Goal: Task Accomplishment & Management: Use online tool/utility

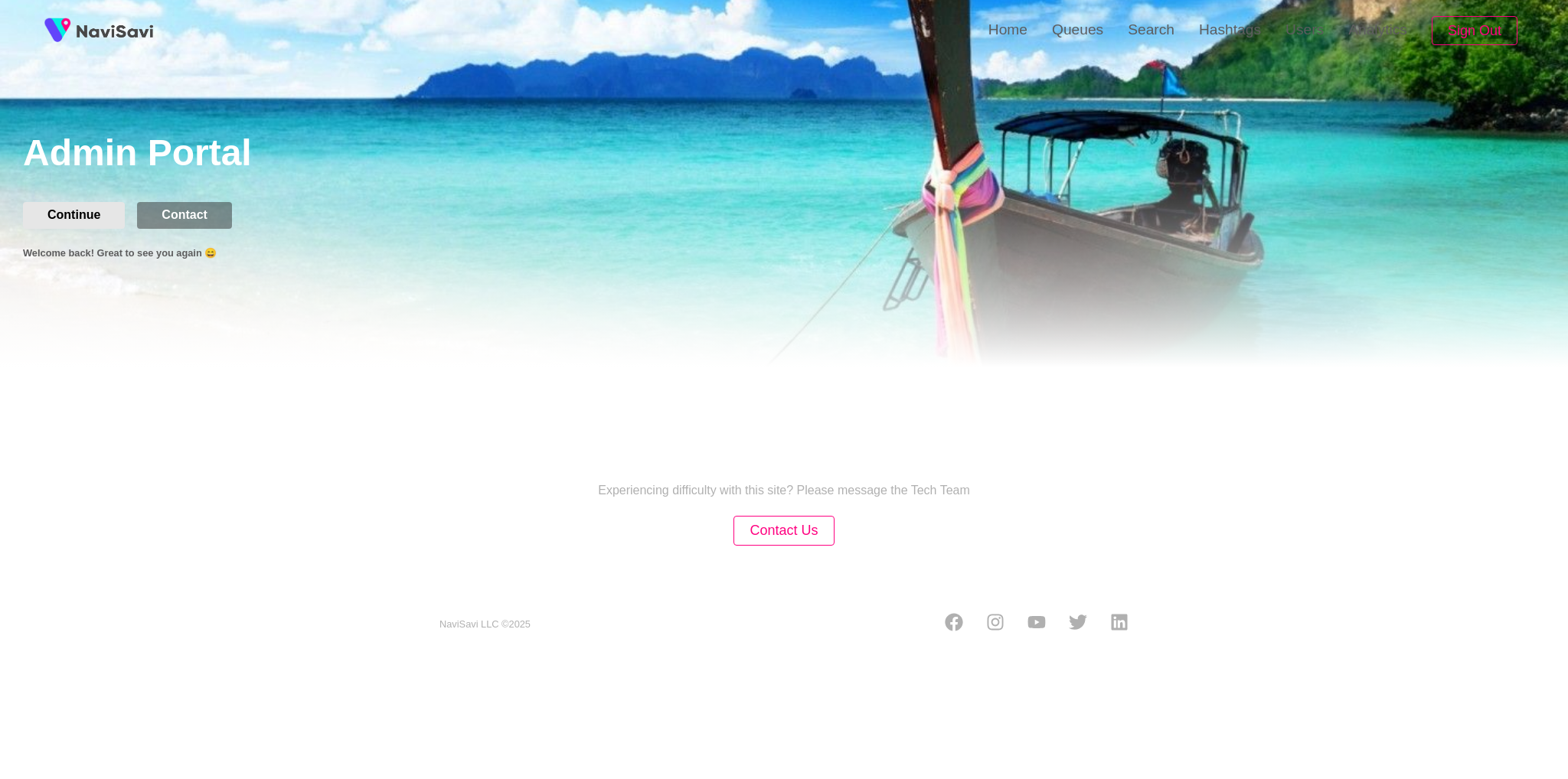
click at [108, 213] on button "Continue" at bounding box center [73, 215] width 102 height 26
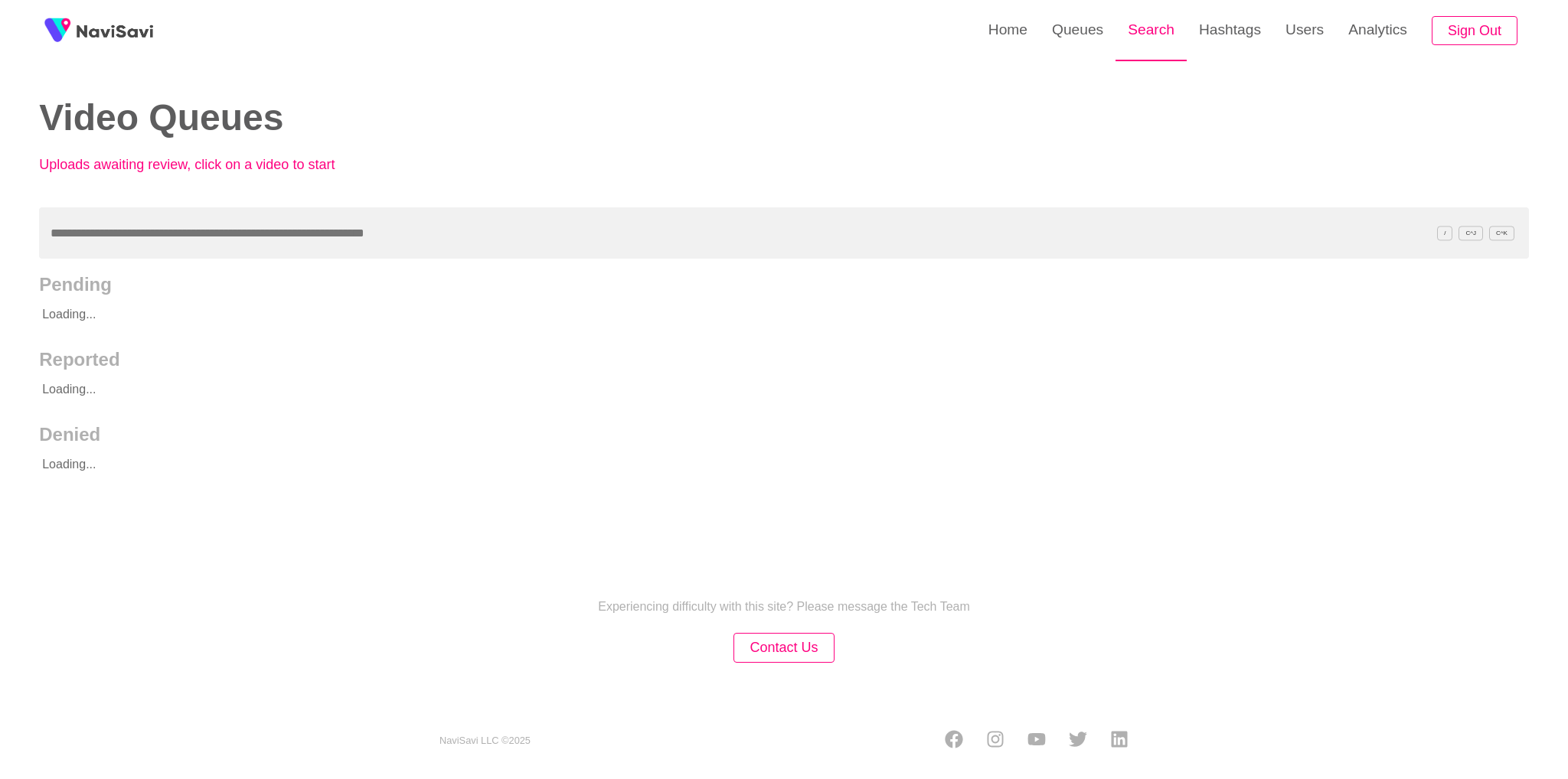
click at [1147, 34] on link "Search" at bounding box center [1151, 29] width 71 height 60
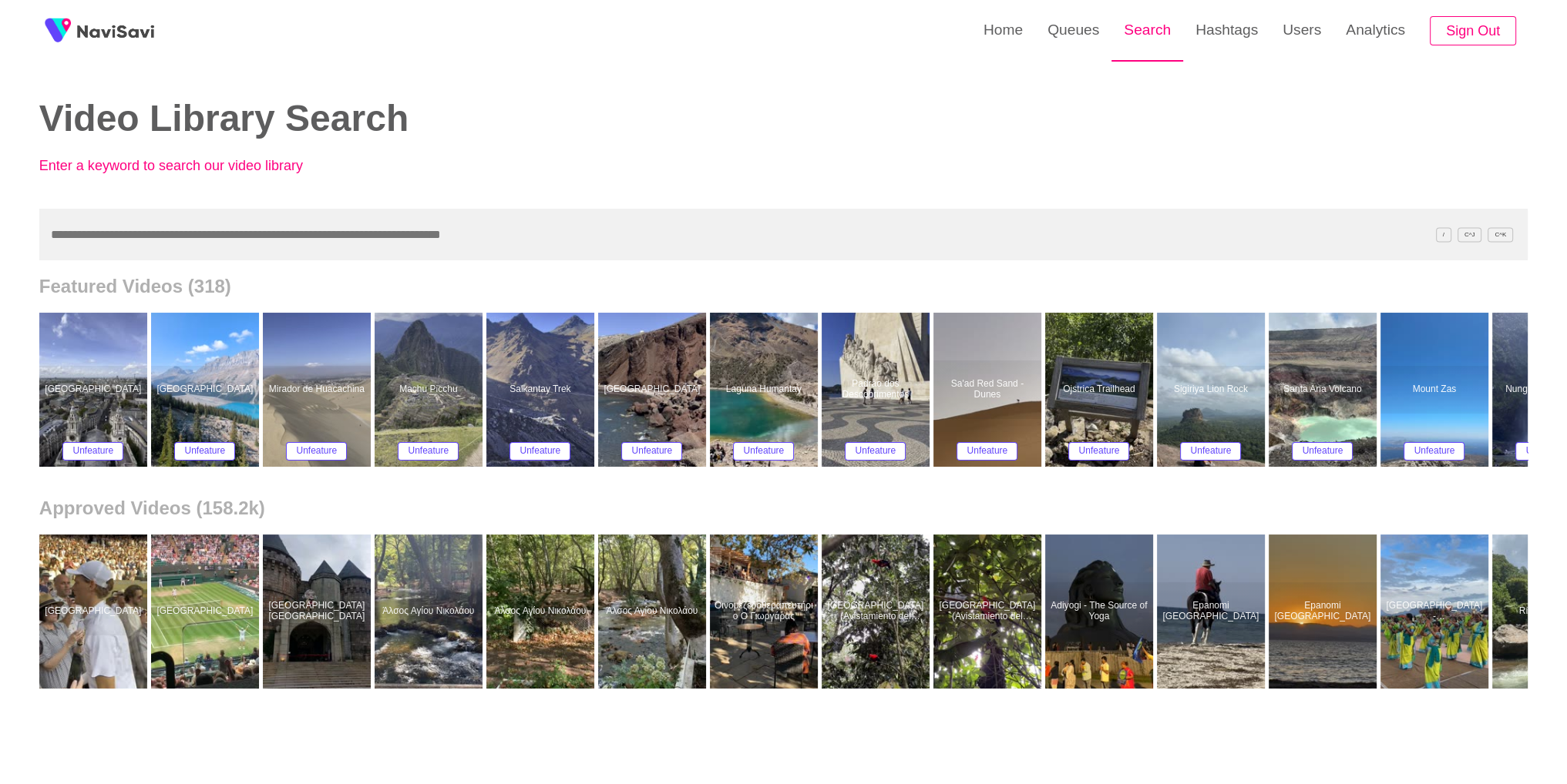
click at [1153, 43] on link "Search" at bounding box center [1147, 30] width 72 height 60
click at [709, 248] on input "text" at bounding box center [784, 234] width 1488 height 52
paste input "**********"
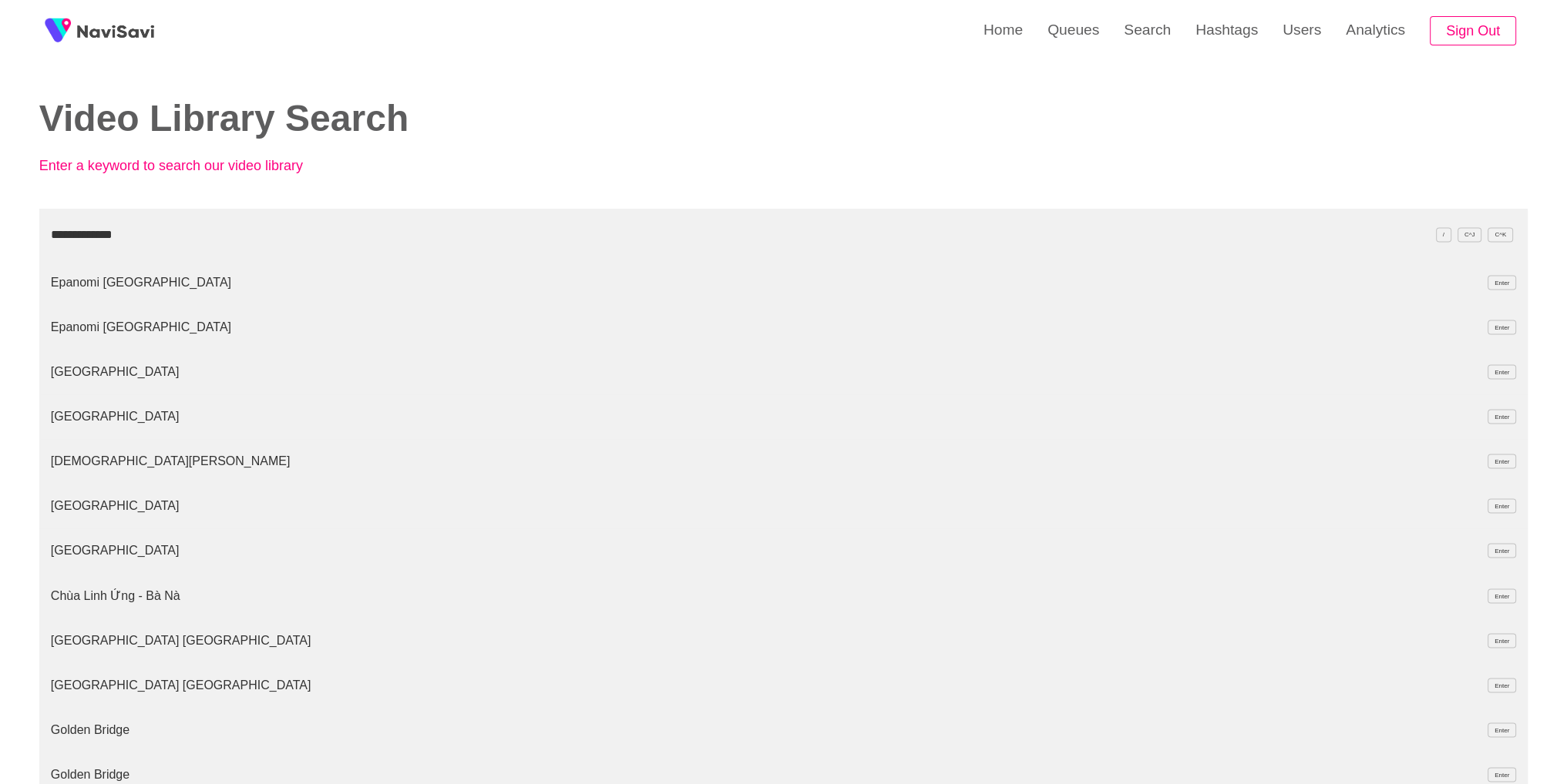
type input "**********"
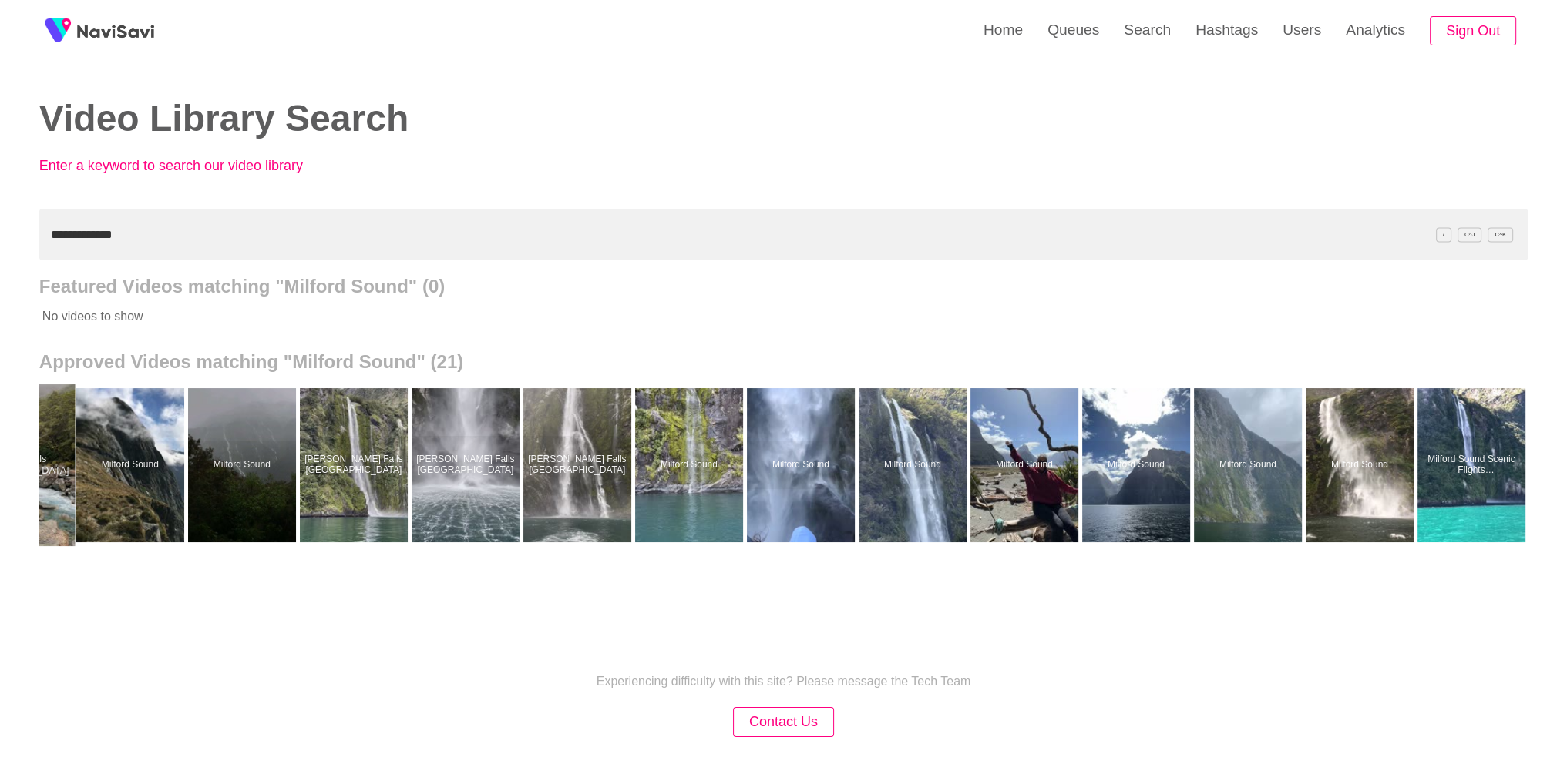
scroll to position [0, 858]
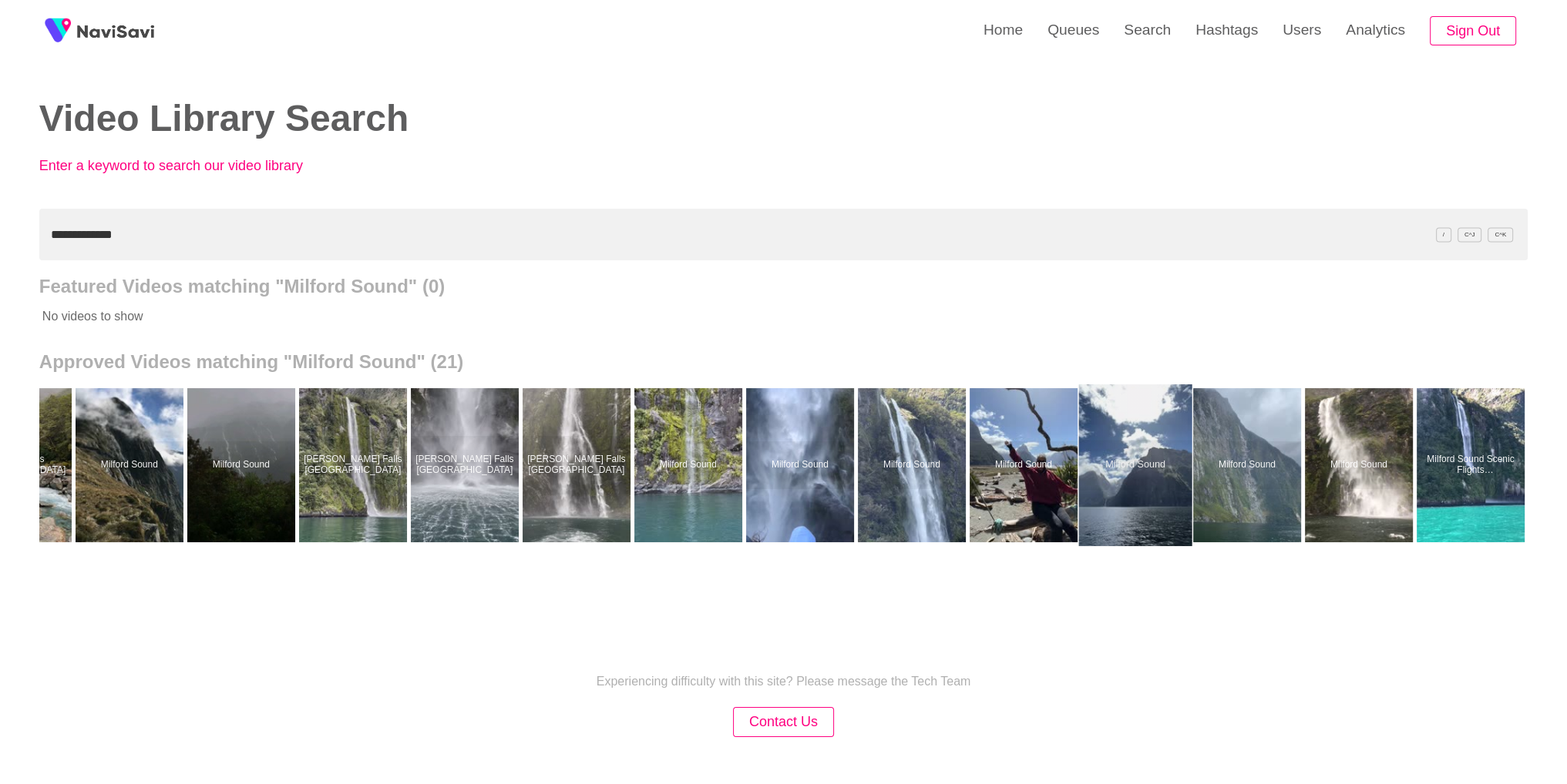
click at [1133, 460] on div at bounding box center [1135, 465] width 113 height 161
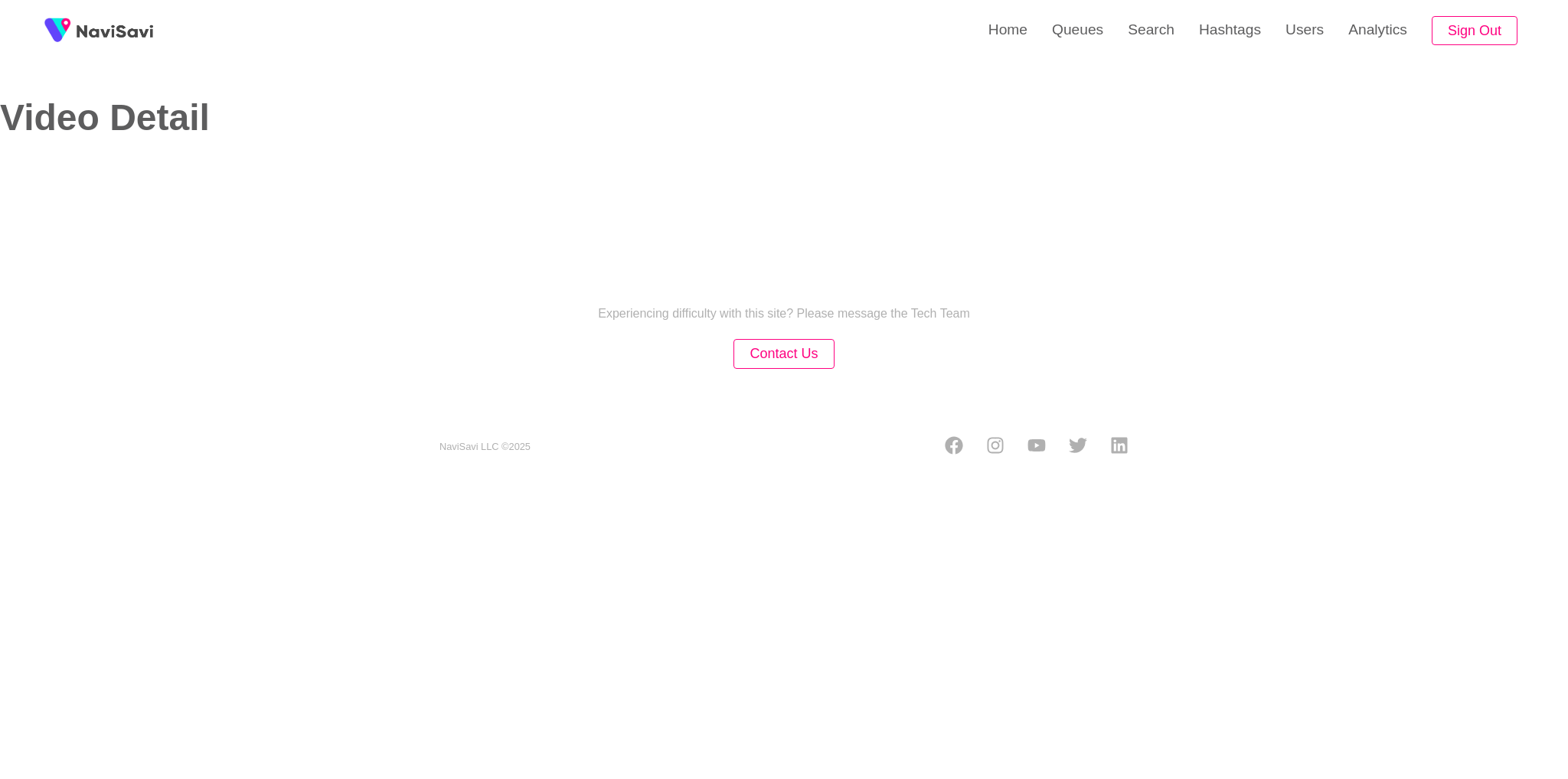
select select "**"
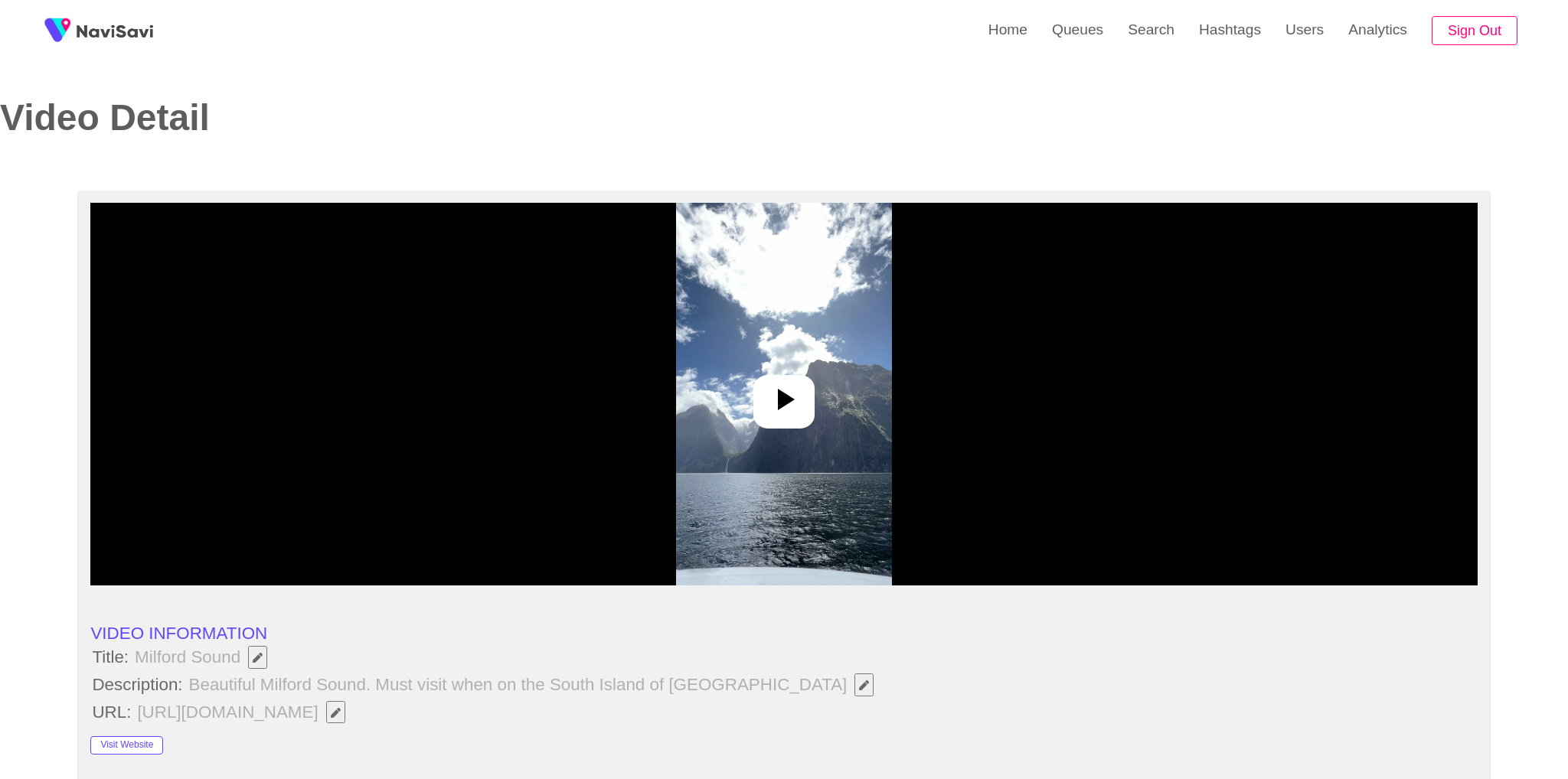
select select "**********"
click at [760, 374] on img at bounding box center [778, 395] width 215 height 383
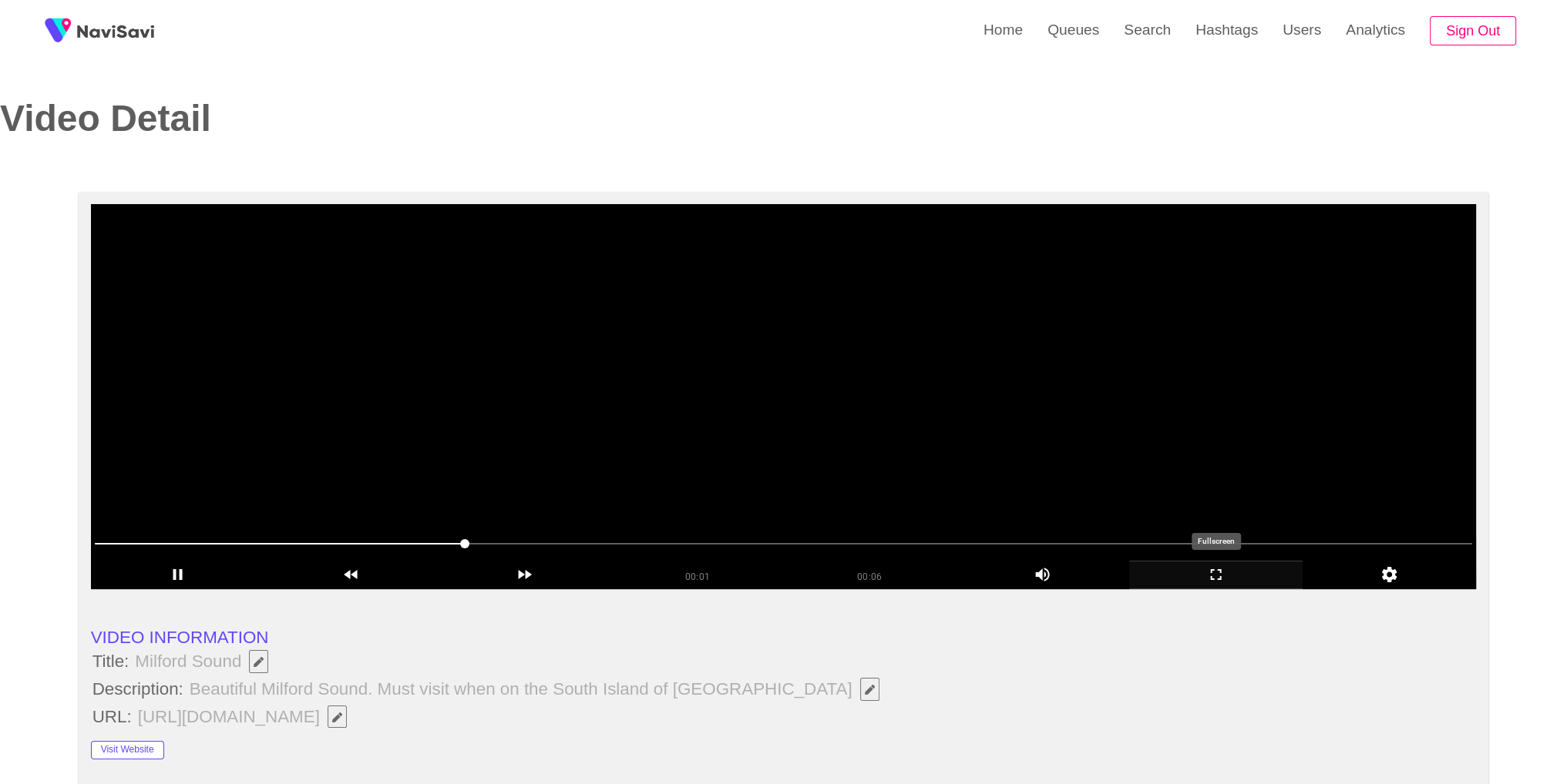
click at [1197, 575] on icon "add" at bounding box center [1215, 574] width 172 height 19
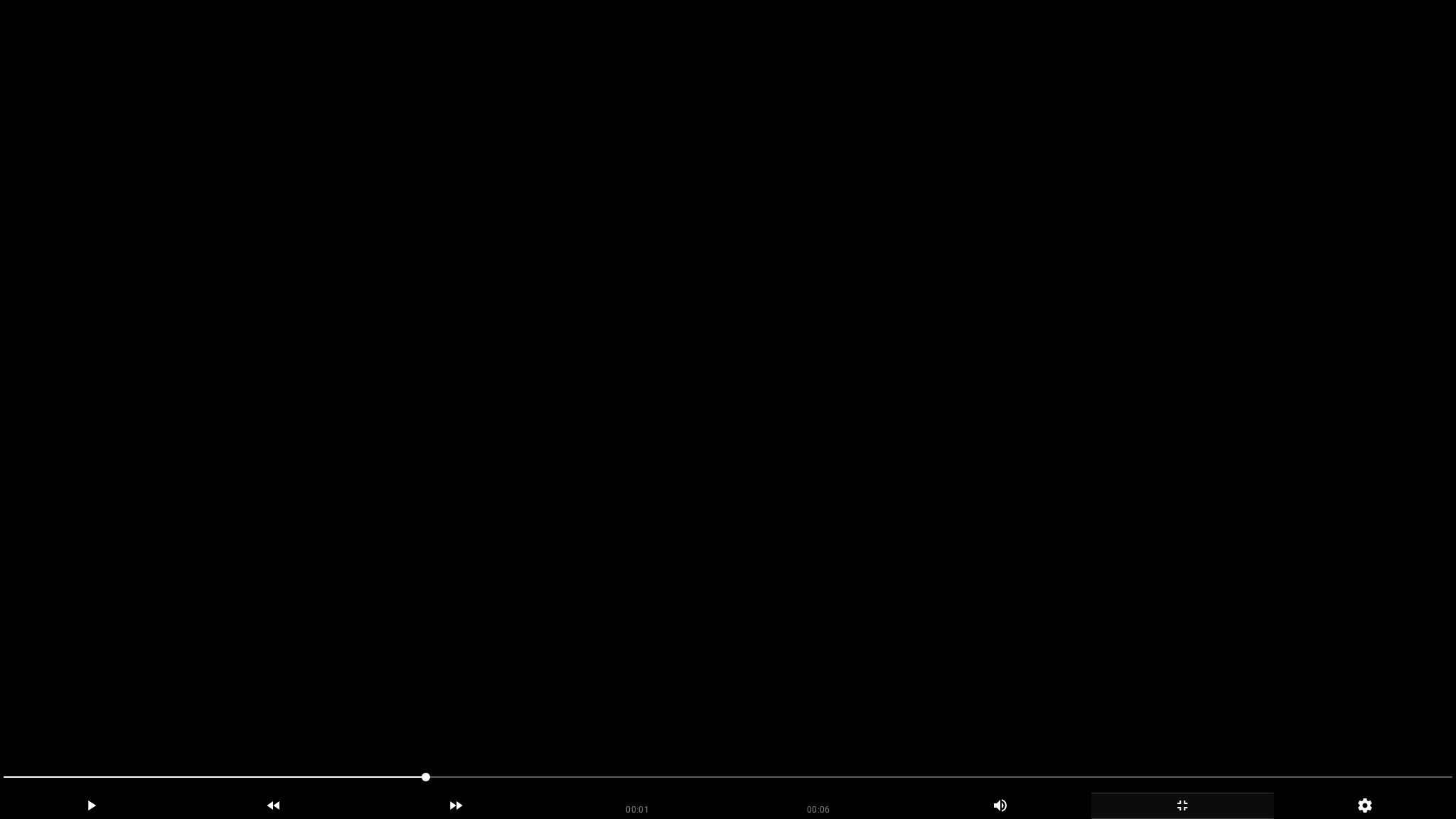
click at [1103, 584] on video at bounding box center [728, 409] width 1456 height 819
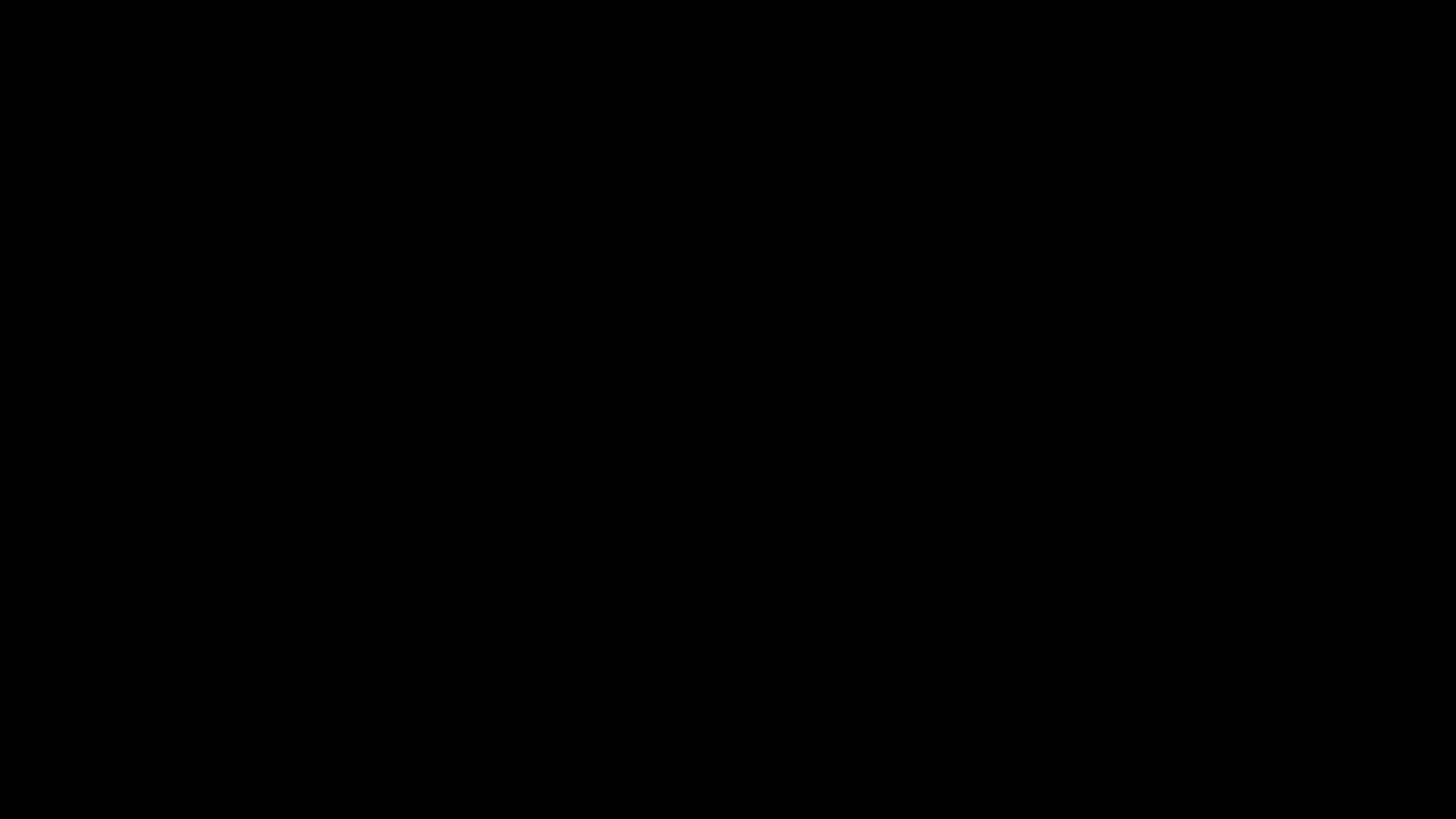
click at [1210, 711] on icon "add" at bounding box center [1182, 805] width 182 height 17
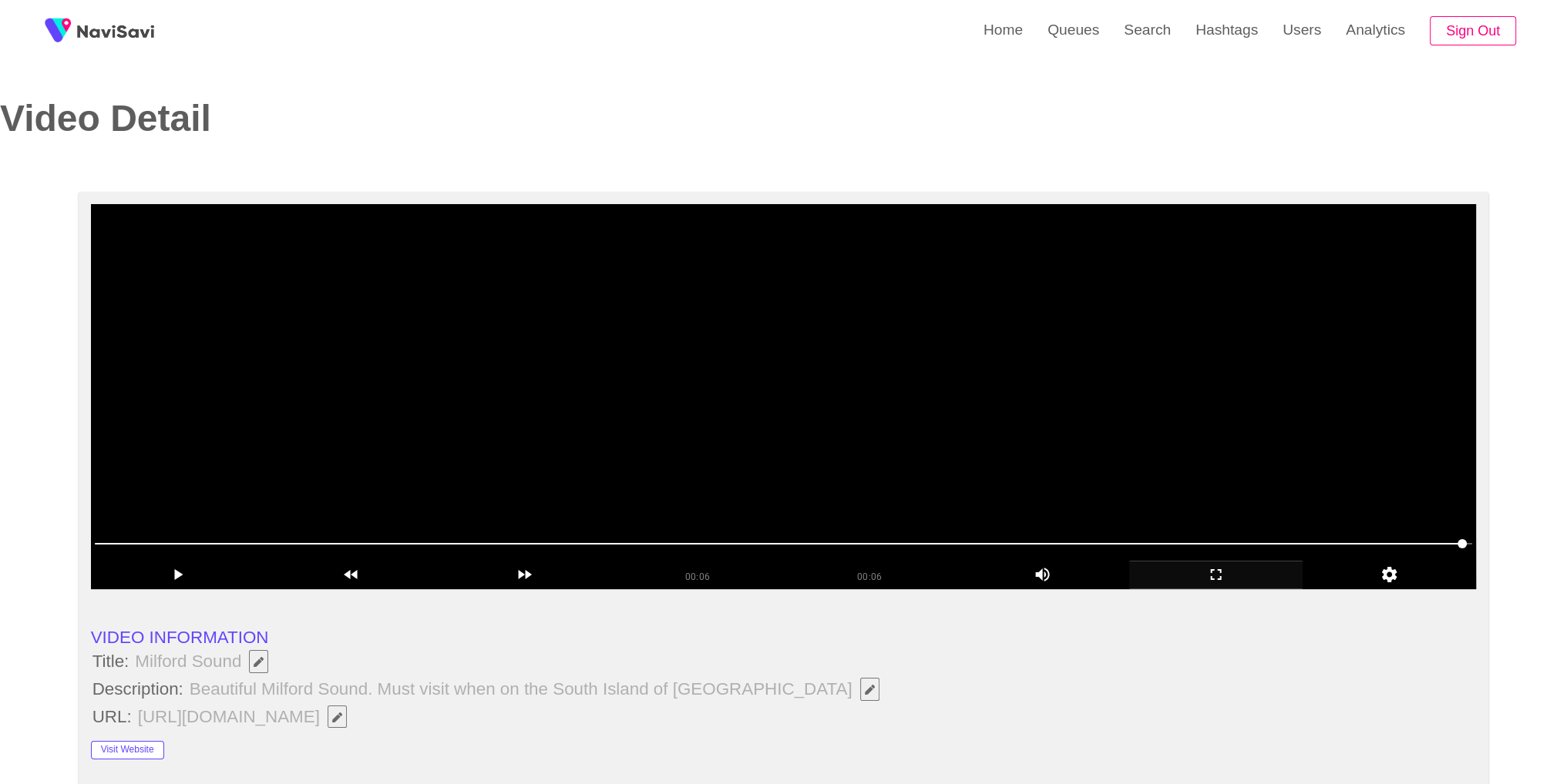
click at [853, 411] on video at bounding box center [784, 397] width 1386 height 385
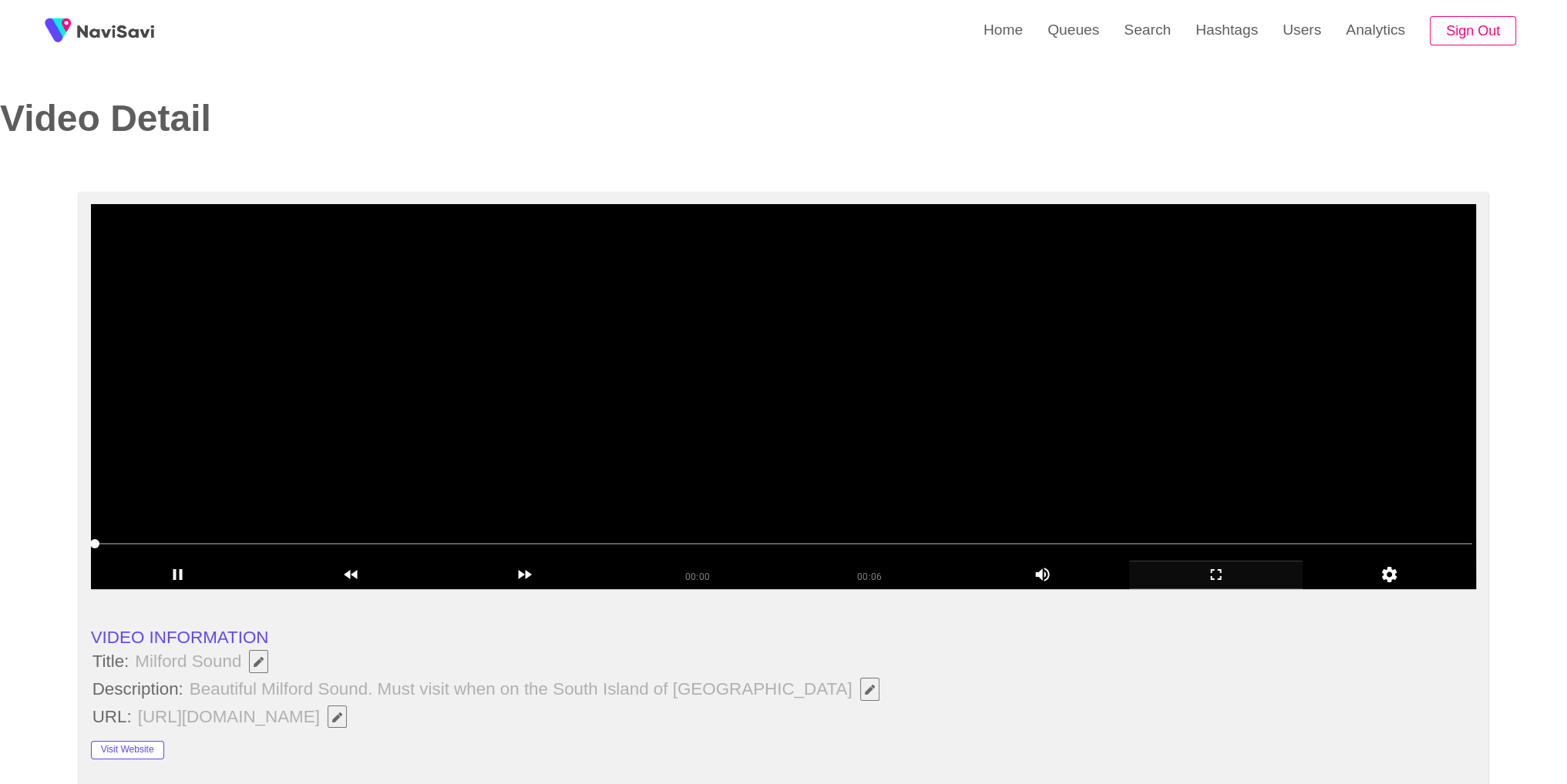
click at [851, 411] on video at bounding box center [784, 397] width 1386 height 385
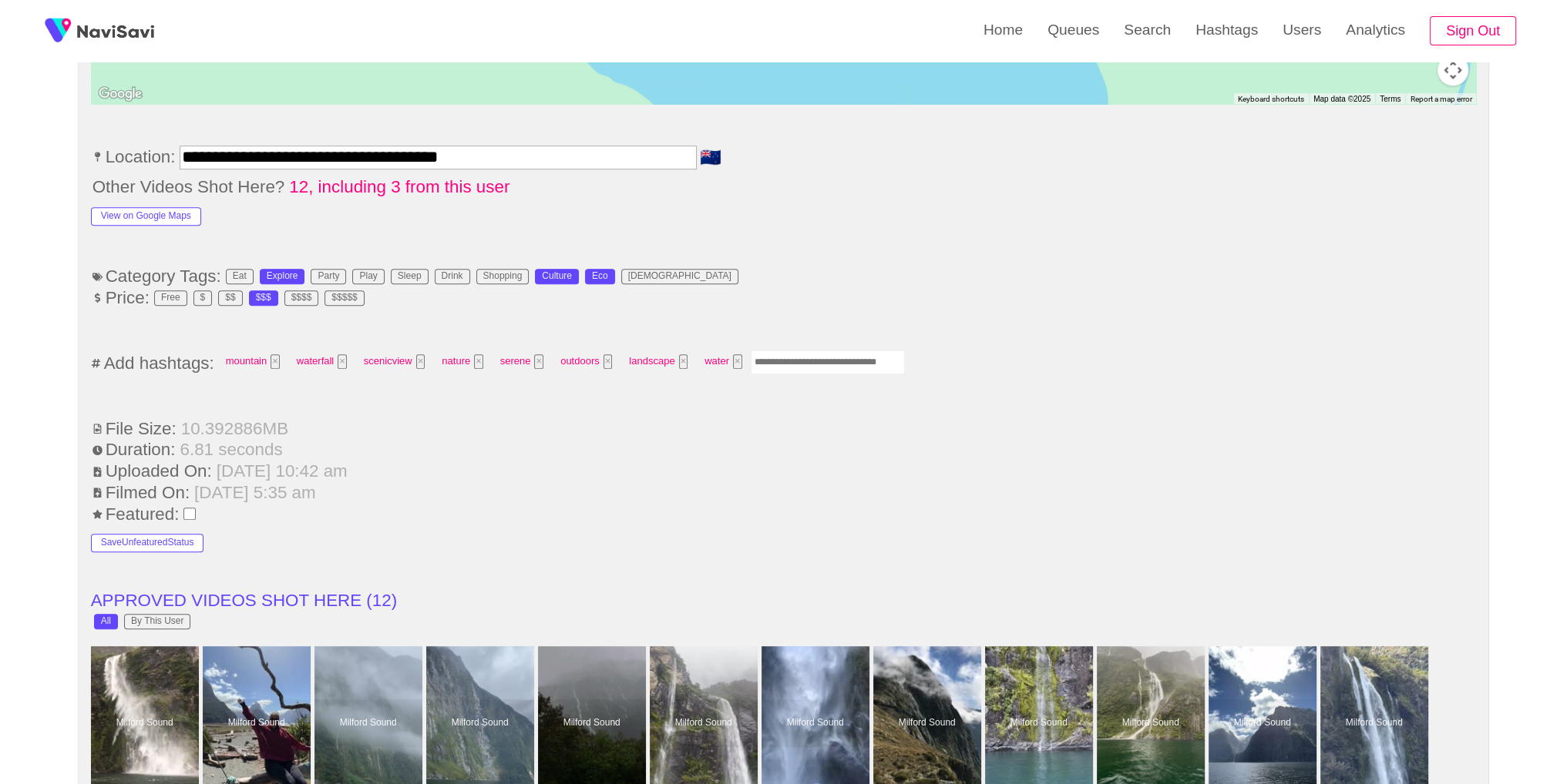
scroll to position [948, 0]
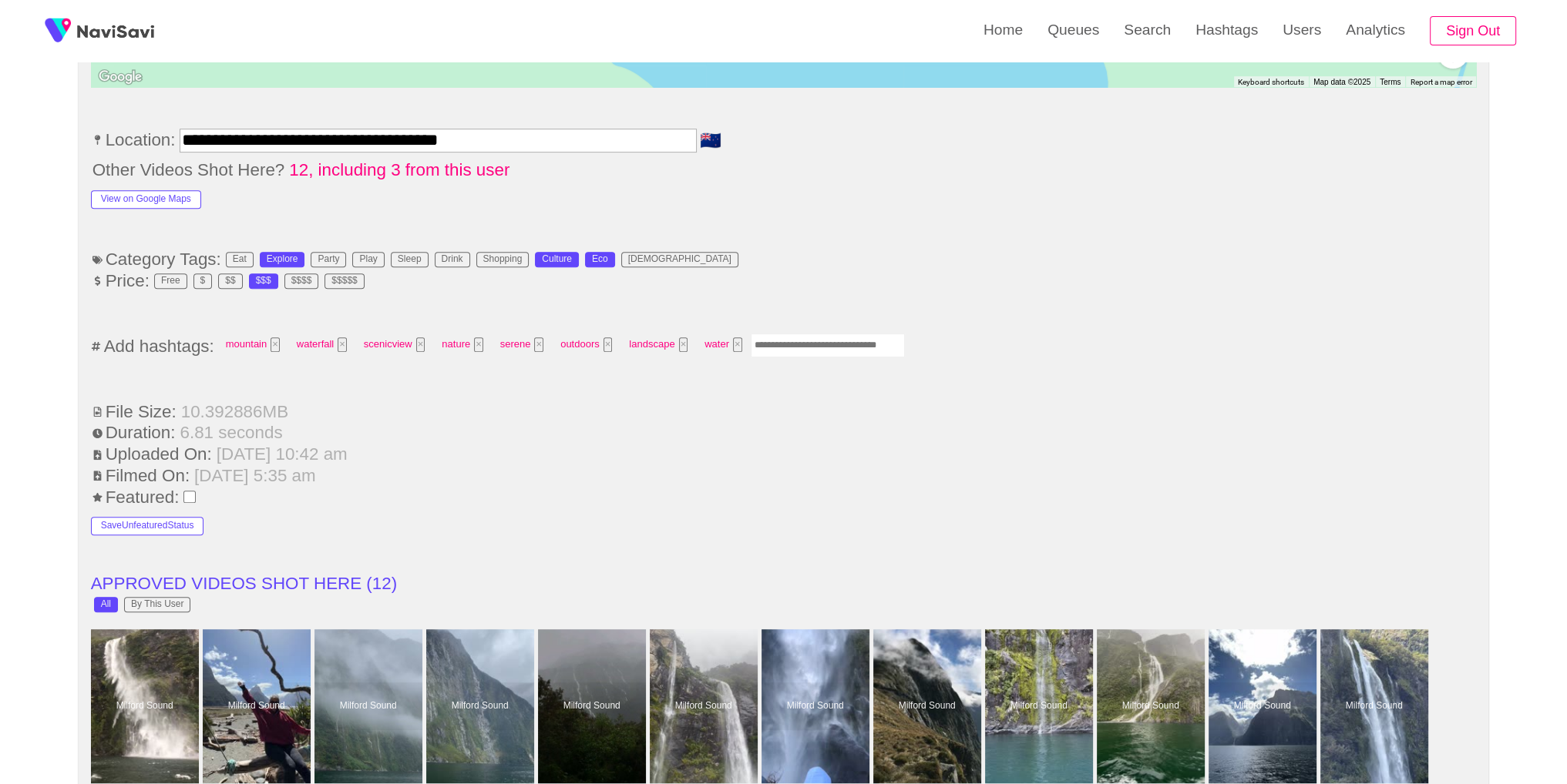
click at [849, 345] on input "Enter tag here and press return" at bounding box center [827, 346] width 154 height 24
type input "*********"
click at [993, 171] on li "Other Videos Shot Here? 12, including 3 from this user" at bounding box center [784, 171] width 1386 height 20
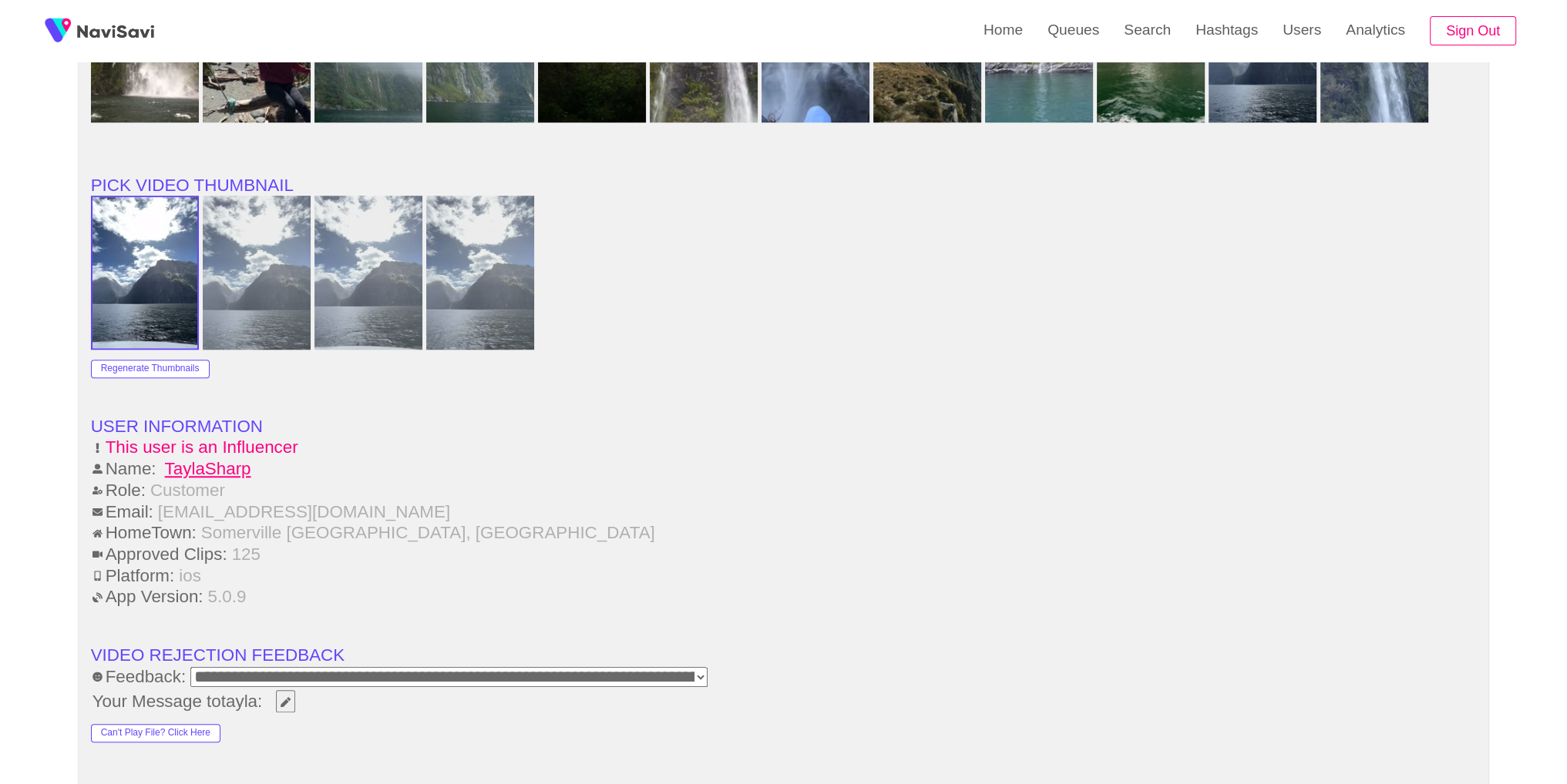
scroll to position [2212, 0]
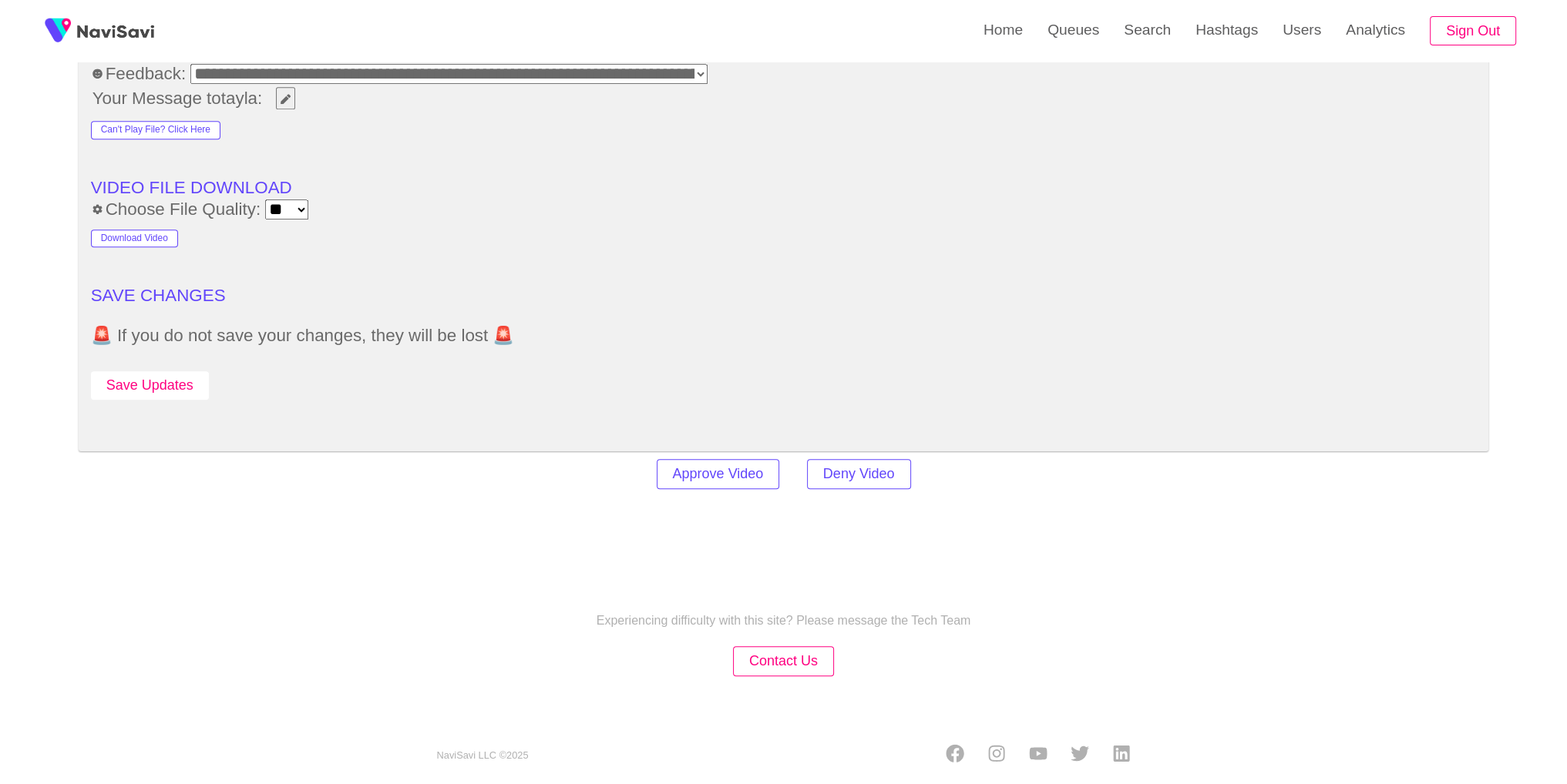
click at [188, 389] on button "Save Updates" at bounding box center [150, 386] width 118 height 29
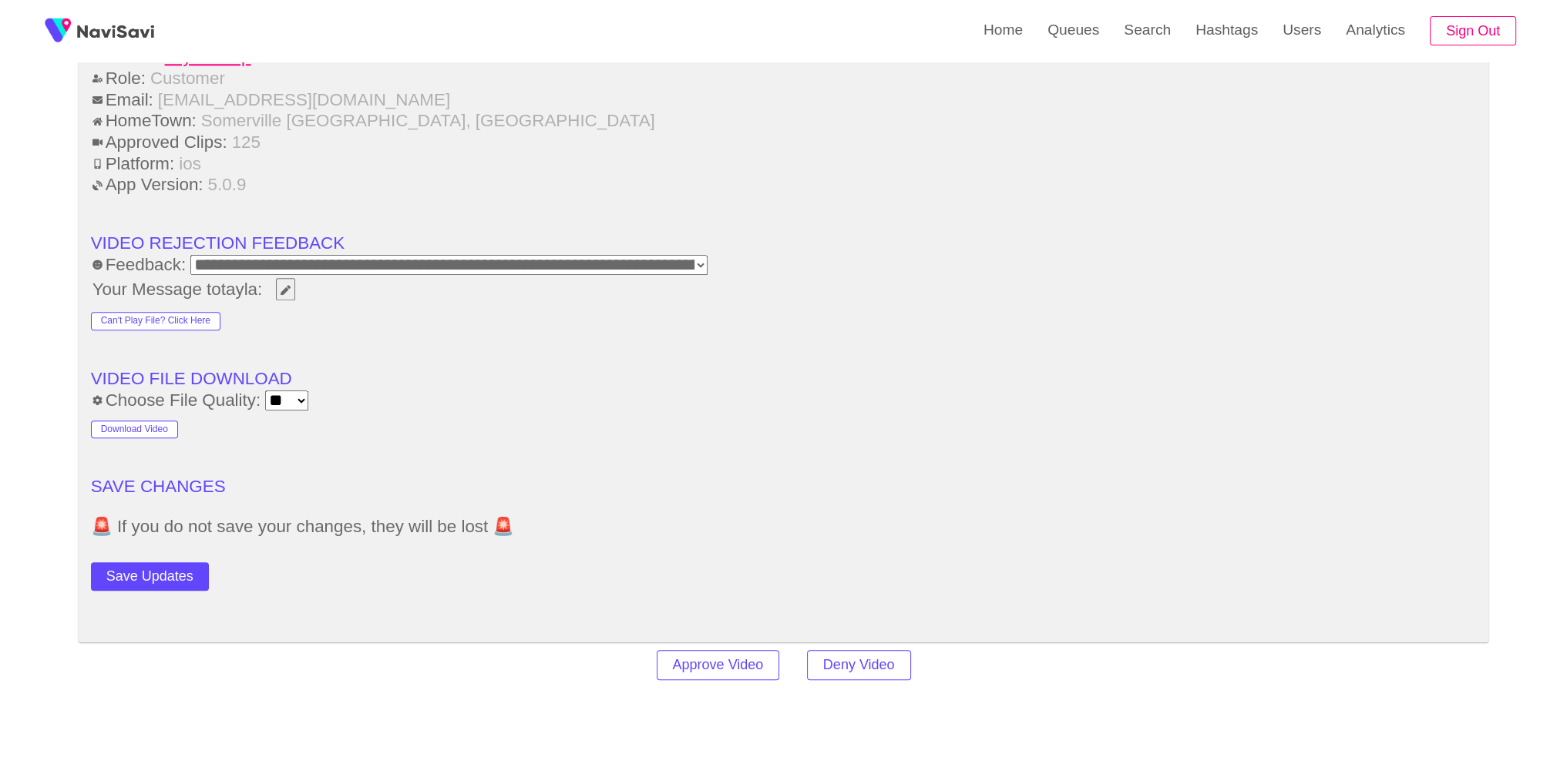
scroll to position [2028, 0]
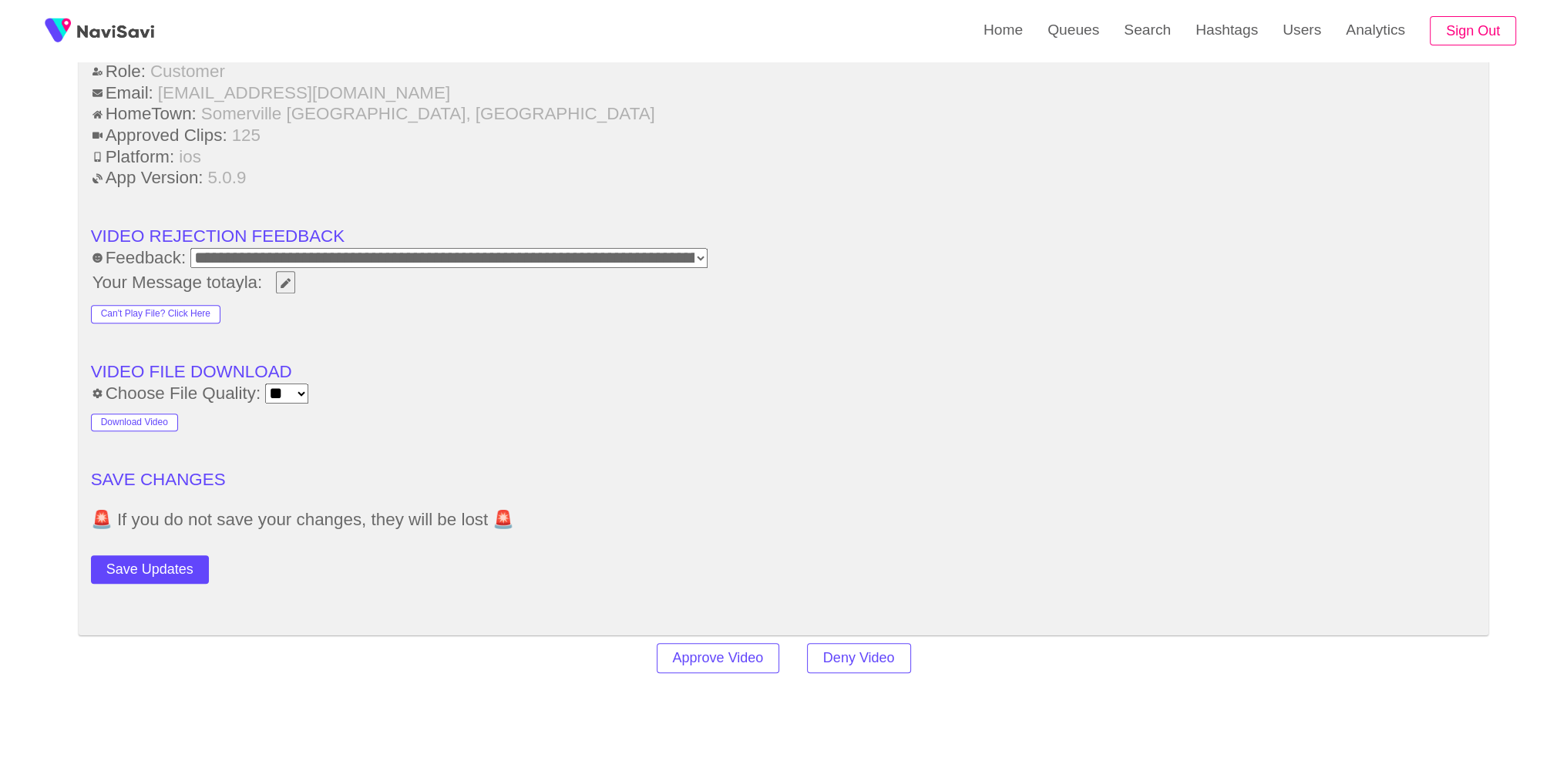
click at [177, 567] on button "Save Updates" at bounding box center [150, 569] width 118 height 29
click at [1132, 38] on link "Search" at bounding box center [1147, 30] width 72 height 60
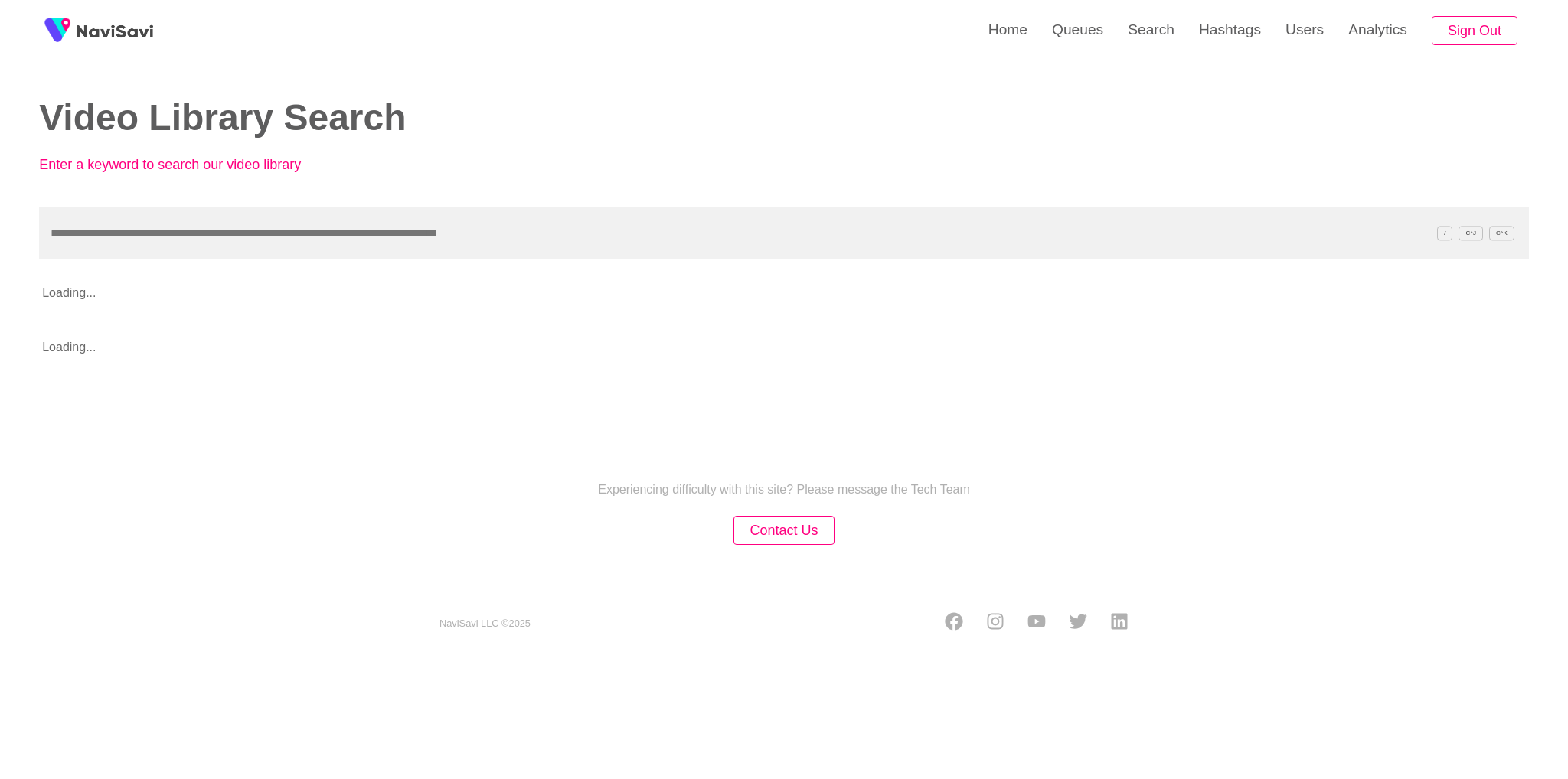
click at [438, 254] on input "text" at bounding box center [784, 233] width 1490 height 51
type input "**********"
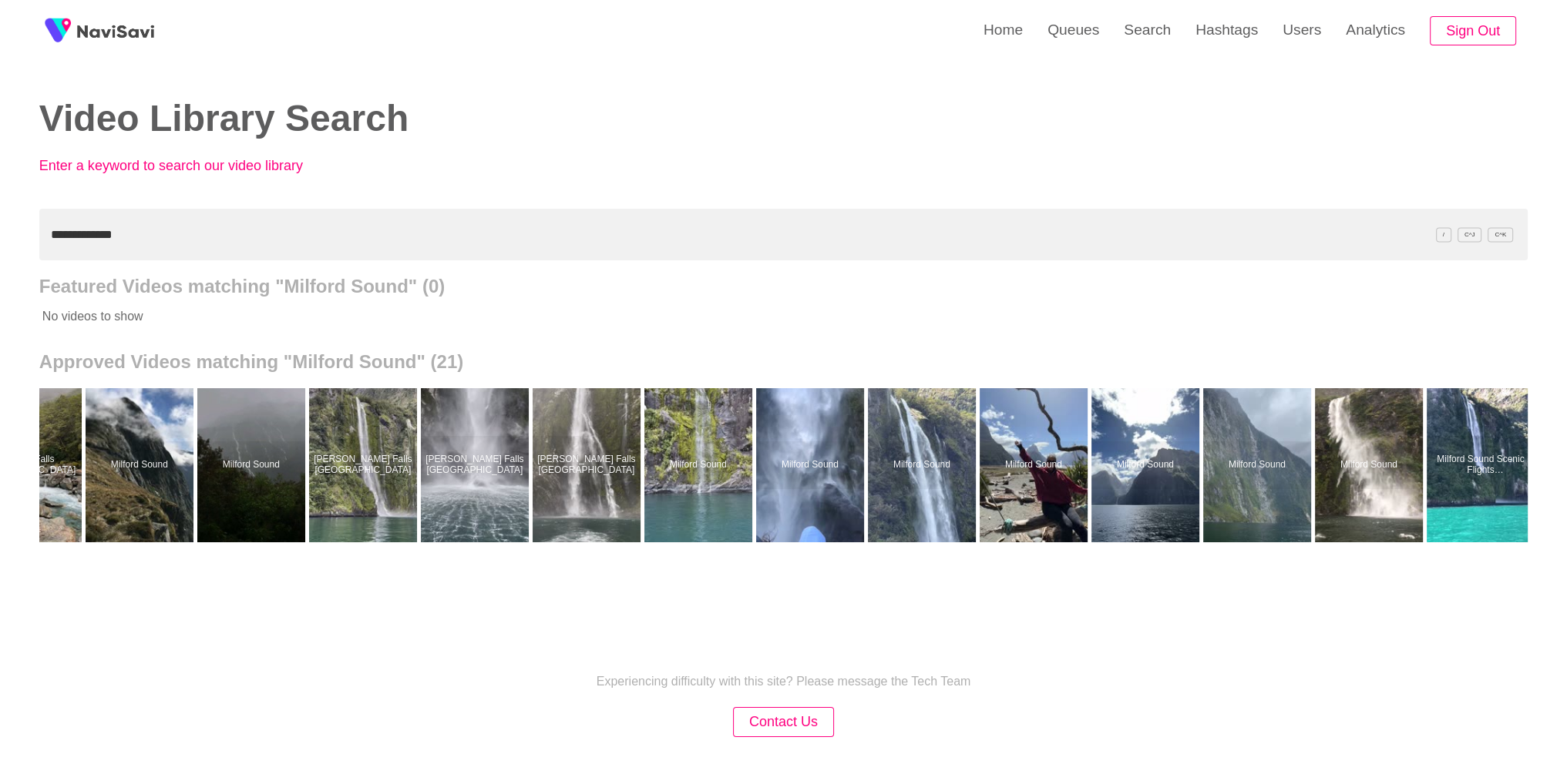
scroll to position [0, 858]
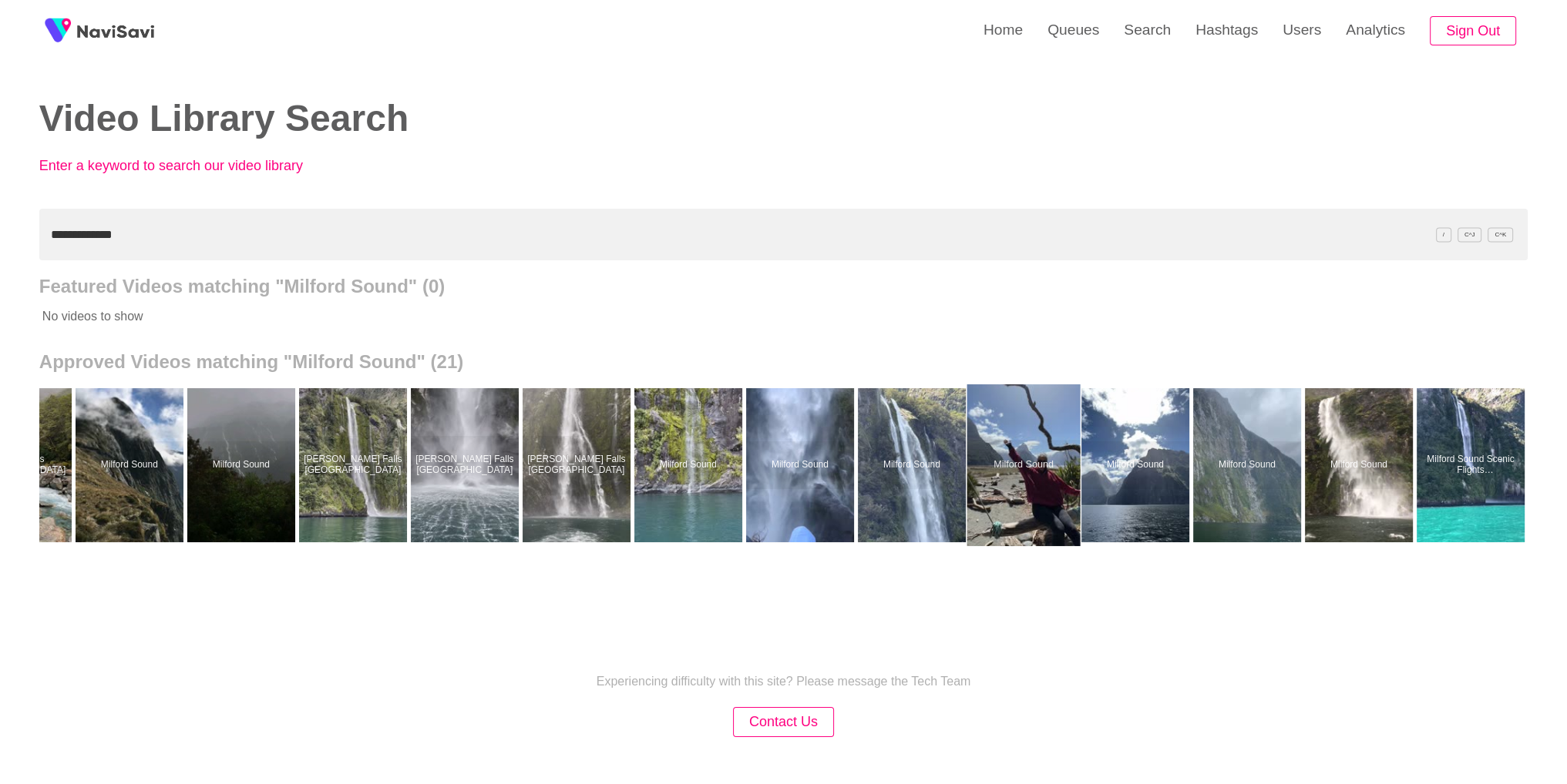
click at [1030, 471] on div at bounding box center [1024, 465] width 113 height 161
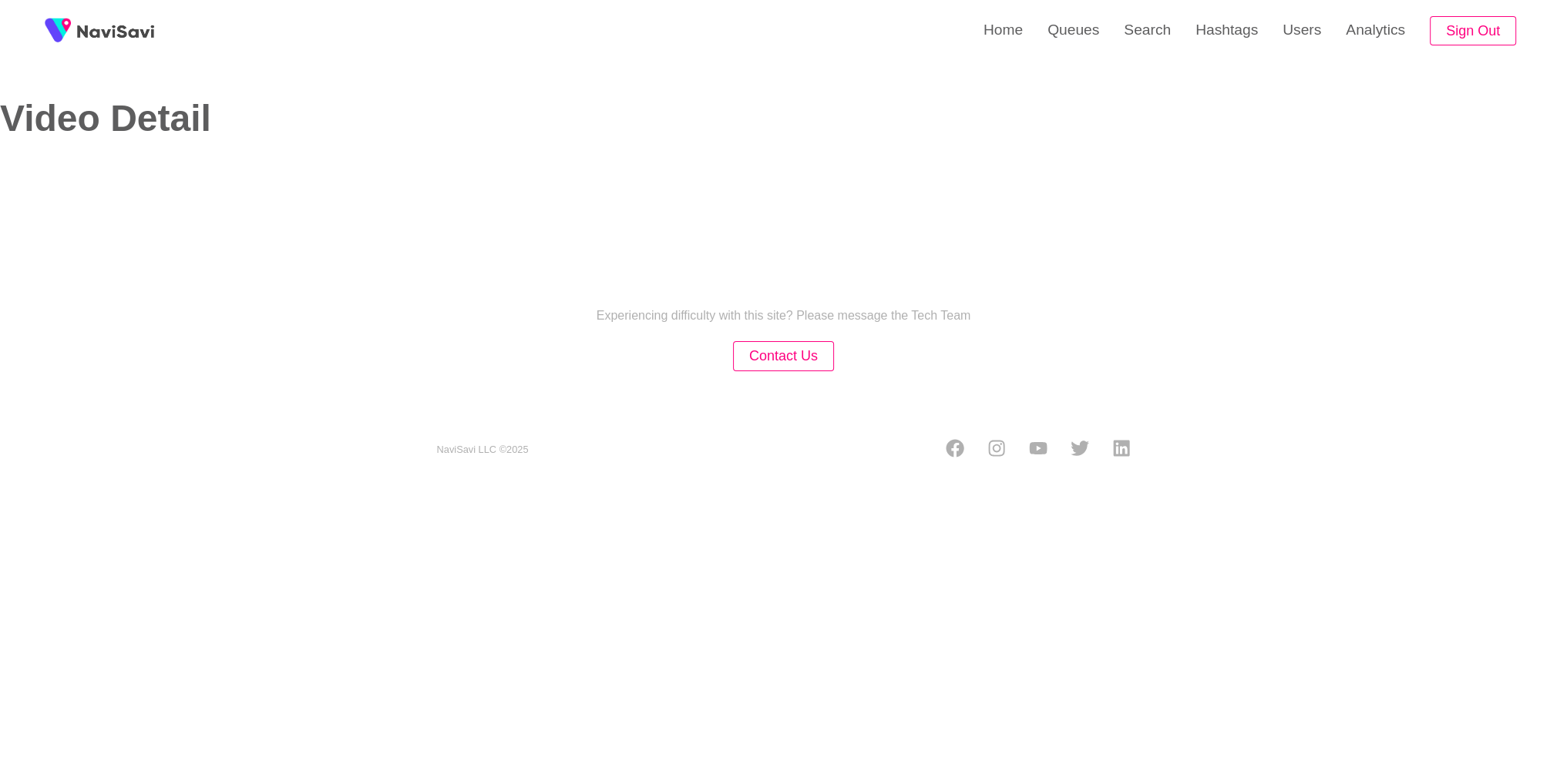
select select "**********"
select select "**"
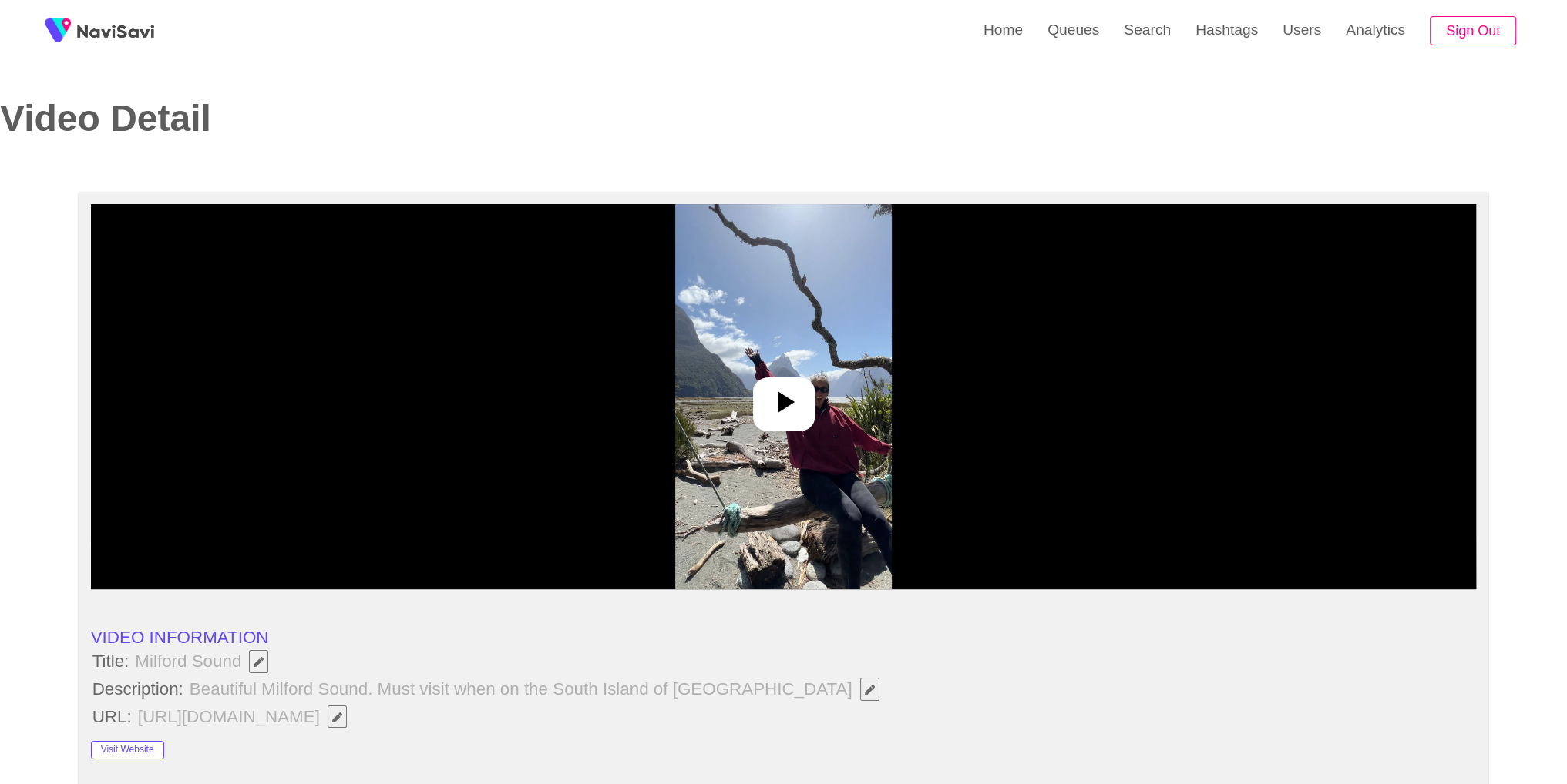
click at [777, 416] on icon at bounding box center [784, 402] width 37 height 37
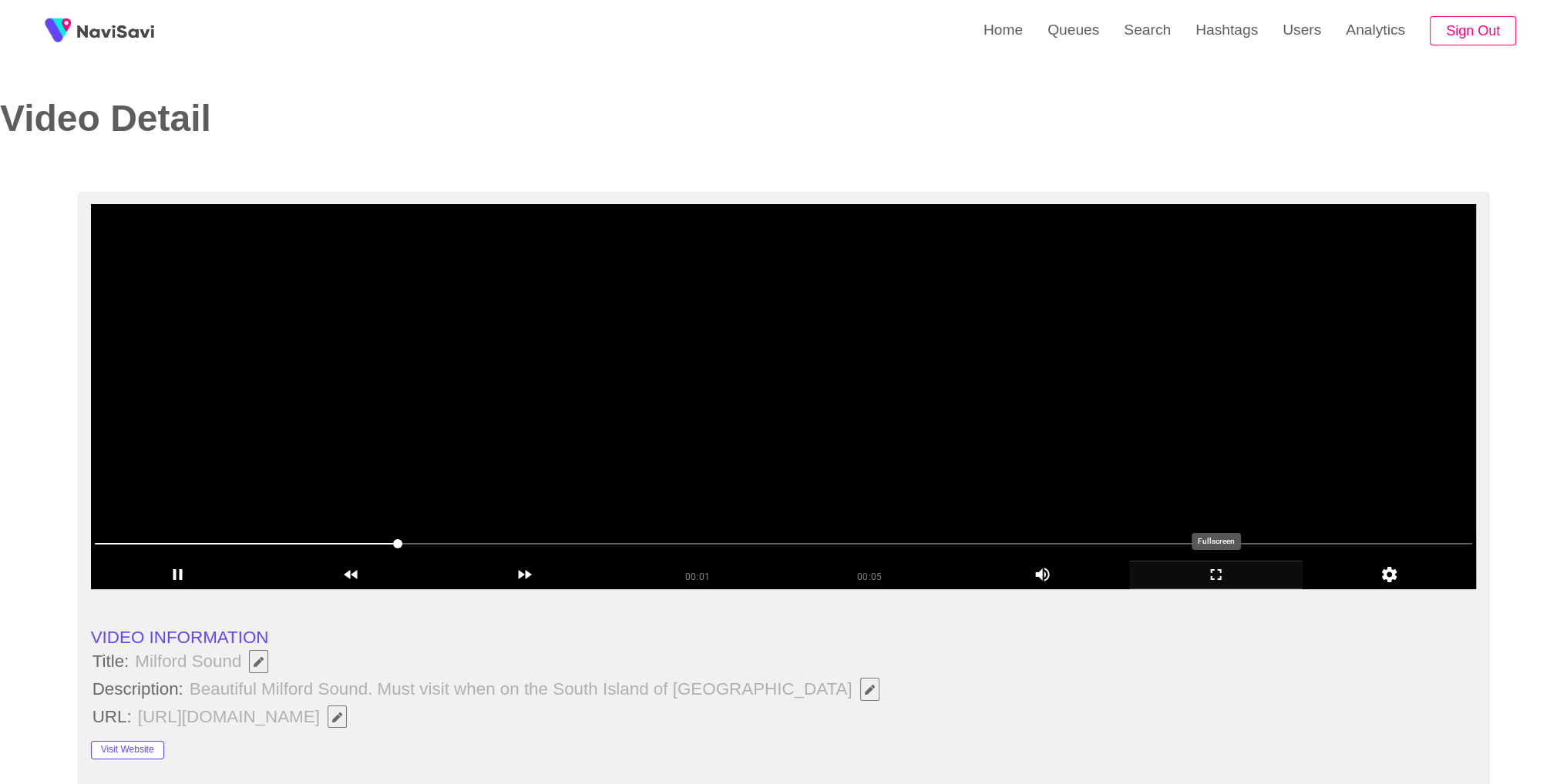
click at [1195, 575] on icon "add" at bounding box center [1215, 574] width 172 height 19
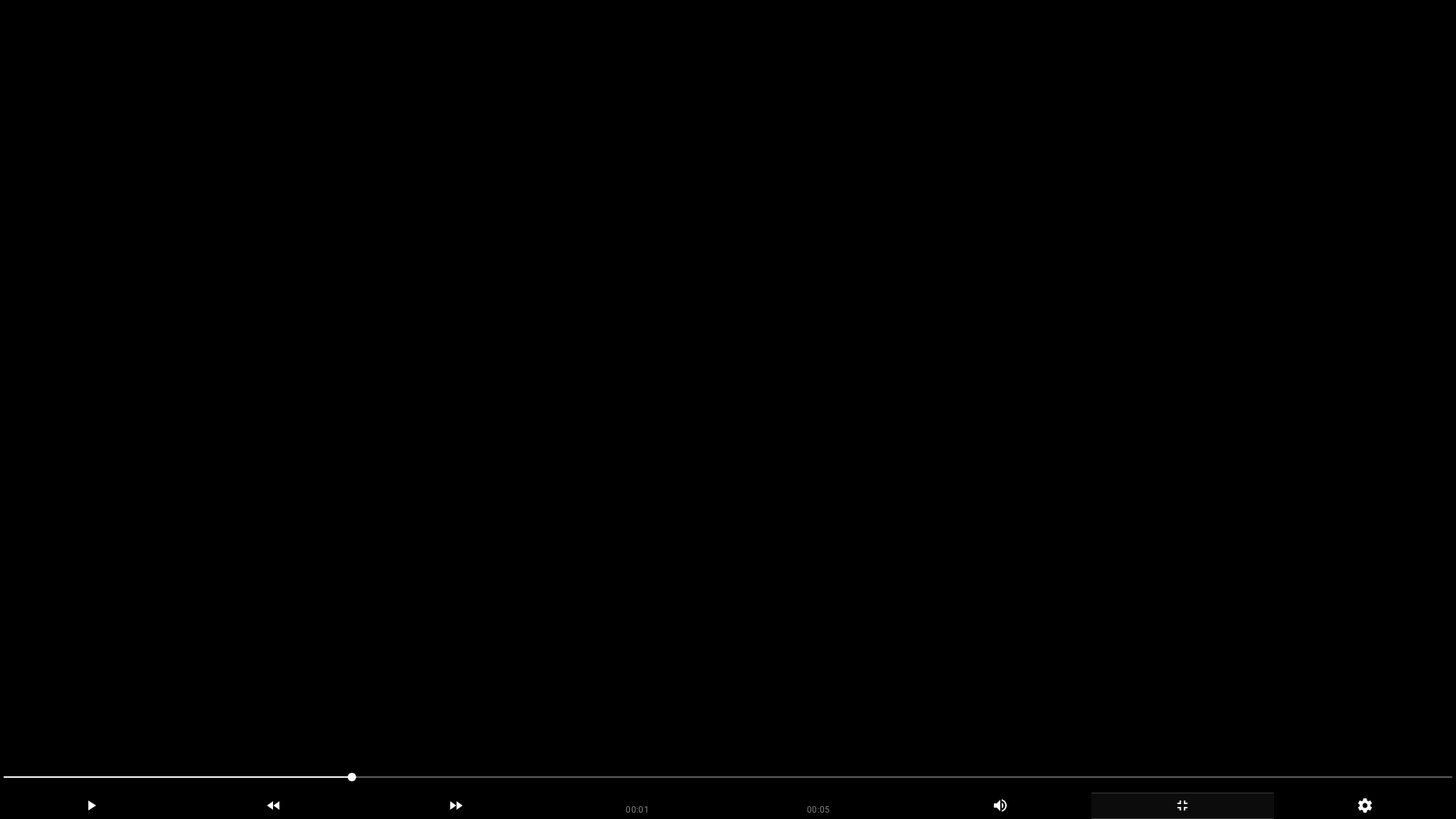
click at [1122, 620] on video at bounding box center [728, 409] width 1456 height 819
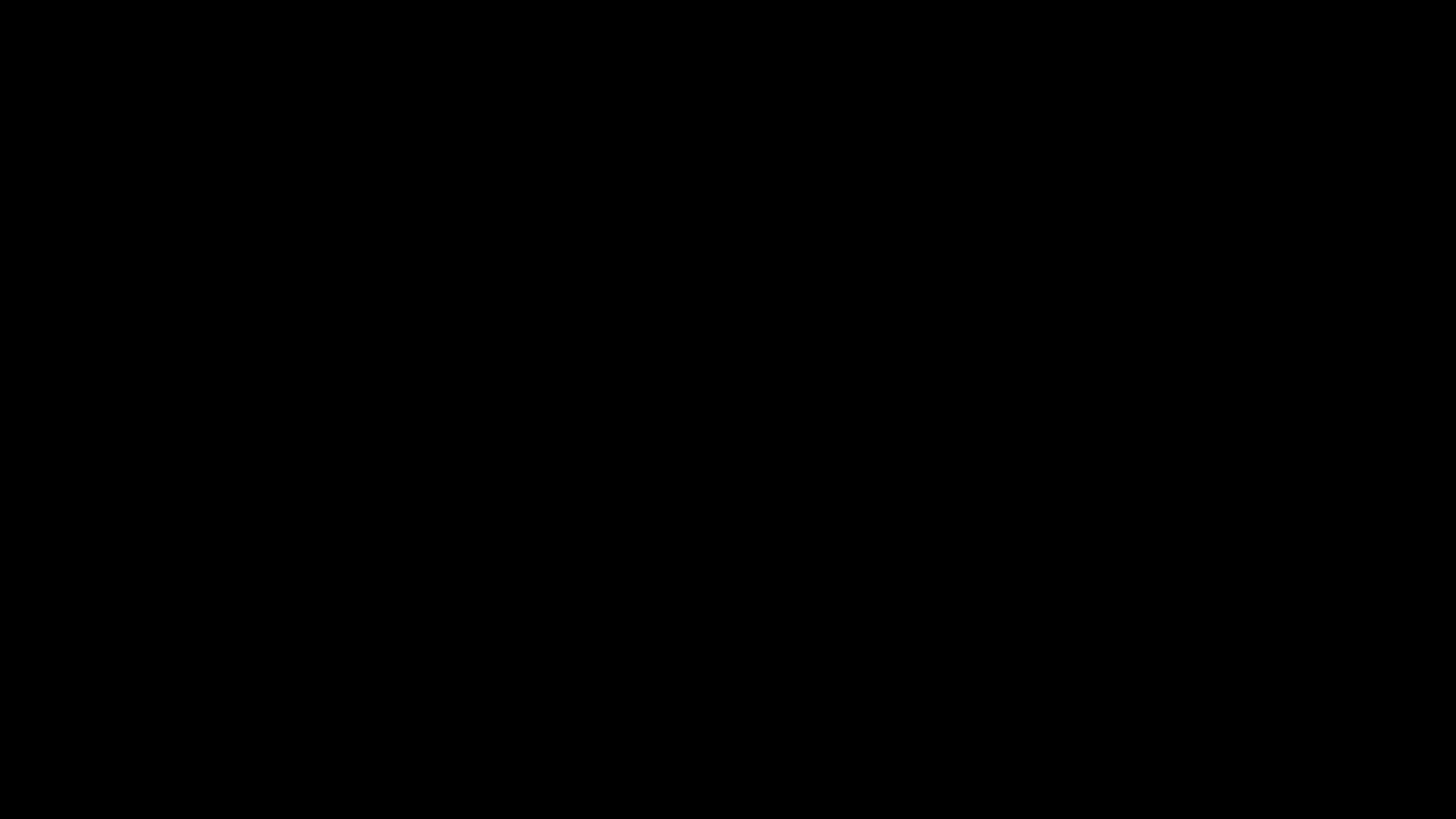
click at [1174, 711] on div "add" at bounding box center [1182, 806] width 182 height 26
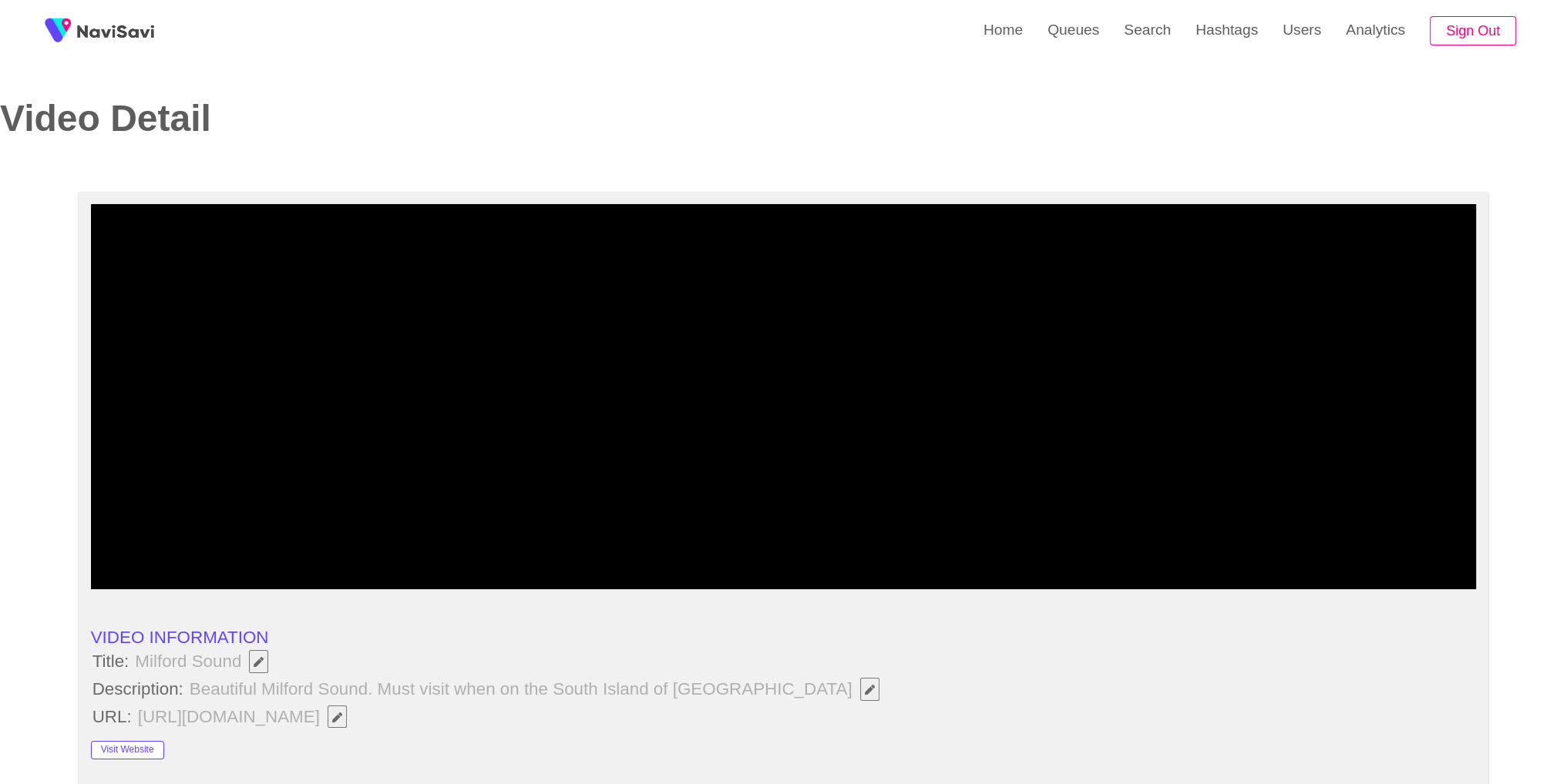
click at [964, 444] on video at bounding box center [784, 397] width 1386 height 385
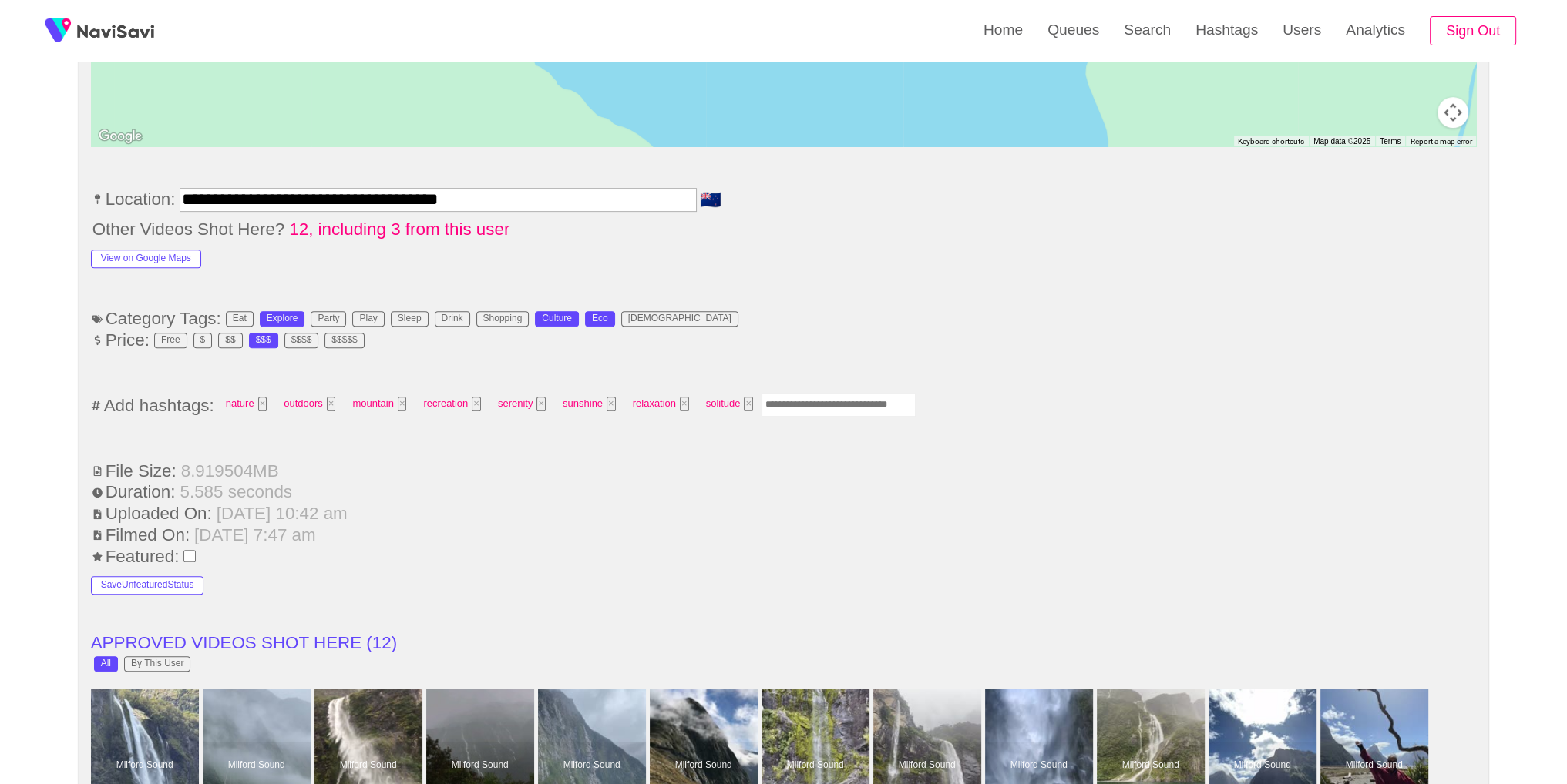
scroll to position [1035, 0]
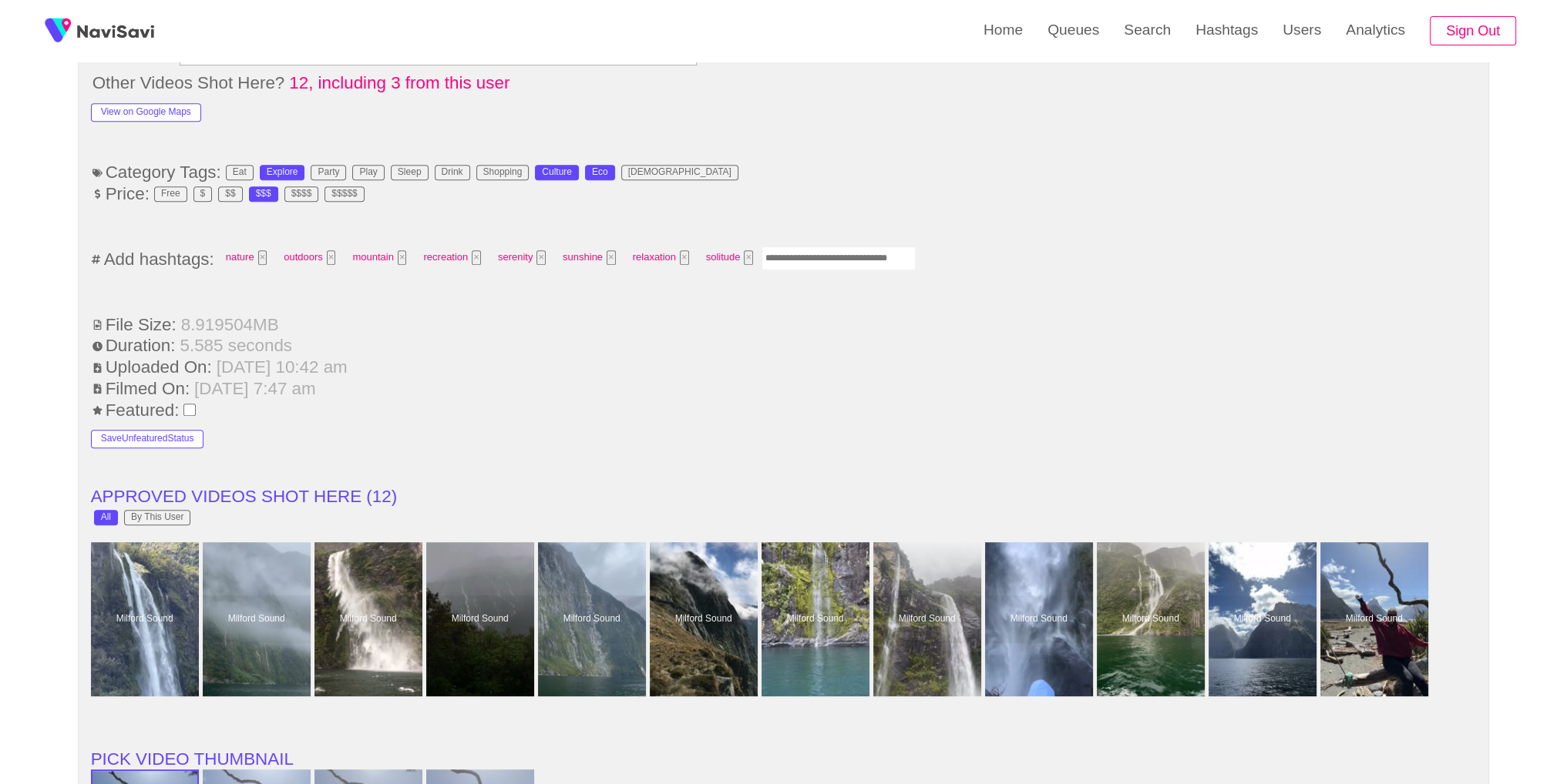
click at [855, 250] on input "Enter tag here and press return" at bounding box center [838, 259] width 154 height 24
type input "*******"
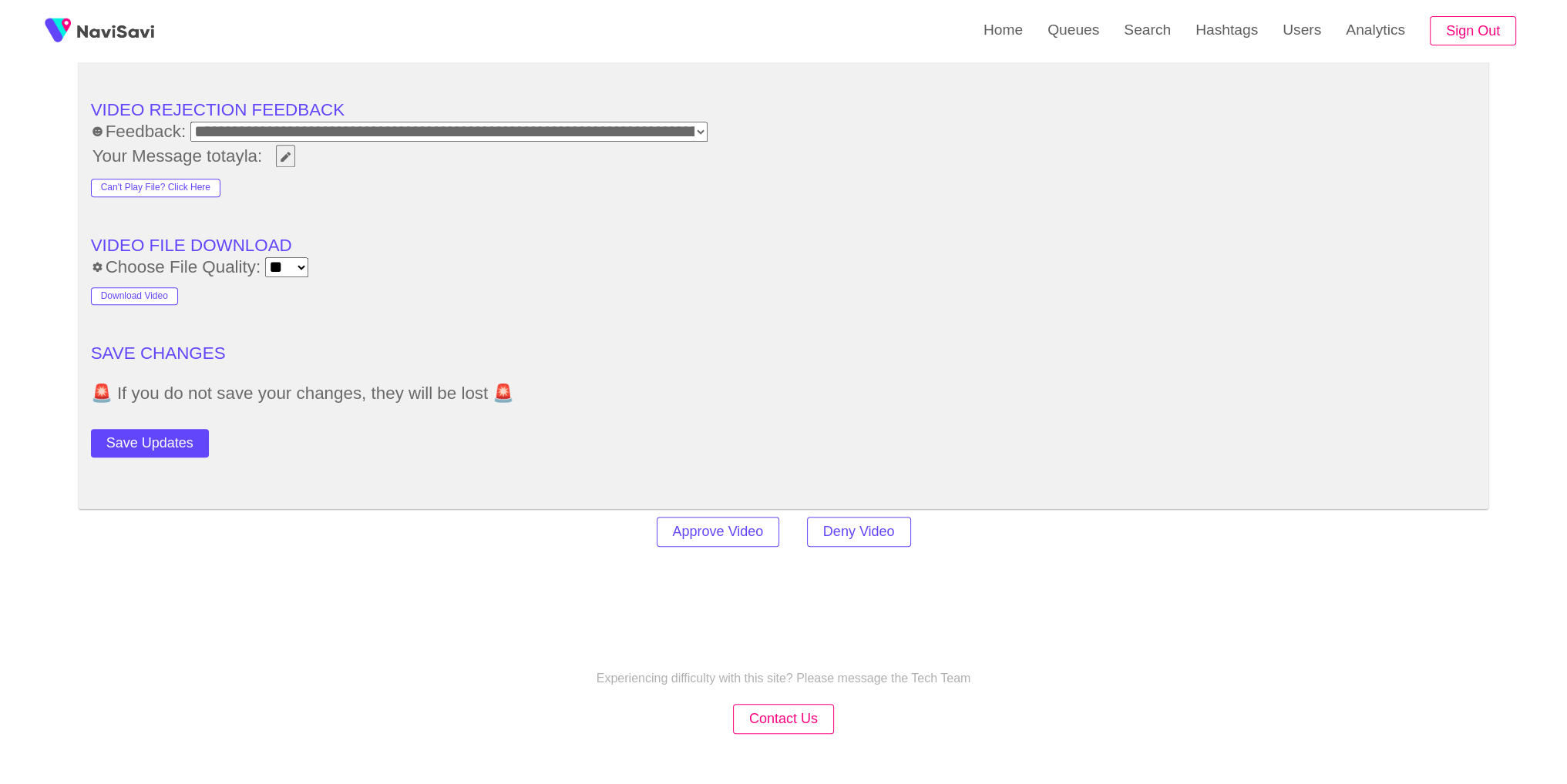
scroll to position [2212, 0]
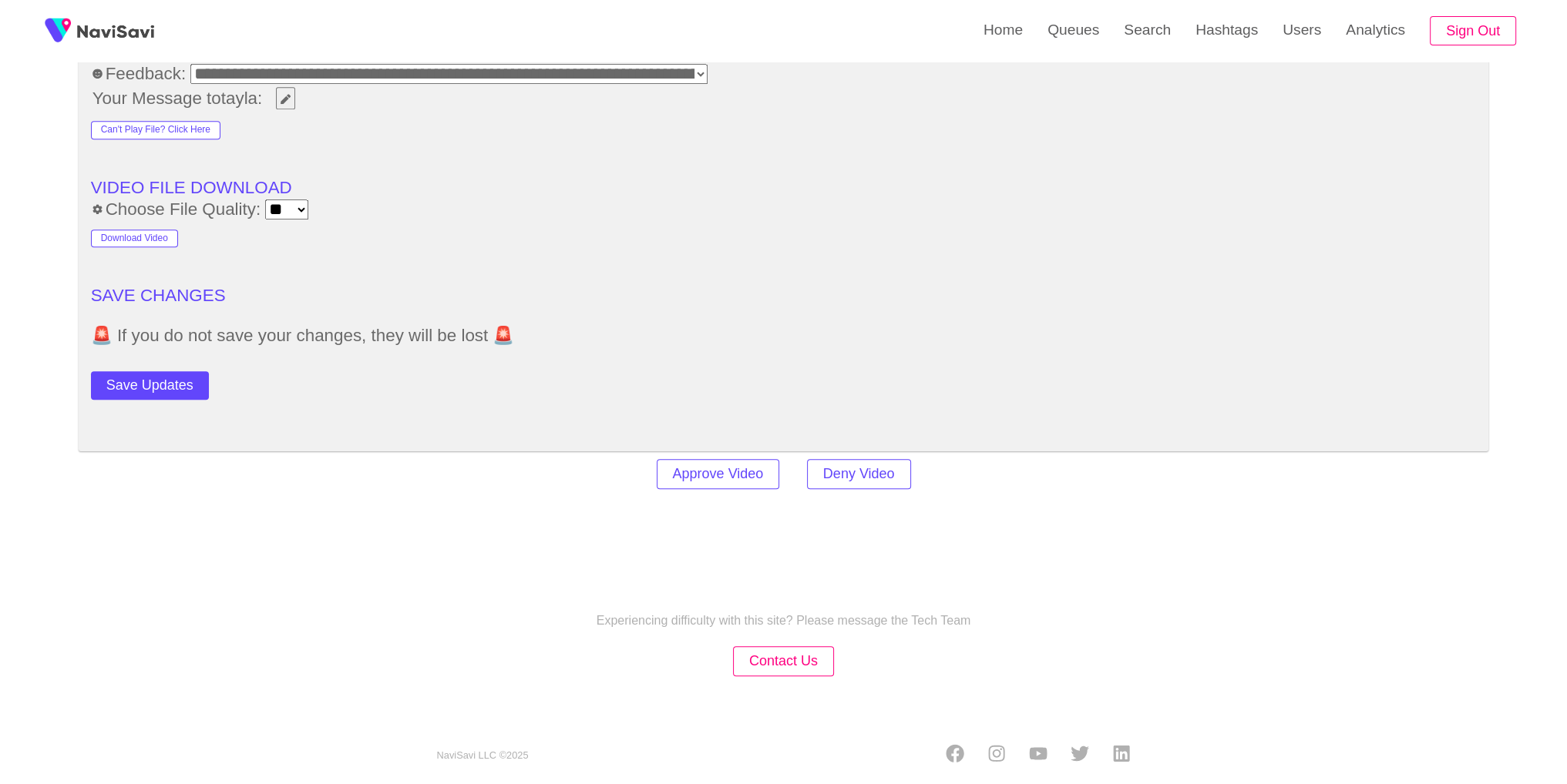
drag, startPoint x: 154, startPoint y: 368, endPoint x: 164, endPoint y: 368, distance: 10.0
click at [151, 372] on button "Save Updates" at bounding box center [150, 386] width 118 height 29
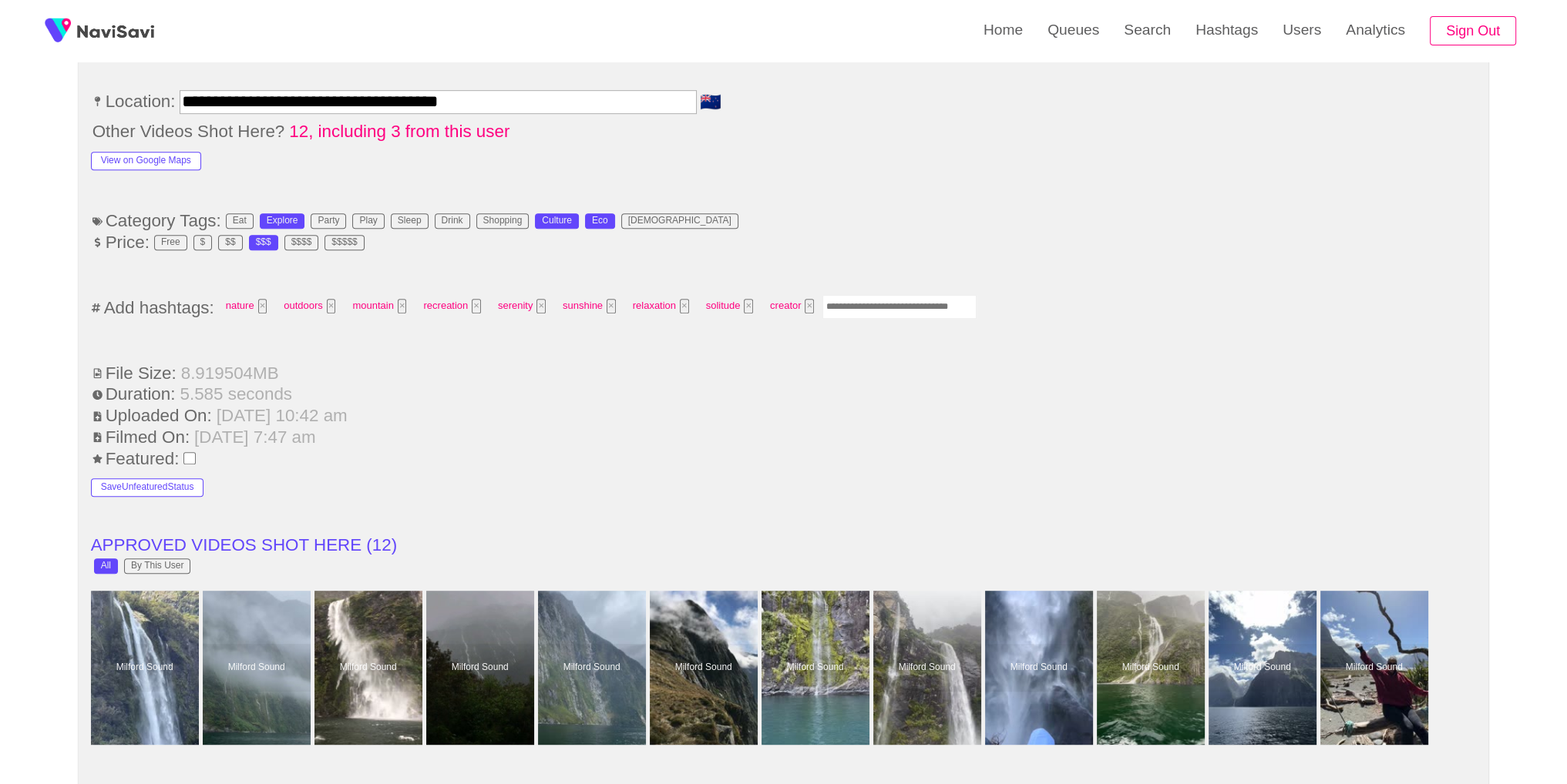
scroll to position [1053, 0]
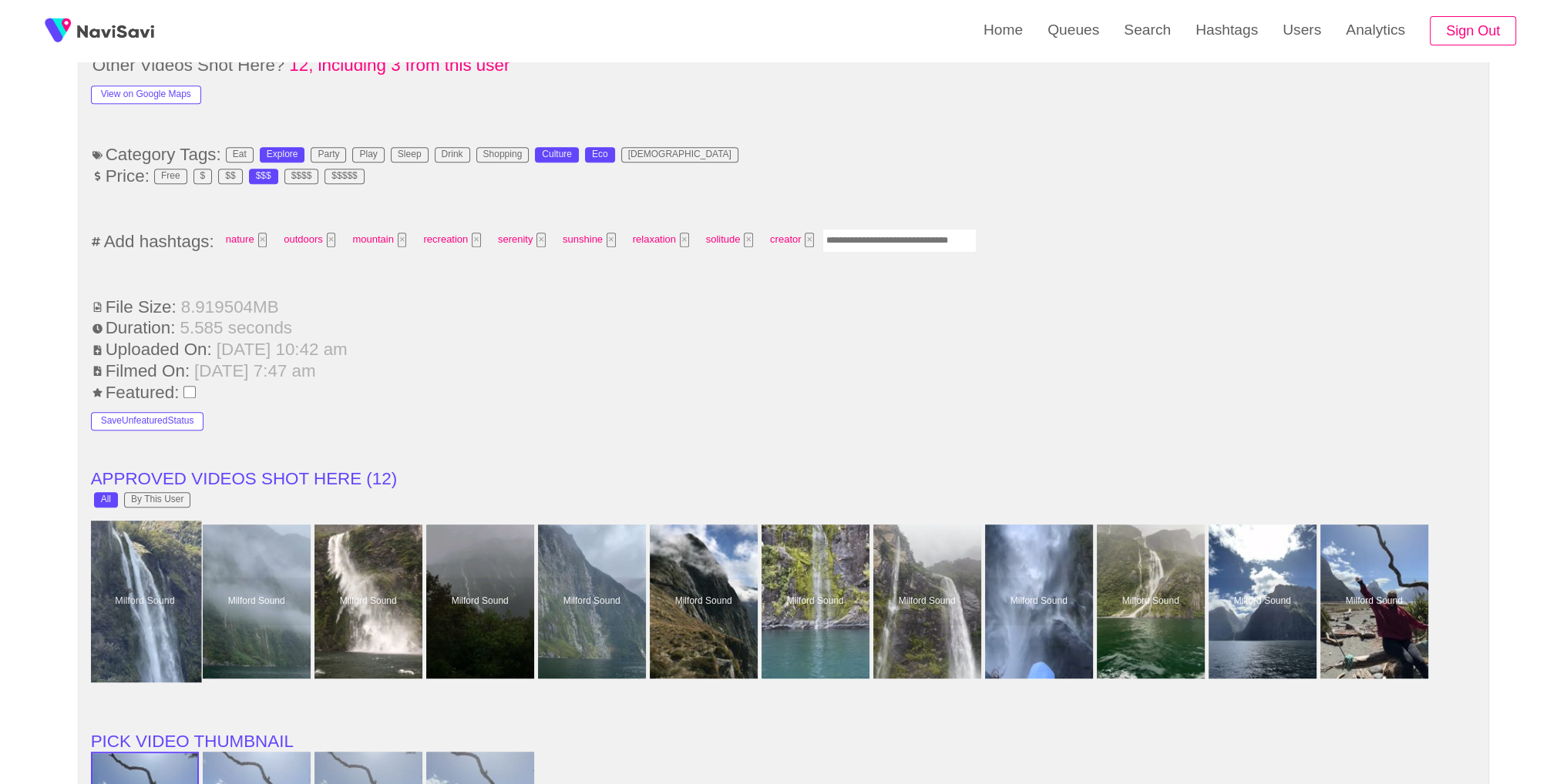
click at [116, 602] on div at bounding box center [145, 601] width 113 height 161
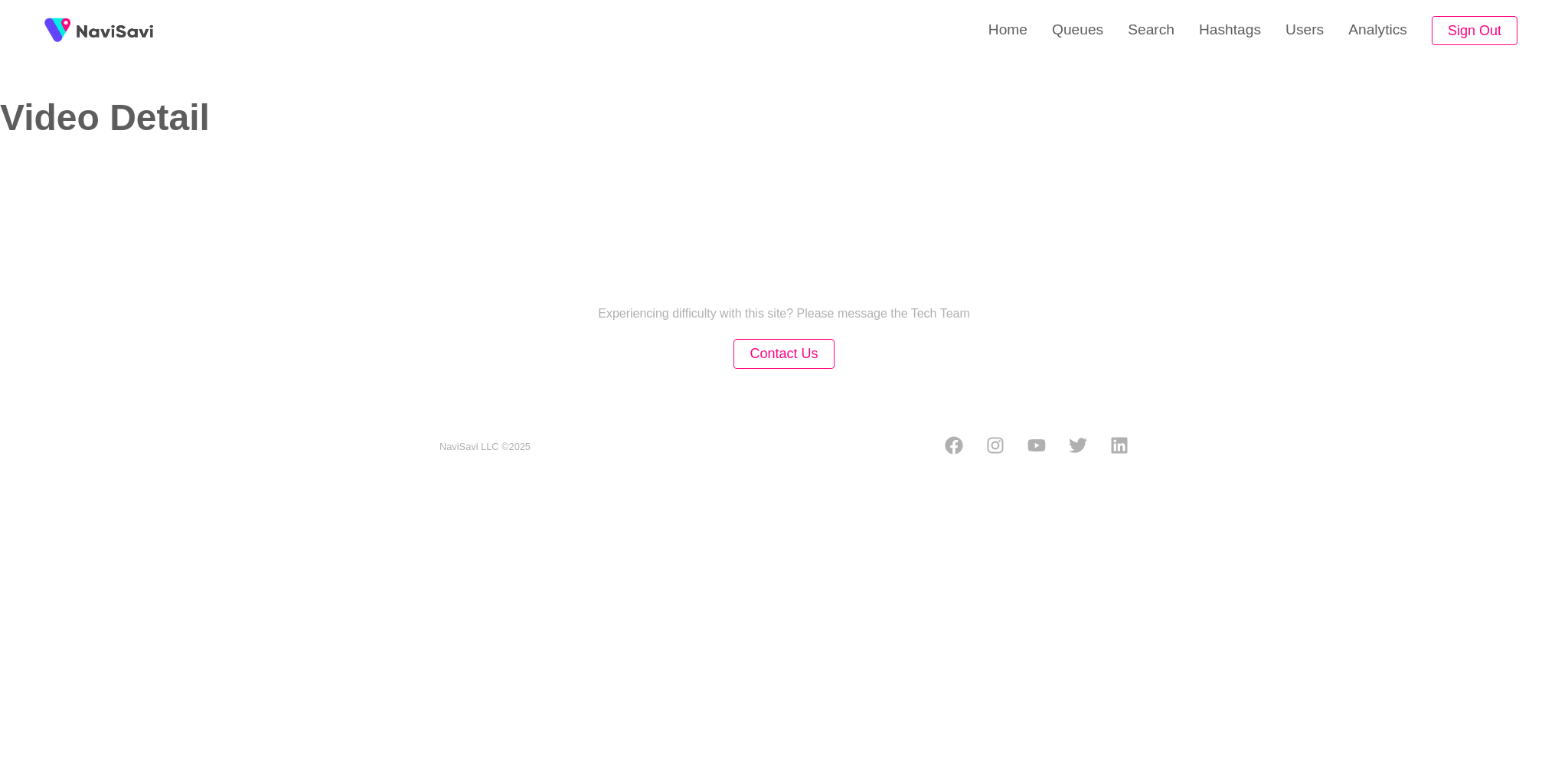
select select "**"
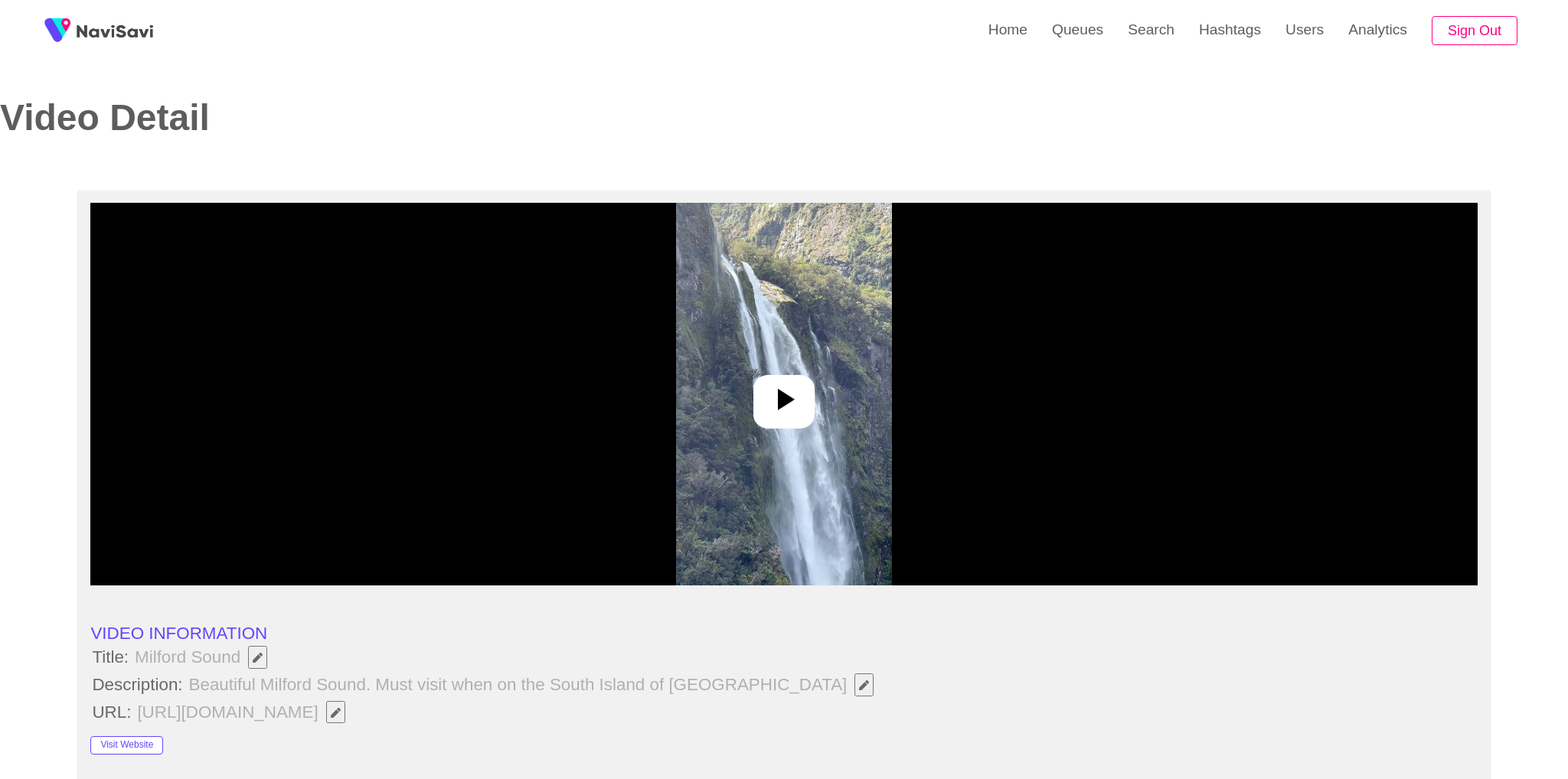
select select "**********"
click at [713, 368] on img at bounding box center [778, 395] width 215 height 383
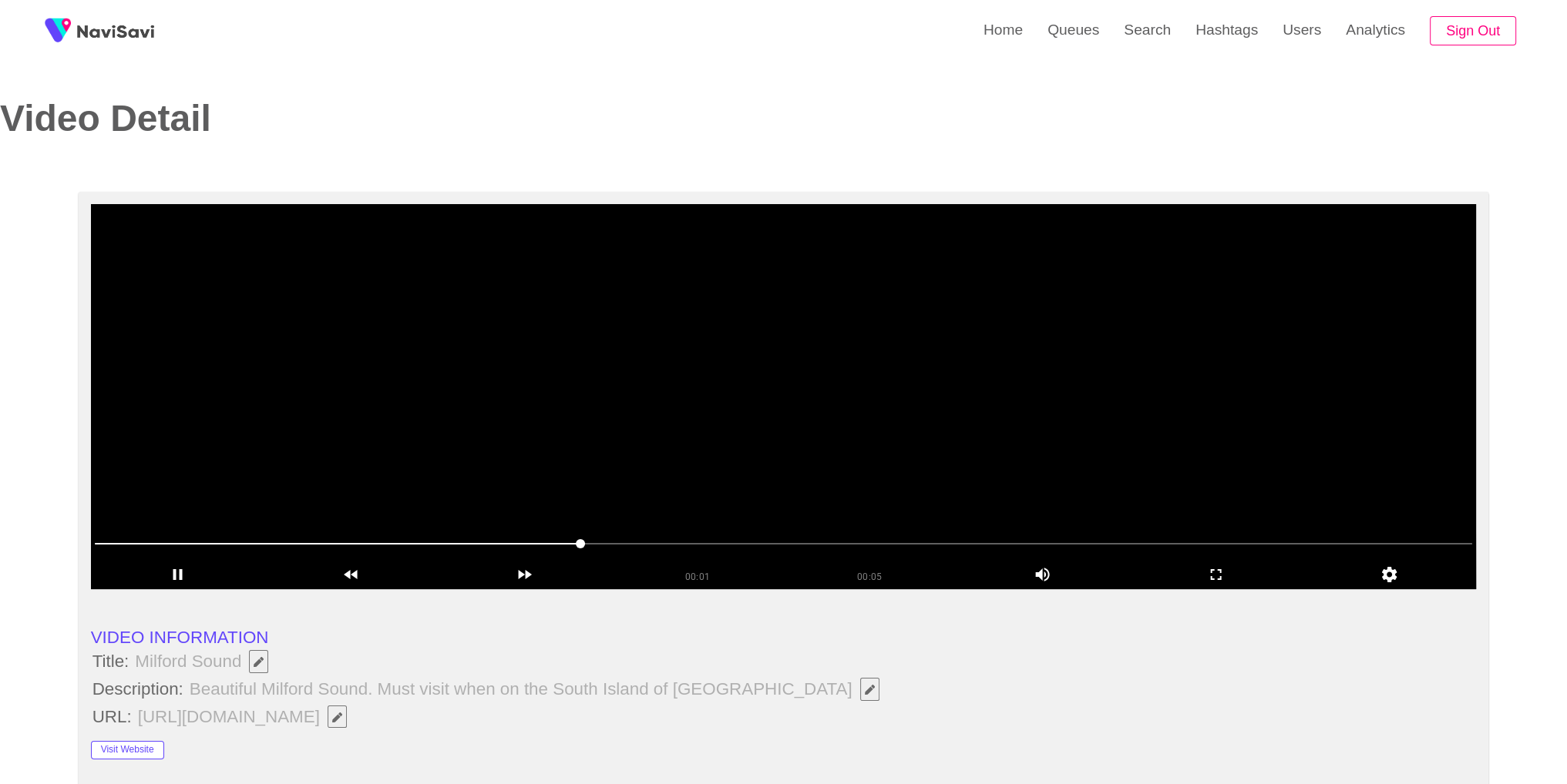
click at [784, 367] on video at bounding box center [784, 397] width 1386 height 385
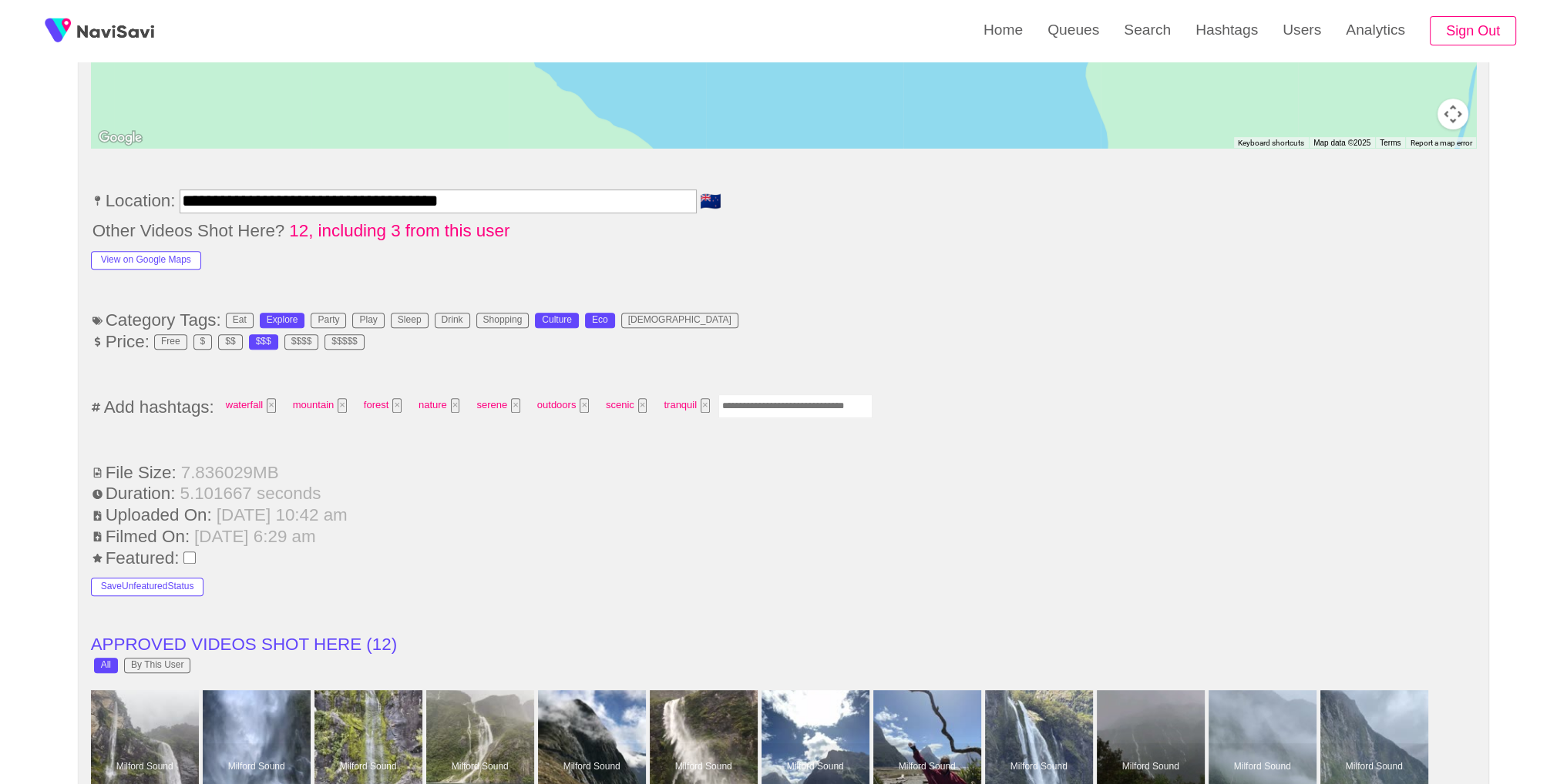
scroll to position [1021, 0]
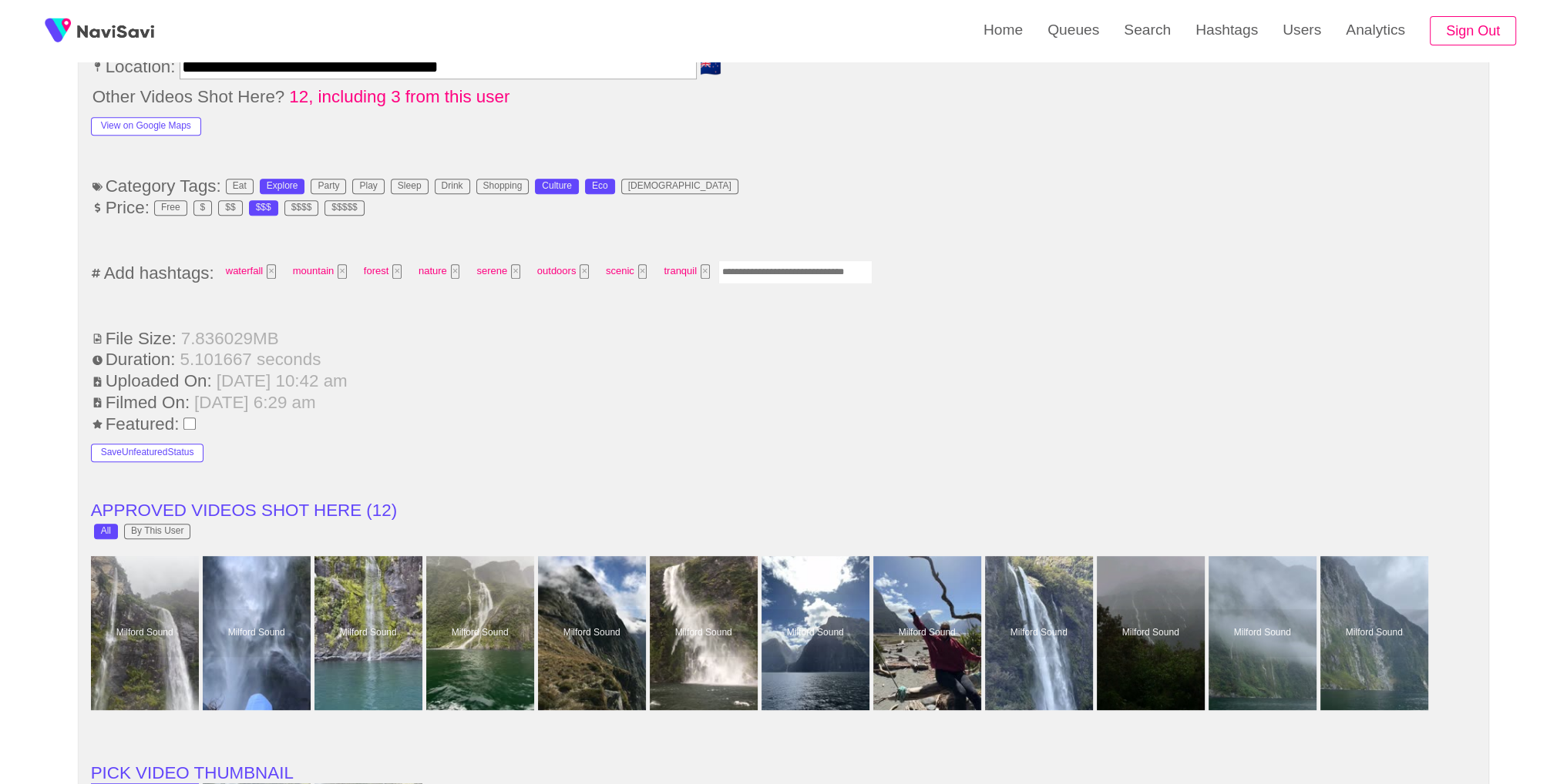
click at [761, 260] on input "Enter tag here and press return" at bounding box center [795, 272] width 154 height 24
type input "*********"
type input "*"
click at [1054, 284] on ul "**********" at bounding box center [784, 589] width 1386 height 2042
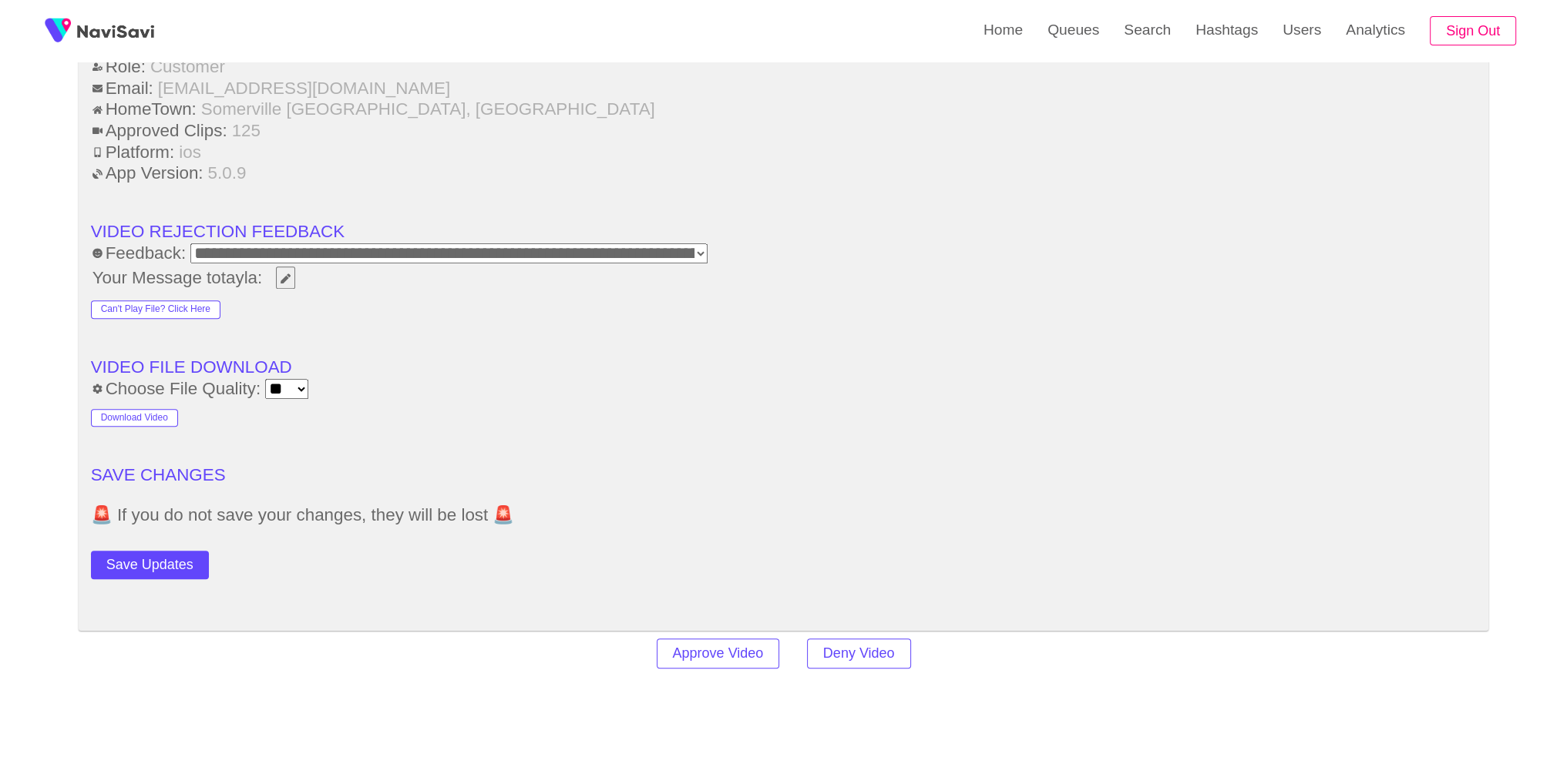
scroll to position [2034, 0]
click at [164, 557] on button "Save Updates" at bounding box center [150, 564] width 118 height 29
click at [1157, 44] on link "Search" at bounding box center [1147, 30] width 72 height 60
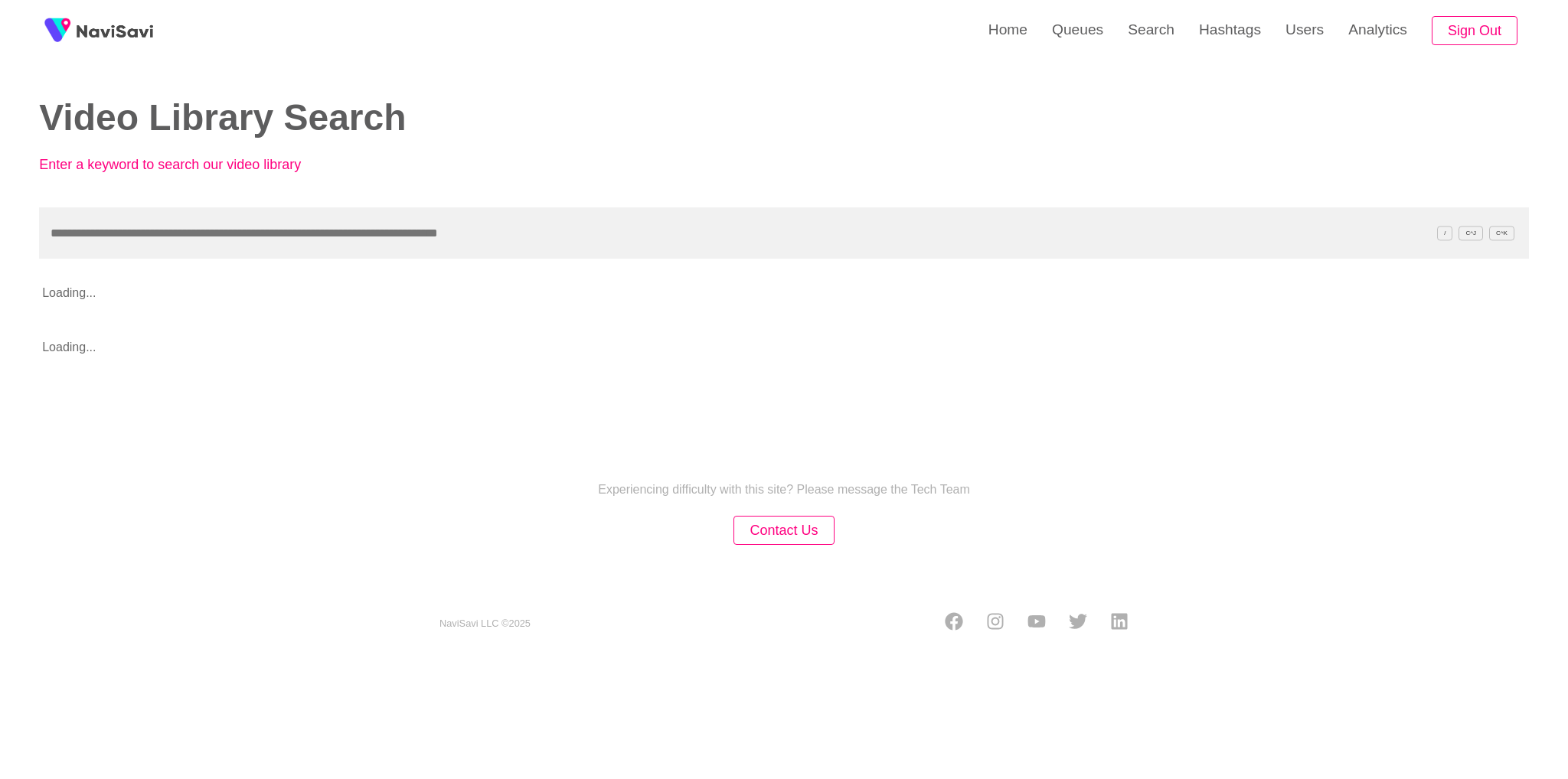
click at [779, 221] on input "text" at bounding box center [784, 233] width 1490 height 51
type input "**********"
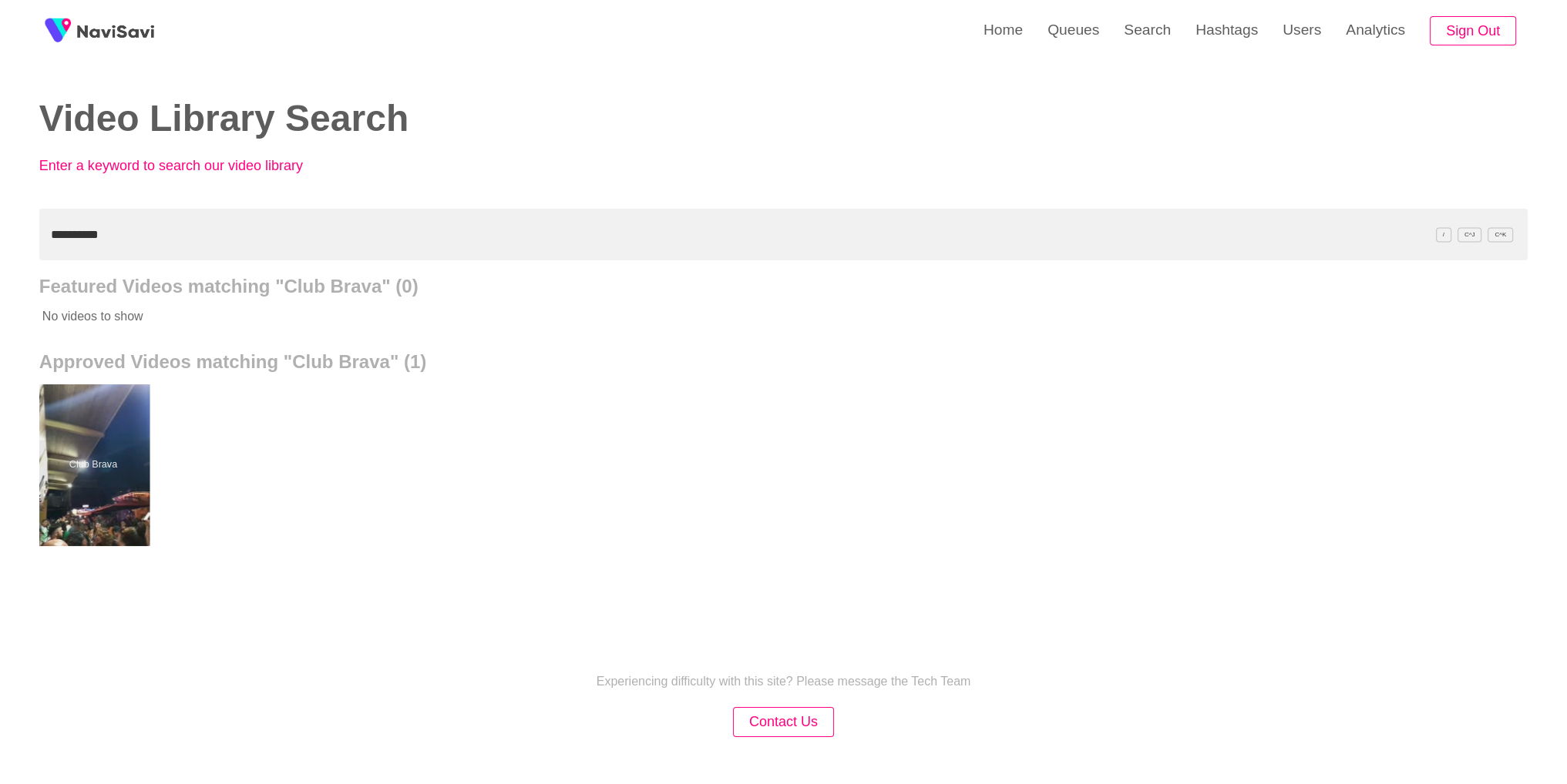
click at [86, 457] on div at bounding box center [93, 465] width 113 height 161
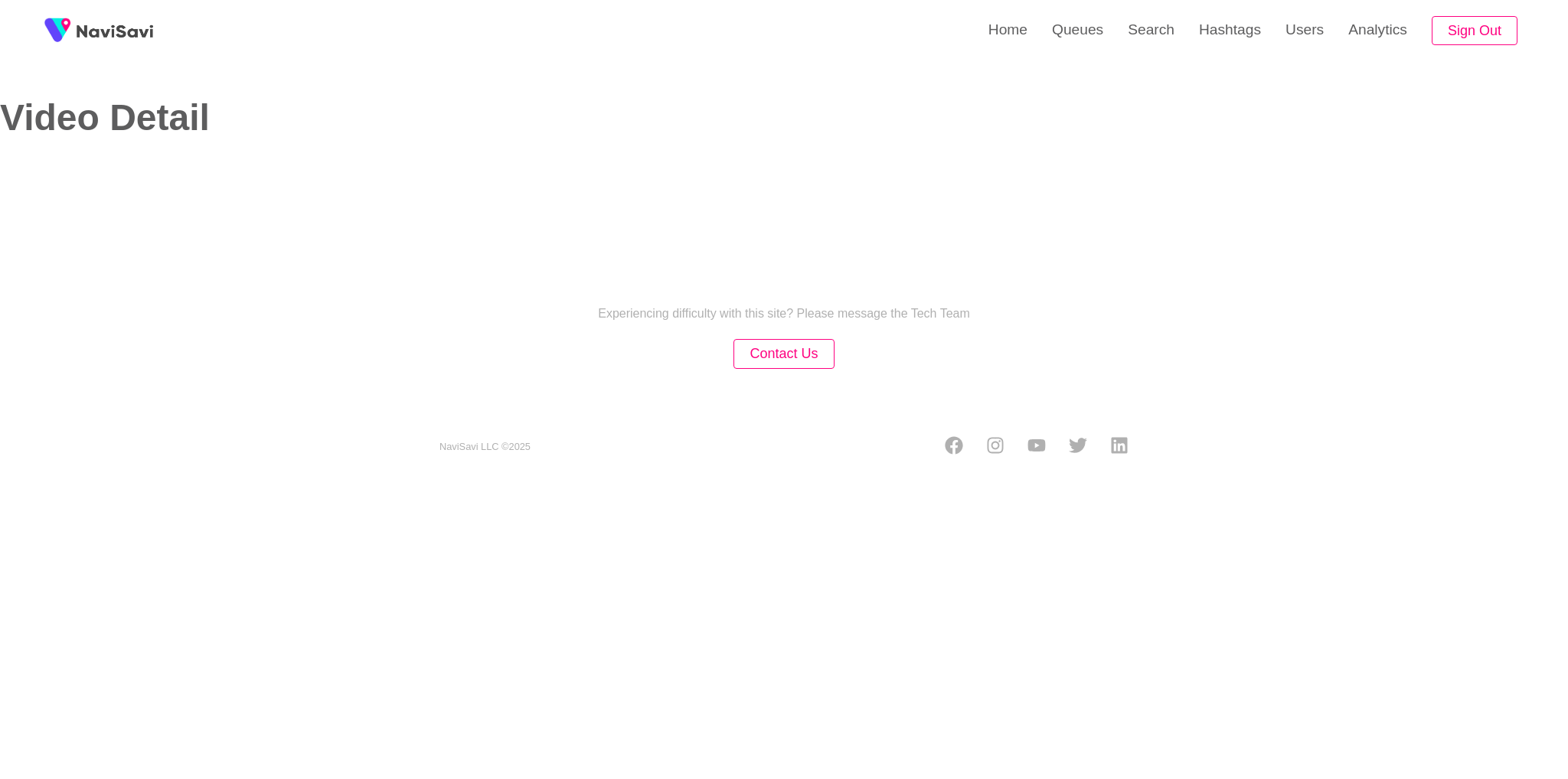
select select "**********"
select select "**"
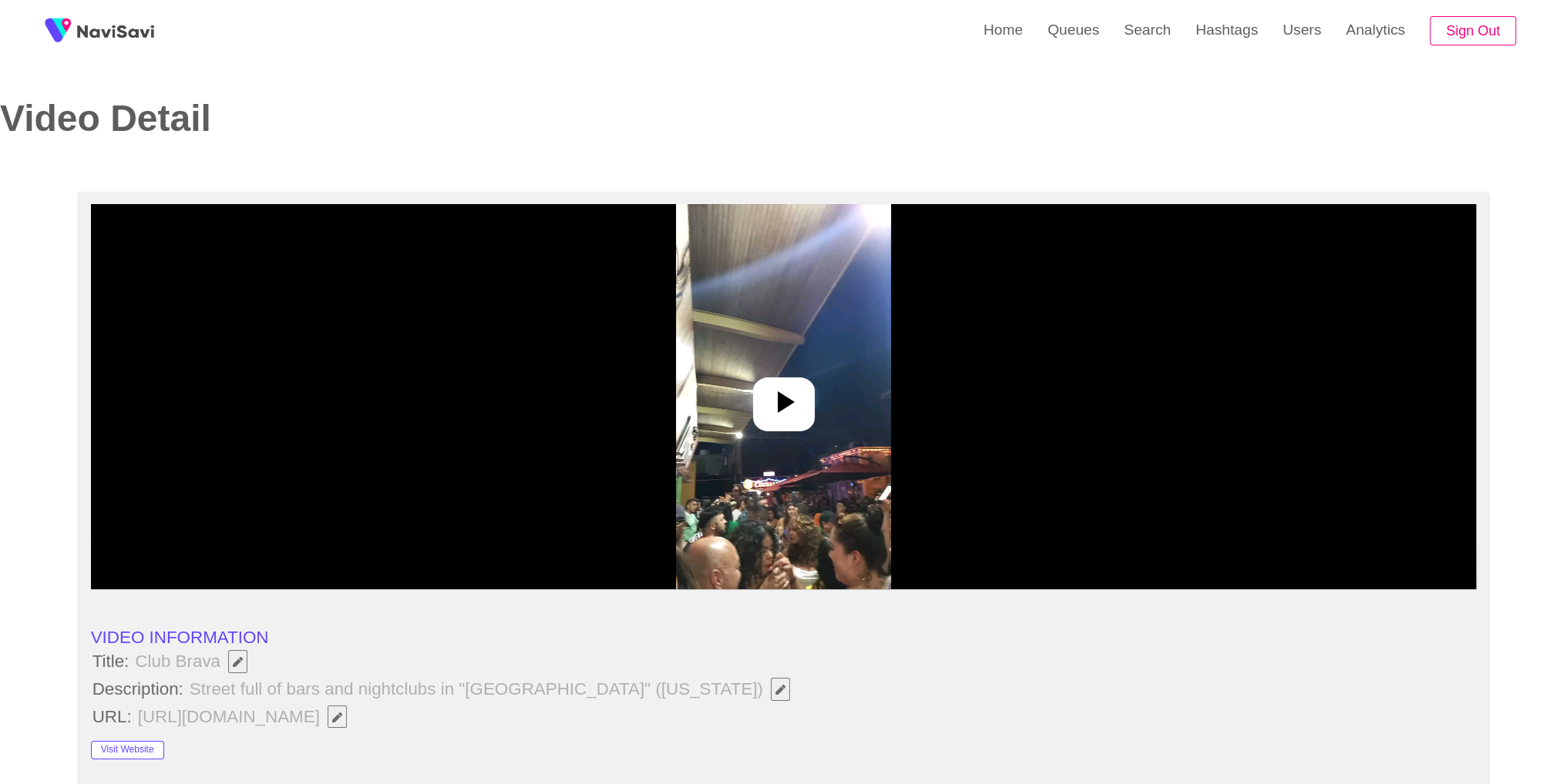
click at [818, 426] on img at bounding box center [784, 397] width 215 height 385
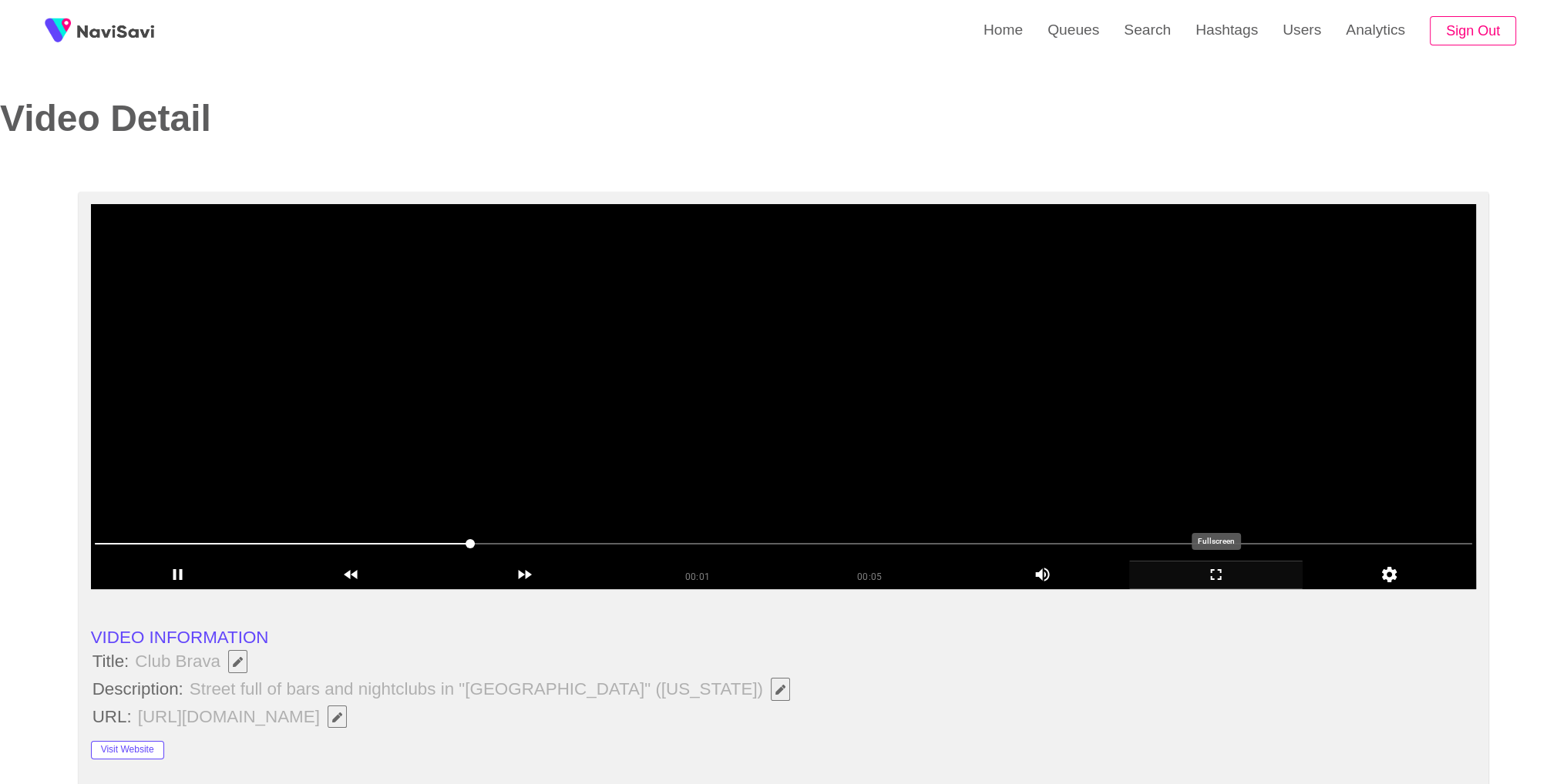
click at [1214, 586] on div "add" at bounding box center [1215, 575] width 173 height 29
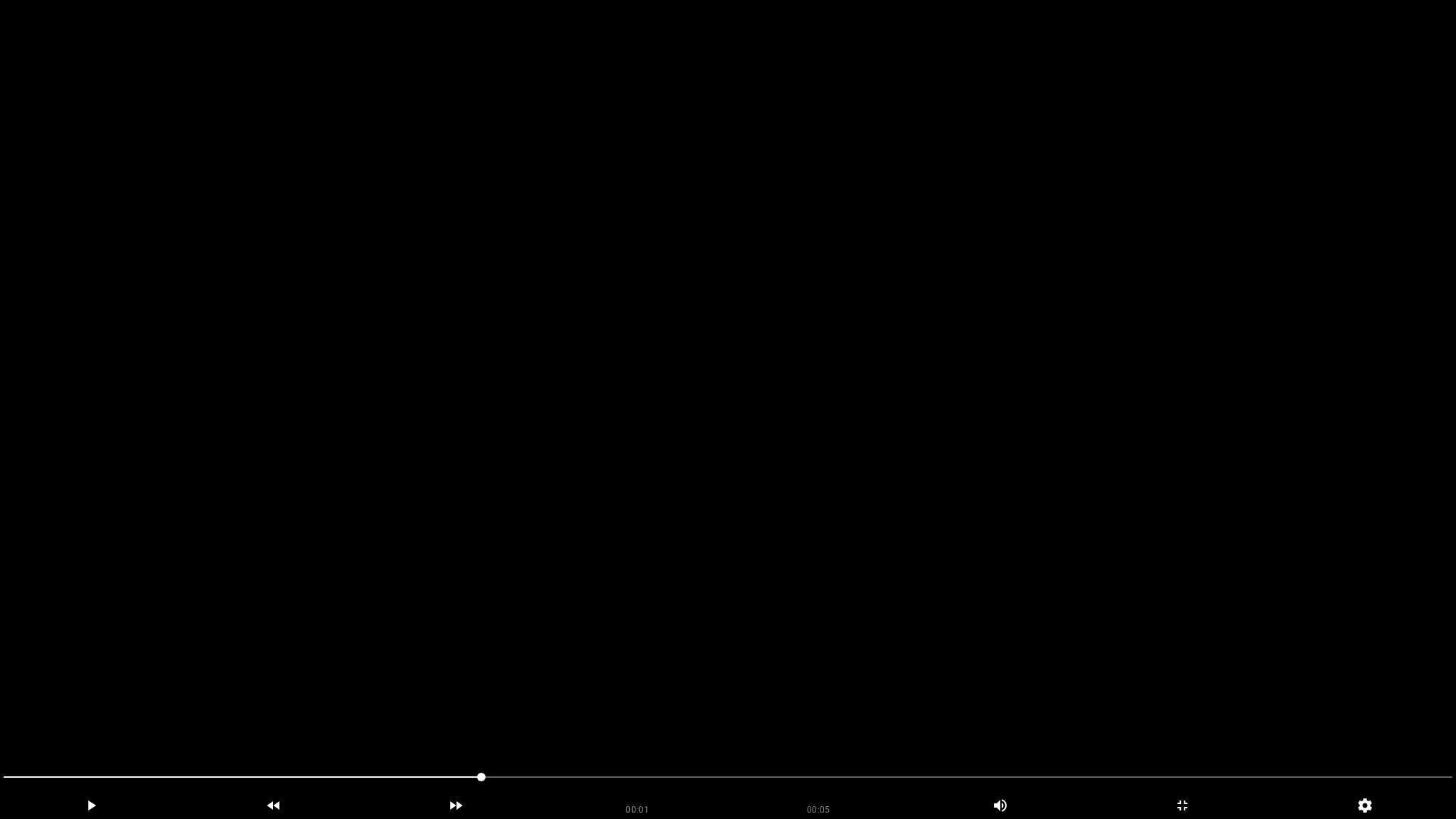
click at [1119, 597] on video at bounding box center [728, 409] width 1456 height 819
click at [1239, 711] on span at bounding box center [728, 776] width 1448 height 23
click at [143, 711] on video at bounding box center [728, 409] width 1456 height 819
click at [1183, 711] on div "add" at bounding box center [1182, 806] width 182 height 26
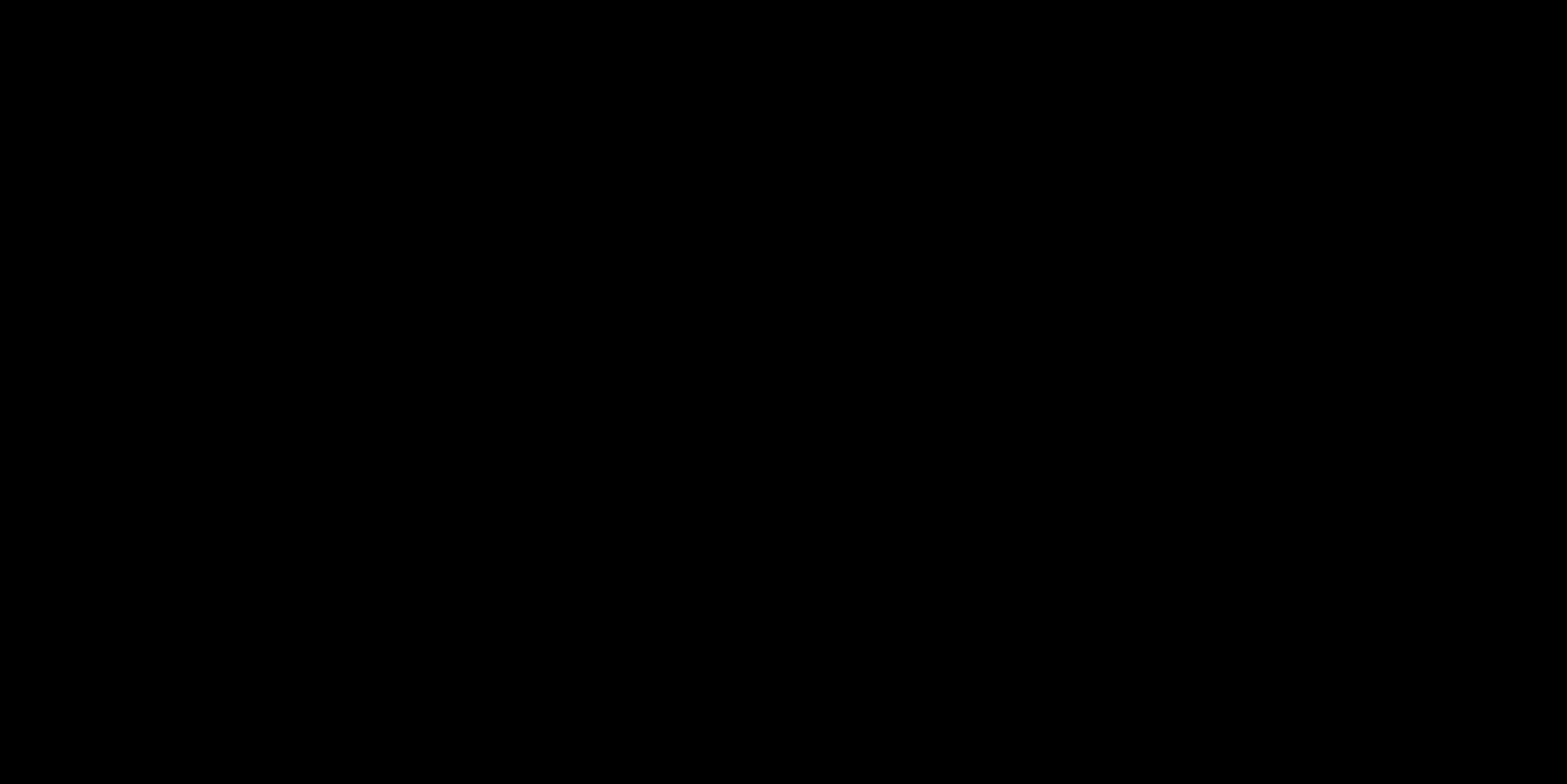
click at [959, 386] on video at bounding box center [784, 392] width 1567 height 784
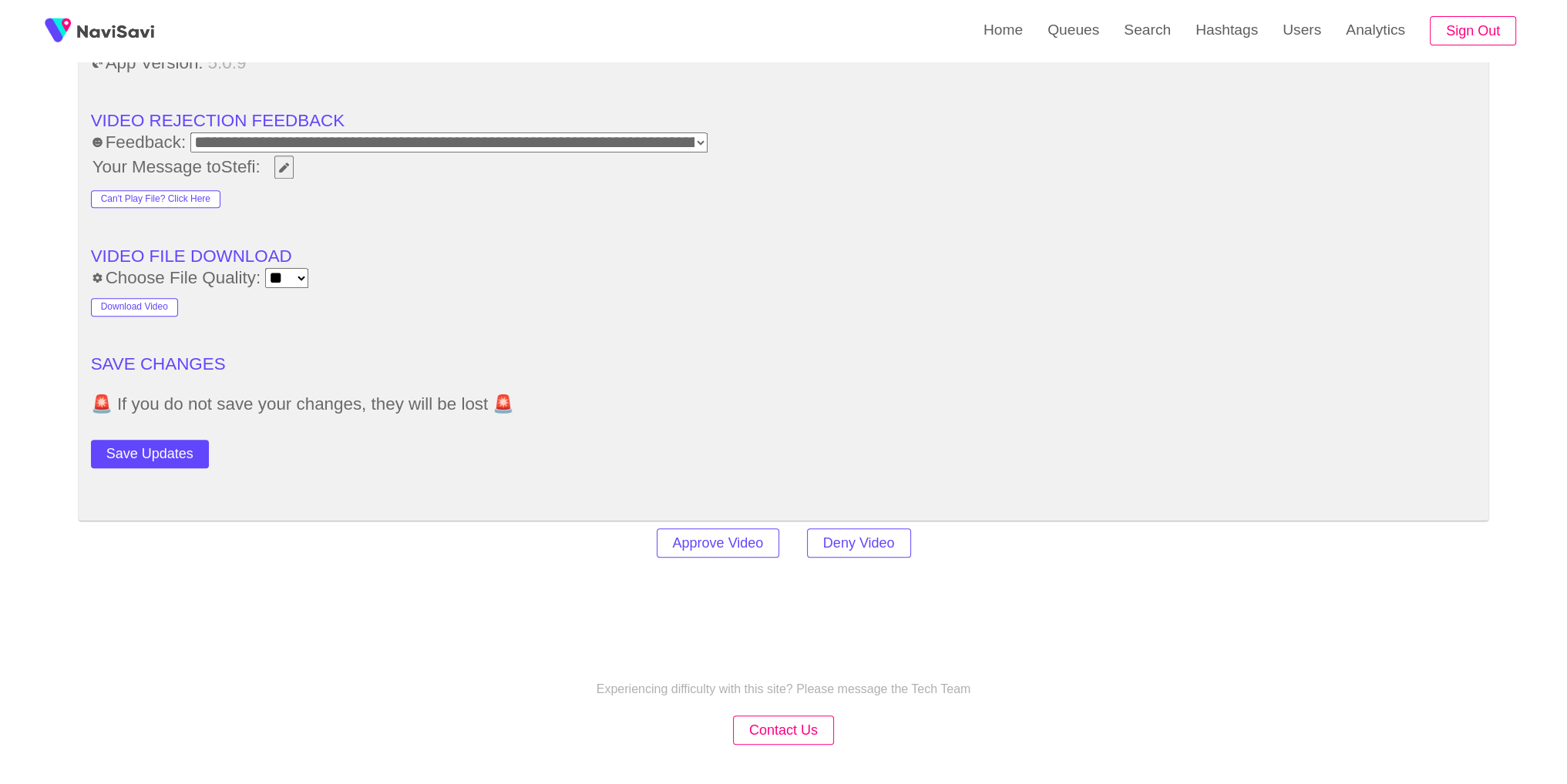
scroll to position [2130, 0]
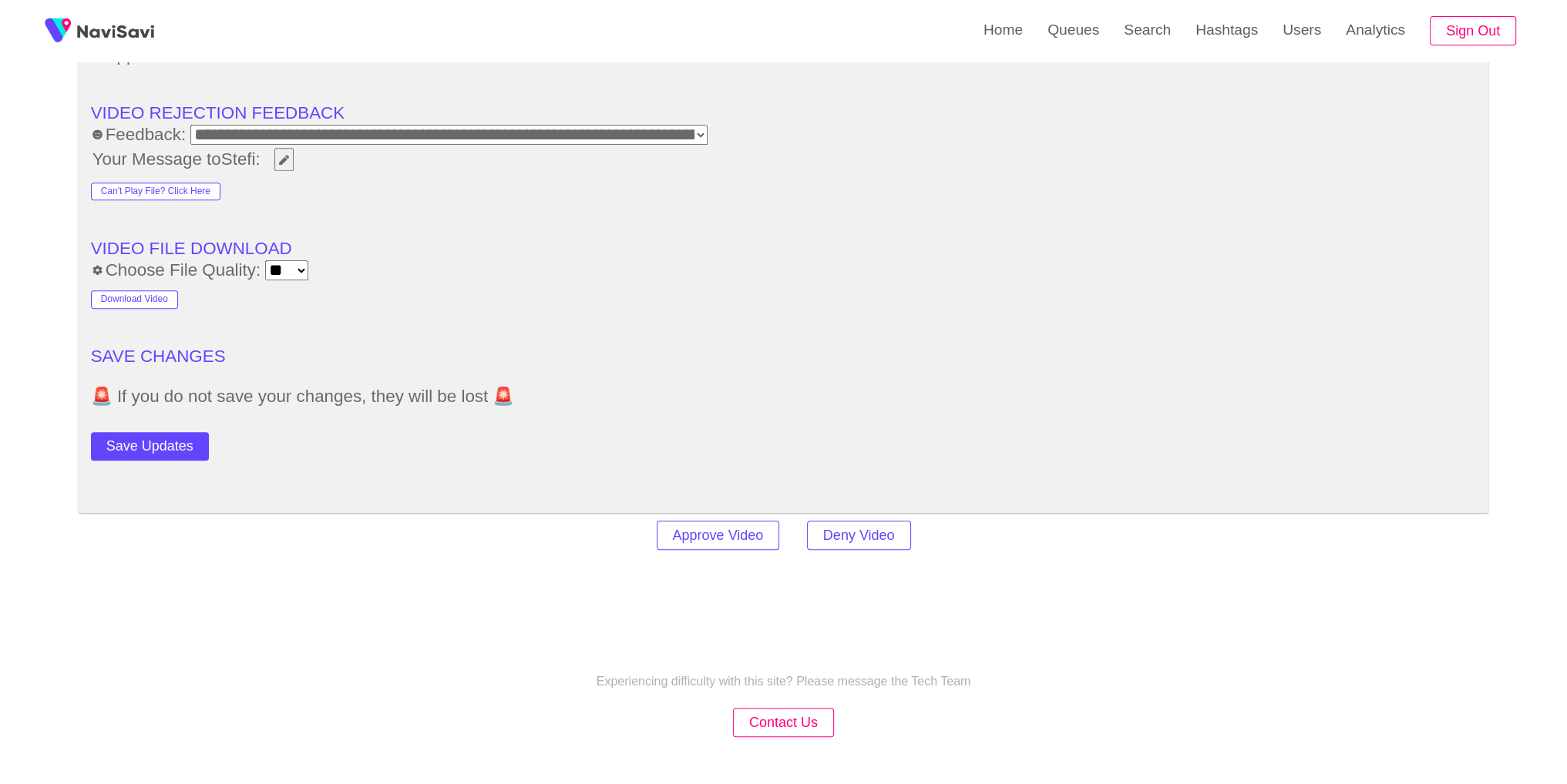
click at [130, 444] on button "Save Updates" at bounding box center [150, 447] width 118 height 29
click at [1138, 45] on link "Search" at bounding box center [1147, 30] width 72 height 60
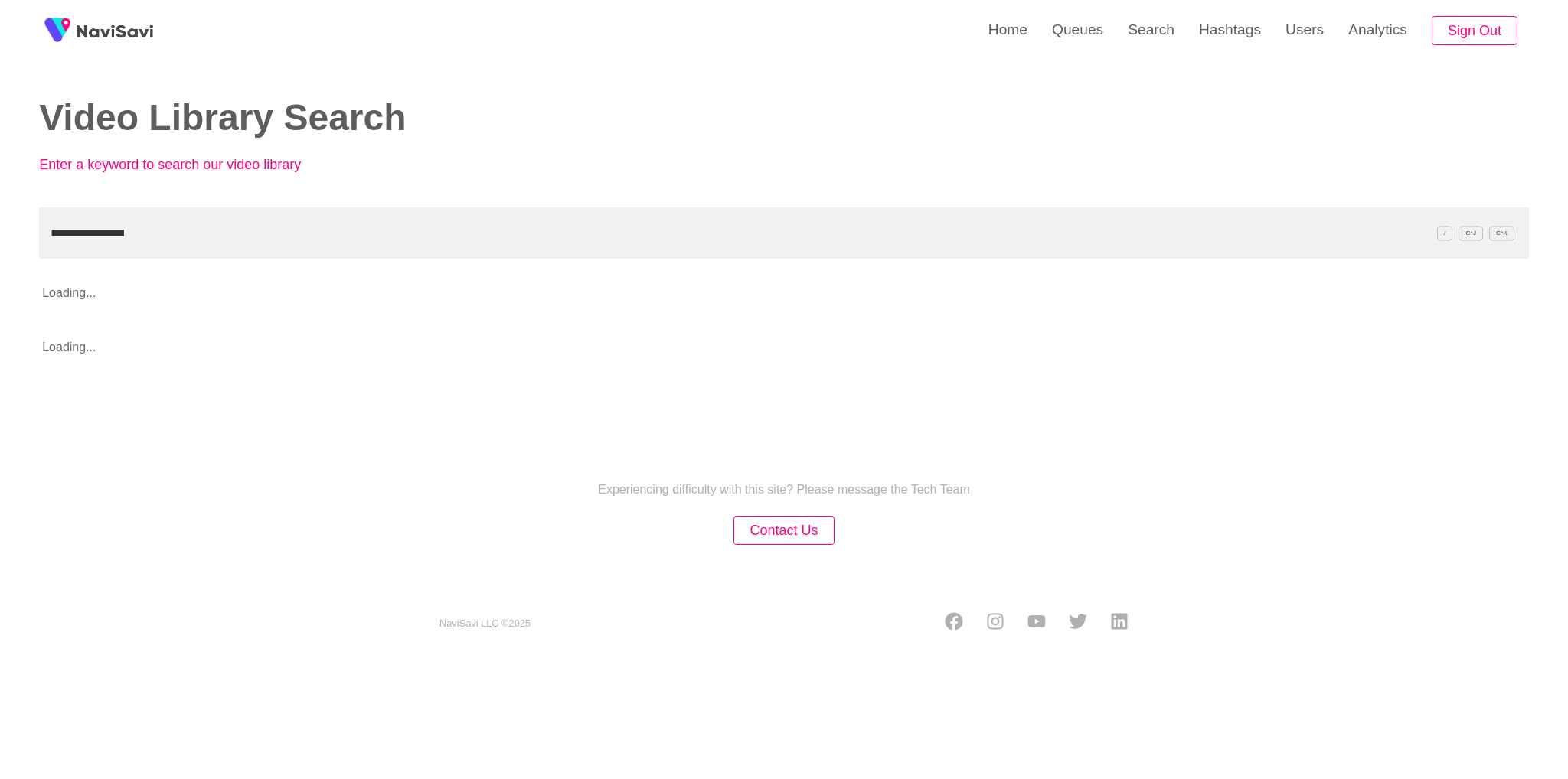
type input "**********"
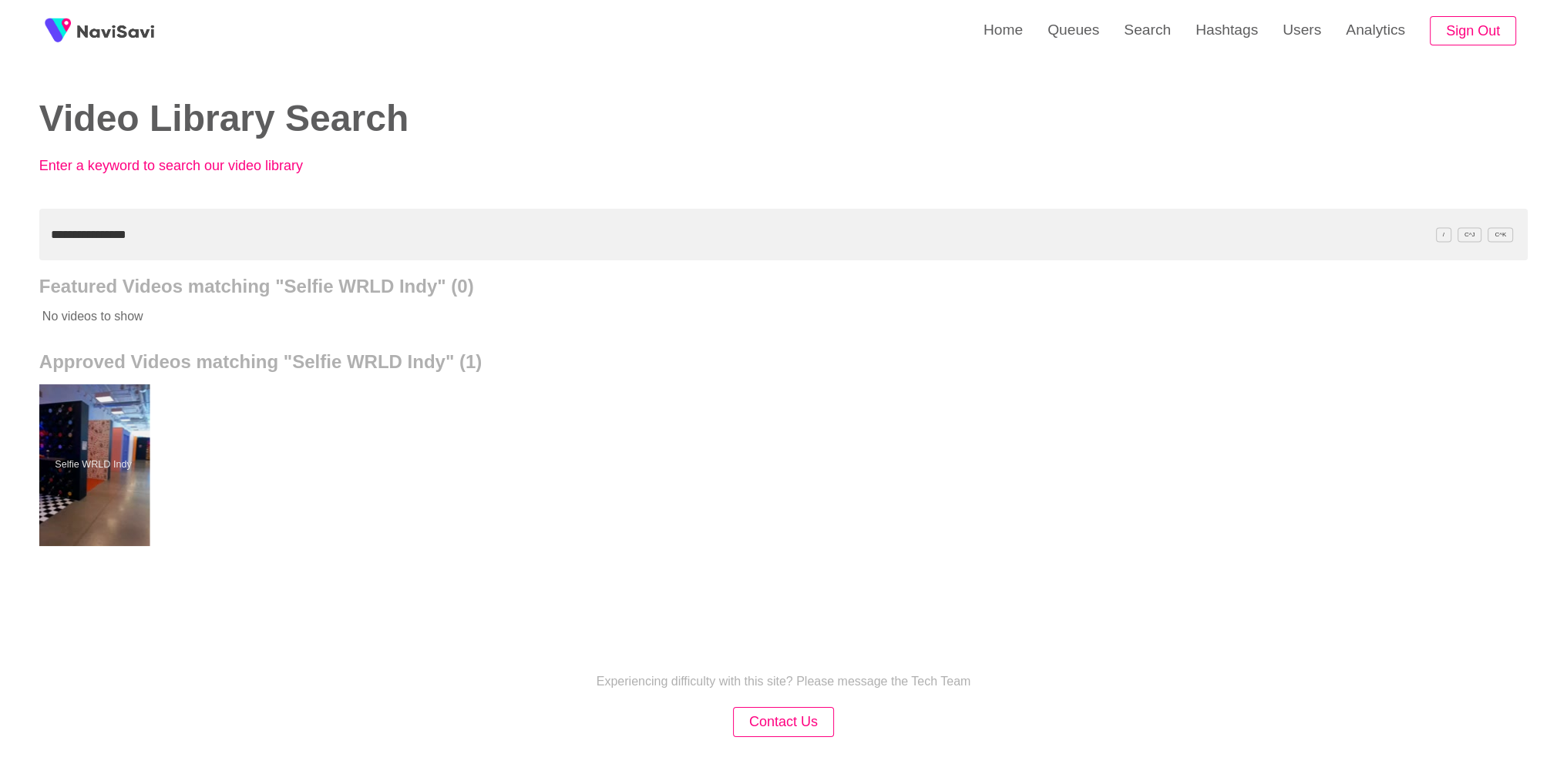
click at [123, 494] on div at bounding box center [93, 465] width 113 height 161
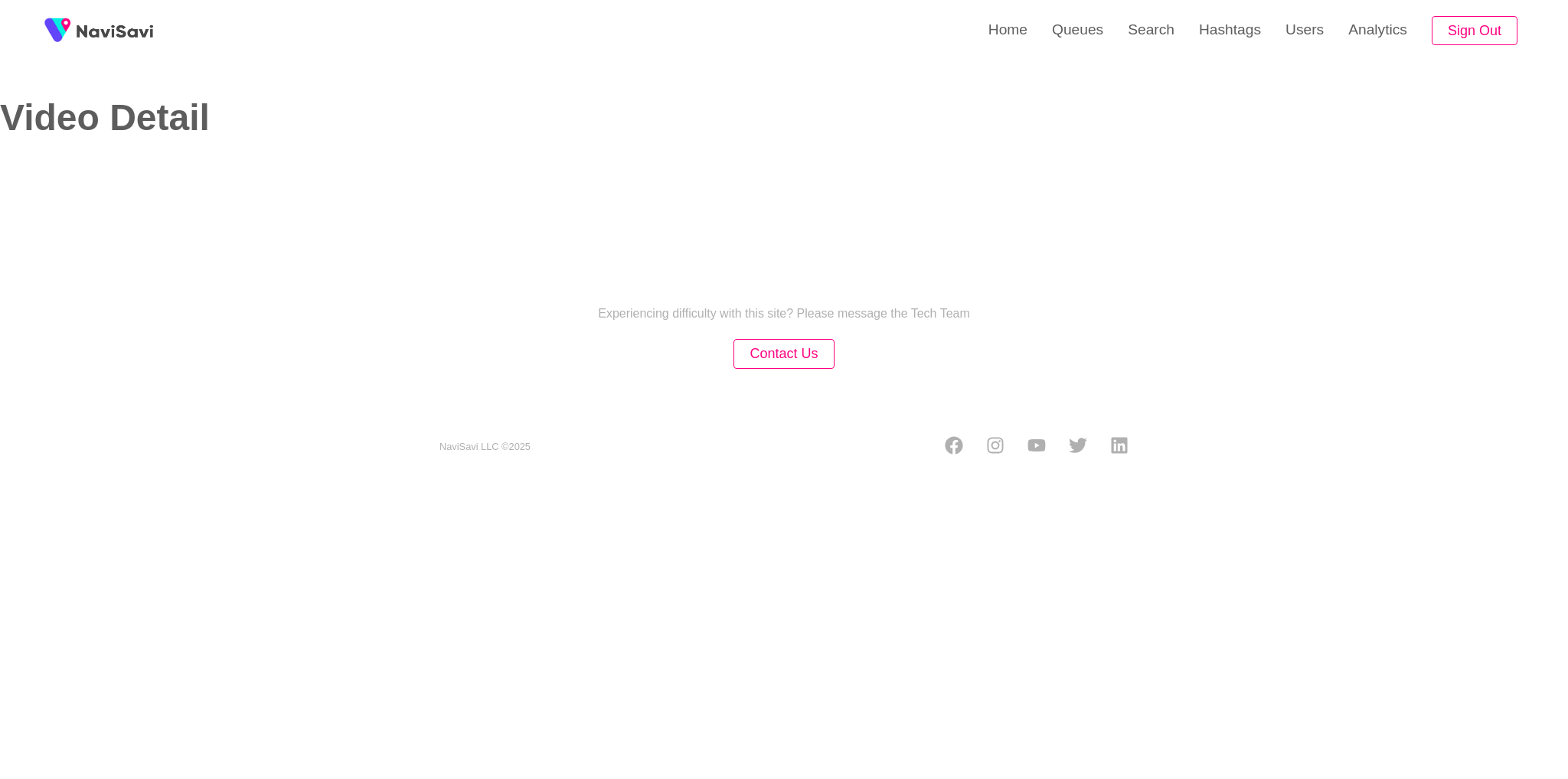
select select "**********"
select select "**"
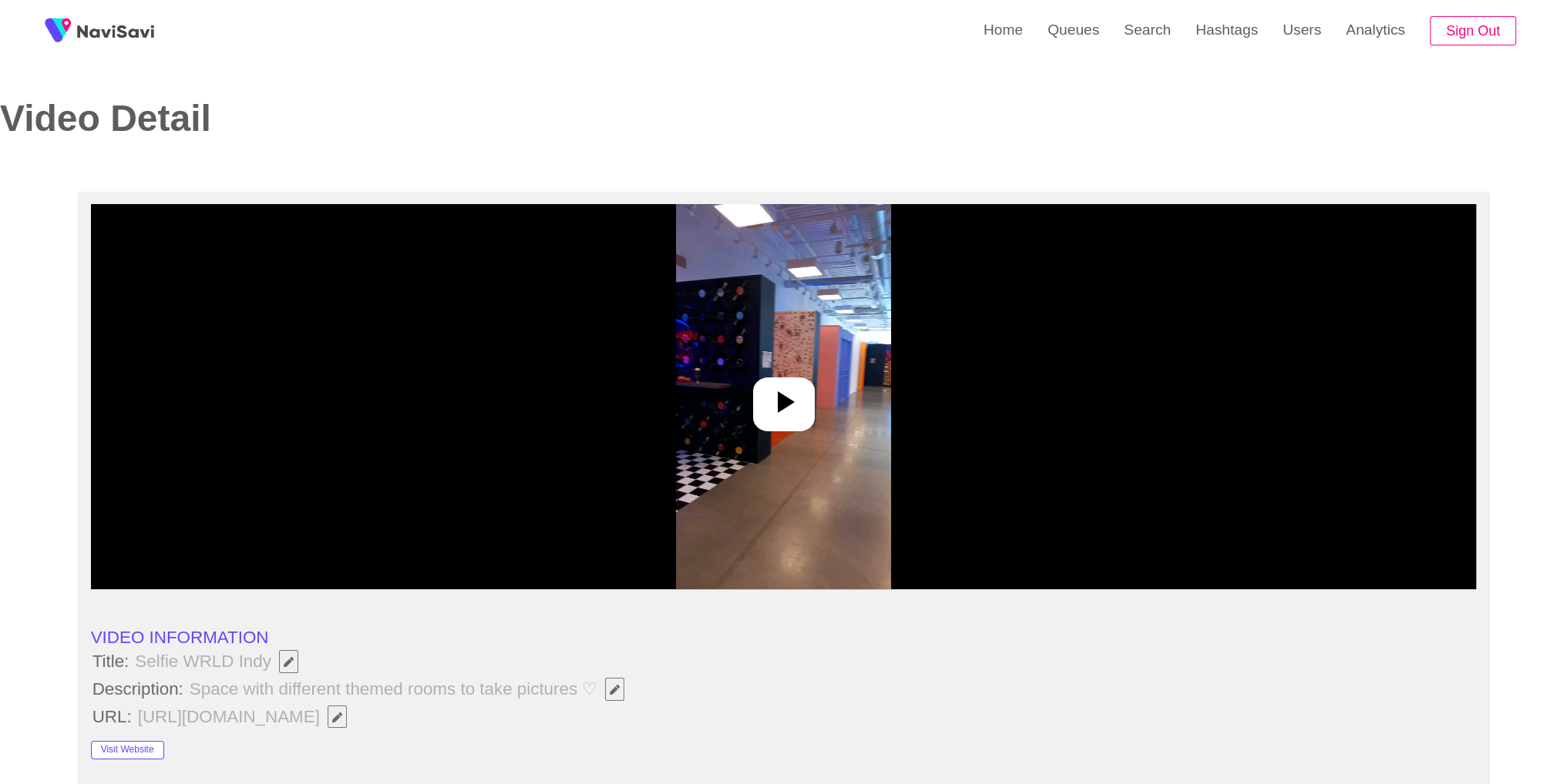
click at [740, 465] on div at bounding box center [784, 397] width 1386 height 385
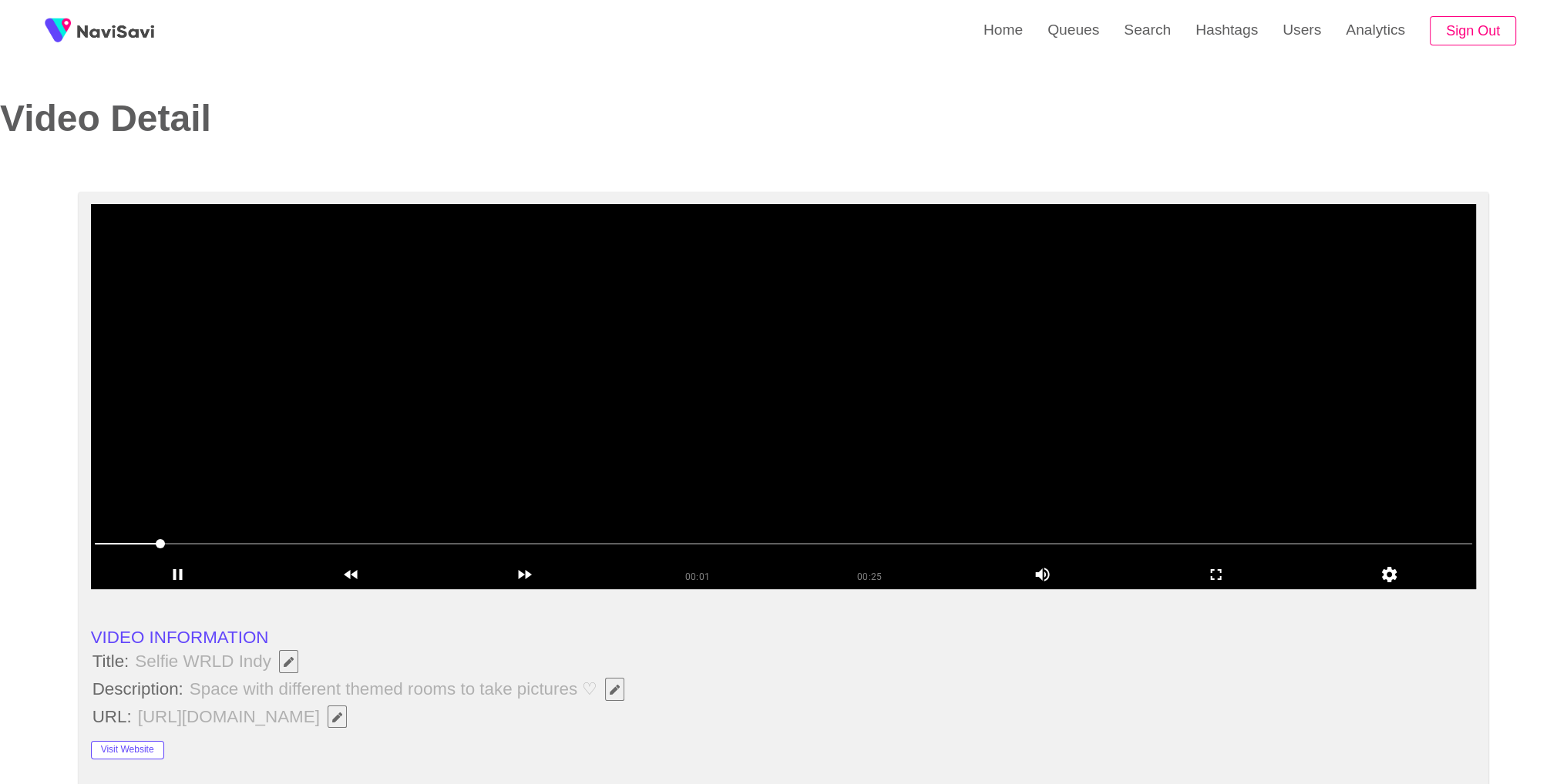
click at [772, 397] on video at bounding box center [784, 397] width 1386 height 385
click at [1403, 135] on div "Video Detail" at bounding box center [772, 140] width 1567 height 83
click at [1255, 386] on video at bounding box center [784, 397] width 1386 height 385
click at [1362, 558] on div at bounding box center [784, 546] width 1390 height 41
click at [1104, 451] on video at bounding box center [784, 397] width 1386 height 385
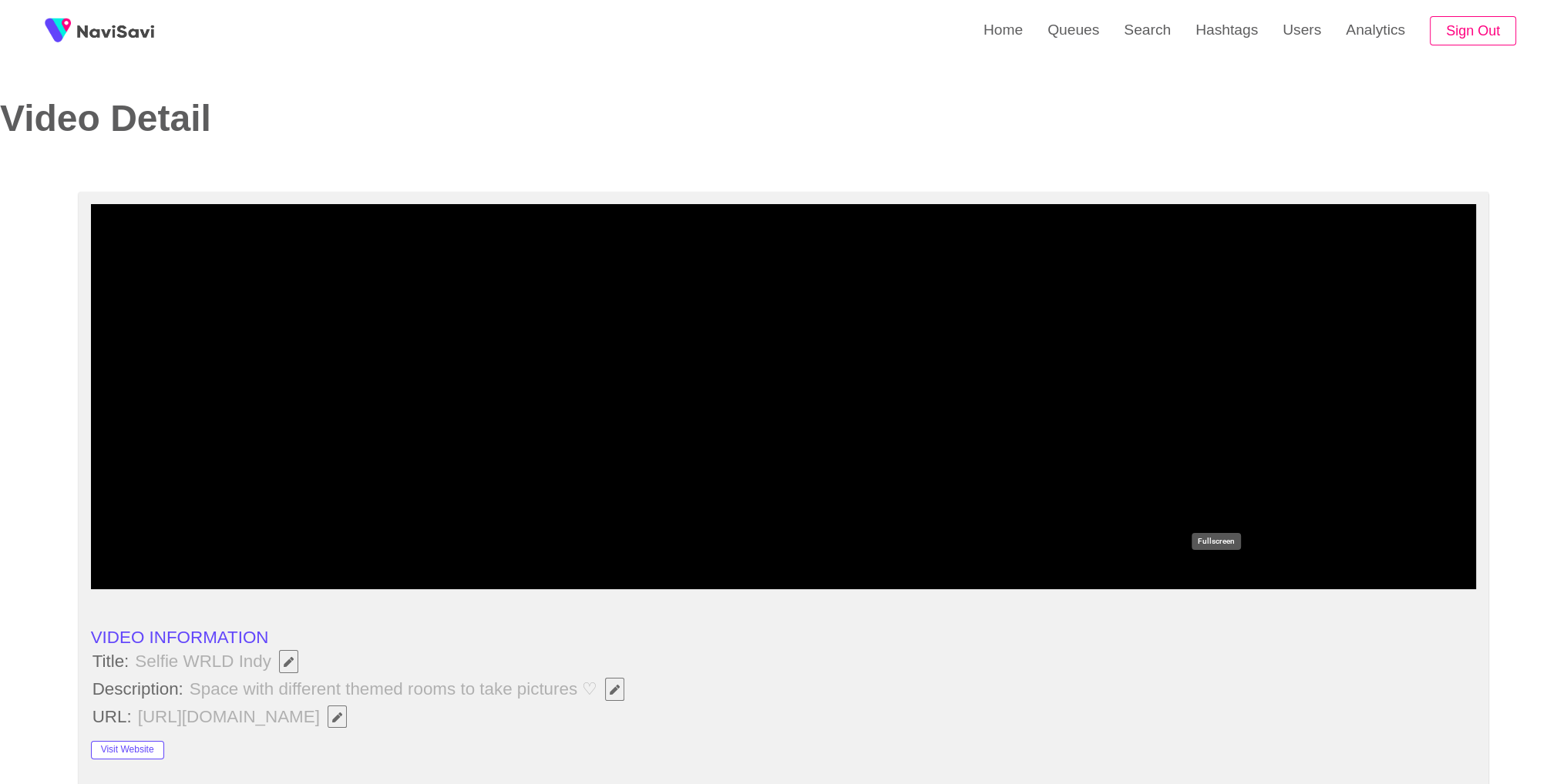
click at [1228, 579] on icon "add" at bounding box center [1215, 574] width 172 height 19
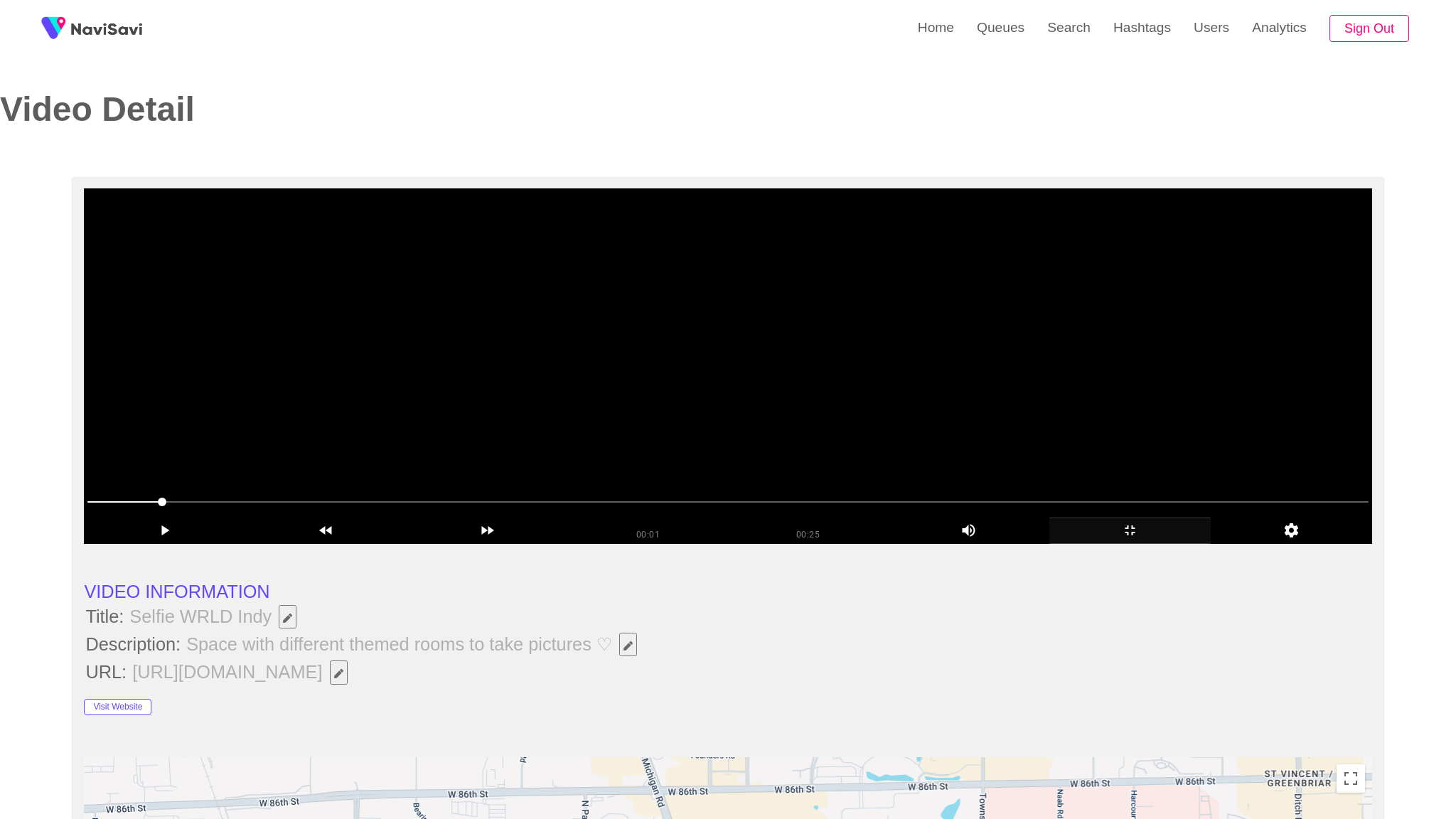
click at [1129, 544] on video at bounding box center [727, 366] width 1287 height 355
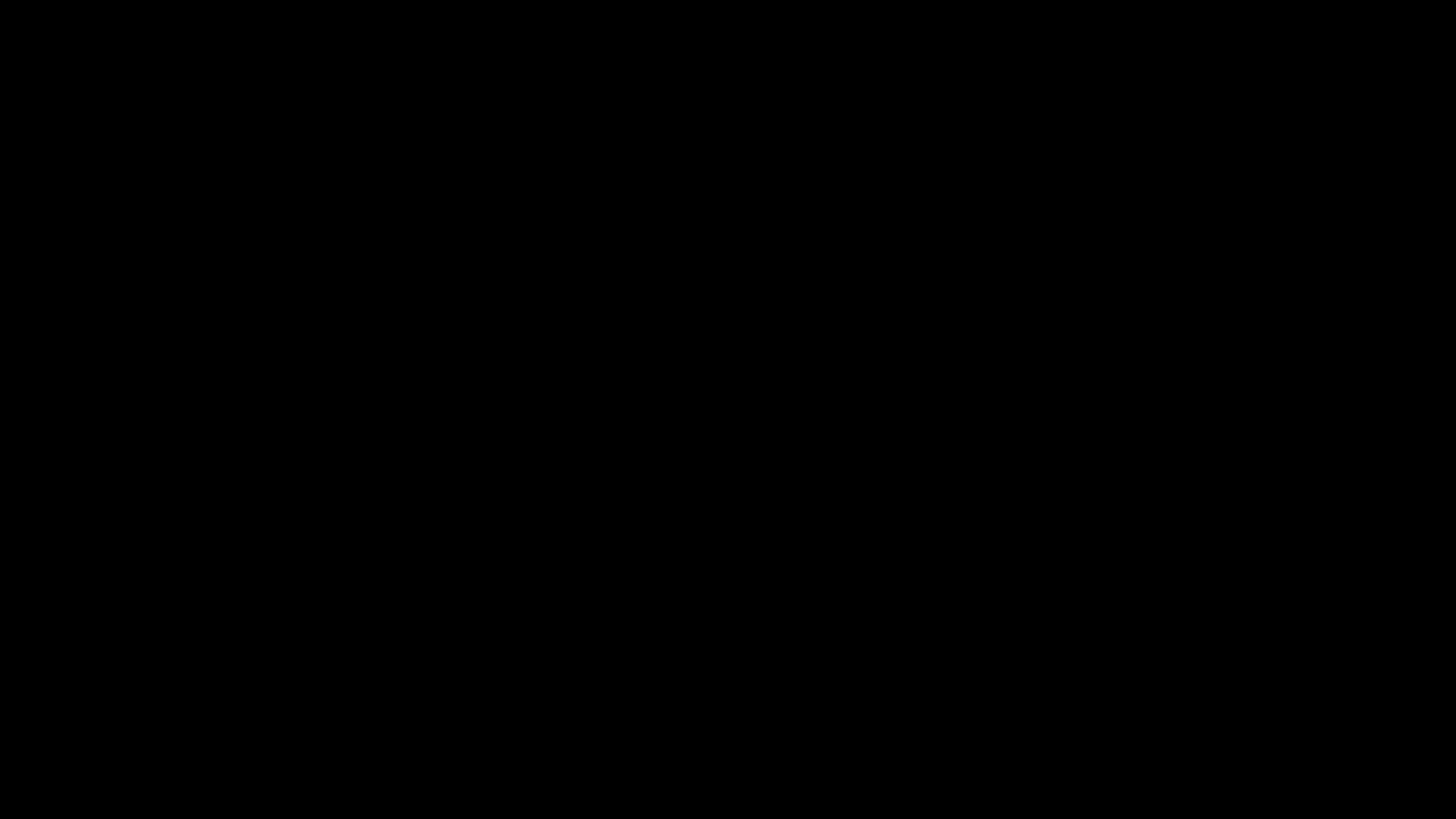
click at [1204, 711] on div "add" at bounding box center [1182, 806] width 182 height 26
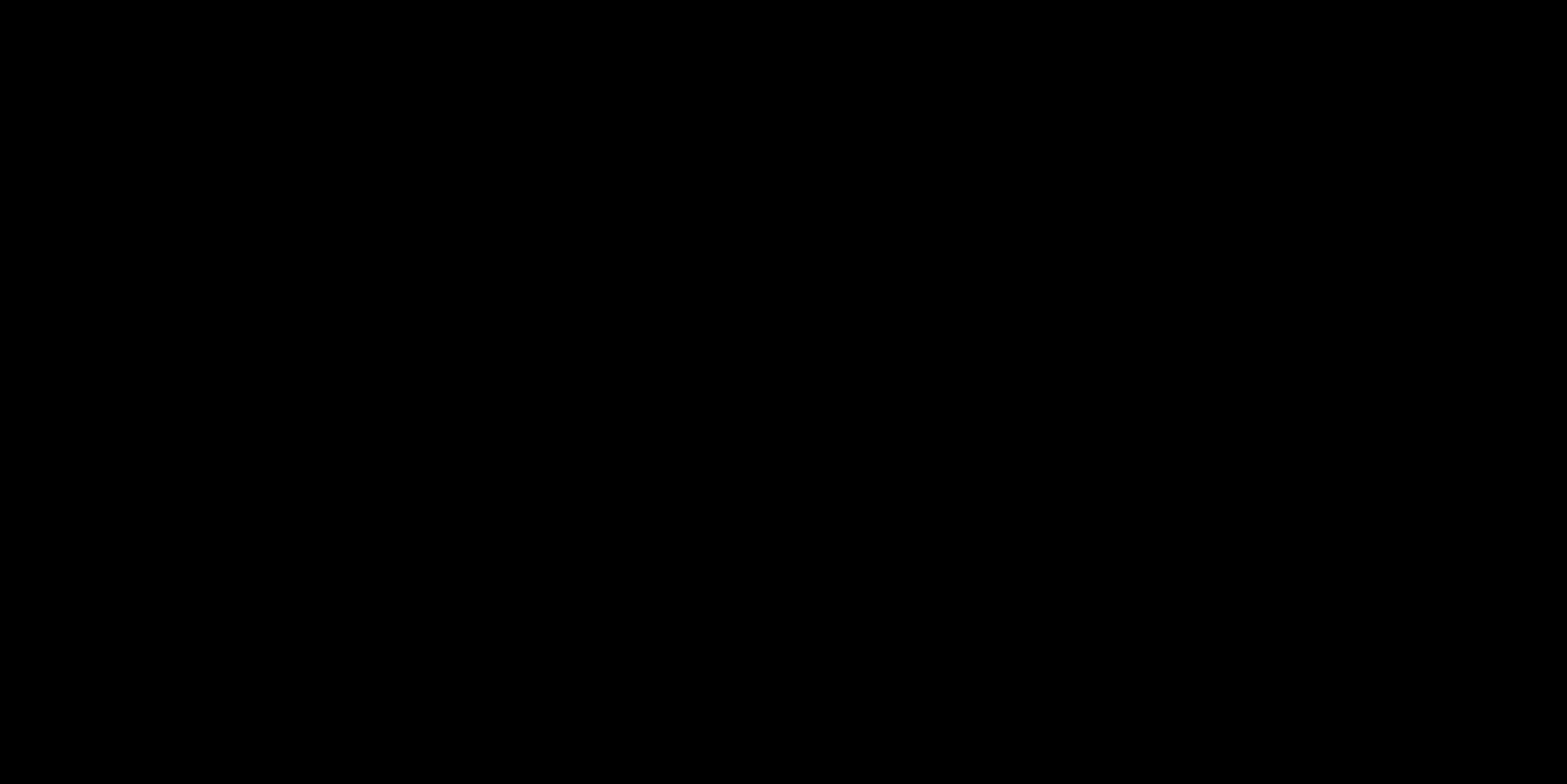
click at [946, 461] on video at bounding box center [784, 392] width 1567 height 784
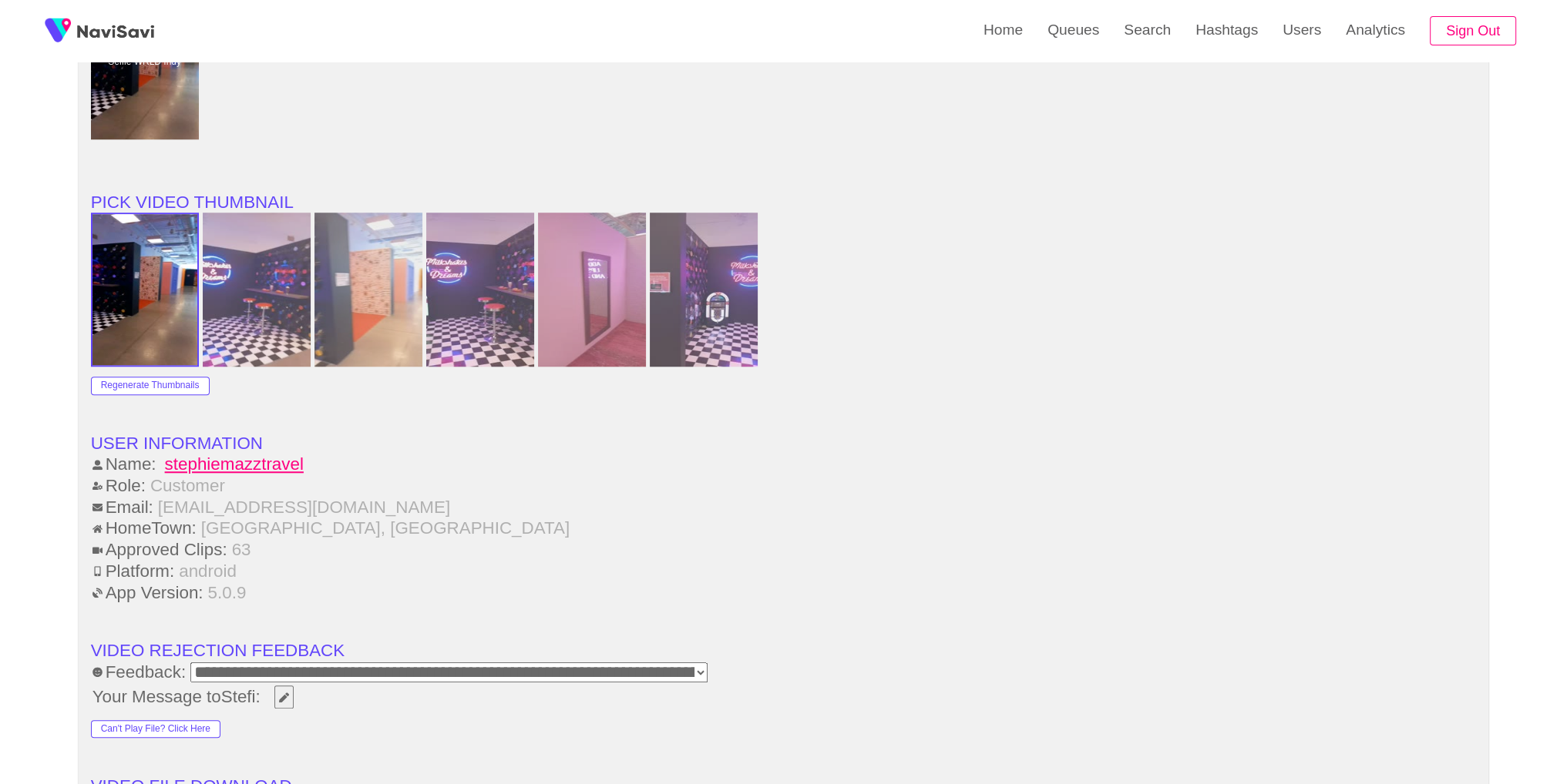
scroll to position [1978, 0]
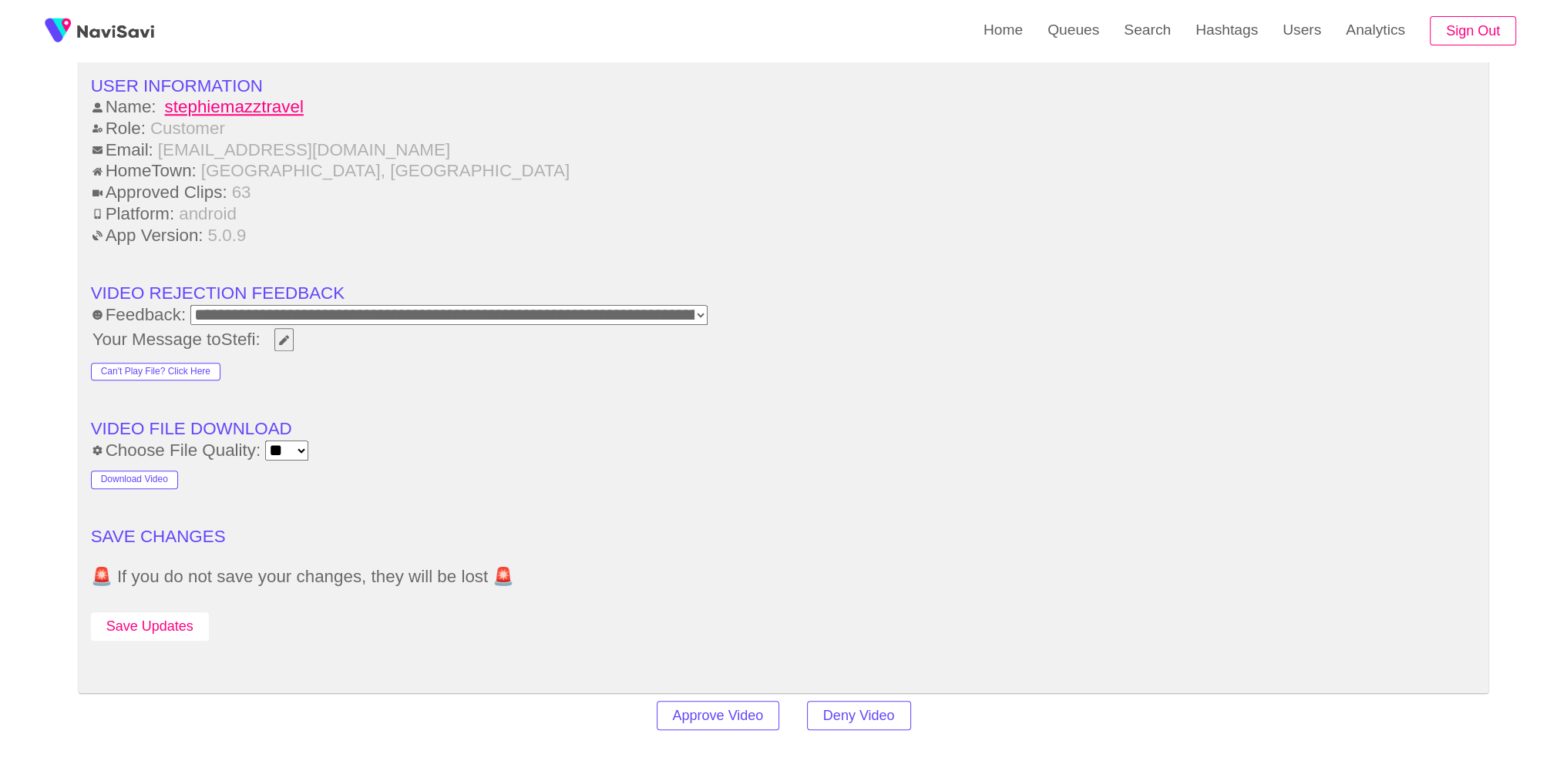
click at [195, 617] on button "Save Updates" at bounding box center [150, 627] width 118 height 29
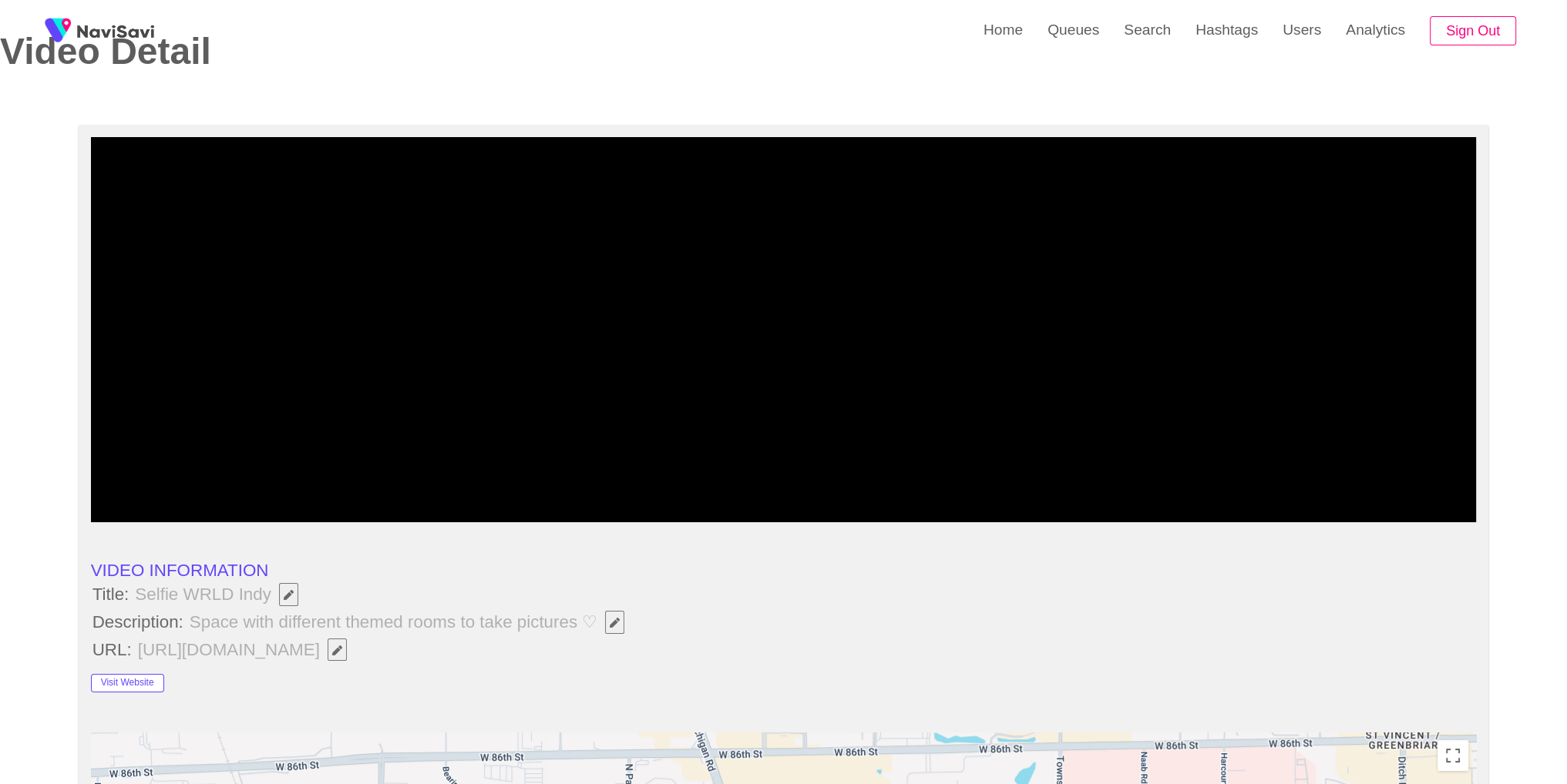
scroll to position [0, 0]
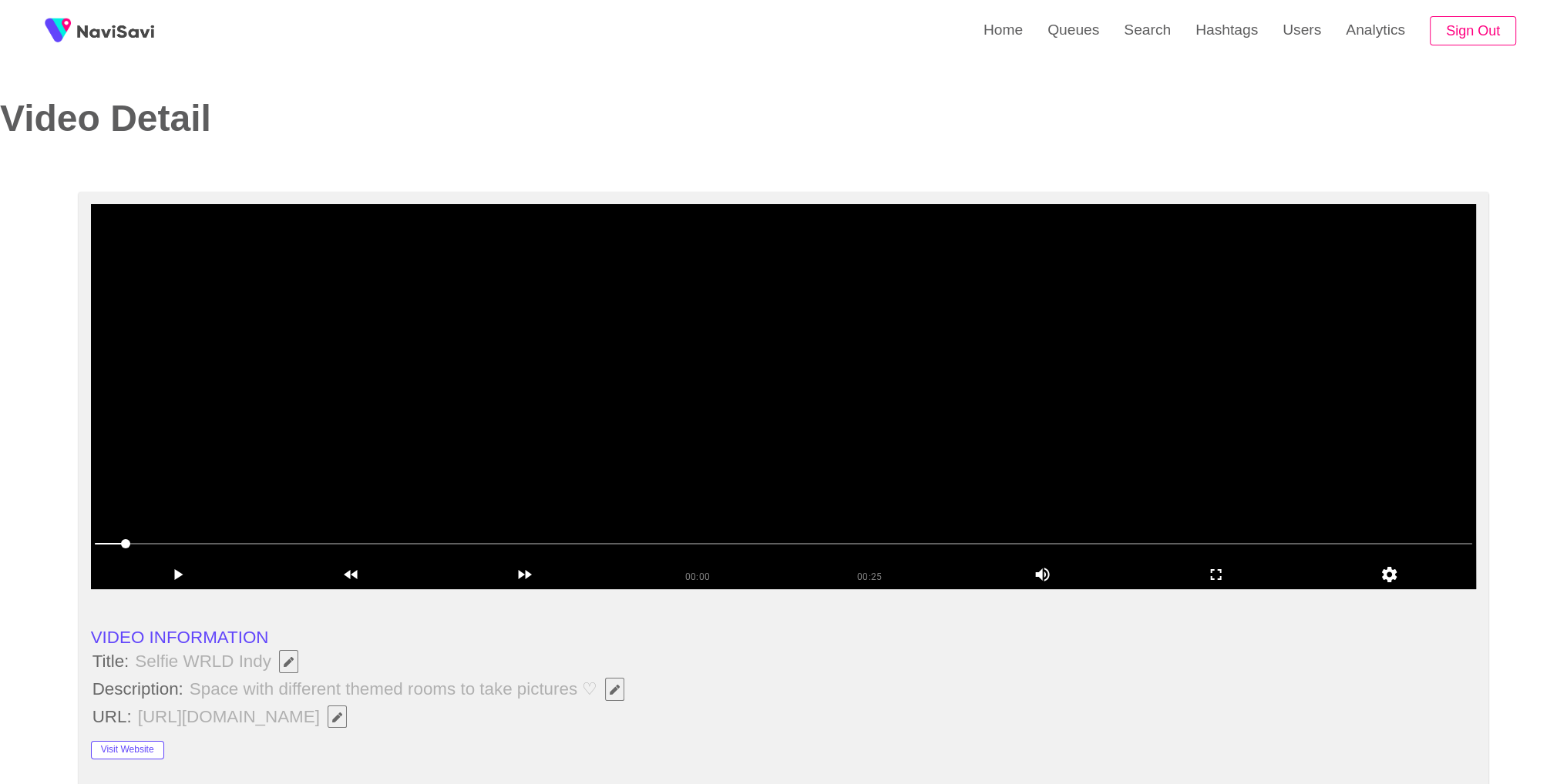
click at [983, 325] on video at bounding box center [784, 397] width 1386 height 385
click at [1234, 574] on icon "add" at bounding box center [1215, 574] width 172 height 19
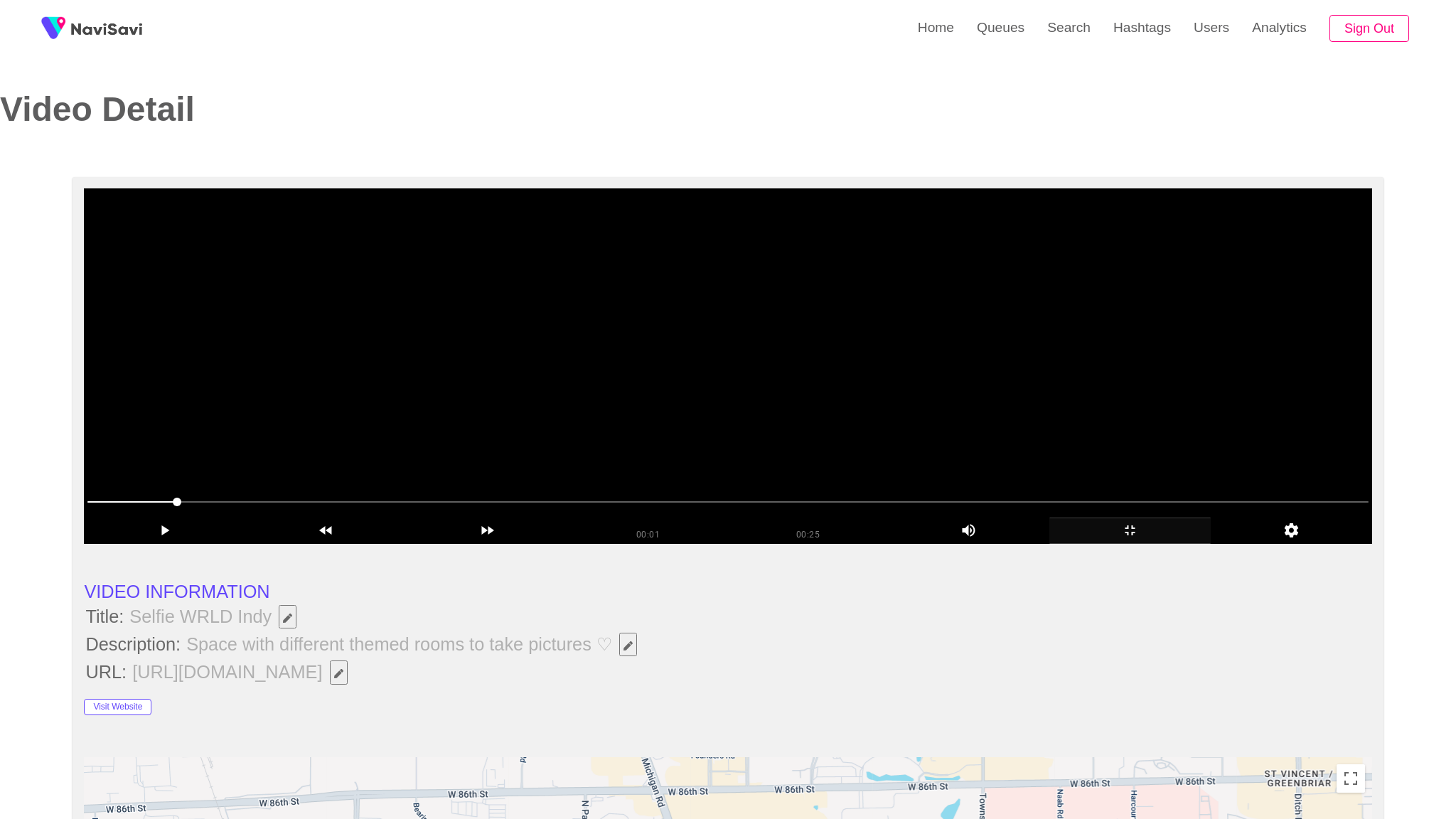
click at [1129, 544] on video at bounding box center [727, 366] width 1287 height 355
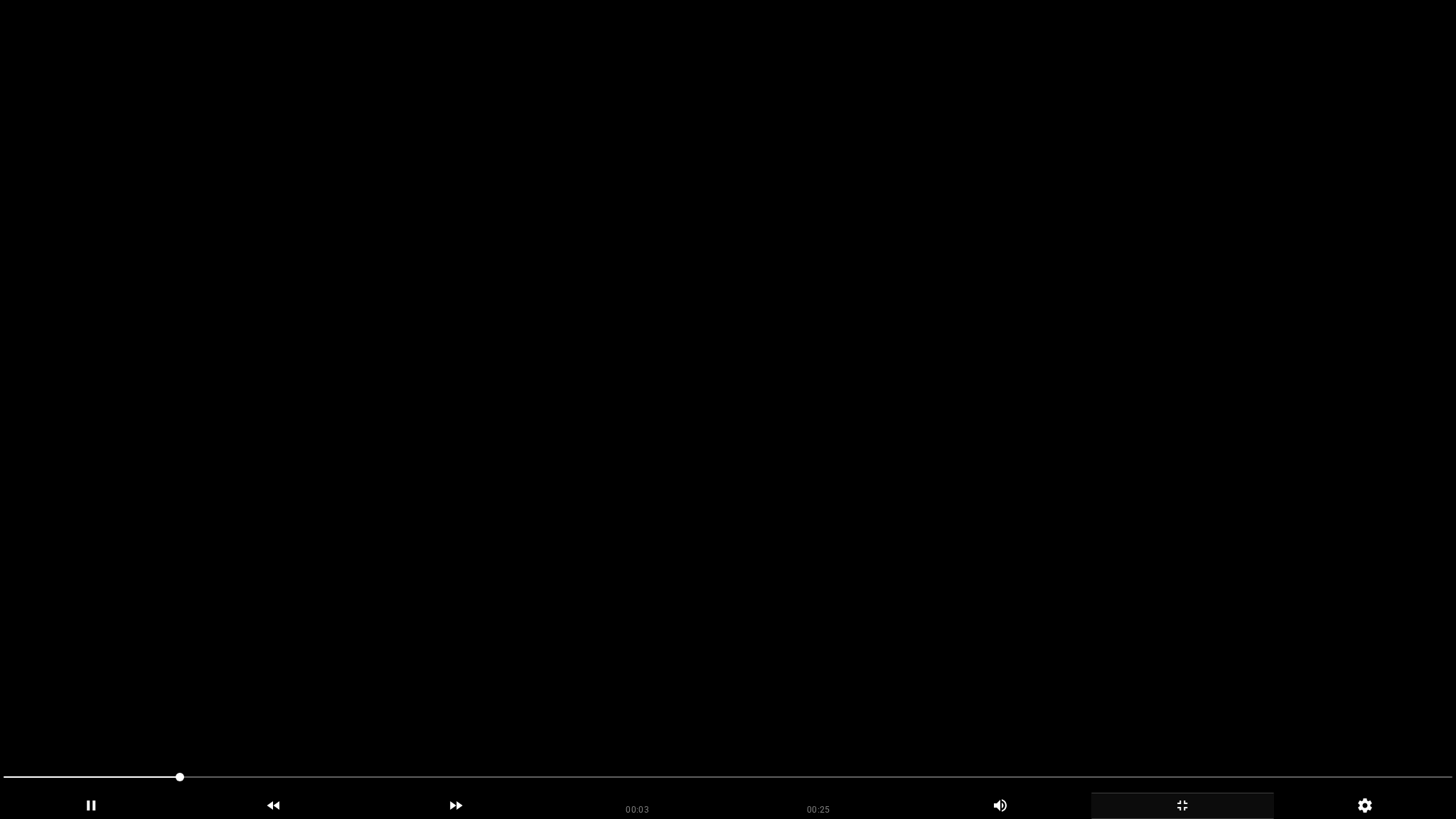
click at [1126, 561] on video at bounding box center [728, 409] width 1456 height 819
drag, startPoint x: 224, startPoint y: 771, endPoint x: 295, endPoint y: 772, distance: 71.0
drag, startPoint x: 329, startPoint y: 779, endPoint x: 493, endPoint y: 778, distance: 164.0
click at [1191, 711] on icon "add" at bounding box center [1182, 805] width 182 height 17
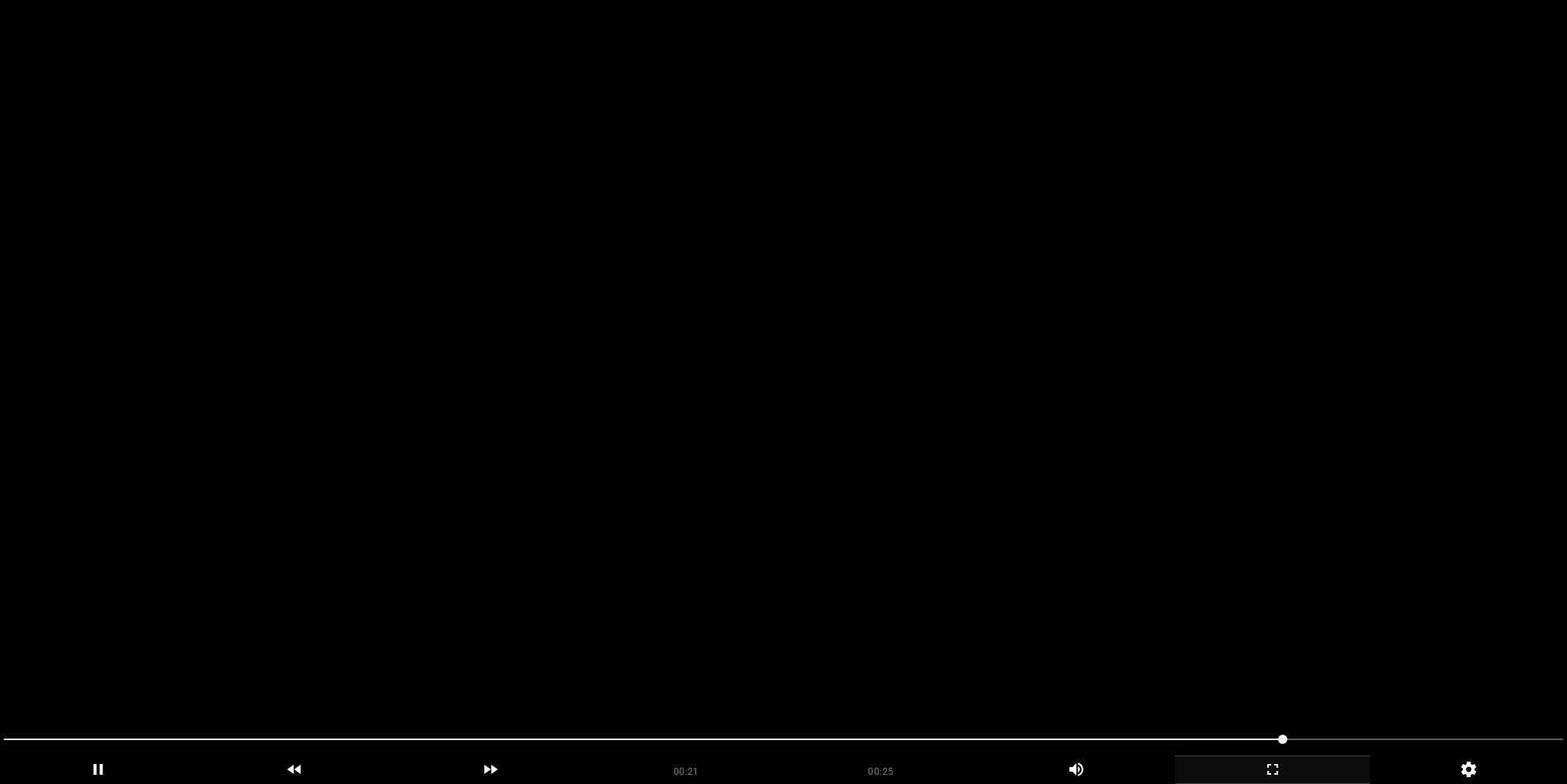
click at [767, 378] on video at bounding box center [784, 392] width 1567 height 784
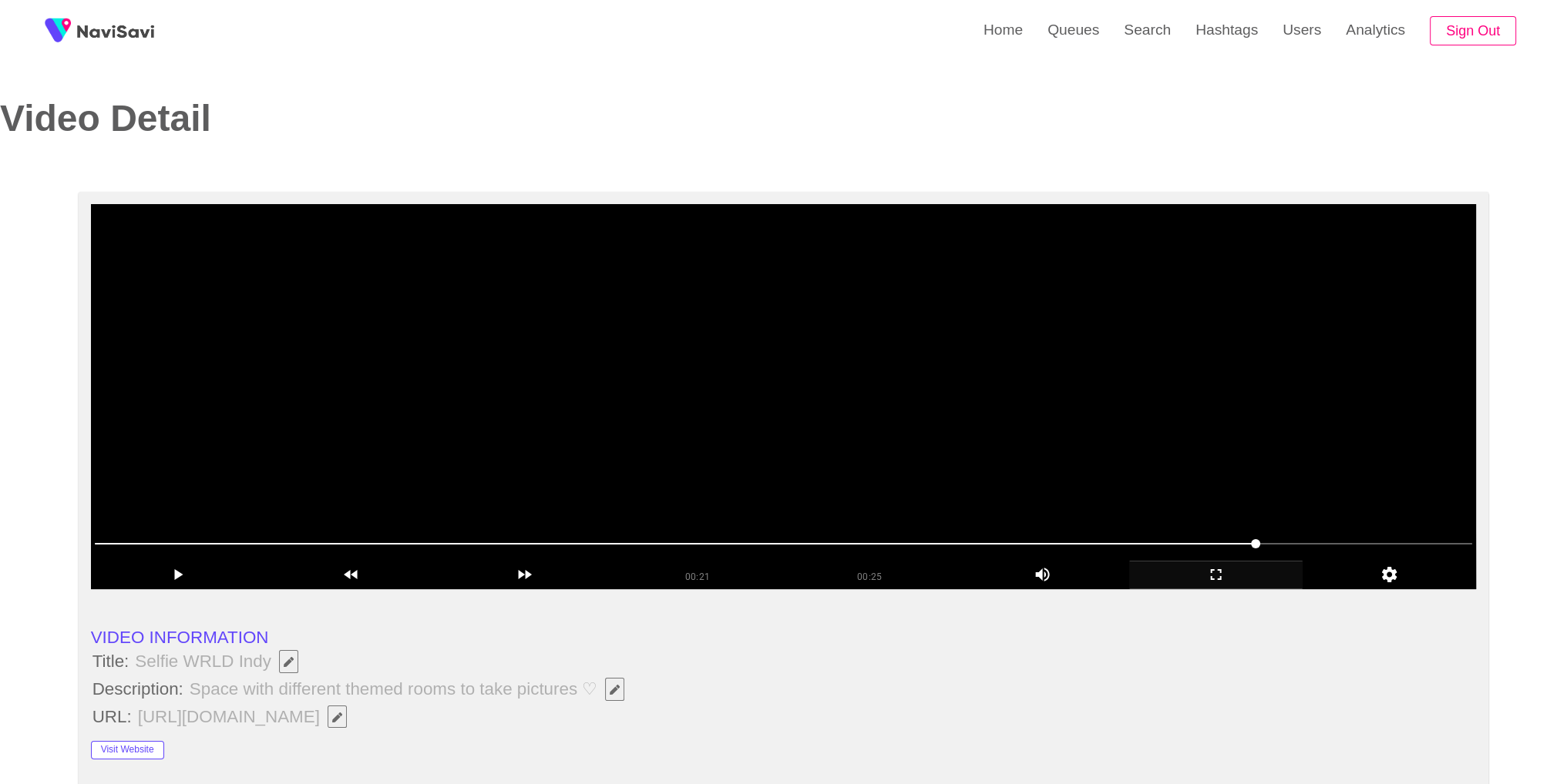
click at [767, 378] on video at bounding box center [784, 397] width 1386 height 385
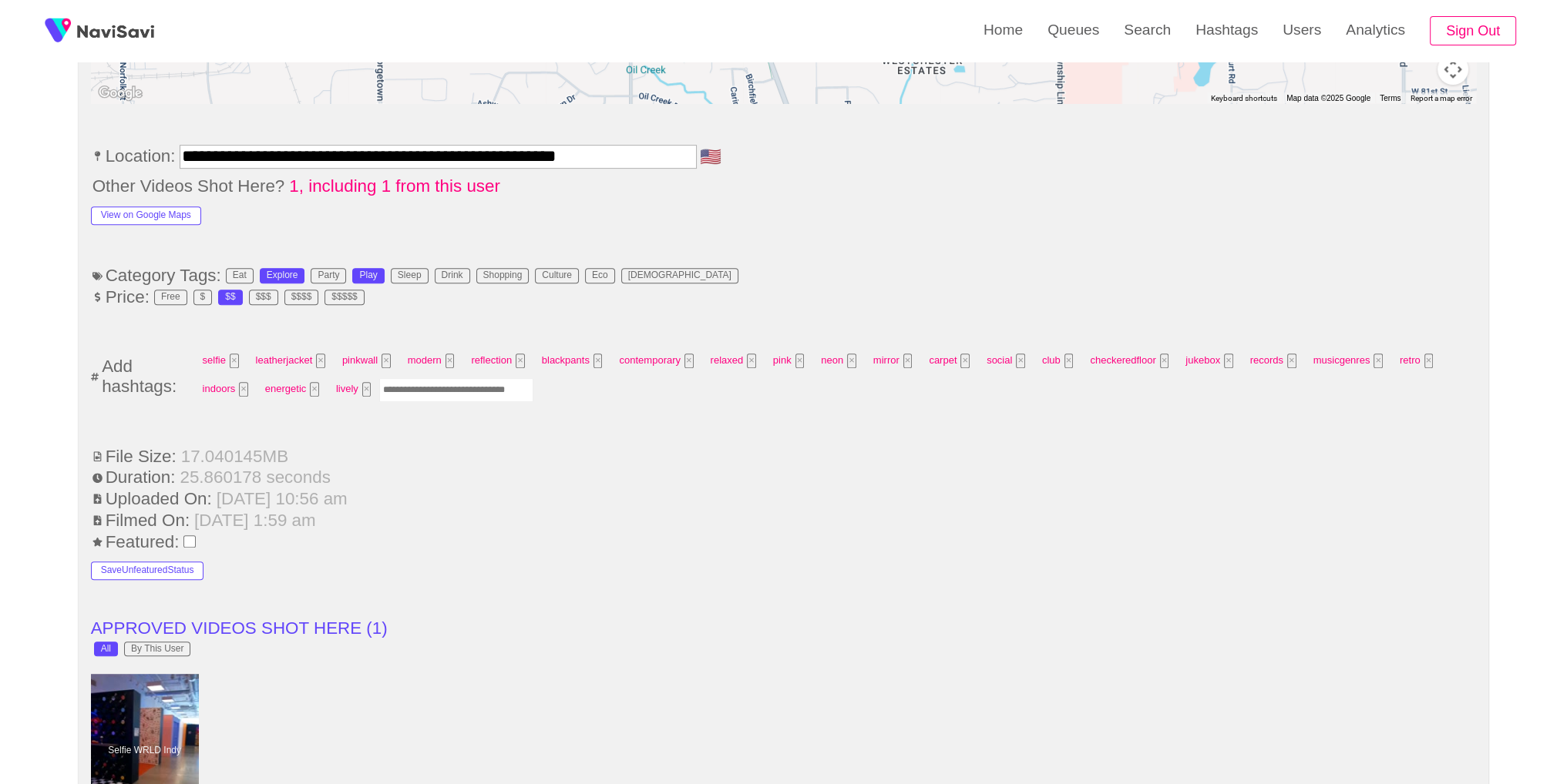
scroll to position [934, 0]
click at [449, 389] on input "Enter tag here and press return" at bounding box center [456, 388] width 154 height 24
type input "*********"
click at [1257, 586] on ul "**********" at bounding box center [784, 680] width 1386 height 2050
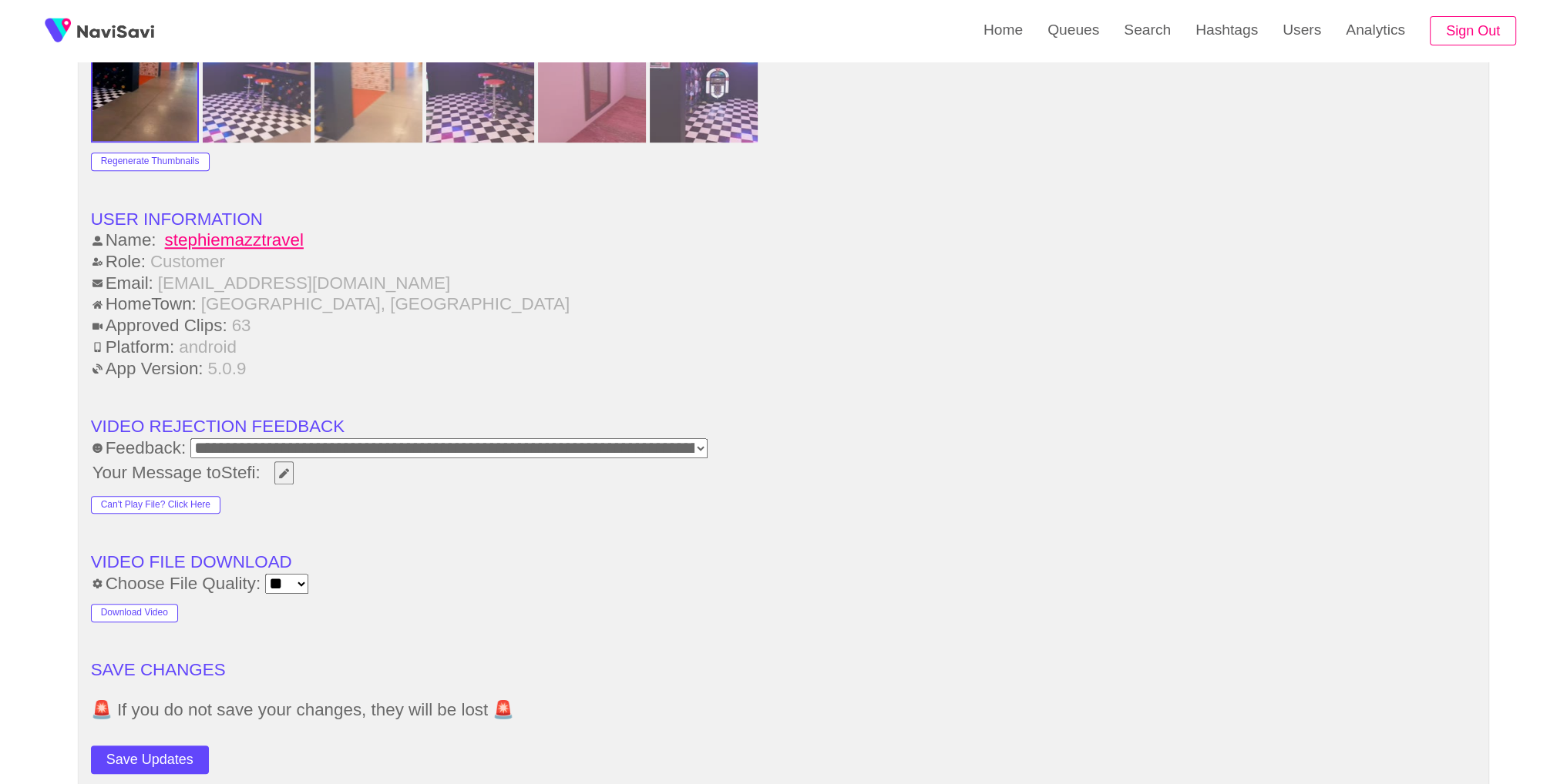
scroll to position [2218, 0]
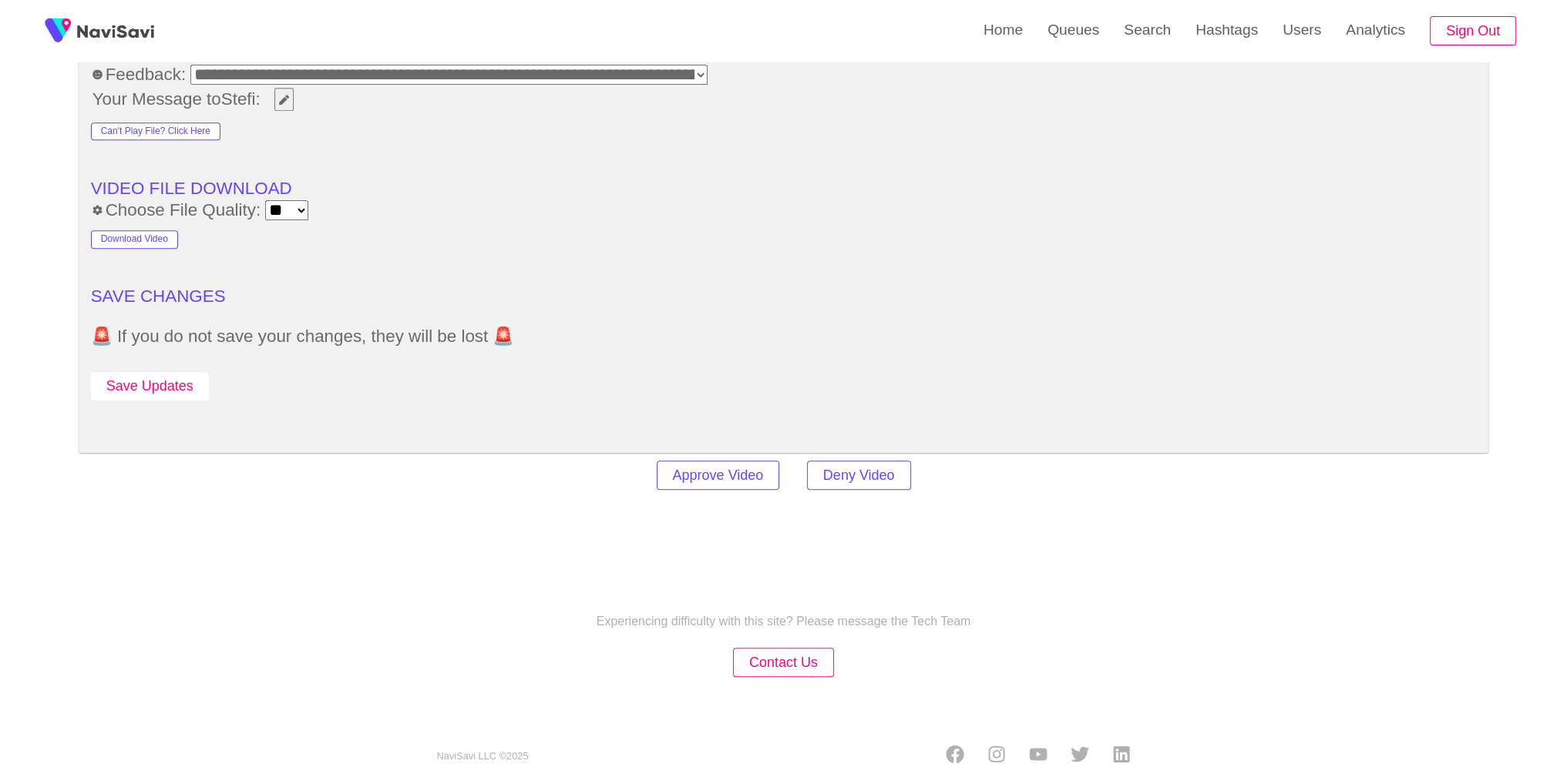
drag, startPoint x: 157, startPoint y: 362, endPoint x: 157, endPoint y: 377, distance: 15.0
click at [157, 366] on div "Save Updates" at bounding box center [230, 383] width 277 height 35
click at [157, 377] on button "Save Updates" at bounding box center [150, 386] width 118 height 29
click at [1143, 49] on link "Search" at bounding box center [1147, 30] width 72 height 60
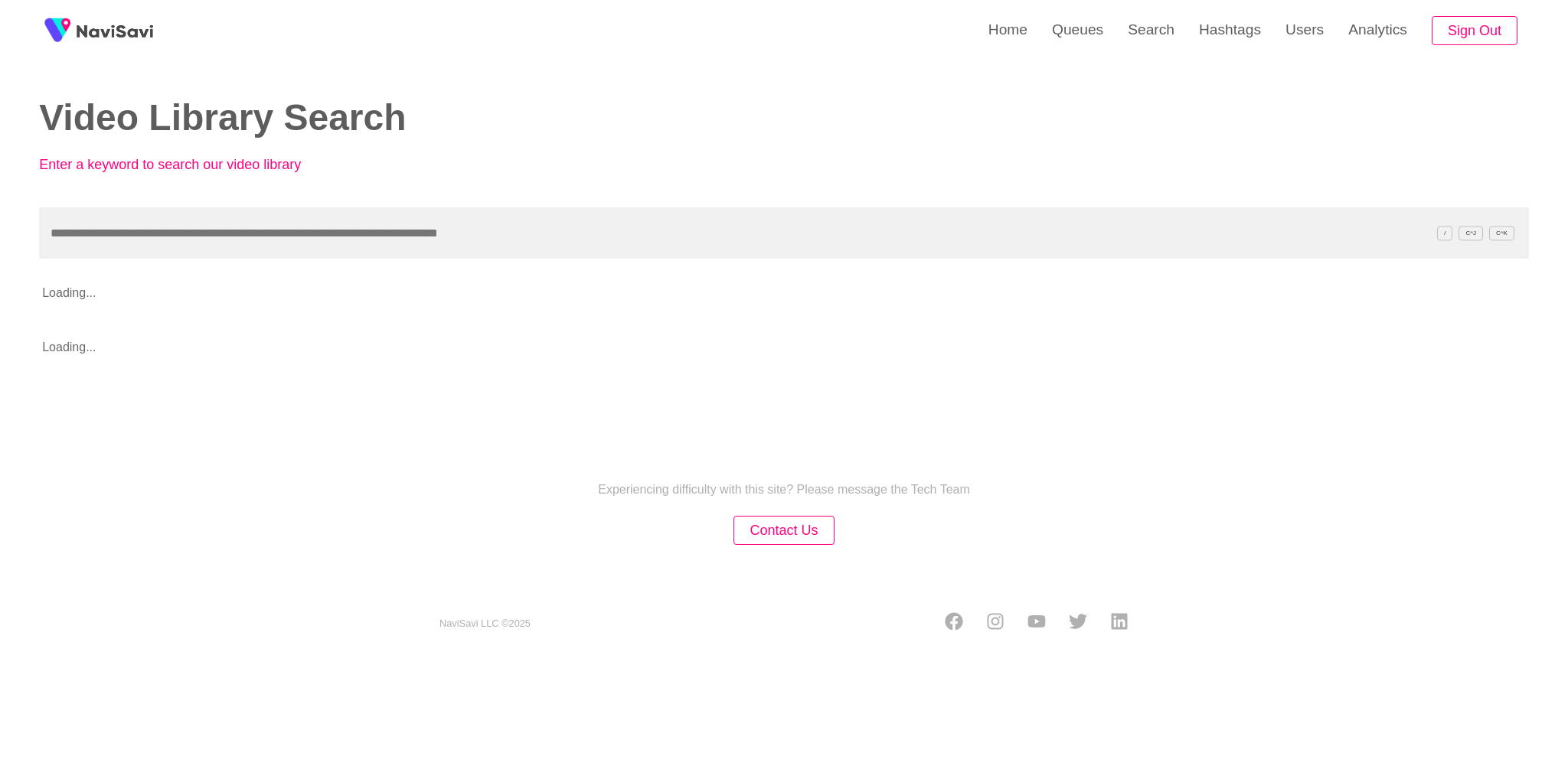
click at [808, 231] on input "text" at bounding box center [784, 233] width 1490 height 51
type input "**********"
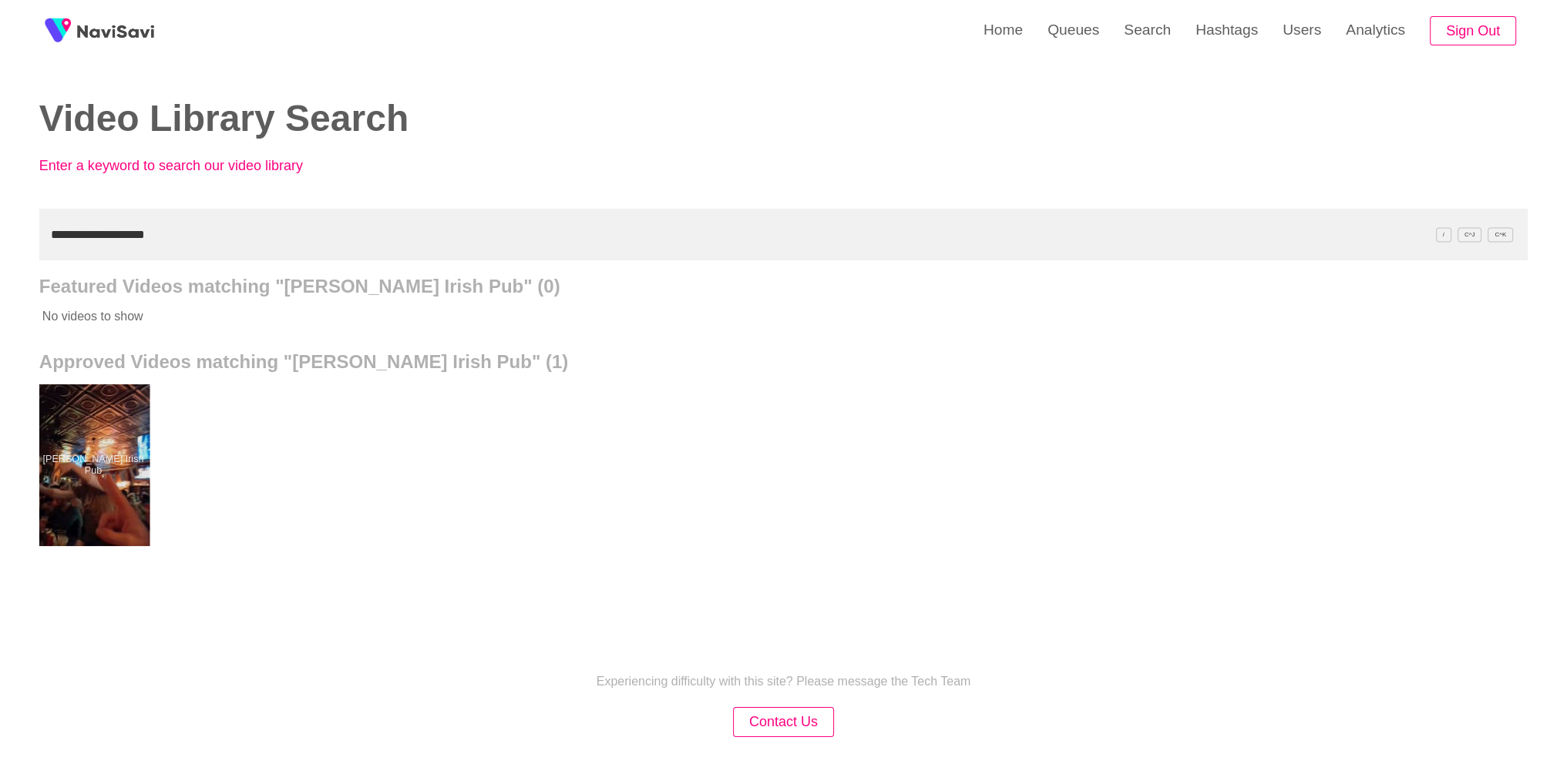
click at [68, 470] on div at bounding box center [93, 465] width 113 height 161
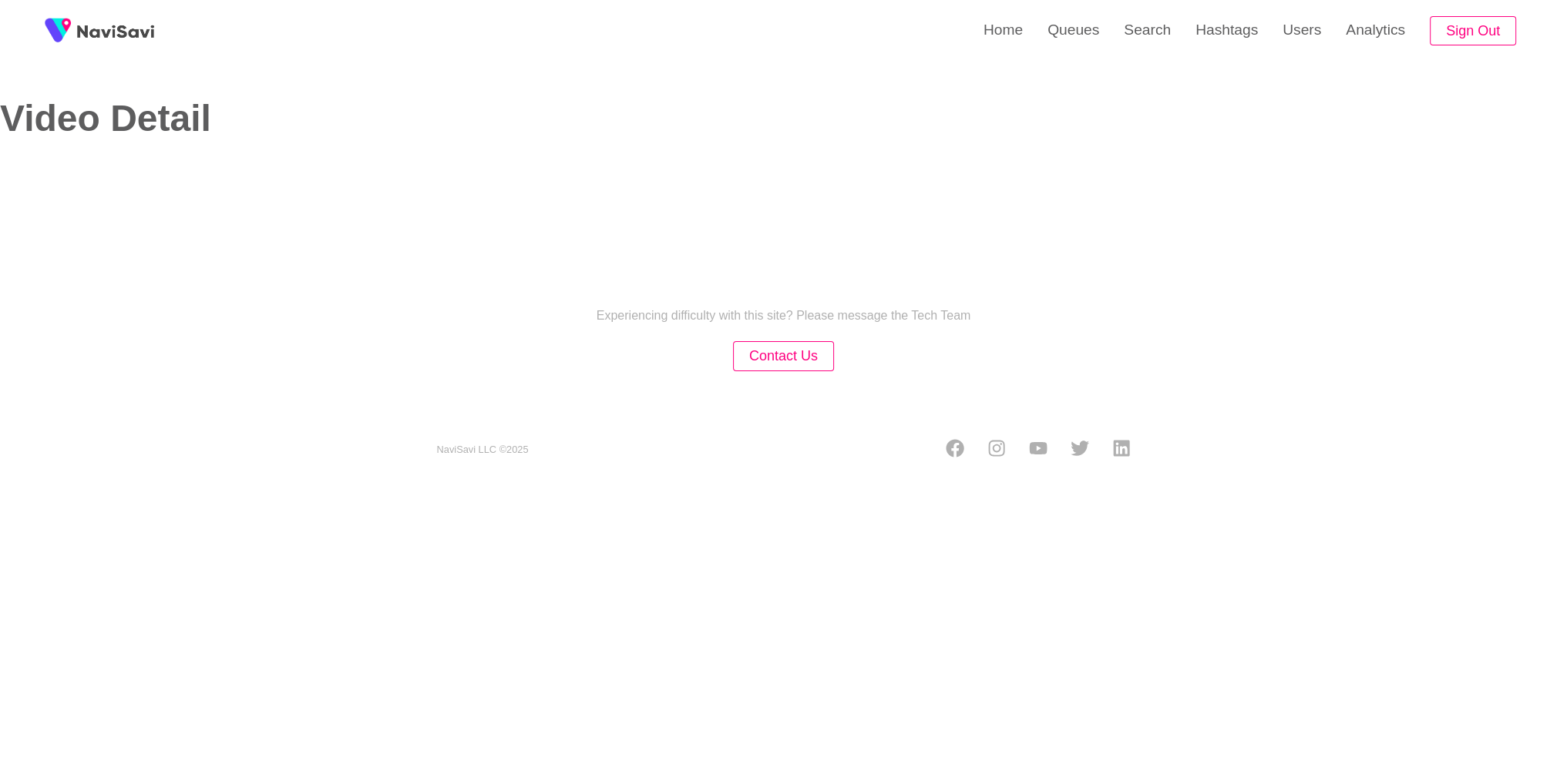
select select "**********"
select select "**"
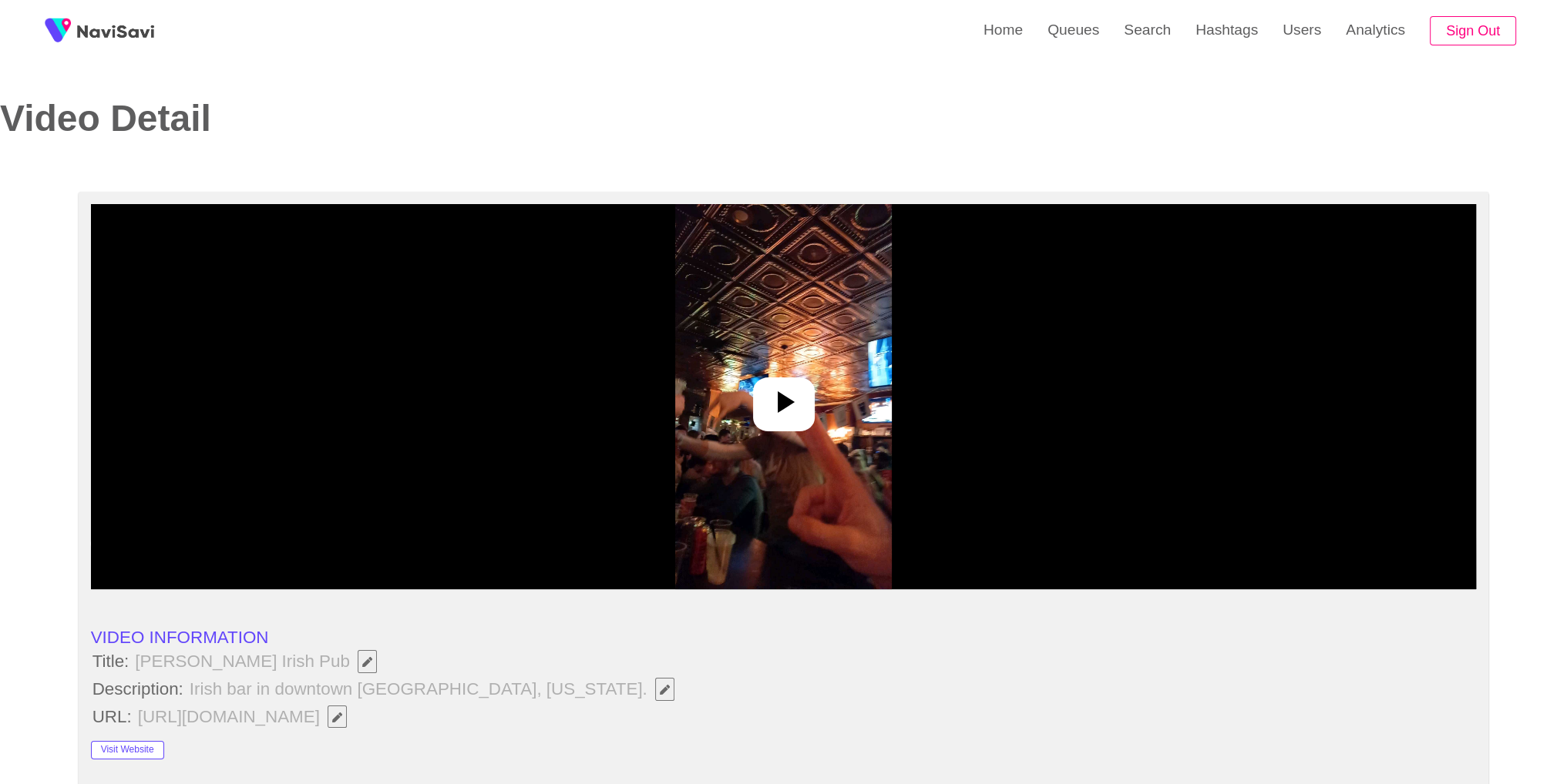
click at [756, 390] on div at bounding box center [784, 405] width 62 height 54
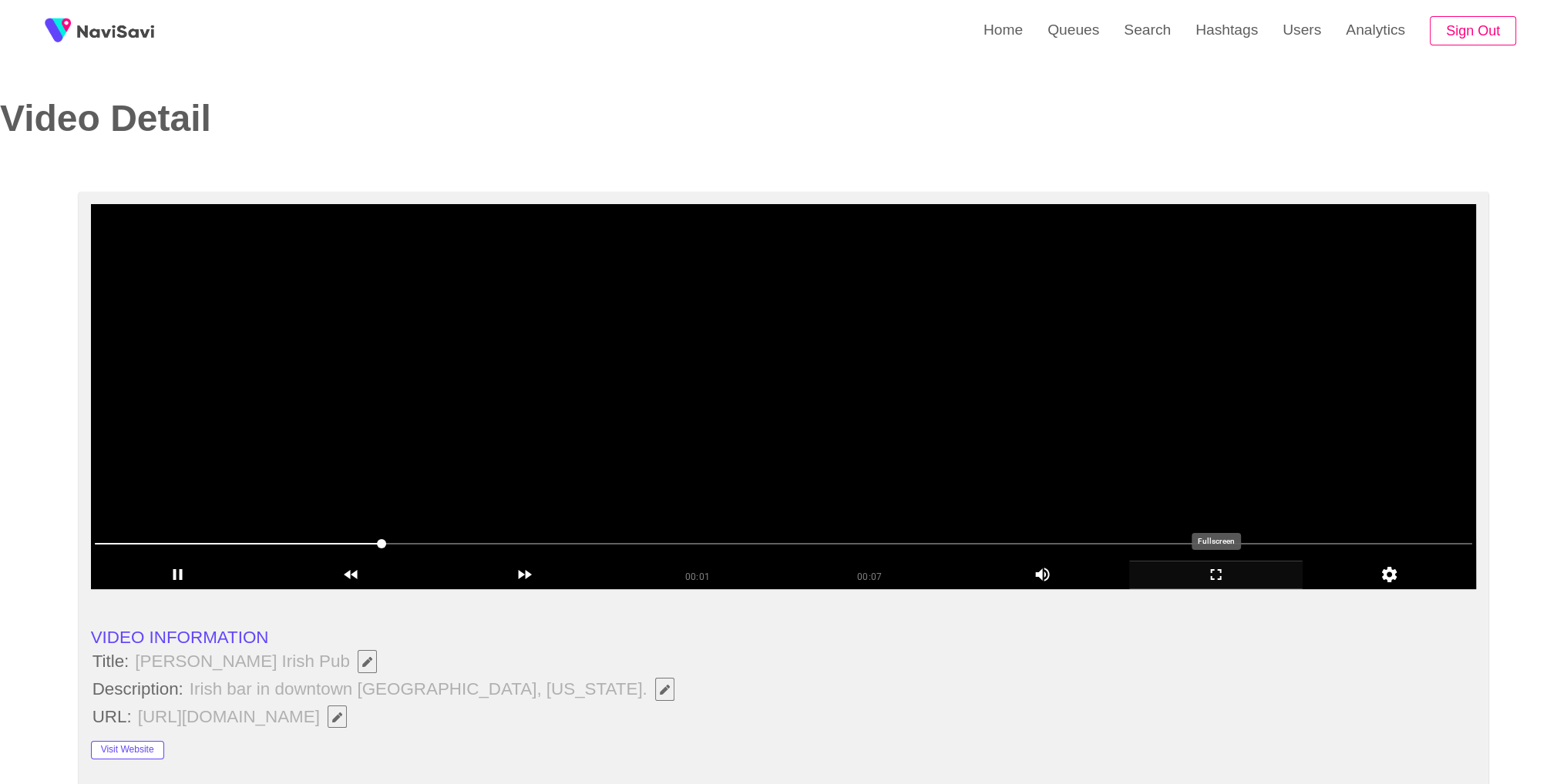
click at [1209, 571] on icon "add" at bounding box center [1215, 574] width 172 height 19
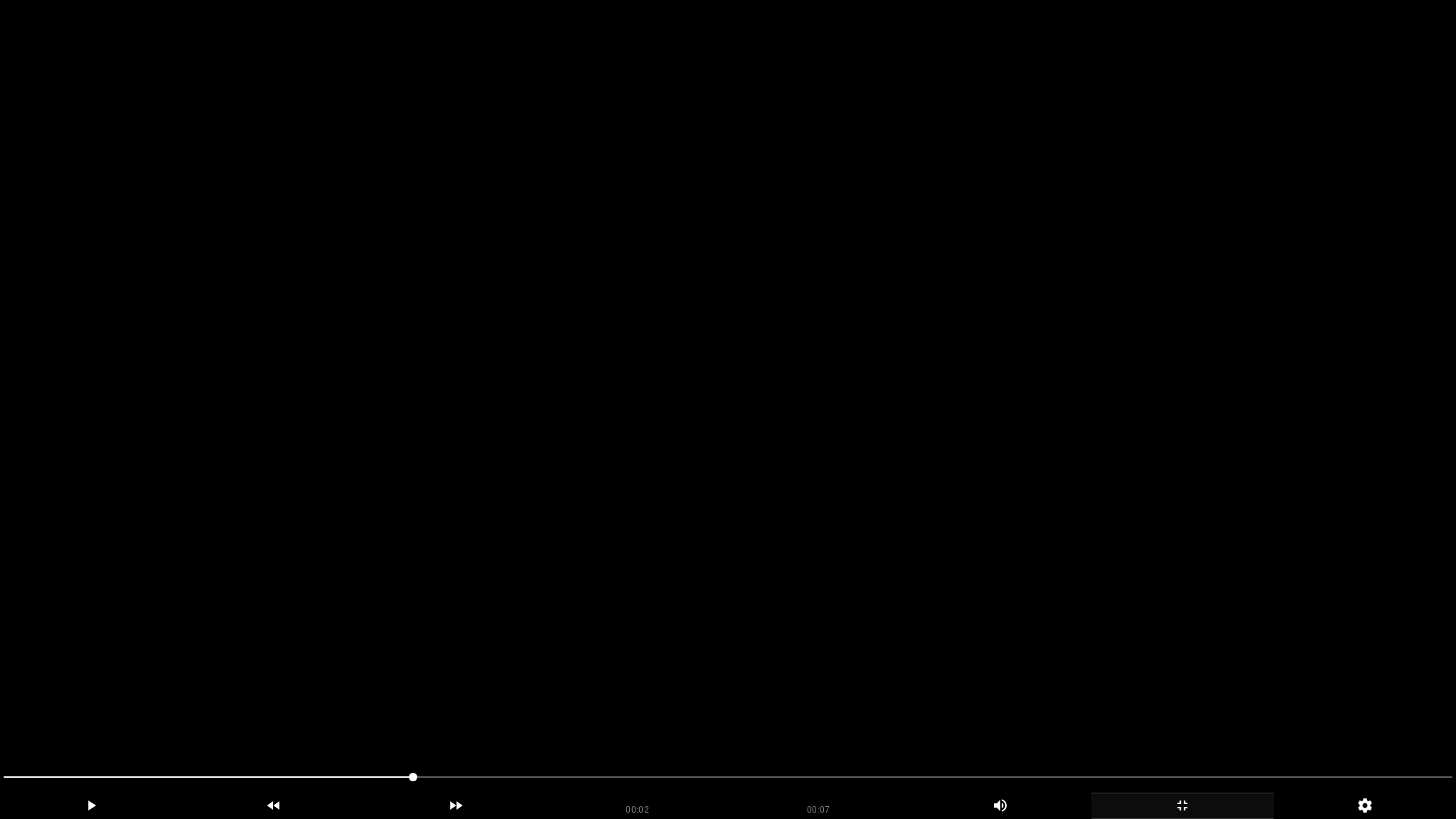
click at [539, 711] on span at bounding box center [728, 776] width 1448 height 23
click at [1313, 711] on span at bounding box center [728, 776] width 1448 height 23
click at [1146, 649] on video at bounding box center [728, 409] width 1456 height 819
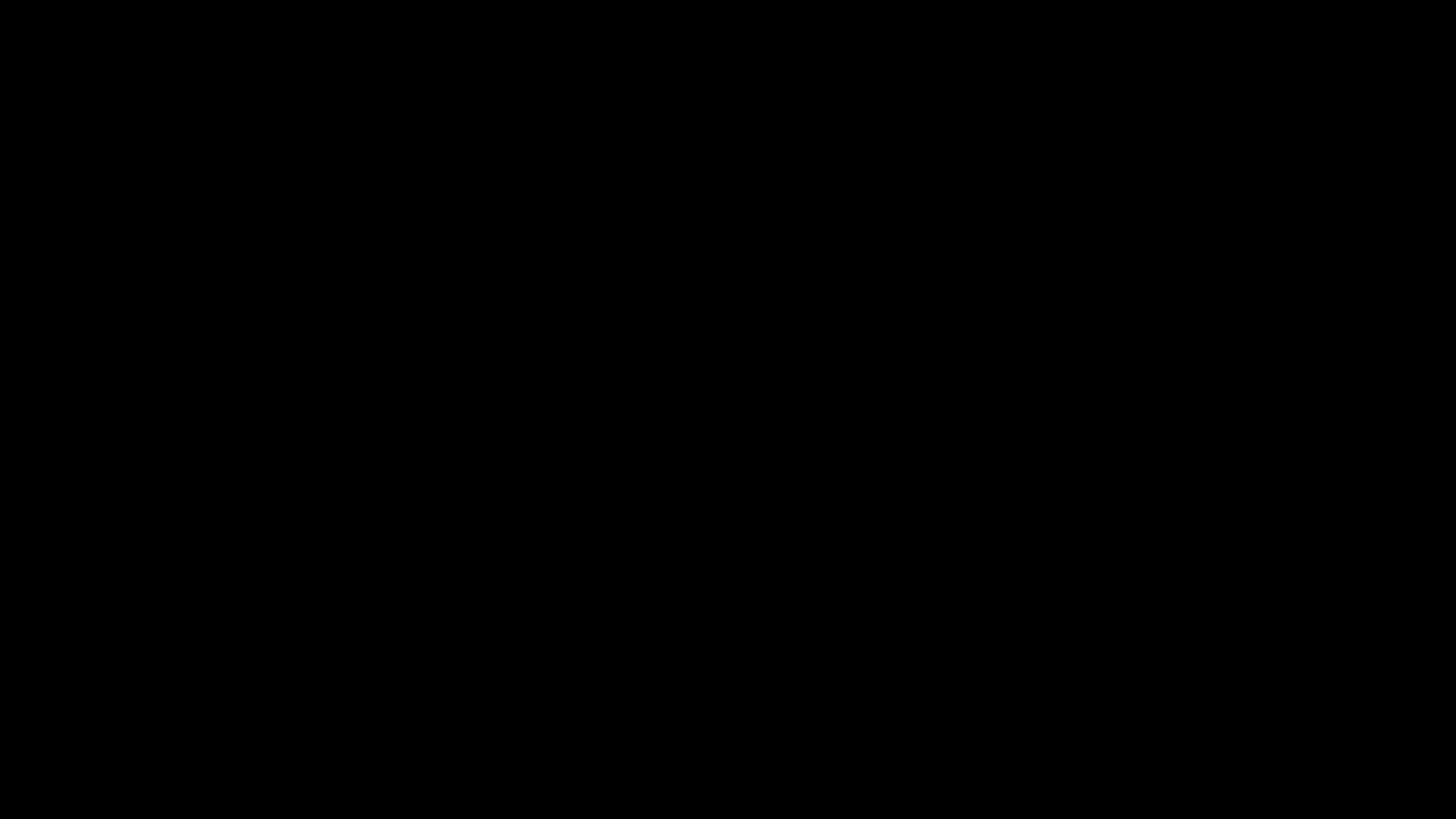
click at [1340, 711] on div "Picture In Picture 1" at bounding box center [1365, 806] width 182 height 26
click at [1171, 711] on icon "add" at bounding box center [1182, 805] width 182 height 17
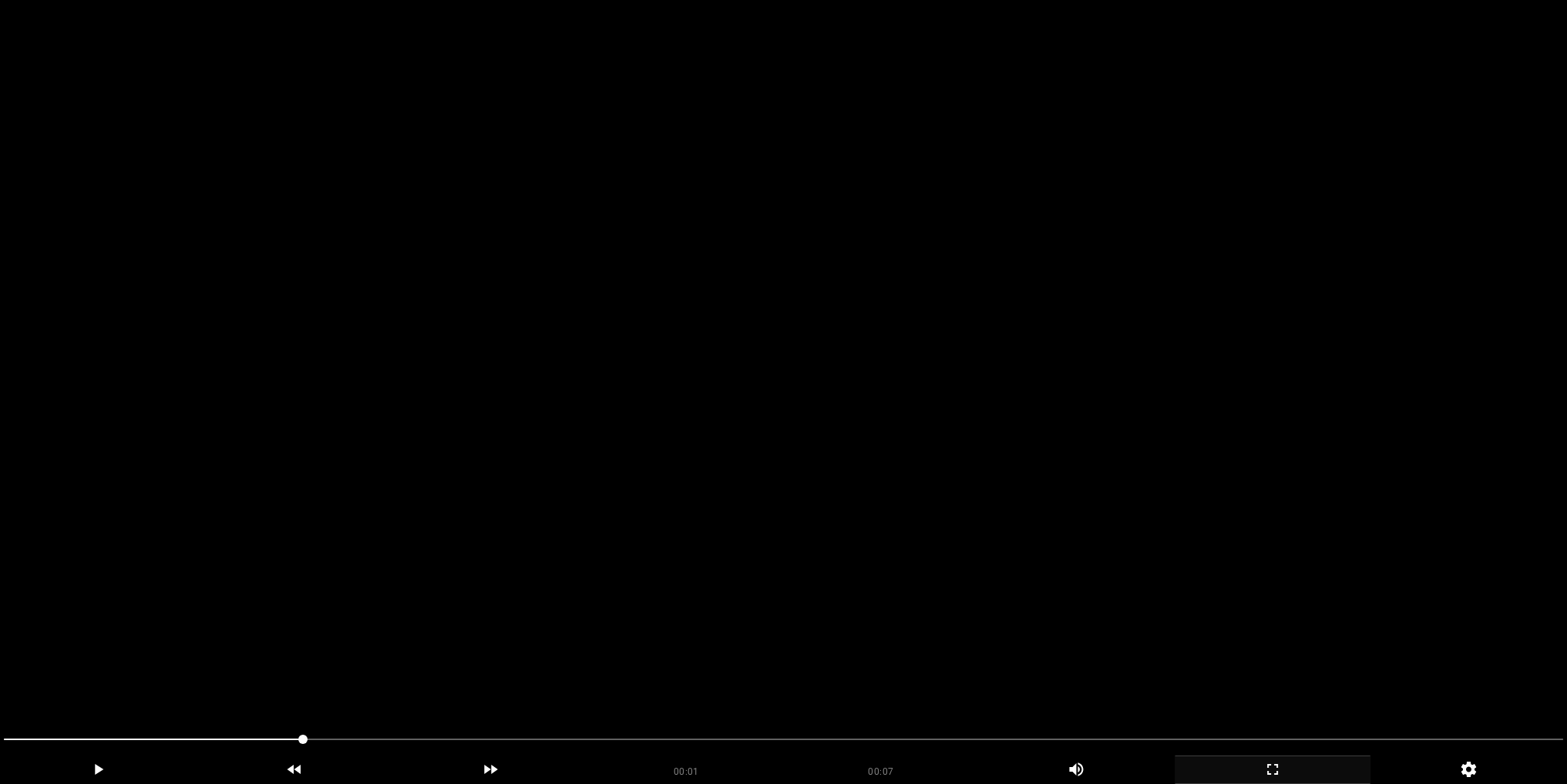
click at [808, 324] on video at bounding box center [784, 392] width 1567 height 784
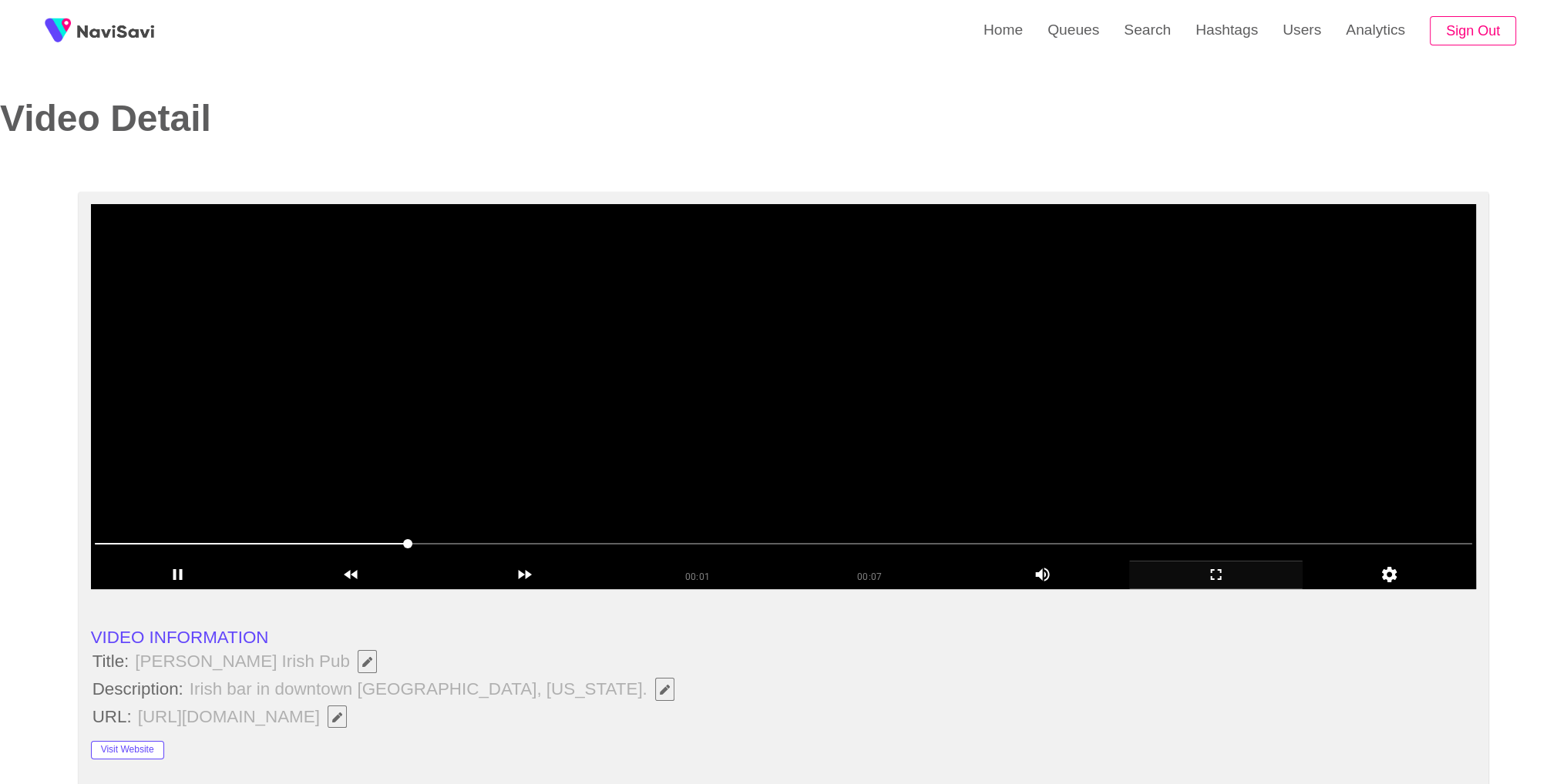
drag, startPoint x: 808, startPoint y: 317, endPoint x: 843, endPoint y: 312, distance: 35.4
click at [808, 317] on video at bounding box center [784, 397] width 1386 height 385
click at [1117, 266] on video at bounding box center [784, 397] width 1386 height 385
click at [428, 456] on video at bounding box center [784, 397] width 1386 height 385
click at [723, 460] on video at bounding box center [784, 397] width 1386 height 385
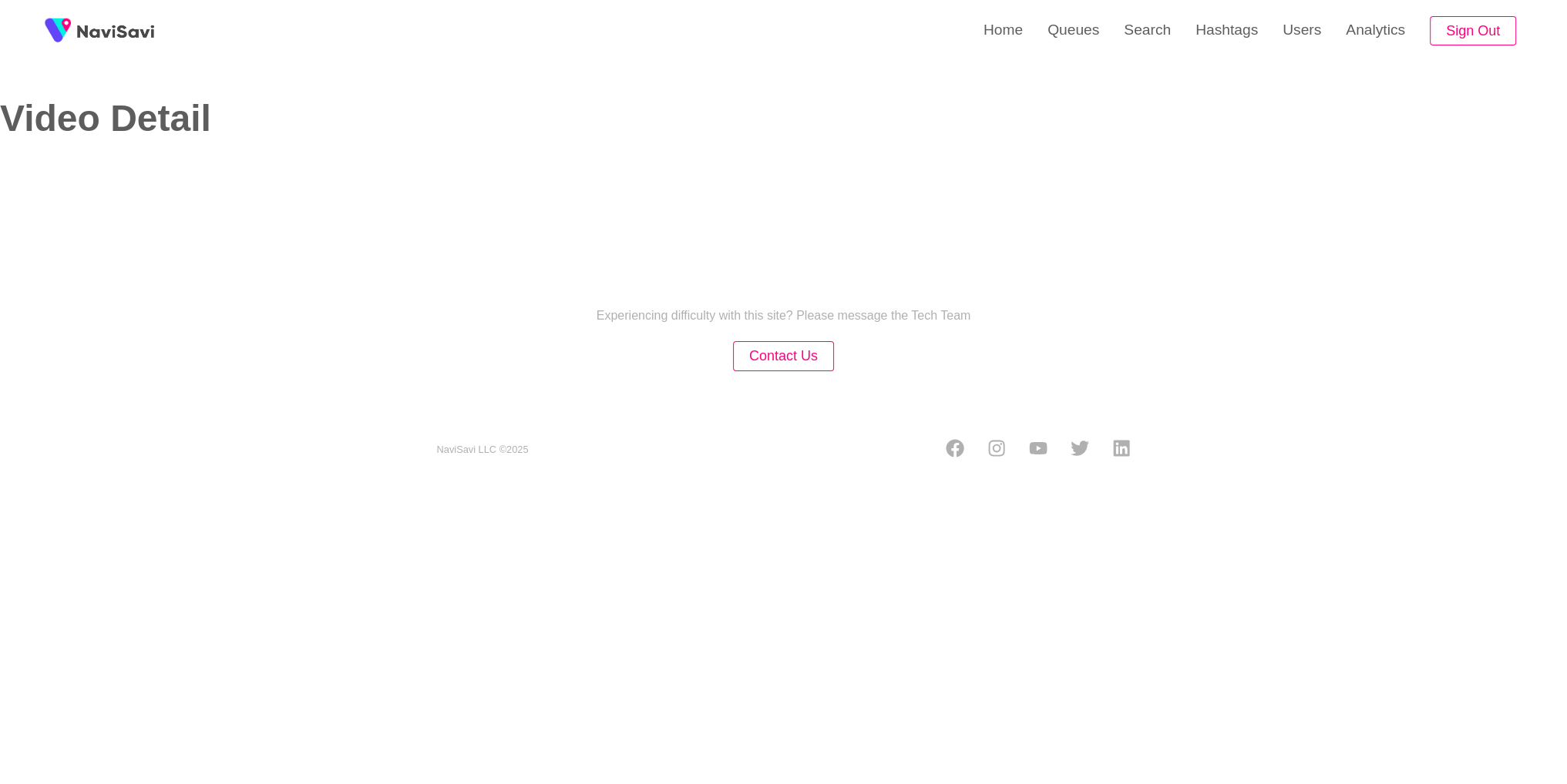
select select "**********"
select select "**"
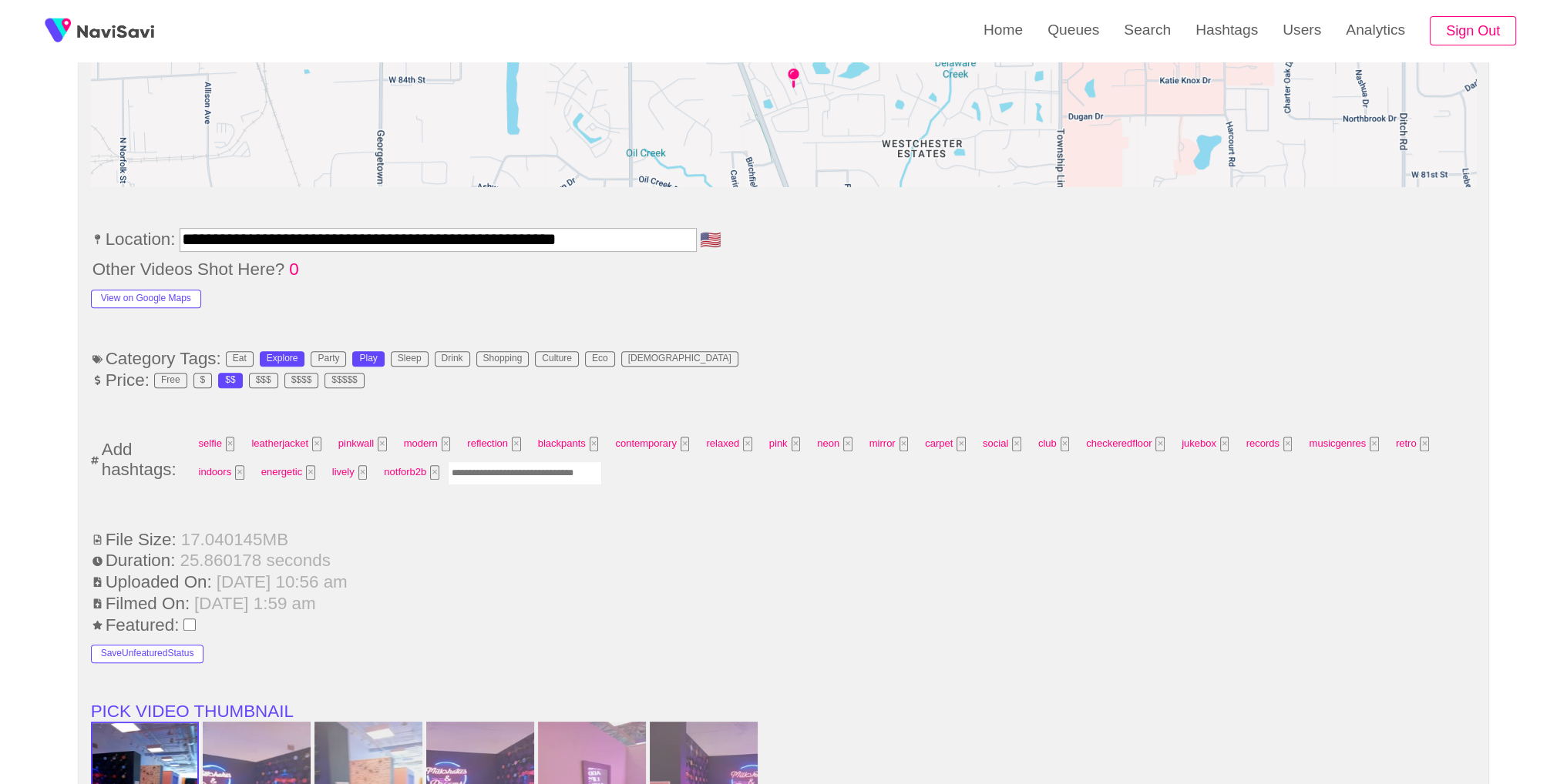
scroll to position [911, 0]
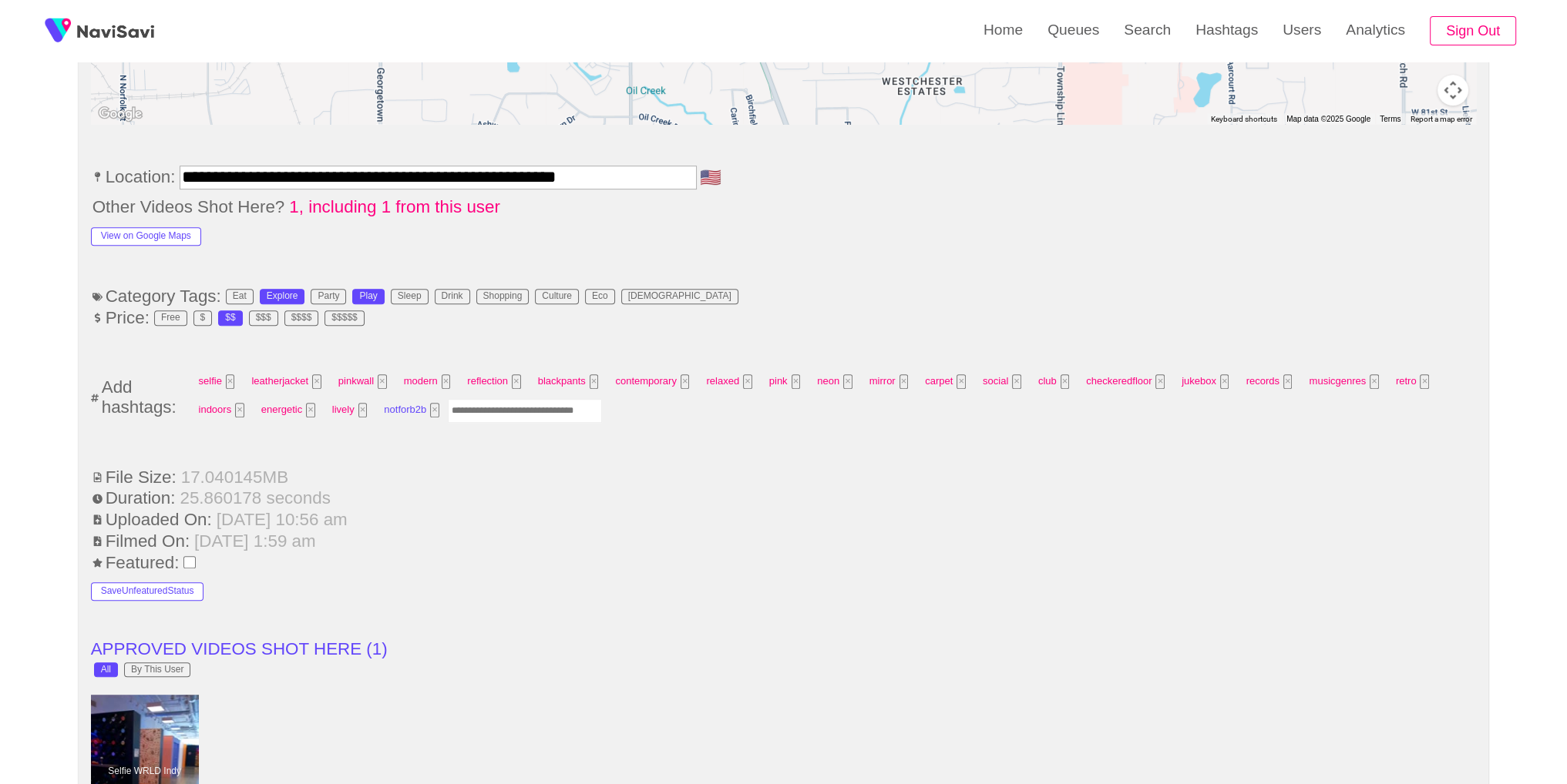
click at [438, 402] on span "notforb2b ×" at bounding box center [412, 410] width 65 height 24
click at [430, 405] on button "×" at bounding box center [434, 410] width 9 height 14
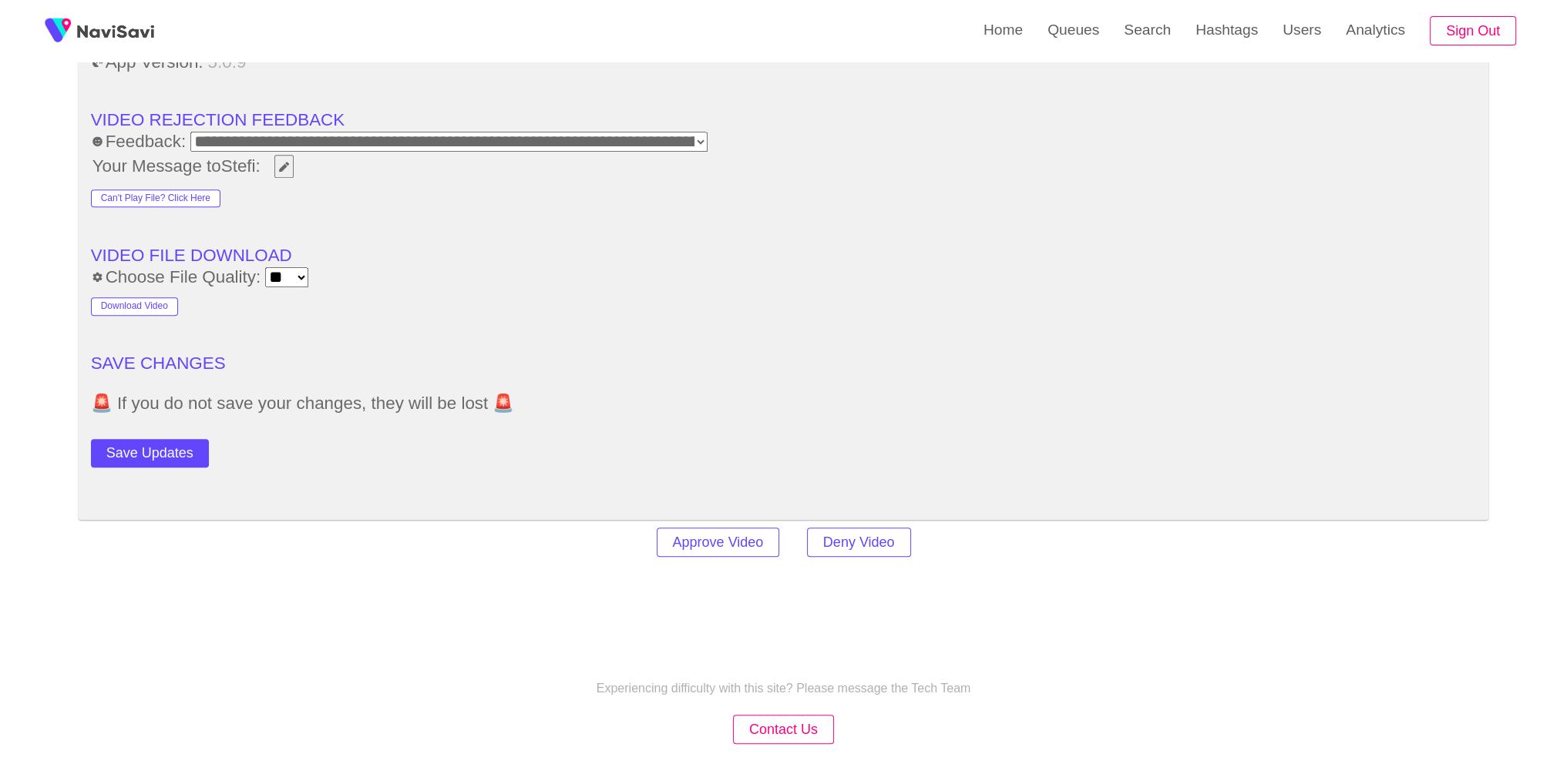
scroll to position [2164, 0]
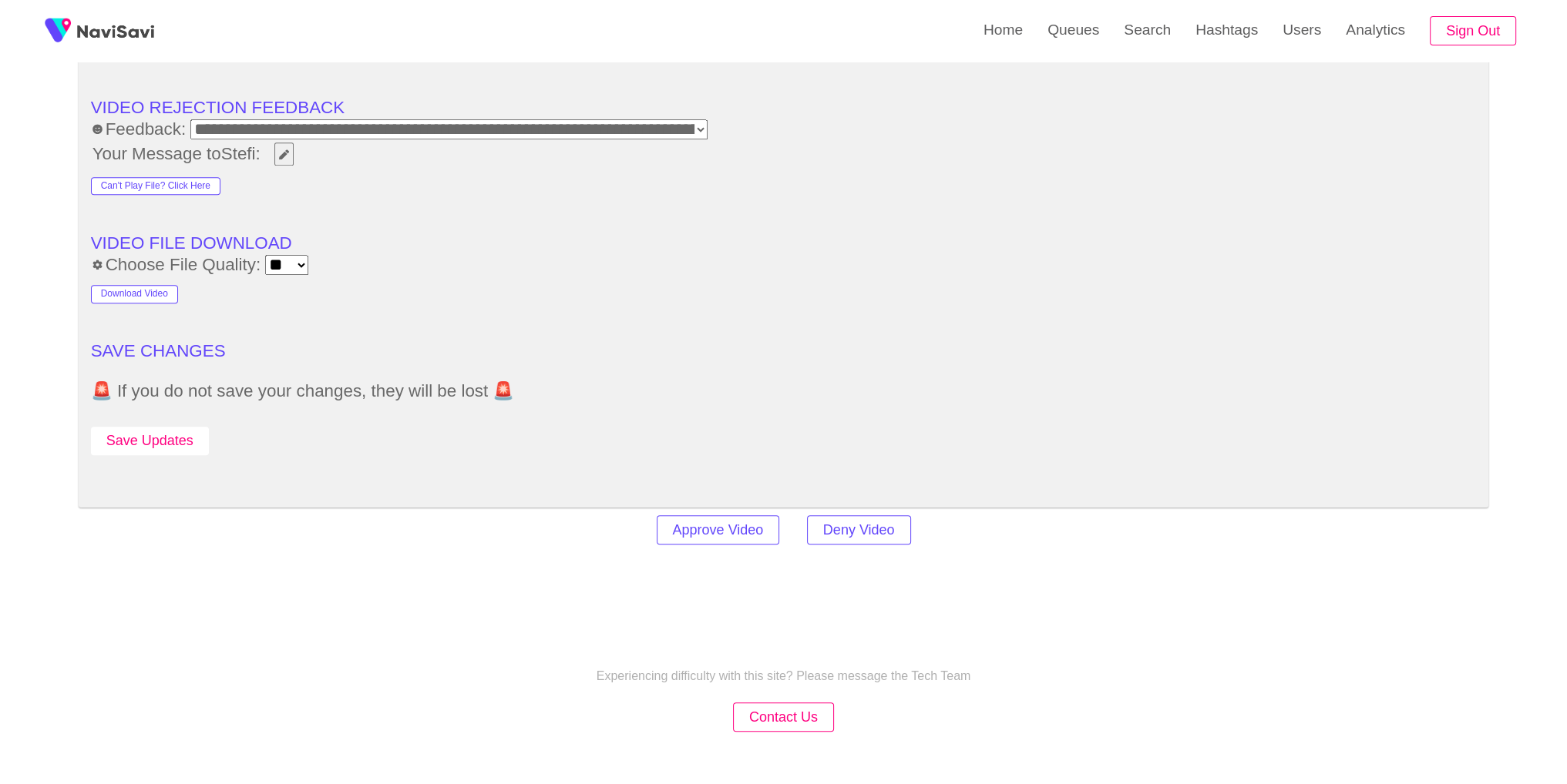
click at [178, 438] on button "Save Updates" at bounding box center [150, 441] width 118 height 29
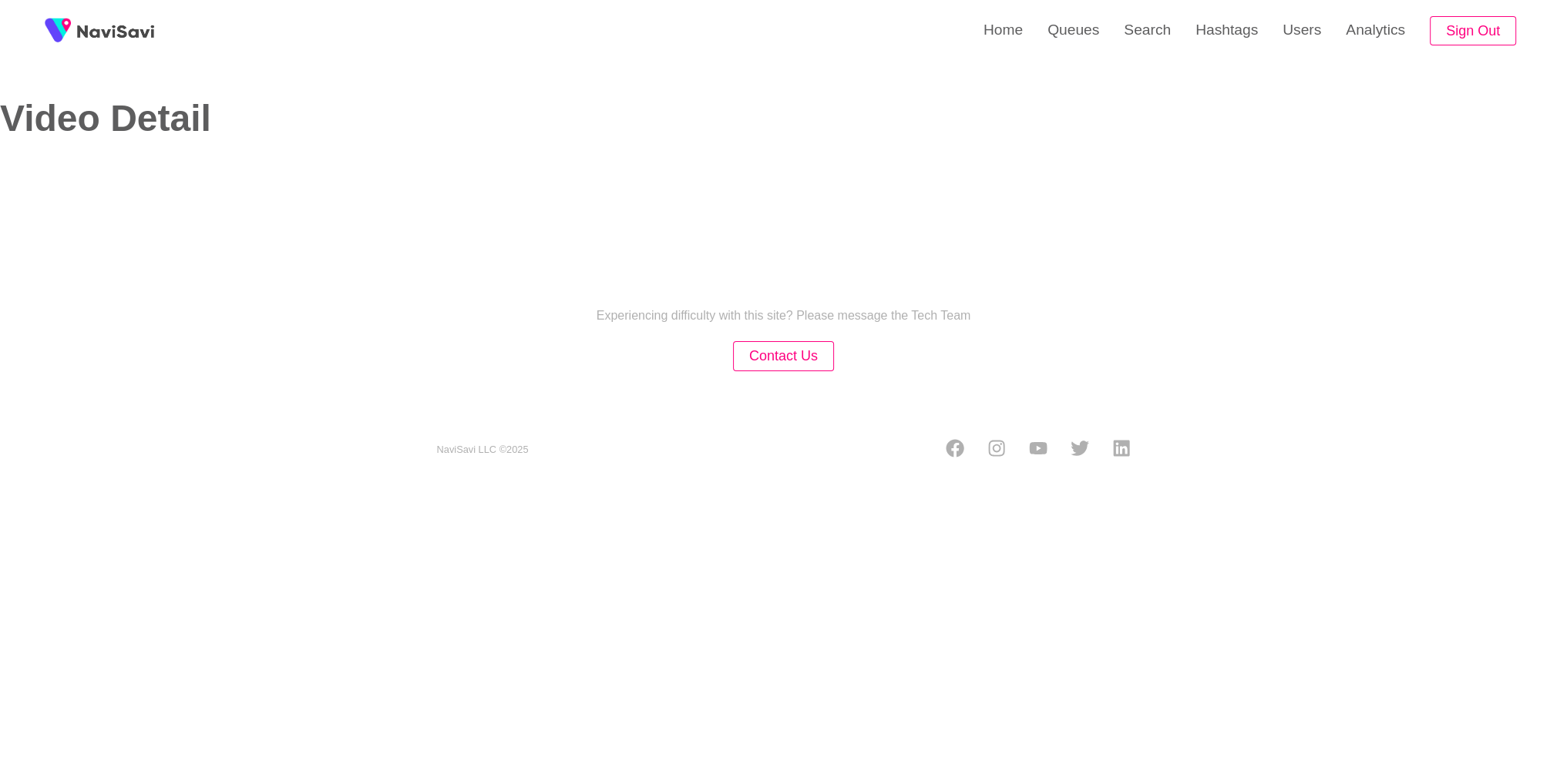
select select "**********"
select select "**"
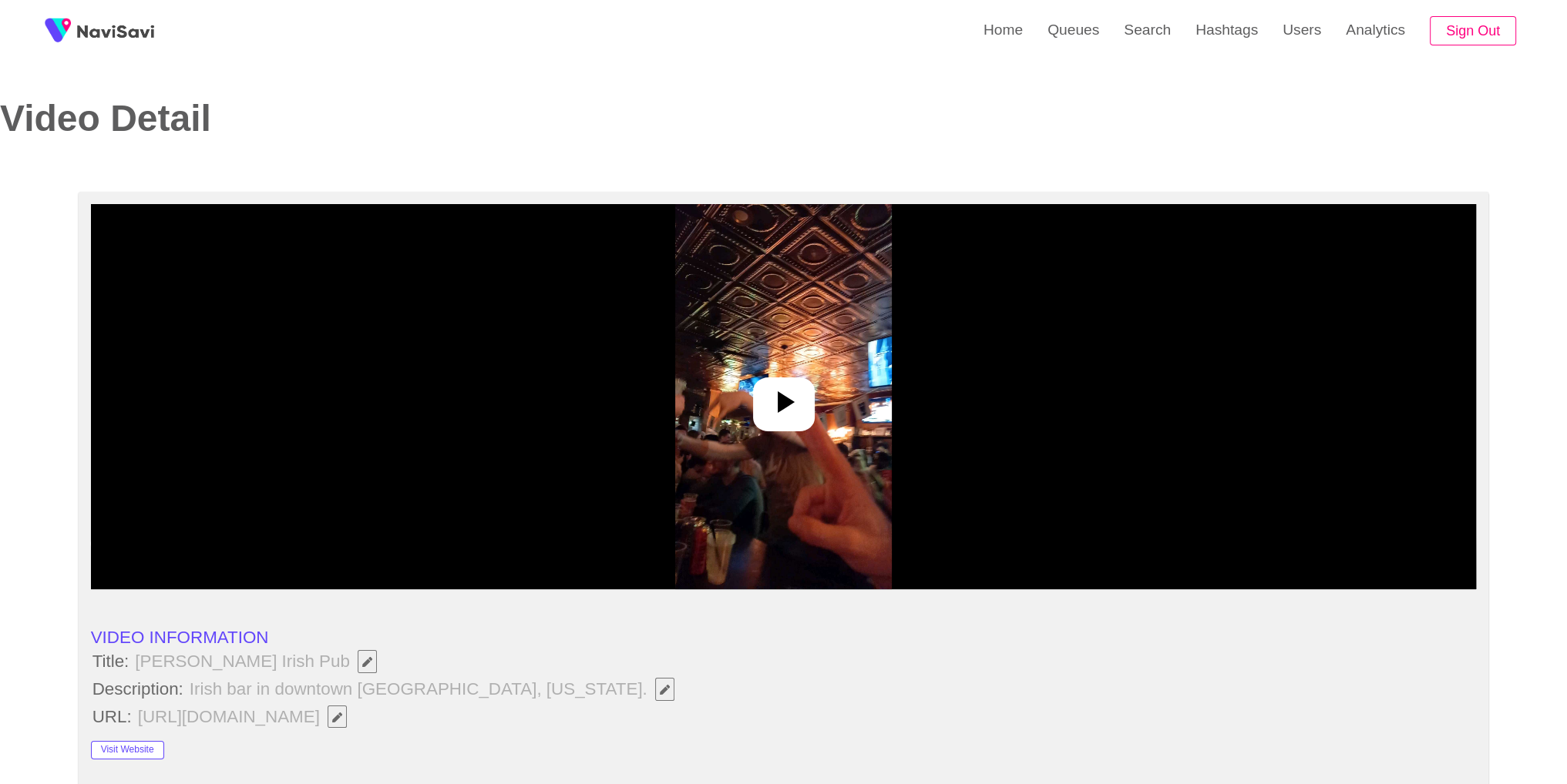
click at [937, 305] on div at bounding box center [784, 397] width 1386 height 385
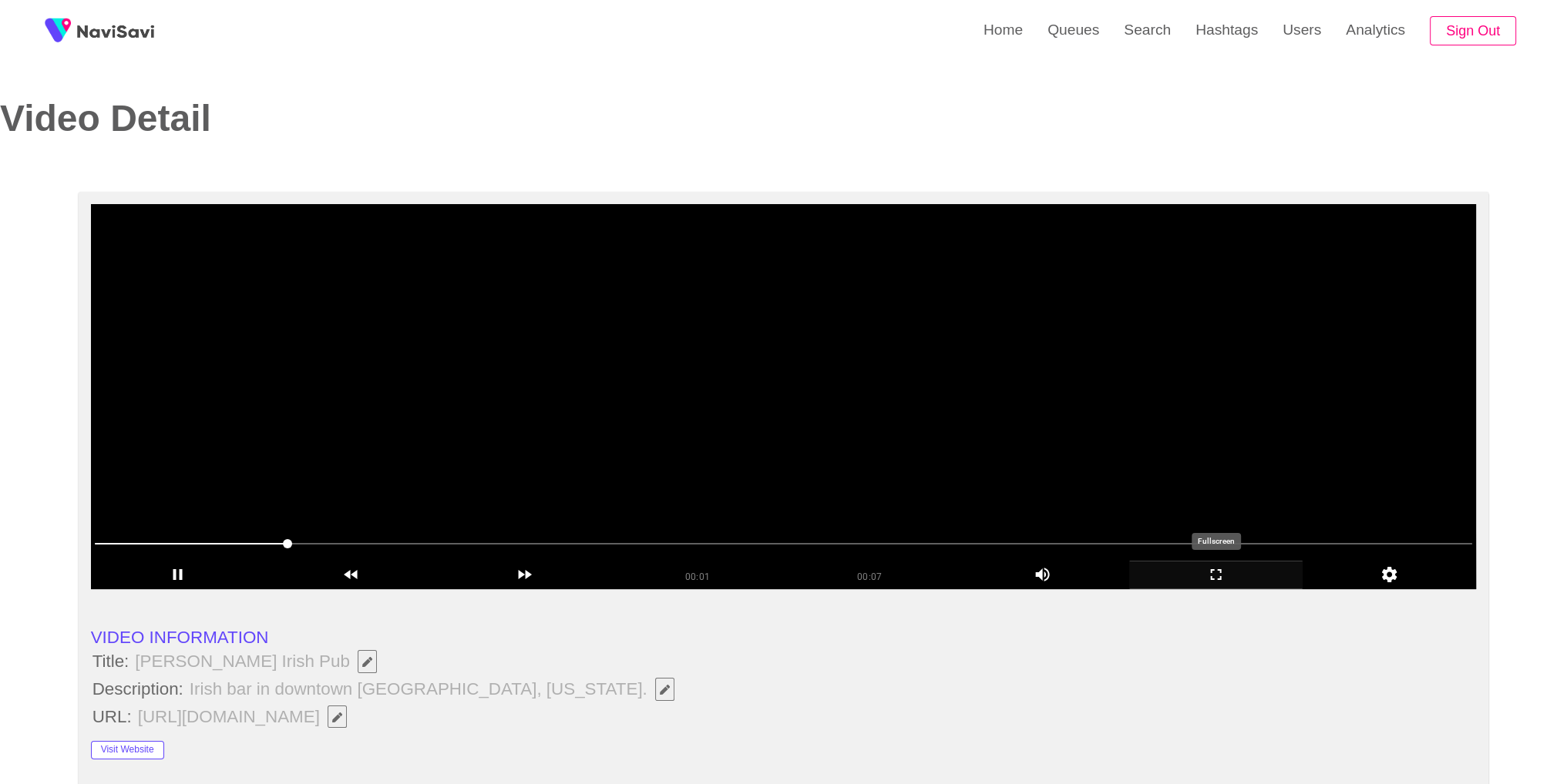
click at [1220, 580] on icon "add" at bounding box center [1215, 574] width 172 height 19
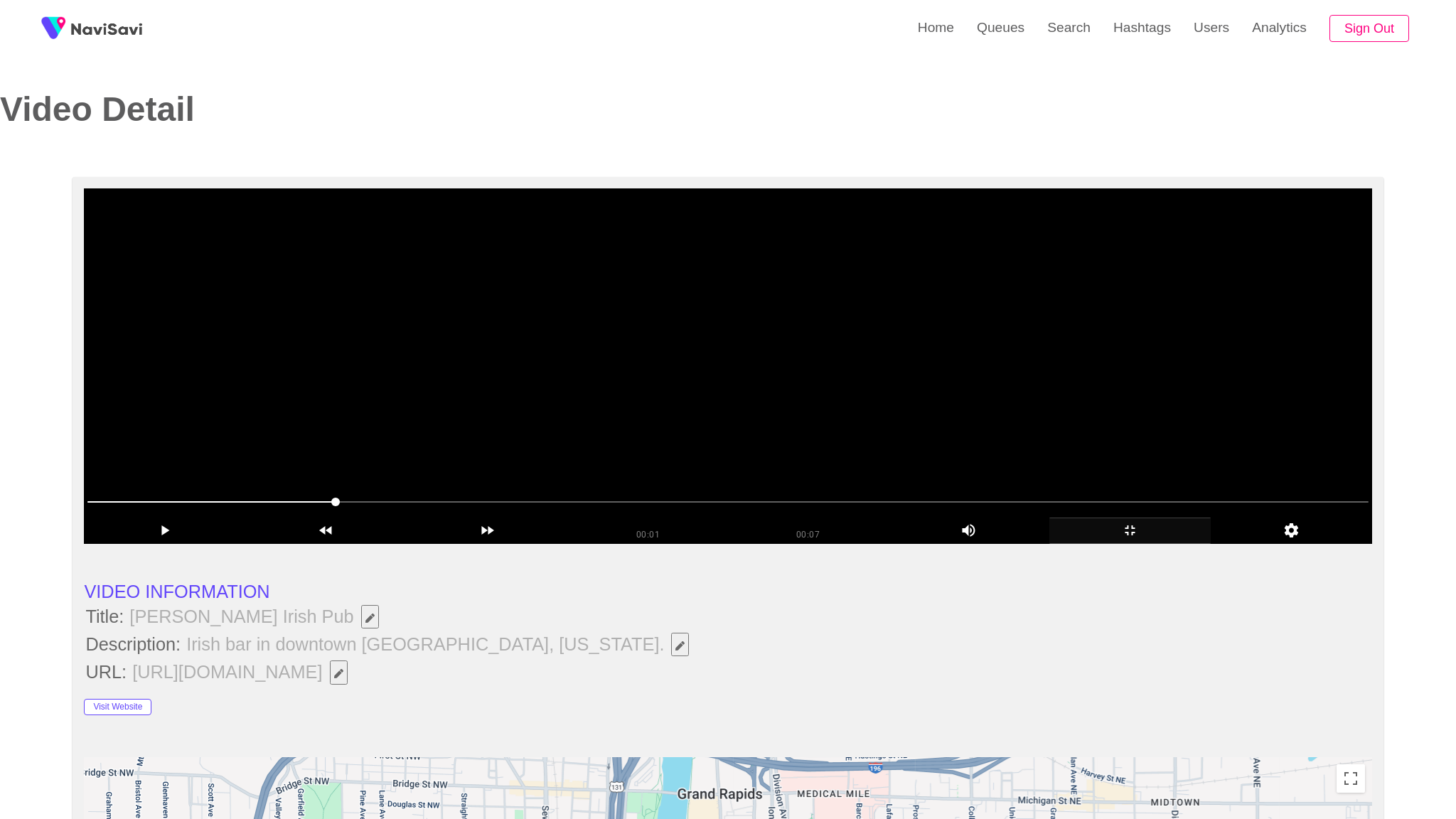
click at [1133, 544] on video at bounding box center [727, 366] width 1287 height 355
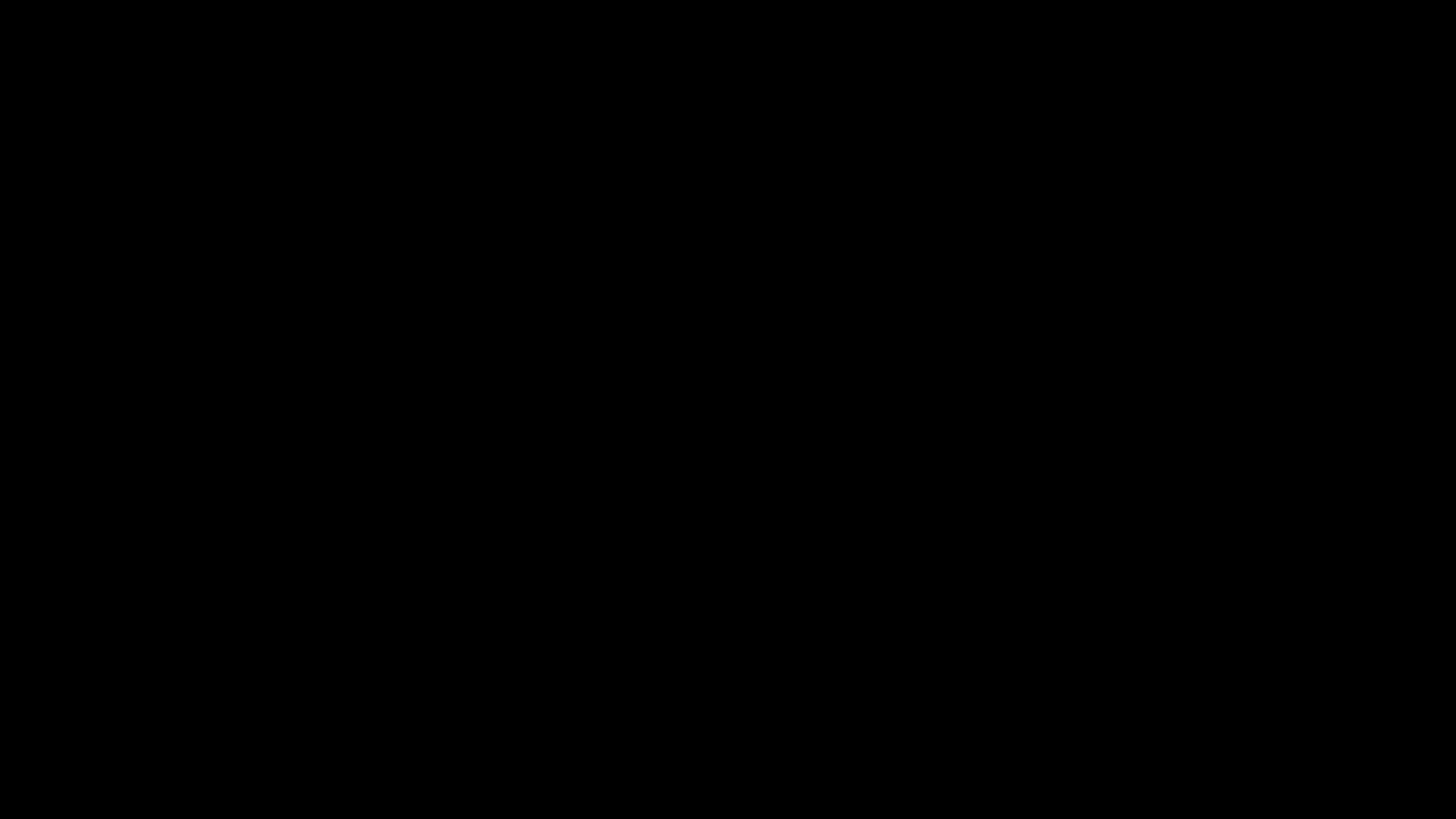
click at [1213, 711] on div "add" at bounding box center [1182, 806] width 182 height 26
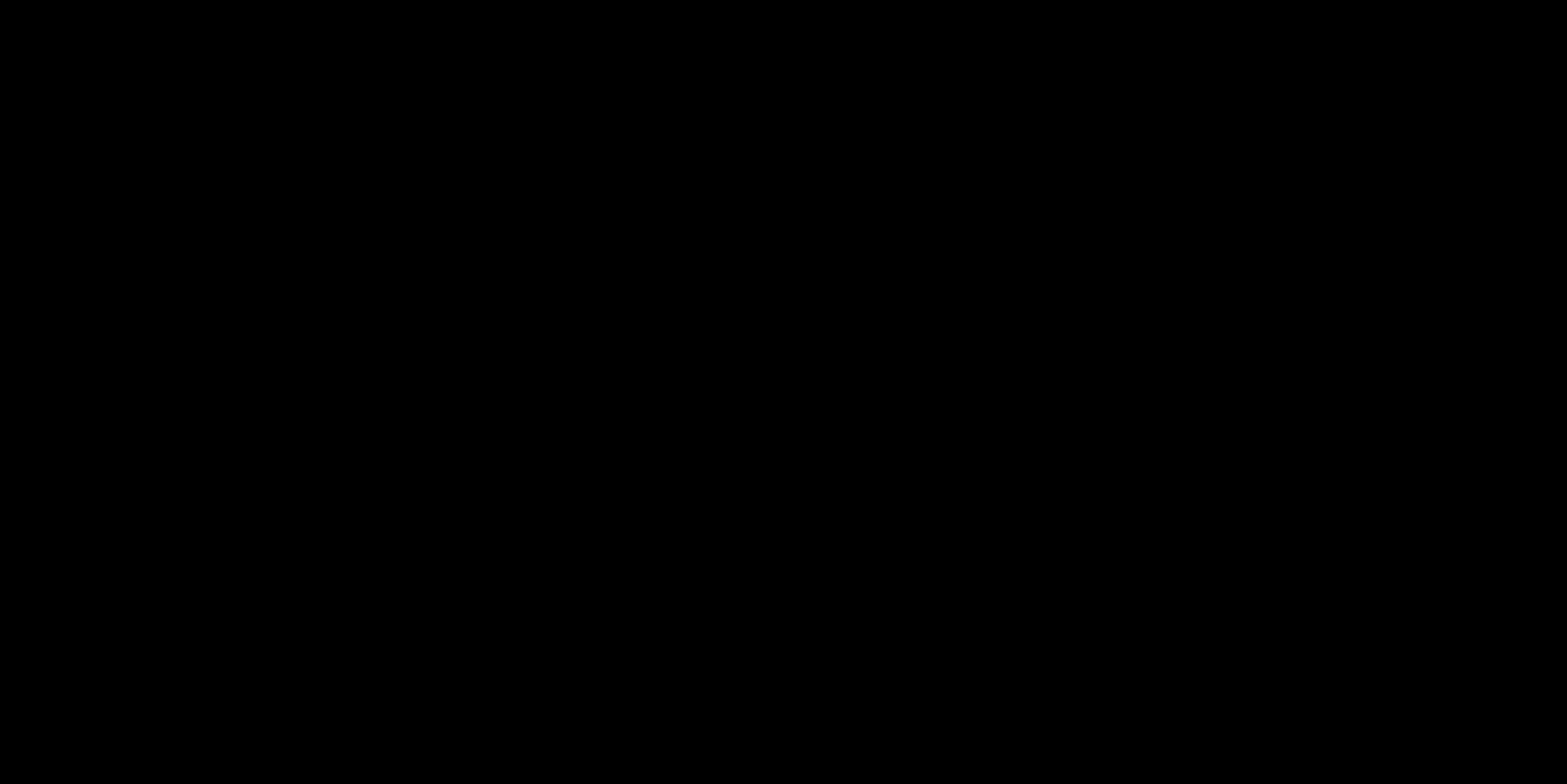
click at [919, 428] on video at bounding box center [784, 392] width 1567 height 784
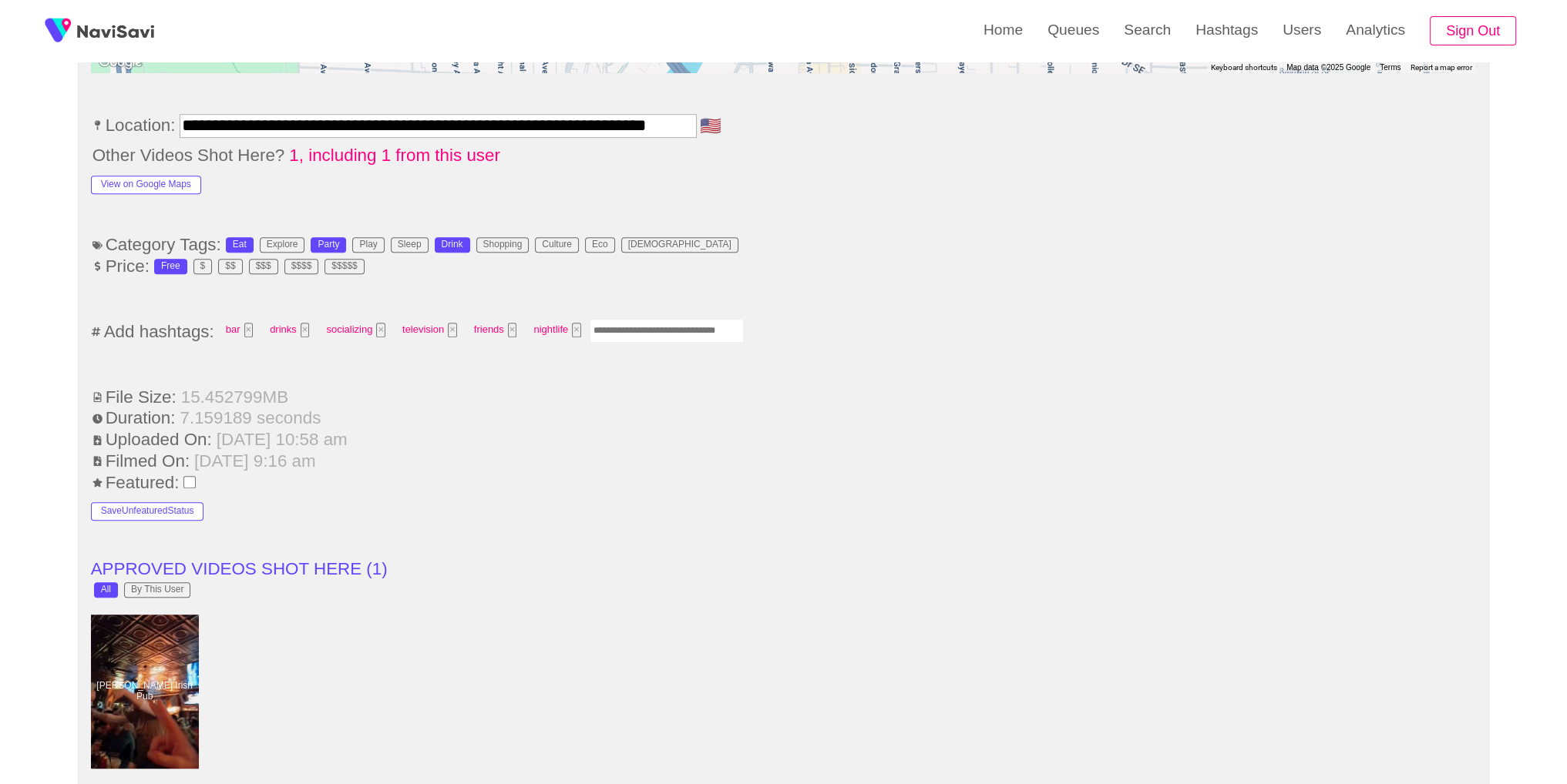
scroll to position [970, 0]
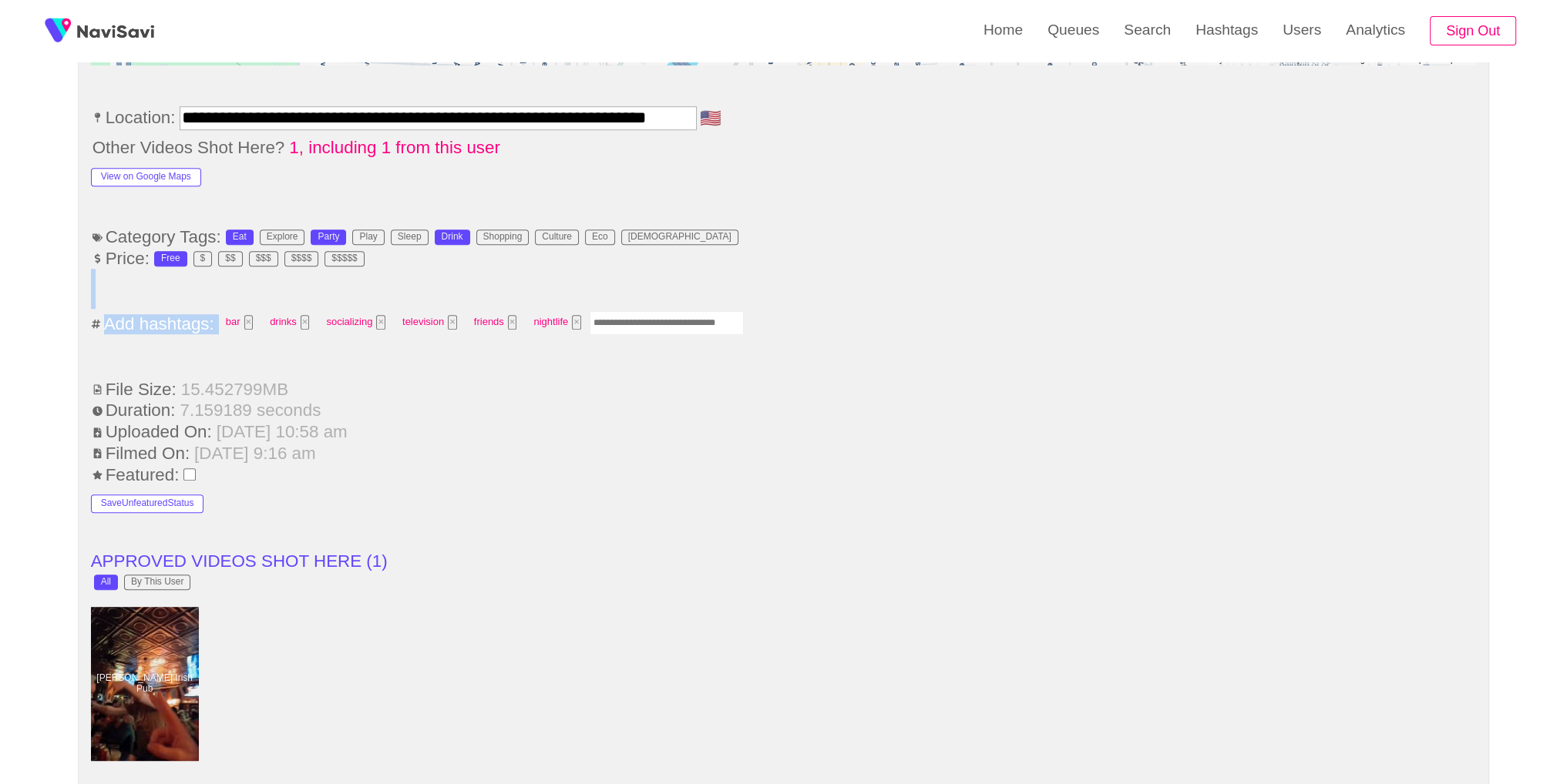
click at [666, 308] on ul "**********" at bounding box center [784, 630] width 1386 height 2021
click at [665, 313] on input "Enter tag here and press return" at bounding box center [667, 323] width 154 height 24
type input "*********"
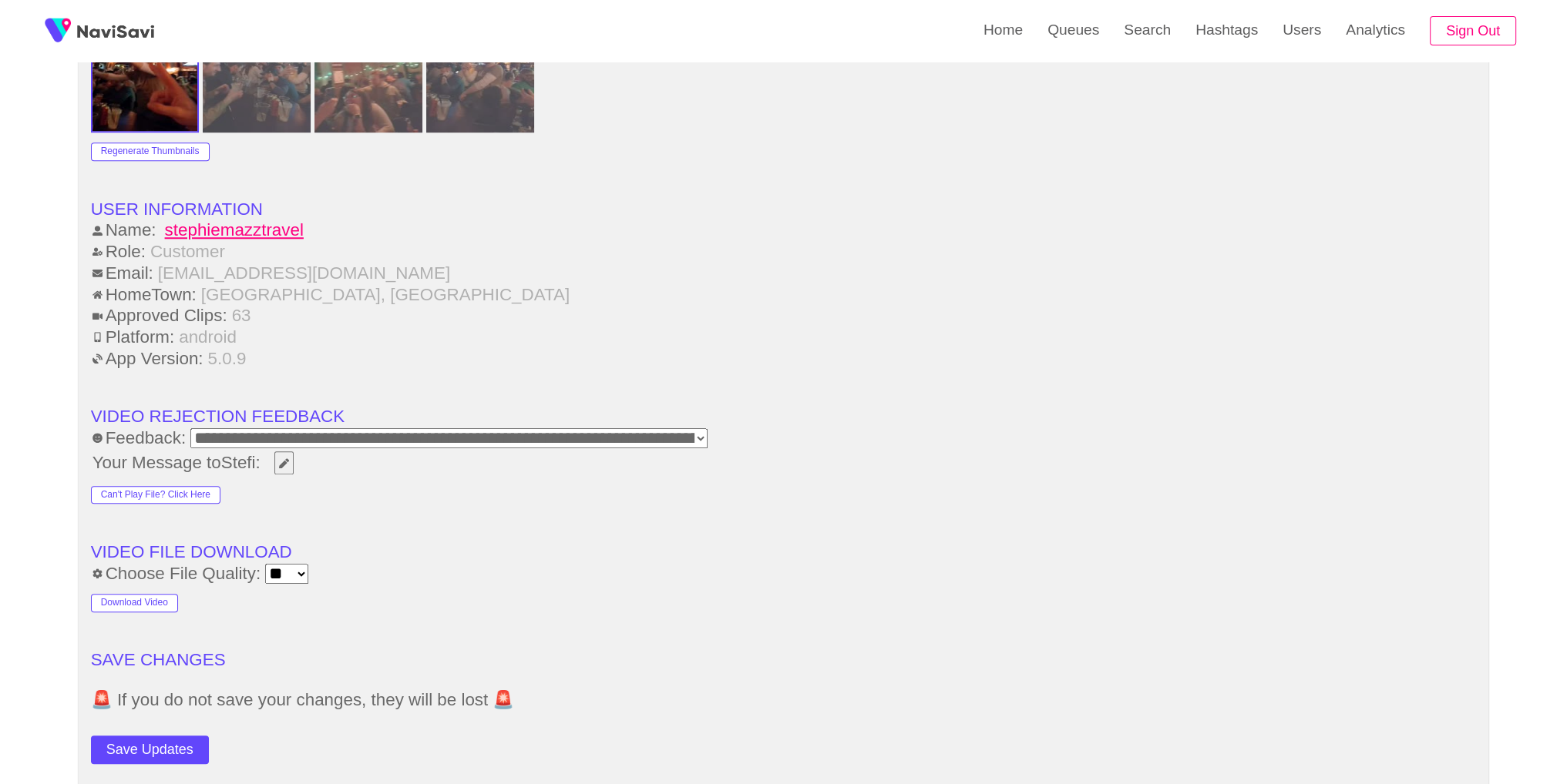
scroll to position [1855, 0]
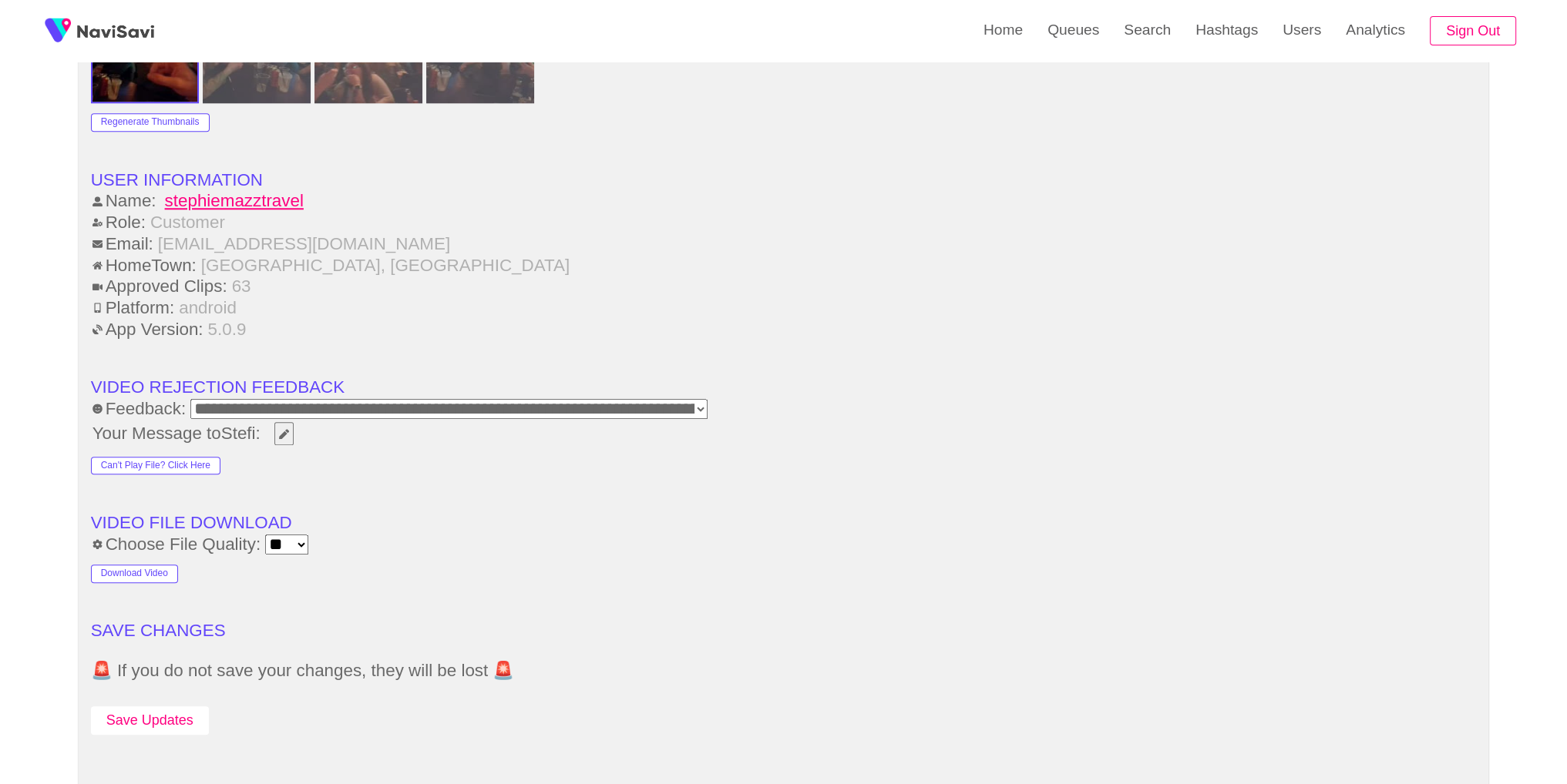
click at [136, 726] on button "Save Updates" at bounding box center [150, 721] width 118 height 29
click at [1181, 53] on link "Search" at bounding box center [1147, 30] width 72 height 60
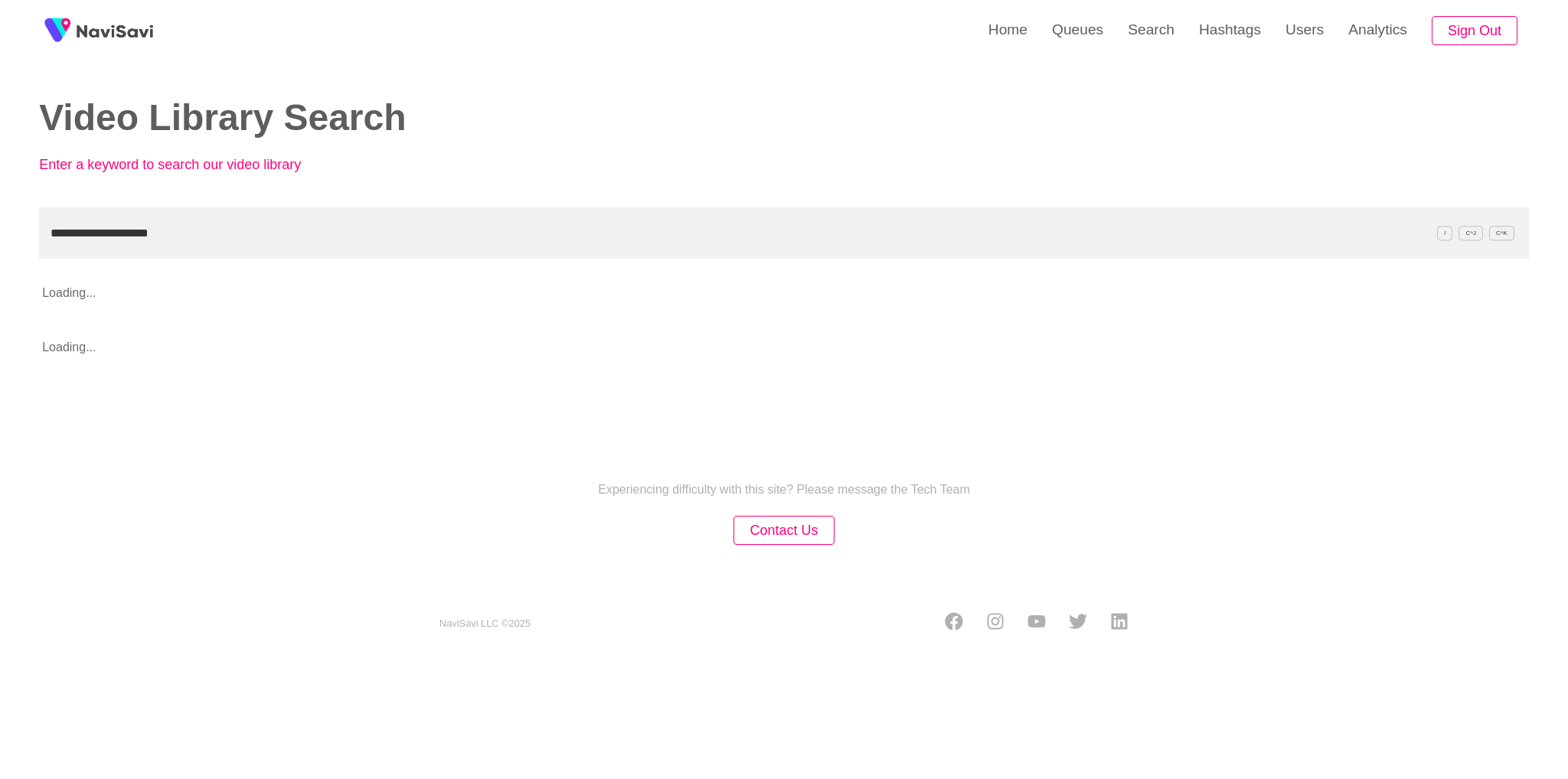
type input "**********"
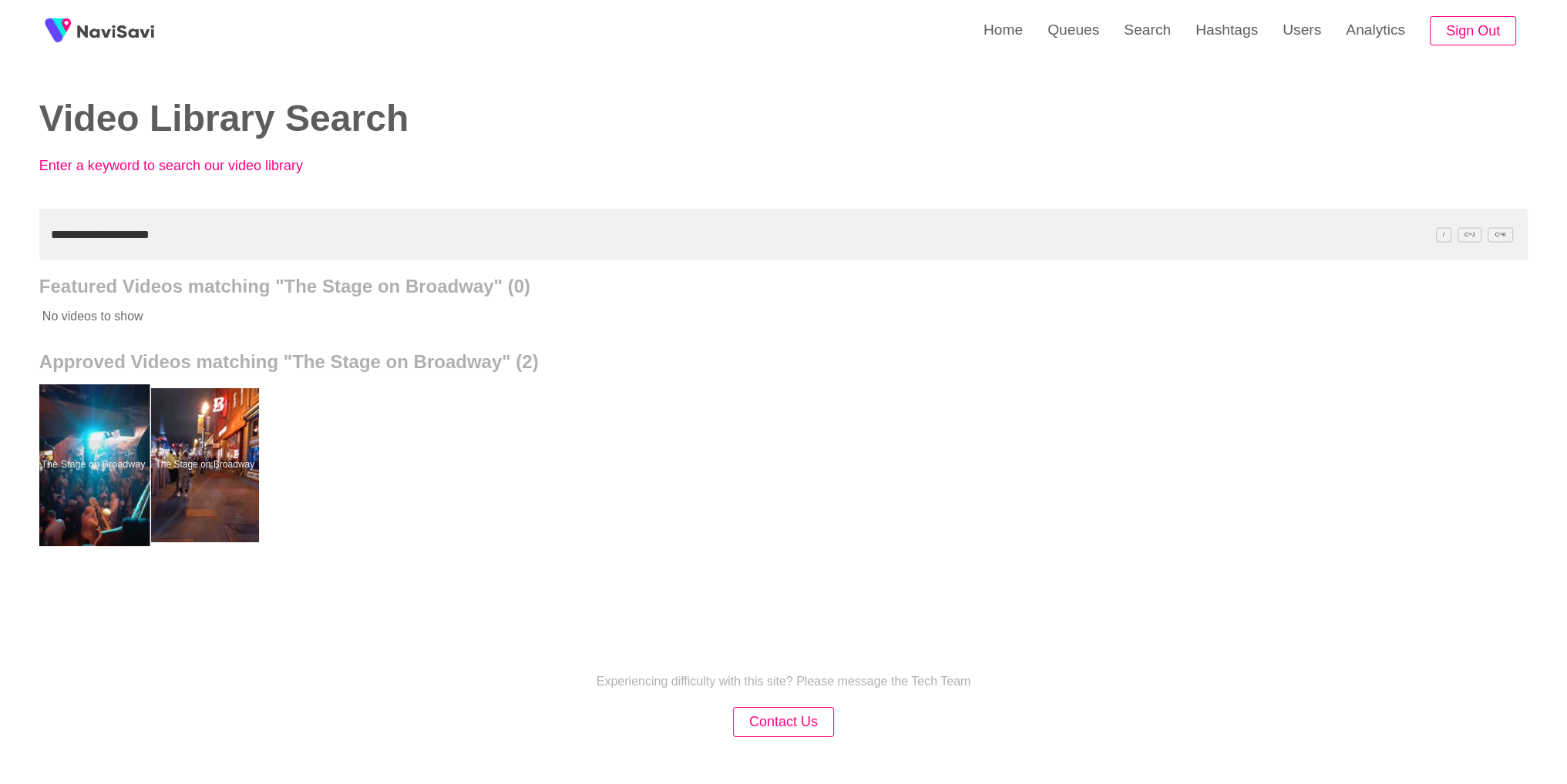
click at [108, 506] on div at bounding box center [93, 465] width 113 height 161
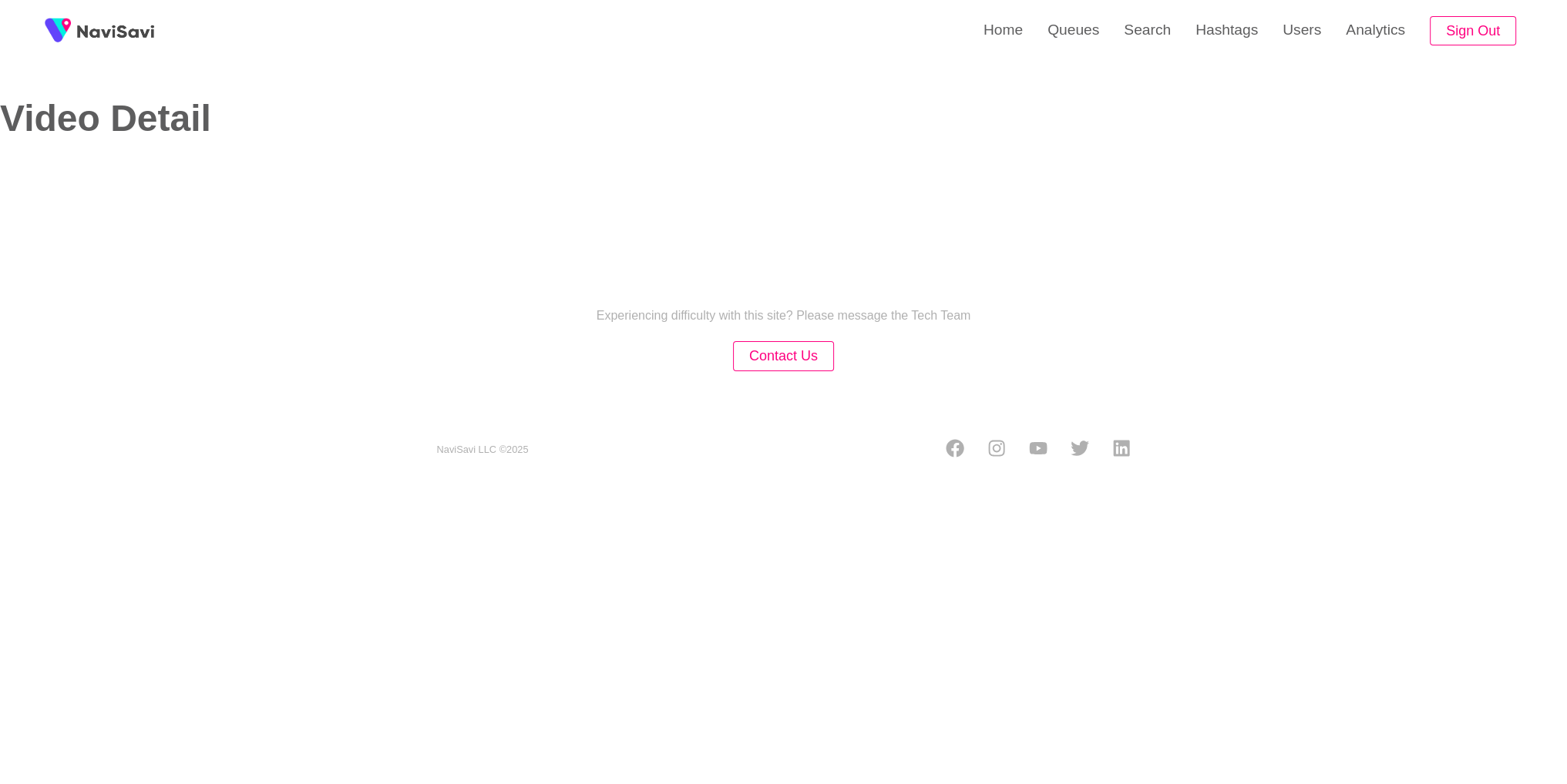
select select "**********"
select select "**"
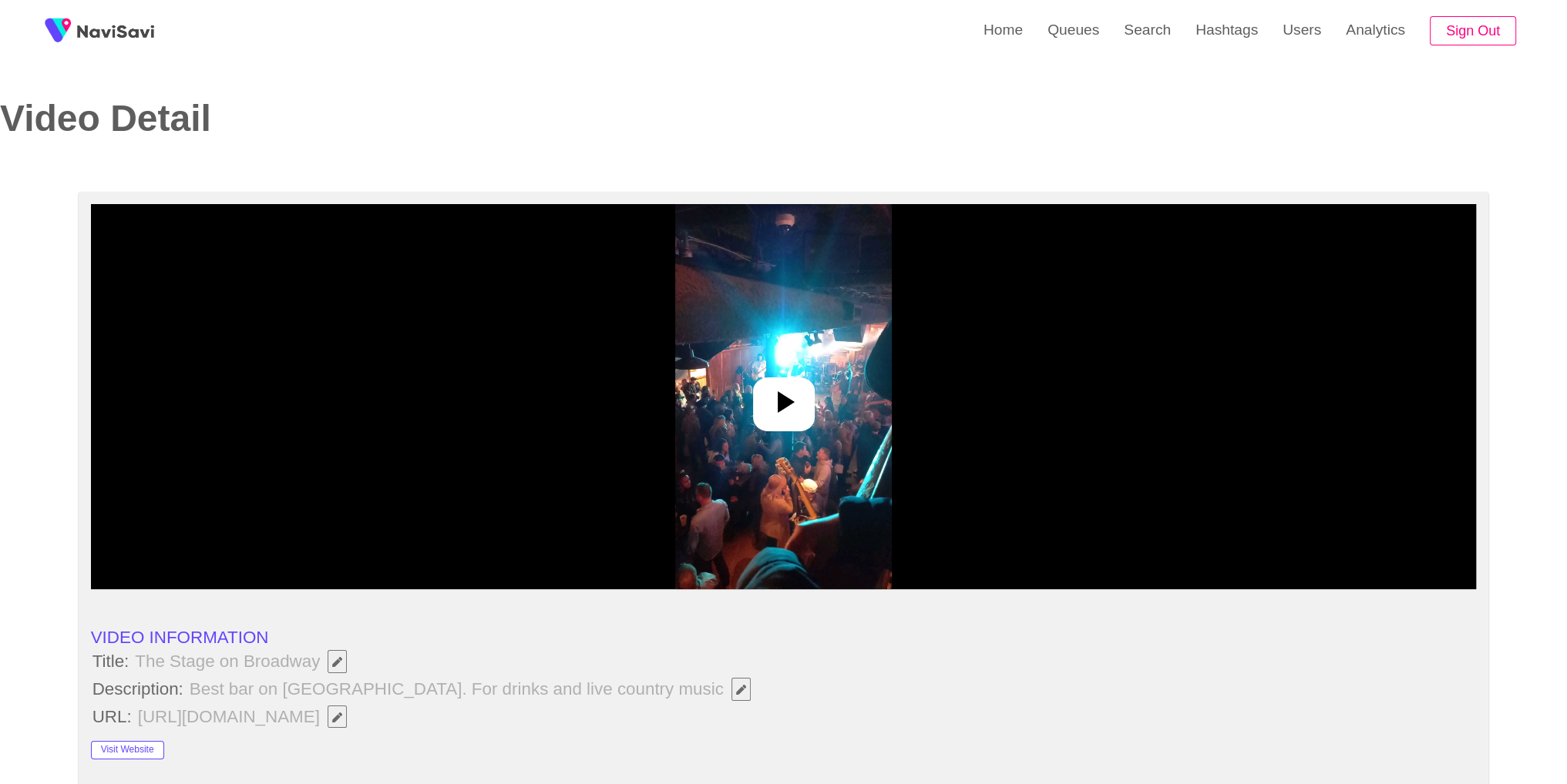
click at [845, 422] on img at bounding box center [784, 397] width 216 height 385
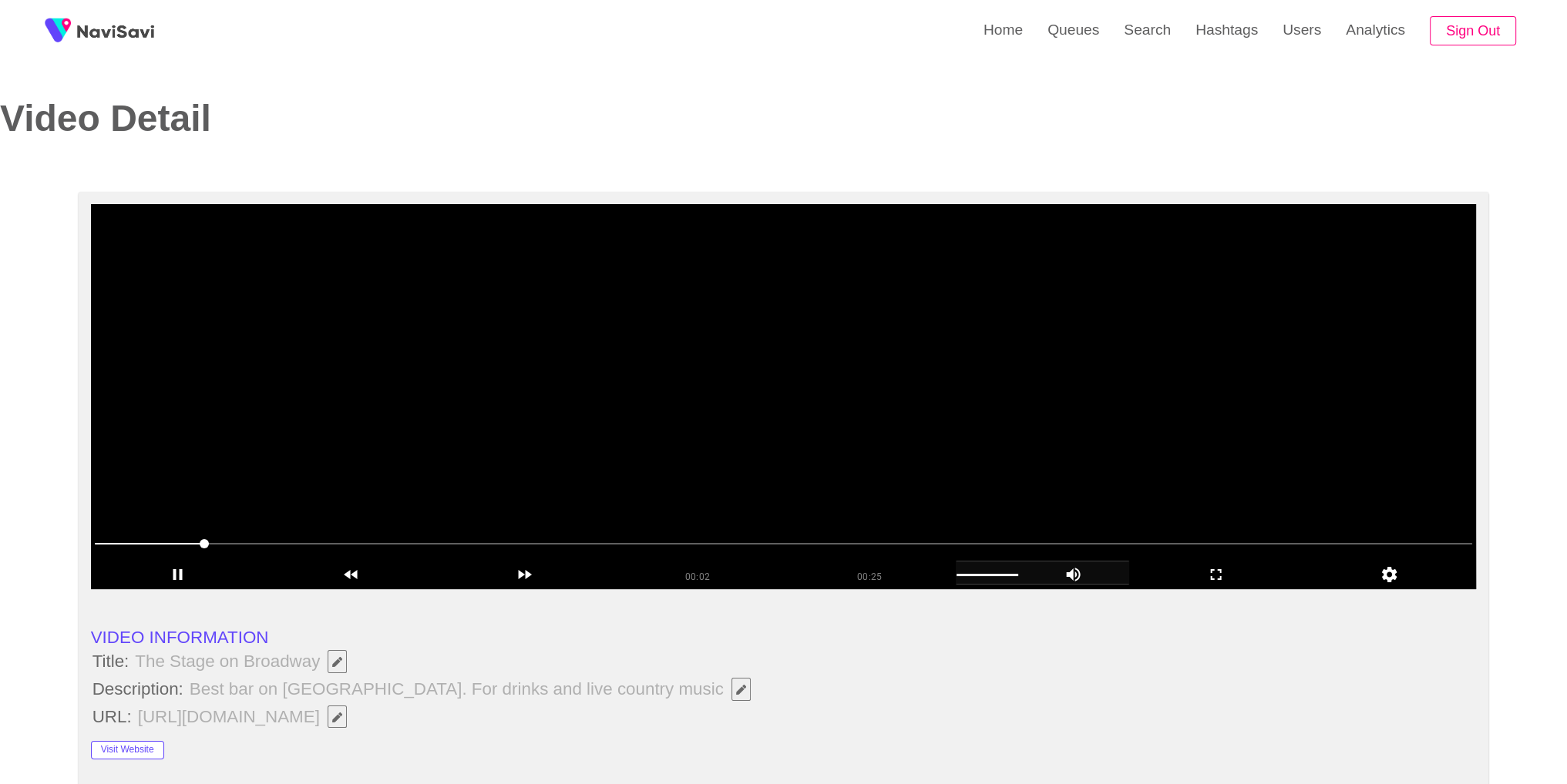
click at [1048, 573] on icon "add" at bounding box center [1073, 574] width 110 height 19
click at [1076, 577] on icon "add" at bounding box center [1073, 574] width 110 height 19
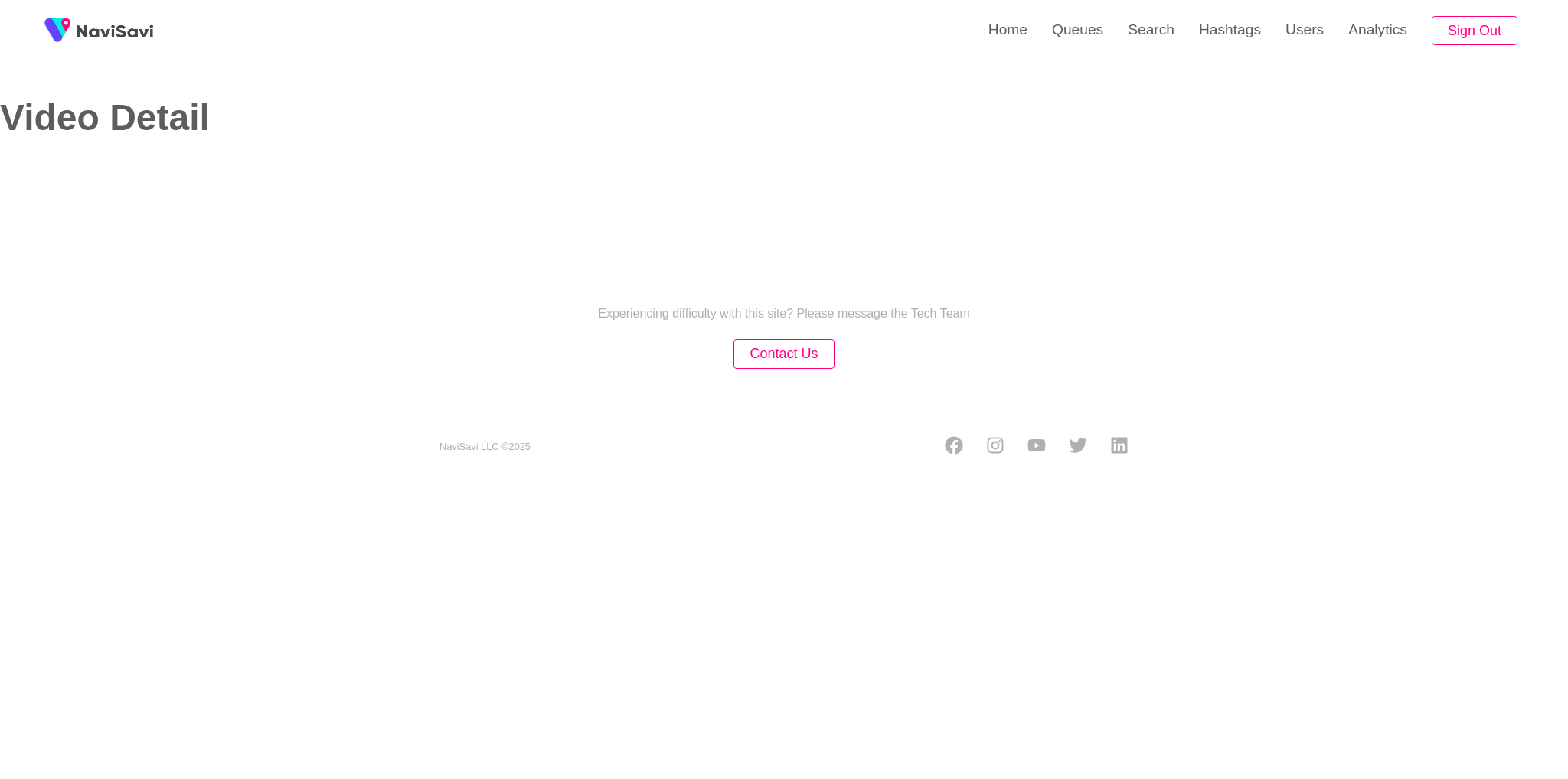
select select "**********"
select select "**"
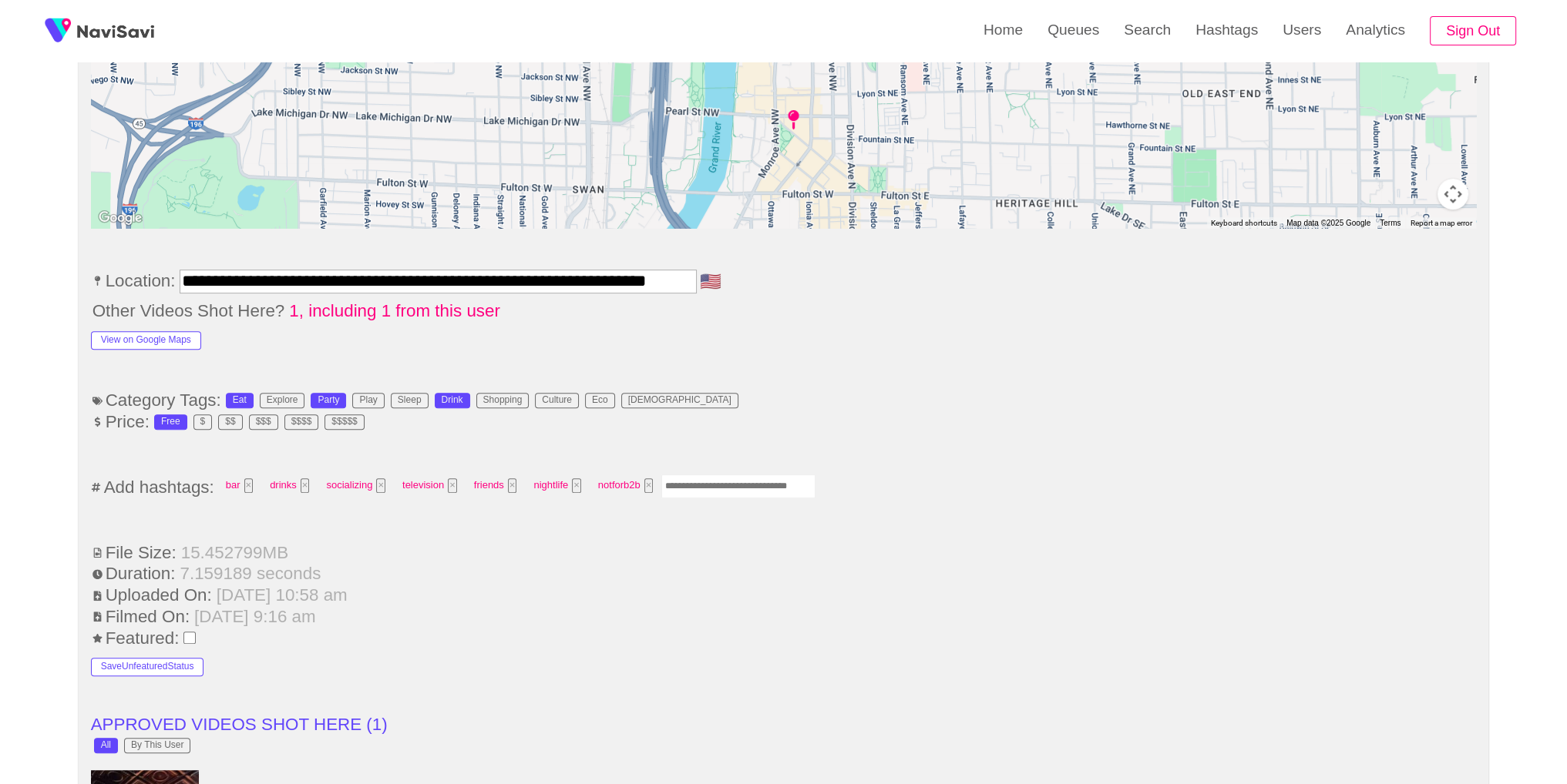
scroll to position [852, 0]
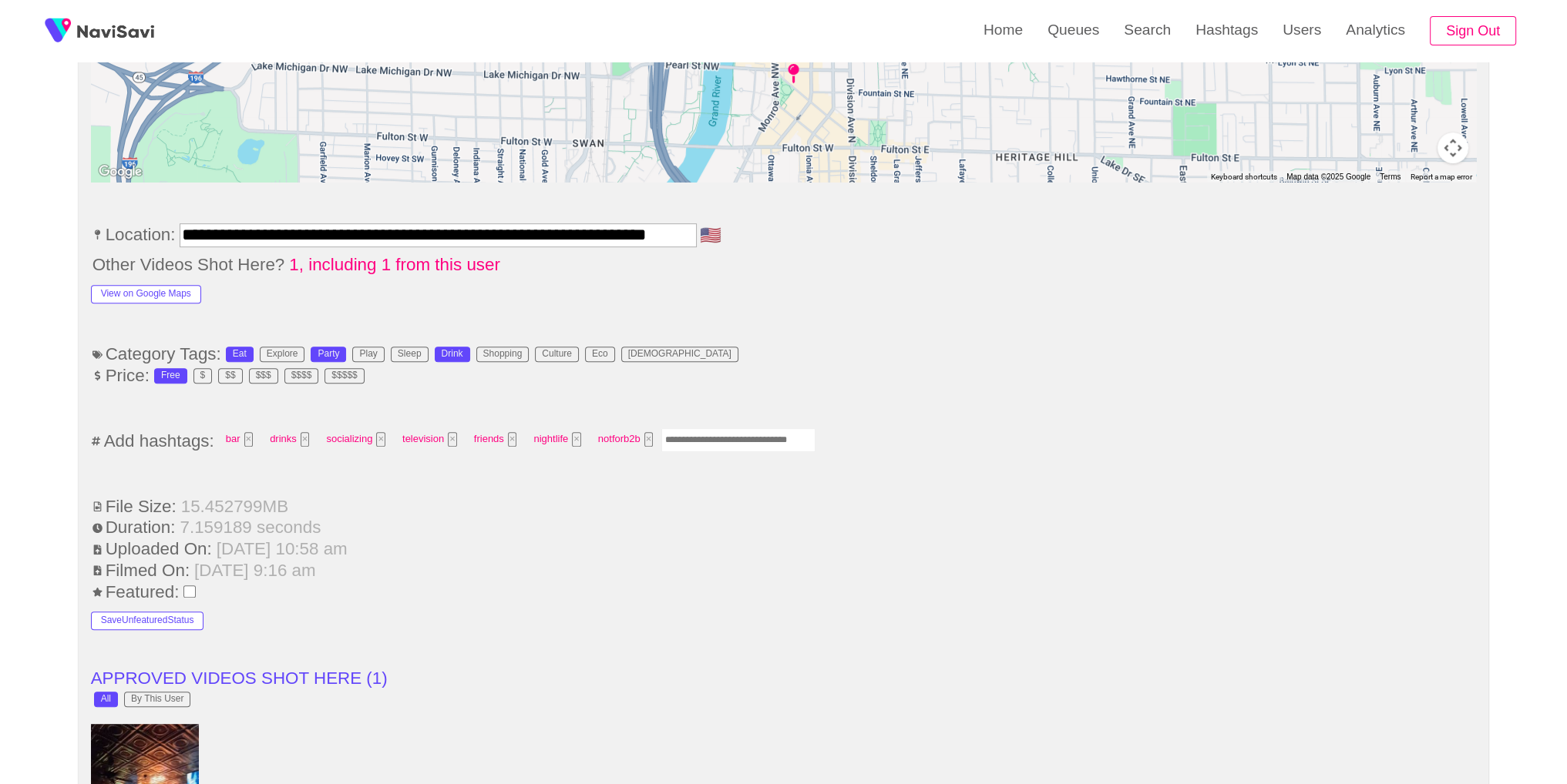
click at [767, 442] on input "Enter tag here and press return" at bounding box center [738, 440] width 154 height 24
type input "*****"
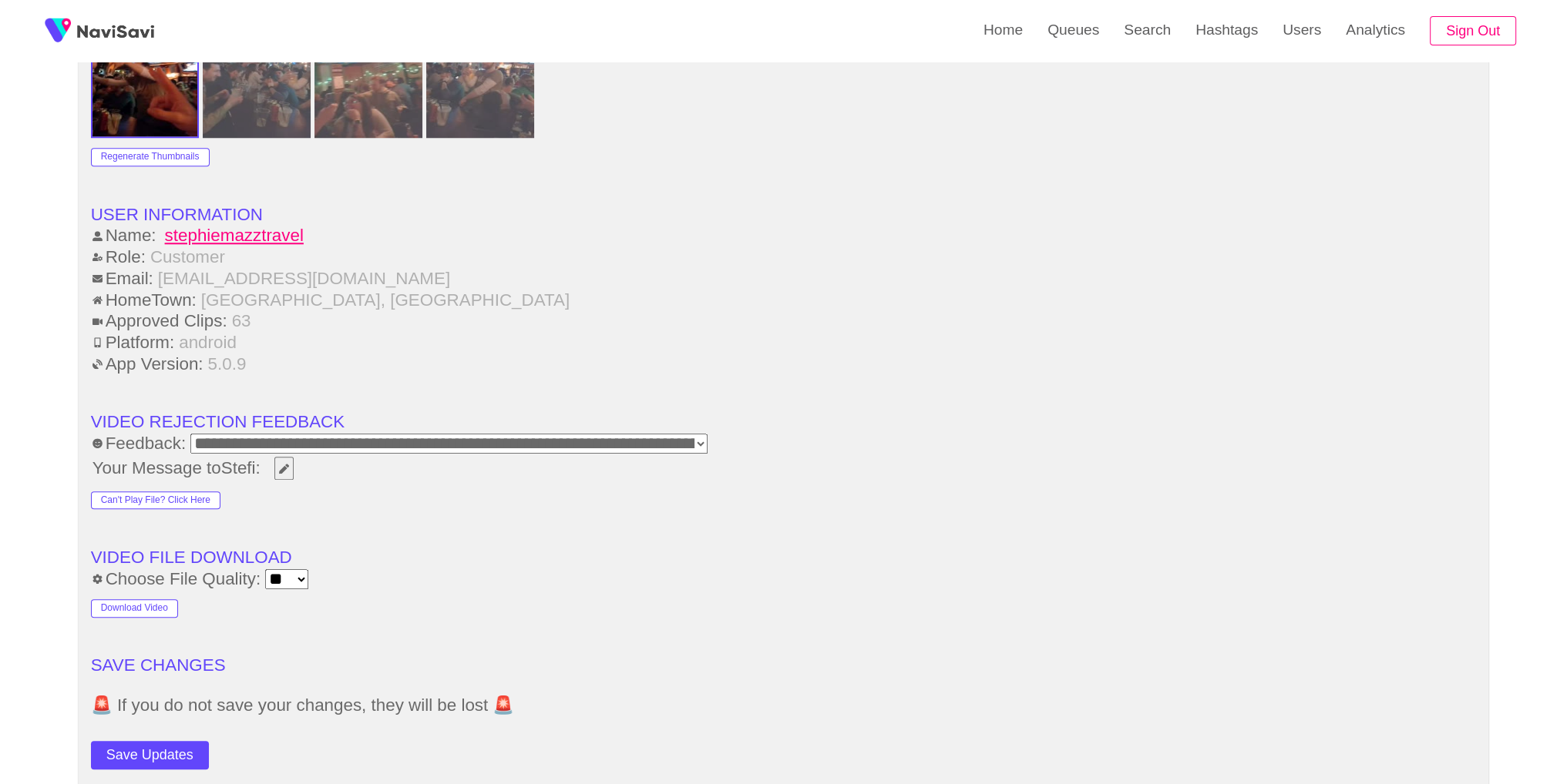
scroll to position [2039, 0]
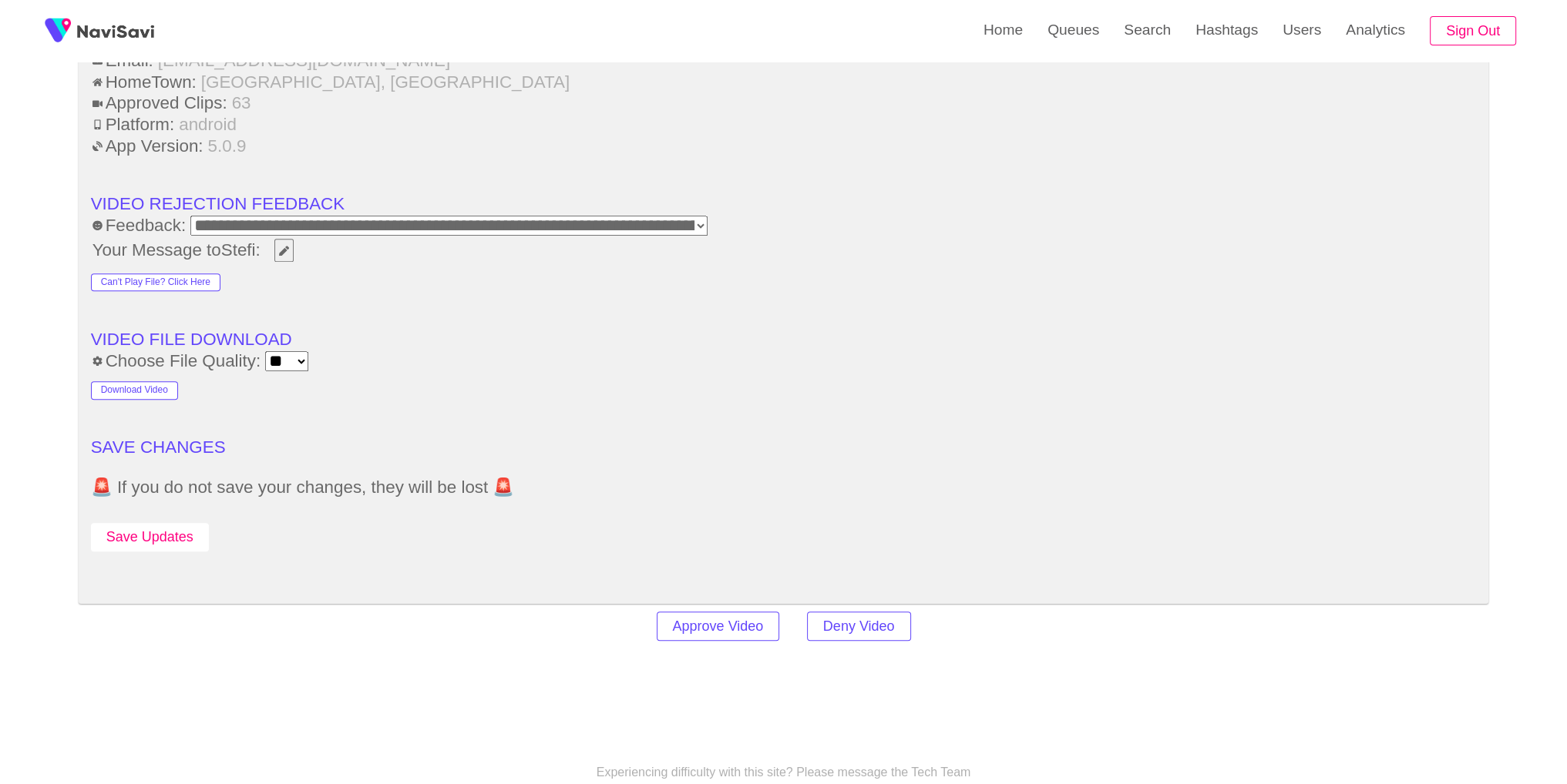
click at [154, 524] on button "Save Updates" at bounding box center [150, 537] width 118 height 29
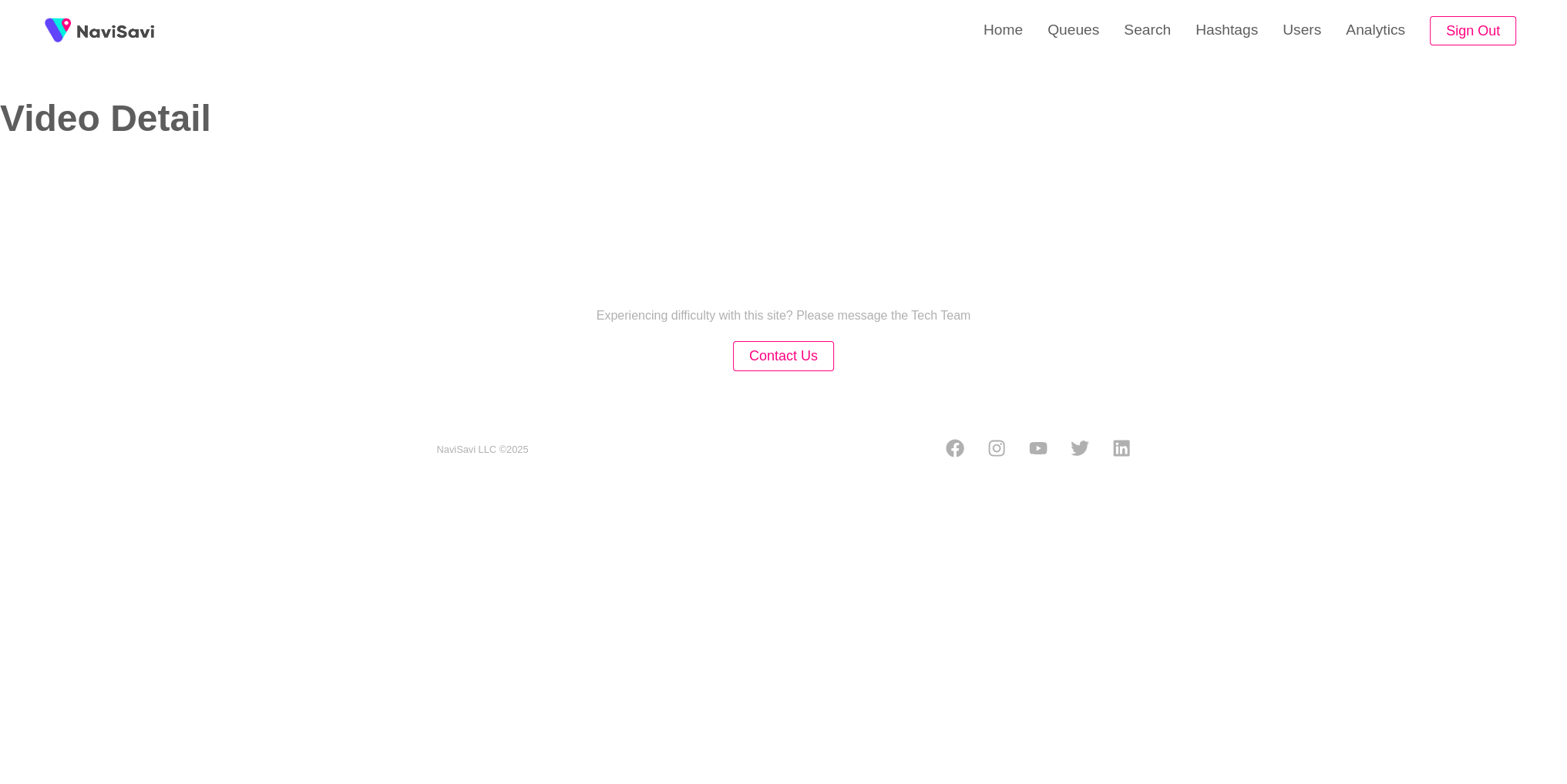
select select "**********"
select select "**"
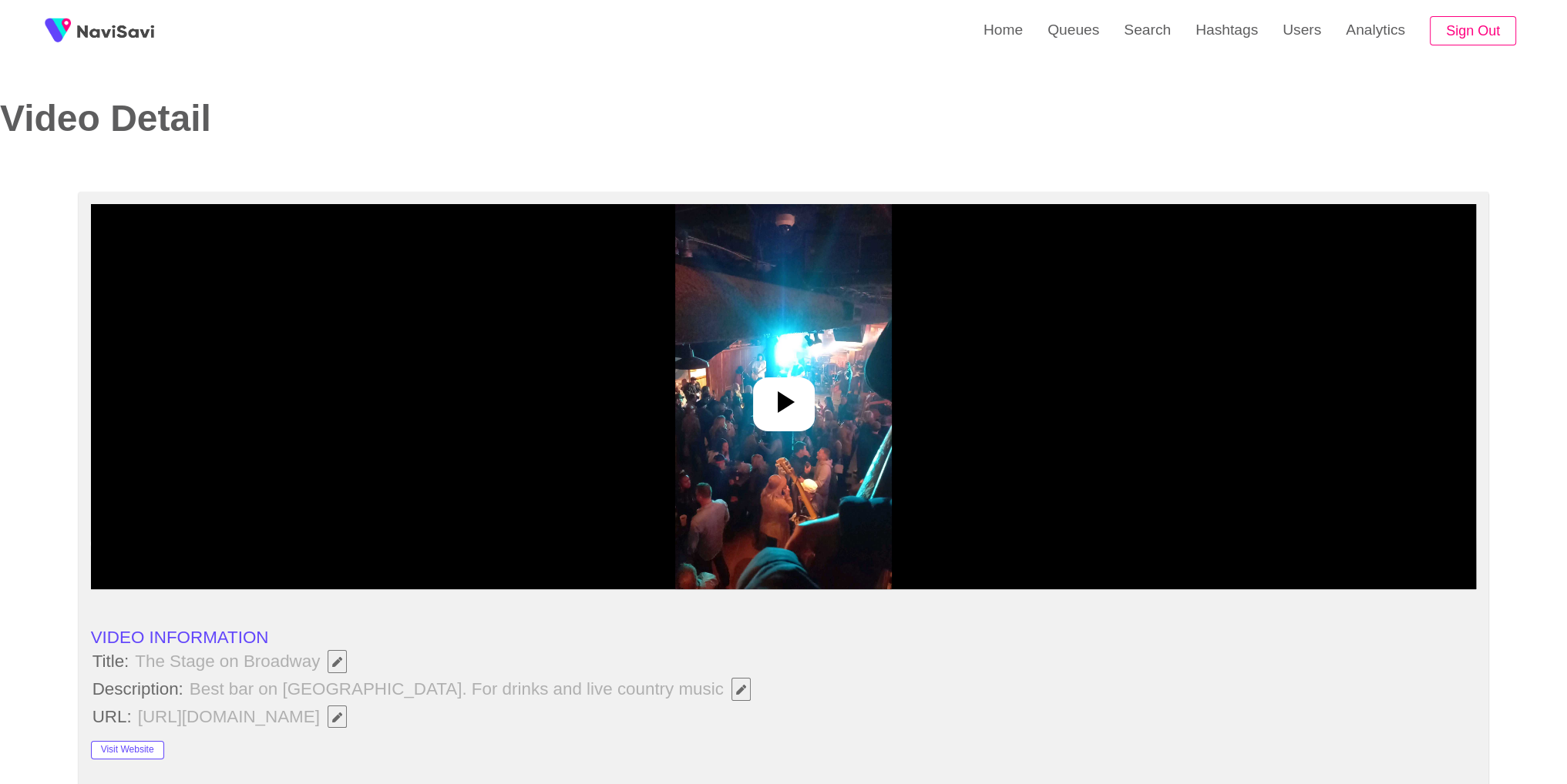
click at [955, 414] on div at bounding box center [784, 397] width 1386 height 385
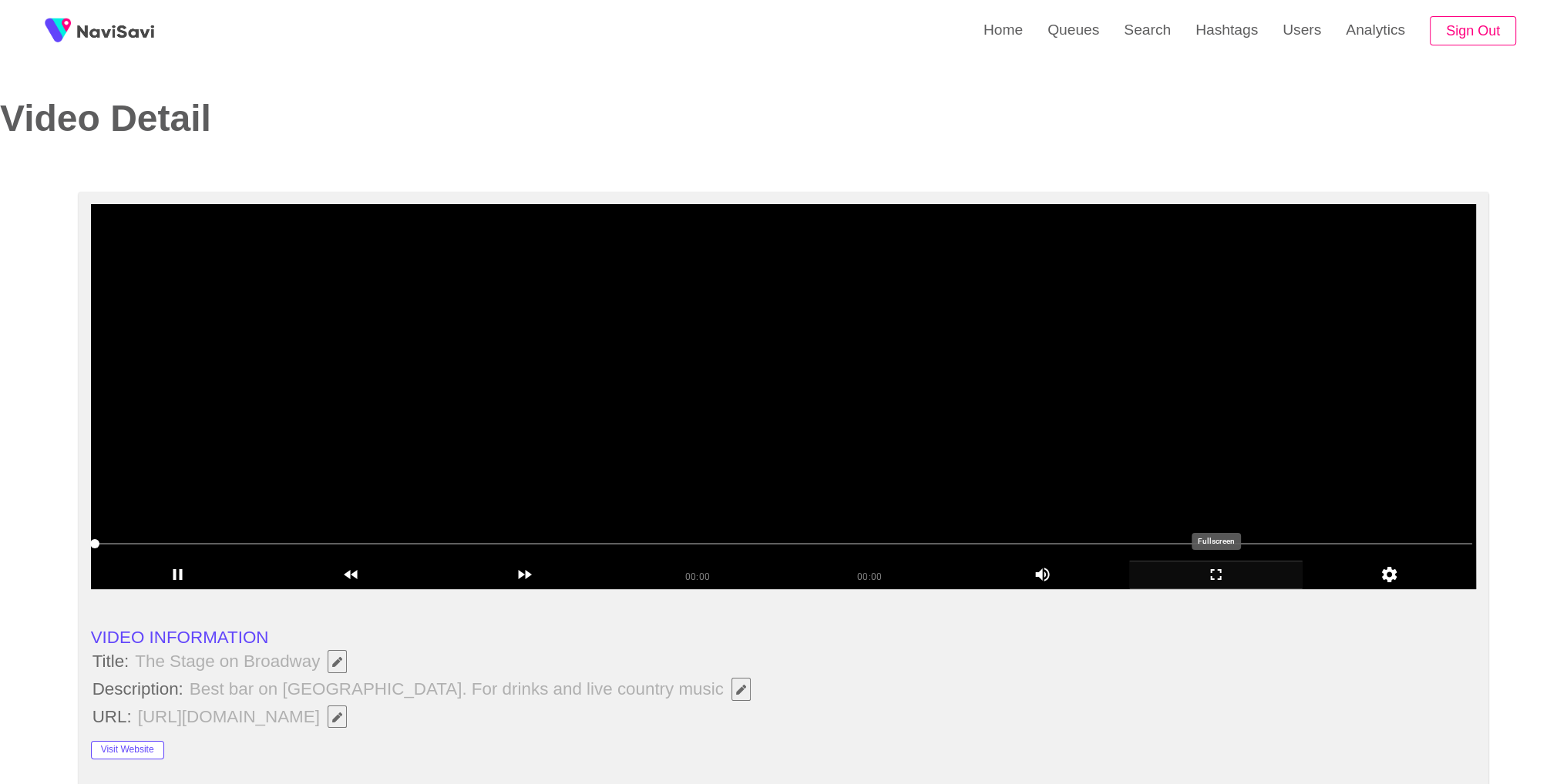
click at [1215, 574] on icon "add" at bounding box center [1215, 574] width 172 height 19
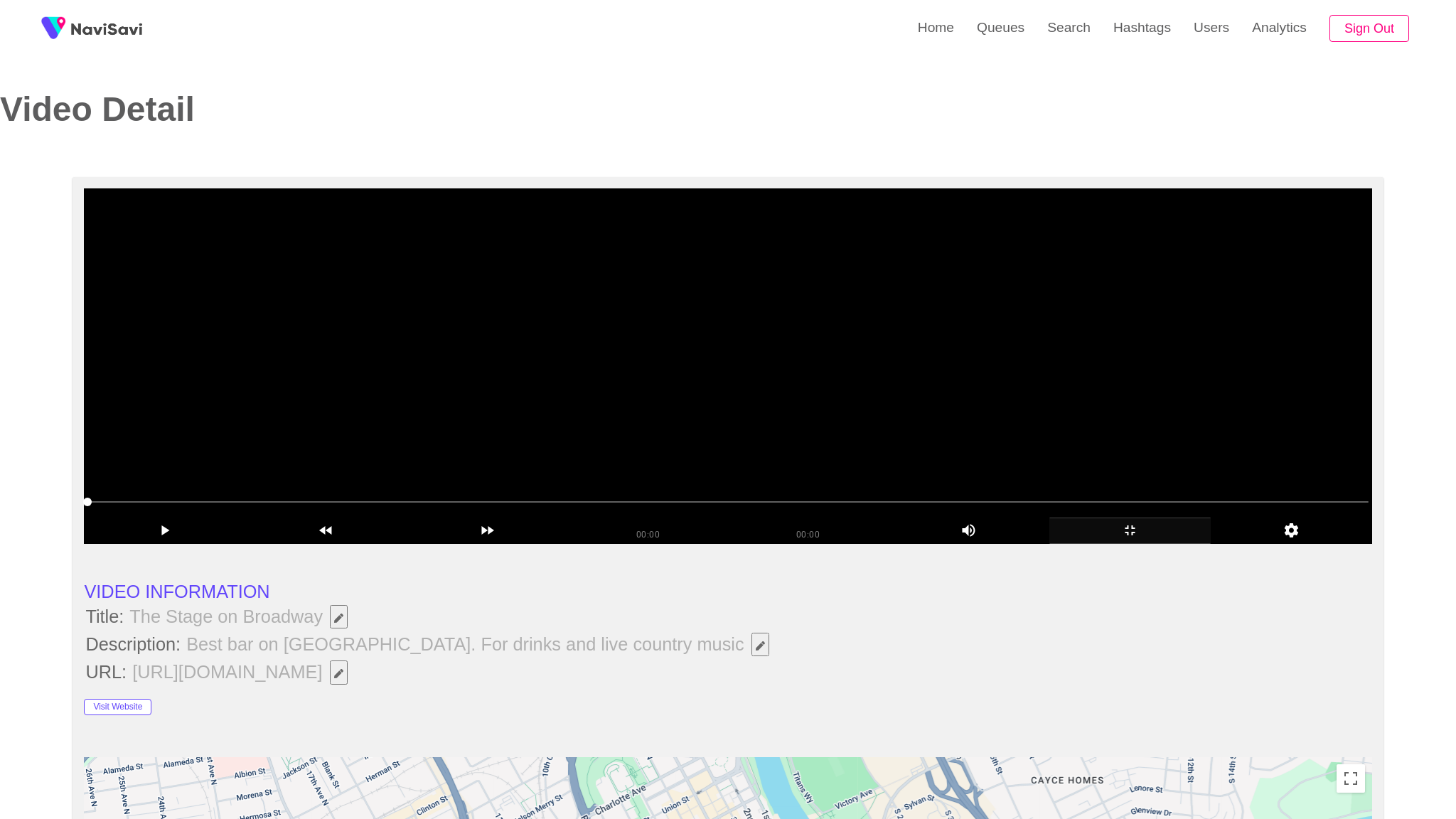
click at [1121, 544] on video at bounding box center [727, 366] width 1287 height 355
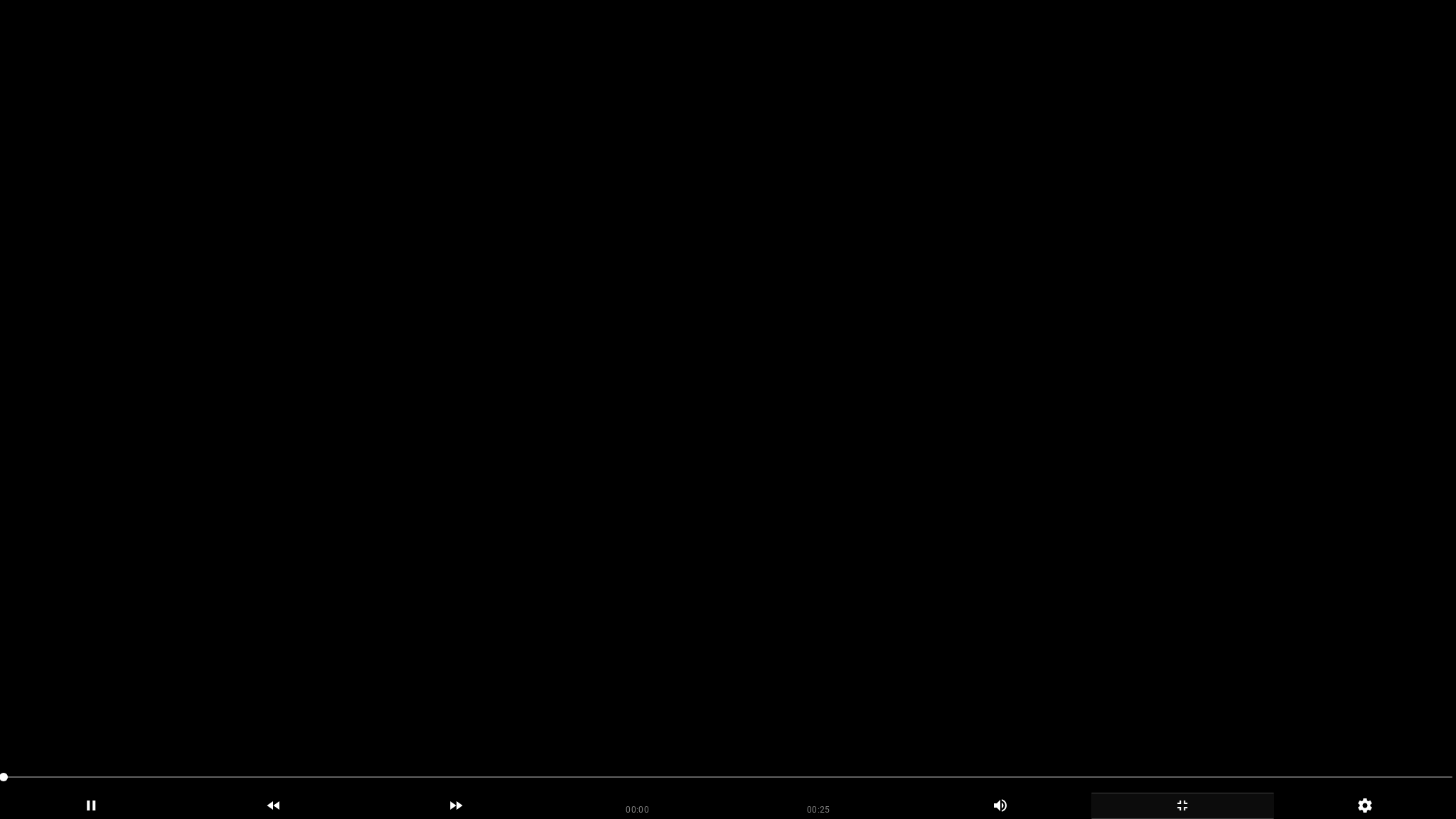
click at [1073, 571] on video at bounding box center [728, 409] width 1456 height 819
click at [1012, 711] on icon "add" at bounding box center [1029, 805] width 125 height 17
click at [1200, 711] on icon "add" at bounding box center [1182, 805] width 182 height 17
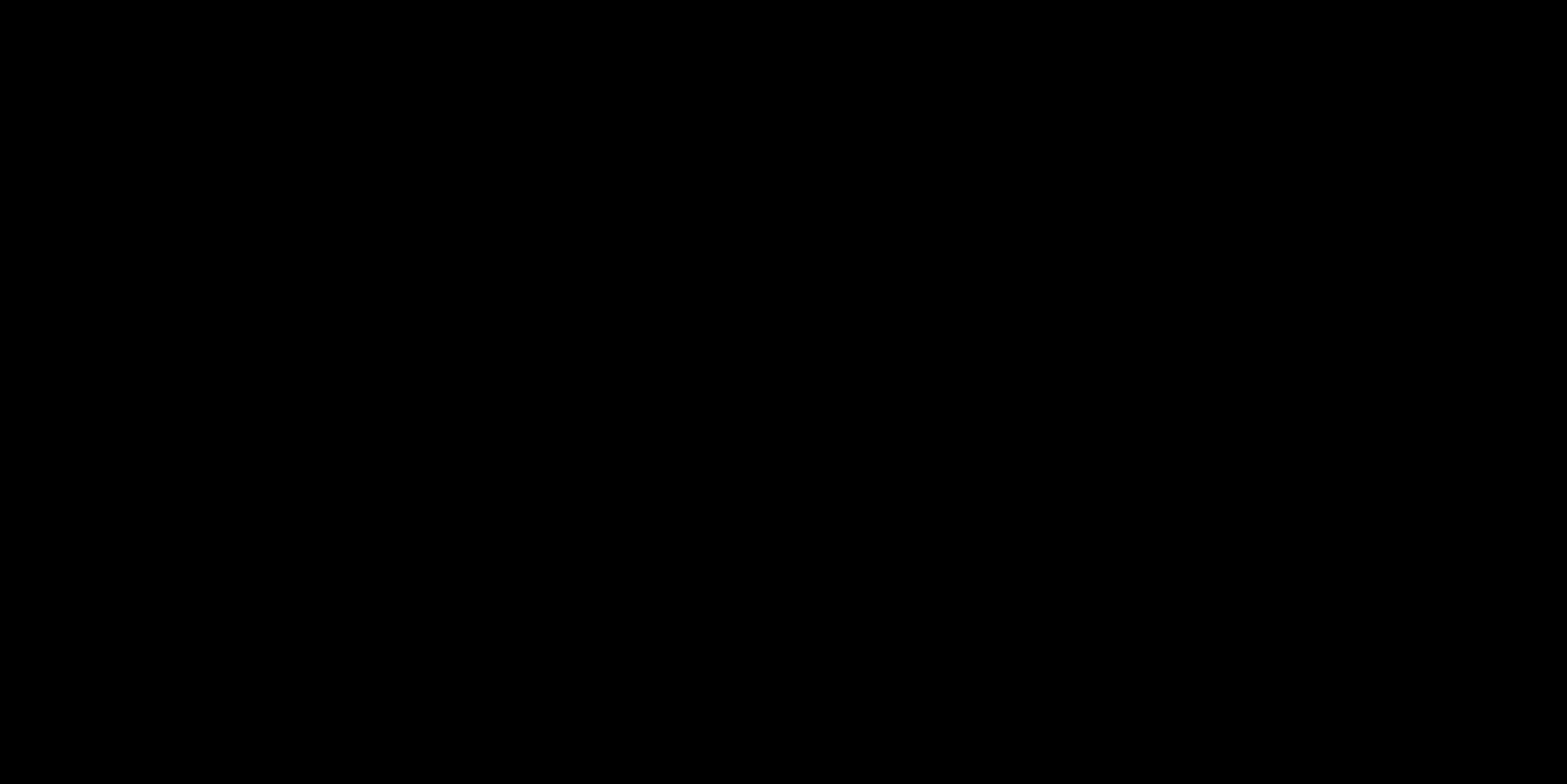
scroll to position [914, 0]
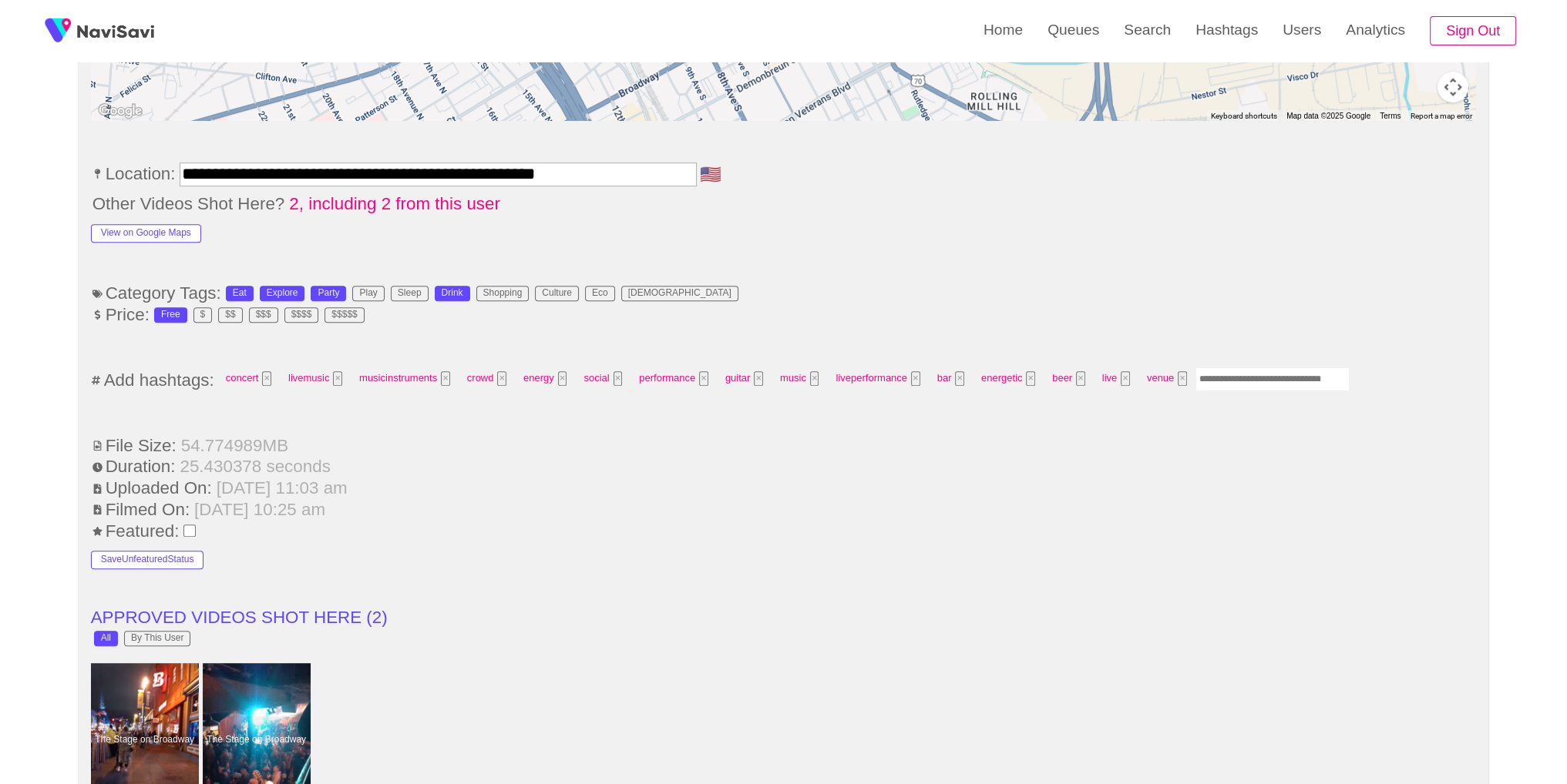
drag, startPoint x: 1255, startPoint y: 383, endPoint x: 1336, endPoint y: 328, distance: 97.9
click at [1255, 381] on input "Enter tag here and press return" at bounding box center [1272, 379] width 154 height 24
type input "*****"
click at [805, 512] on li "Filmed On: [DATE] 10:25 am" at bounding box center [784, 510] width 1386 height 20
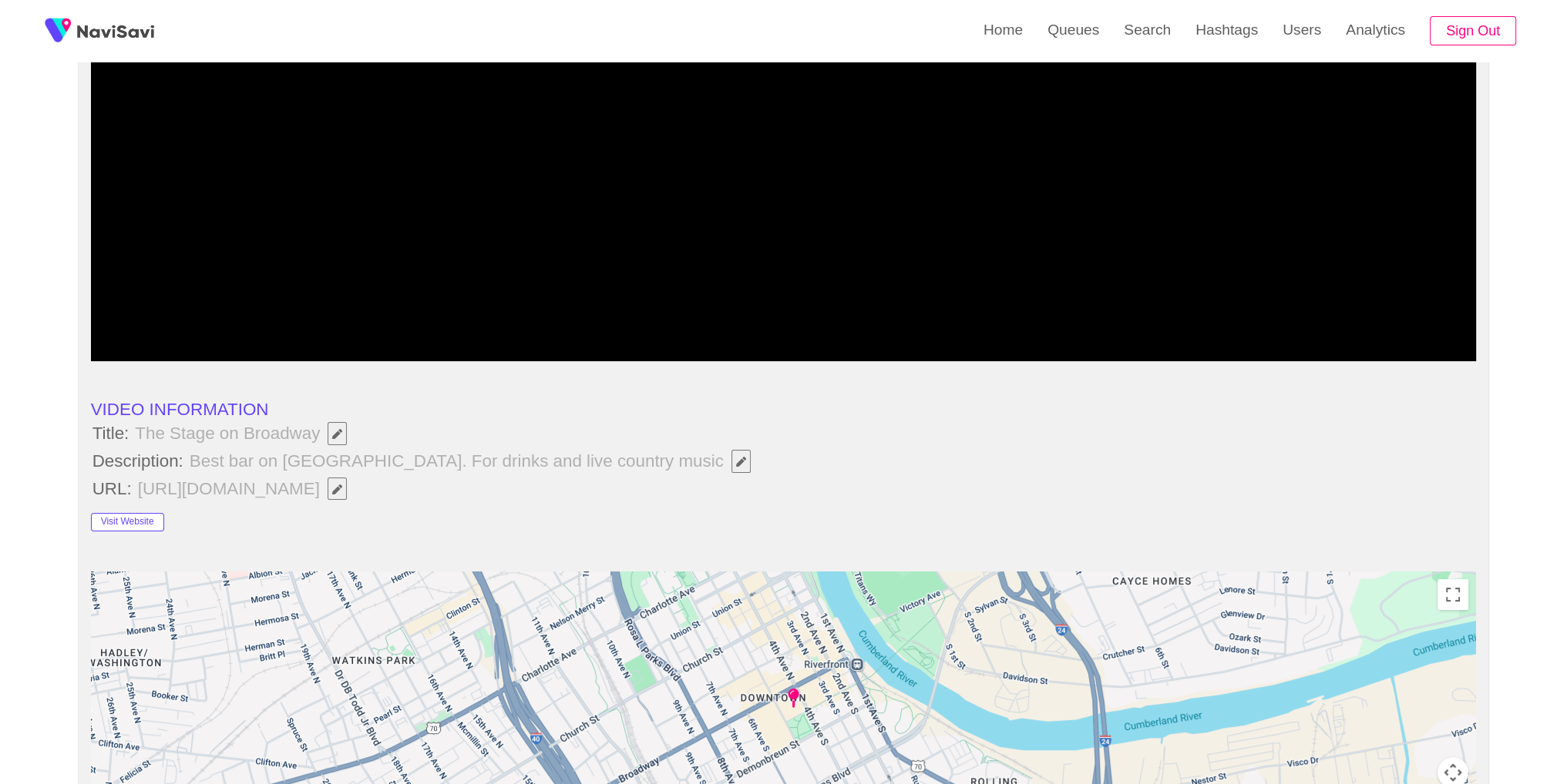
scroll to position [0, 0]
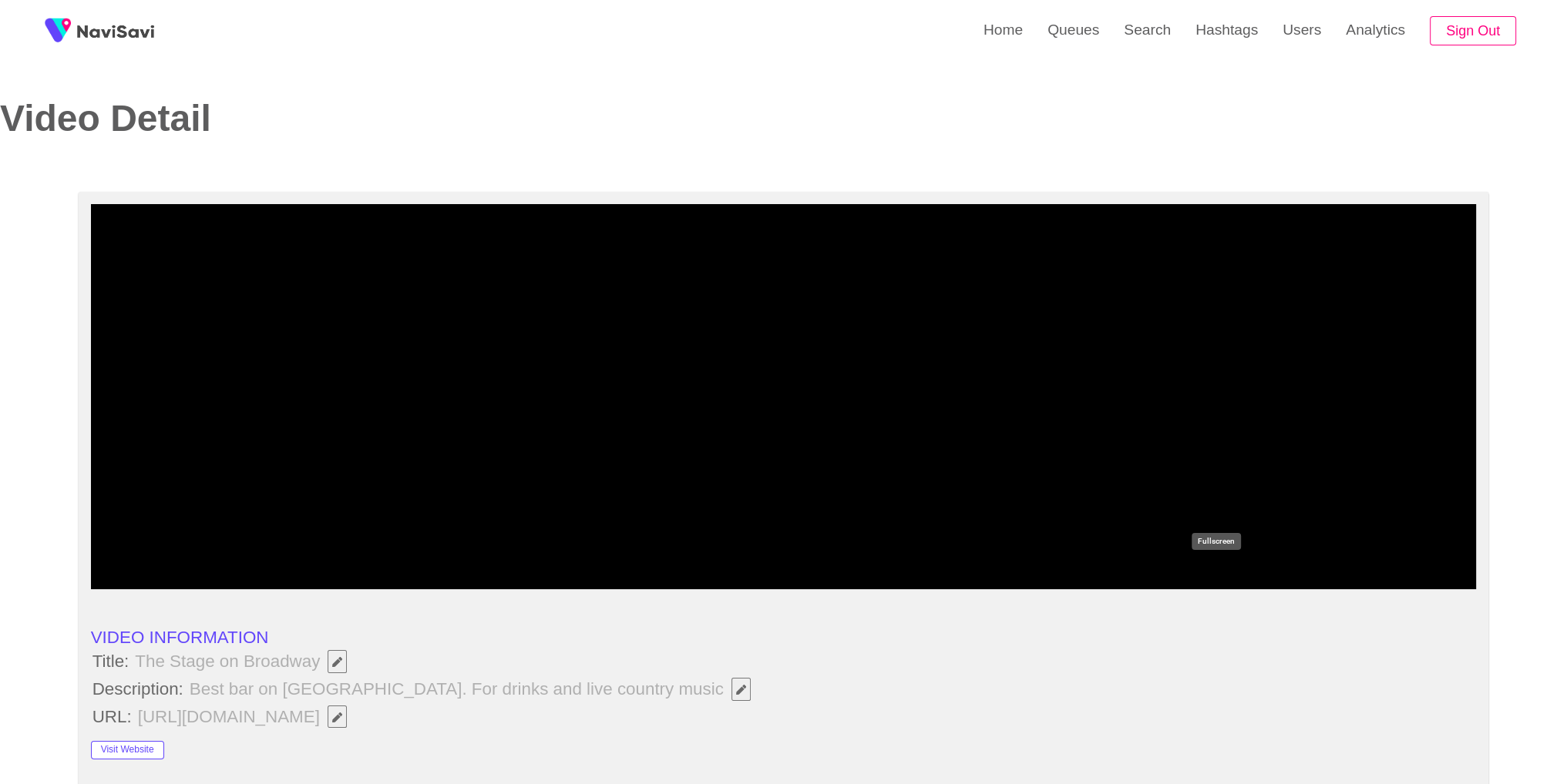
click at [1210, 574] on icon "add" at bounding box center [1215, 574] width 172 height 19
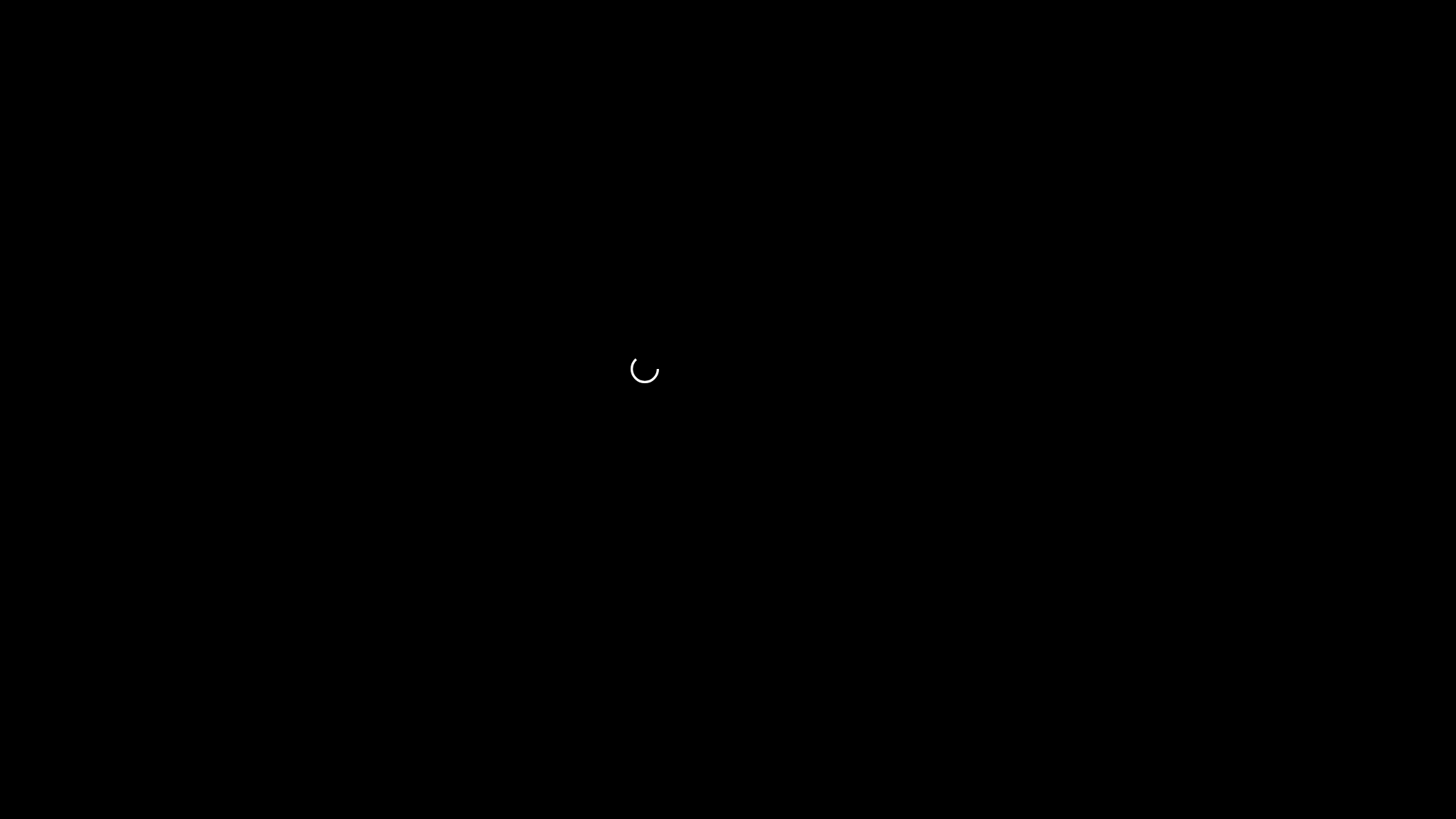
click at [20, 711] on span at bounding box center [728, 776] width 1448 height 23
click at [108, 711] on icon "add" at bounding box center [91, 805] width 182 height 17
drag, startPoint x: 737, startPoint y: 775, endPoint x: 938, endPoint y: 780, distance: 201.1
click at [1199, 711] on icon "add" at bounding box center [1182, 805] width 182 height 17
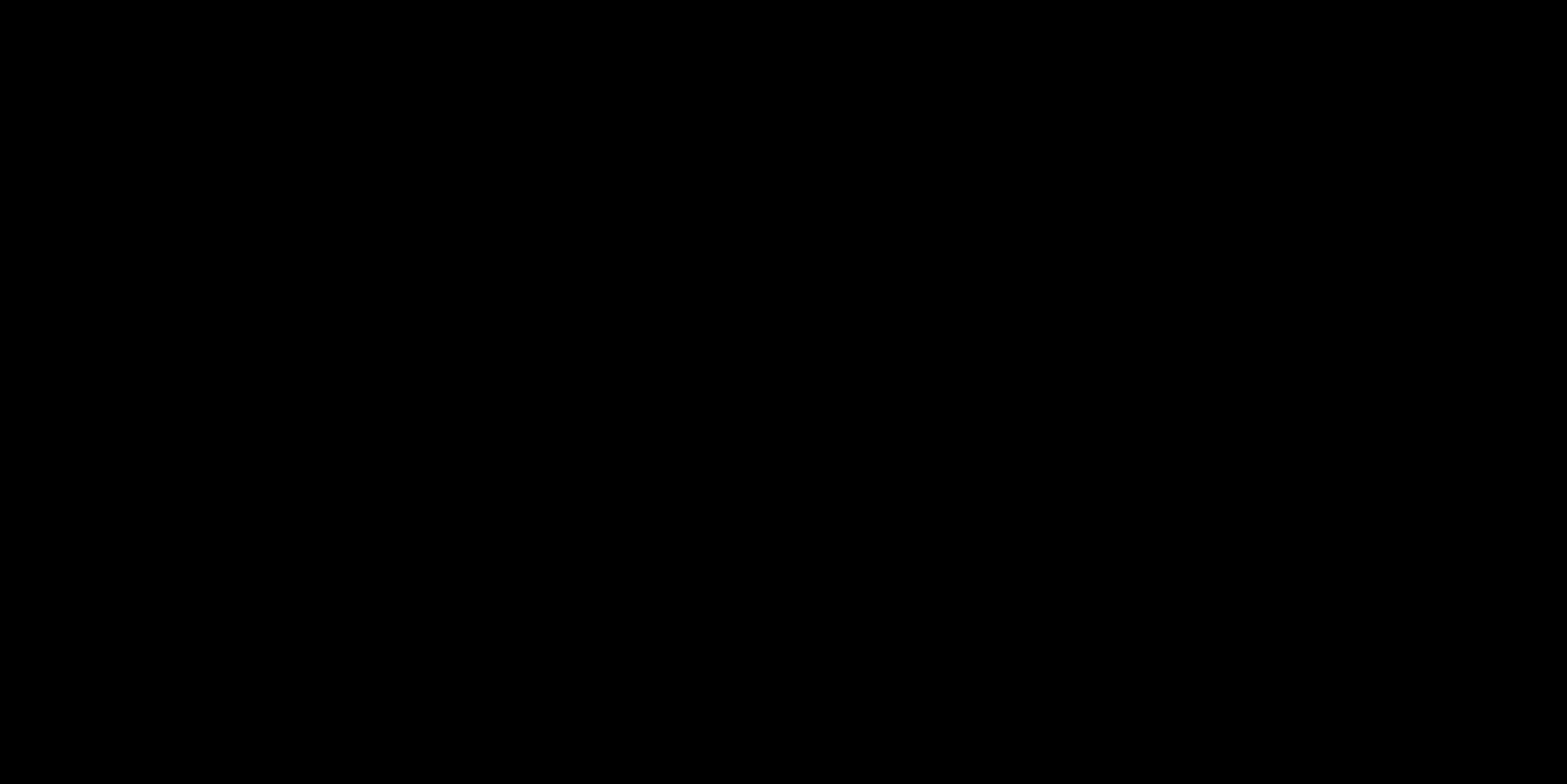
scroll to position [2191, 0]
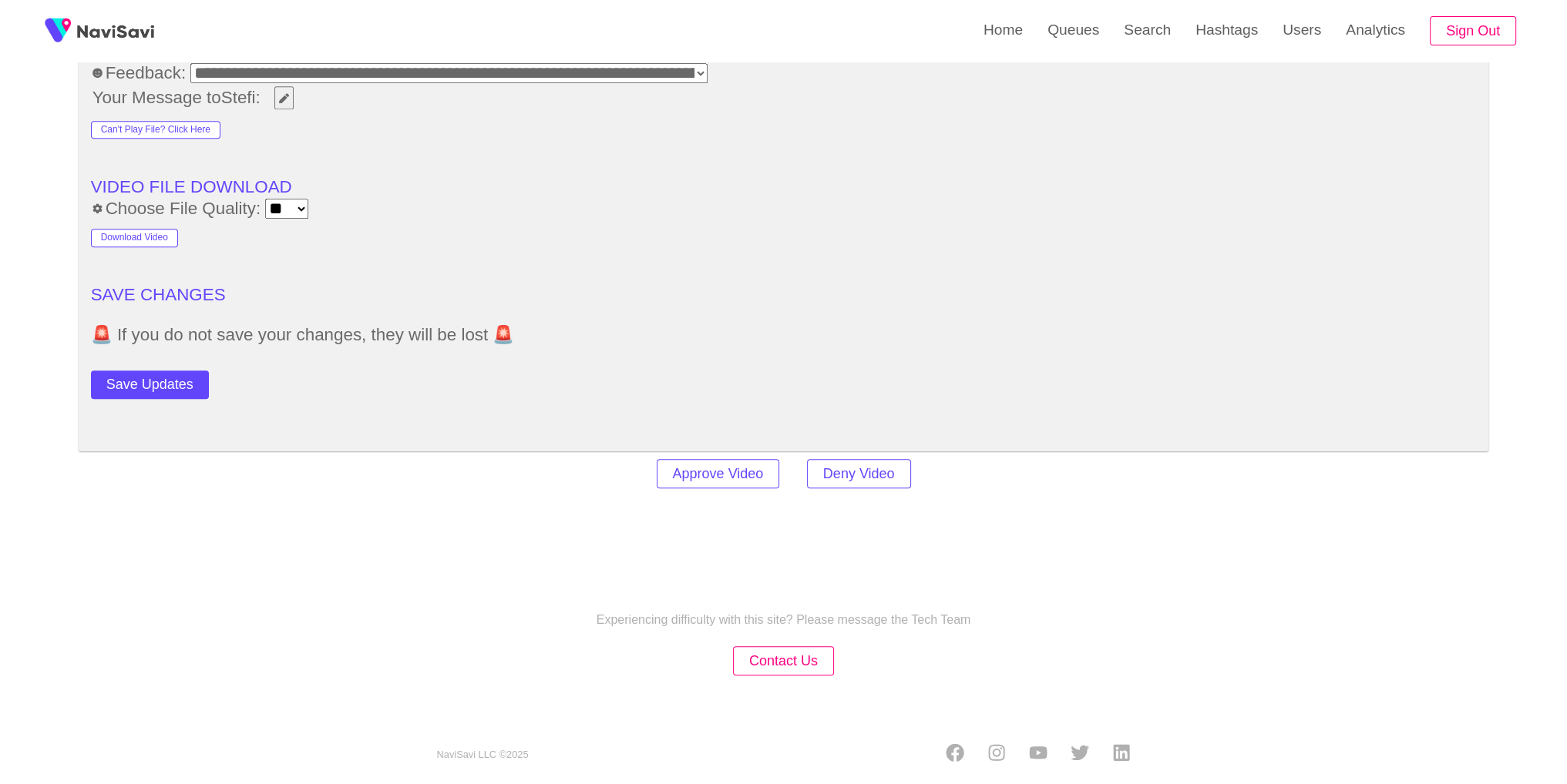
click at [181, 372] on button "Save Updates" at bounding box center [150, 385] width 118 height 29
click at [1150, 41] on link "Search" at bounding box center [1147, 30] width 72 height 60
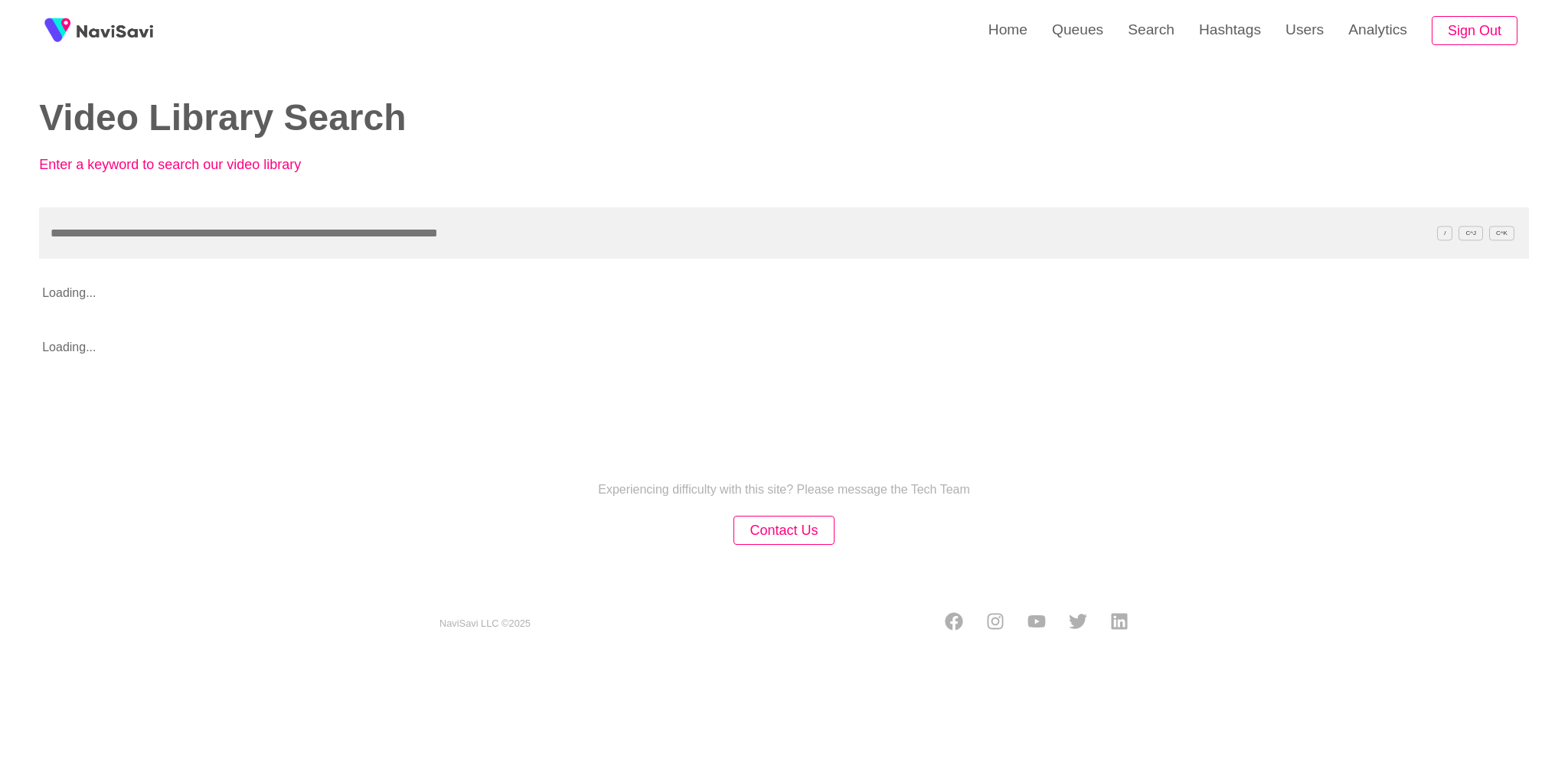
click at [630, 261] on div "Video Library Search Enter a keyword to search our video library / C^[PERSON_NA…" at bounding box center [784, 183] width 1490 height 367
click at [605, 237] on input "text" at bounding box center [784, 233] width 1490 height 51
paste input "**********"
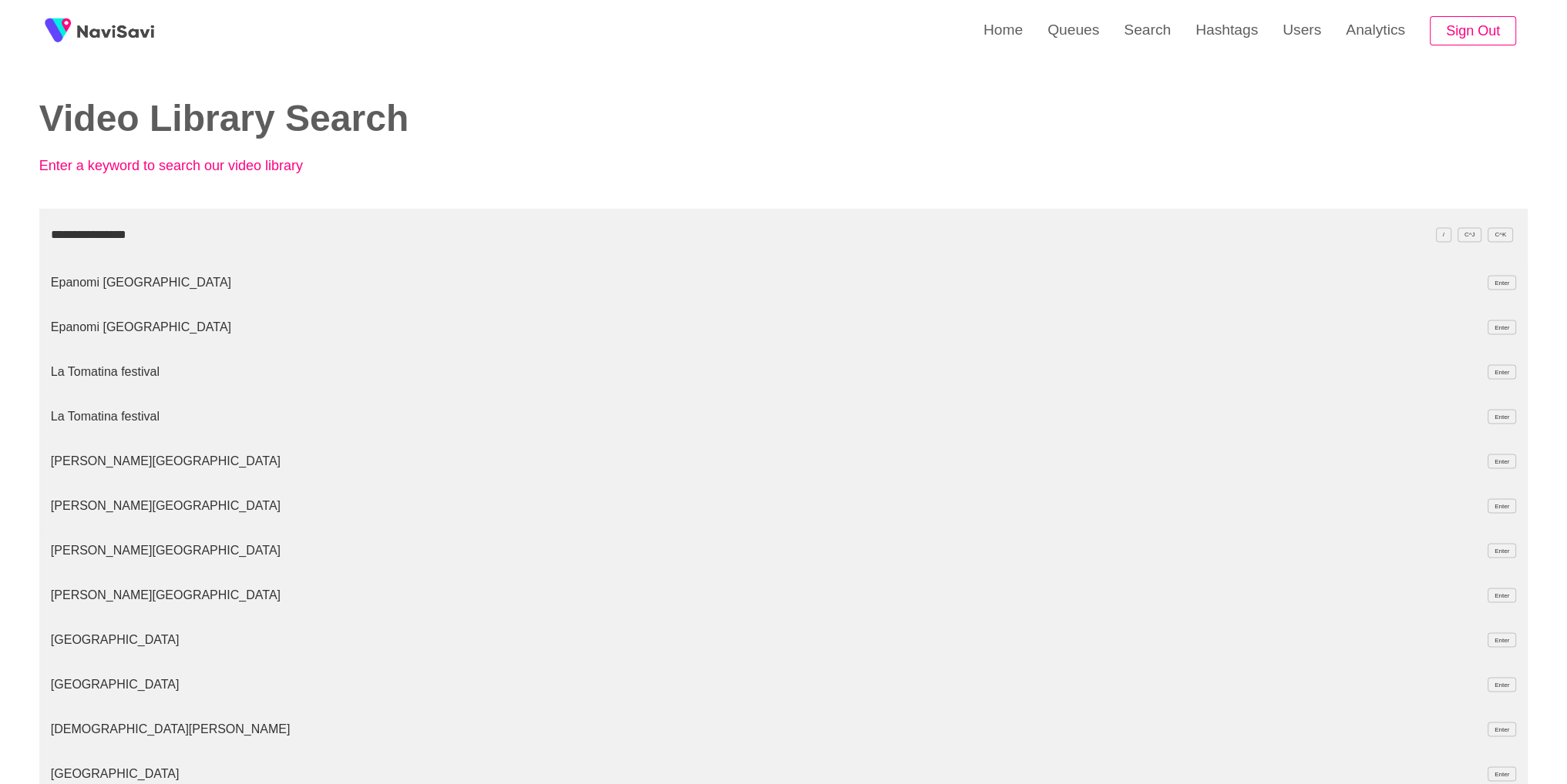
type input "**********"
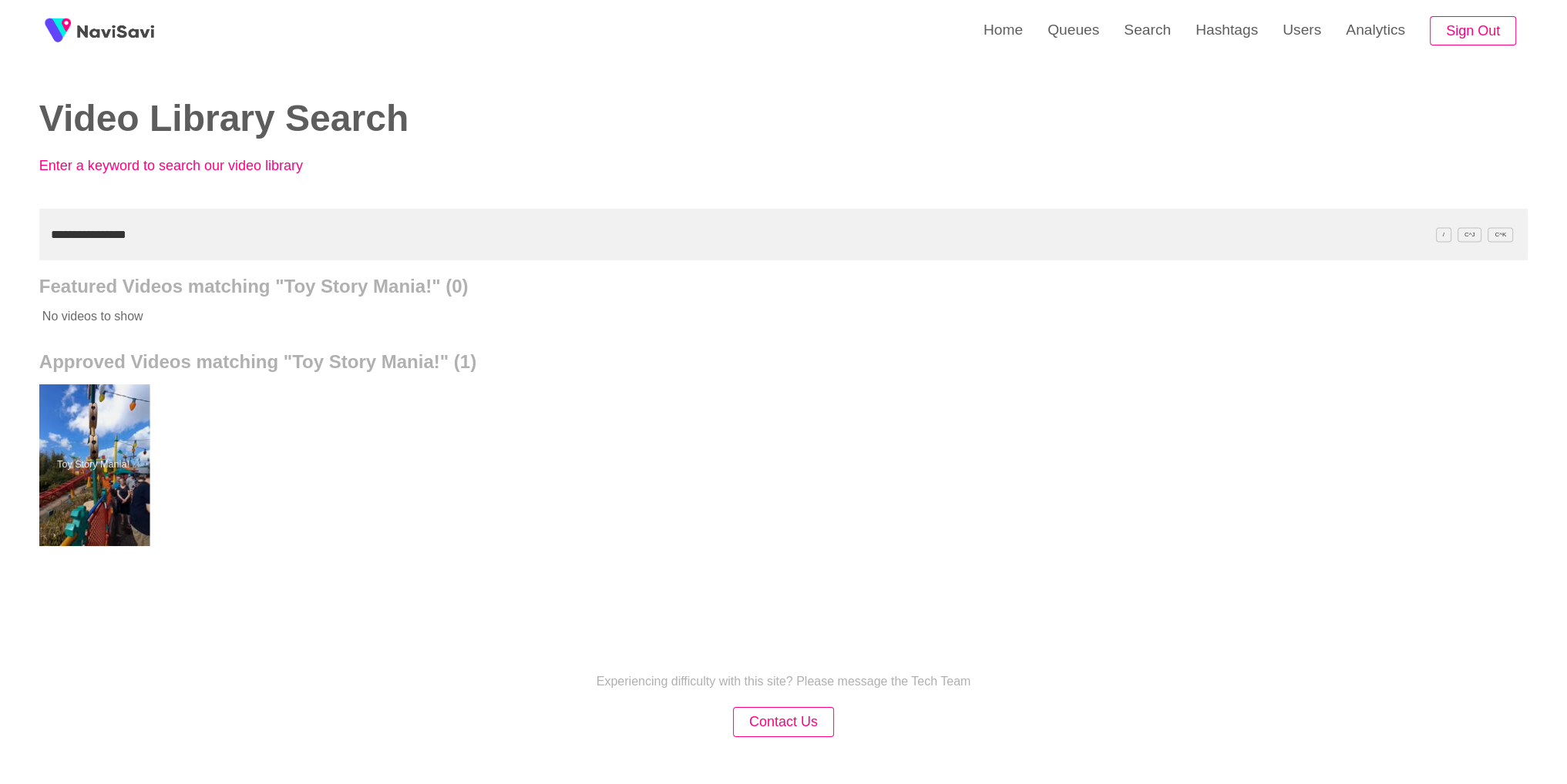
click at [103, 442] on div at bounding box center [93, 465] width 113 height 161
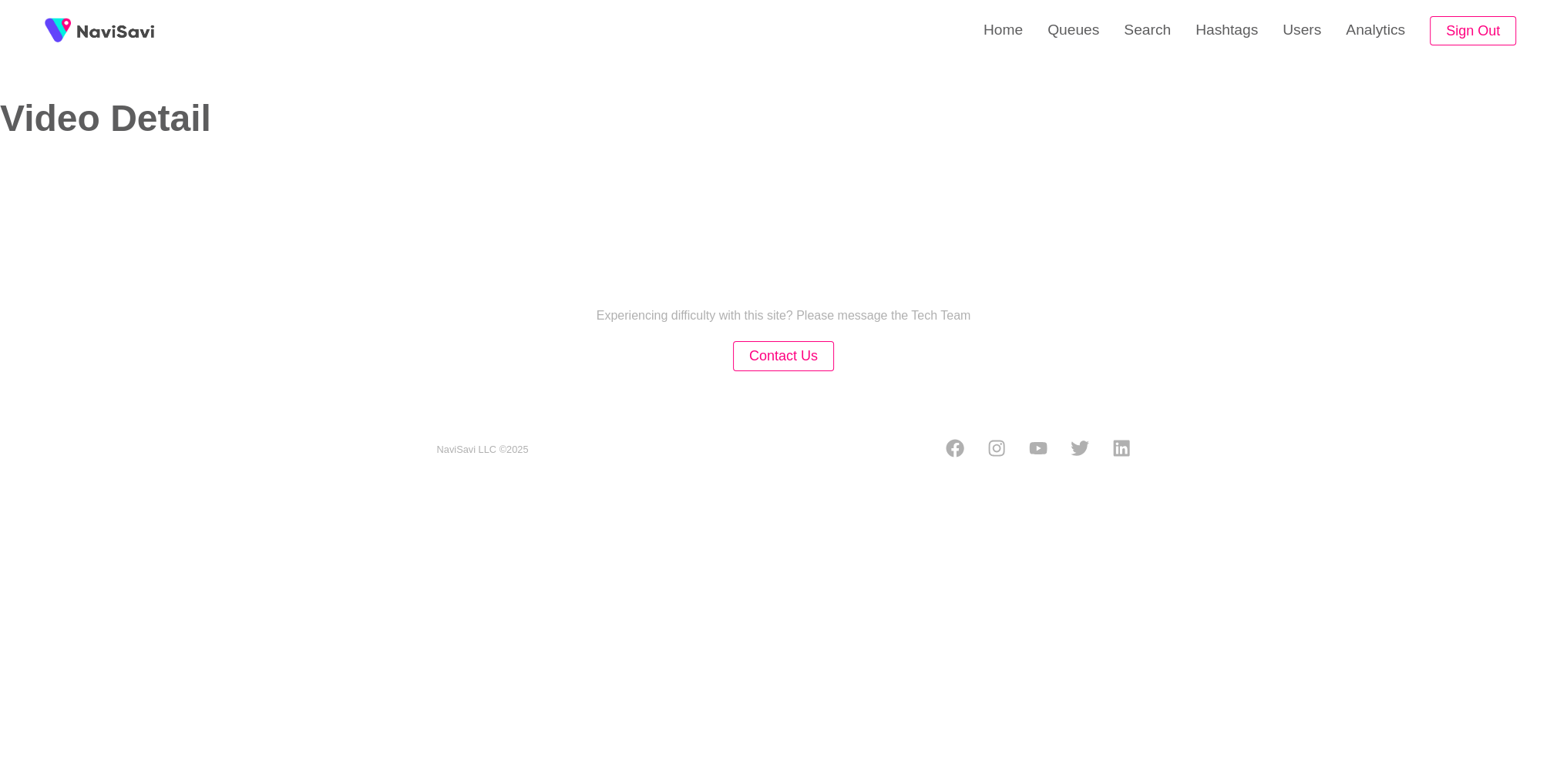
select select "**********"
select select "**"
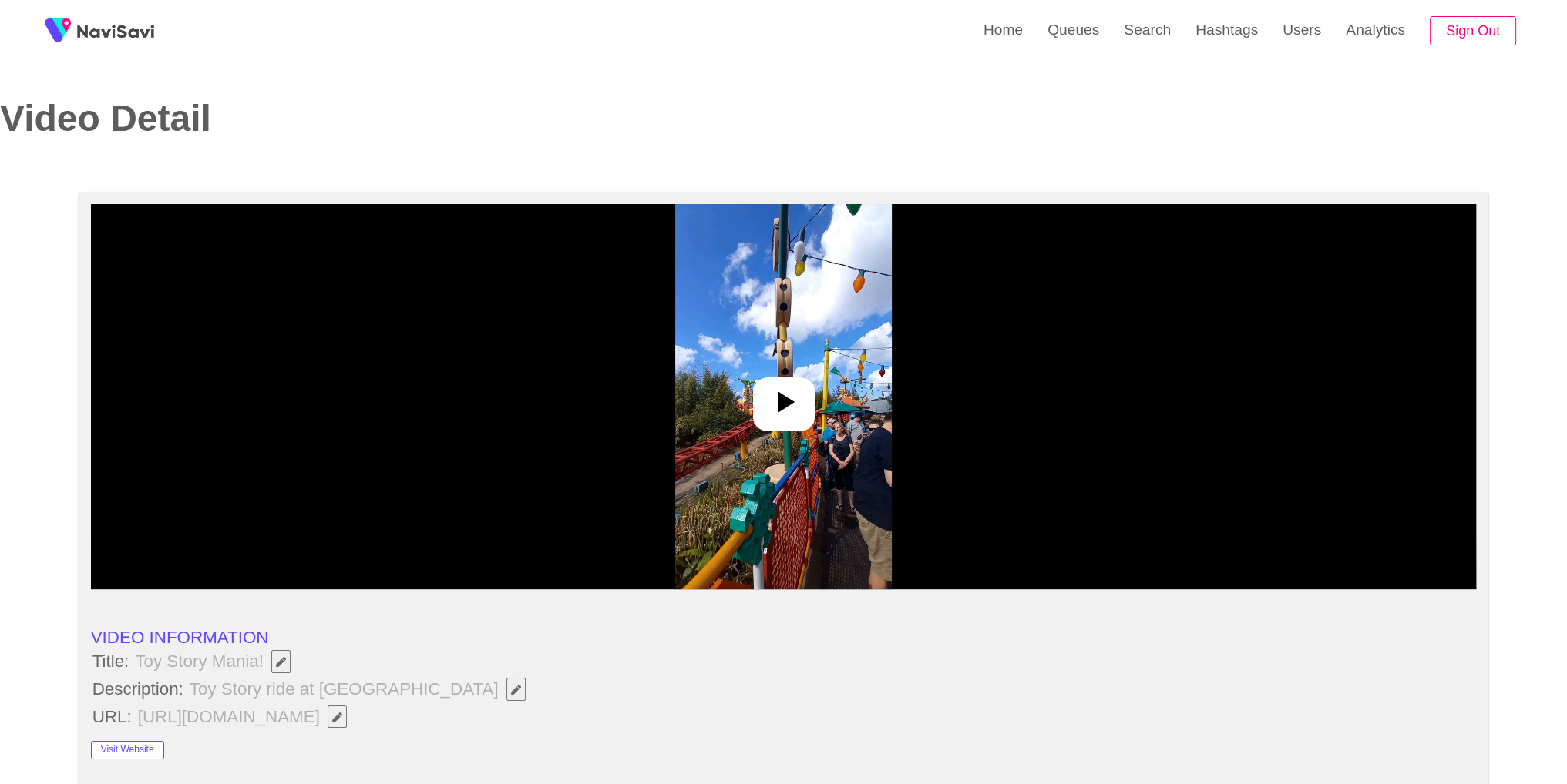
click at [747, 362] on img at bounding box center [784, 397] width 216 height 385
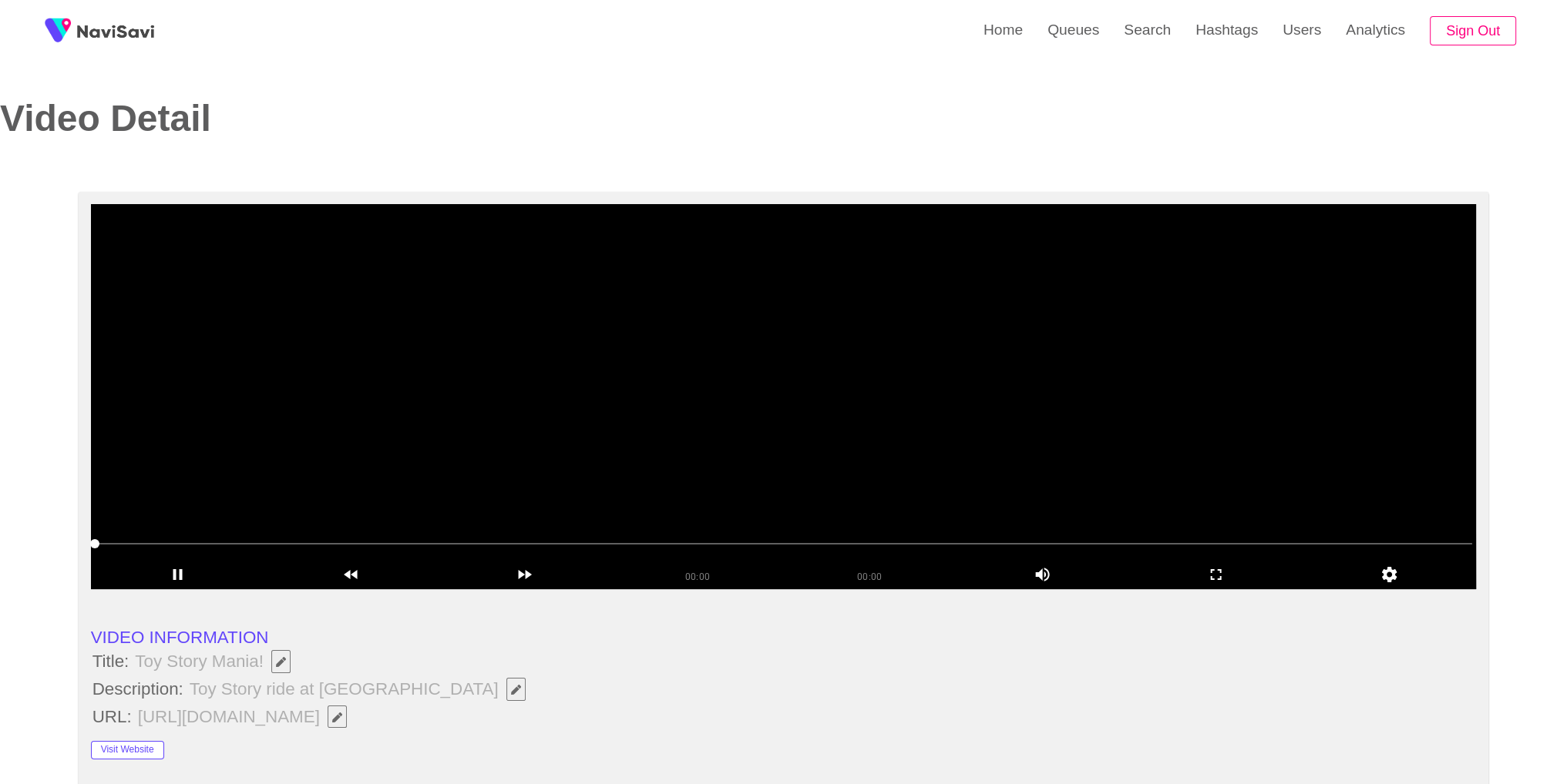
click at [481, 389] on video at bounding box center [784, 397] width 1386 height 385
copy span "Toy Story Mania!"
drag, startPoint x: 133, startPoint y: 662, endPoint x: 262, endPoint y: 666, distance: 129.1
click at [262, 666] on span "Toy Story Mania!" at bounding box center [216, 662] width 167 height 26
click at [416, 665] on li "Title: Toy Story Mania!" at bounding box center [784, 662] width 1386 height 26
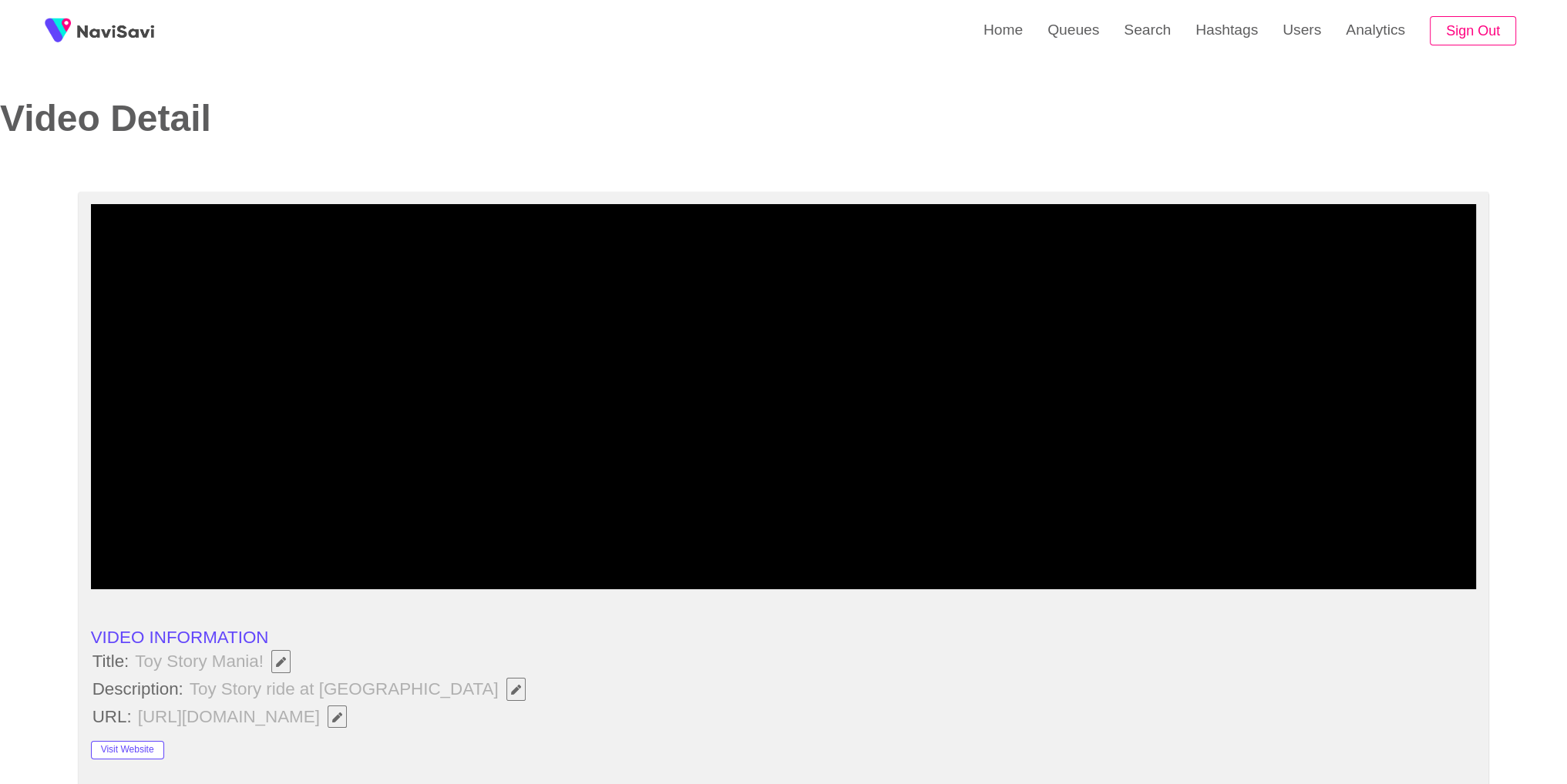
click at [549, 673] on li "Title: Toy Story Mania!" at bounding box center [784, 662] width 1386 height 26
click at [506, 694] on button "button" at bounding box center [516, 689] width 19 height 23
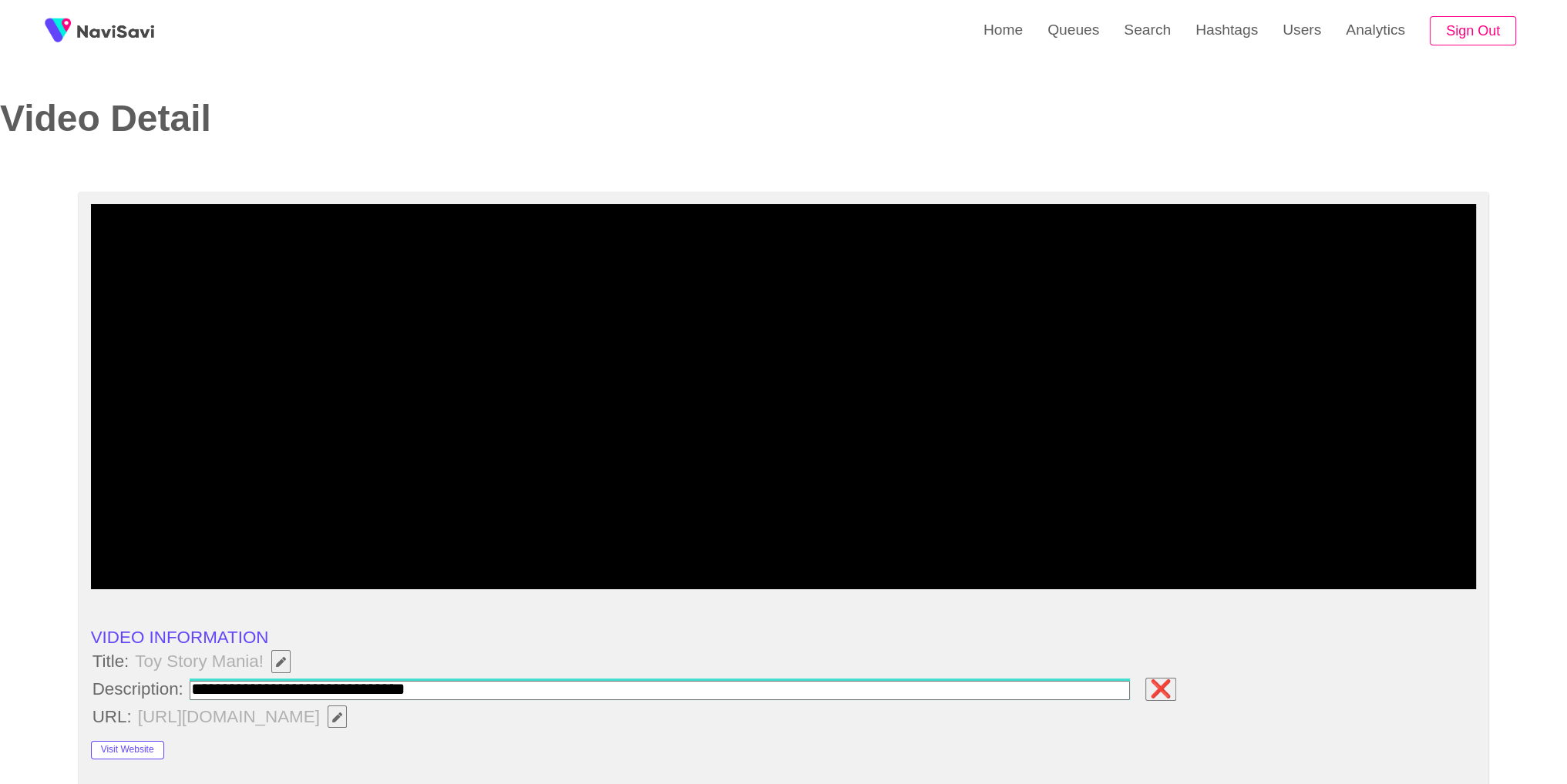
type input "**********"
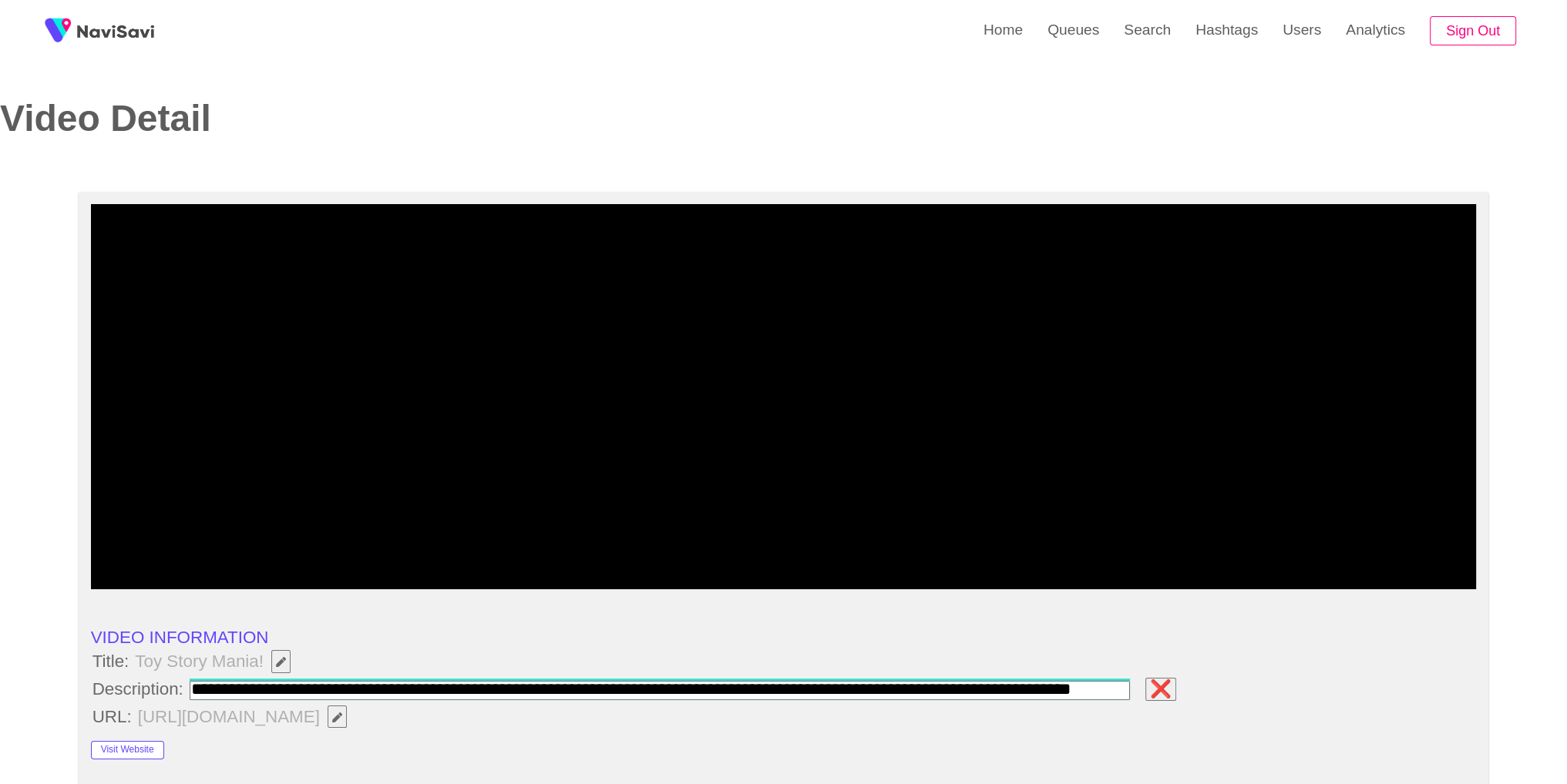
scroll to position [0, 13]
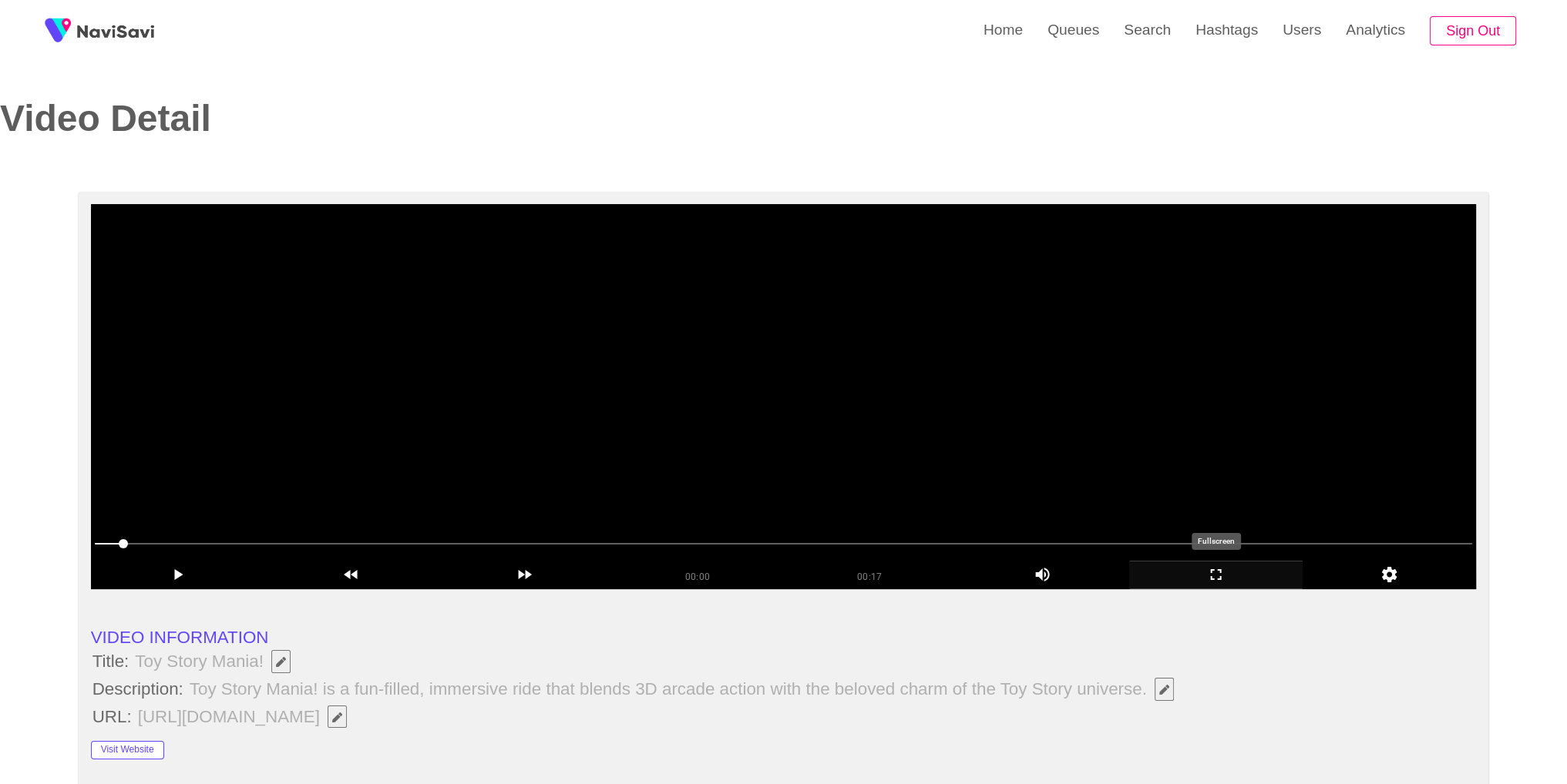
click at [1215, 583] on icon "add" at bounding box center [1215, 574] width 172 height 19
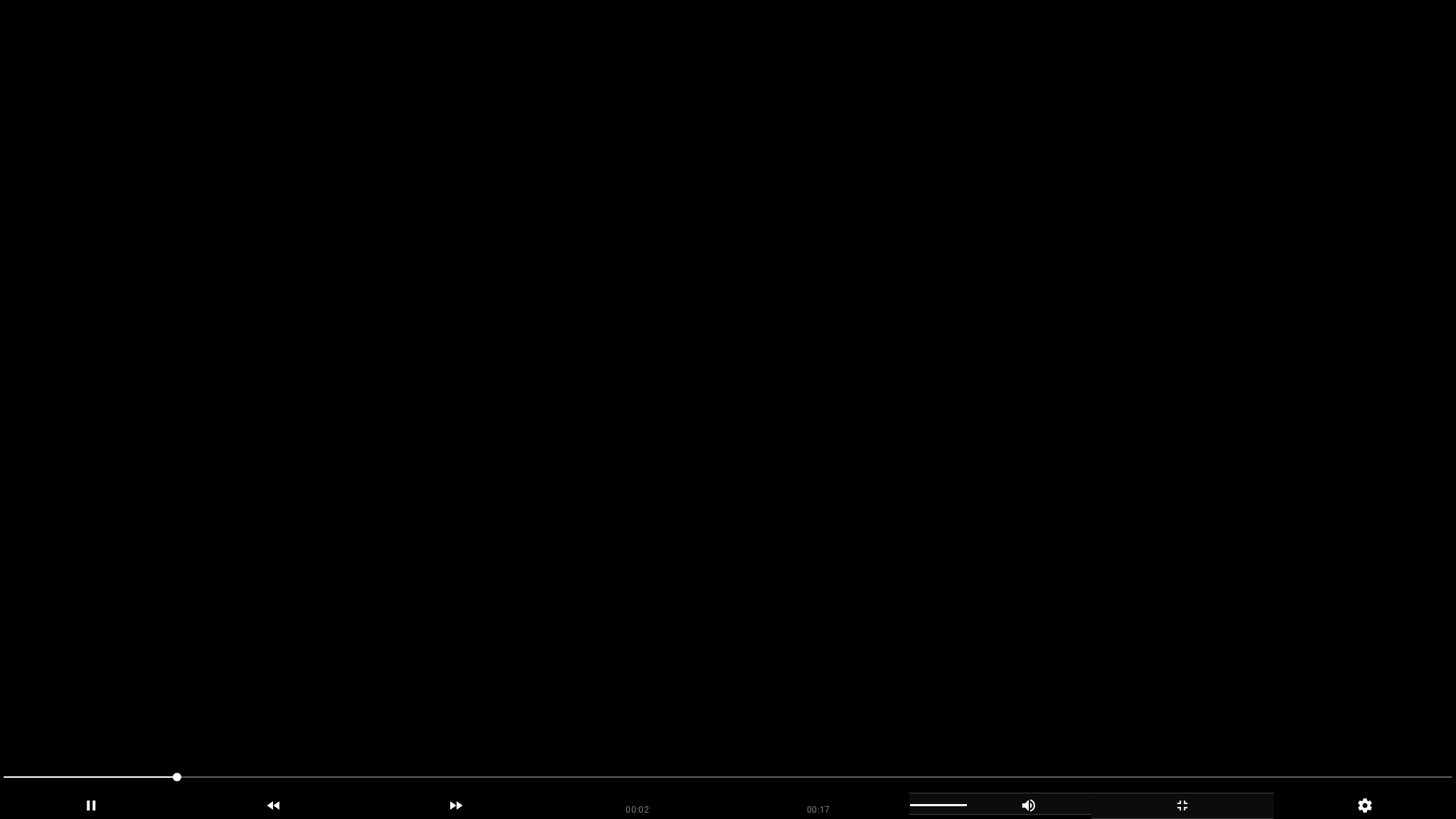
click at [1032, 711] on icon "add" at bounding box center [1028, 805] width 12 height 12
click at [1034, 711] on icon "add" at bounding box center [1028, 805] width 12 height 12
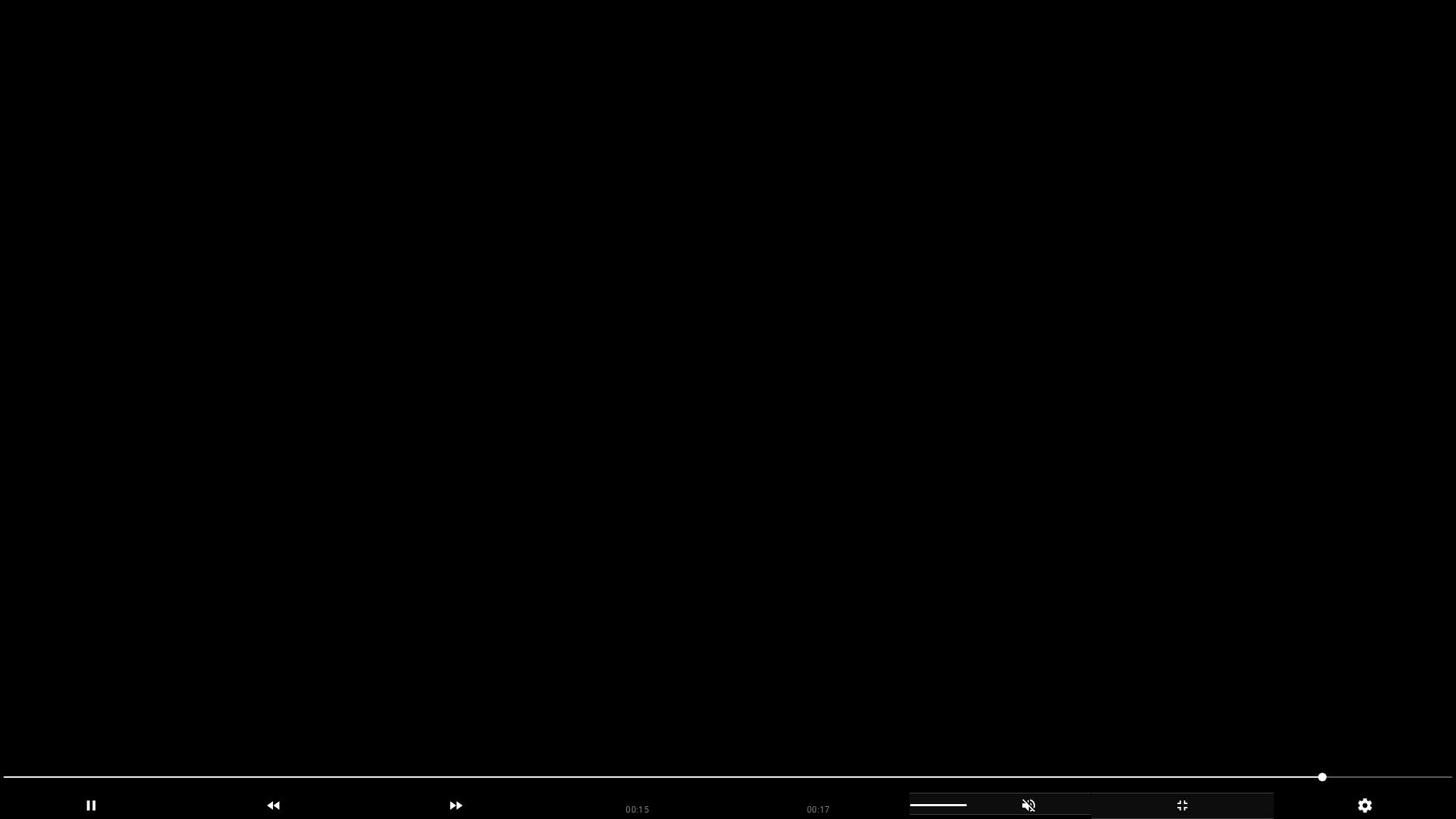
drag, startPoint x: 1315, startPoint y: 772, endPoint x: 1395, endPoint y: 772, distance: 80.0
click at [1421, 711] on span at bounding box center [728, 776] width 1448 height 23
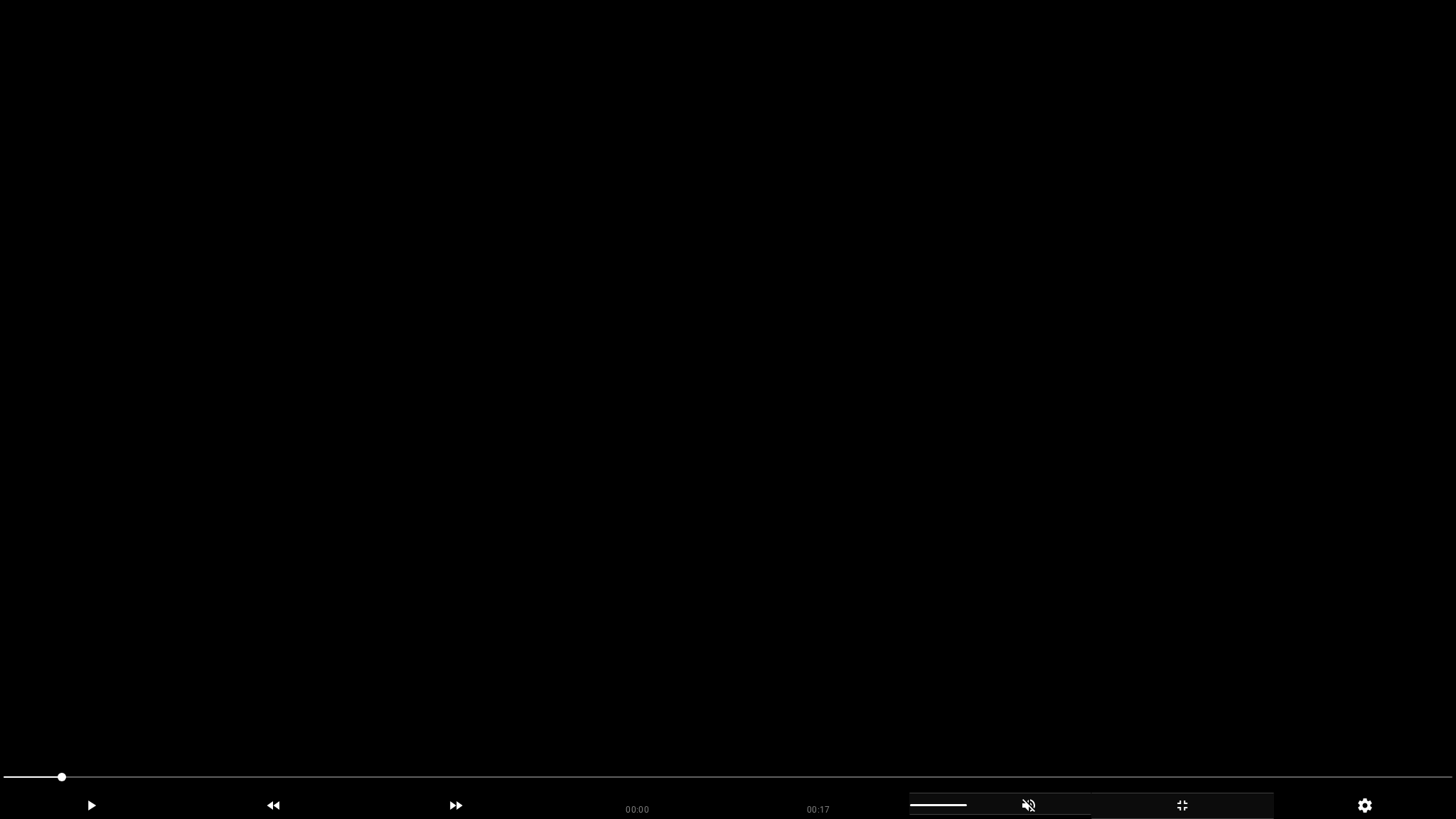
drag, startPoint x: 1208, startPoint y: 810, endPoint x: 1041, endPoint y: 628, distance: 247.0
click at [1207, 711] on icon "add" at bounding box center [1182, 805] width 182 height 17
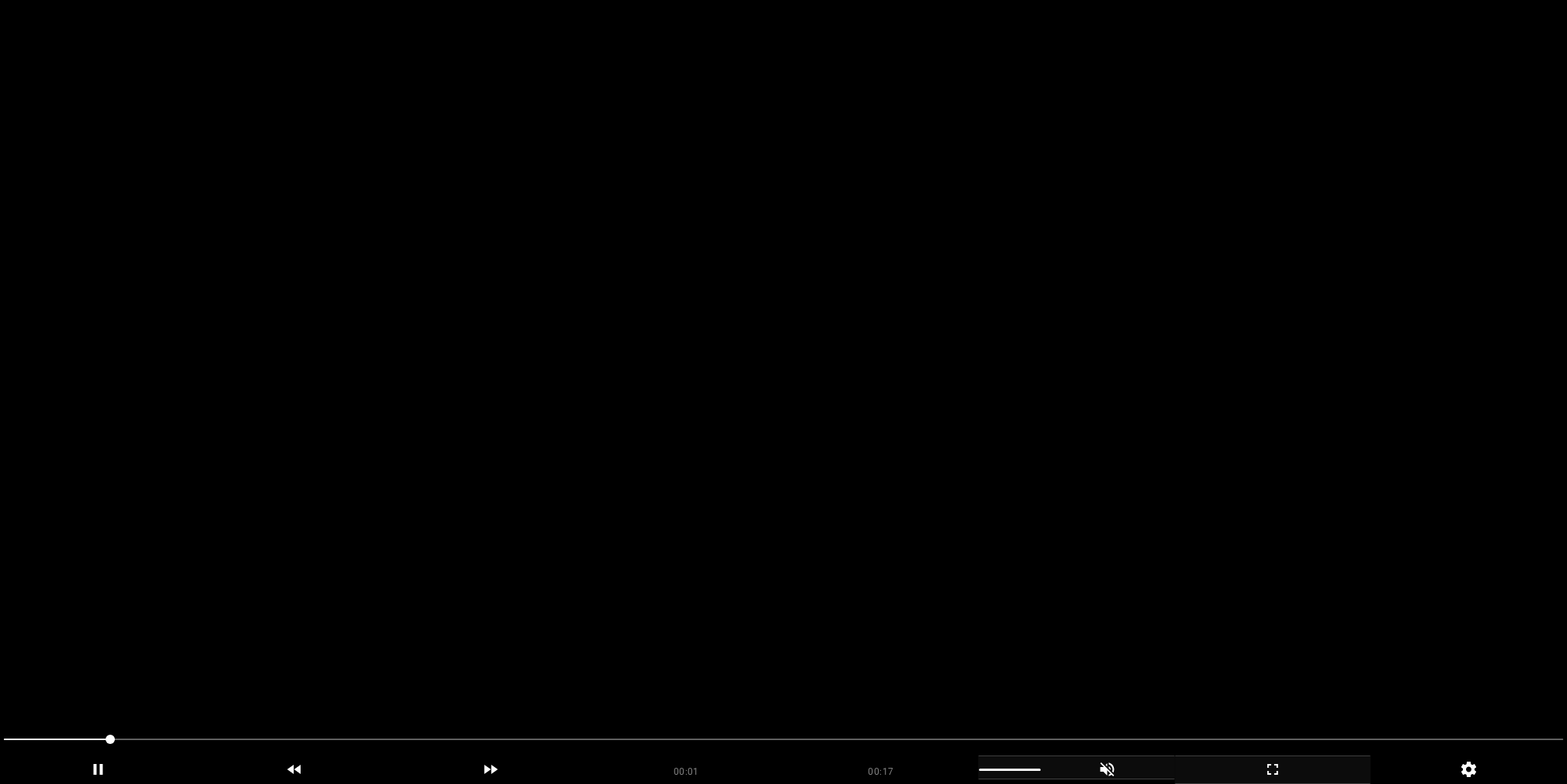
click at [653, 414] on video at bounding box center [784, 392] width 1567 height 784
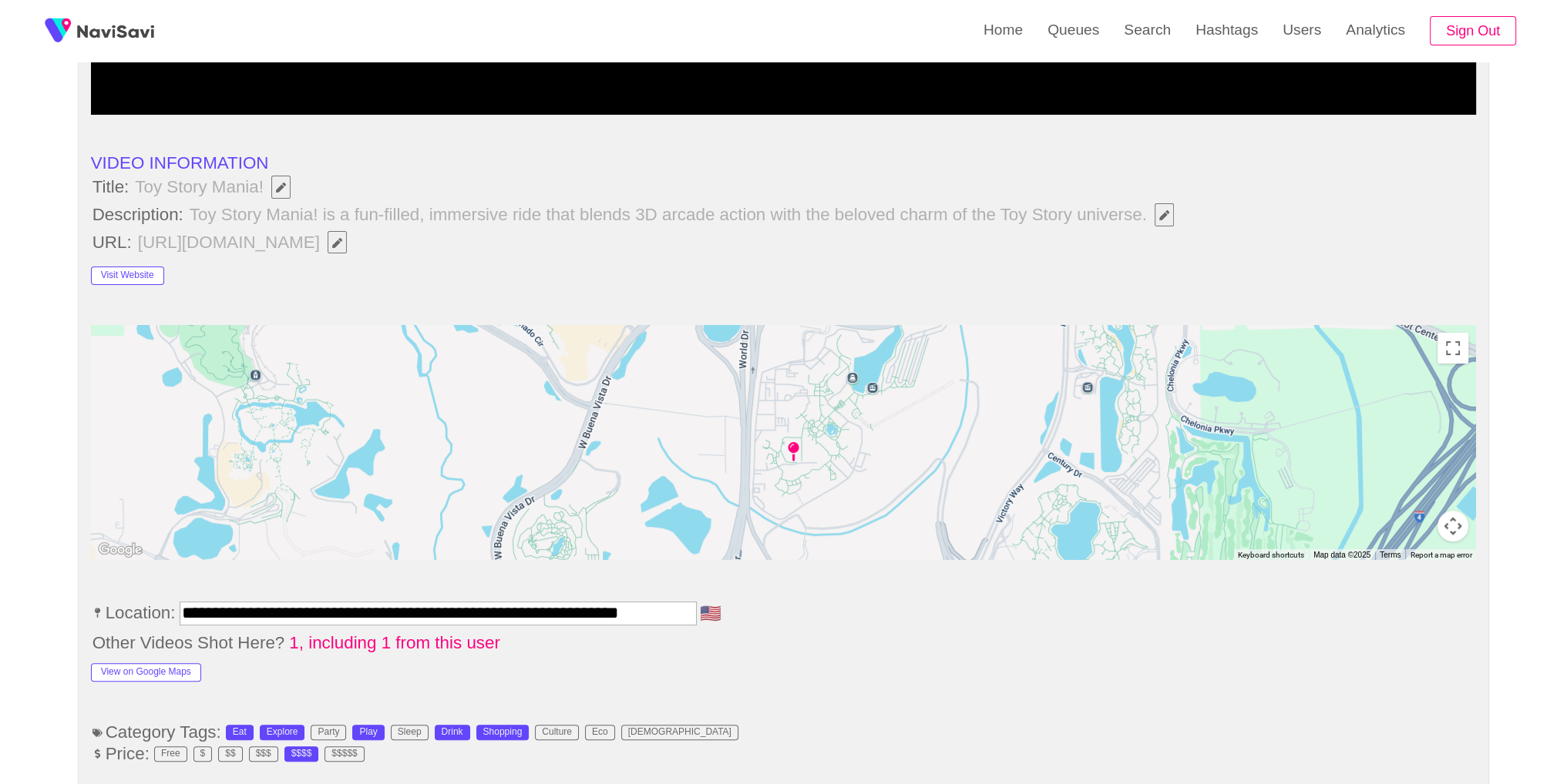
scroll to position [0, 0]
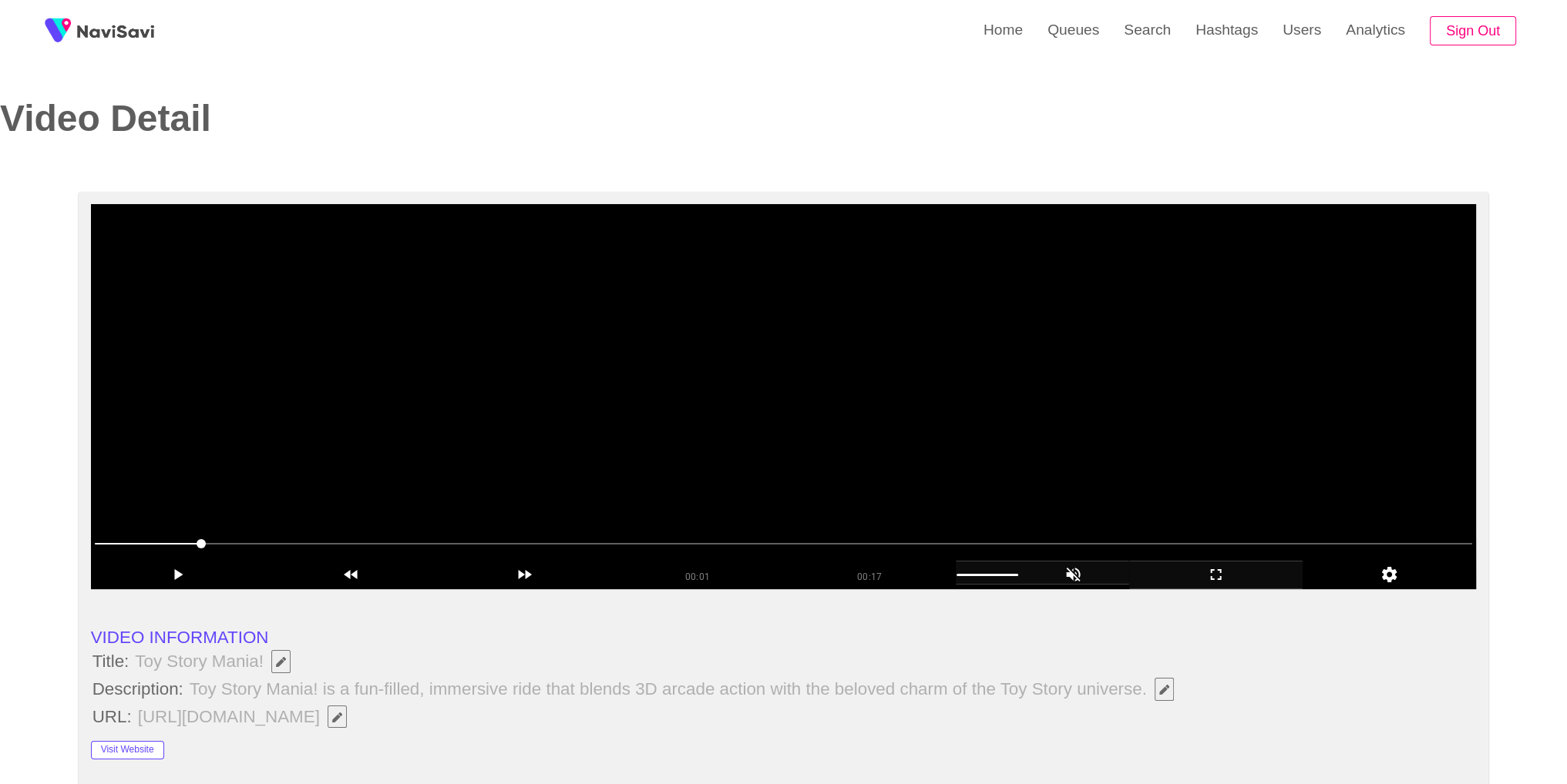
click at [1166, 294] on video at bounding box center [784, 397] width 1386 height 385
click at [1040, 573] on icon "add" at bounding box center [1073, 574] width 110 height 19
click at [571, 368] on video at bounding box center [784, 397] width 1386 height 385
click at [1203, 463] on video at bounding box center [784, 397] width 1386 height 385
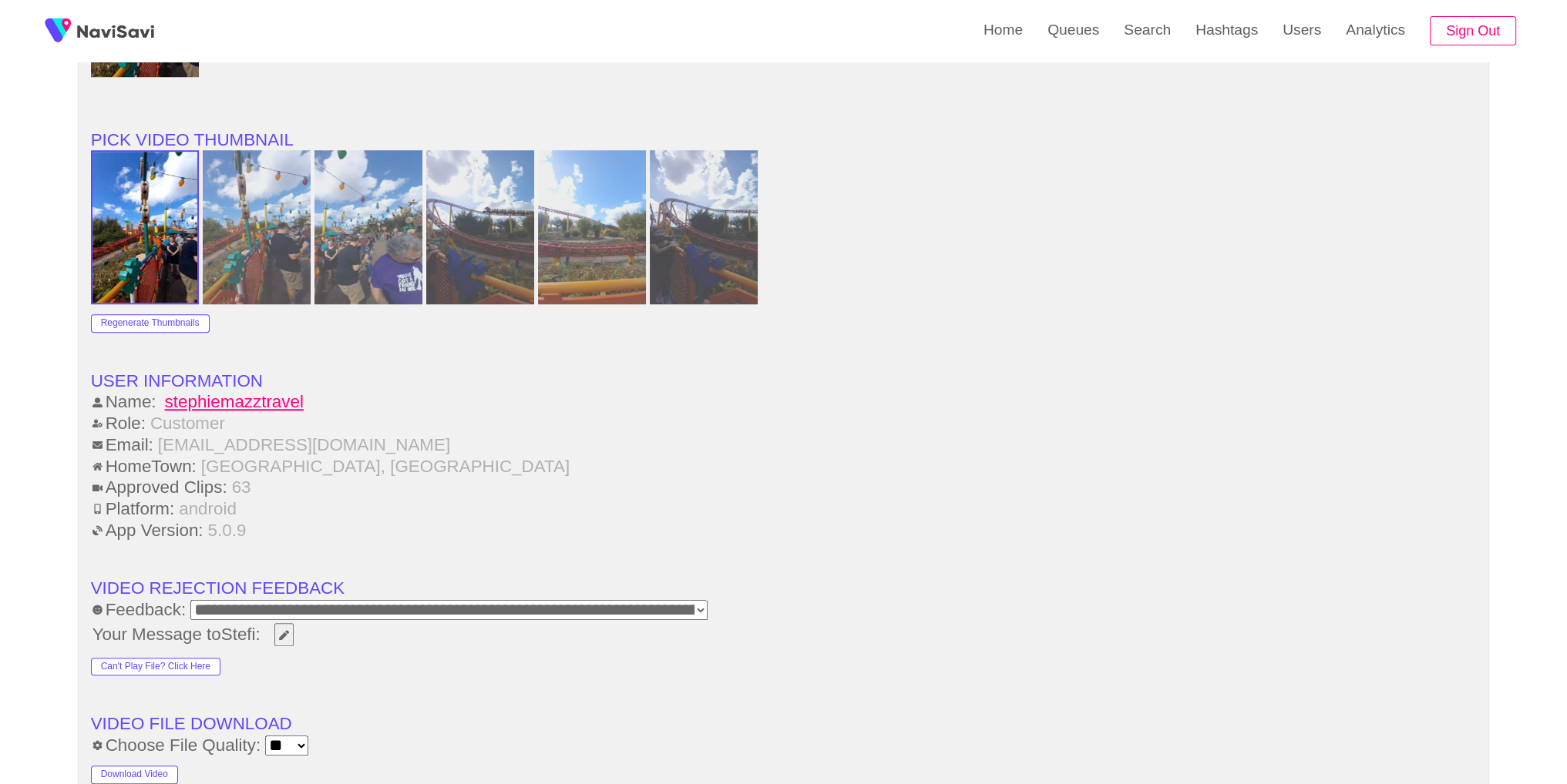
scroll to position [1996, 0]
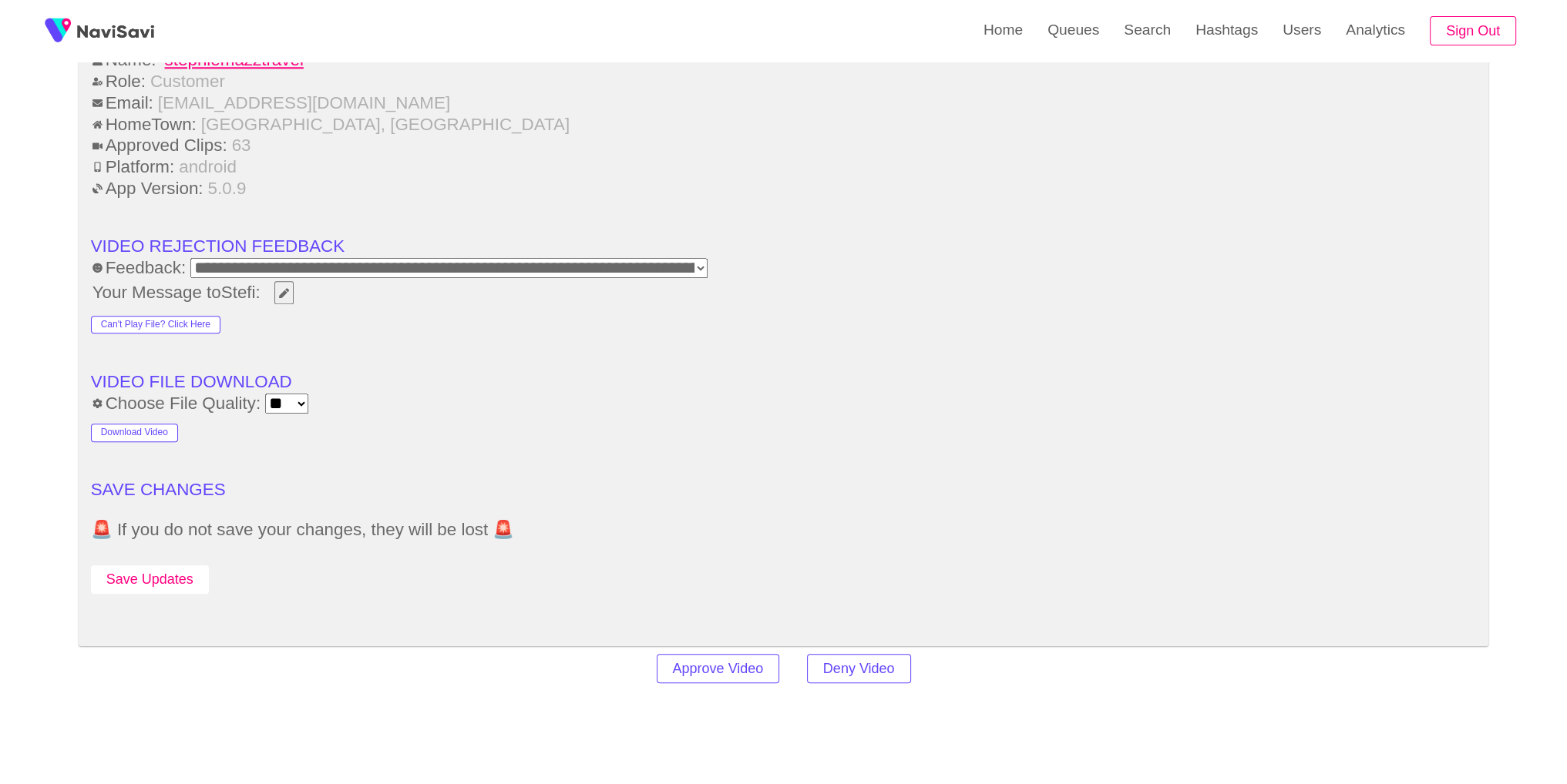
click at [188, 585] on button "Save Updates" at bounding box center [150, 580] width 118 height 29
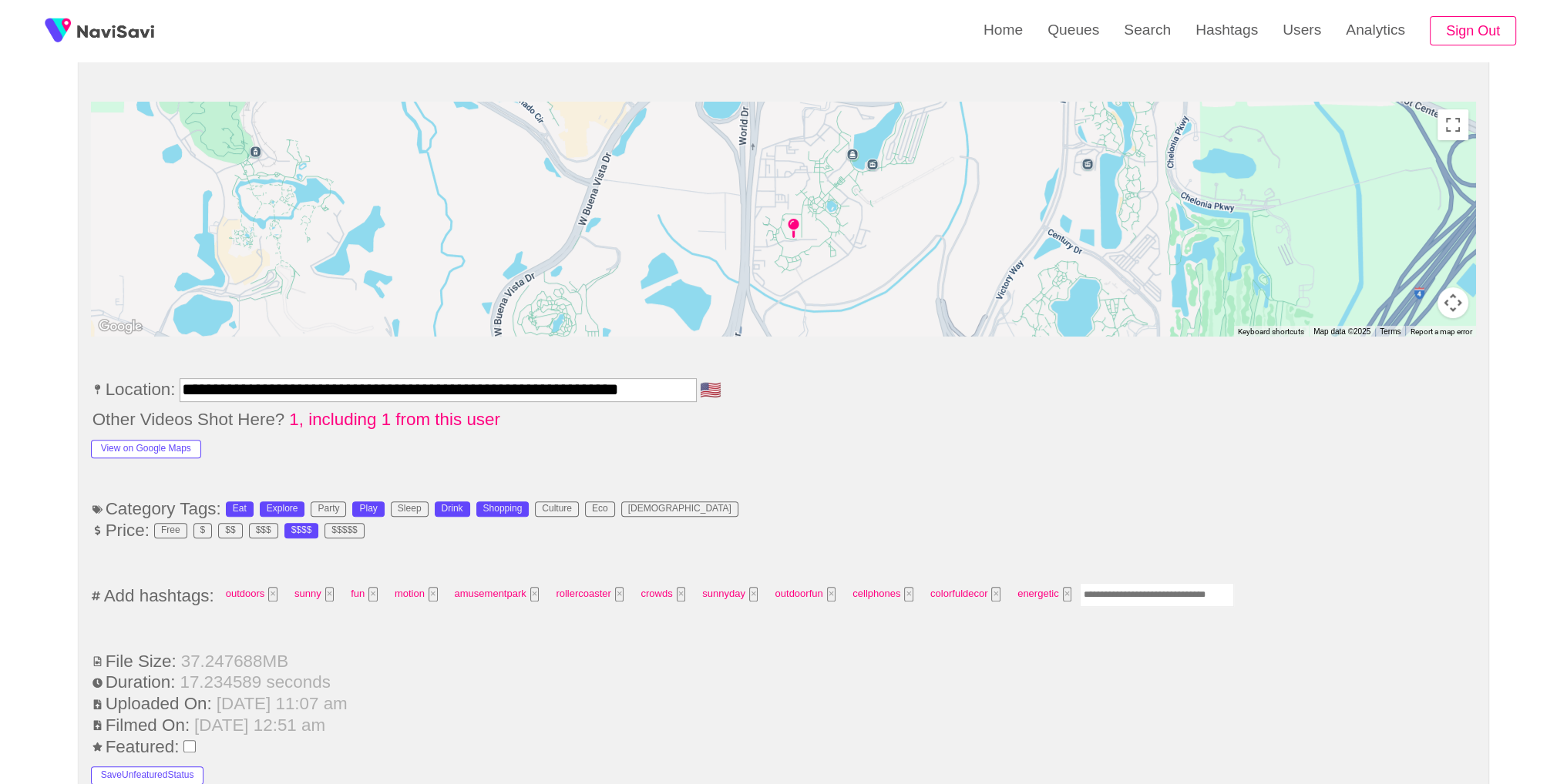
scroll to position [0, 0]
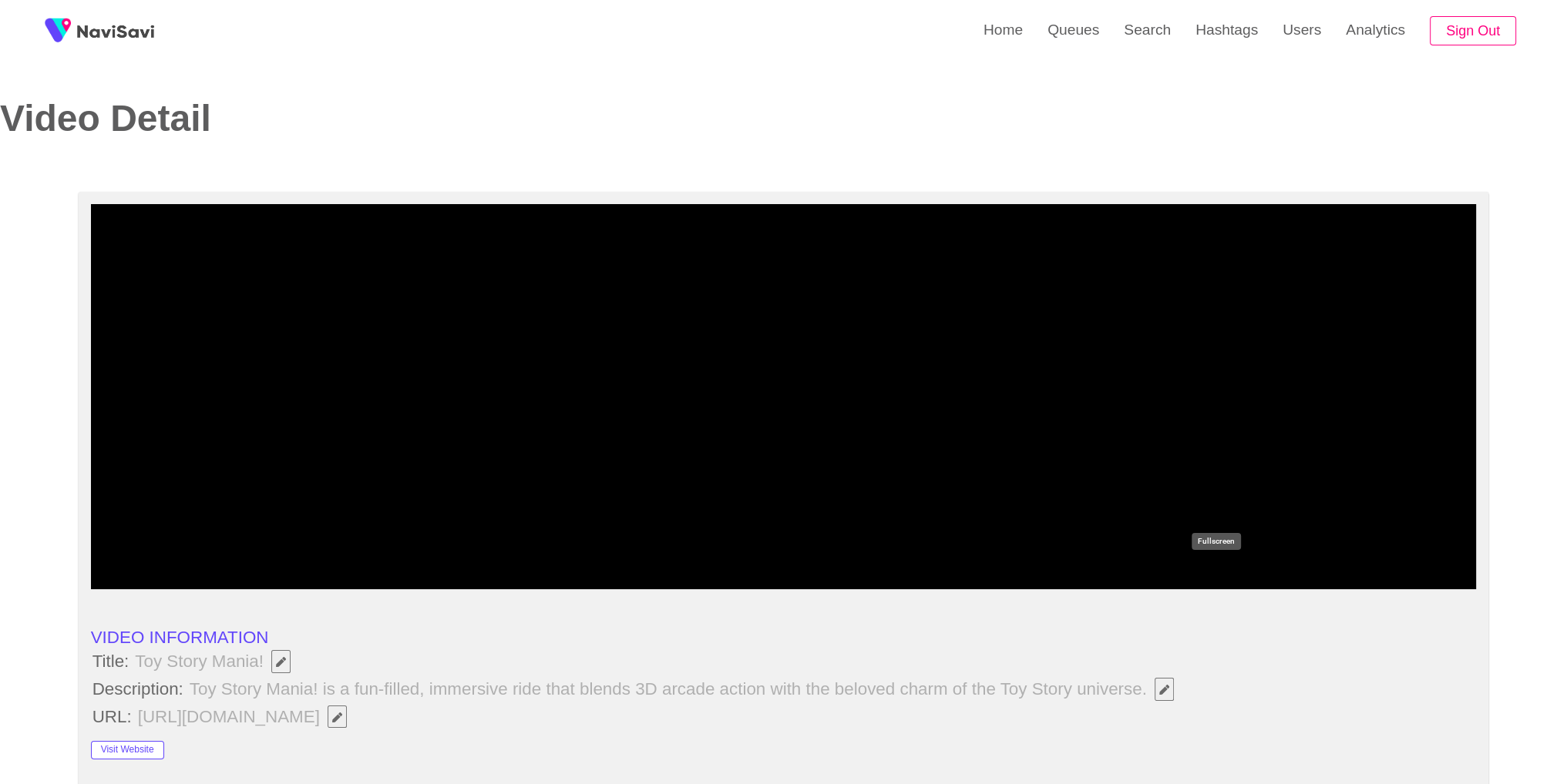
click at [1196, 573] on icon "add" at bounding box center [1215, 574] width 172 height 19
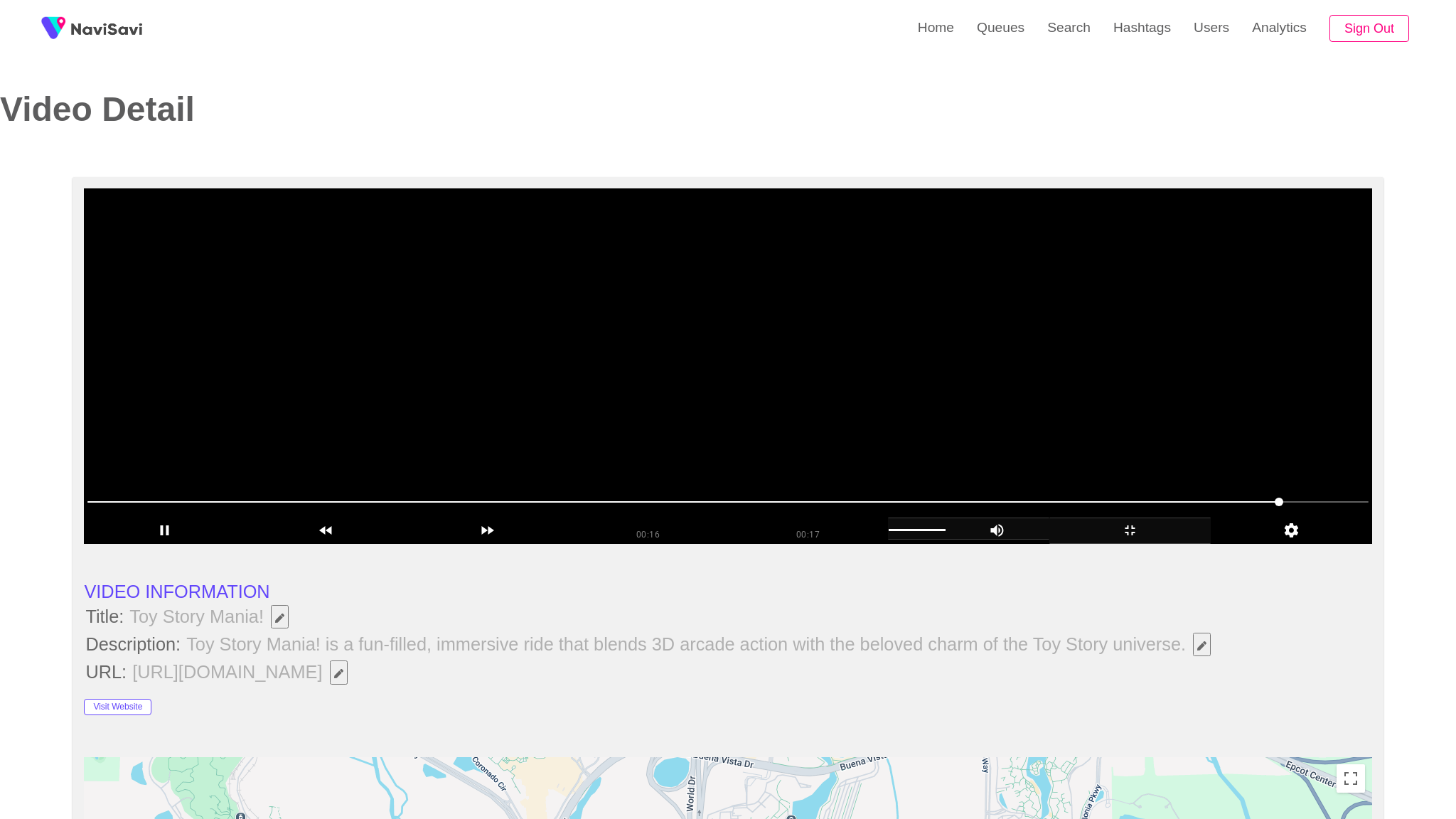
click at [592, 544] on video at bounding box center [727, 366] width 1287 height 355
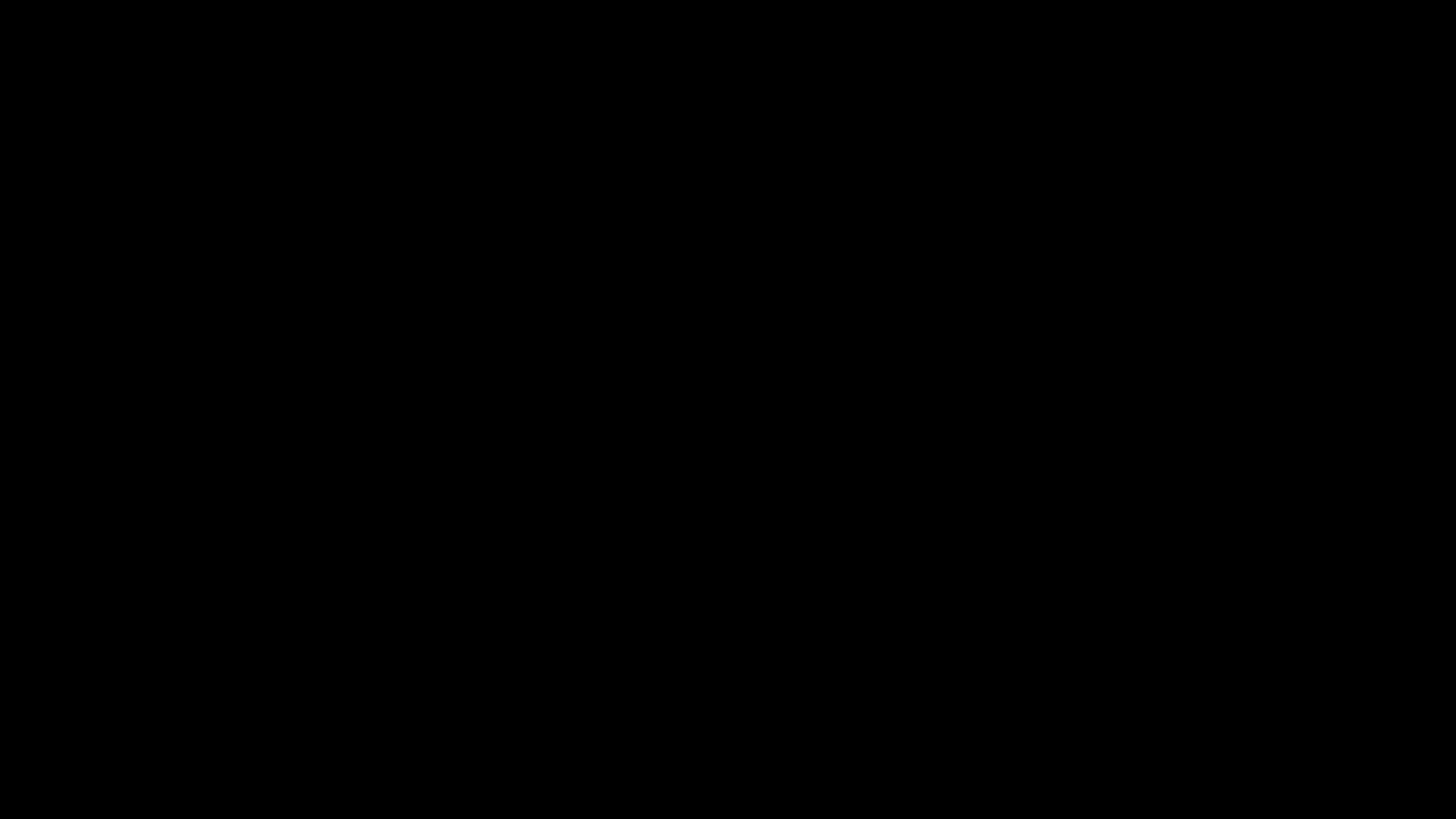
click at [1167, 711] on icon "add" at bounding box center [1182, 805] width 182 height 17
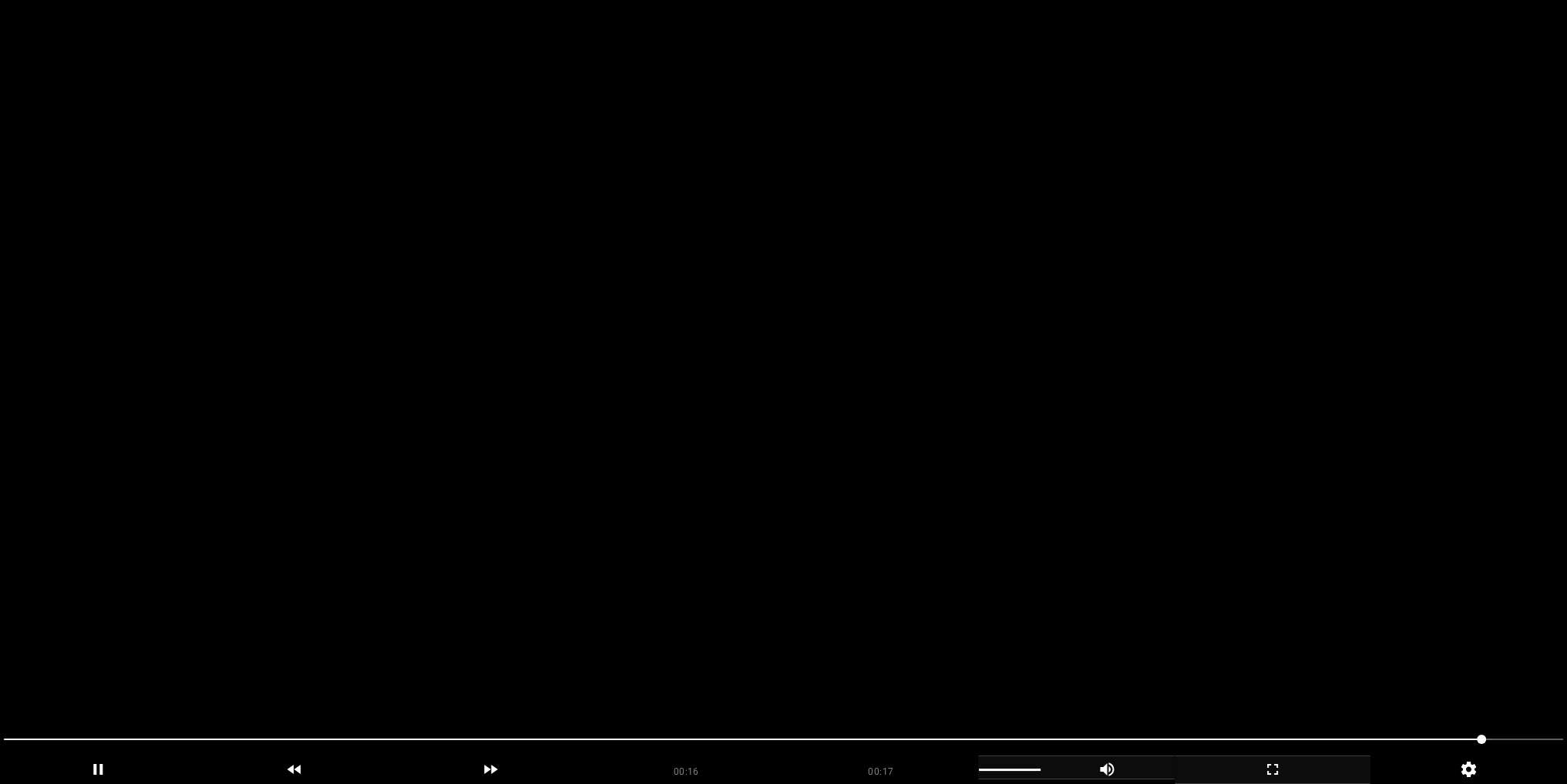
click at [628, 398] on video at bounding box center [784, 392] width 1567 height 784
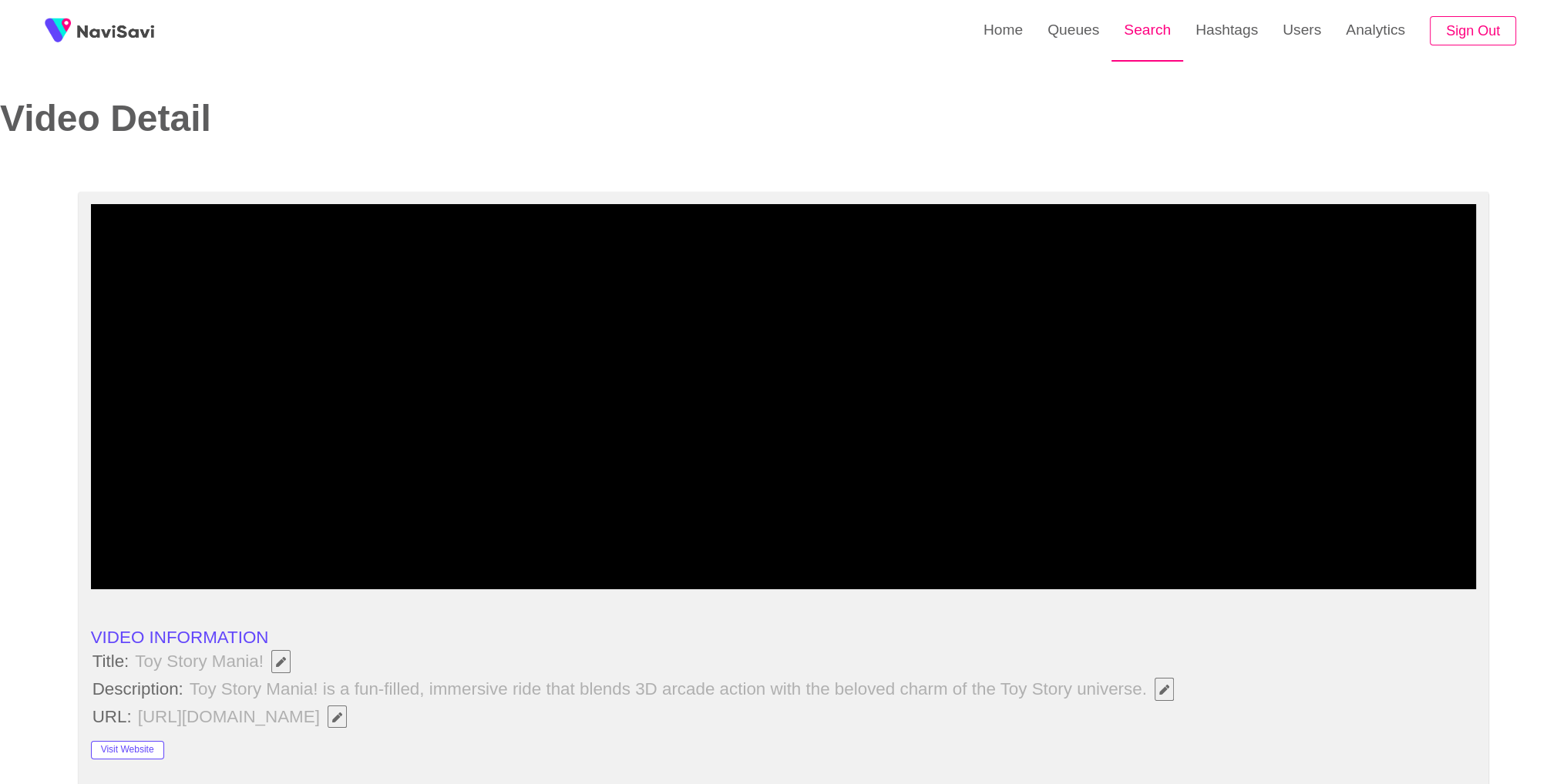
click at [1181, 38] on link "Search" at bounding box center [1147, 30] width 72 height 60
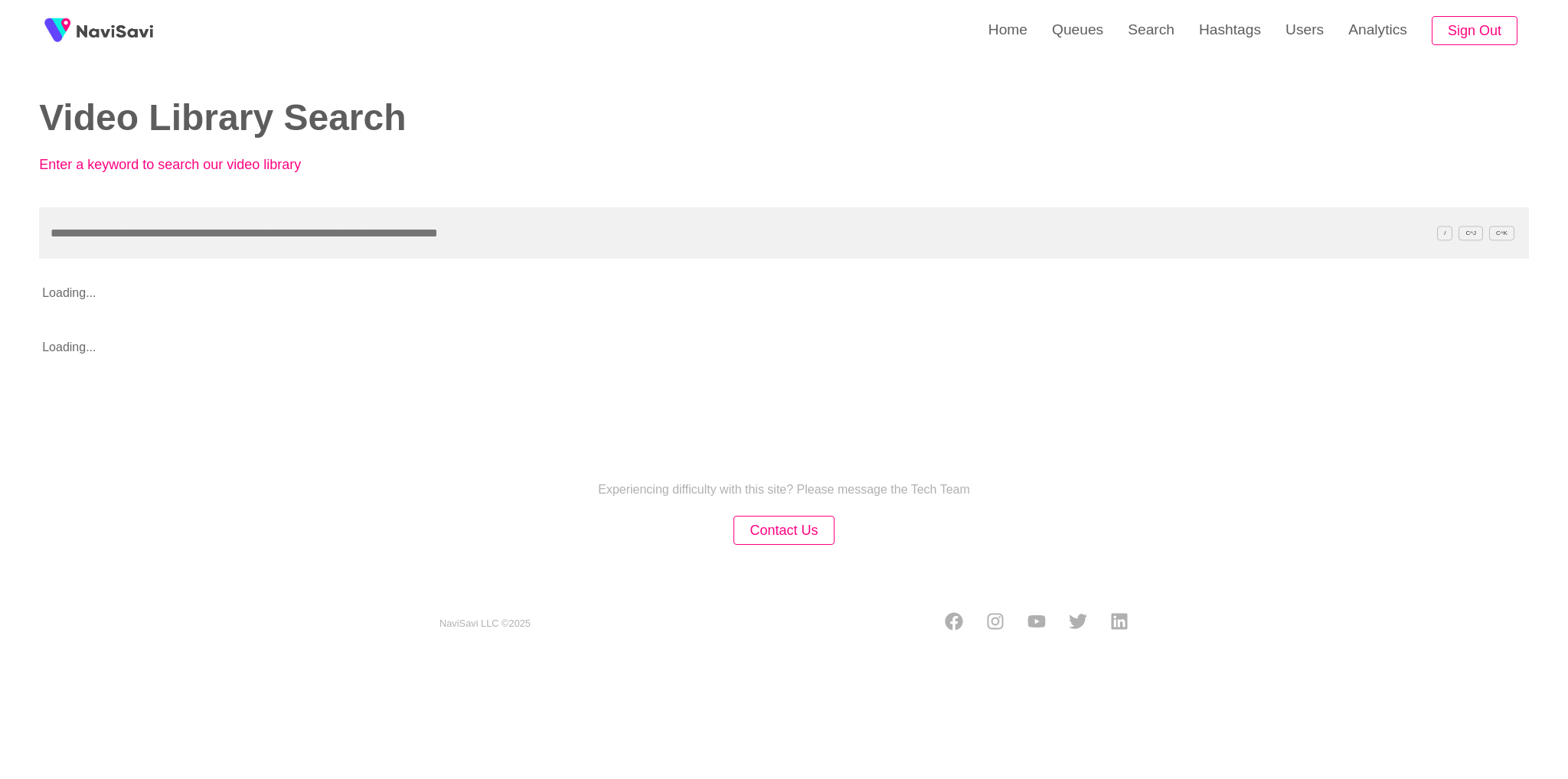
click at [902, 213] on input "text" at bounding box center [784, 233] width 1490 height 51
type input "**********"
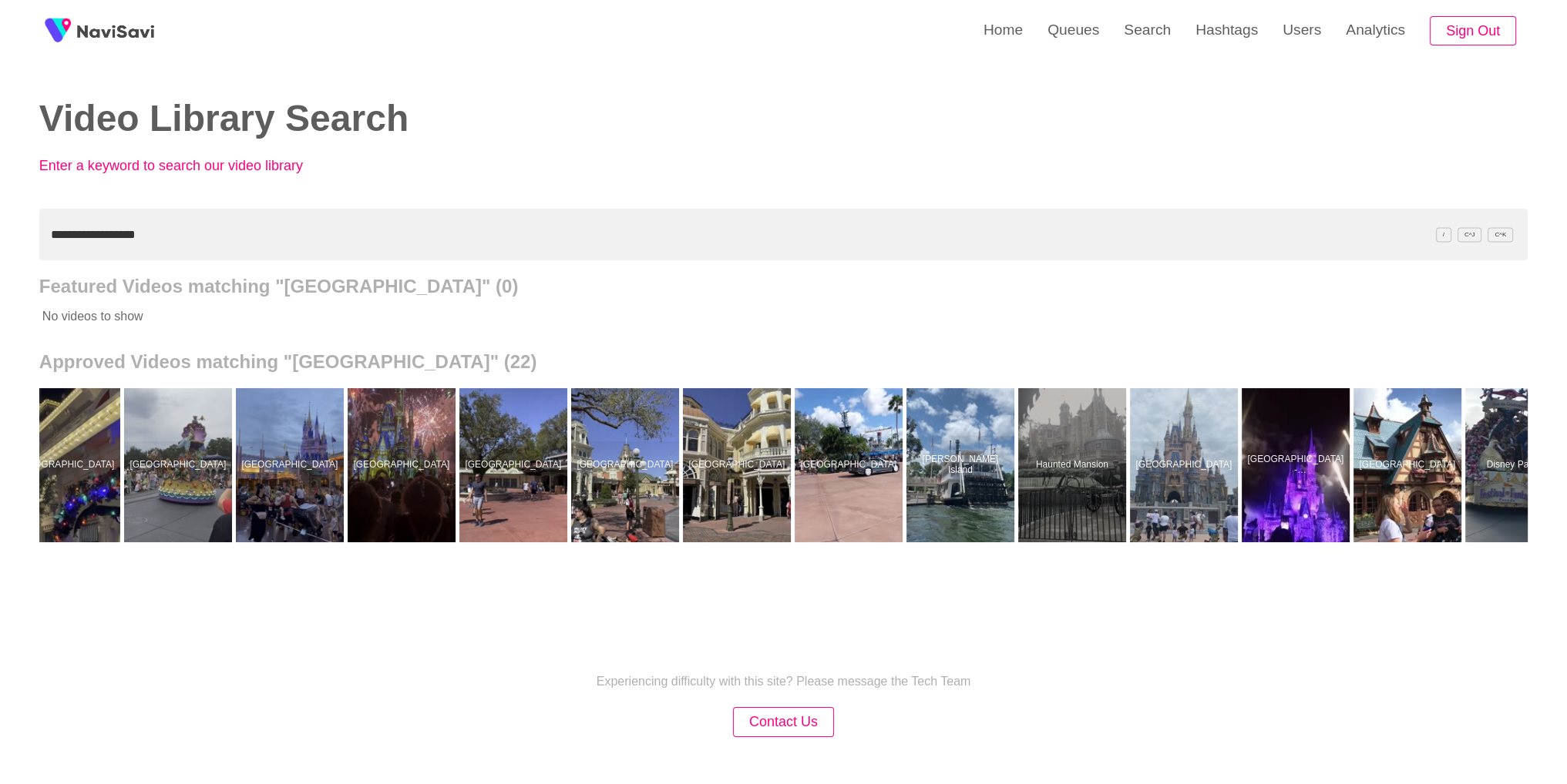
scroll to position [0, 771]
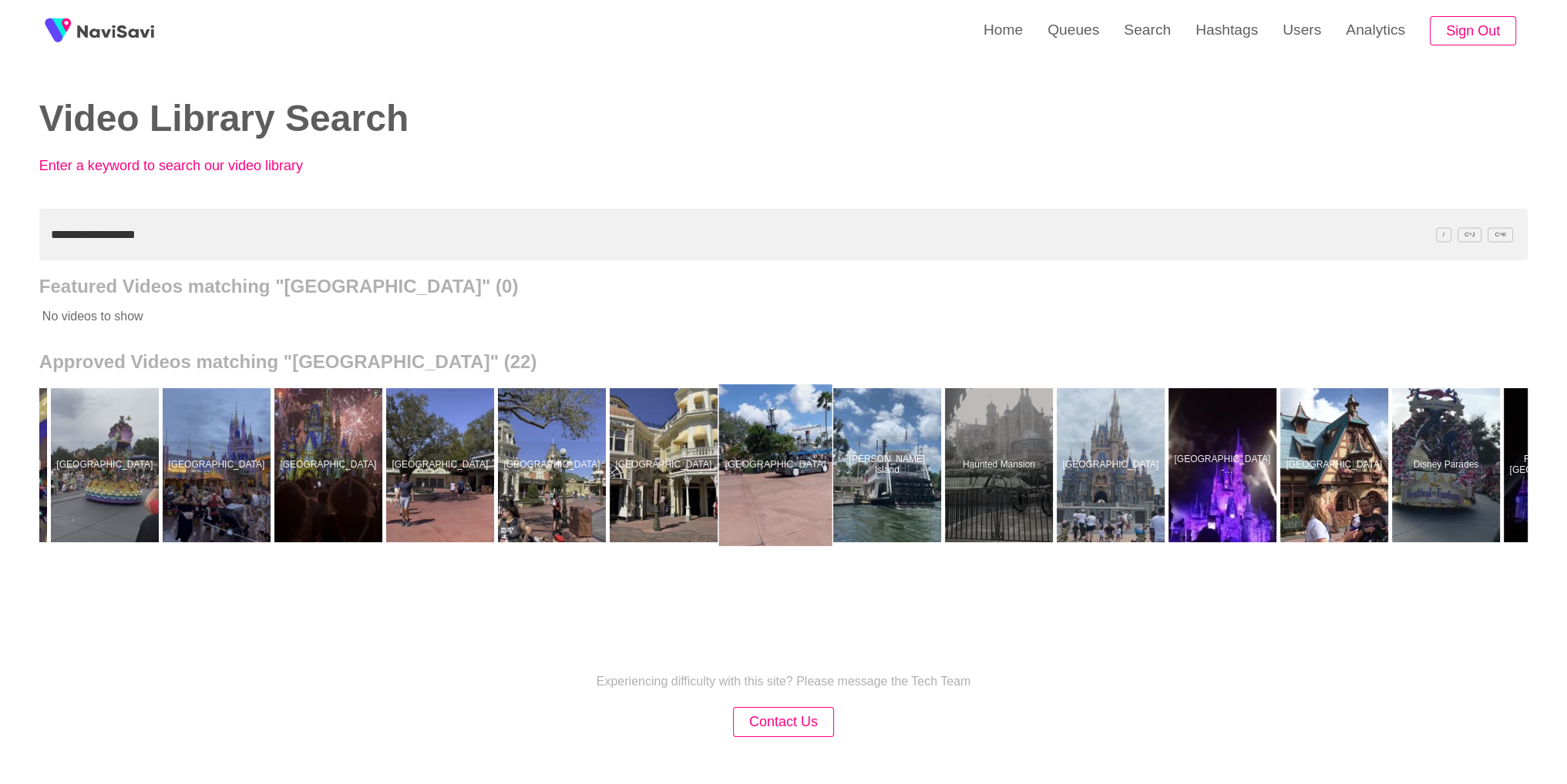
click at [763, 456] on div at bounding box center [775, 465] width 113 height 161
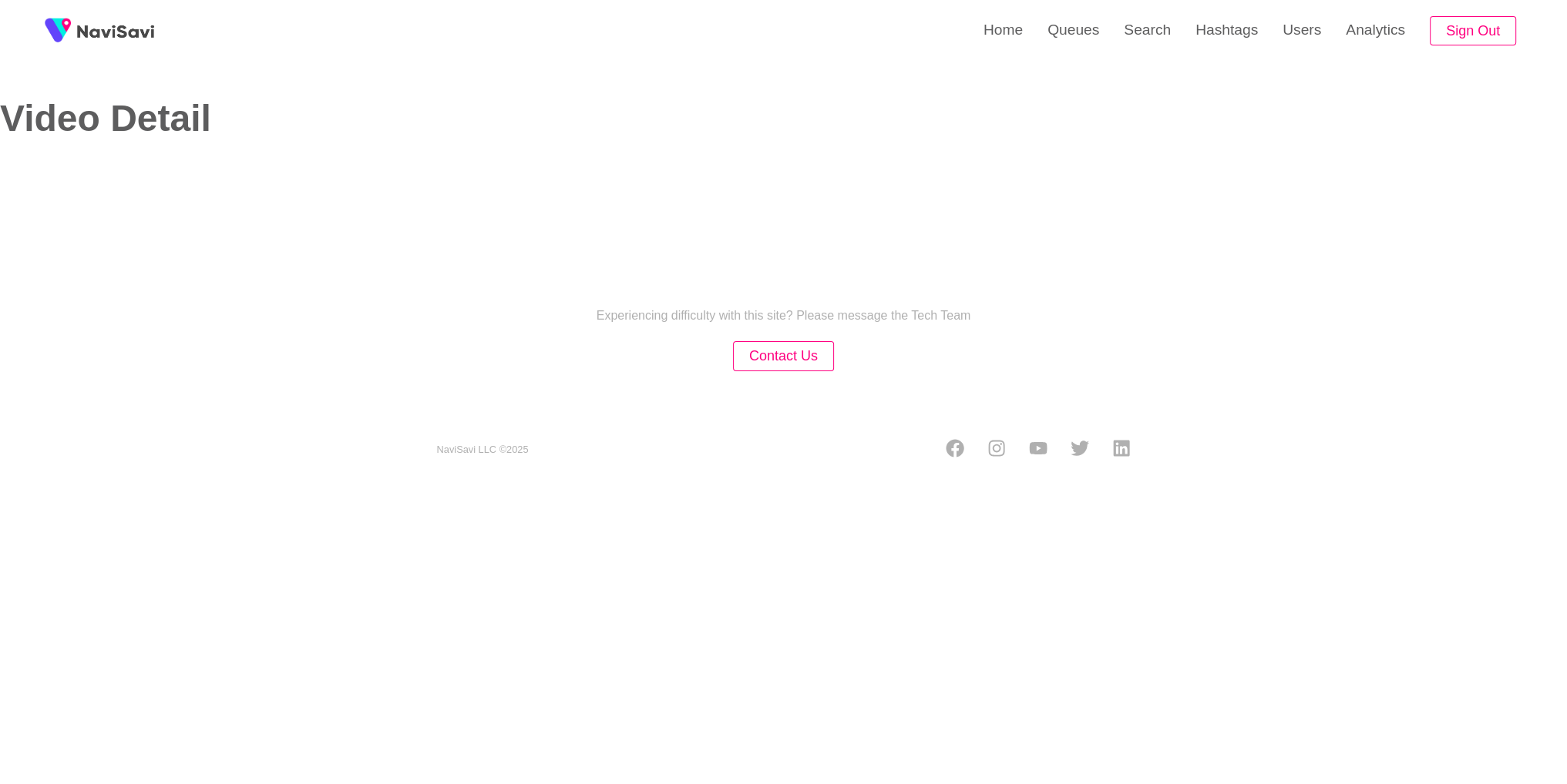
select select "**********"
select select "**"
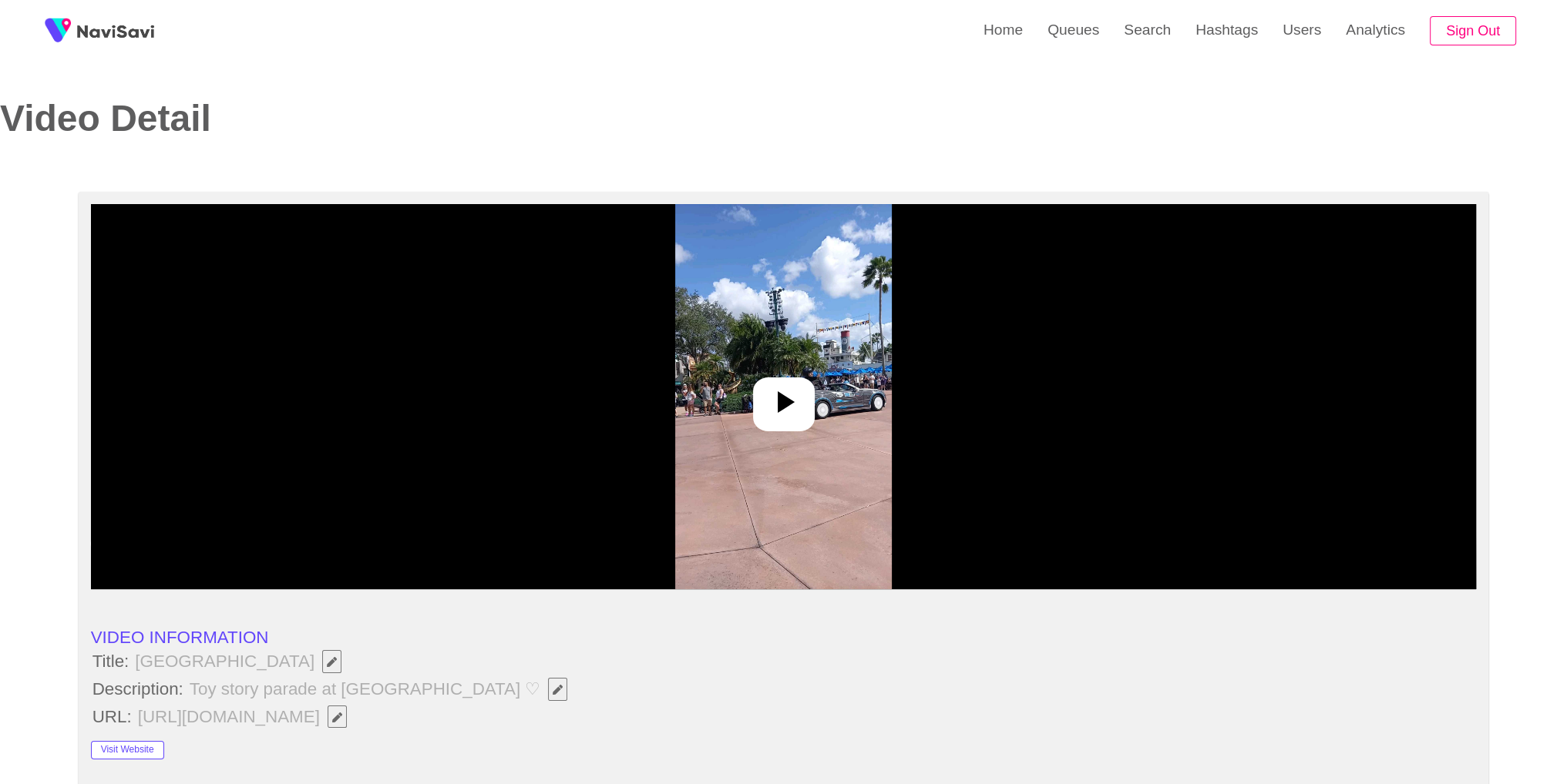
click at [820, 469] on img at bounding box center [784, 397] width 216 height 385
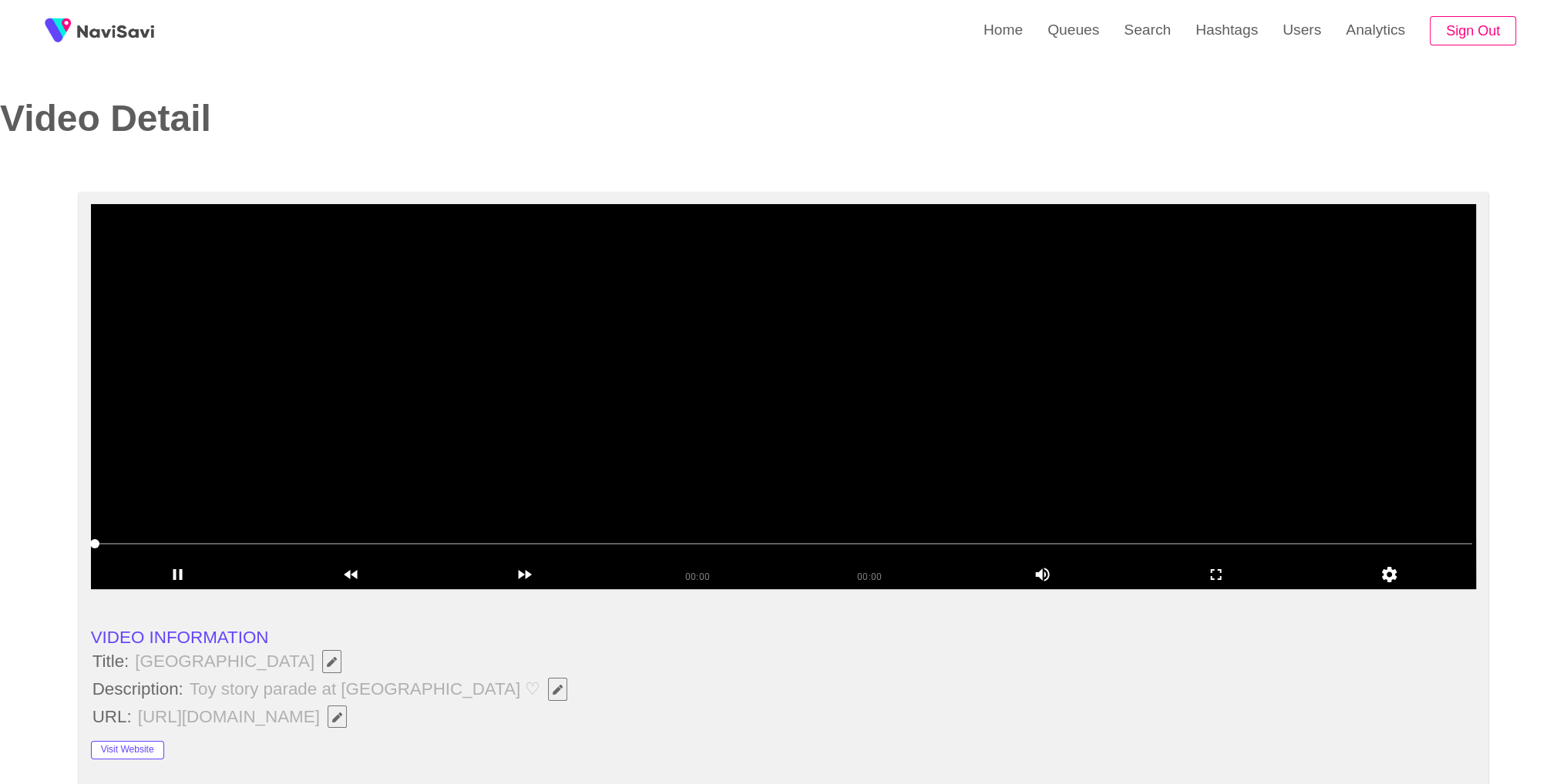
click at [813, 307] on video at bounding box center [784, 397] width 1386 height 385
drag, startPoint x: 135, startPoint y: 664, endPoint x: 293, endPoint y: 667, distance: 158.0
click at [293, 667] on span "[GEOGRAPHIC_DATA]" at bounding box center [242, 662] width 217 height 26
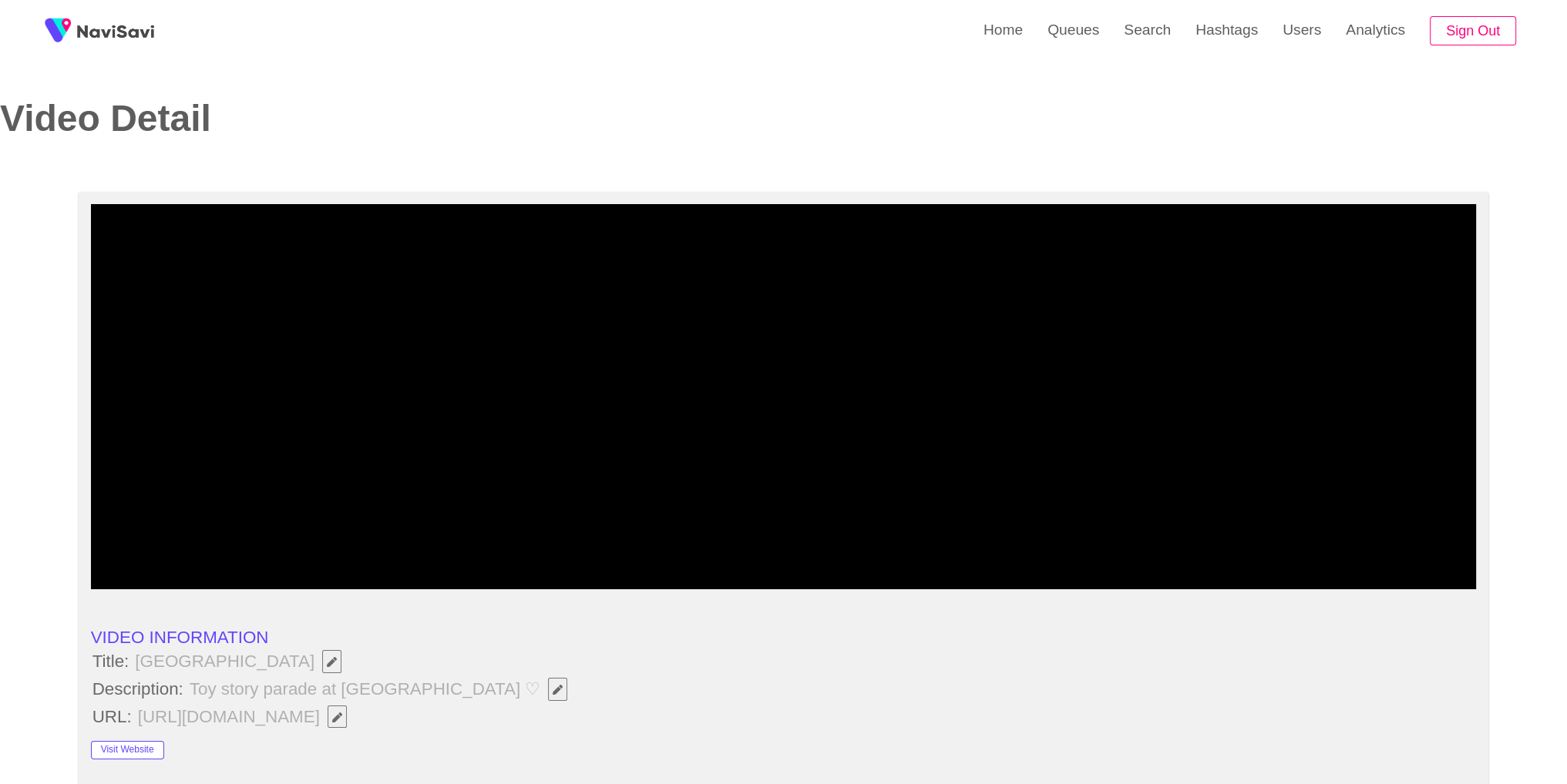
copy span "[GEOGRAPHIC_DATA]"
drag, startPoint x: 139, startPoint y: 663, endPoint x: 294, endPoint y: 655, distance: 155.2
click at [294, 655] on span "[GEOGRAPHIC_DATA]" at bounding box center [242, 662] width 217 height 26
click at [441, 678] on span "Toy story parade at [GEOGRAPHIC_DATA] ♡" at bounding box center [383, 689] width 390 height 26
click at [553, 685] on icon "Edit Field" at bounding box center [558, 690] width 10 height 10
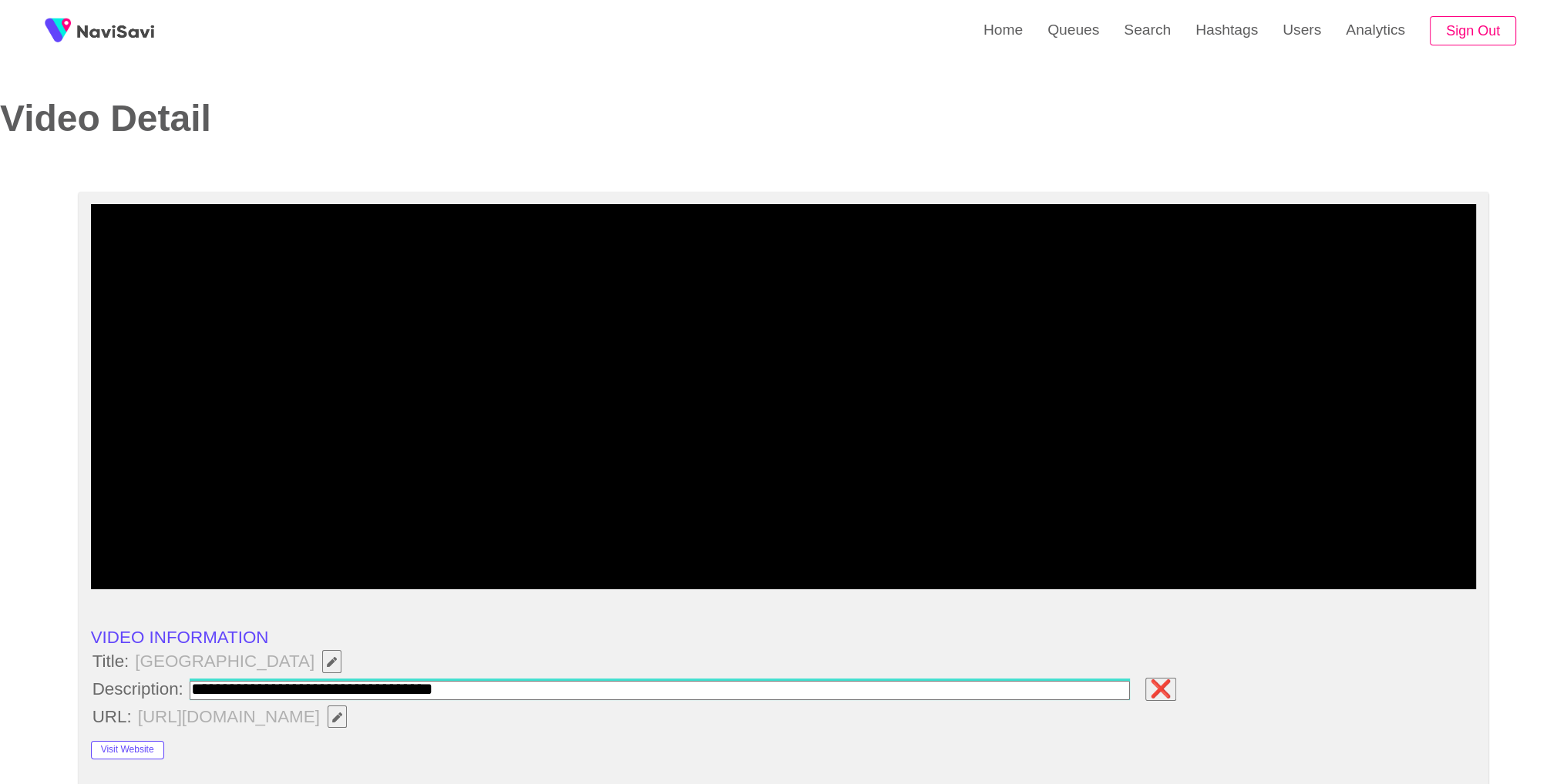
type input "**********"
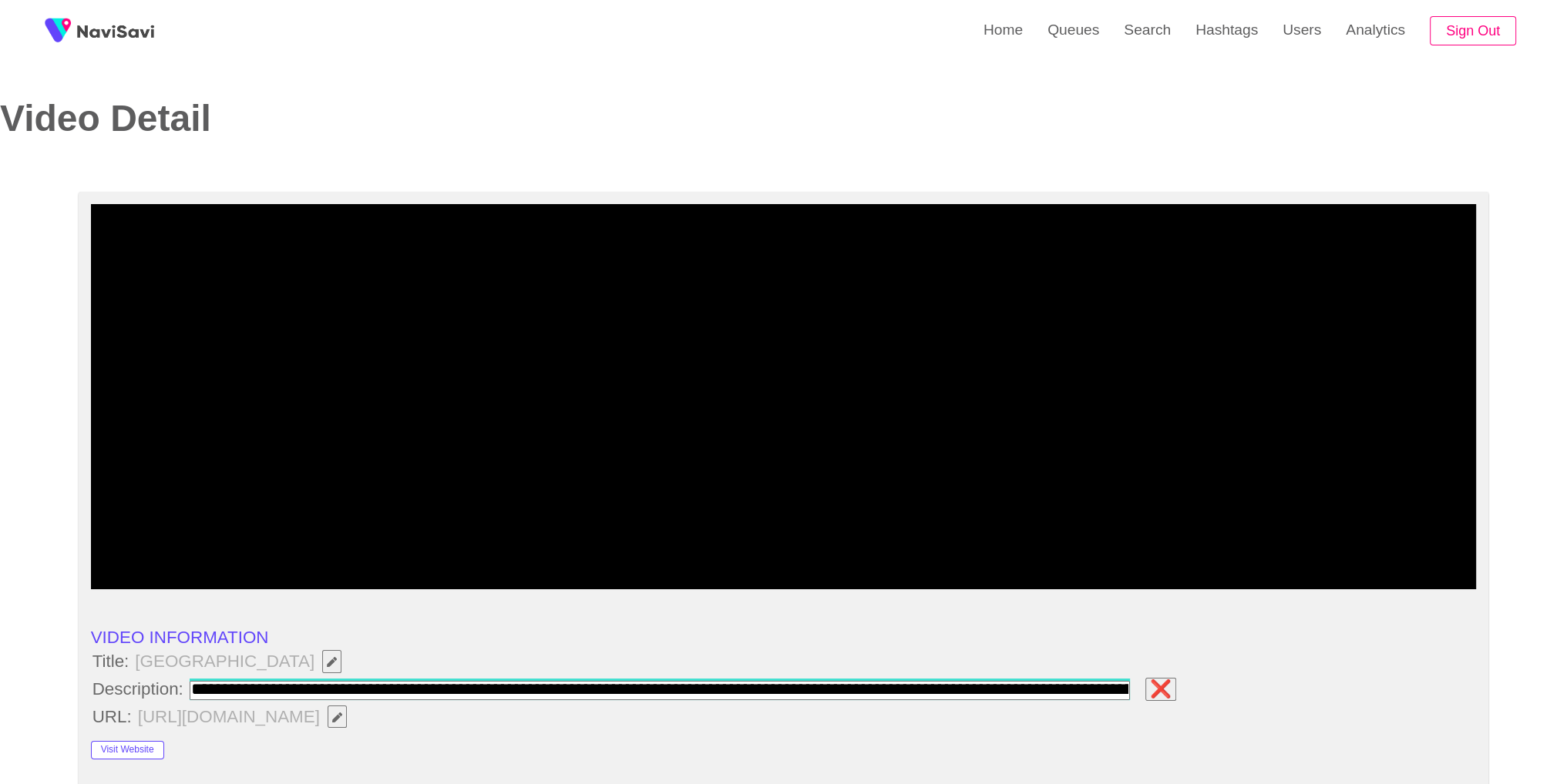
scroll to position [0, 187]
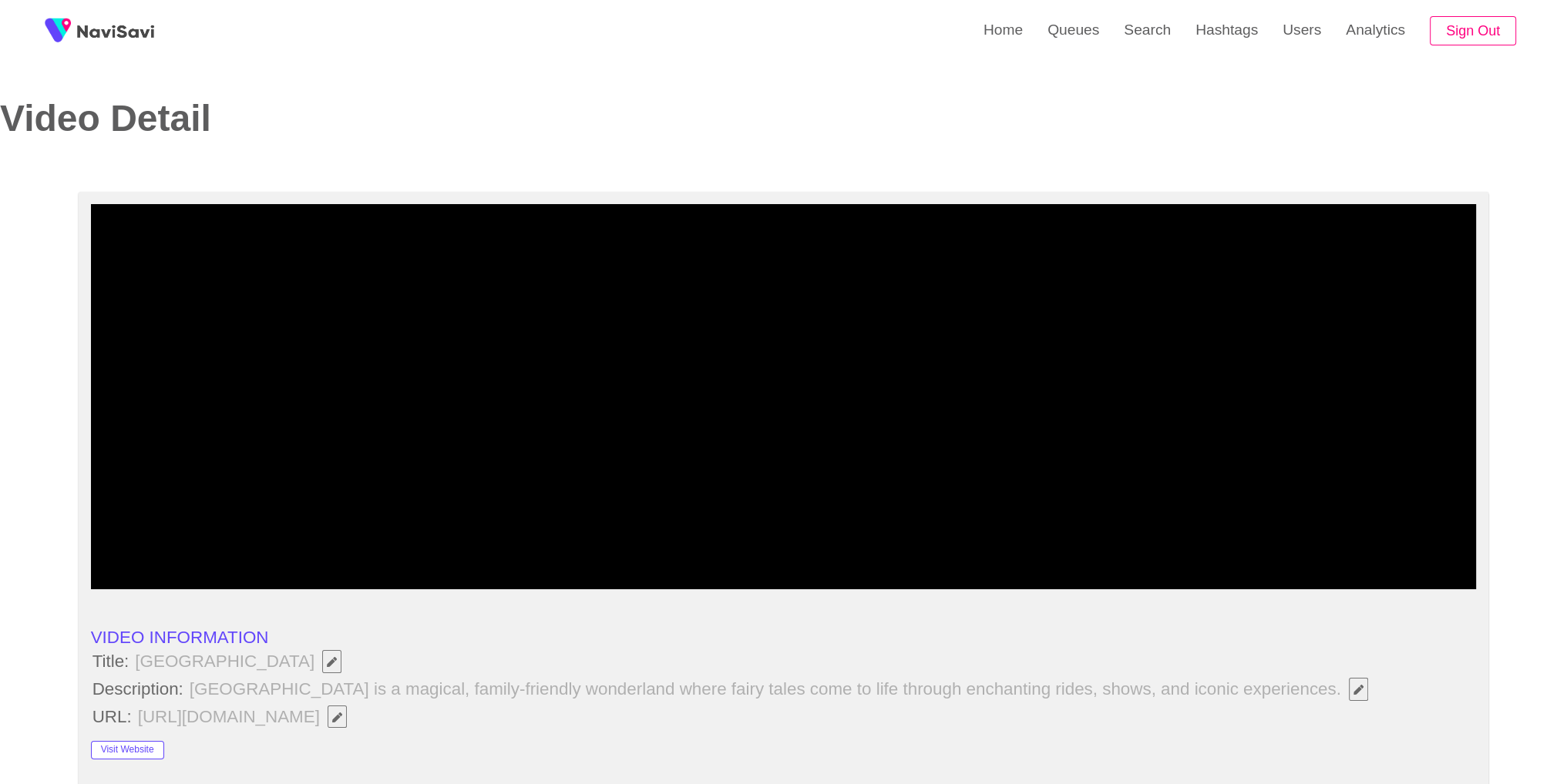
click at [493, 658] on li "Title: [GEOGRAPHIC_DATA]" at bounding box center [784, 662] width 1386 height 26
click at [1215, 582] on icon "add" at bounding box center [1215, 574] width 172 height 19
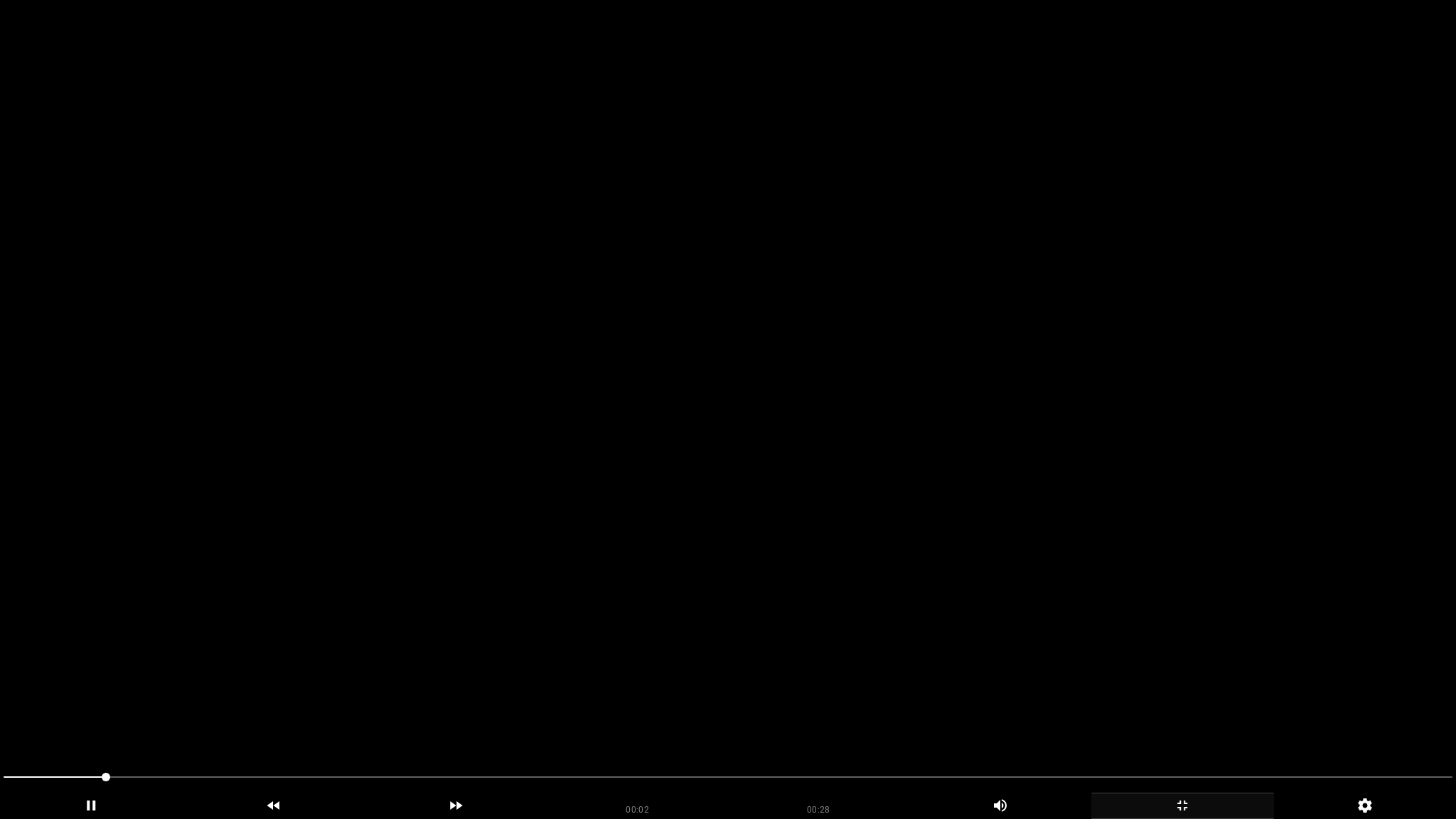
click at [964, 496] on video at bounding box center [728, 409] width 1456 height 819
drag, startPoint x: 327, startPoint y: 781, endPoint x: 537, endPoint y: 782, distance: 210.0
click at [560, 711] on span at bounding box center [728, 776] width 1448 height 23
click at [1050, 606] on video at bounding box center [728, 409] width 1456 height 819
click at [1021, 711] on span at bounding box center [728, 776] width 1448 height 23
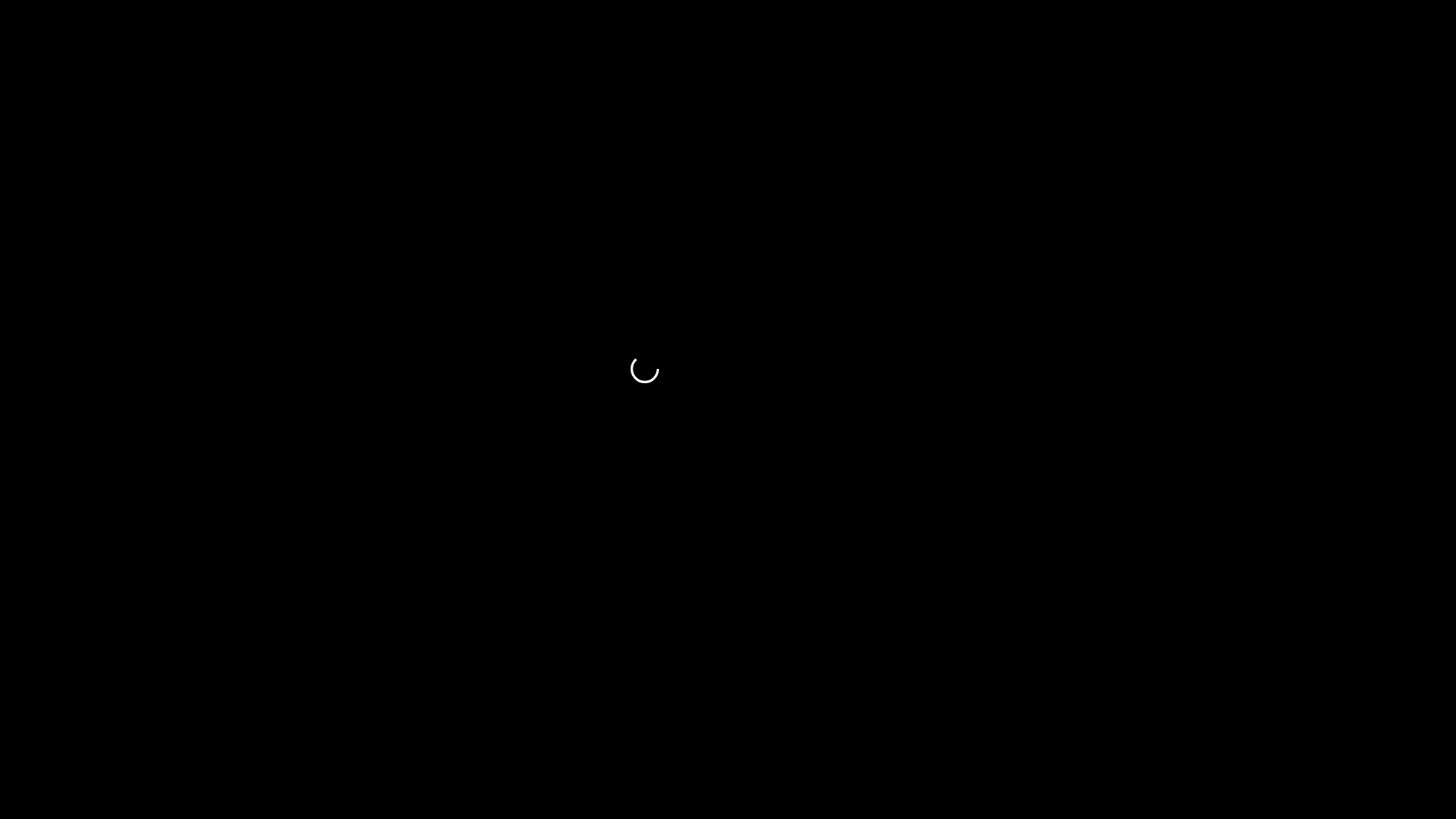
click at [1183, 711] on icon "add" at bounding box center [1182, 805] width 10 height 10
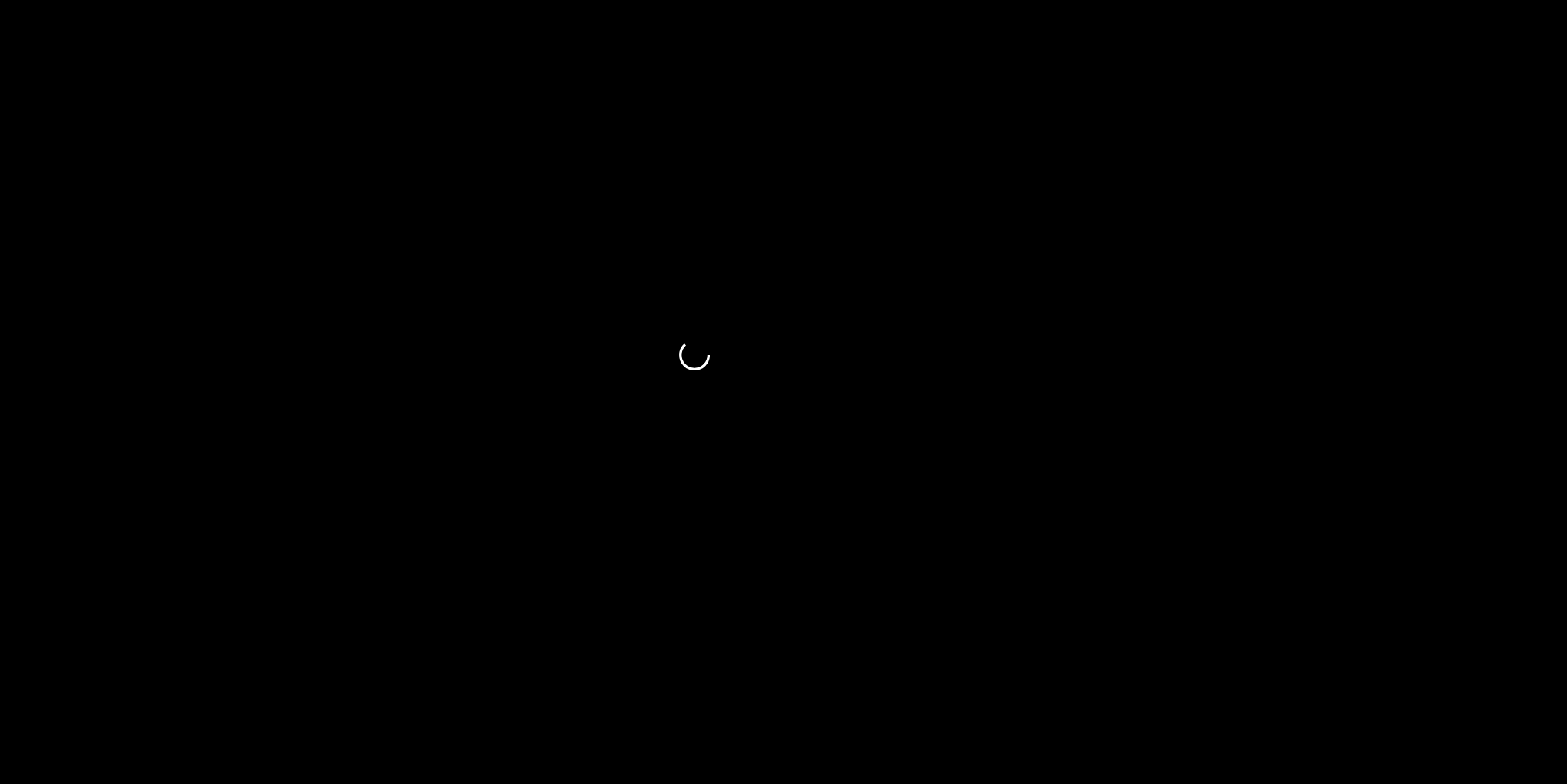
scroll to position [946, 0]
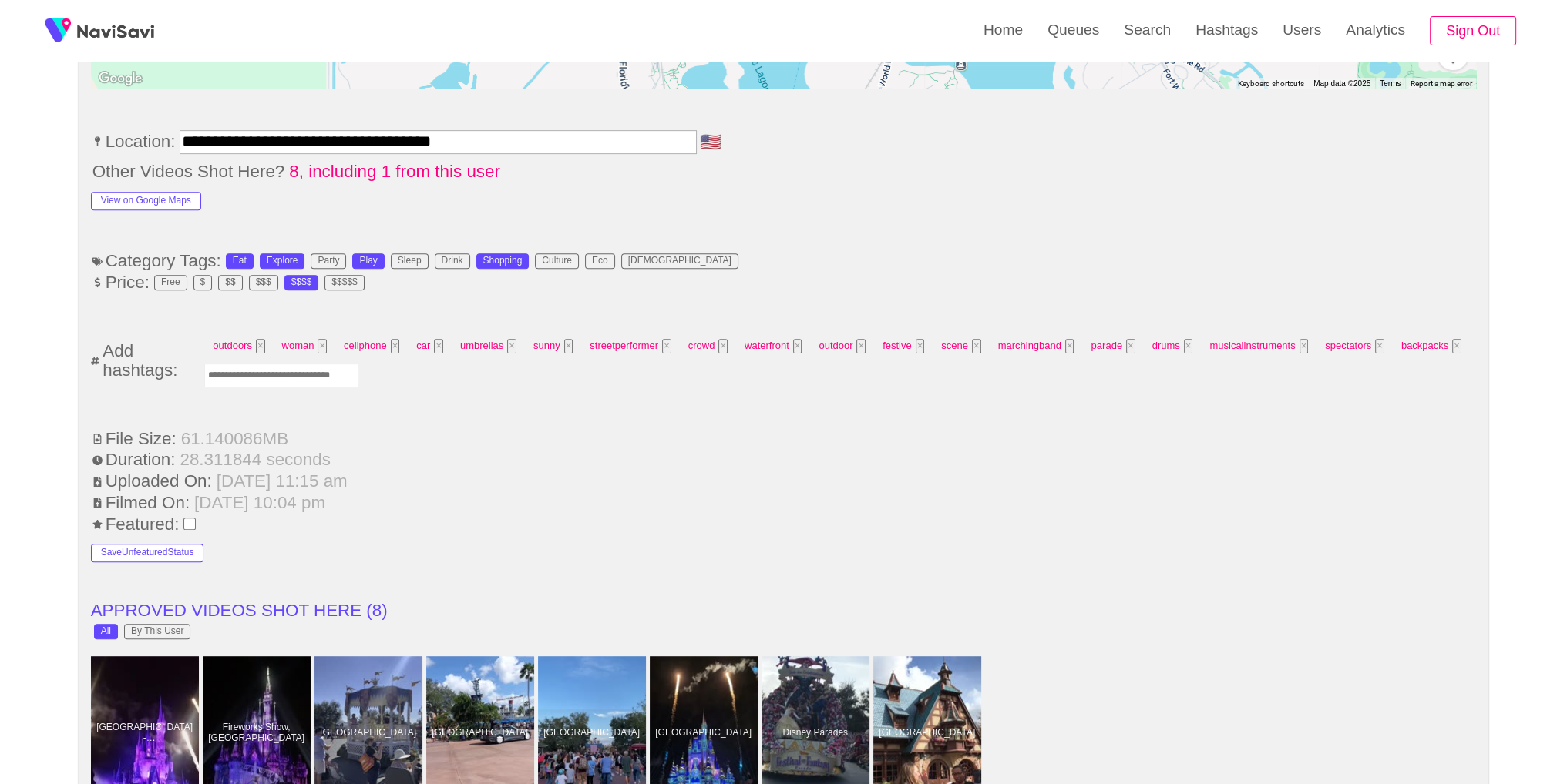
click at [240, 380] on input "Enter tag here and press return" at bounding box center [281, 375] width 154 height 24
type input "*****"
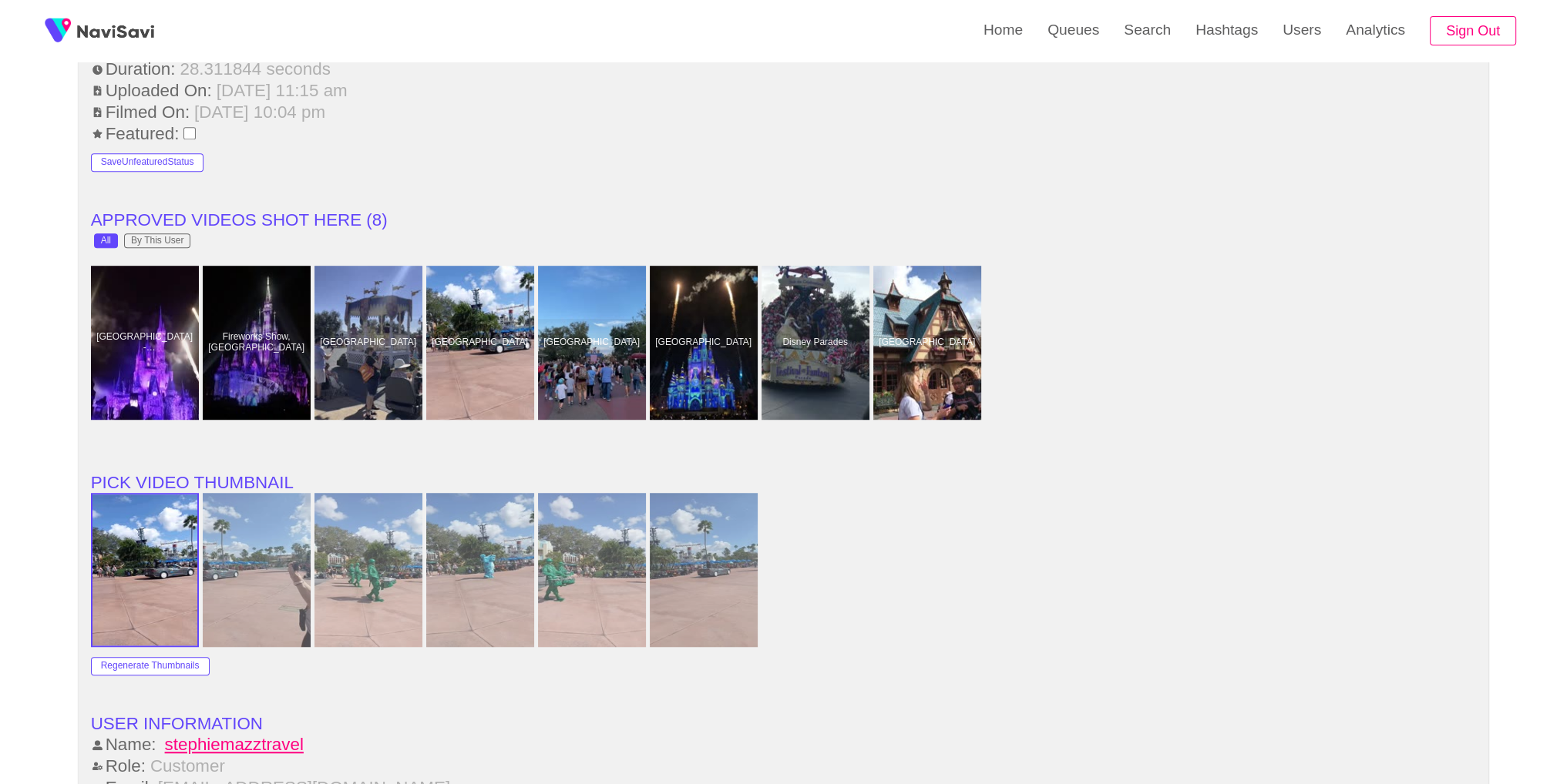
scroll to position [2218, 0]
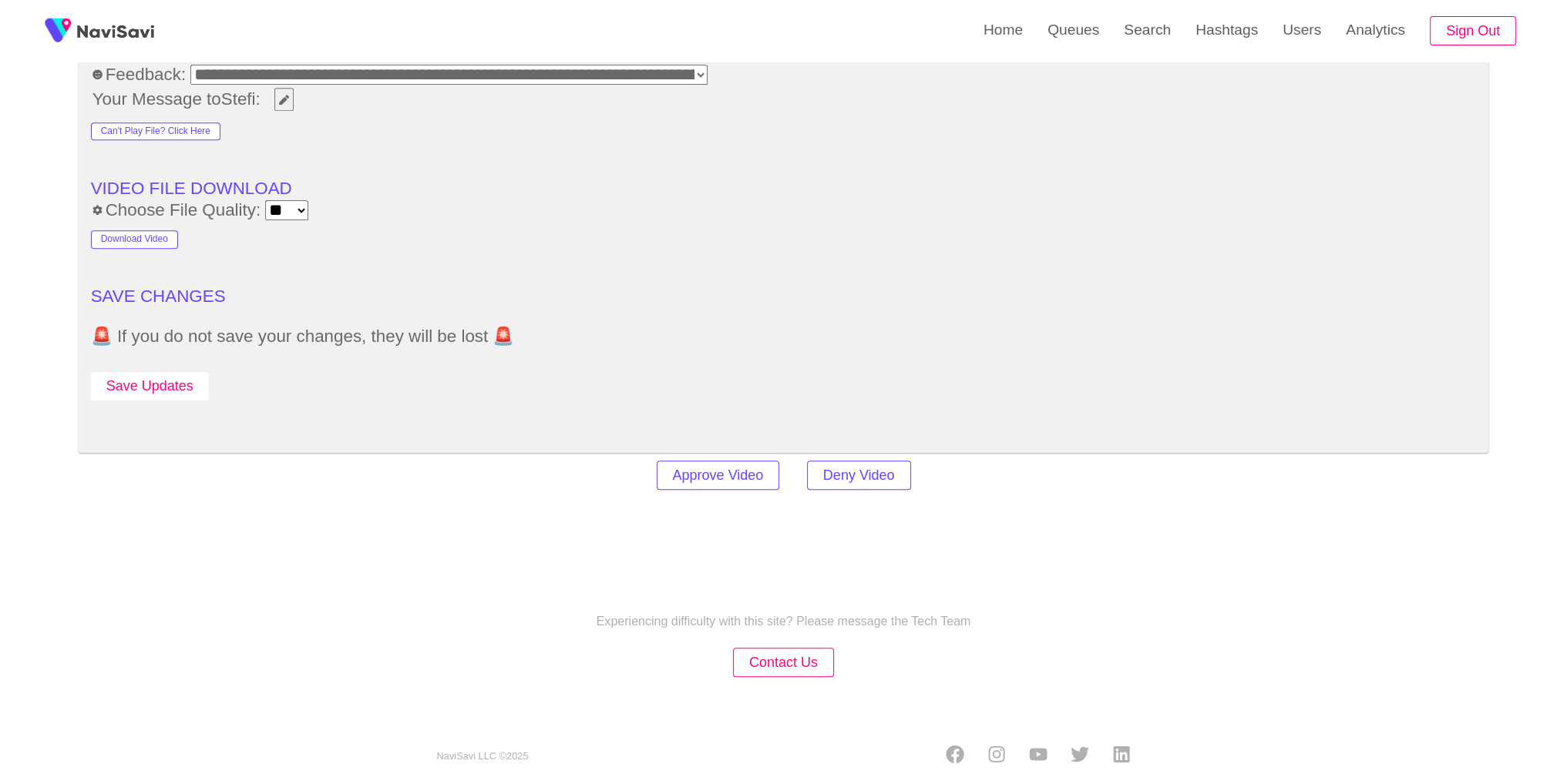
click at [194, 372] on button "Save Updates" at bounding box center [150, 386] width 118 height 29
click at [1148, 27] on link "Search" at bounding box center [1147, 30] width 72 height 60
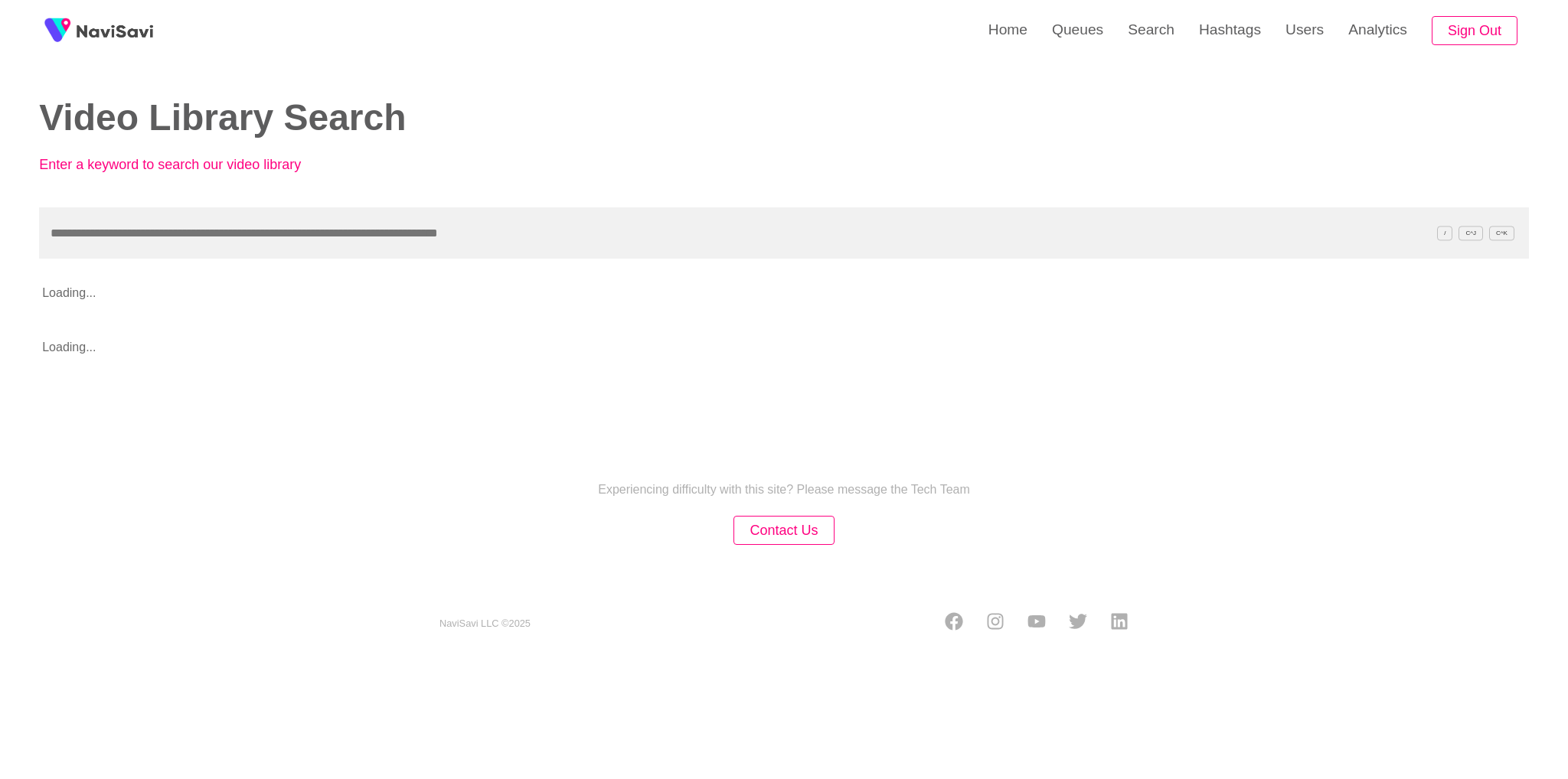
click at [404, 233] on input "text" at bounding box center [784, 233] width 1490 height 51
type input "**********"
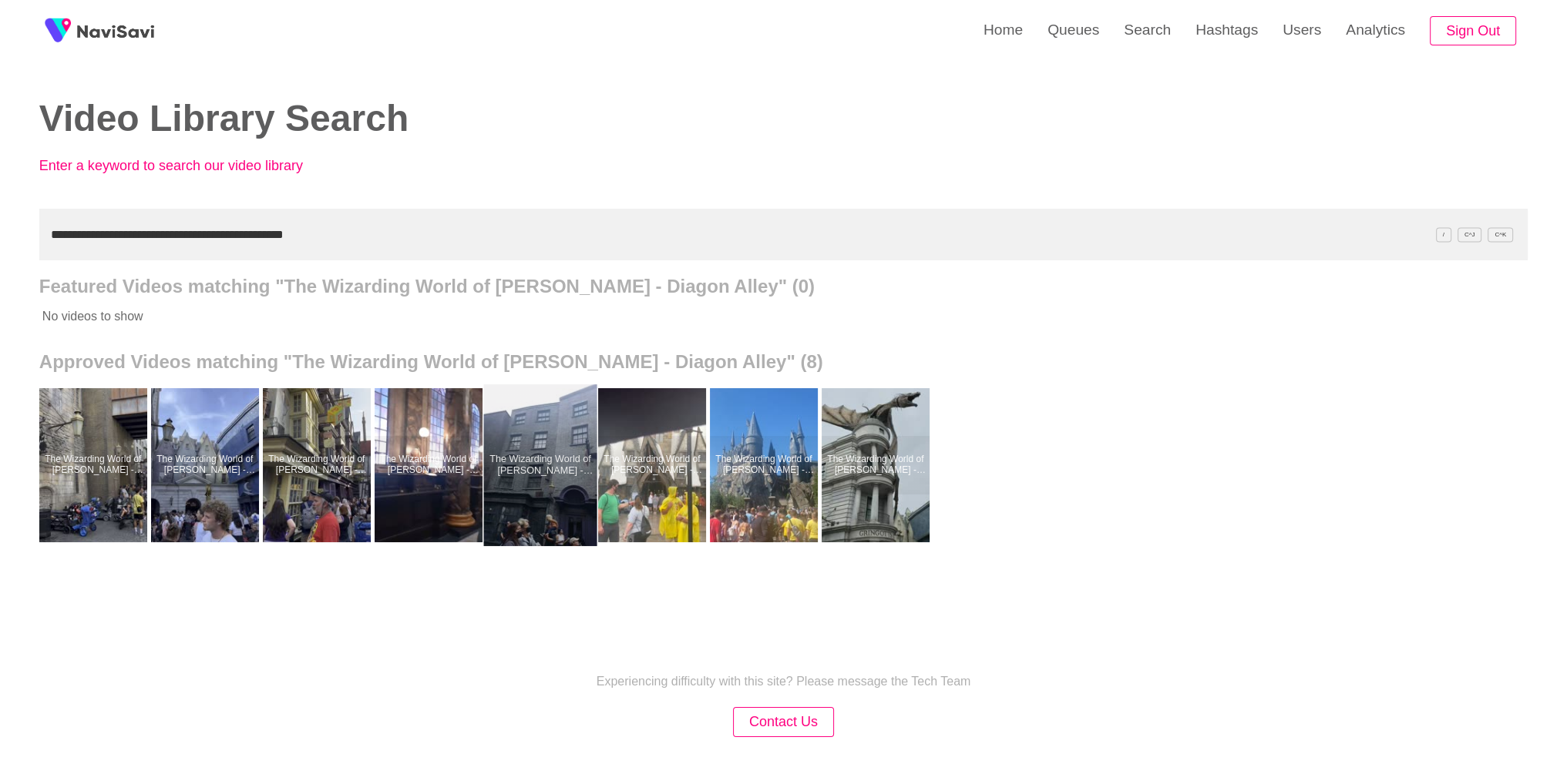
click at [537, 497] on div at bounding box center [540, 465] width 113 height 161
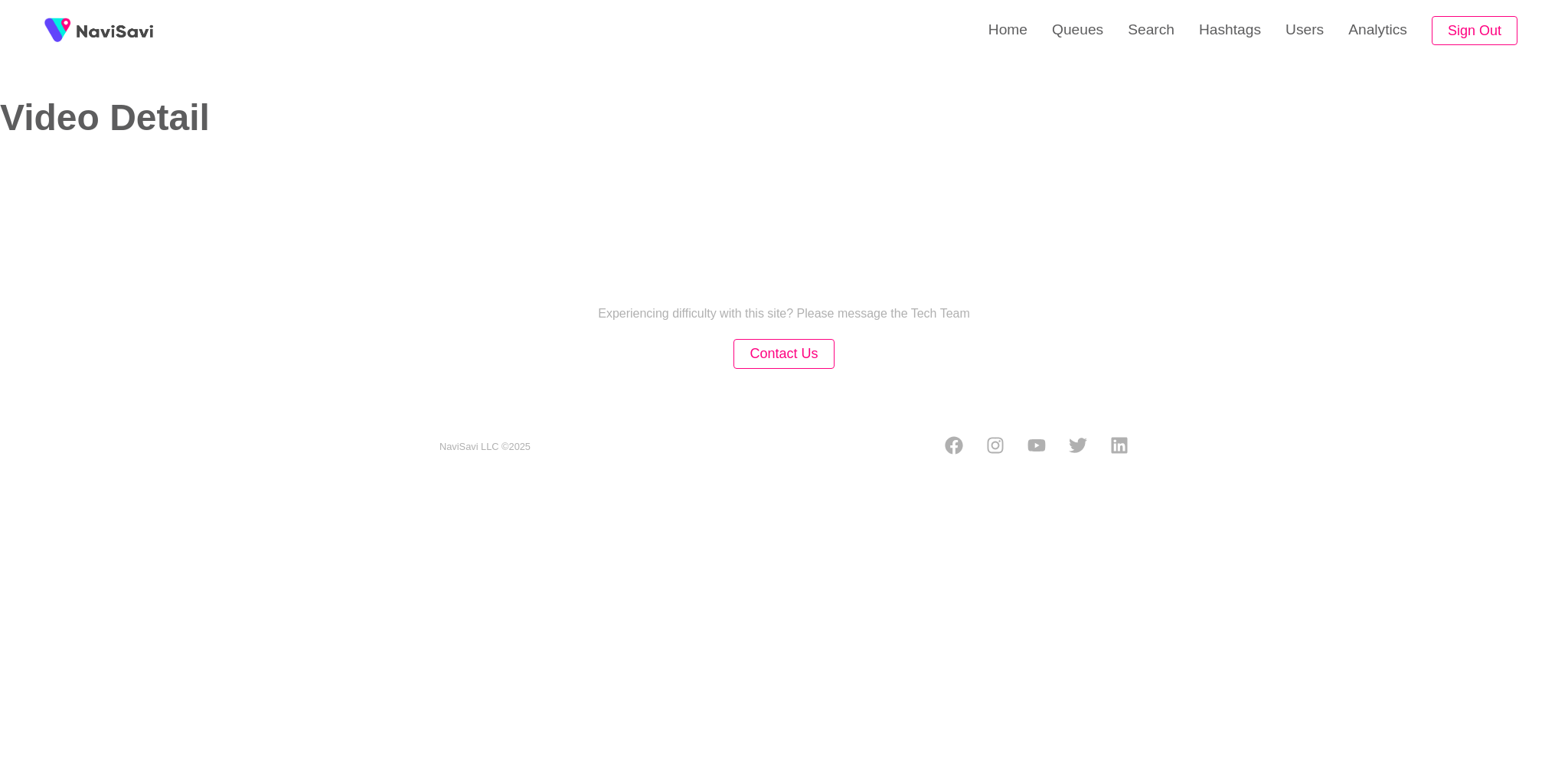
select select "**"
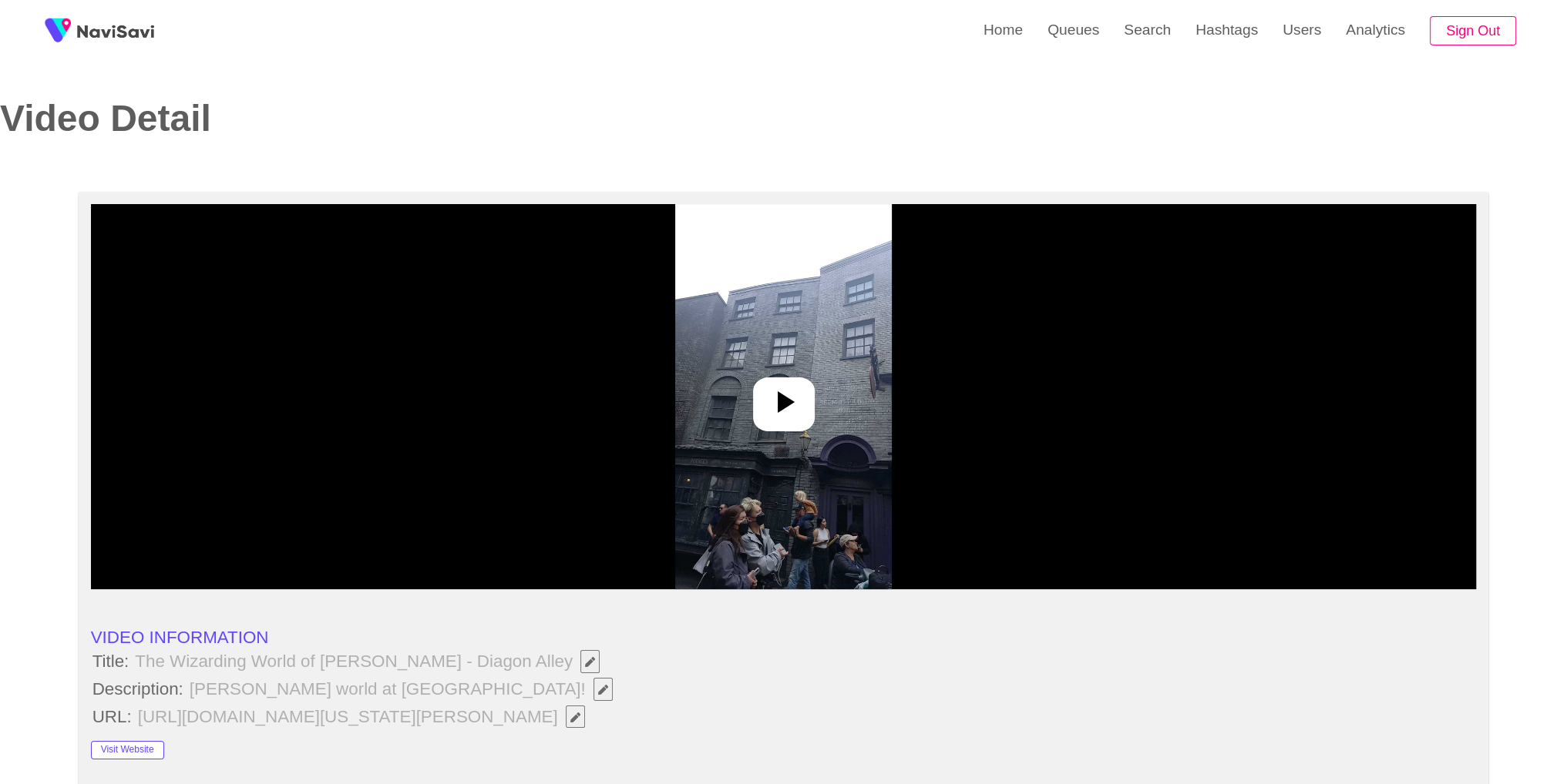
select select "**********"
click at [789, 426] on div at bounding box center [784, 405] width 62 height 54
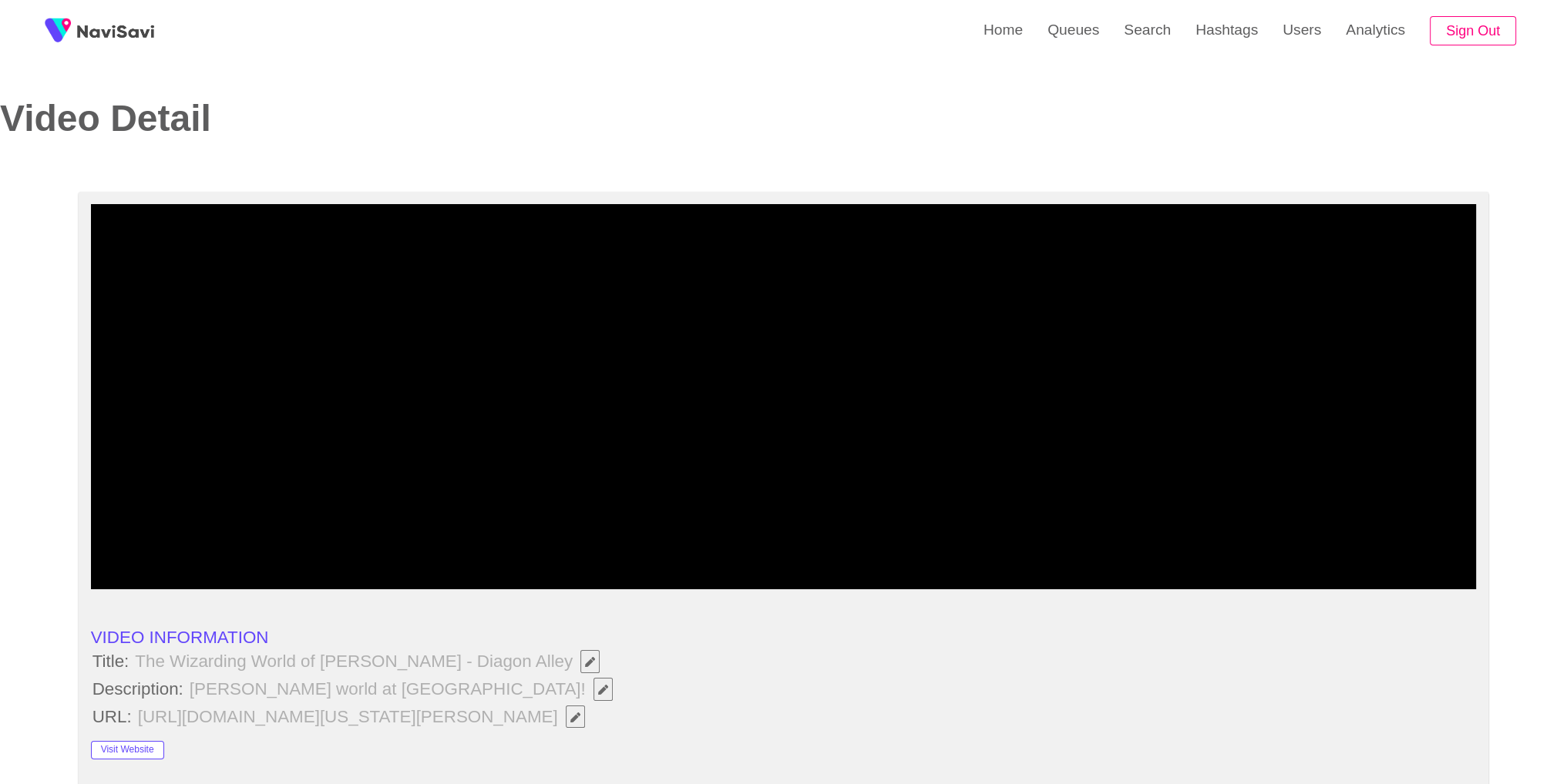
click at [789, 426] on video at bounding box center [784, 397] width 1386 height 385
drag, startPoint x: 137, startPoint y: 663, endPoint x: 521, endPoint y: 662, distance: 384.0
click at [521, 662] on span "The Wizarding World of [PERSON_NAME] - Diagon Alley" at bounding box center [371, 662] width 476 height 26
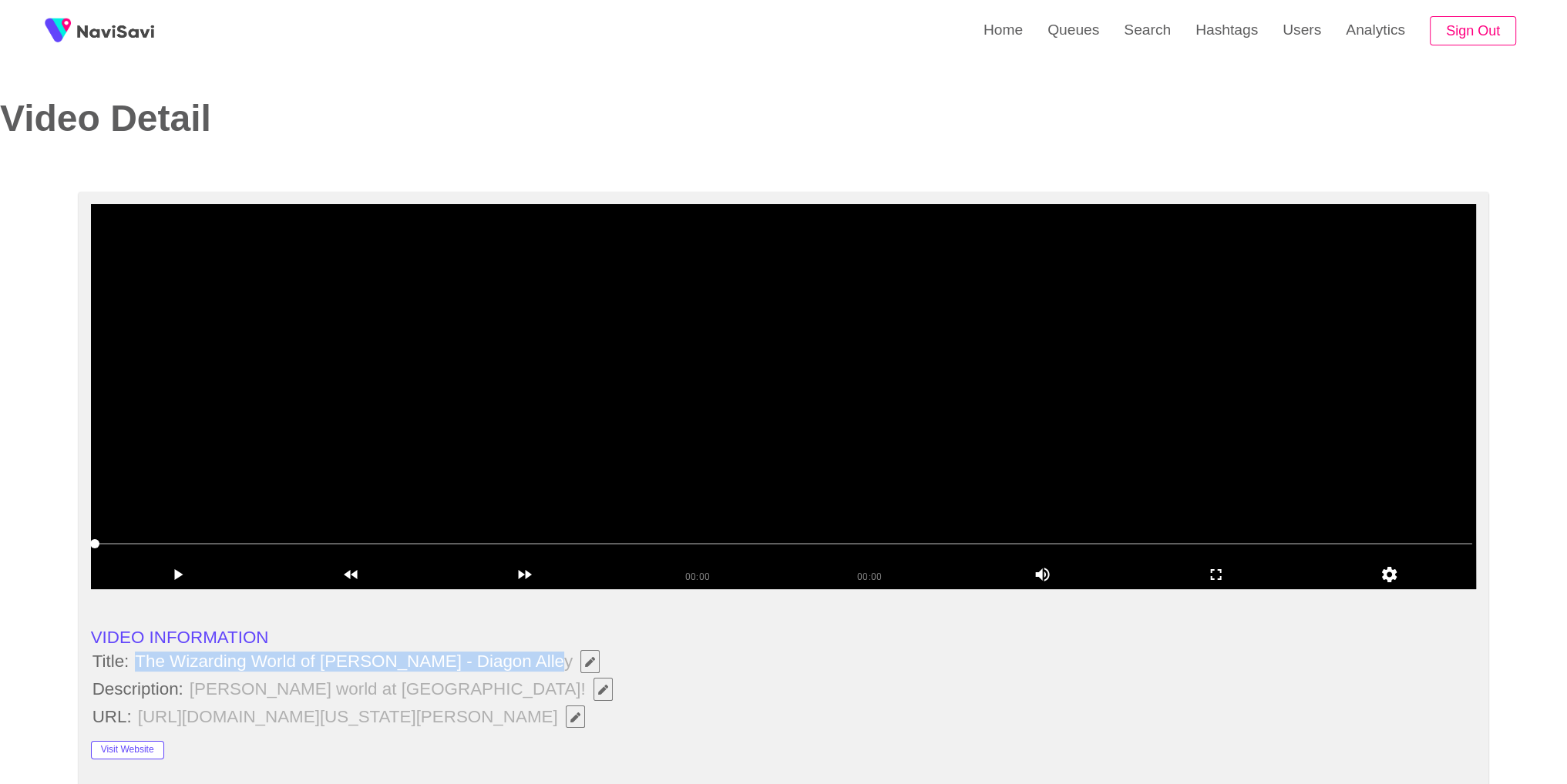
copy span "The Wizarding World of [PERSON_NAME] - Diagon Alley"
click at [598, 685] on icon "Edit Field" at bounding box center [603, 690] width 10 height 10
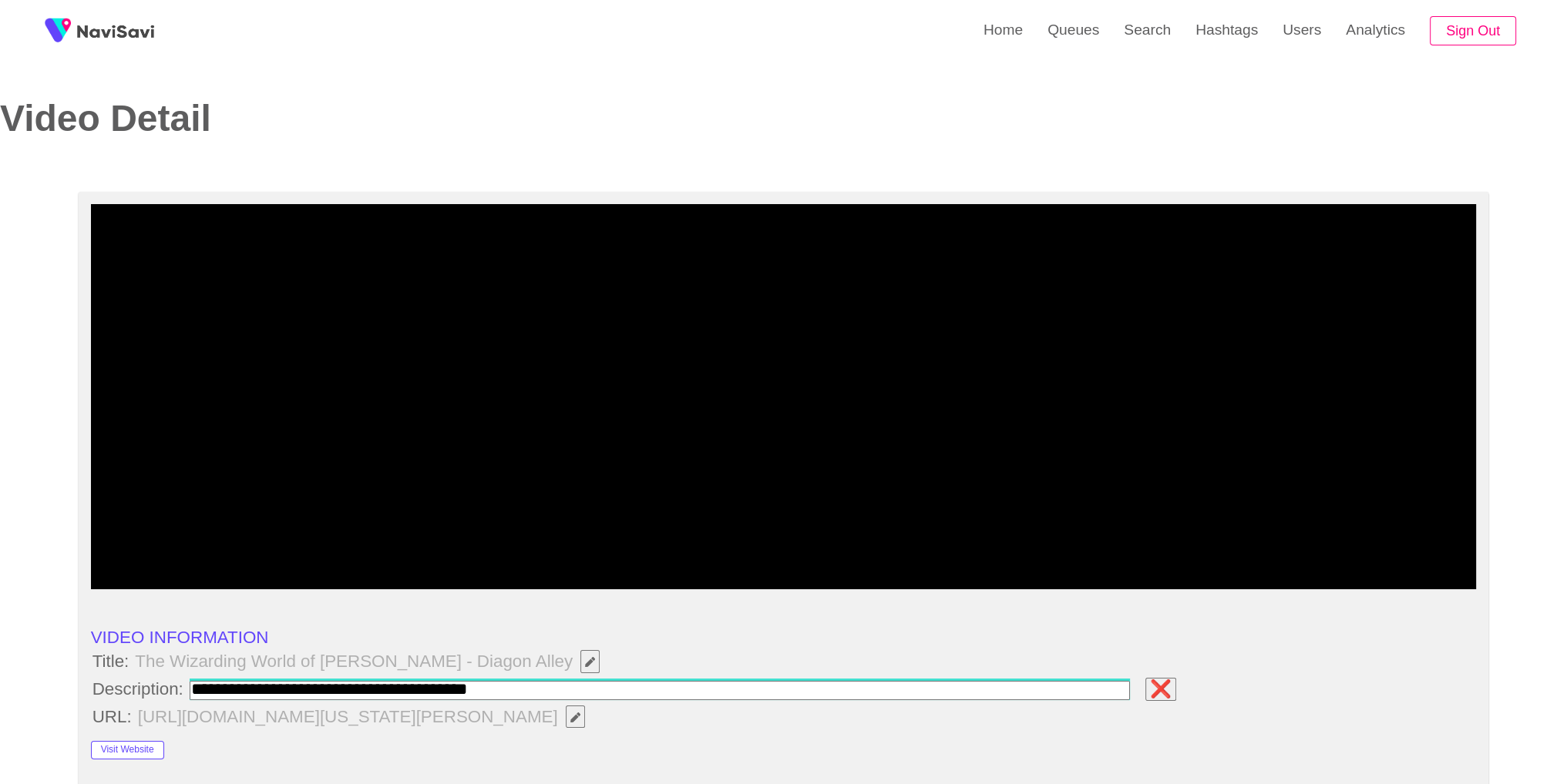
type input "**********"
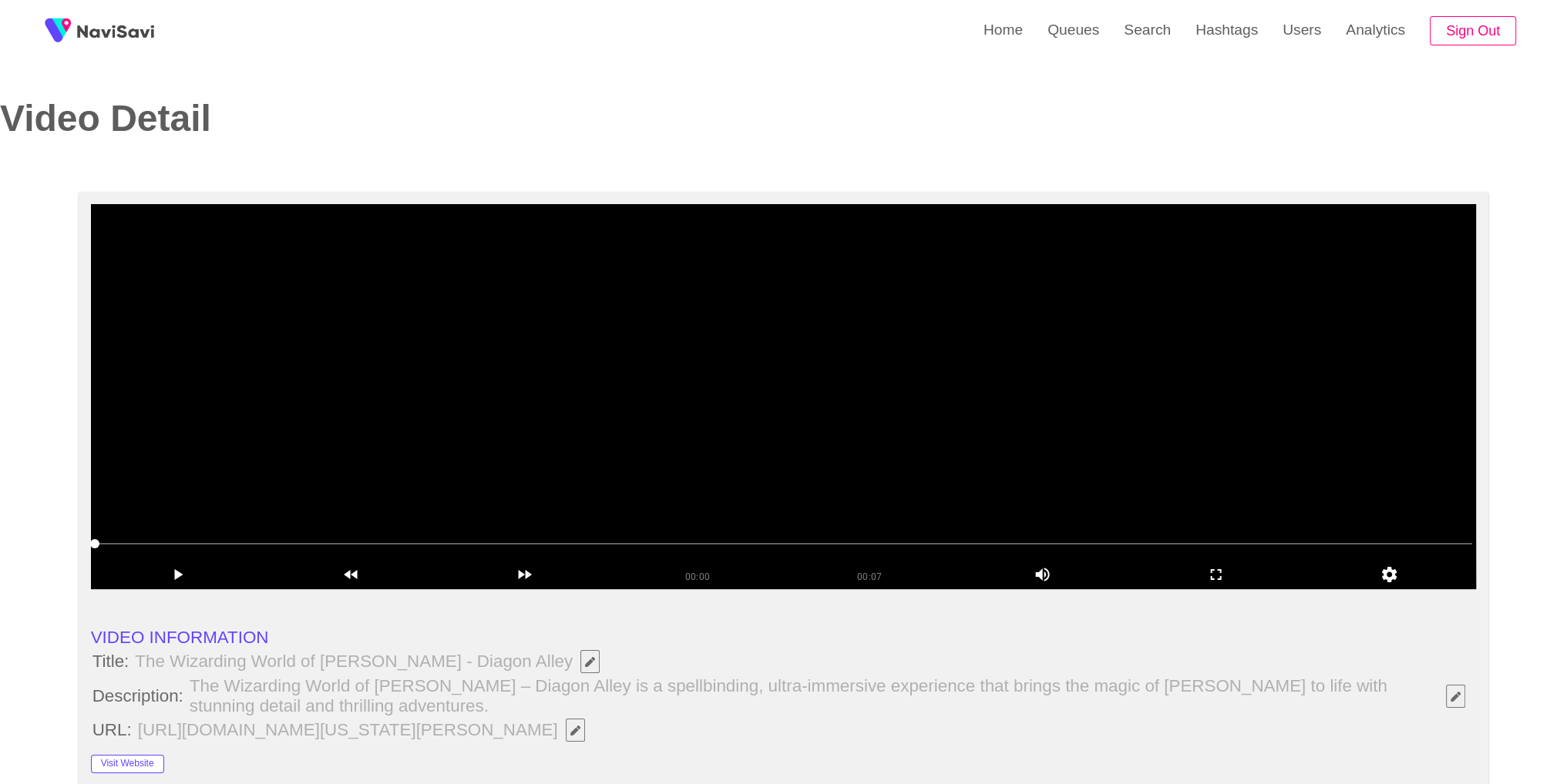
click at [833, 401] on video at bounding box center [784, 397] width 1386 height 385
click at [1241, 580] on icon "add" at bounding box center [1215, 574] width 172 height 19
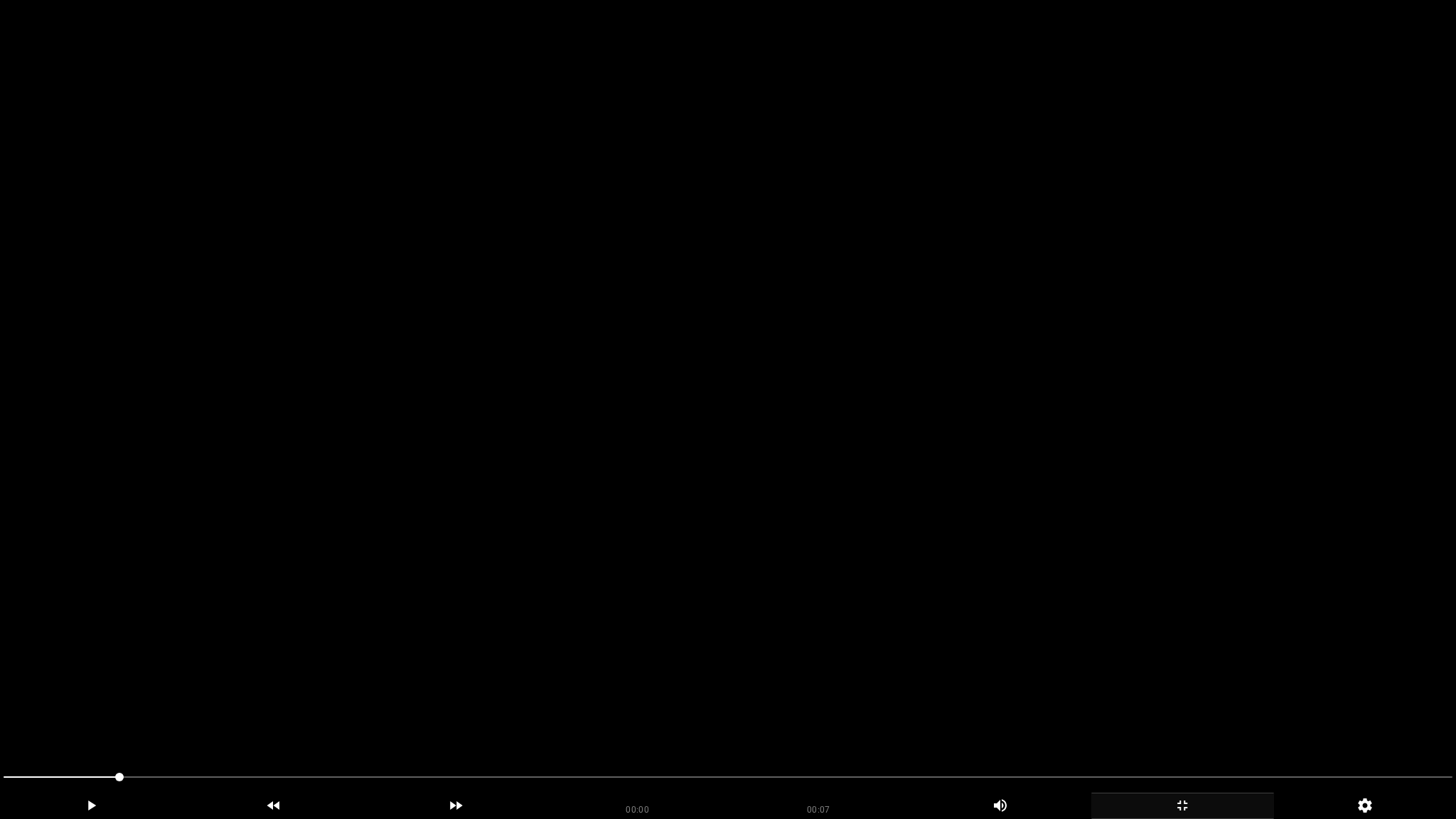
click at [1112, 535] on video at bounding box center [728, 409] width 1456 height 819
click at [1188, 711] on icon "add" at bounding box center [1182, 805] width 182 height 17
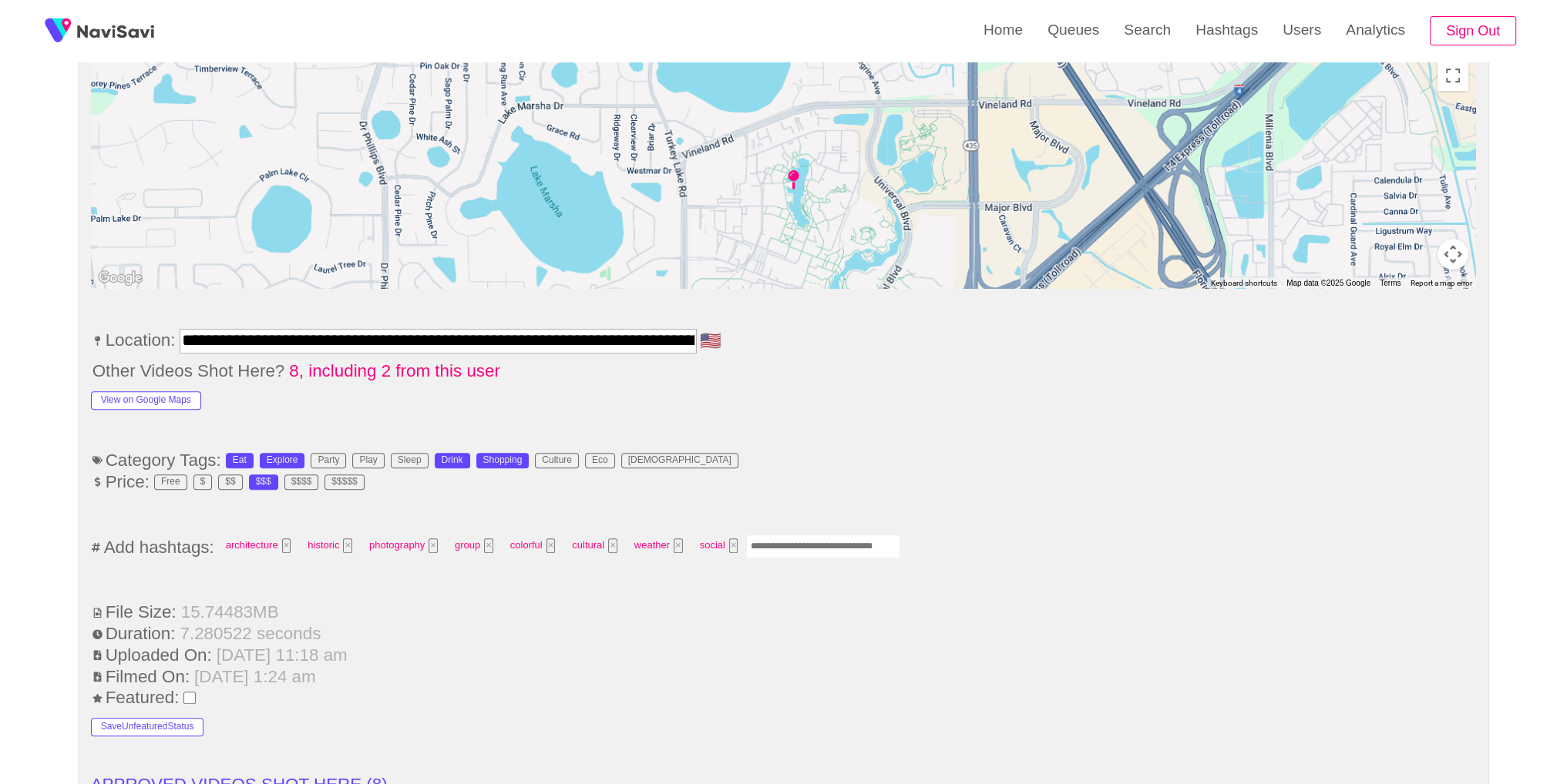
scroll to position [799, 0]
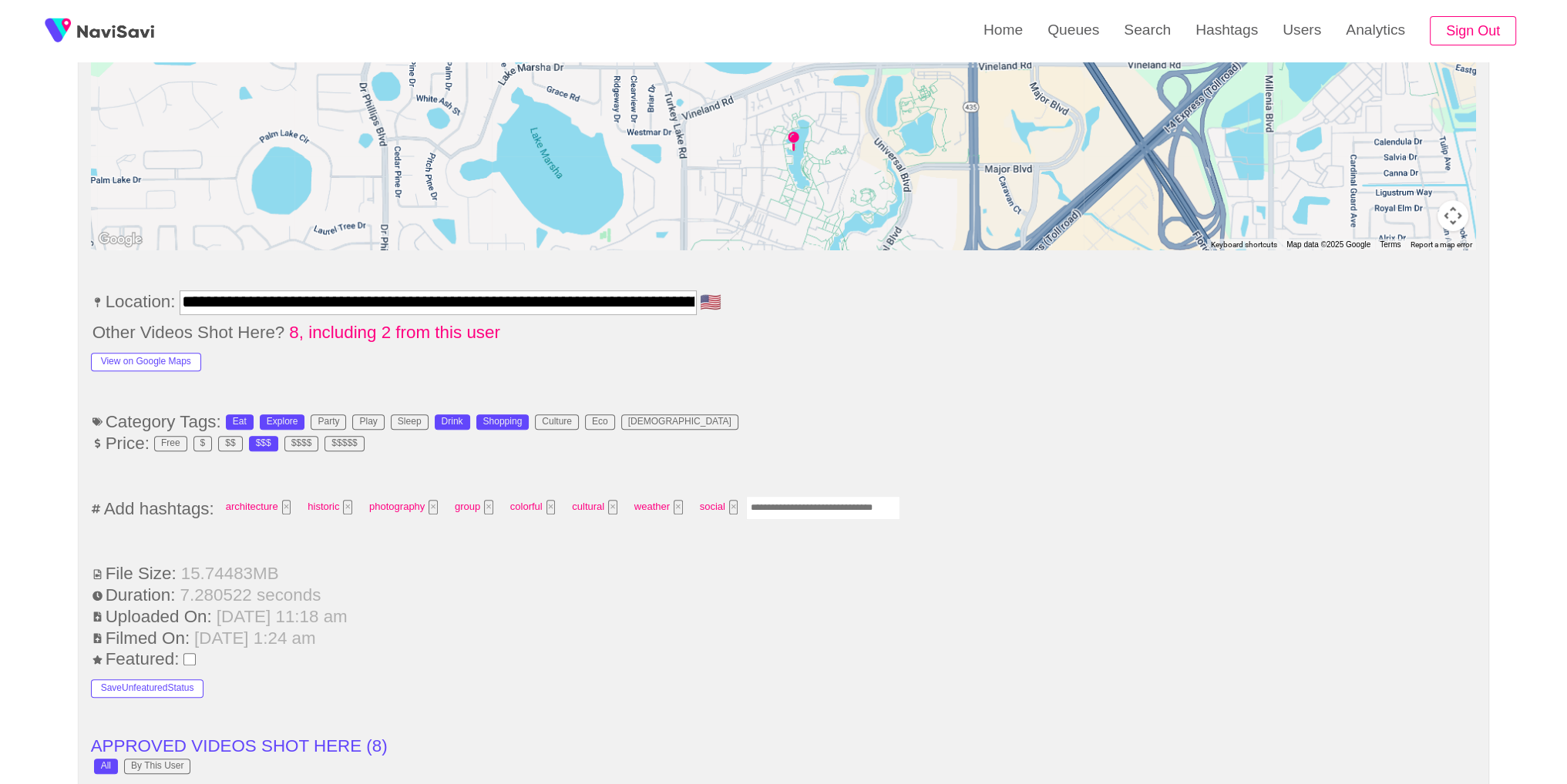
drag, startPoint x: 809, startPoint y: 506, endPoint x: 859, endPoint y: 460, distance: 67.9
click at [810, 507] on input "Enter tag here and press return" at bounding box center [823, 508] width 154 height 24
type input "****"
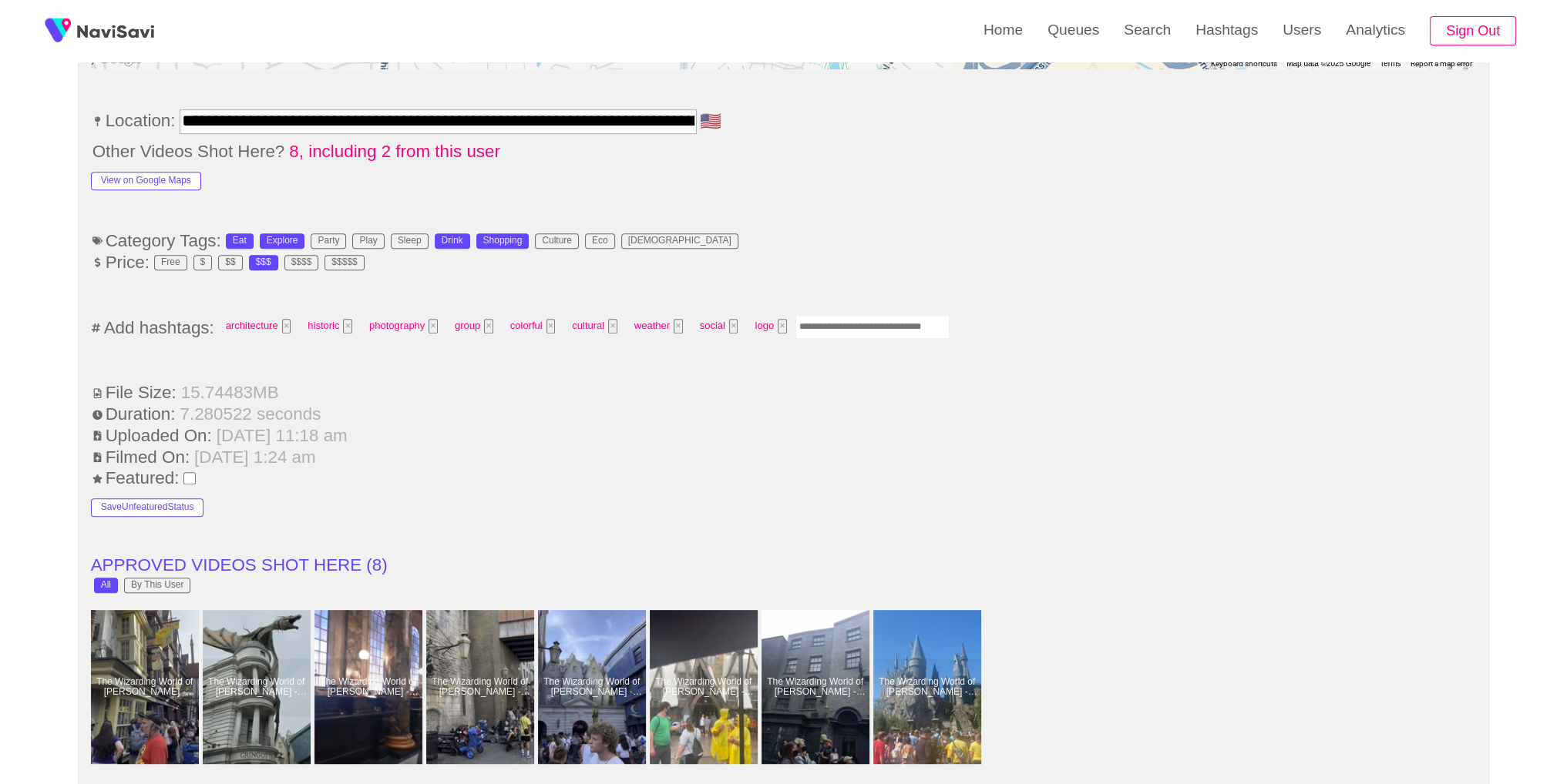
scroll to position [975, 0]
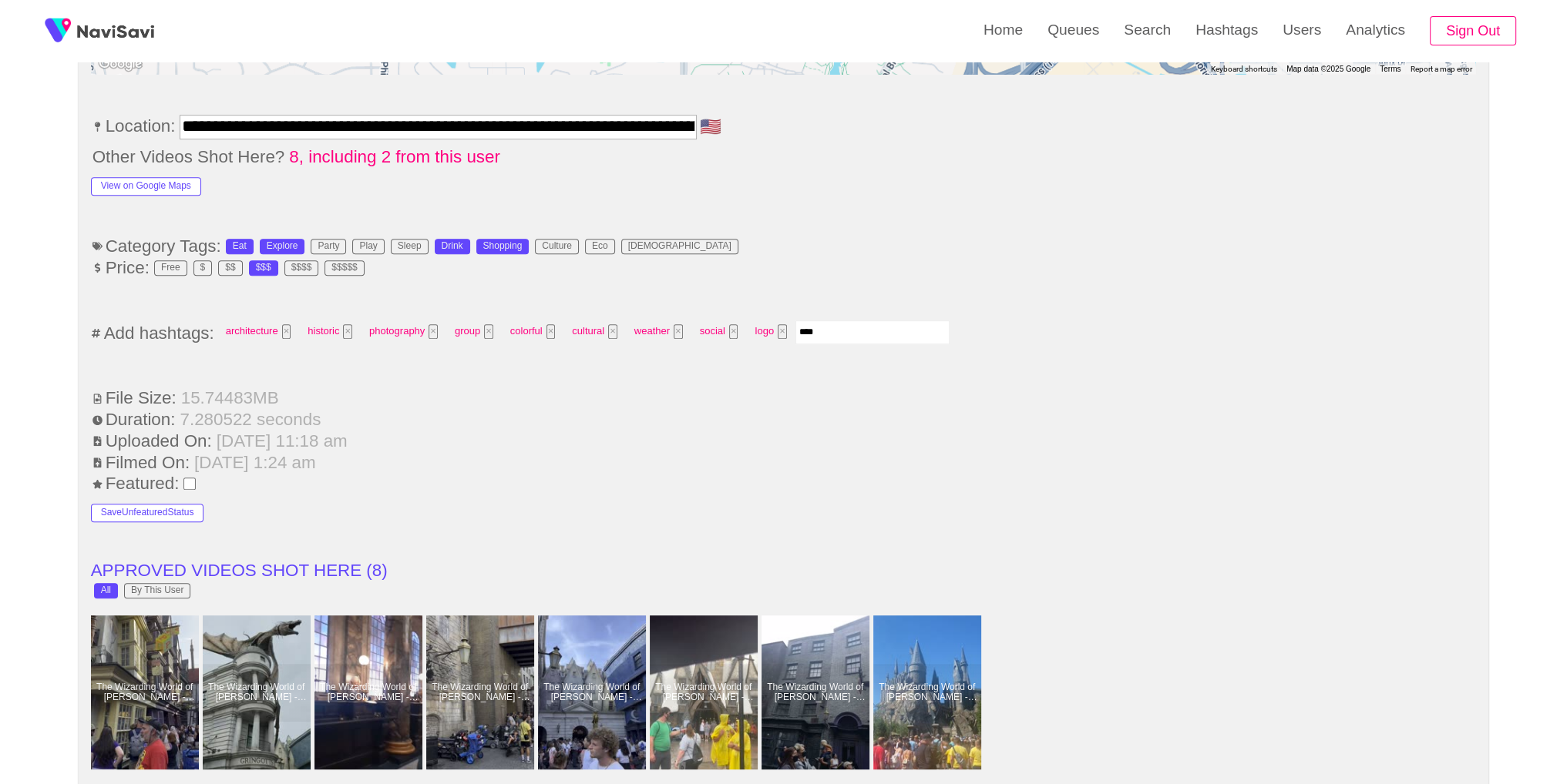
type input "*****"
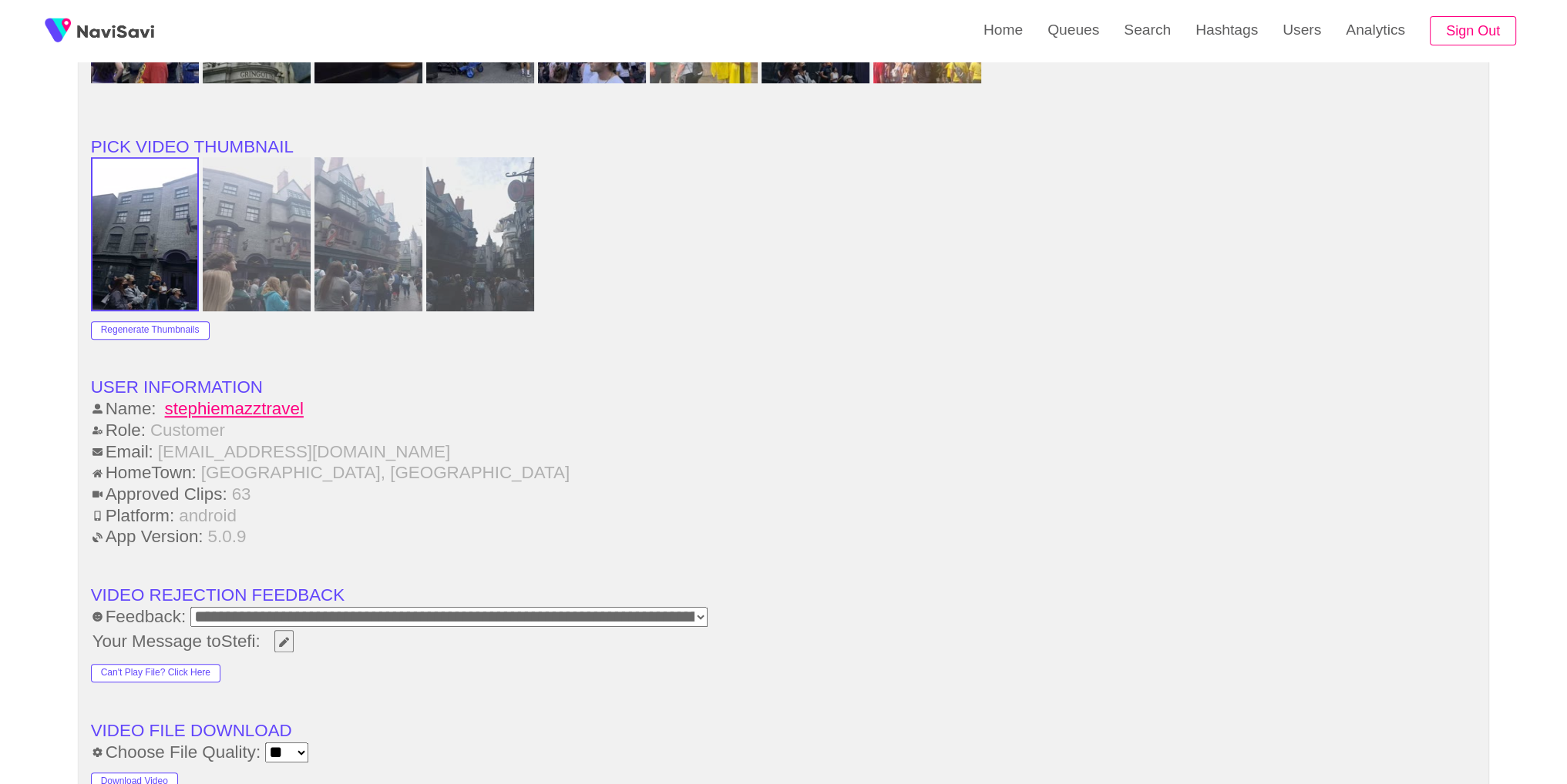
scroll to position [2205, 0]
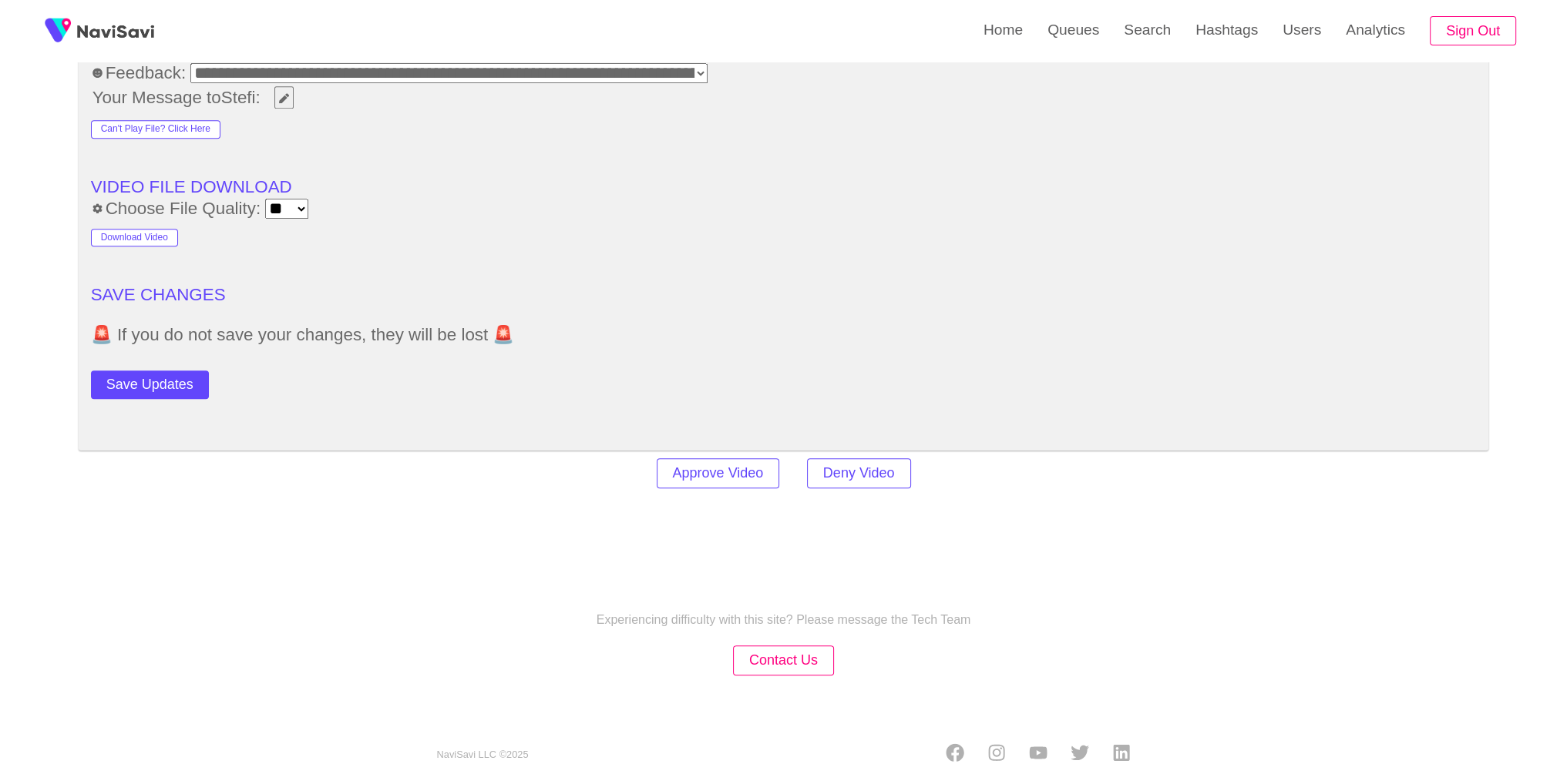
click at [182, 389] on button "Save Updates" at bounding box center [150, 385] width 118 height 29
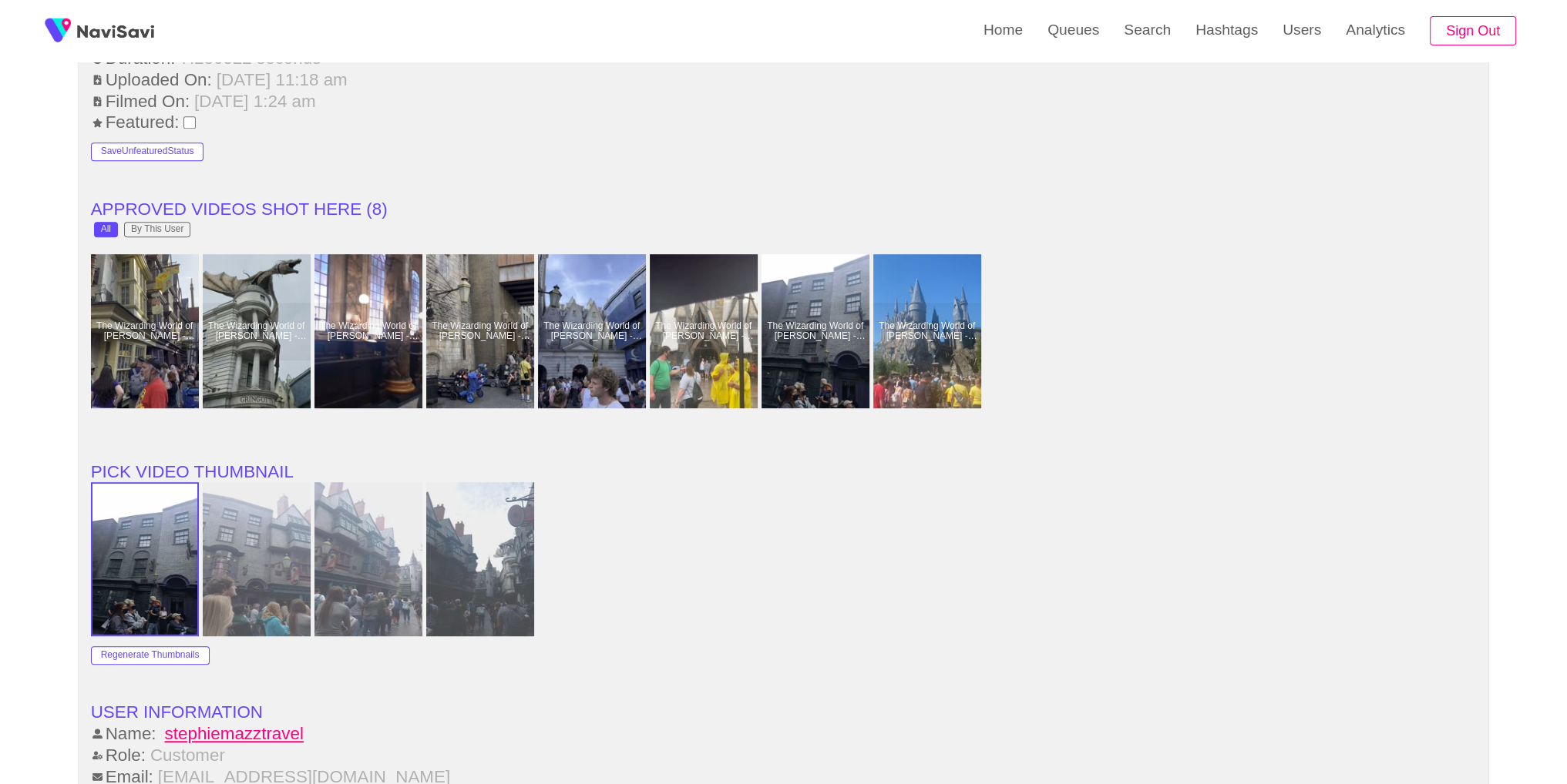
scroll to position [1331, 0]
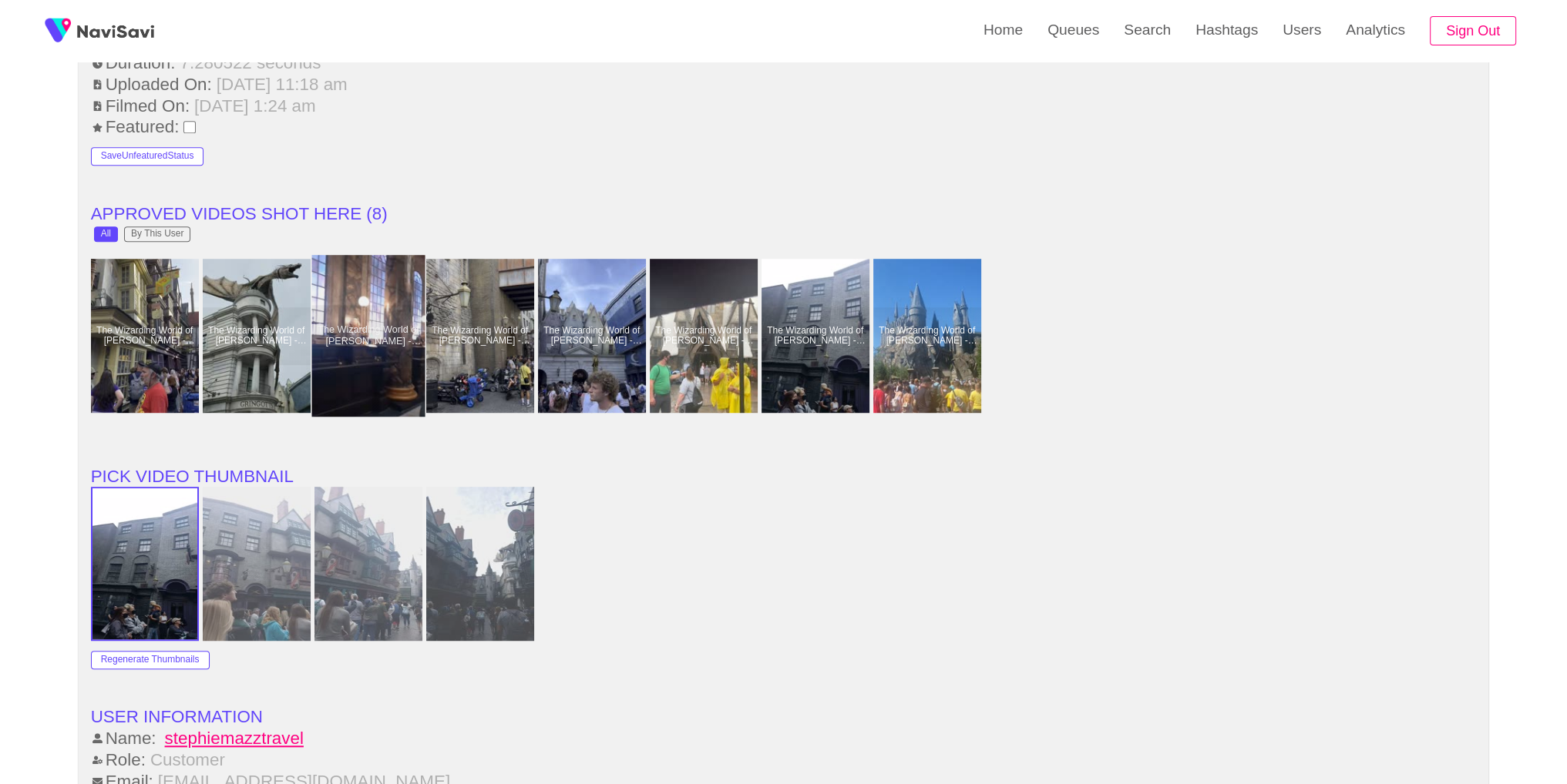
click at [379, 333] on div at bounding box center [368, 335] width 113 height 161
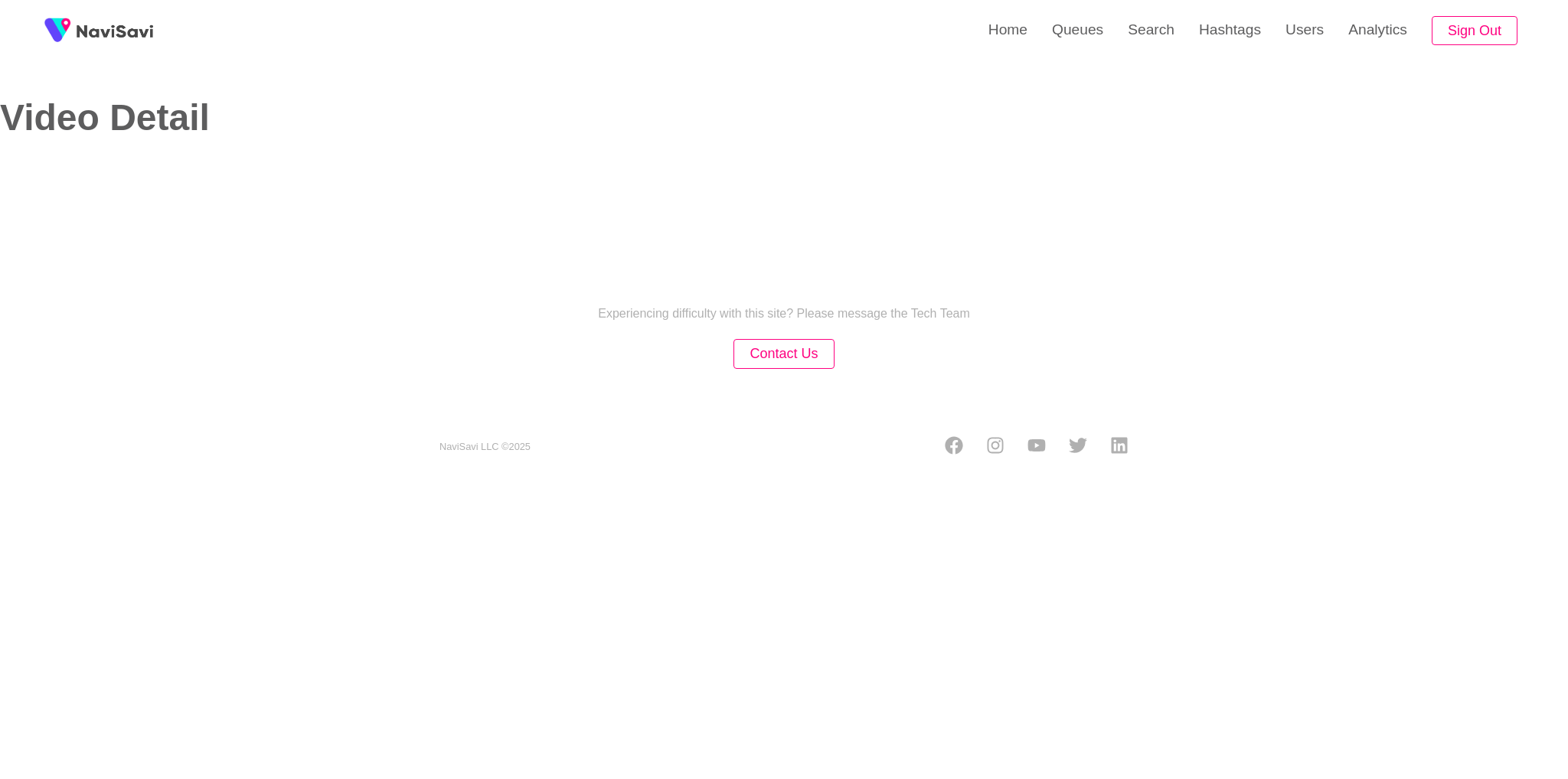
select select "**********"
select select "**"
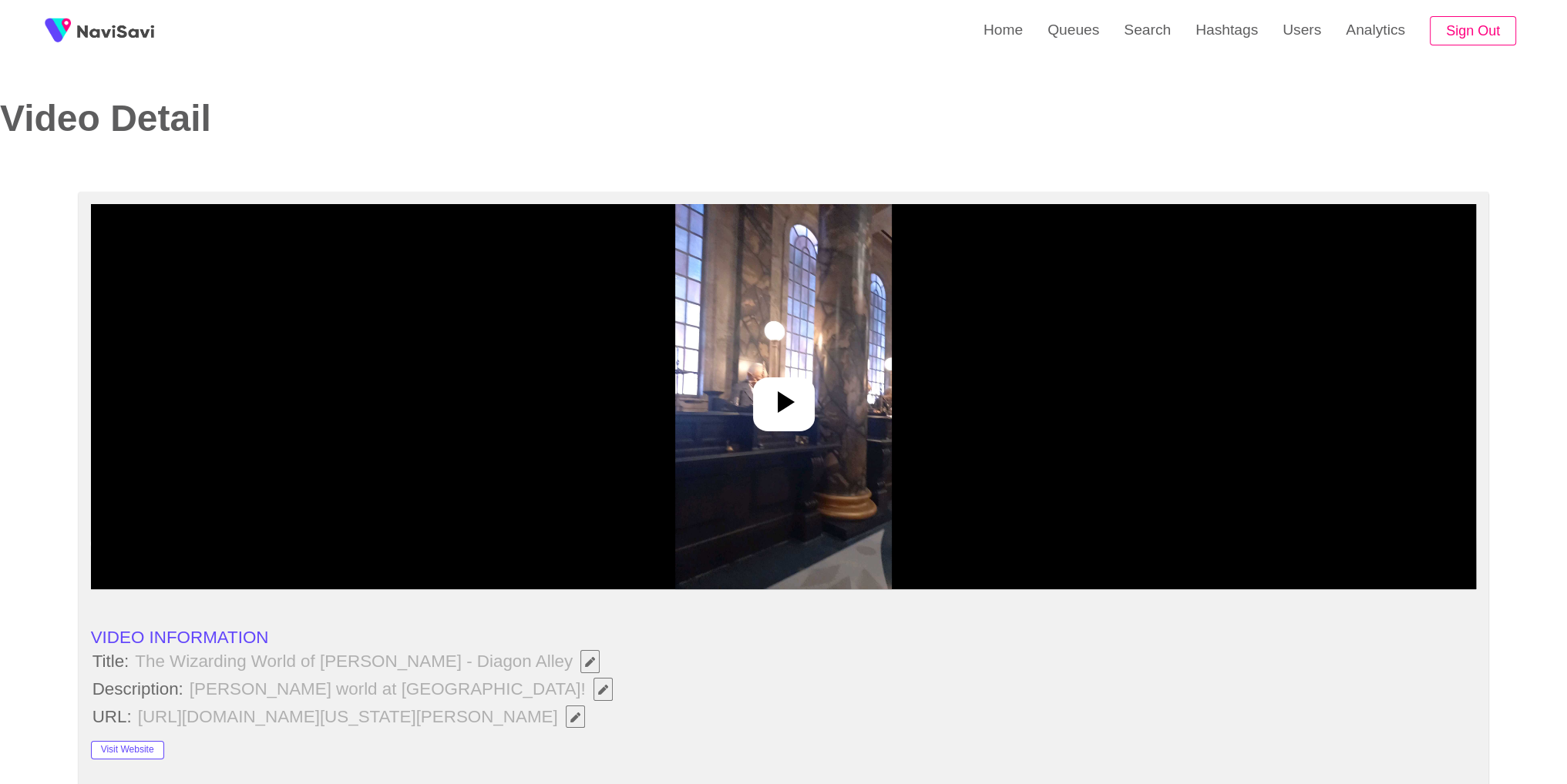
click at [984, 433] on div at bounding box center [784, 397] width 1386 height 385
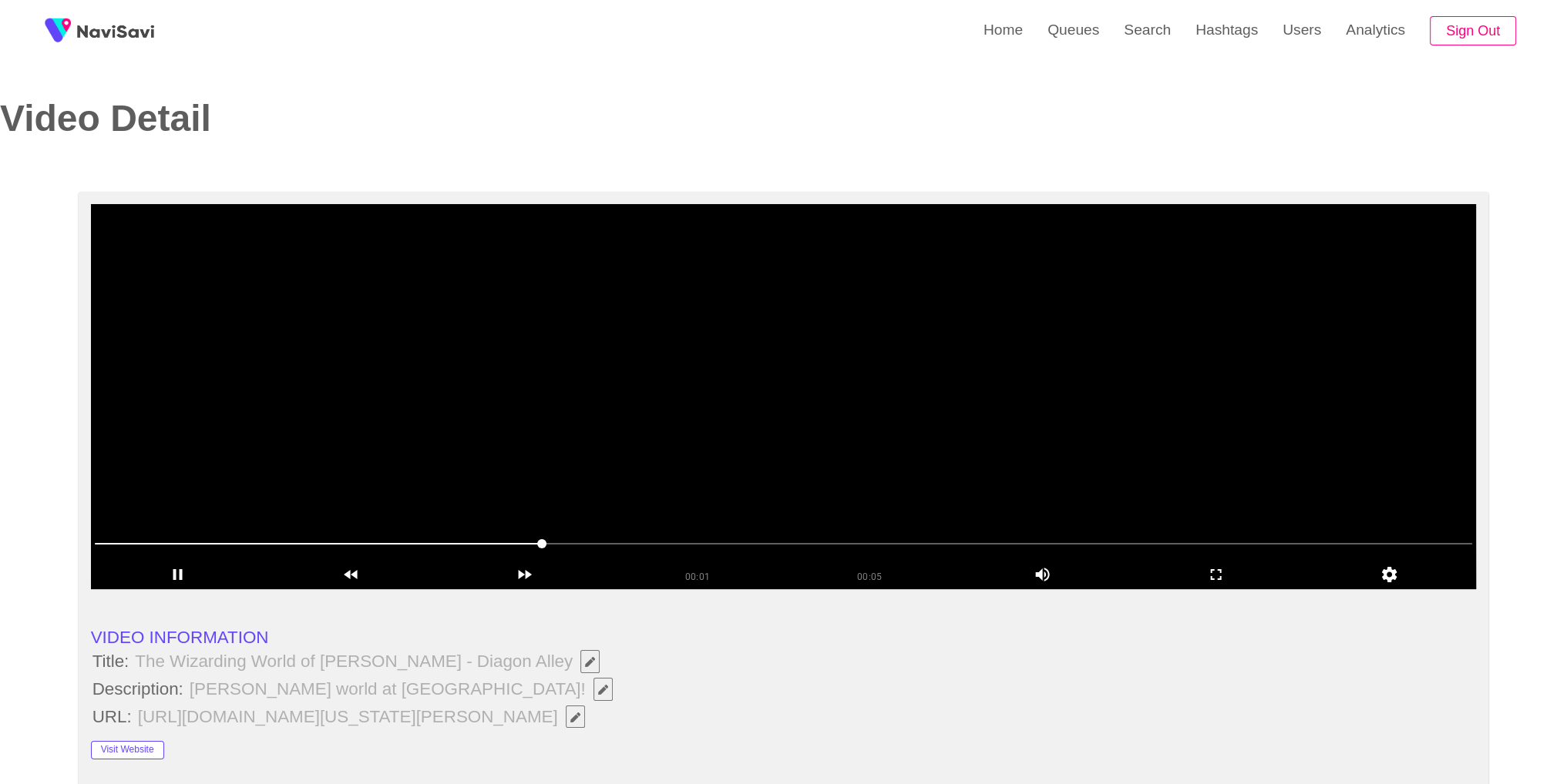
click at [593, 691] on button "button" at bounding box center [603, 689] width 19 height 23
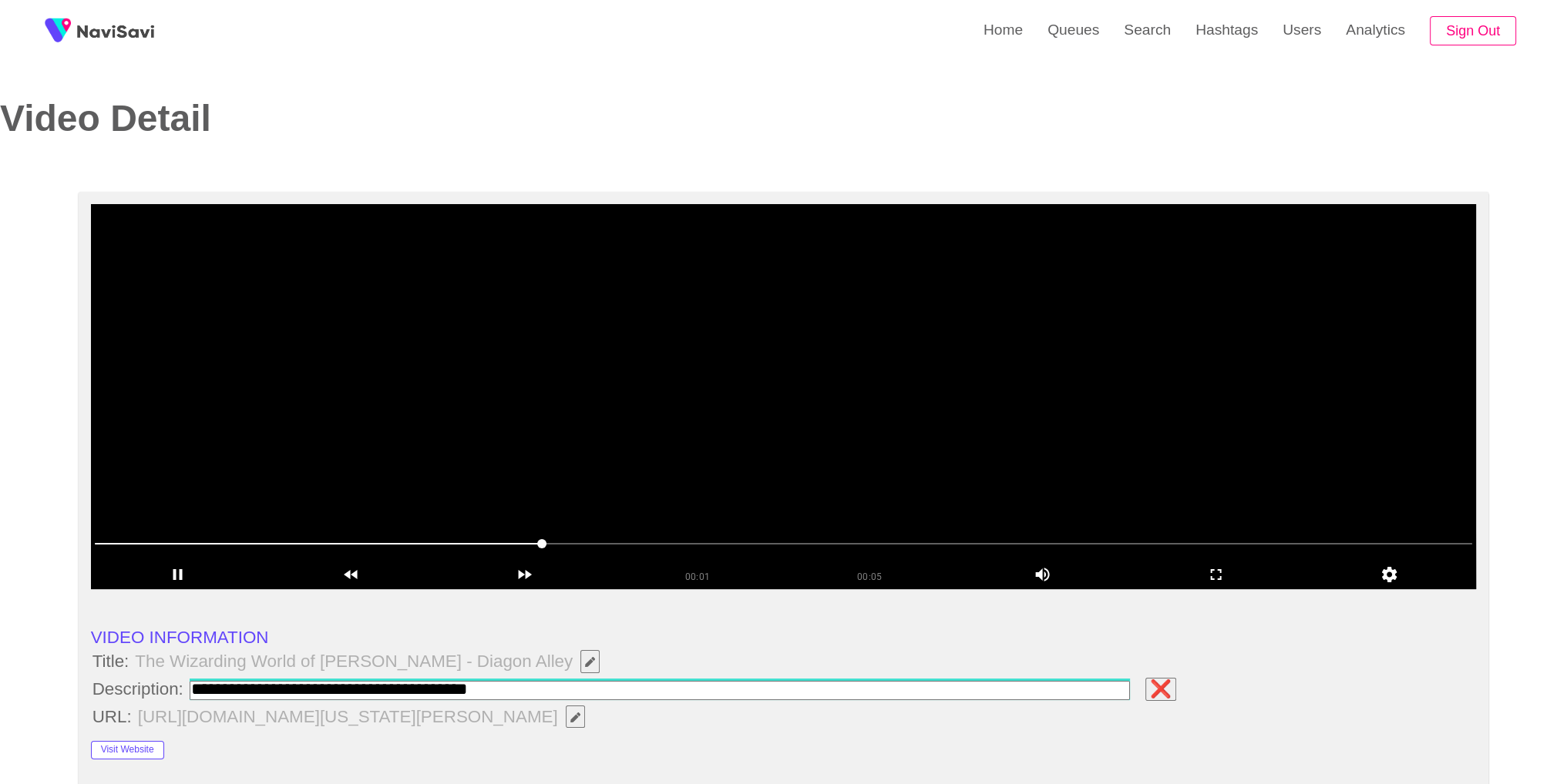
type input "**********"
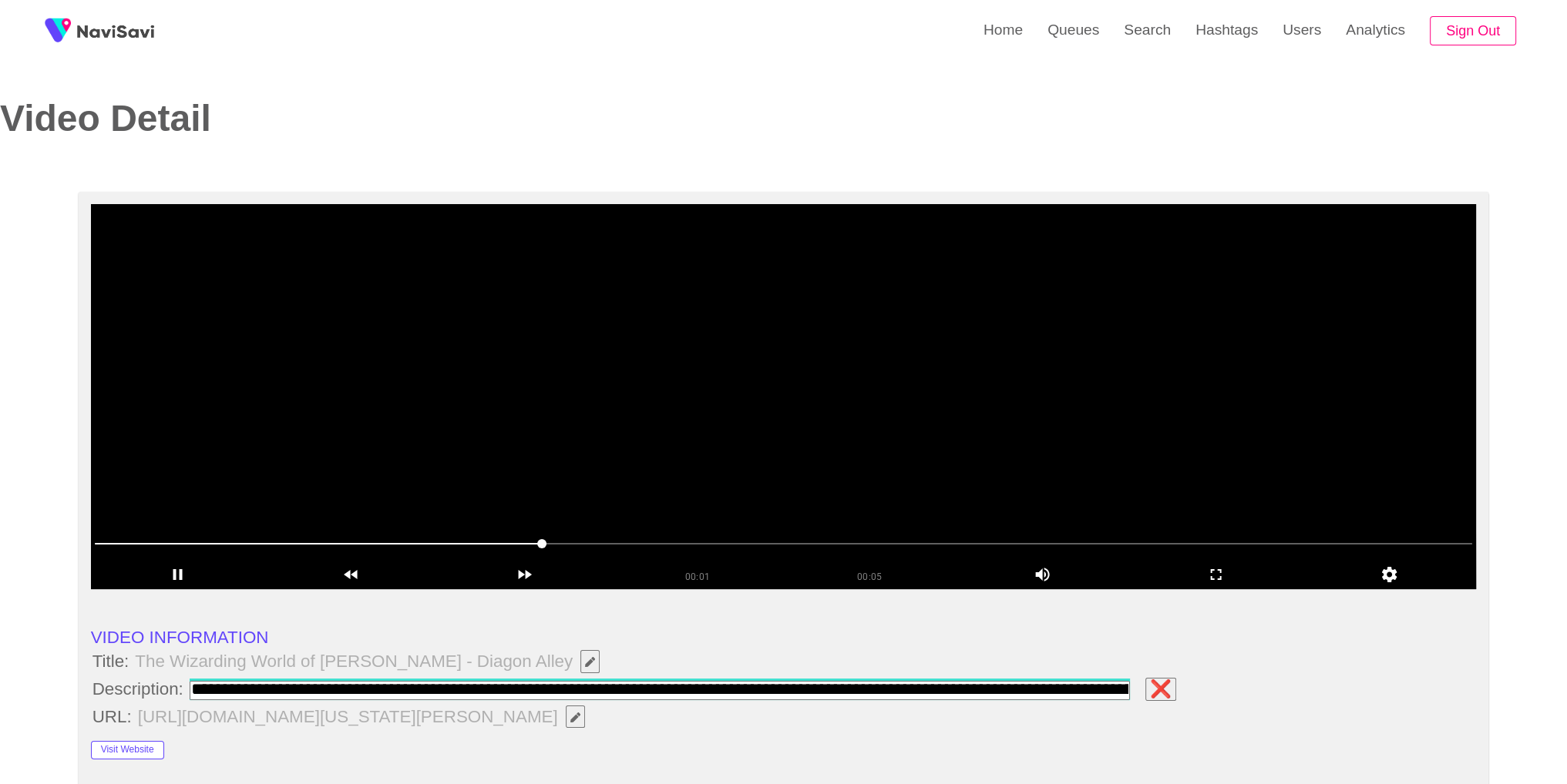
scroll to position [0, 459]
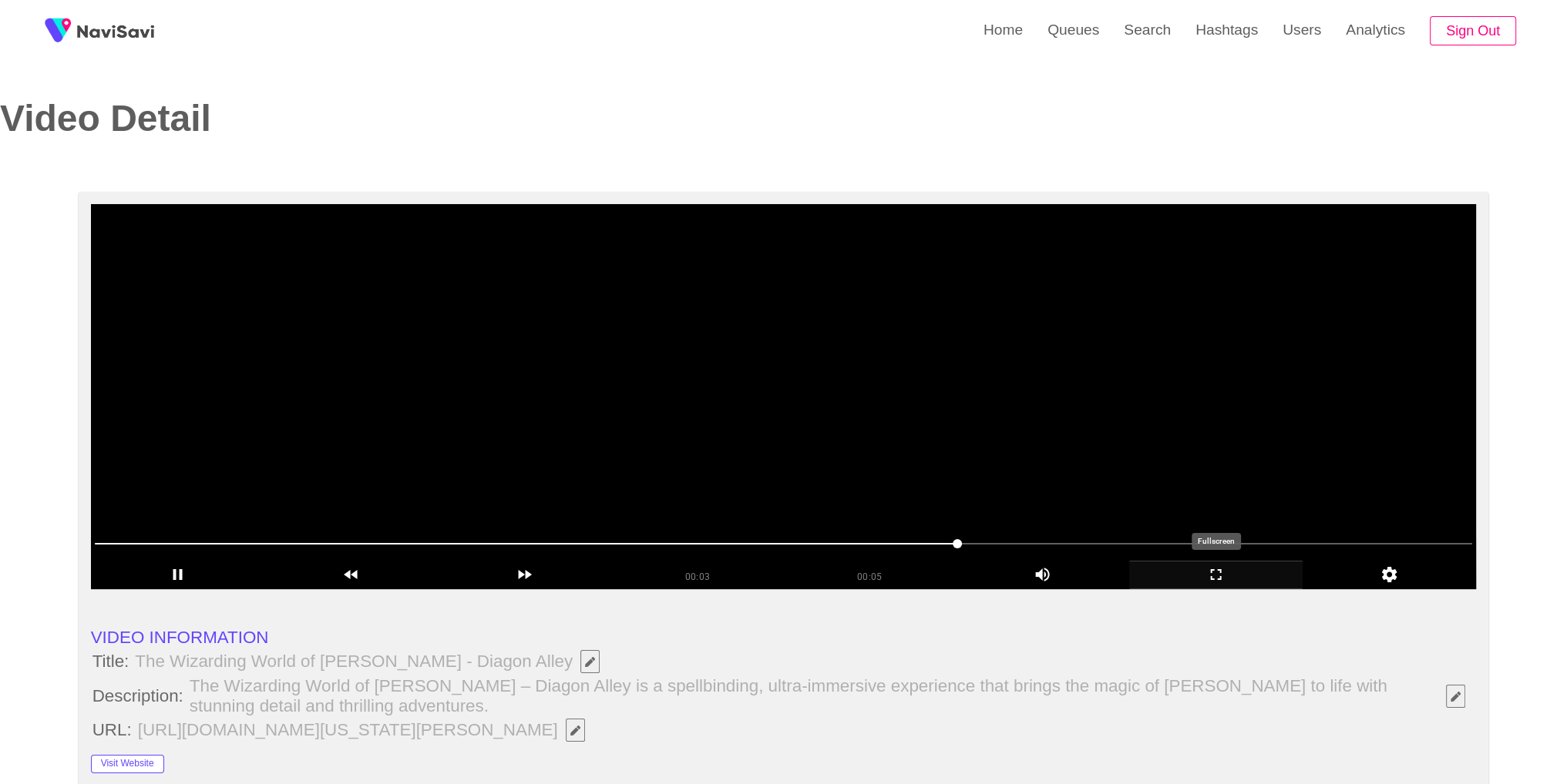
click at [1205, 583] on icon "add" at bounding box center [1215, 574] width 172 height 19
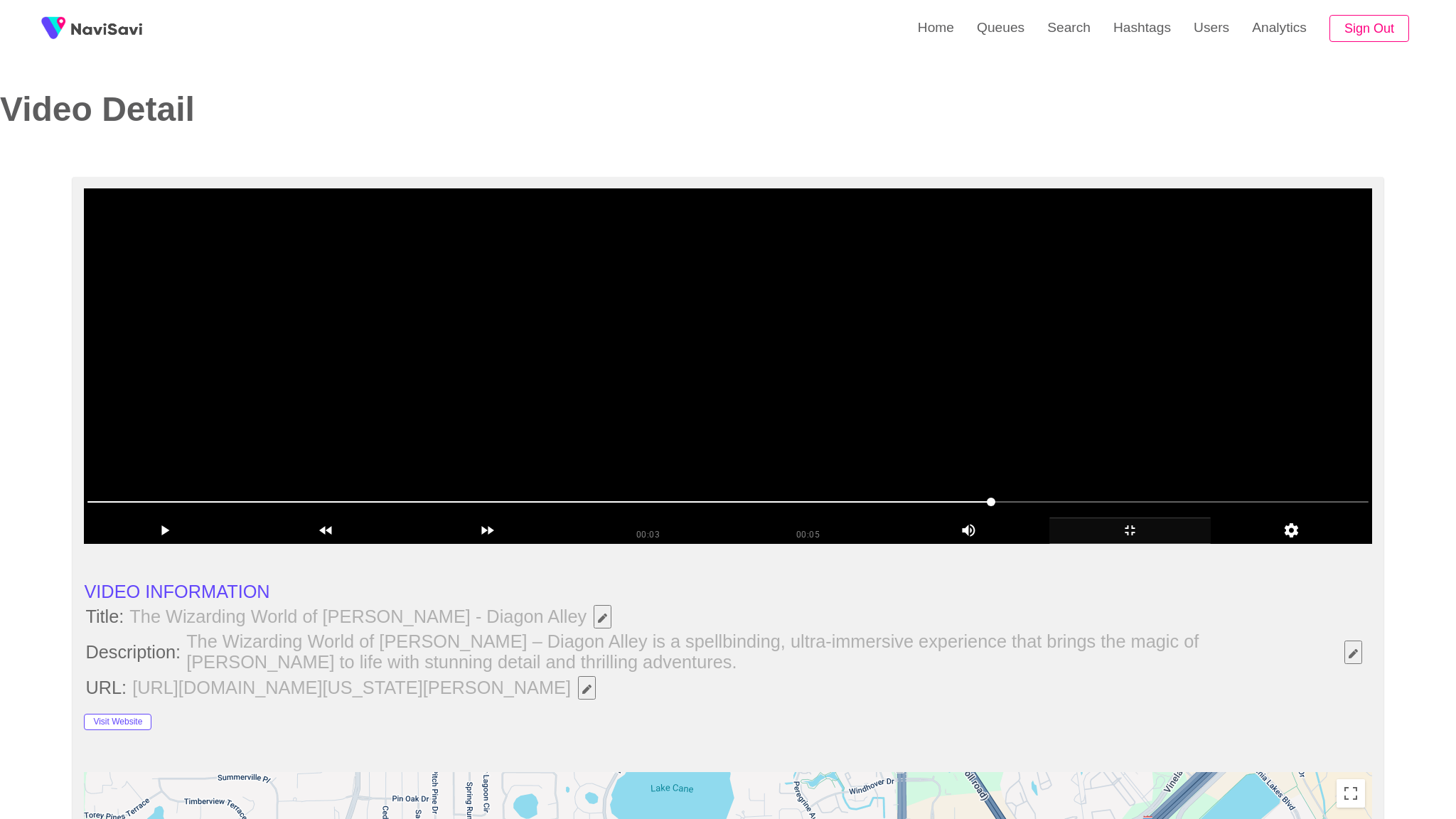
click at [1090, 544] on video at bounding box center [727, 366] width 1287 height 355
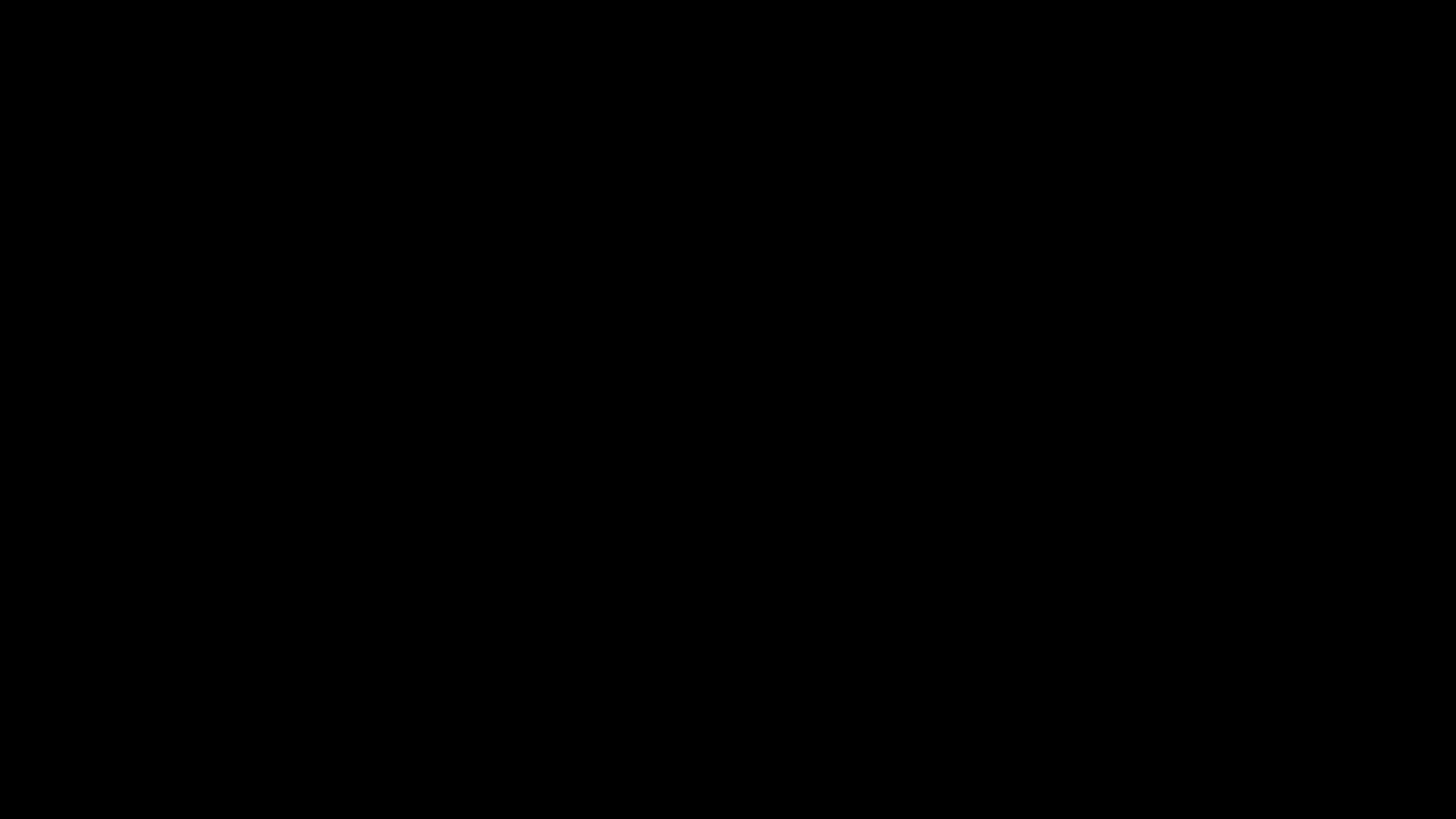
drag, startPoint x: 213, startPoint y: 775, endPoint x: 118, endPoint y: 775, distance: 95.0
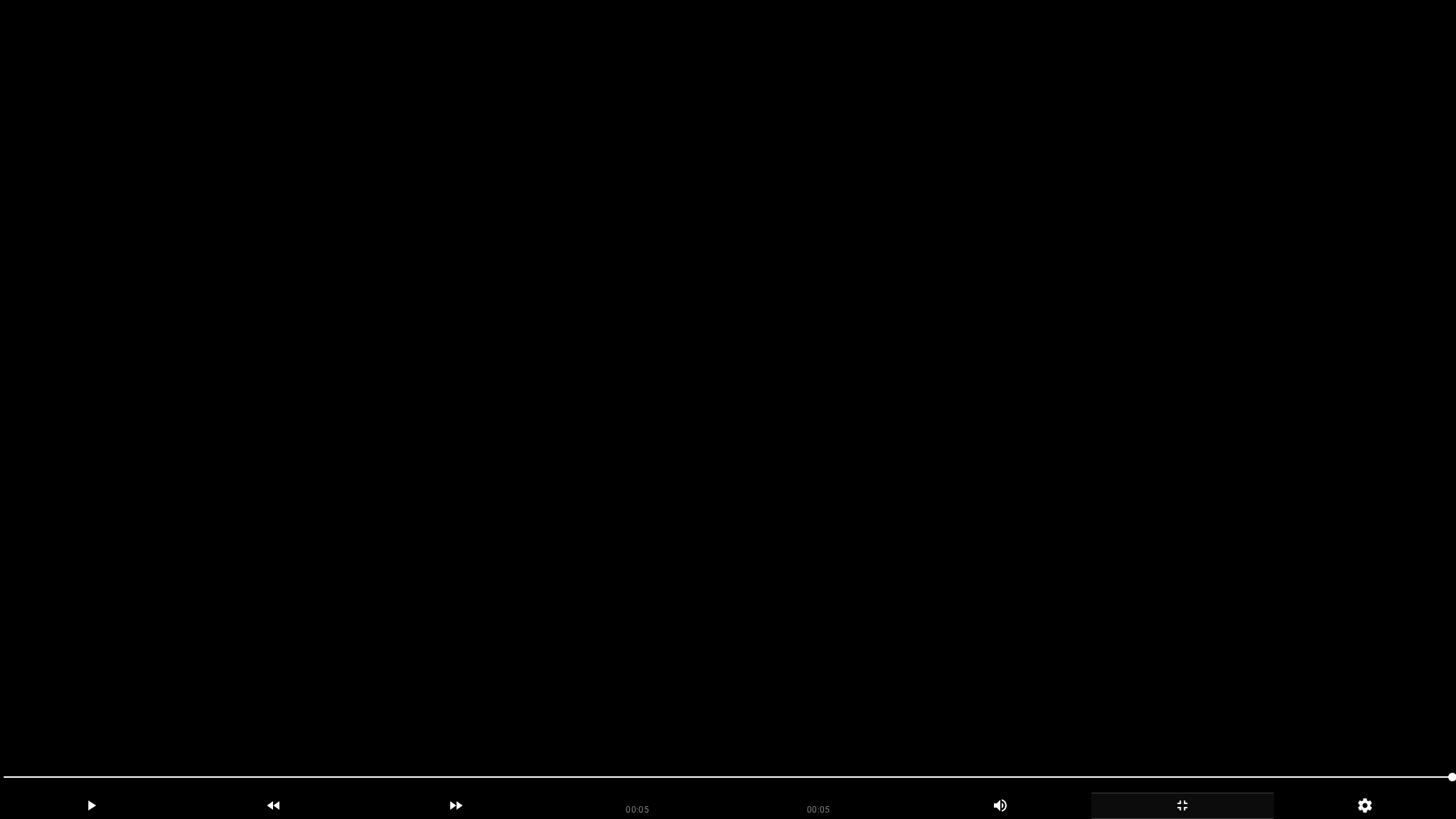
click at [1024, 588] on video at bounding box center [728, 409] width 1456 height 819
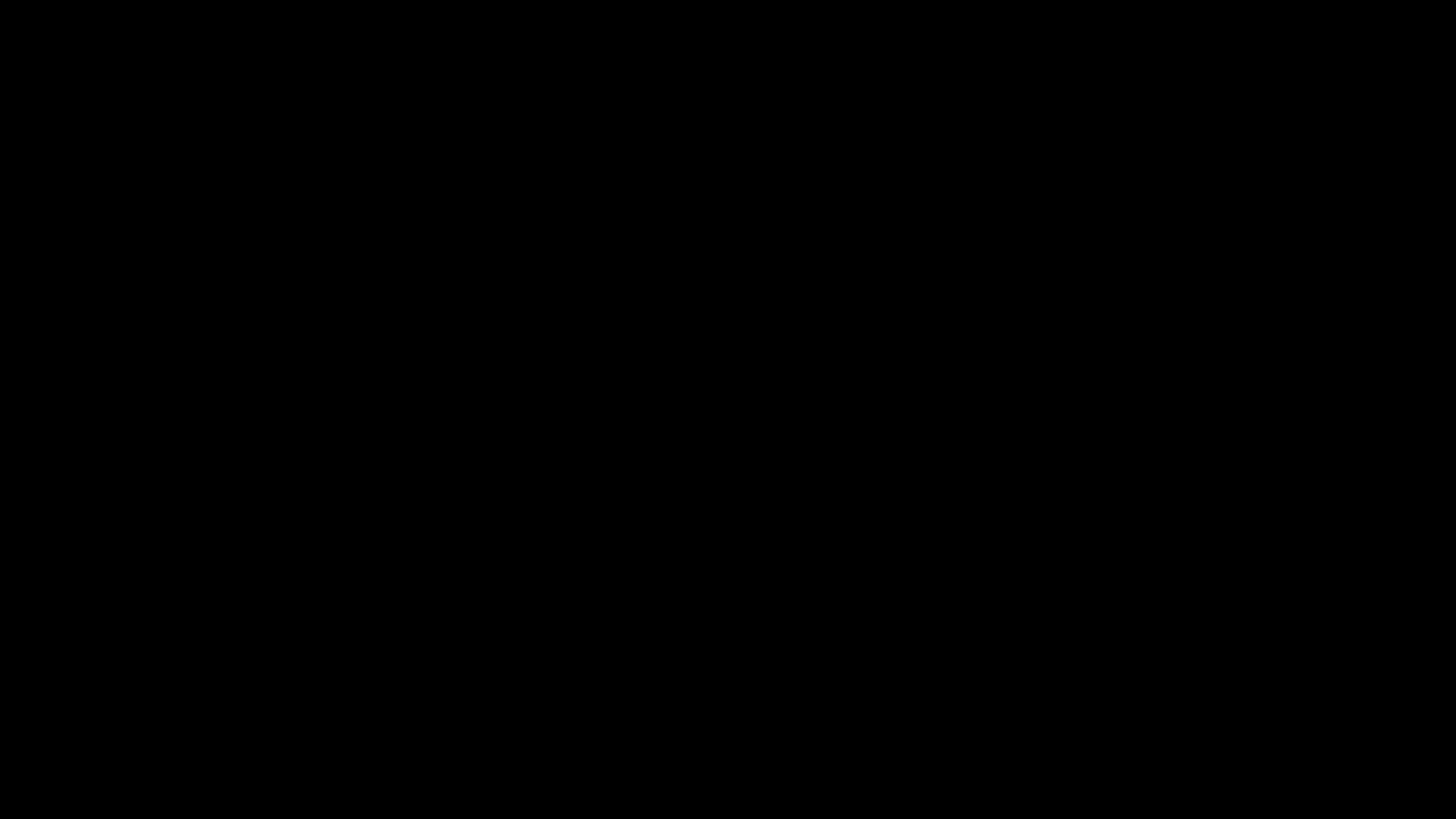
click at [1189, 711] on icon "add" at bounding box center [1182, 805] width 182 height 17
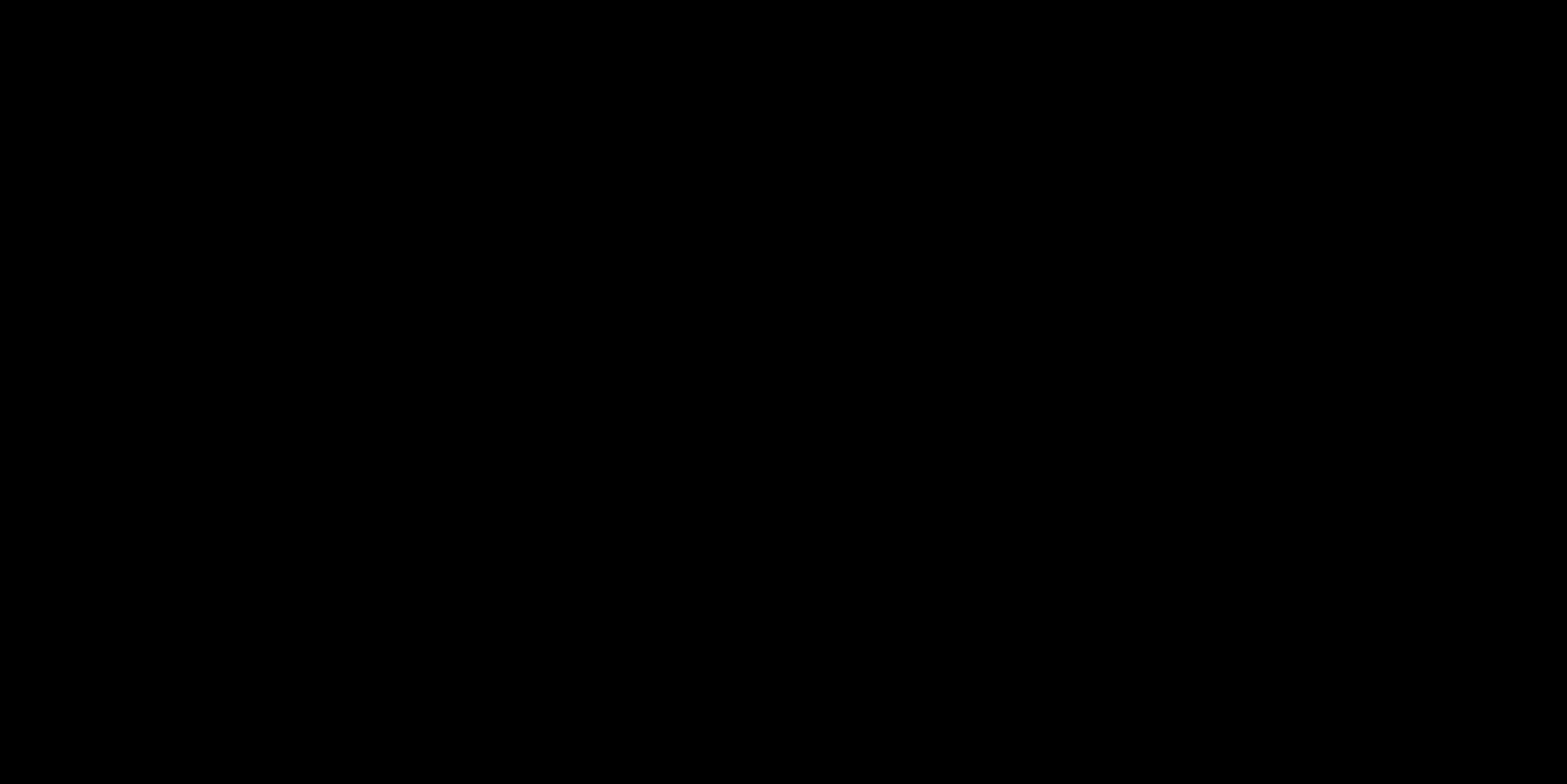
click at [1242, 760] on icon "add" at bounding box center [1273, 770] width 195 height 19
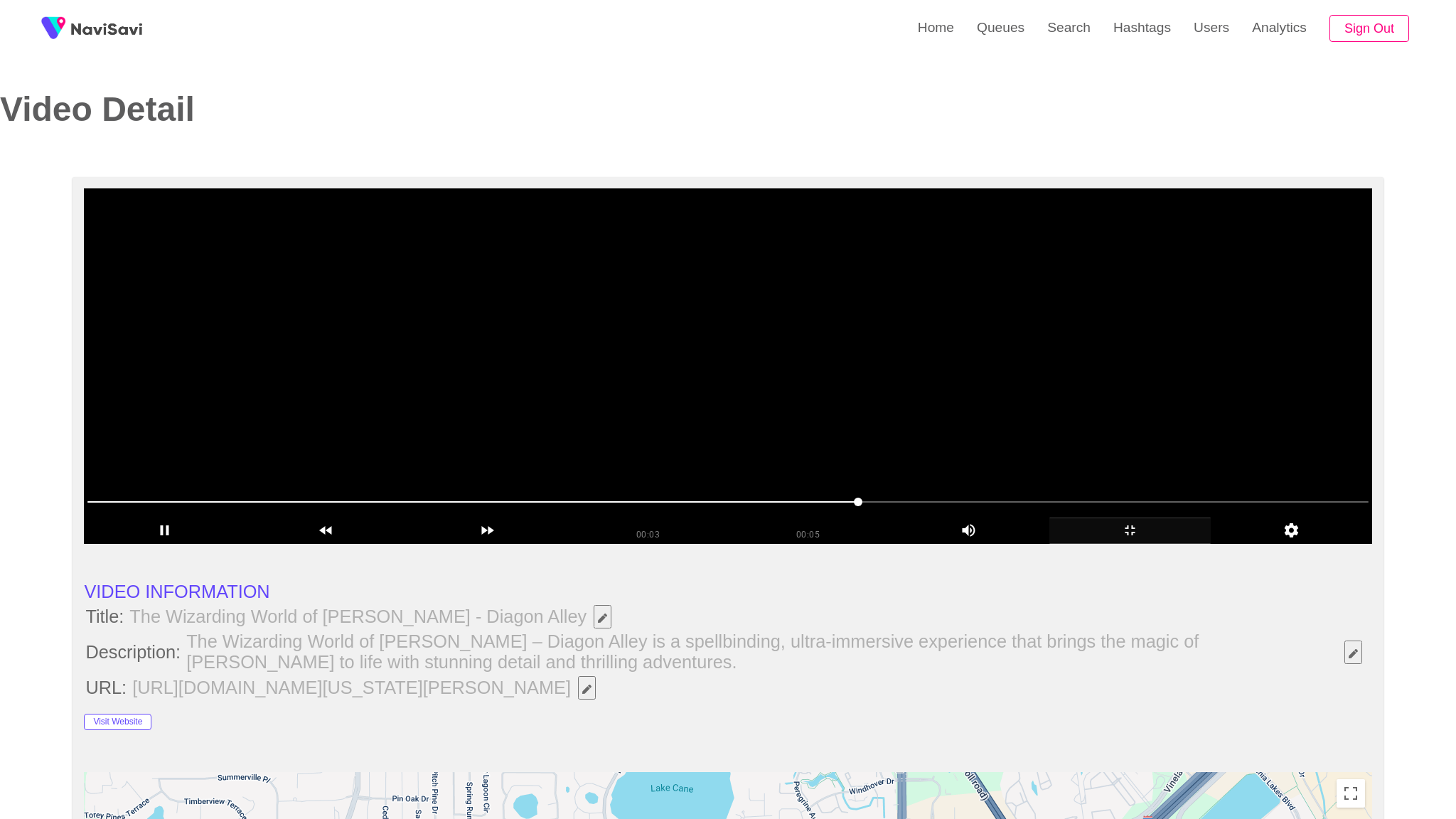
click at [1145, 544] on video at bounding box center [727, 366] width 1287 height 355
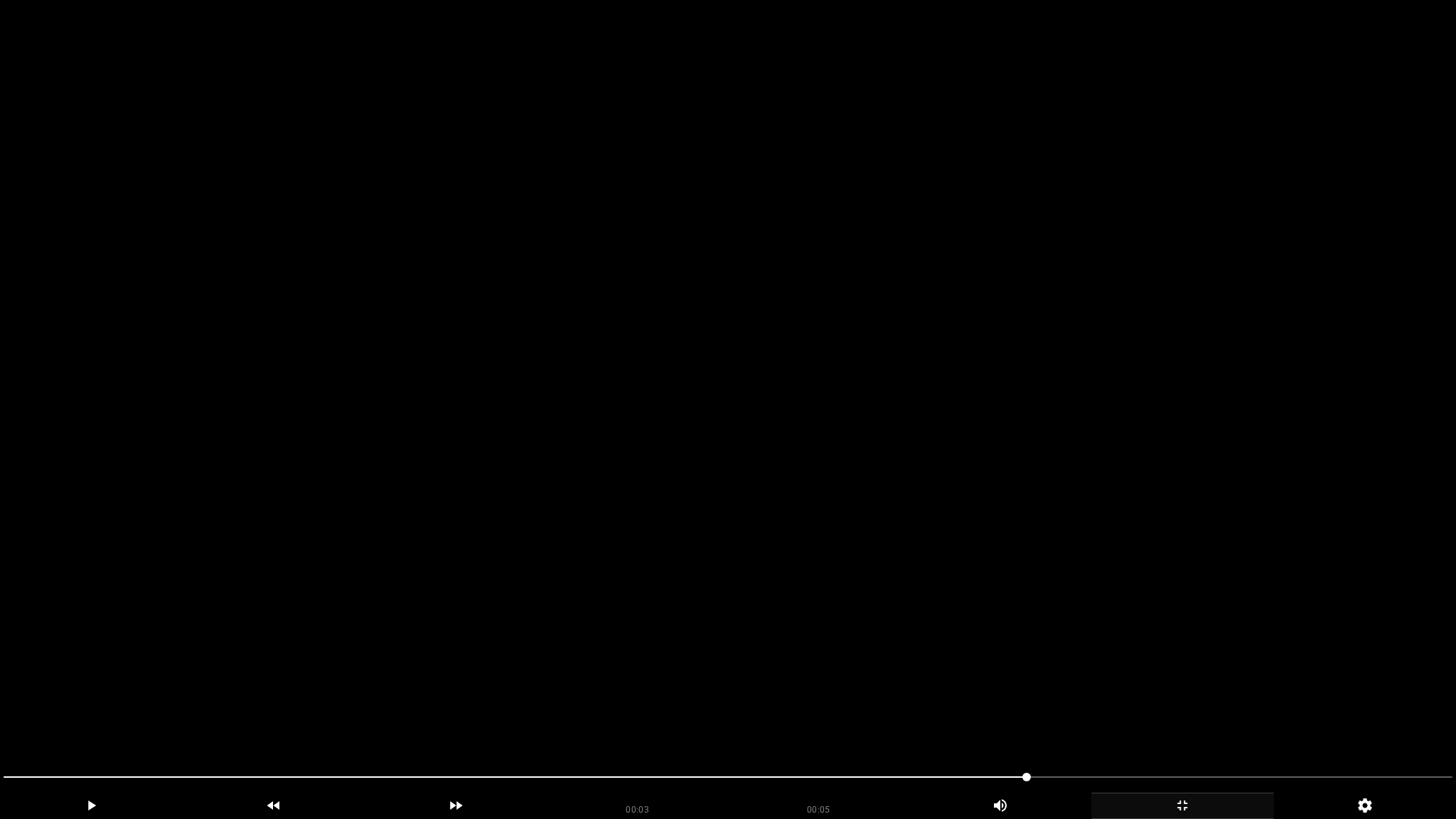
click at [1145, 600] on video at bounding box center [728, 409] width 1456 height 819
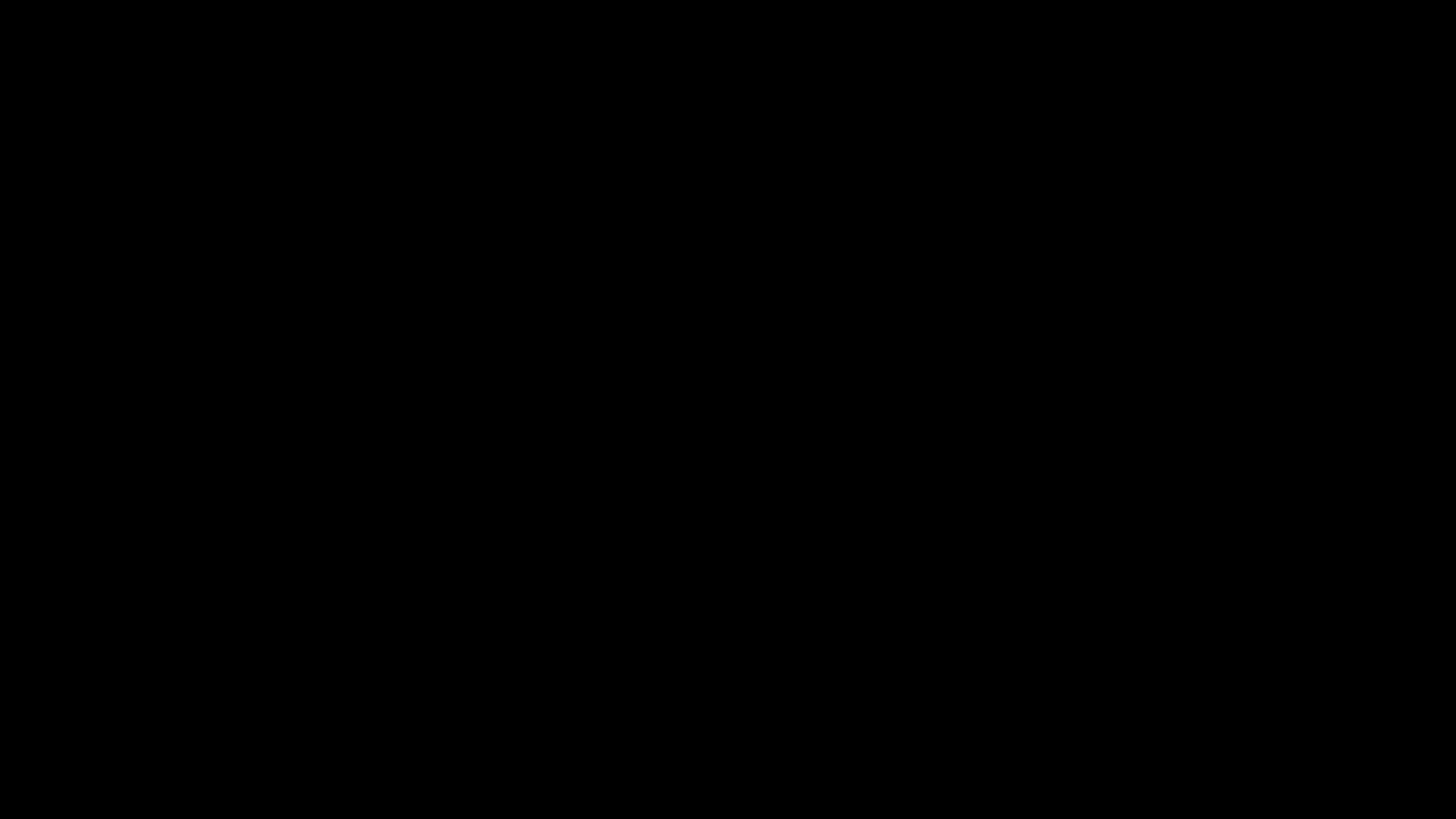
click at [1197, 711] on icon "add" at bounding box center [1182, 805] width 182 height 17
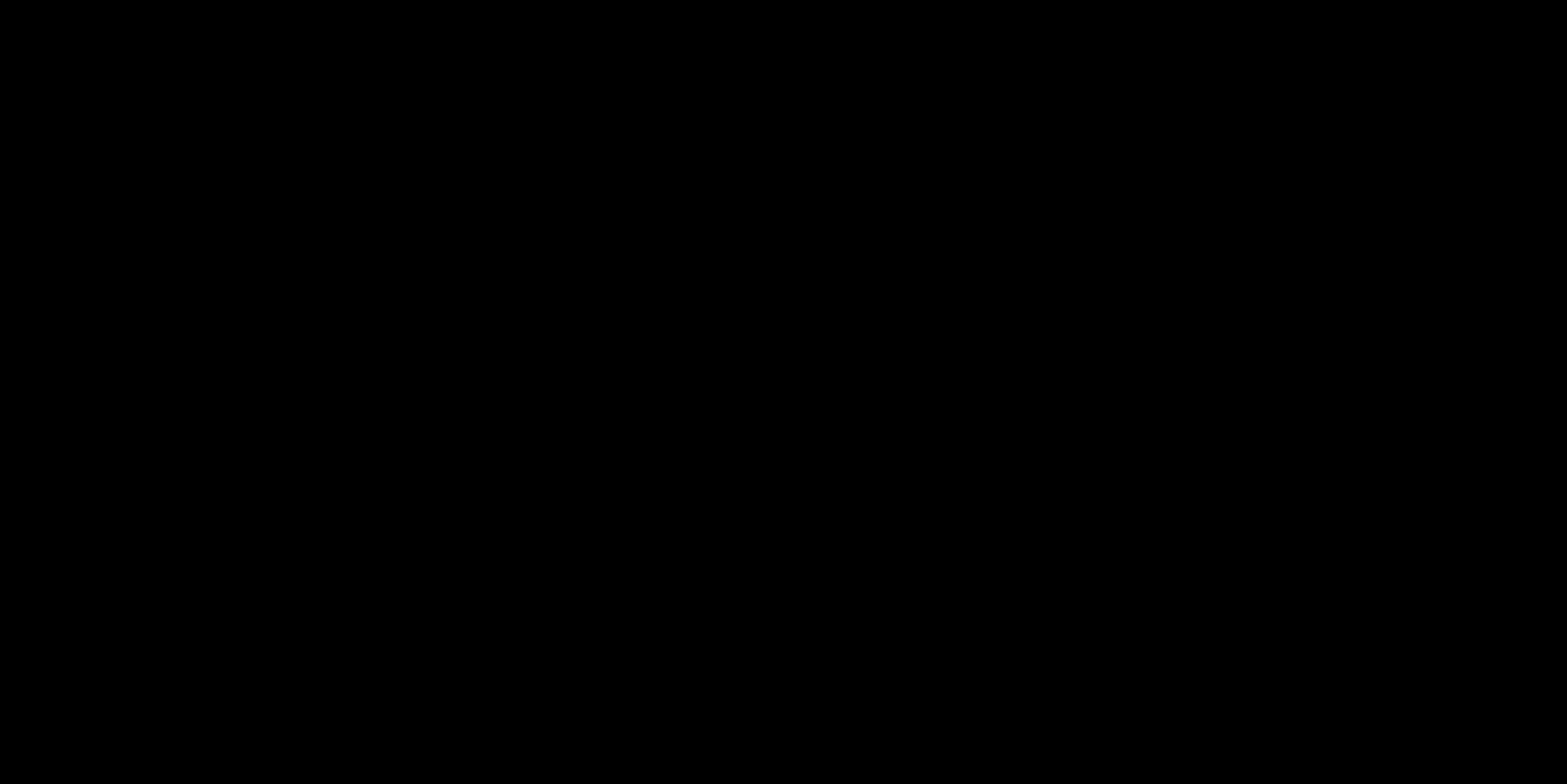
scroll to position [892, 0]
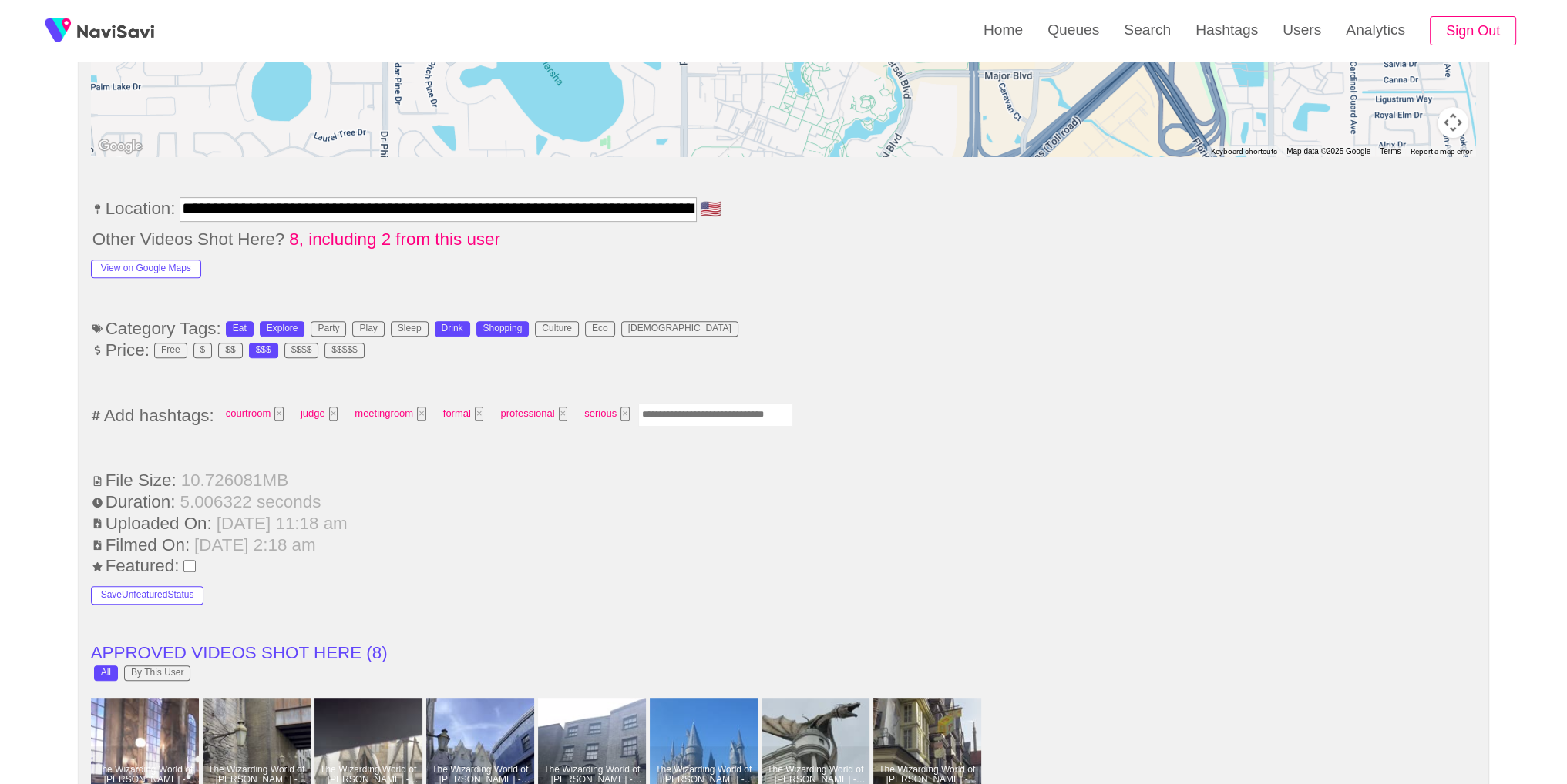
click at [697, 416] on input "Enter tag here and press return" at bounding box center [715, 415] width 154 height 24
type input "*********"
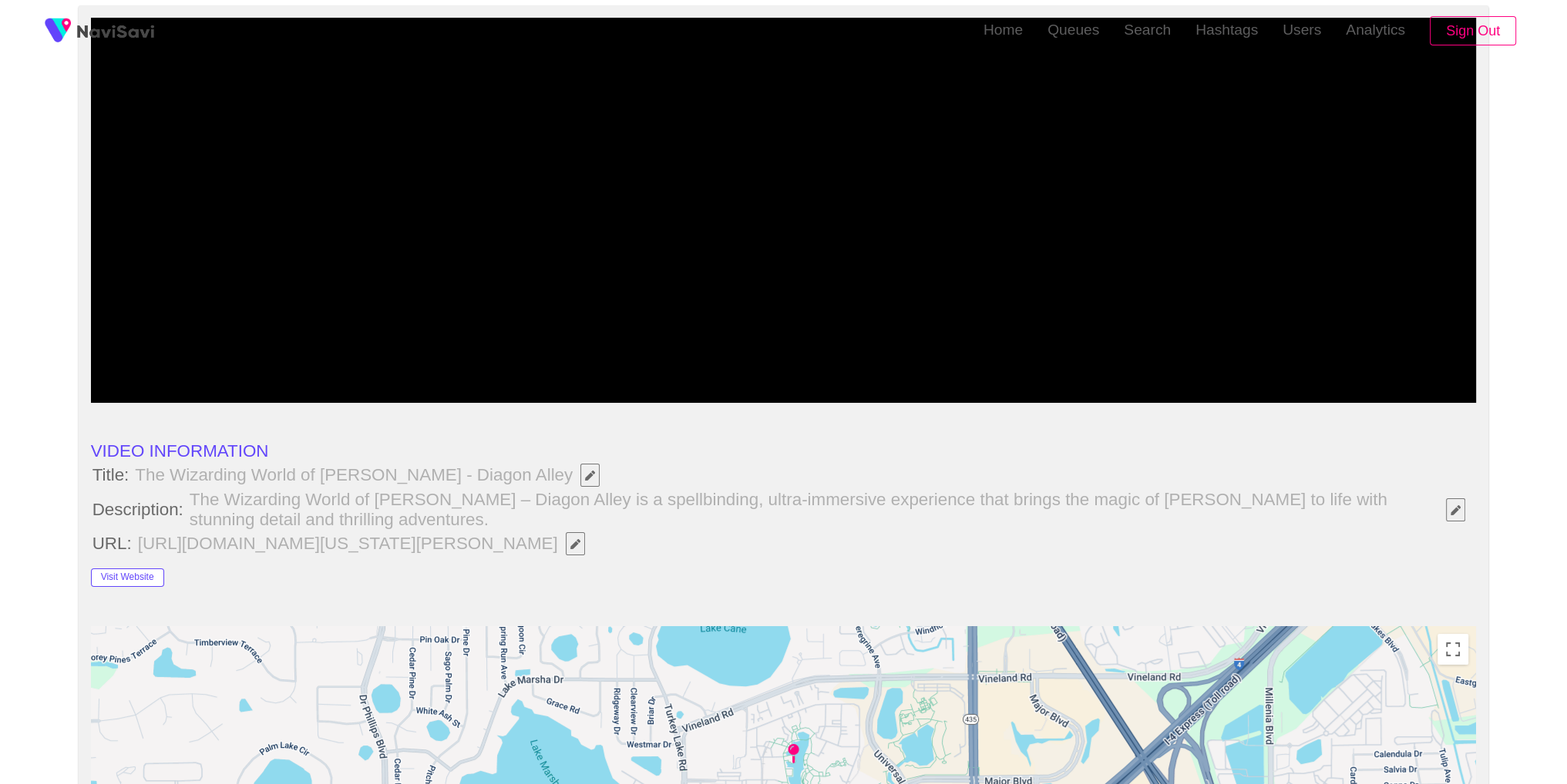
scroll to position [0, 0]
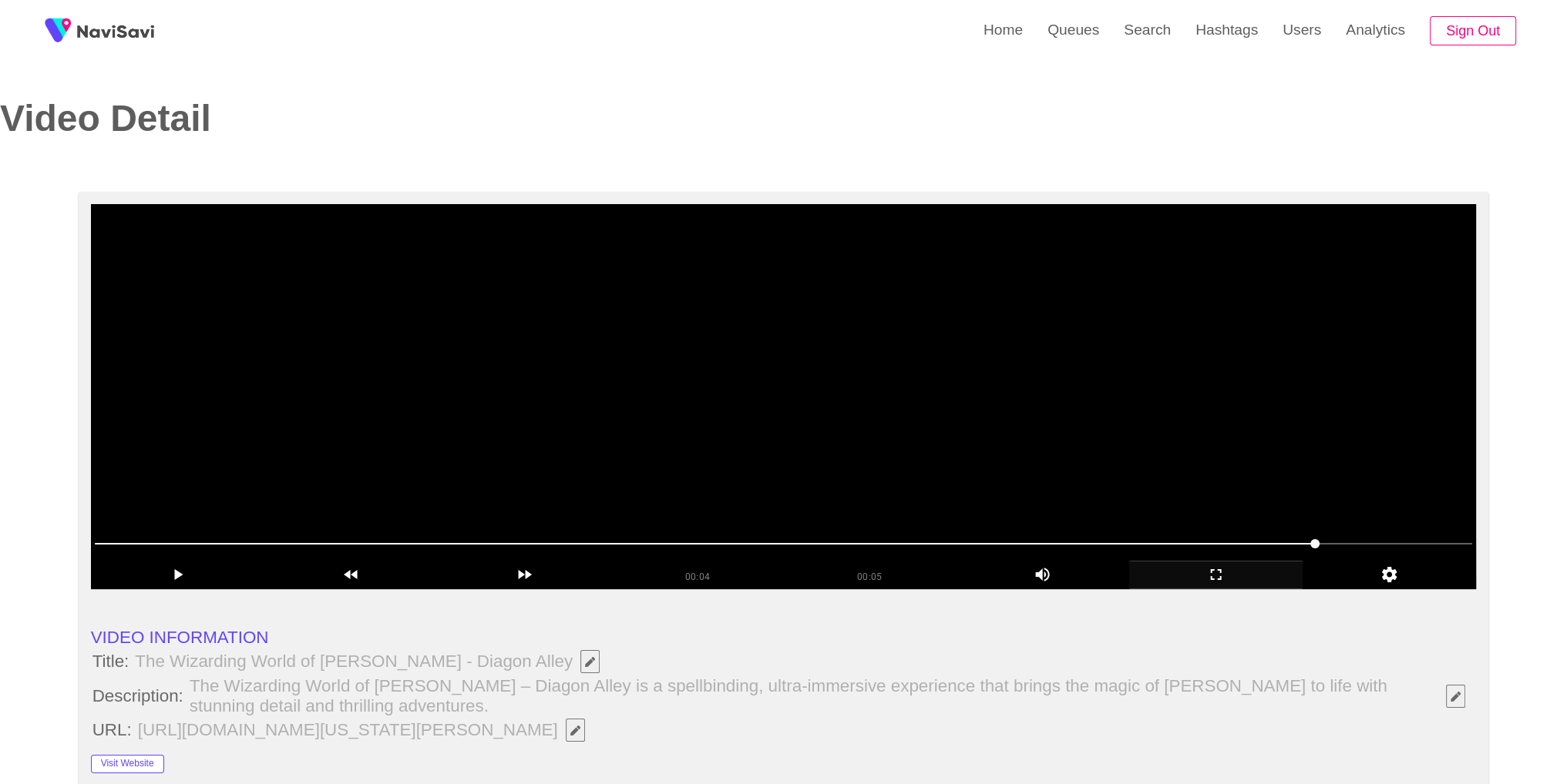
click at [1075, 318] on video at bounding box center [784, 397] width 1386 height 385
drag, startPoint x: 1240, startPoint y: 584, endPoint x: 1239, endPoint y: 651, distance: 67.0
click at [1239, 584] on div "add" at bounding box center [1215, 575] width 173 height 29
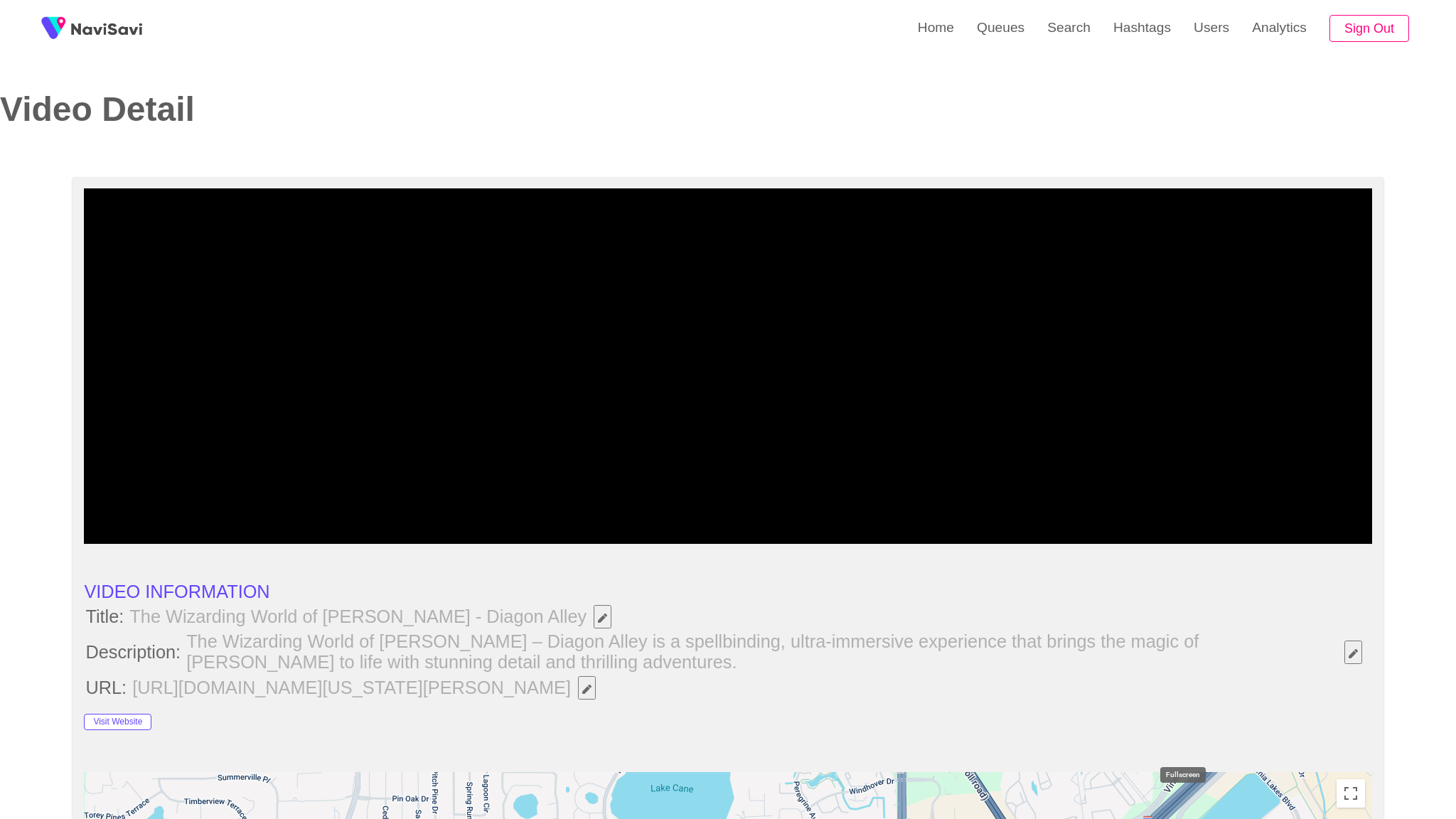
click at [1194, 538] on icon "add" at bounding box center [1129, 530] width 160 height 17
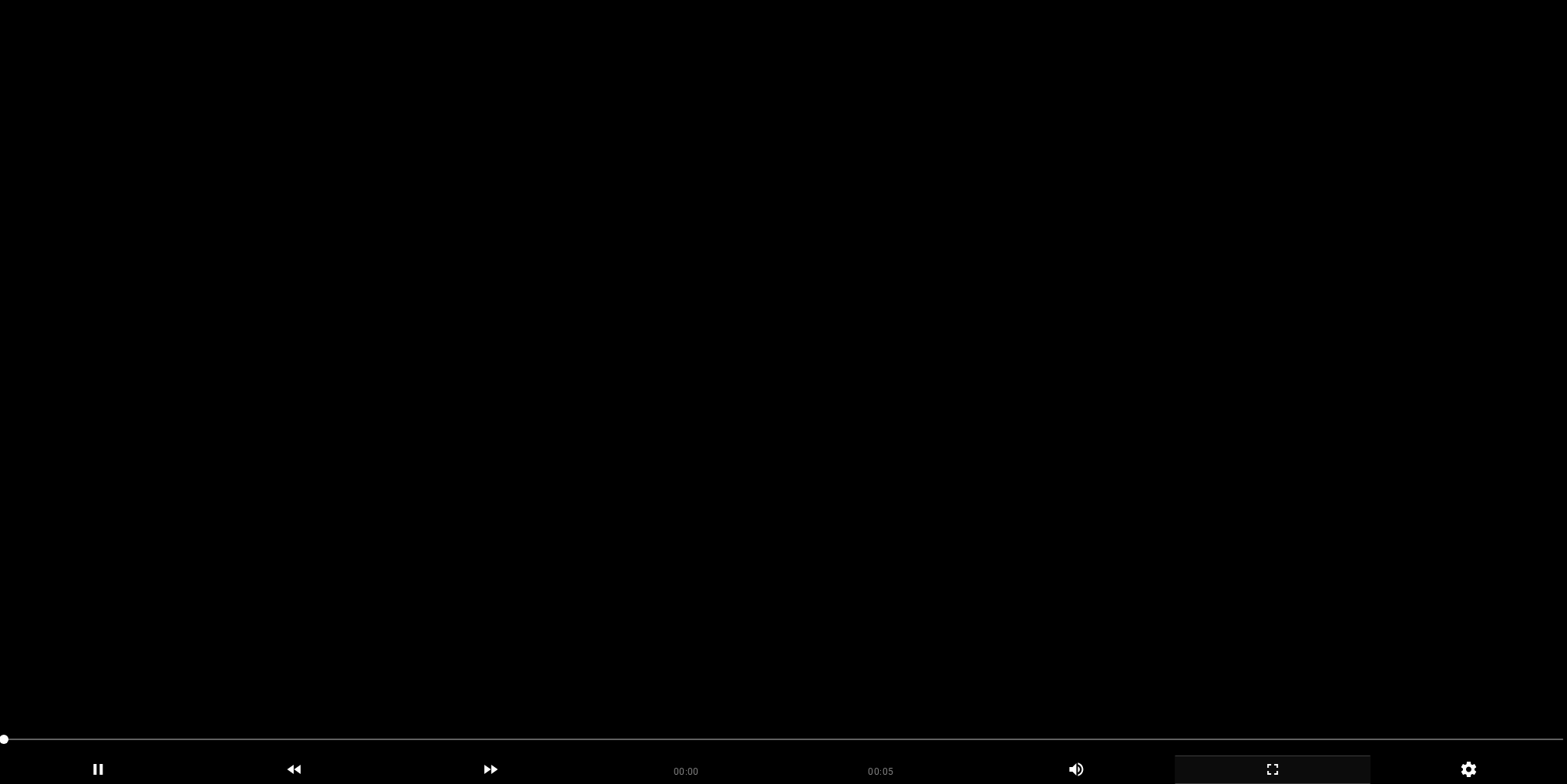
click at [880, 497] on video at bounding box center [784, 392] width 1567 height 784
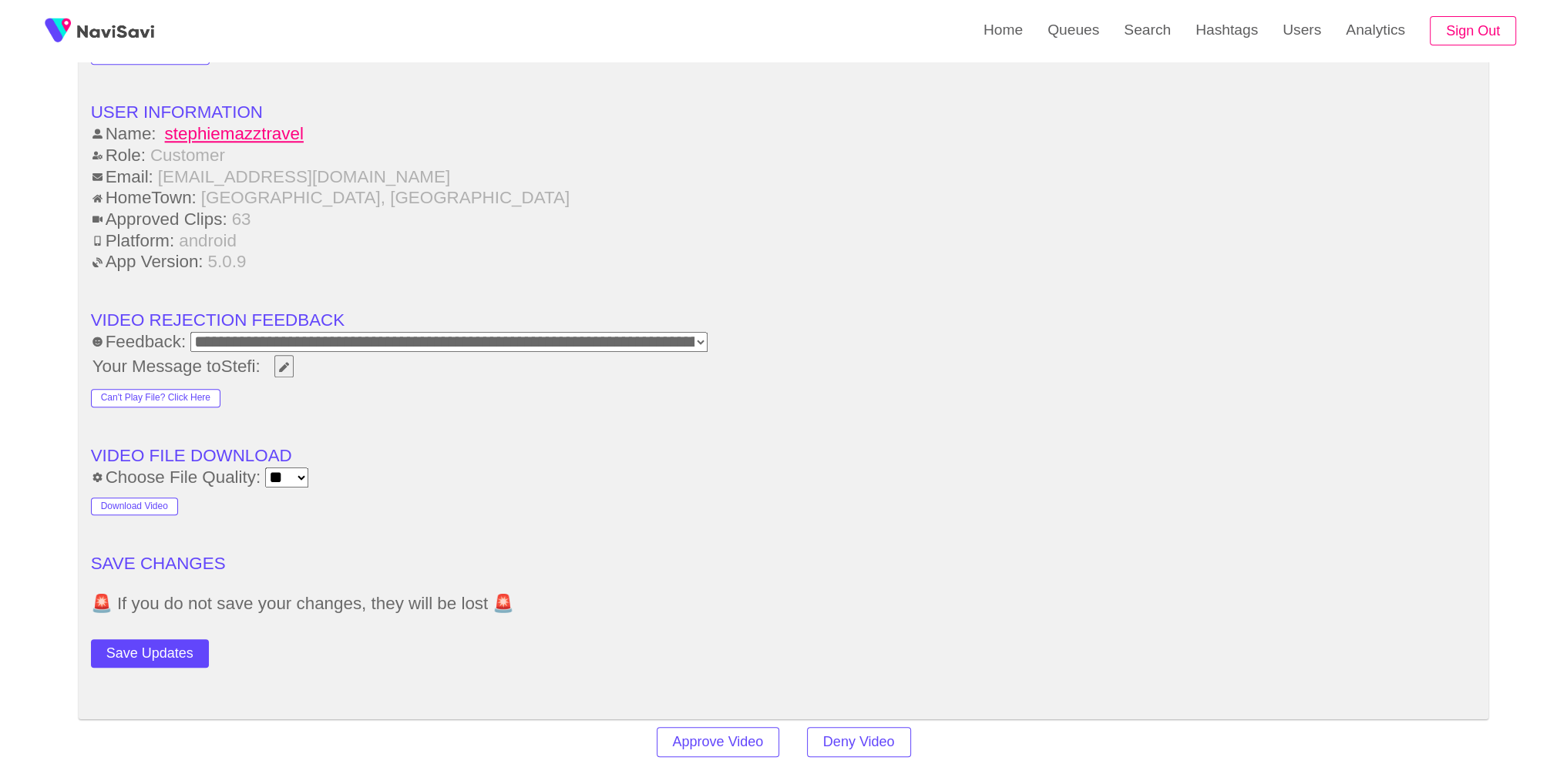
scroll to position [1934, 0]
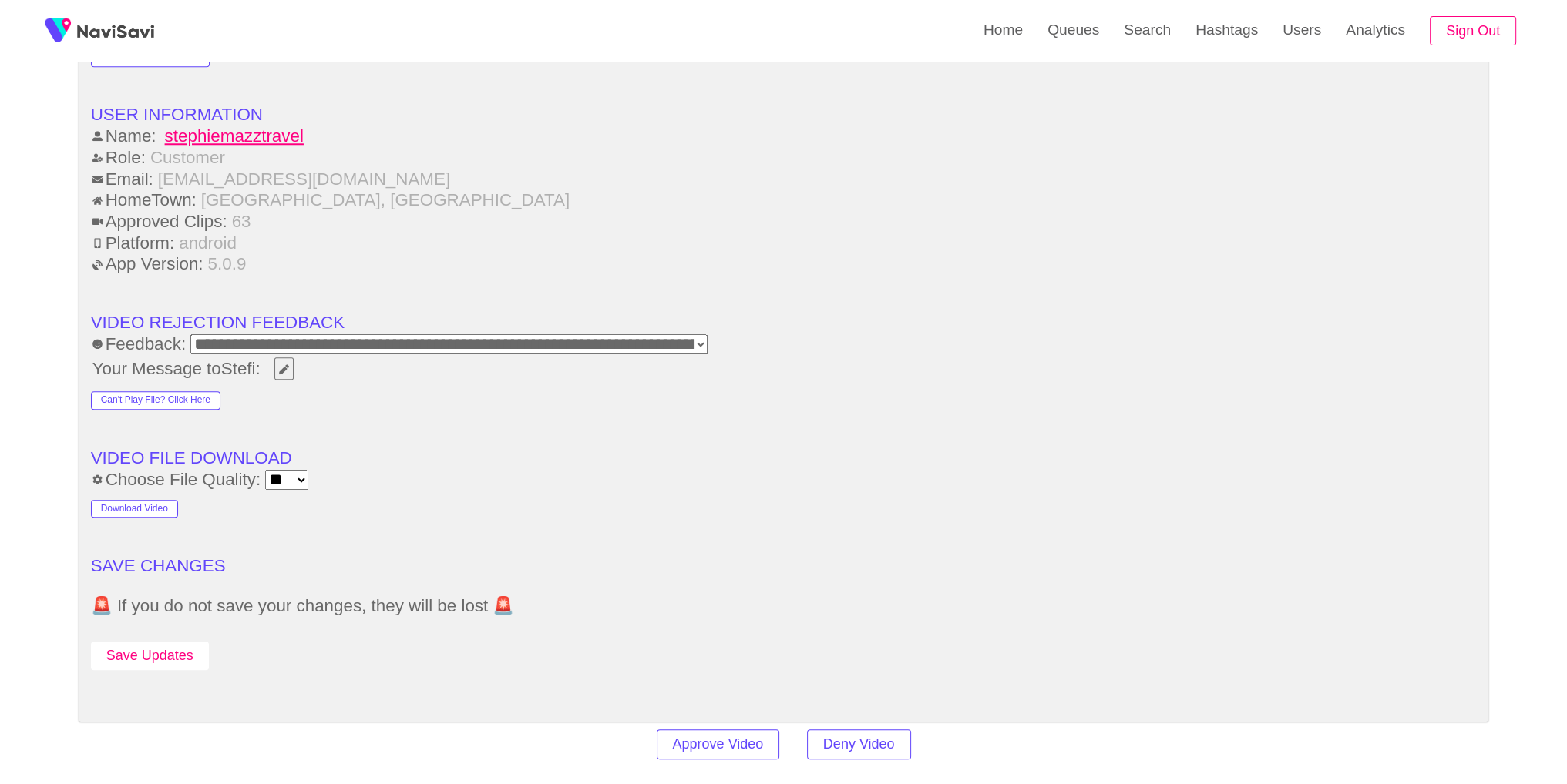
click at [207, 649] on button "Save Updates" at bounding box center [150, 656] width 118 height 29
click at [1150, 34] on link "Search" at bounding box center [1147, 30] width 72 height 60
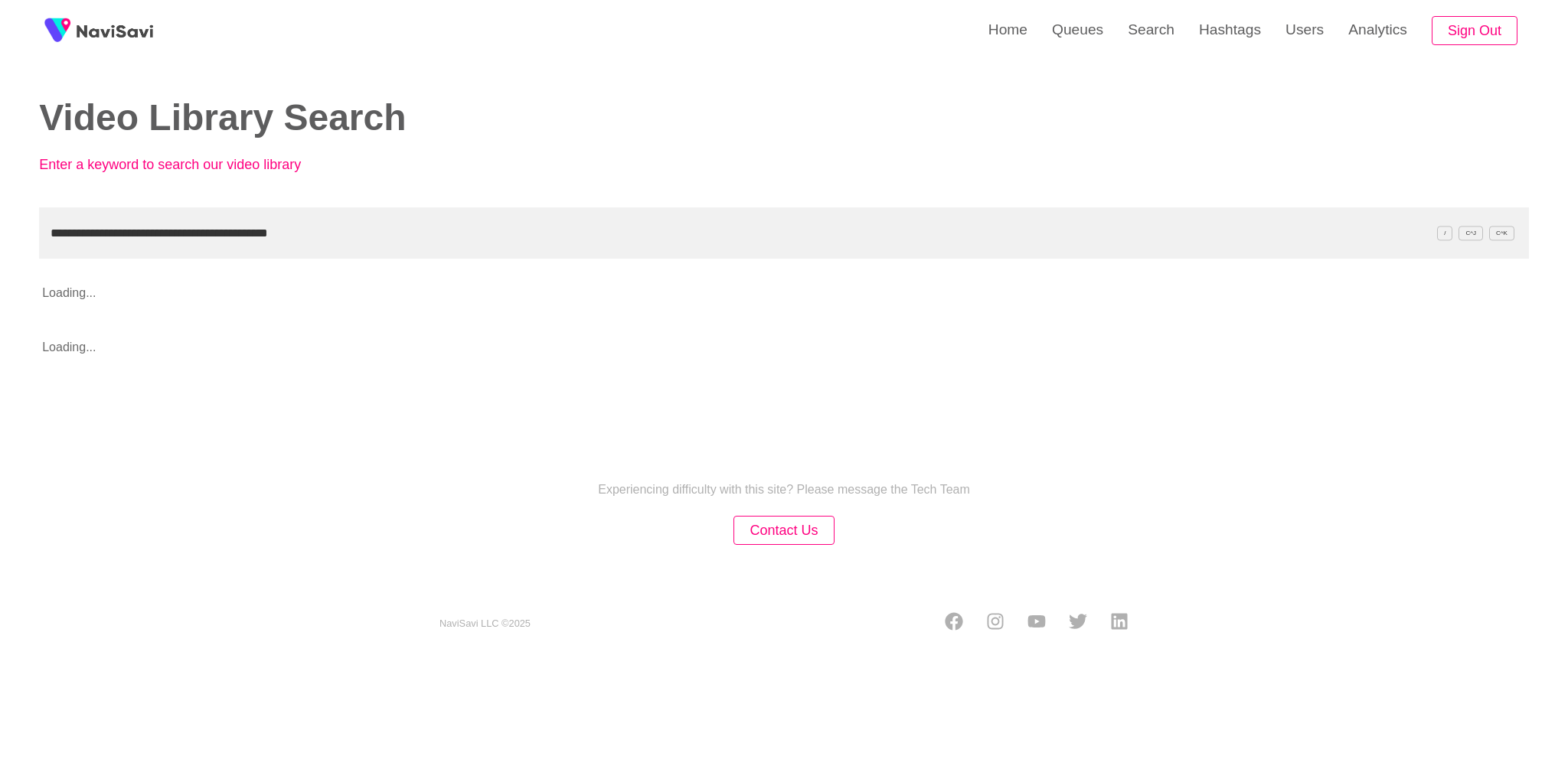
type input "**********"
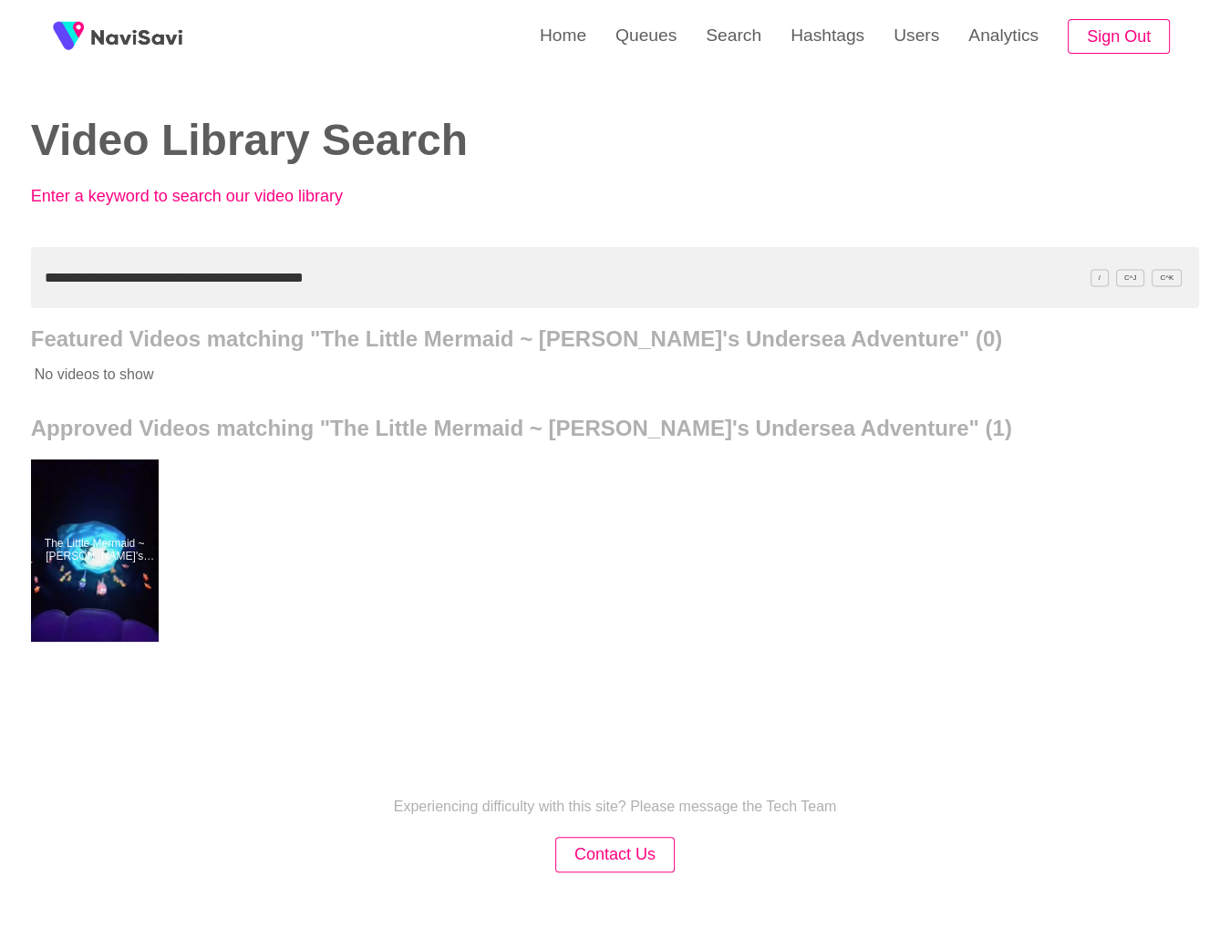
click at [98, 555] on div at bounding box center [95, 551] width 128 height 182
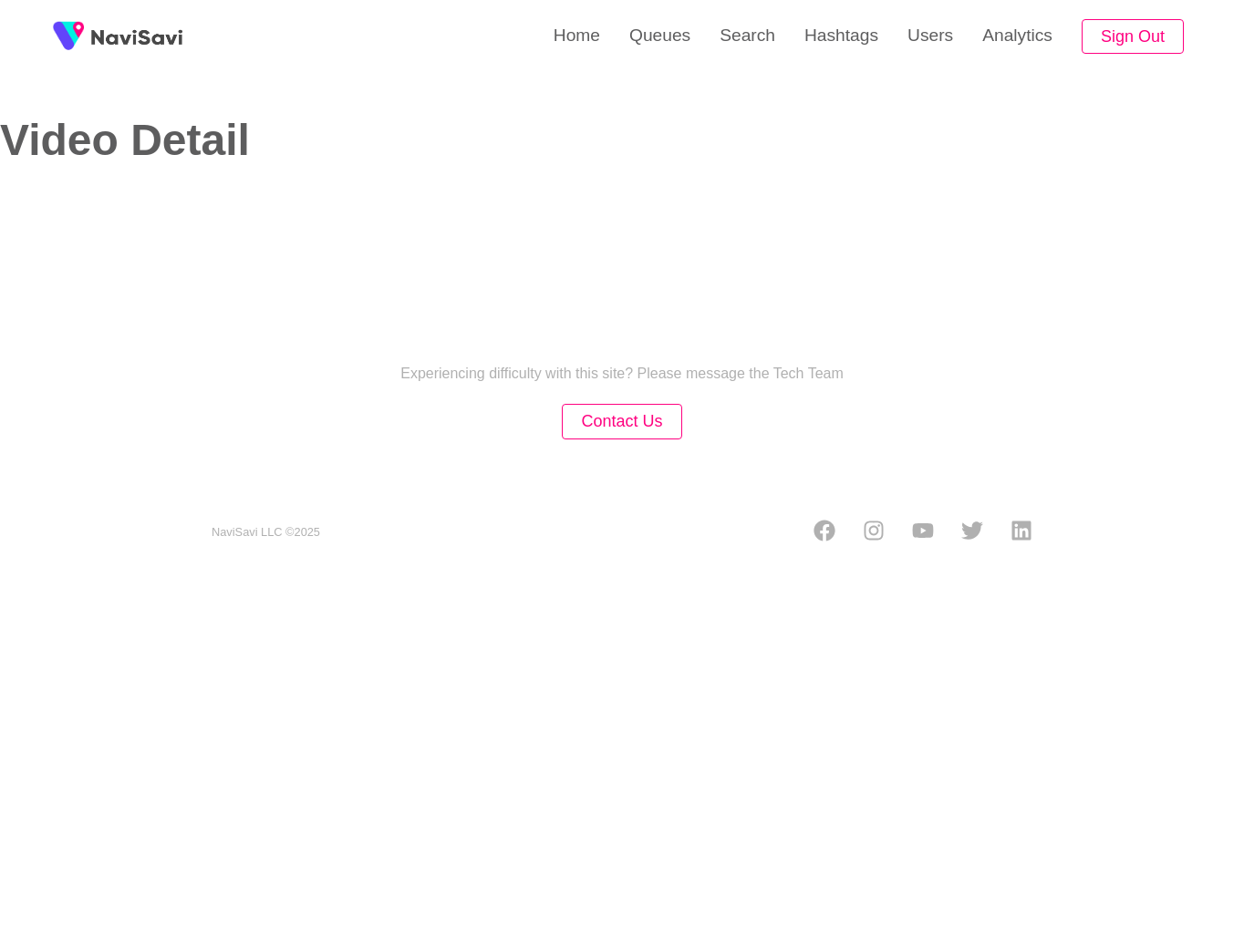
select select "**"
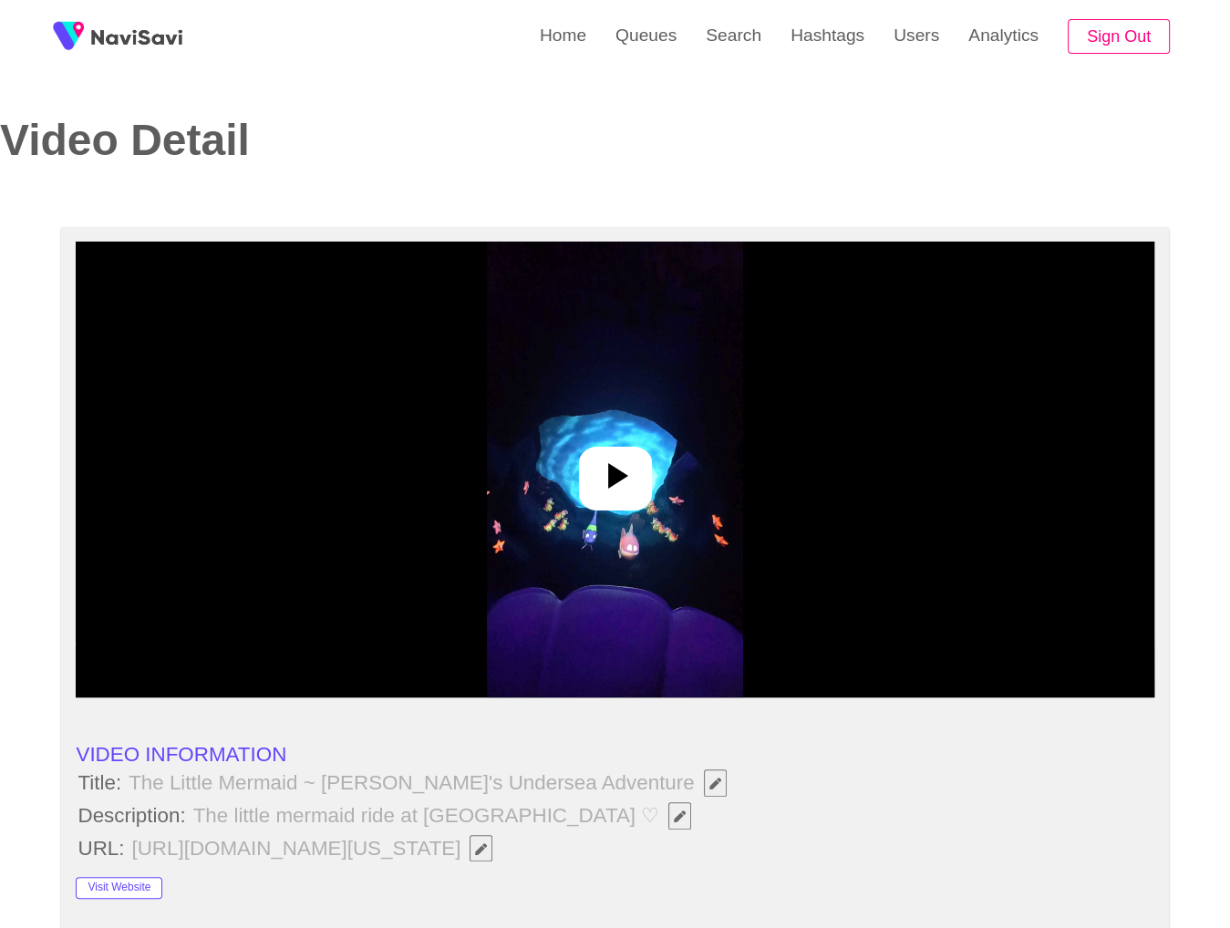
select select "**********"
click at [732, 352] on img at bounding box center [615, 470] width 256 height 456
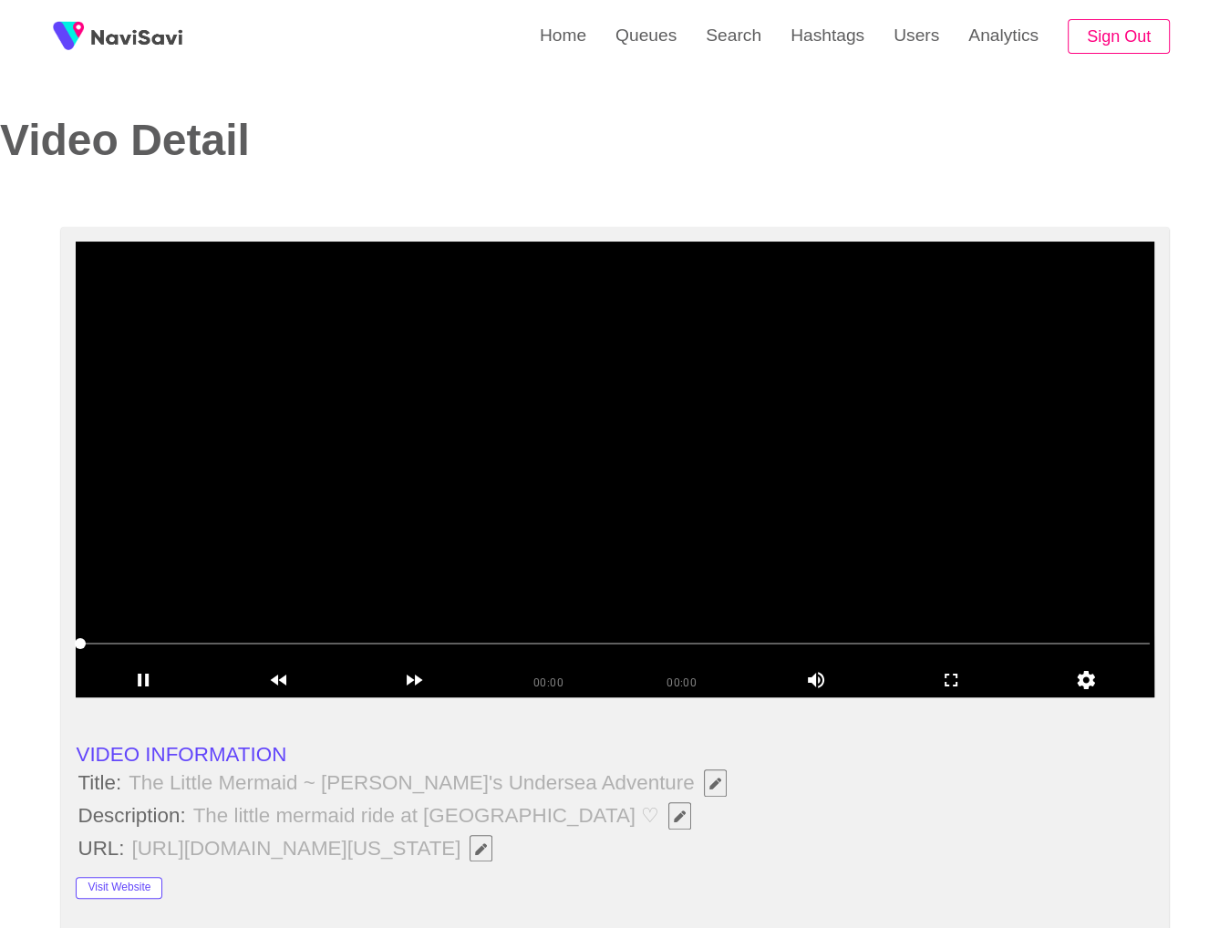
scroll to position [60, 0]
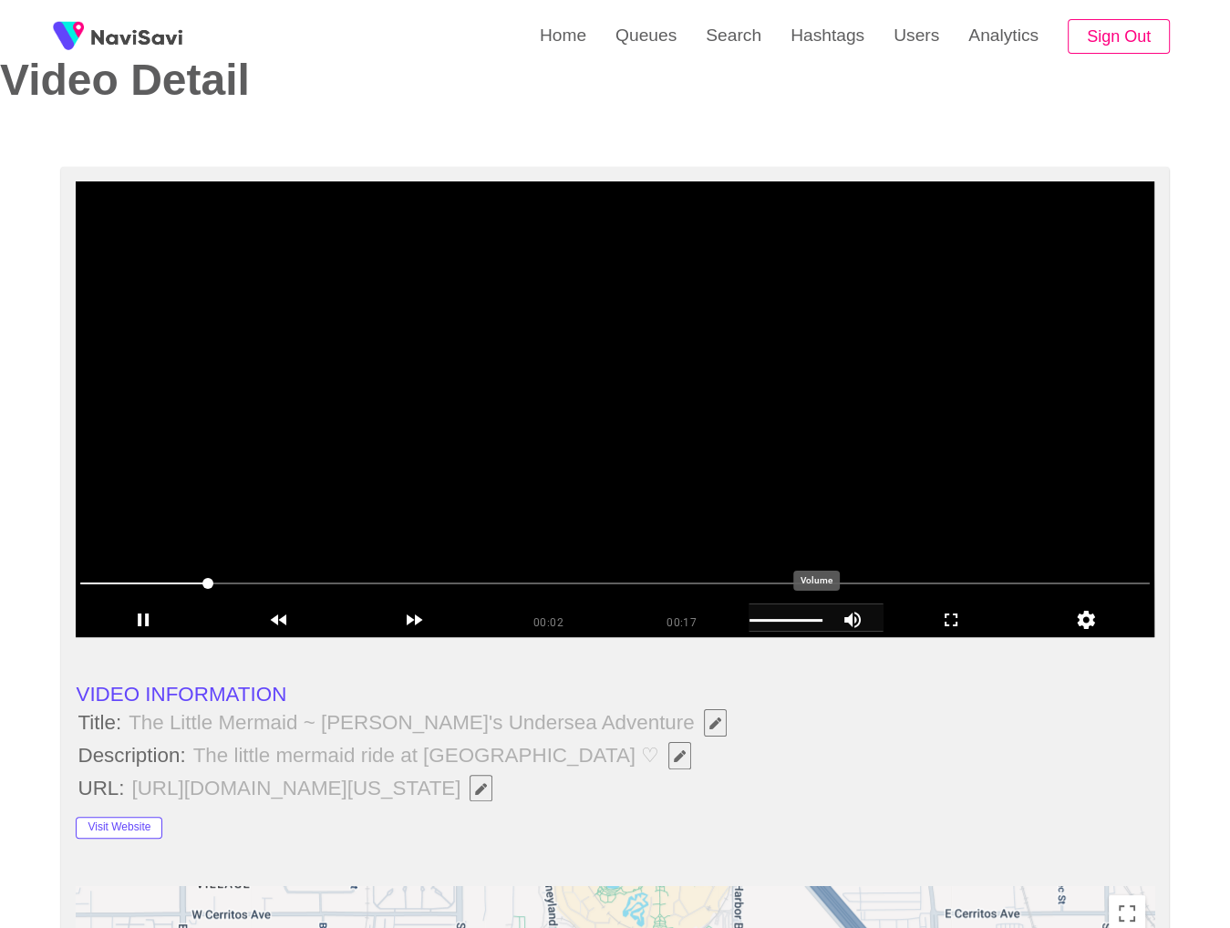
click at [842, 621] on icon "add" at bounding box center [853, 620] width 60 height 22
click at [849, 621] on icon "add" at bounding box center [852, 620] width 16 height 16
drag, startPoint x: 392, startPoint y: 568, endPoint x: 505, endPoint y: 567, distance: 113.1
click at [391, 567] on div at bounding box center [614, 586] width 1083 height 49
click at [472, 493] on video at bounding box center [615, 409] width 1078 height 456
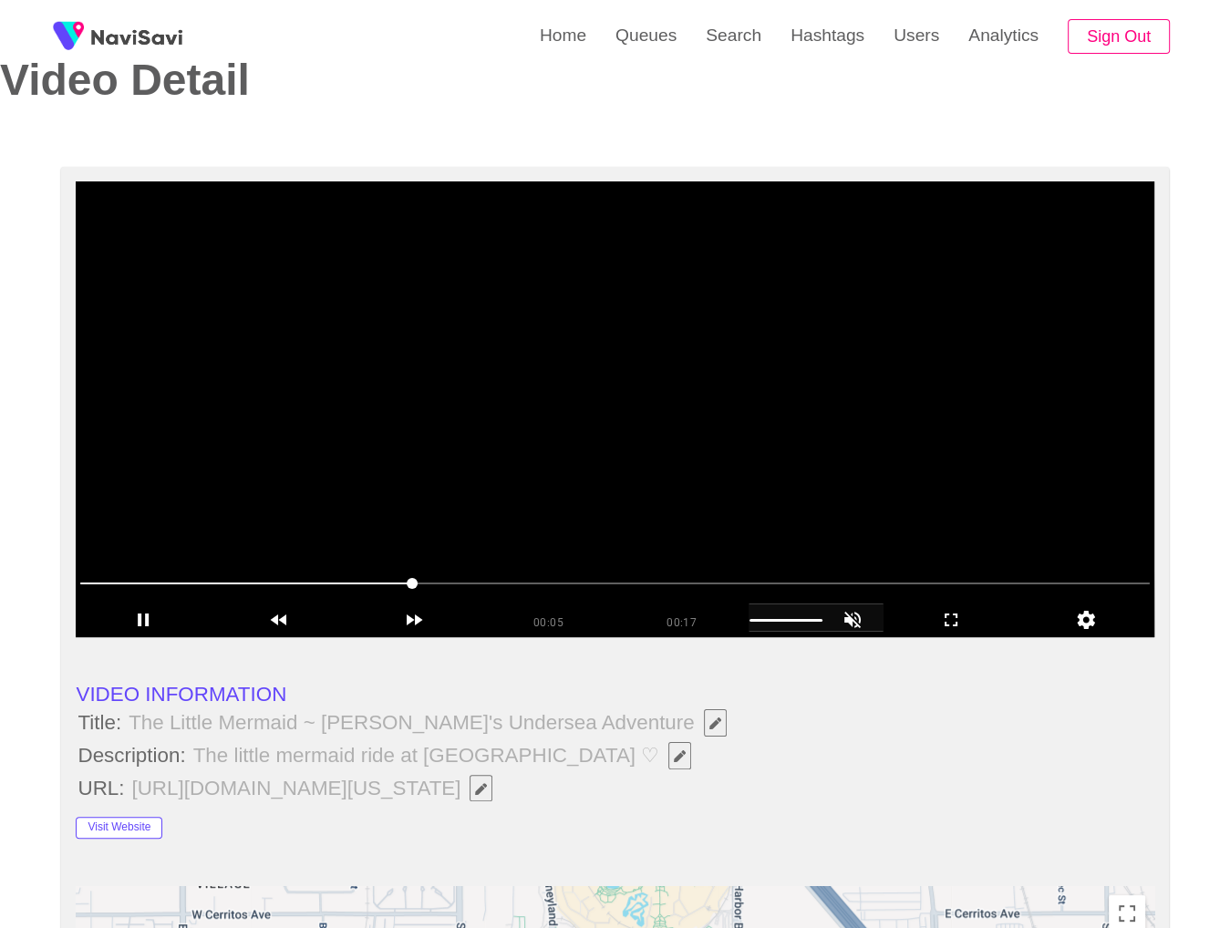
drag, startPoint x: 409, startPoint y: 581, endPoint x: 474, endPoint y: 583, distance: 65.7
drag, startPoint x: 864, startPoint y: 587, endPoint x: 960, endPoint y: 577, distance: 97.2
drag, startPoint x: 1072, startPoint y: 582, endPoint x: 679, endPoint y: 582, distance: 393.0
click at [944, 621] on icon "add" at bounding box center [951, 620] width 133 height 22
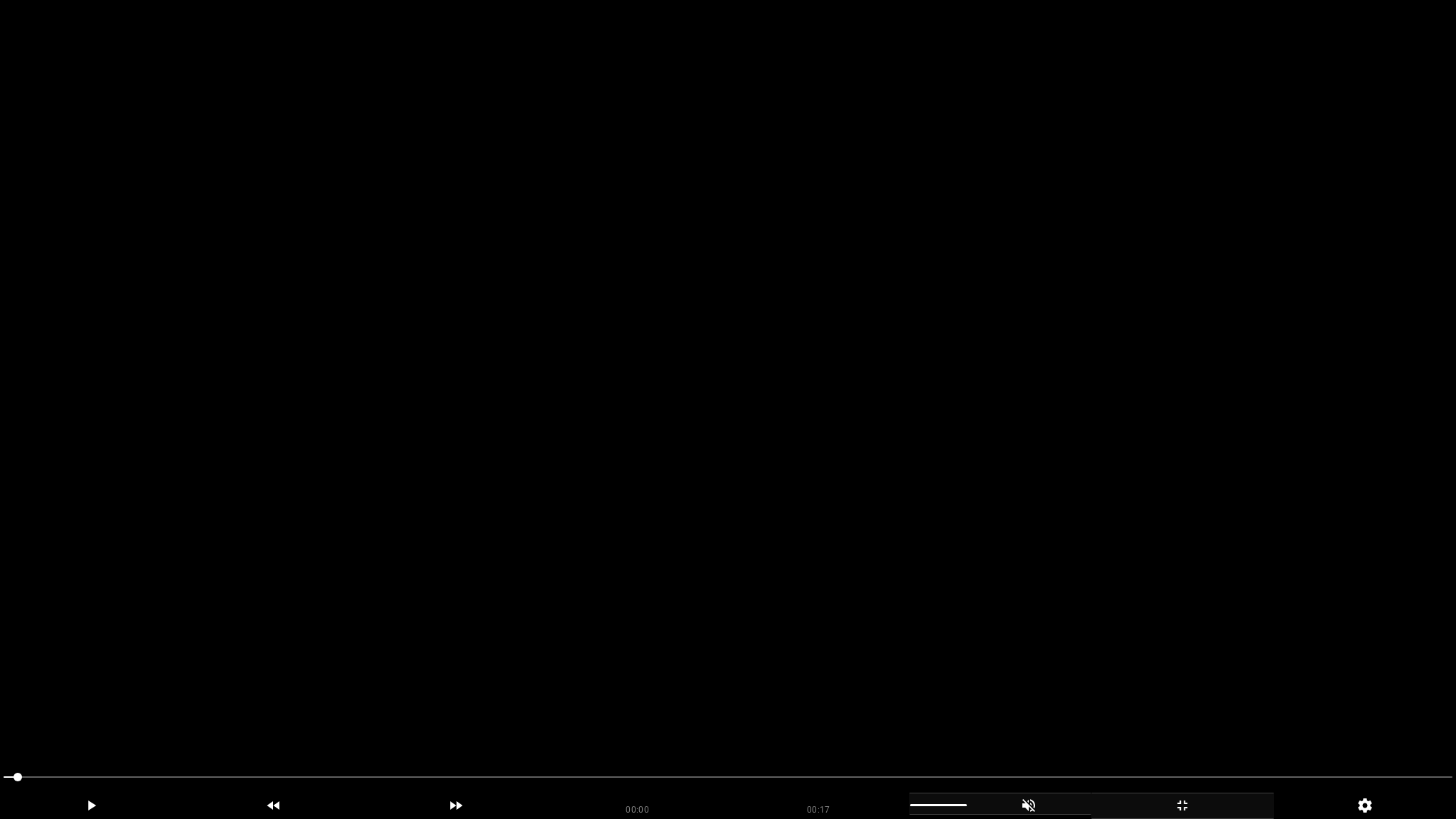
click at [526, 637] on video at bounding box center [728, 409] width 1456 height 819
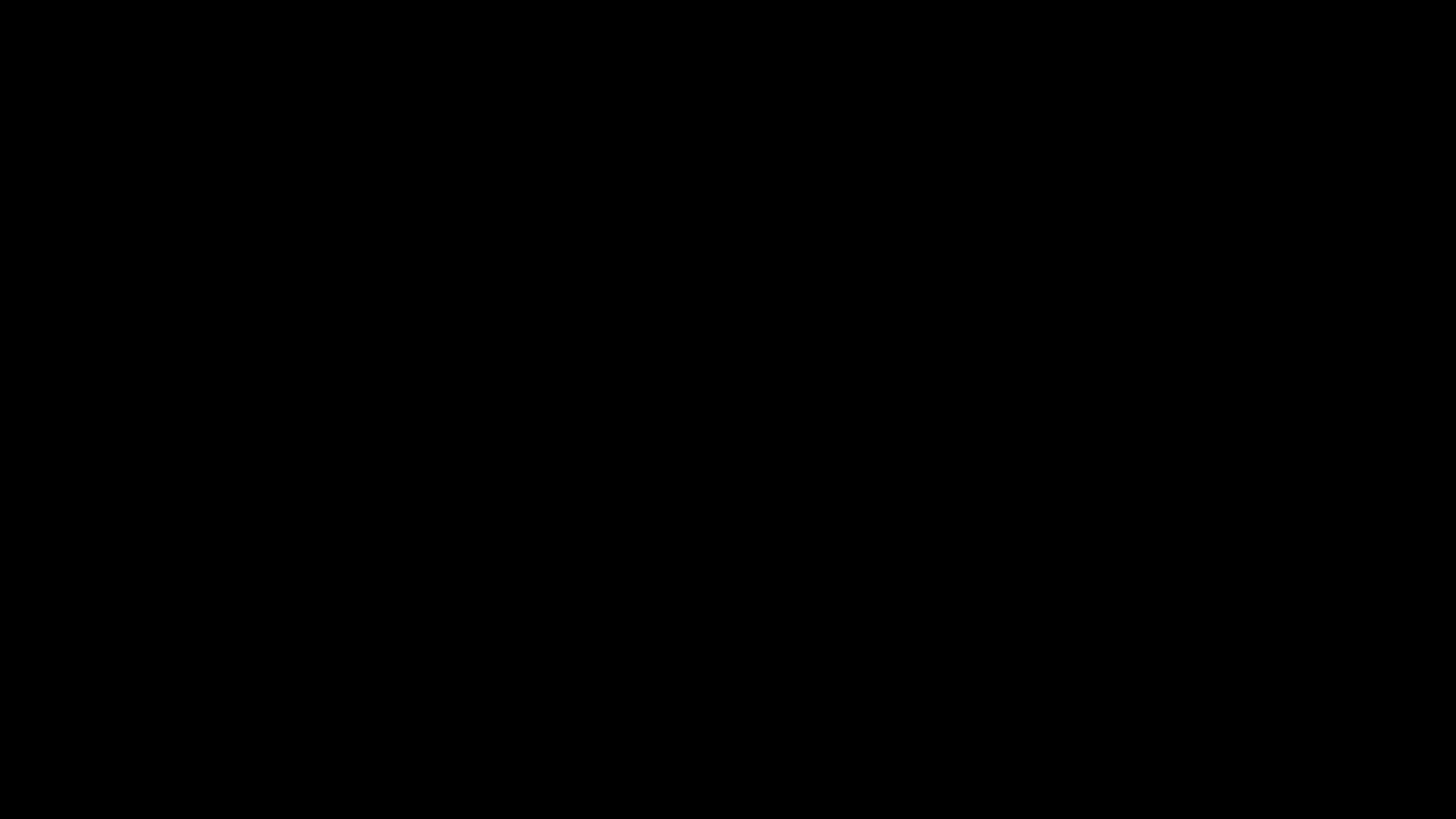
click at [1146, 711] on div "add" at bounding box center [1182, 806] width 182 height 26
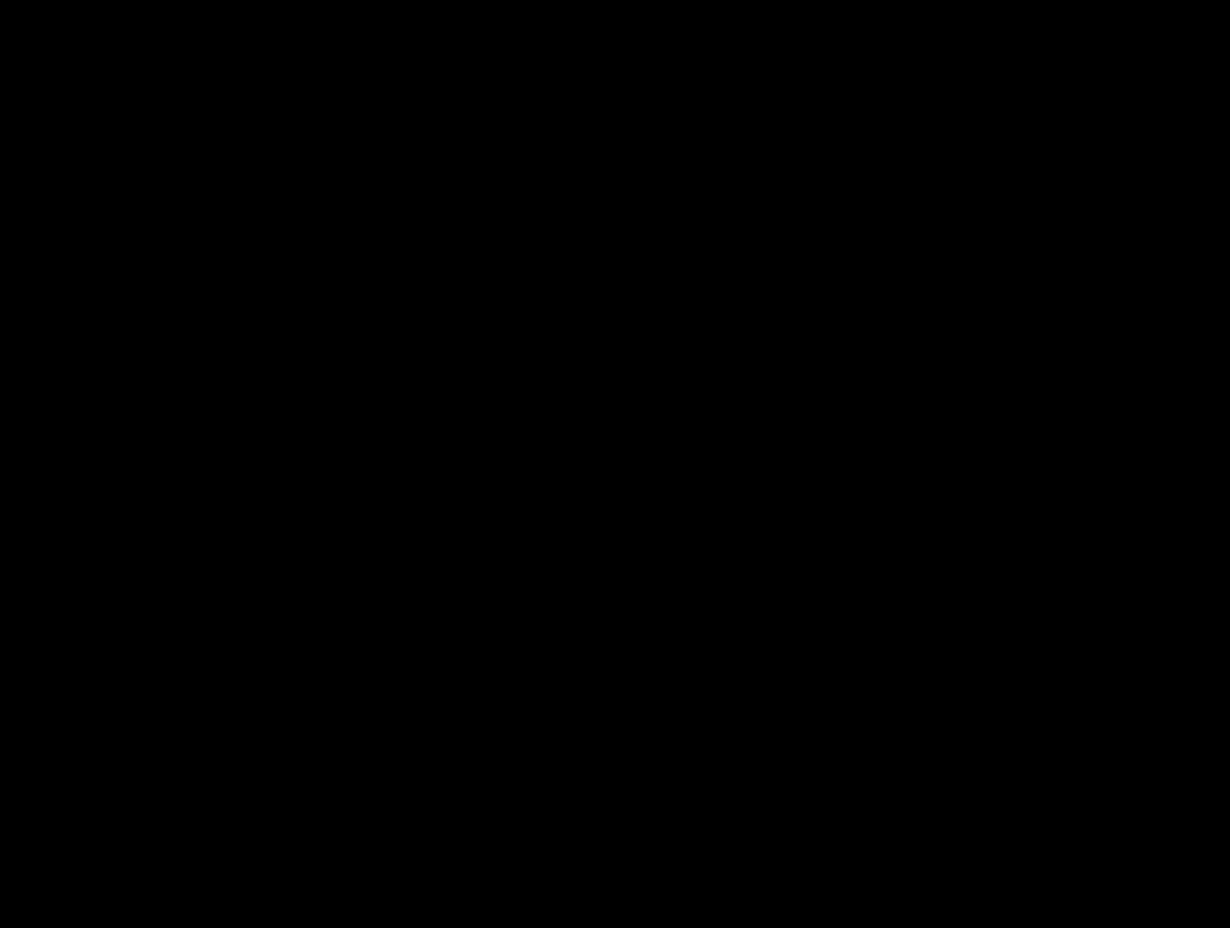
scroll to position [120, 0]
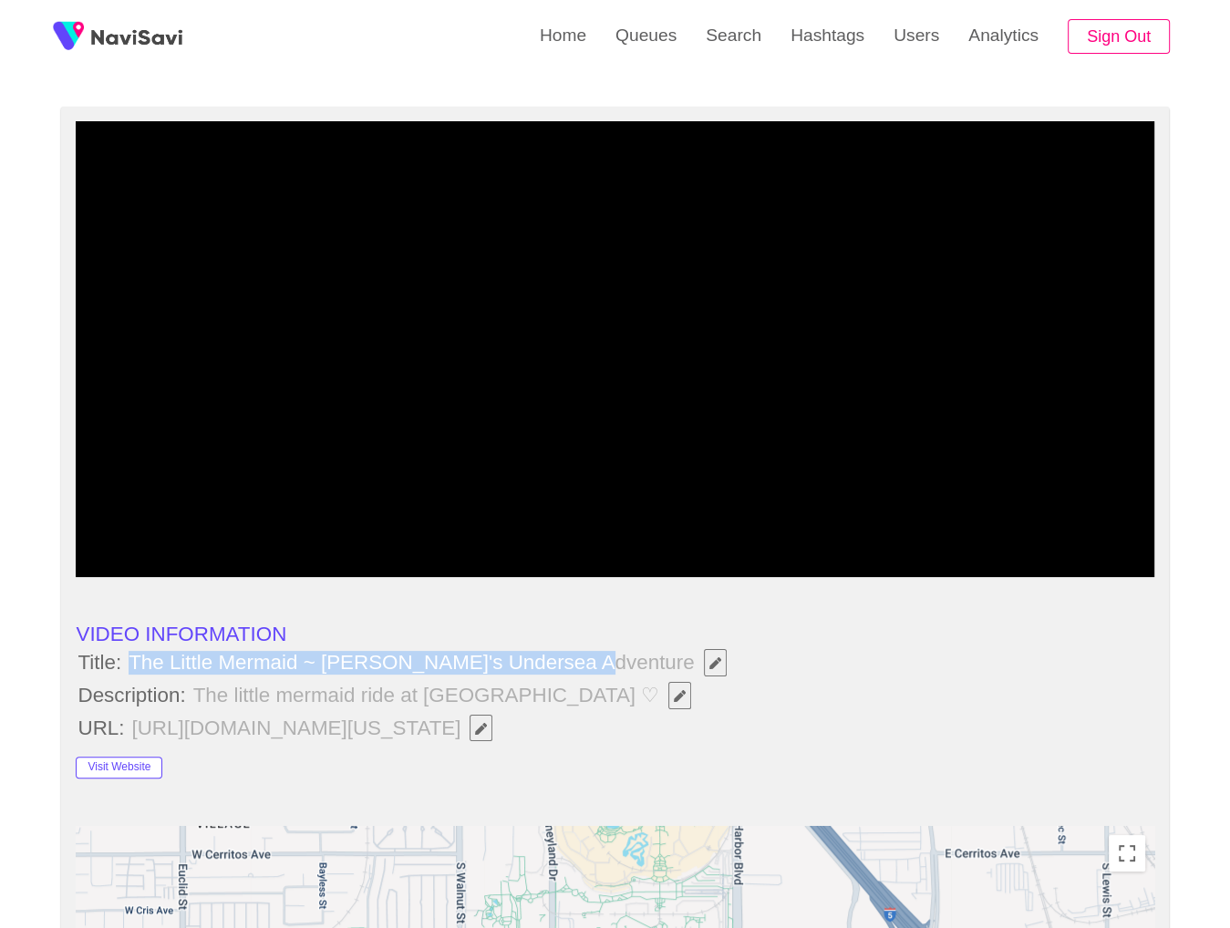
drag, startPoint x: 127, startPoint y: 661, endPoint x: 568, endPoint y: 661, distance: 441.4
click at [568, 661] on span "The Little Mermaid ~ [PERSON_NAME]'s Undersea Adventure" at bounding box center [432, 662] width 610 height 31
copy span "The Little Mermaid ~ [PERSON_NAME]'s Undersea Adventure"
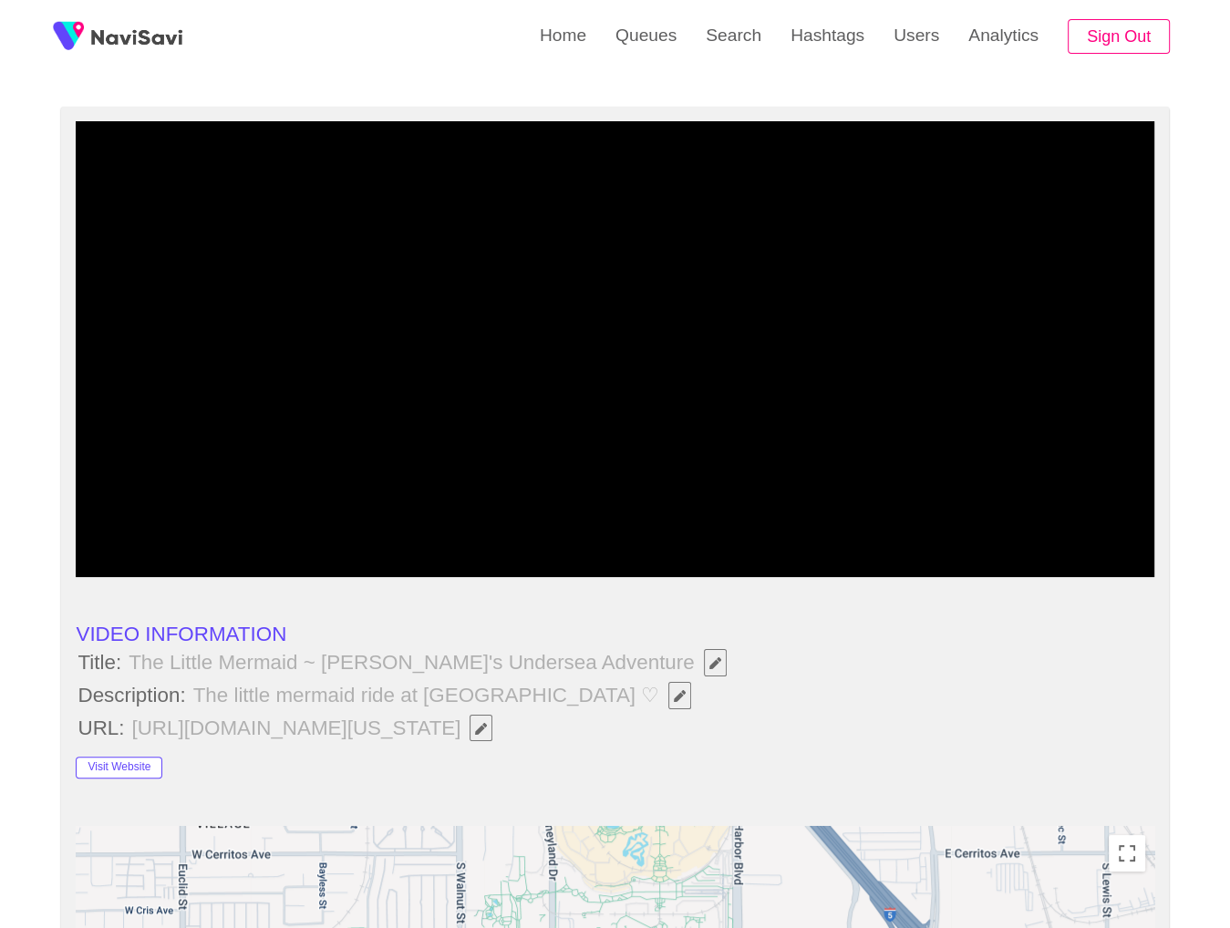
drag, startPoint x: 772, startPoint y: 723, endPoint x: 702, endPoint y: 730, distance: 70.5
click at [503, 727] on span "[URL][DOMAIN_NAME][US_STATE]" at bounding box center [316, 728] width 374 height 31
click at [674, 698] on icon "Edit Field" at bounding box center [680, 696] width 12 height 12
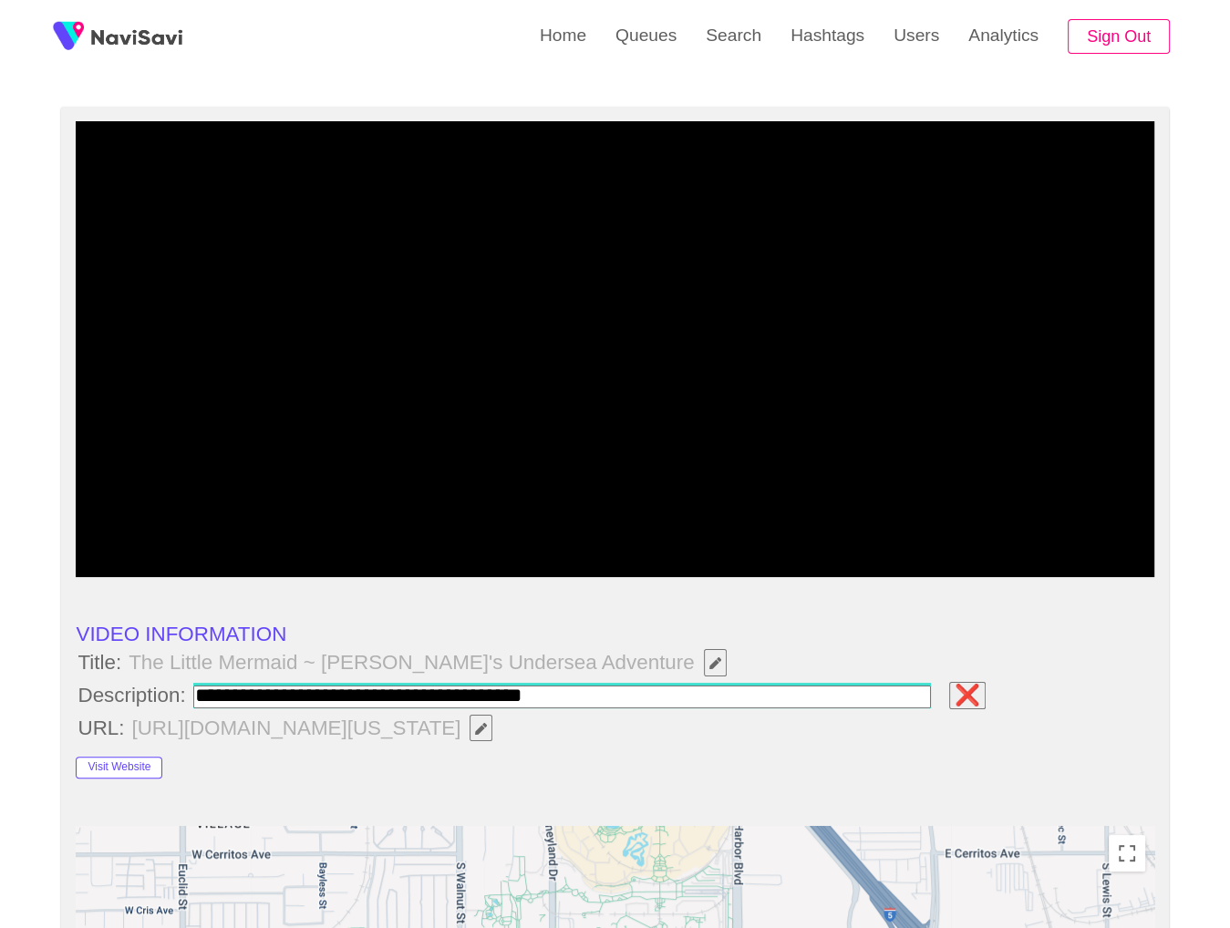
type input "**********"
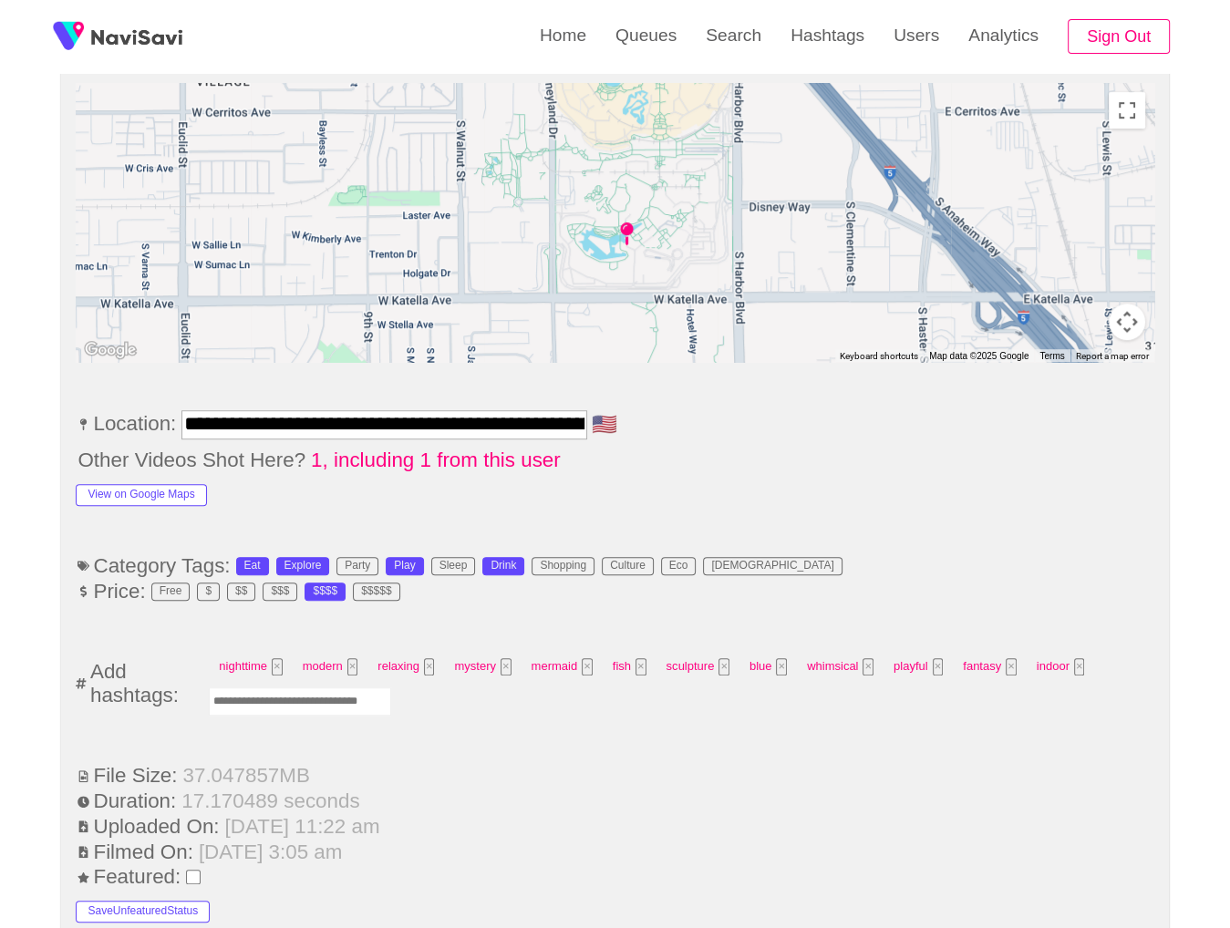
scroll to position [952, 0]
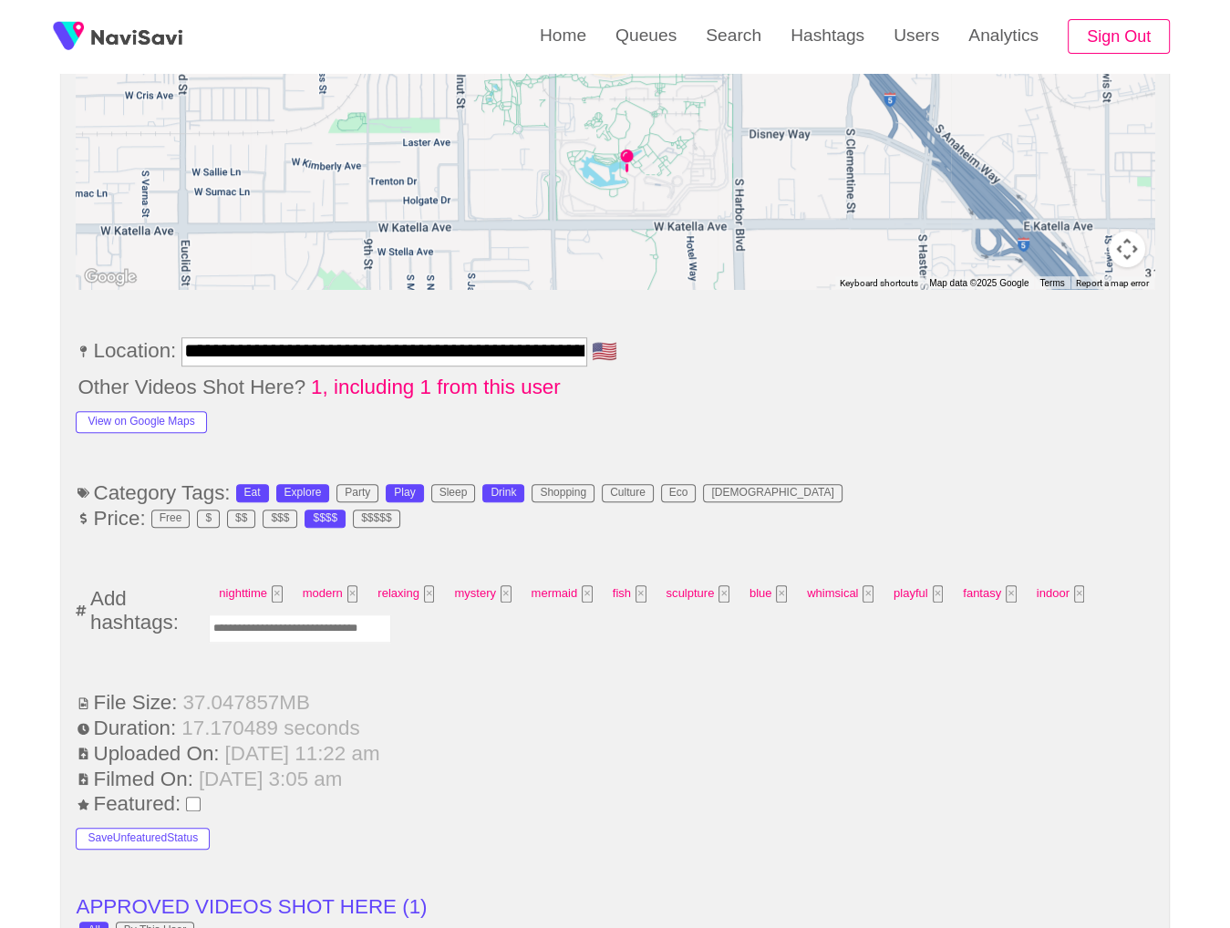
click at [373, 641] on input "Enter tag here and press return" at bounding box center [300, 629] width 182 height 28
type input "*********"
type input "*****"
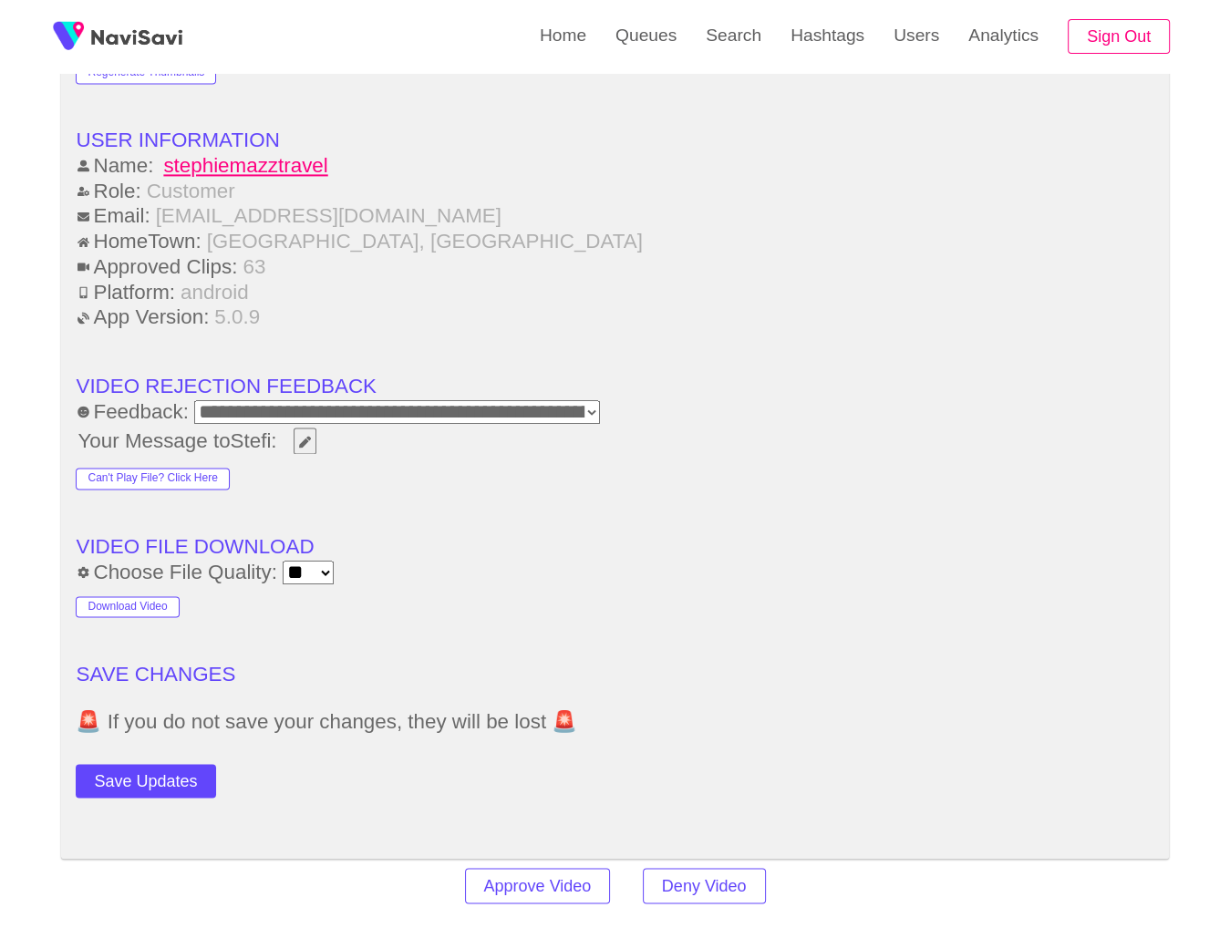
scroll to position [2301, 0]
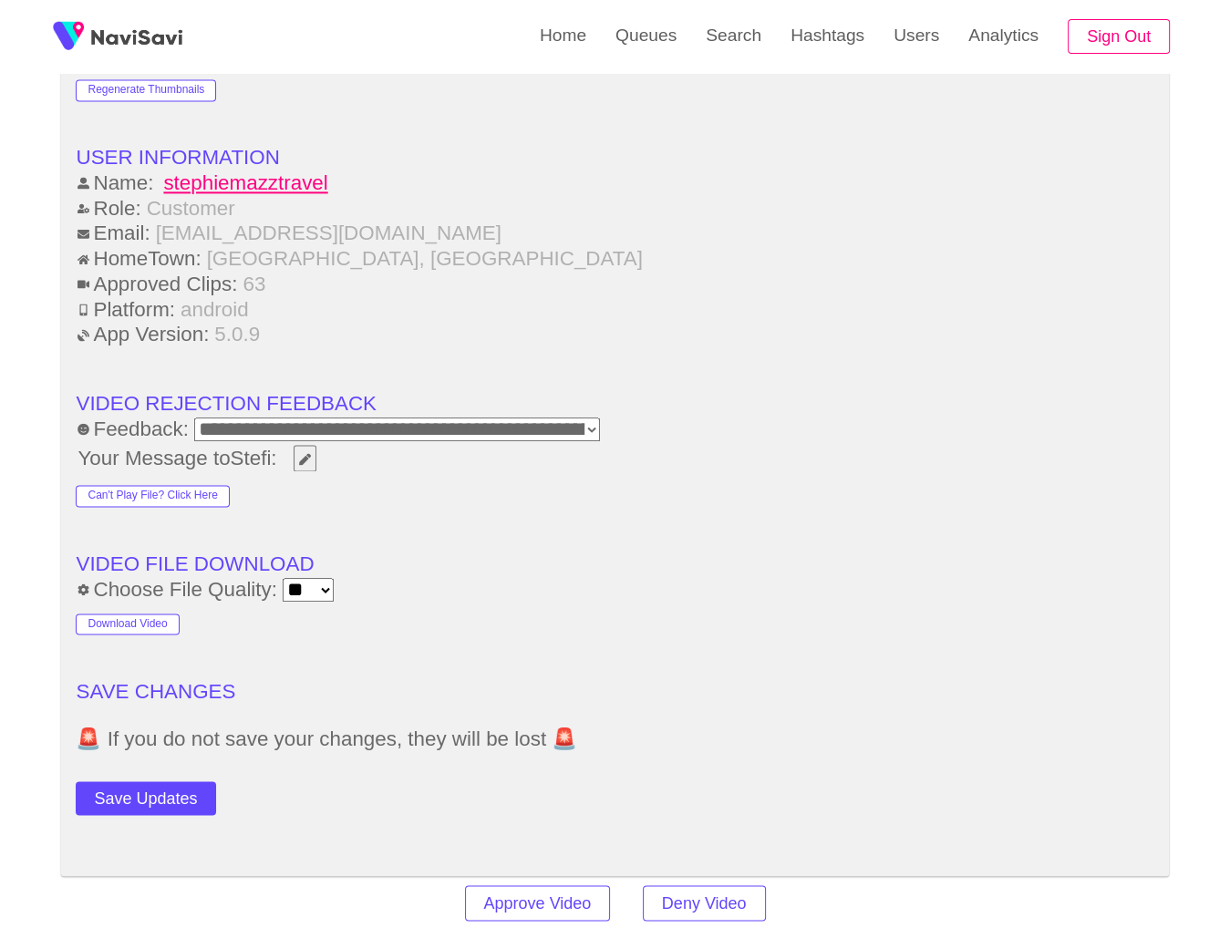
click at [187, 809] on button "Save Updates" at bounding box center [146, 799] width 140 height 34
click at [744, 40] on link "Search" at bounding box center [733, 35] width 85 height 71
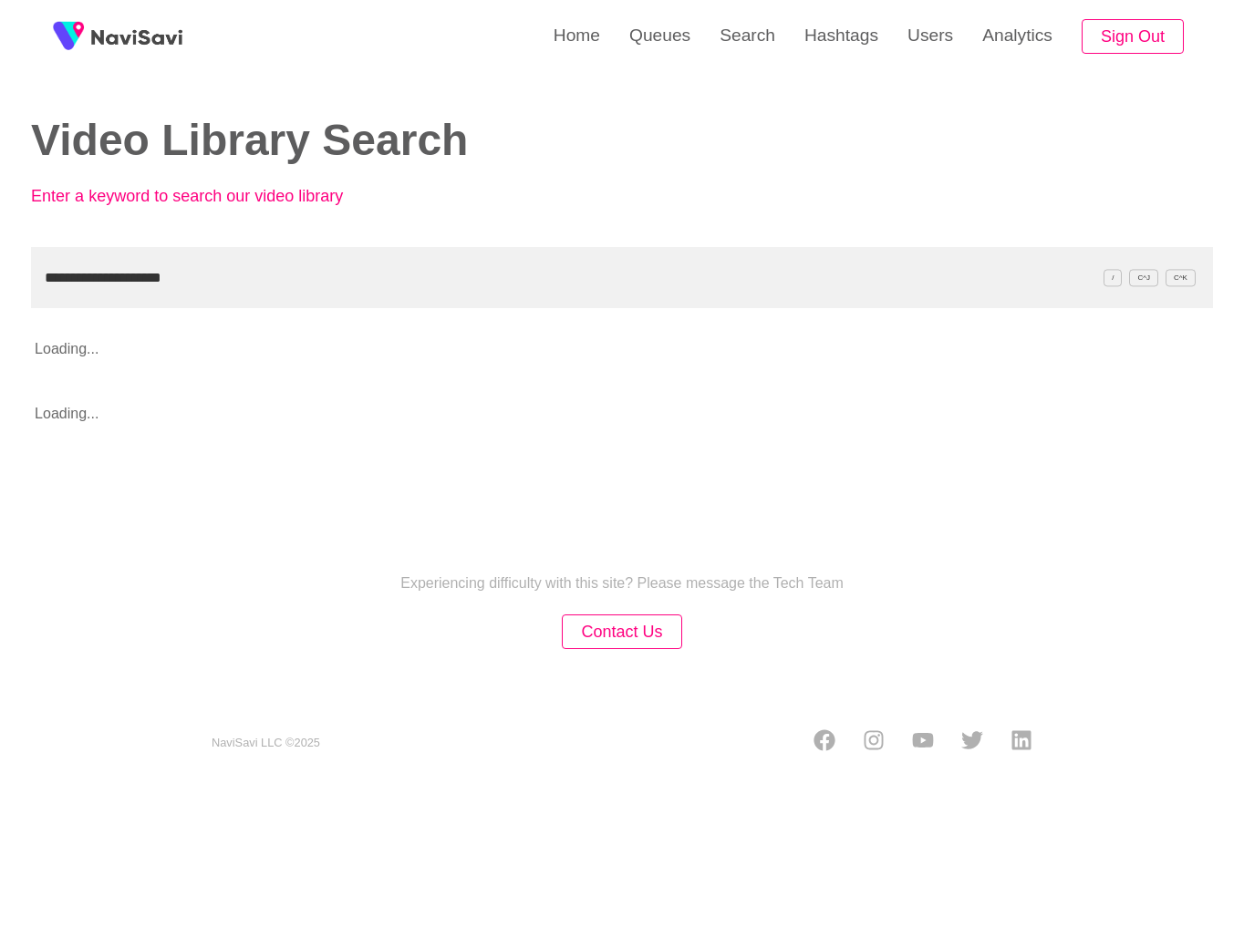
type input "**********"
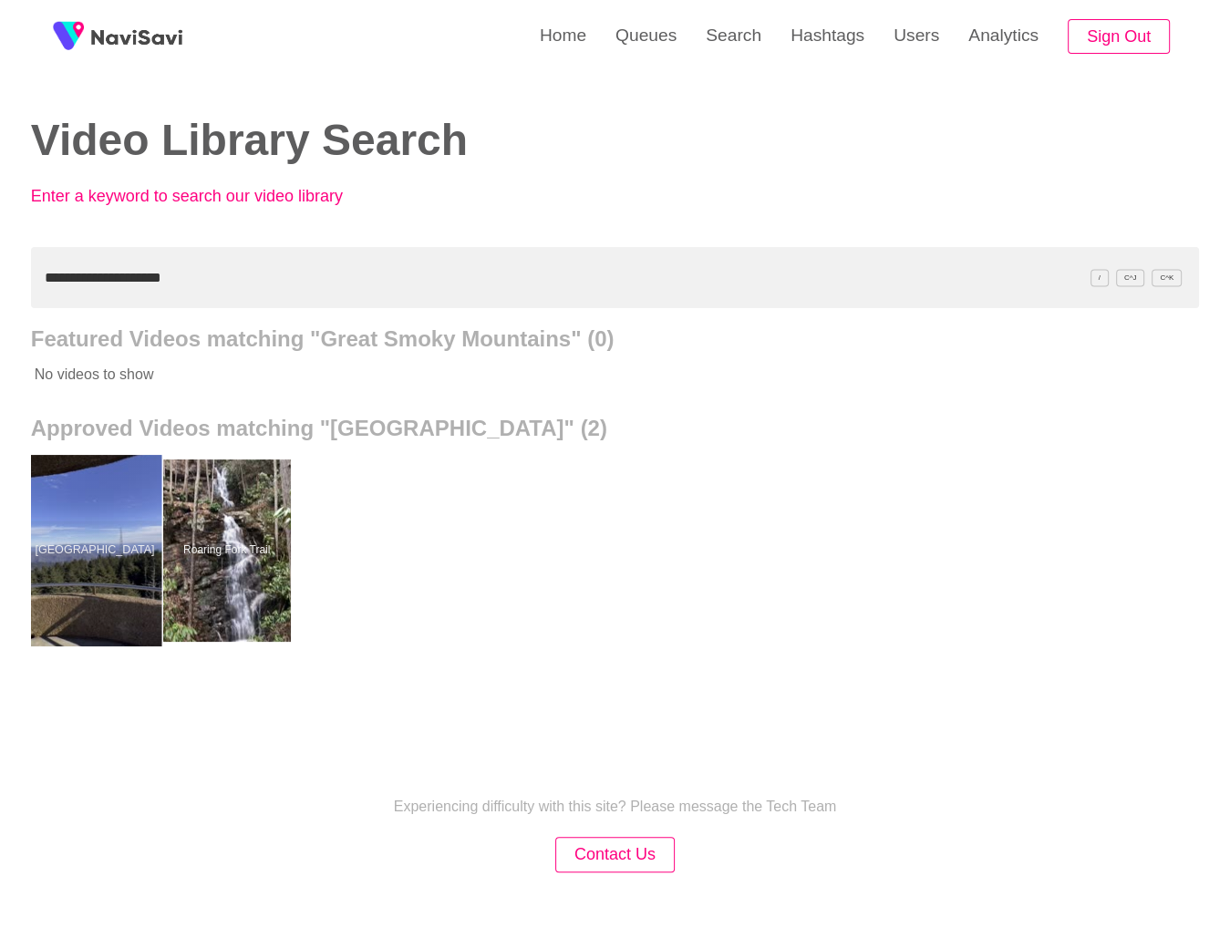
click at [143, 552] on div at bounding box center [94, 550] width 134 height 191
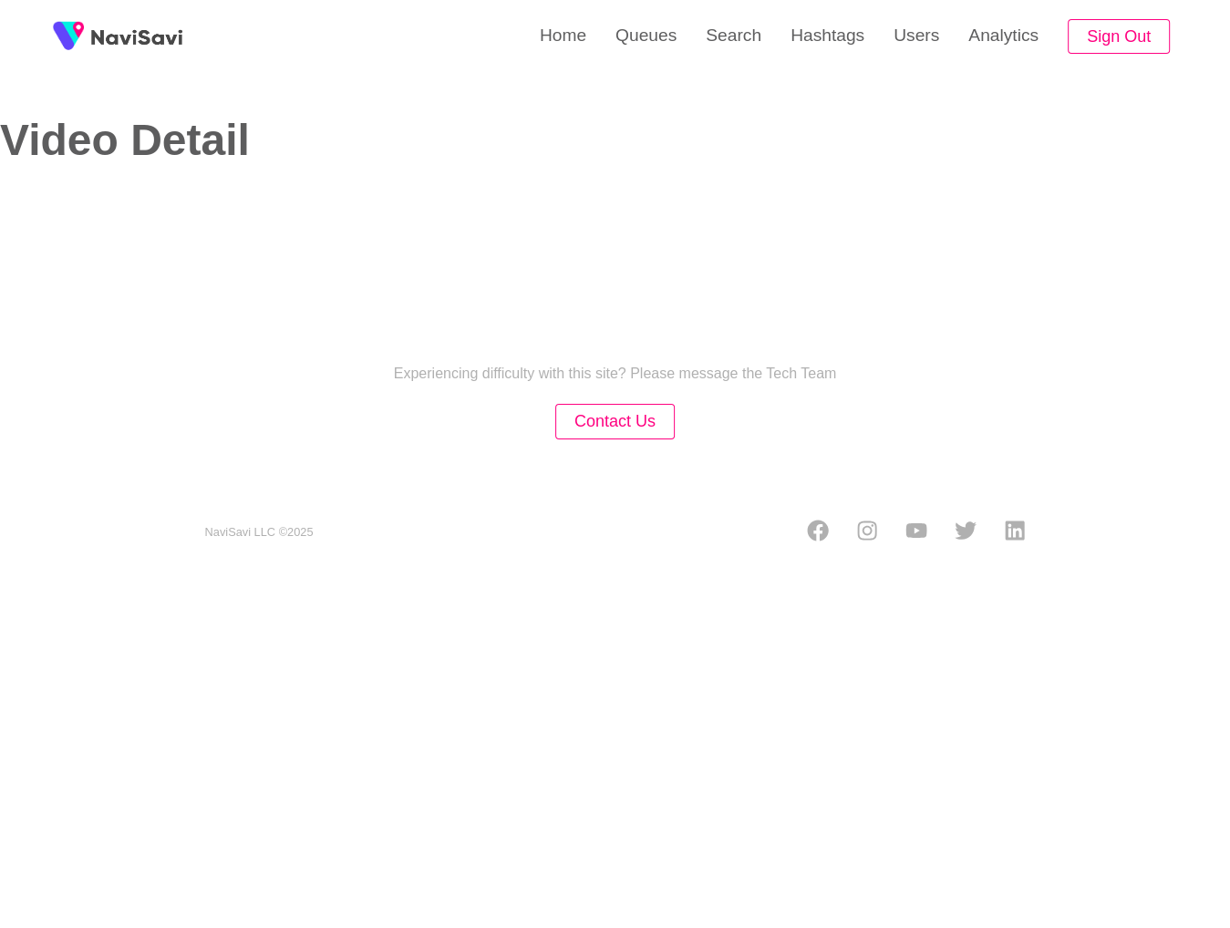
select select "**********"
select select "**"
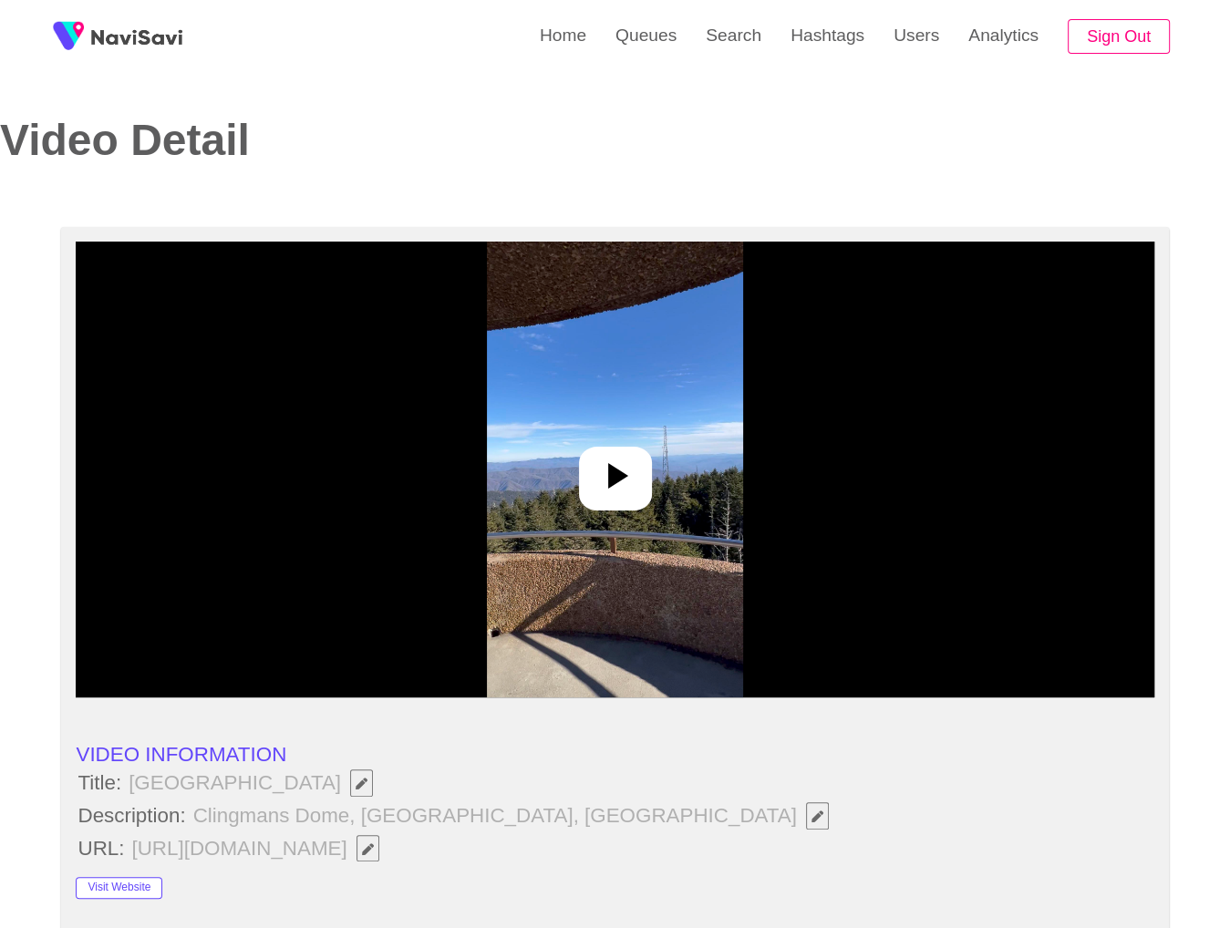
drag, startPoint x: 132, startPoint y: 781, endPoint x: 347, endPoint y: 783, distance: 214.3
click at [347, 783] on span "[GEOGRAPHIC_DATA]" at bounding box center [255, 783] width 257 height 31
copy span "[GEOGRAPHIC_DATA]"
click at [660, 833] on li "URL: [URL][DOMAIN_NAME]" at bounding box center [615, 848] width 1078 height 31
click at [806, 807] on button "button" at bounding box center [817, 815] width 23 height 27
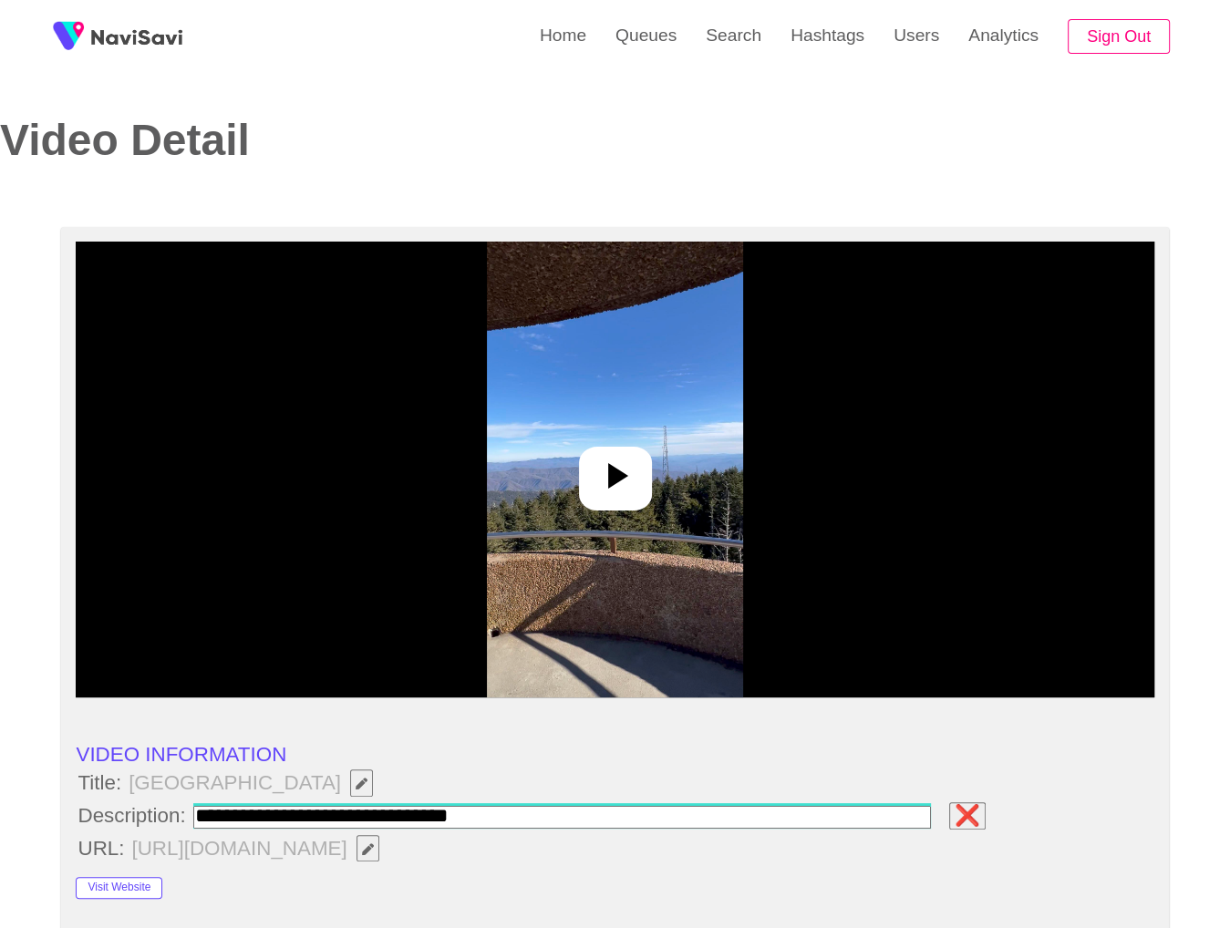
type input "**********"
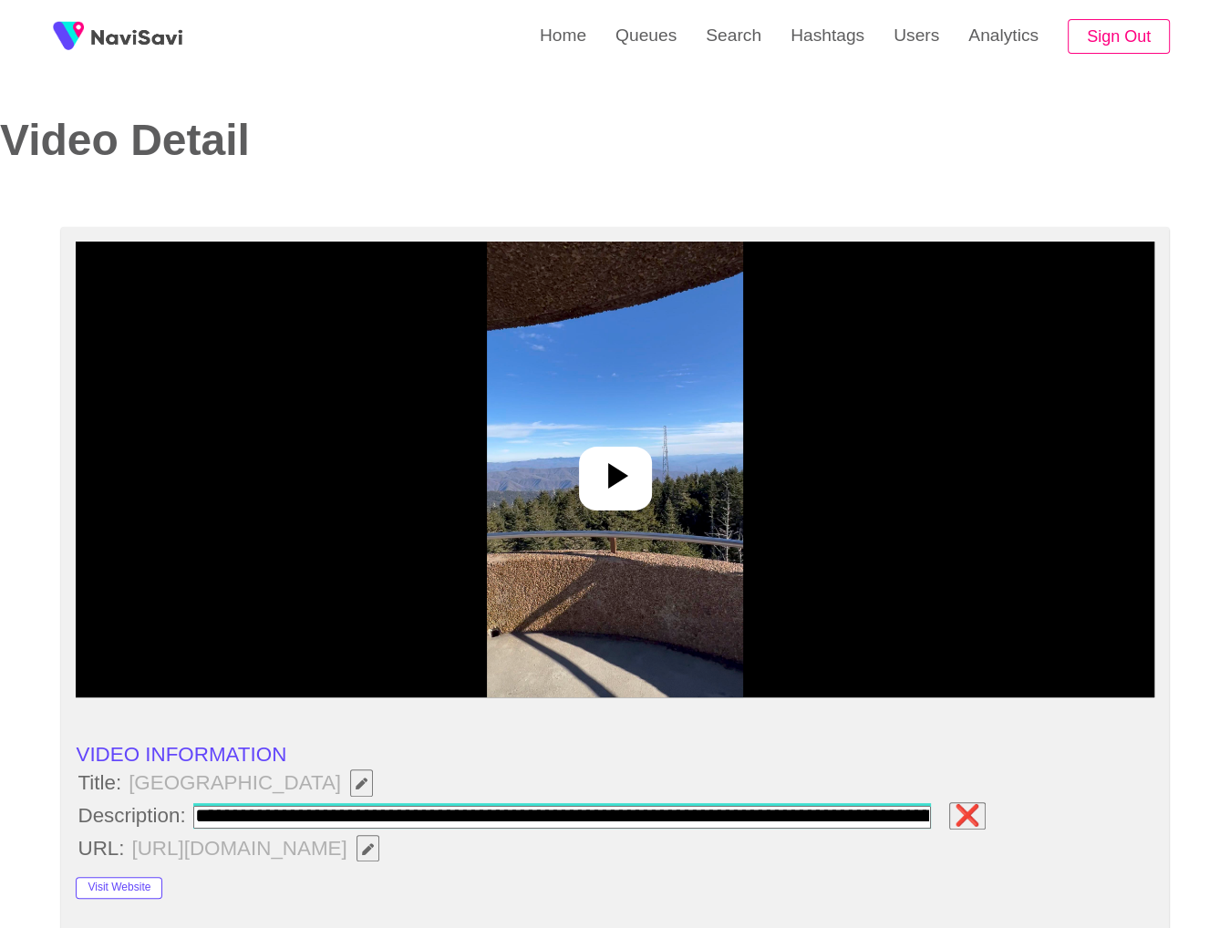
scroll to position [0, 691]
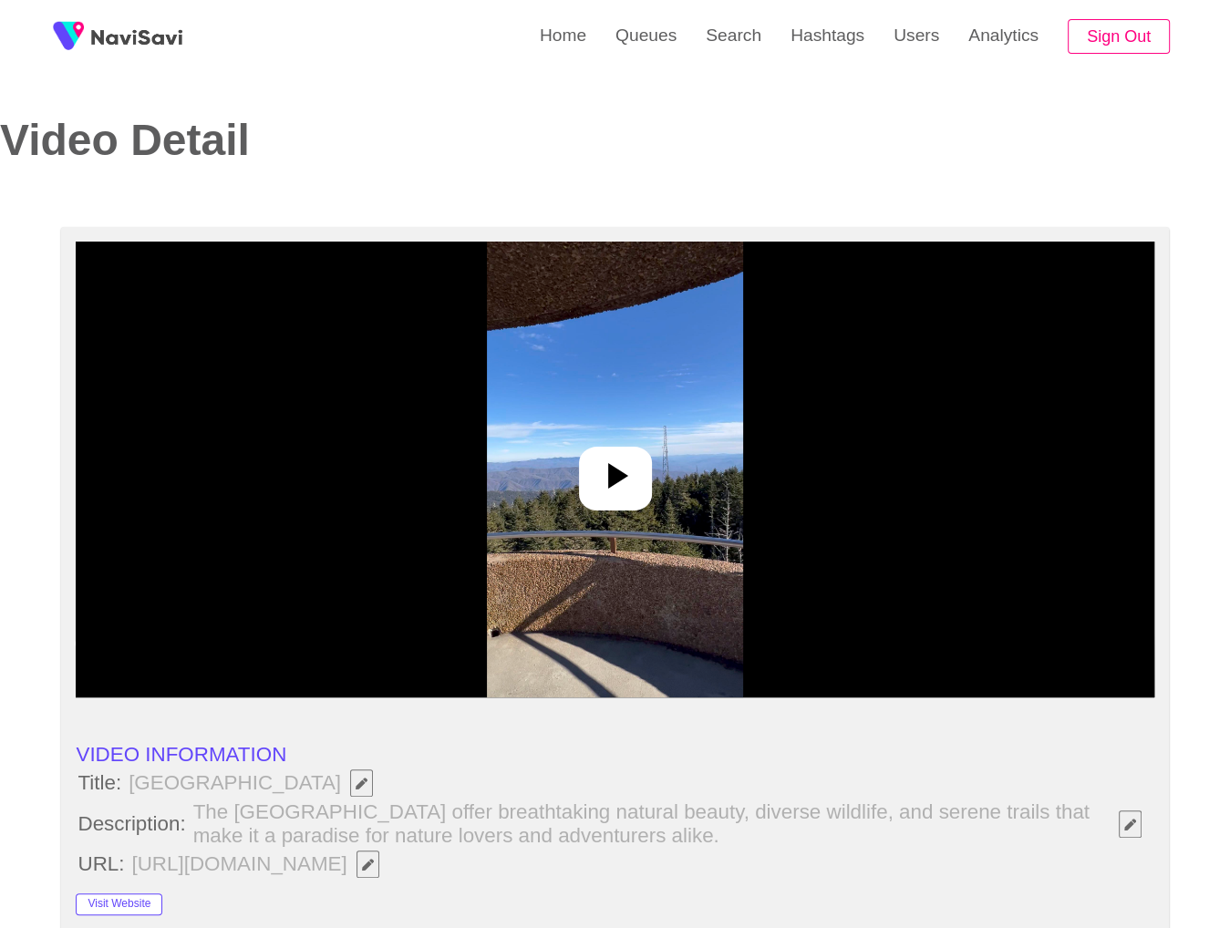
click at [662, 410] on img at bounding box center [615, 470] width 256 height 456
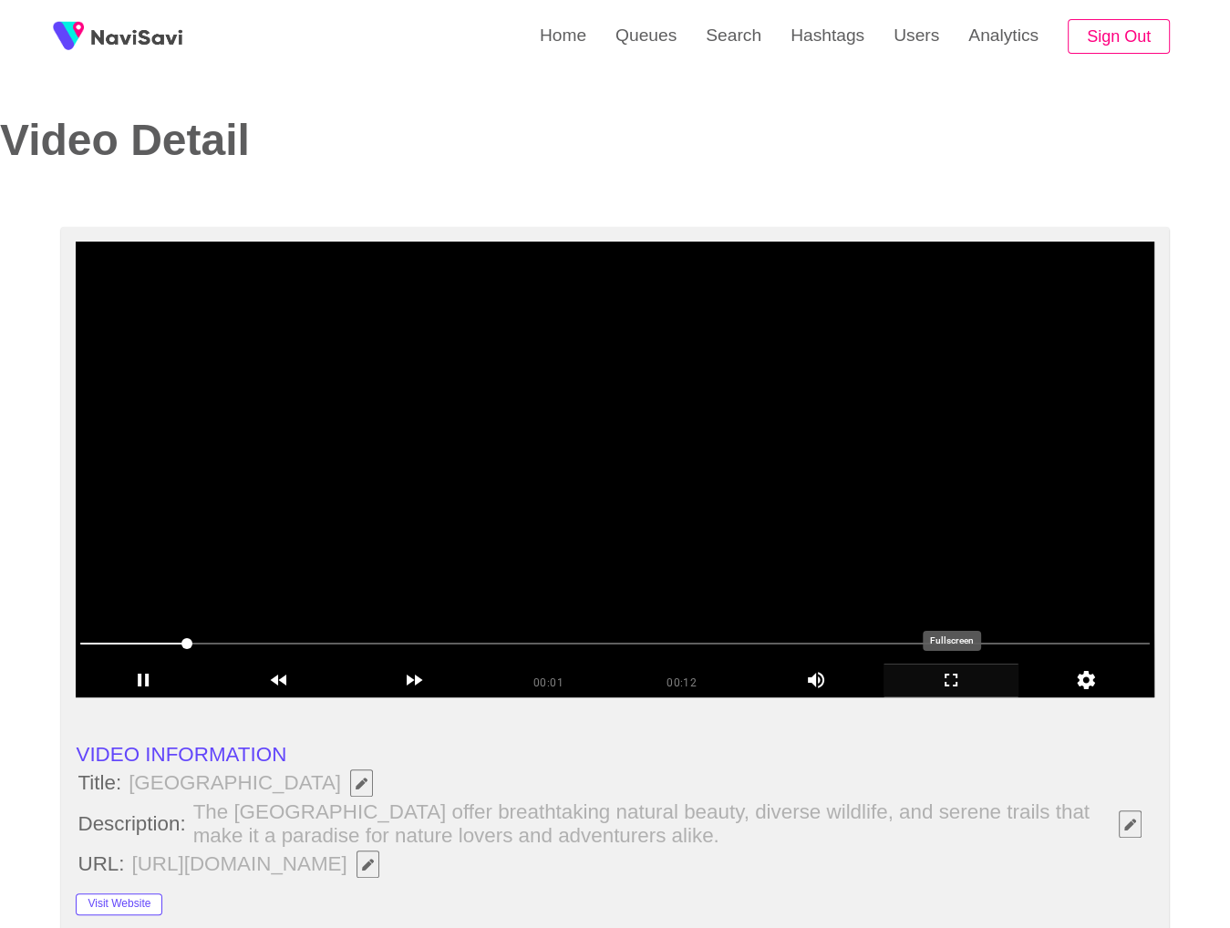
click at [945, 686] on icon "add" at bounding box center [951, 680] width 133 height 22
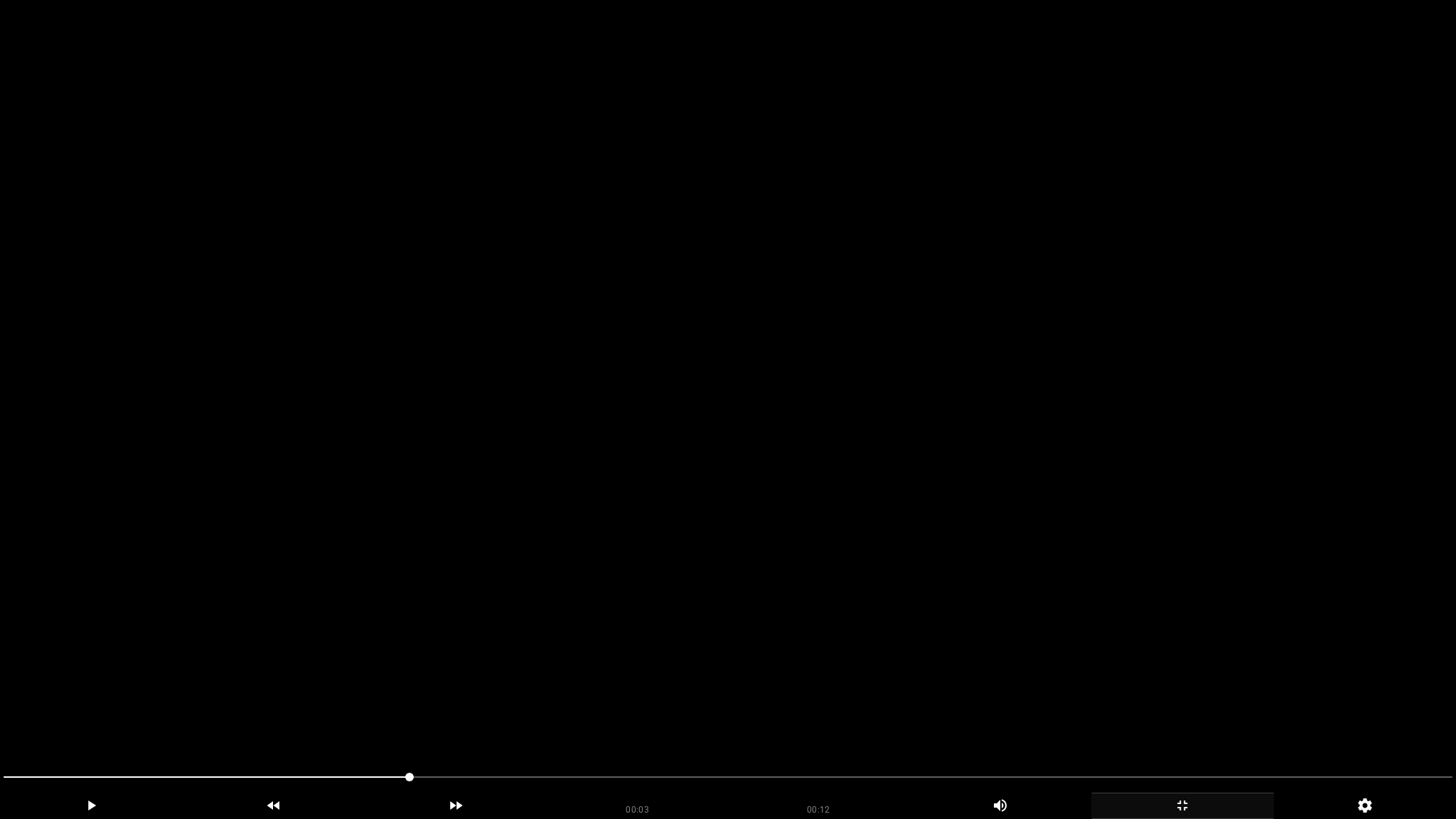
click at [550, 543] on video at bounding box center [728, 409] width 1456 height 819
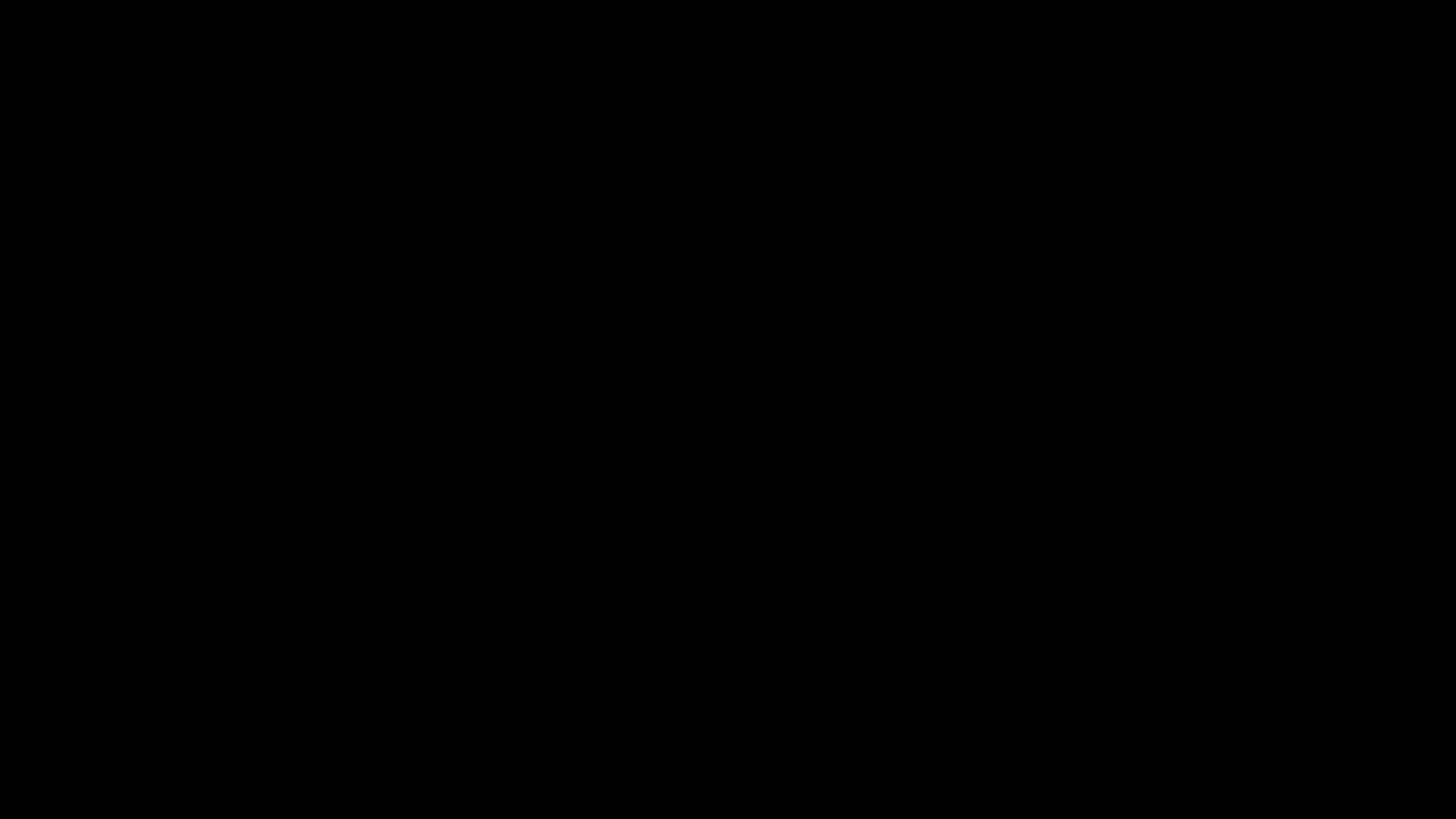
click at [1027, 711] on span at bounding box center [728, 776] width 1448 height 23
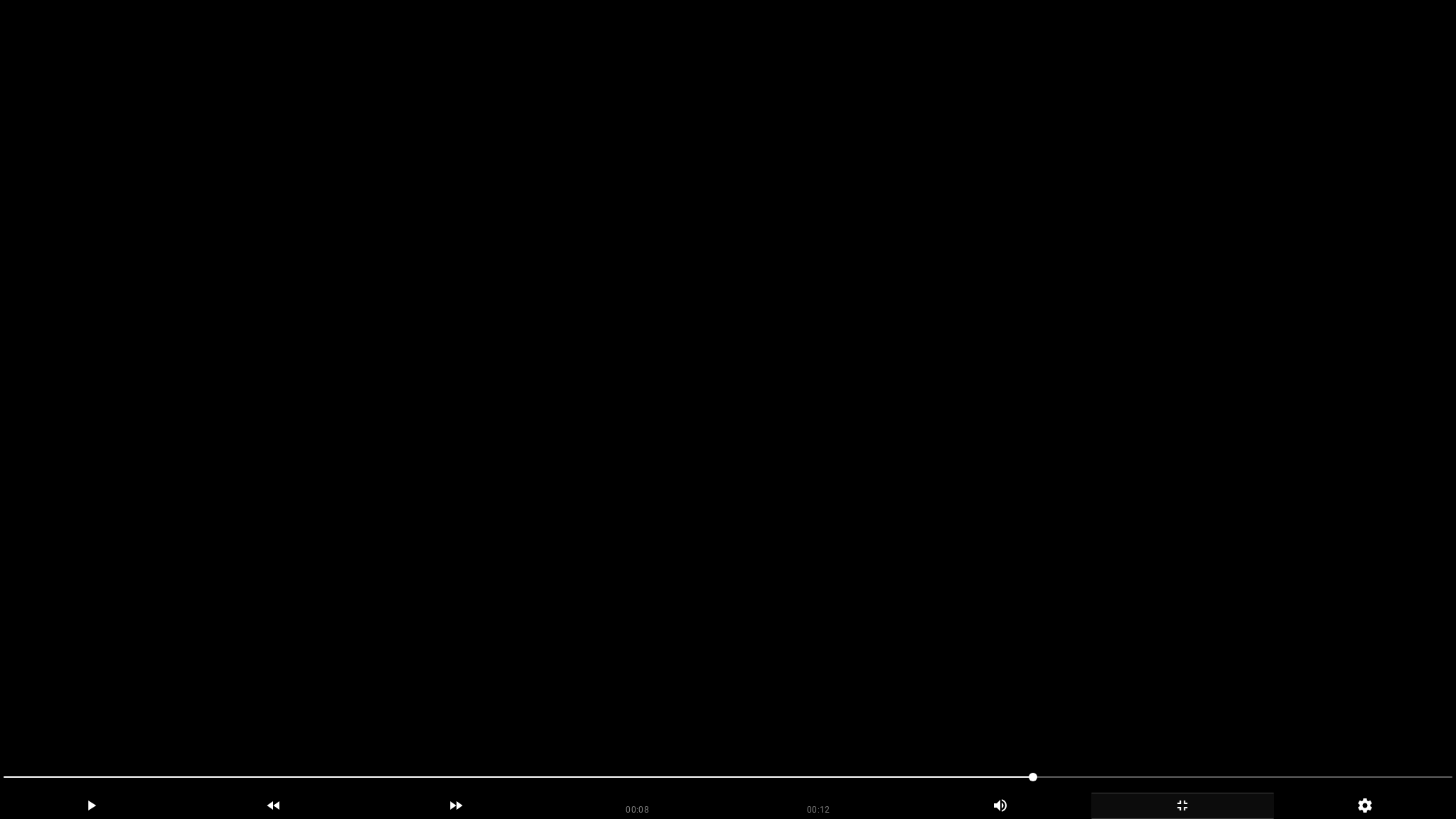
click at [1106, 671] on video at bounding box center [728, 409] width 1456 height 819
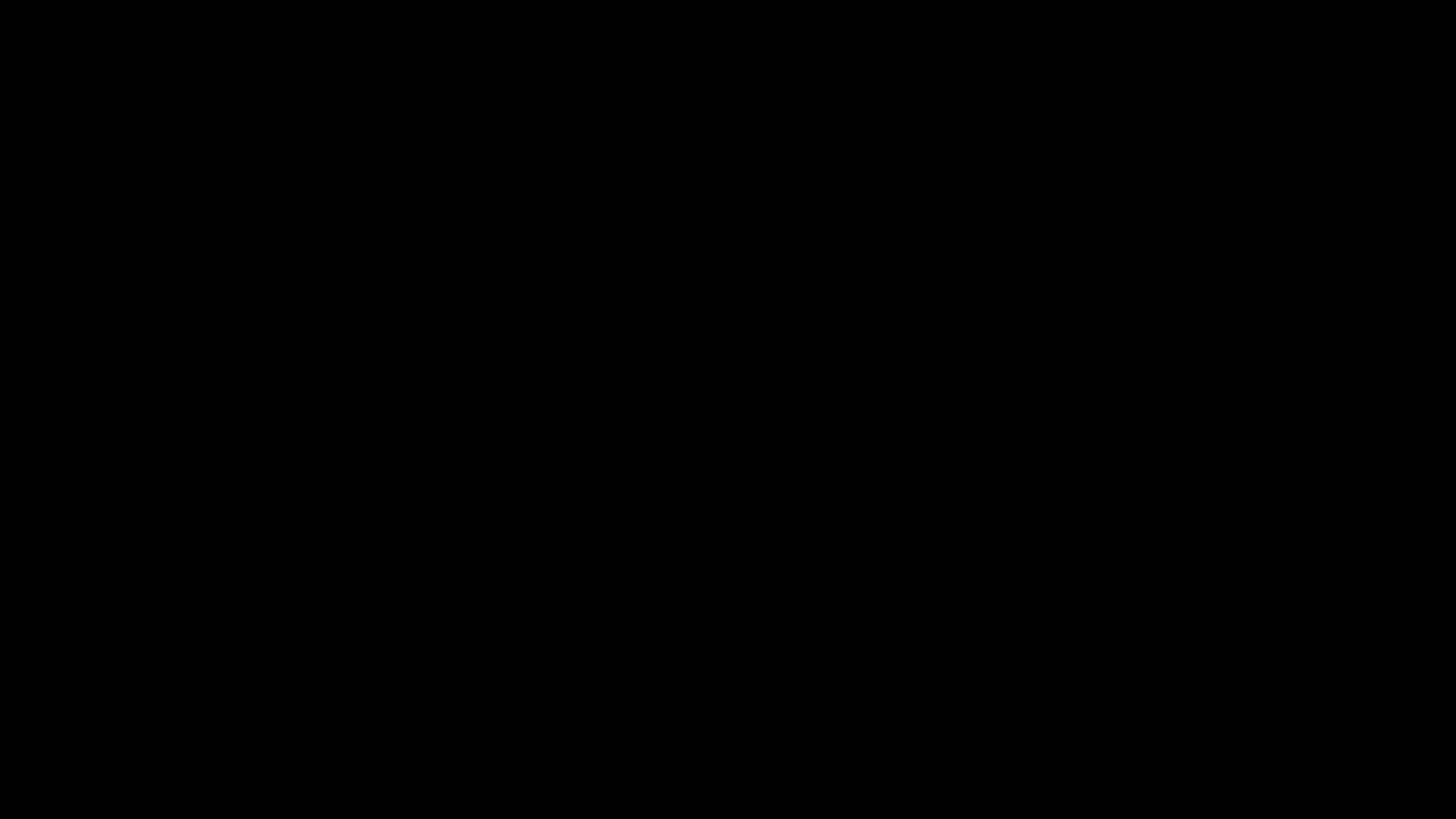
click at [1130, 711] on span at bounding box center [728, 776] width 1448 height 23
click at [1274, 711] on span at bounding box center [728, 776] width 1448 height 23
click at [651, 711] on div at bounding box center [727, 778] width 1460 height 38
click at [783, 643] on video at bounding box center [728, 409] width 1456 height 819
click at [1214, 711] on div "add" at bounding box center [1182, 806] width 182 height 26
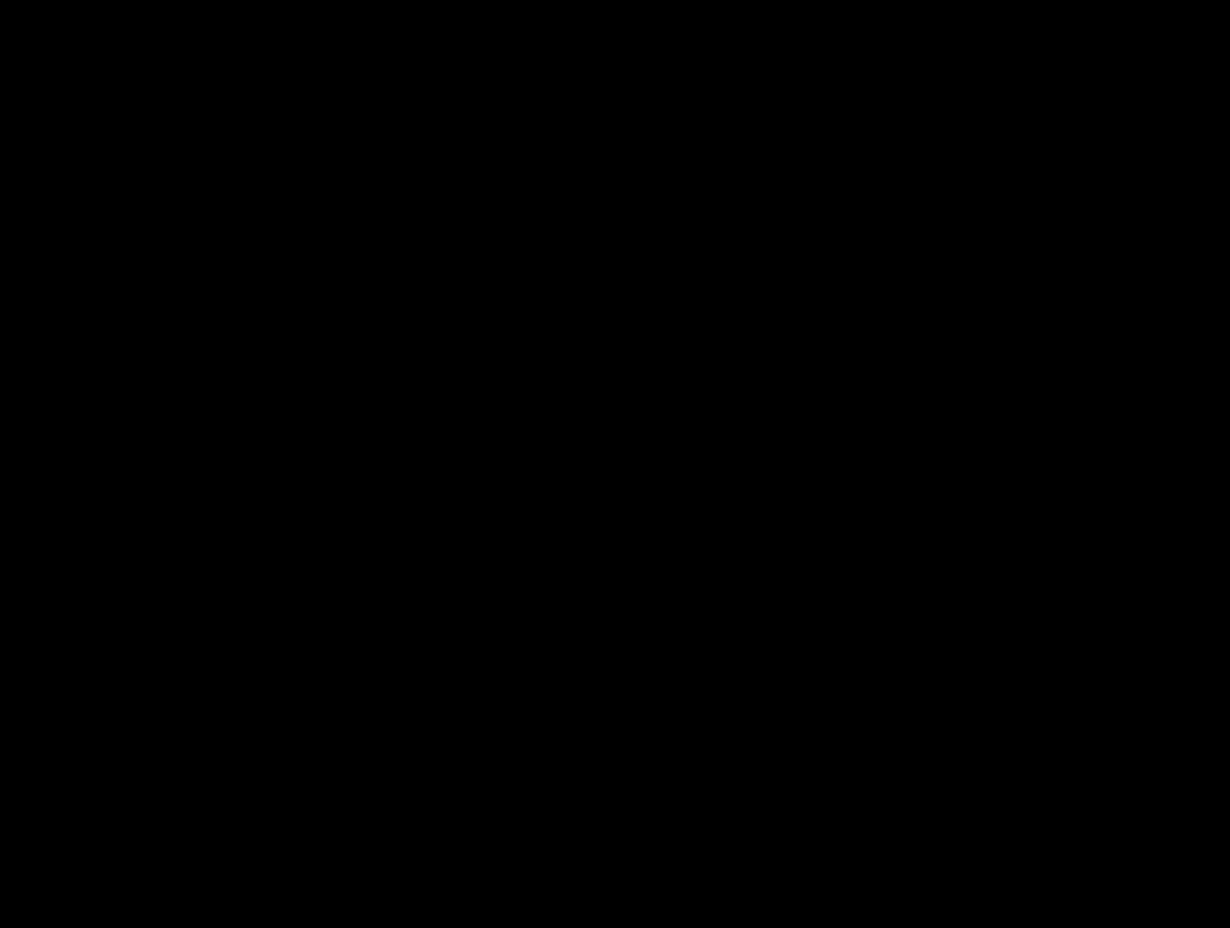
click at [743, 507] on video at bounding box center [615, 464] width 1230 height 928
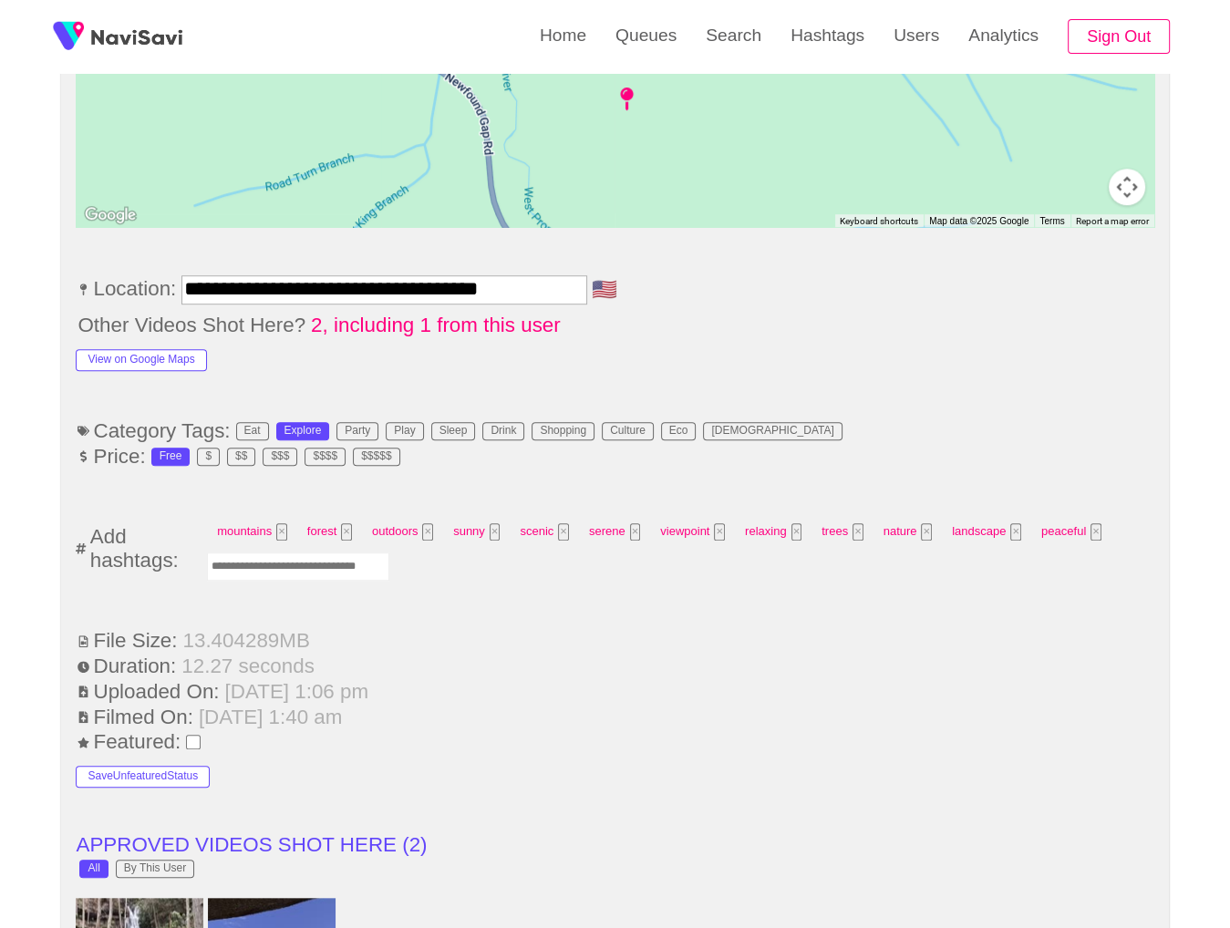
scroll to position [1018, 0]
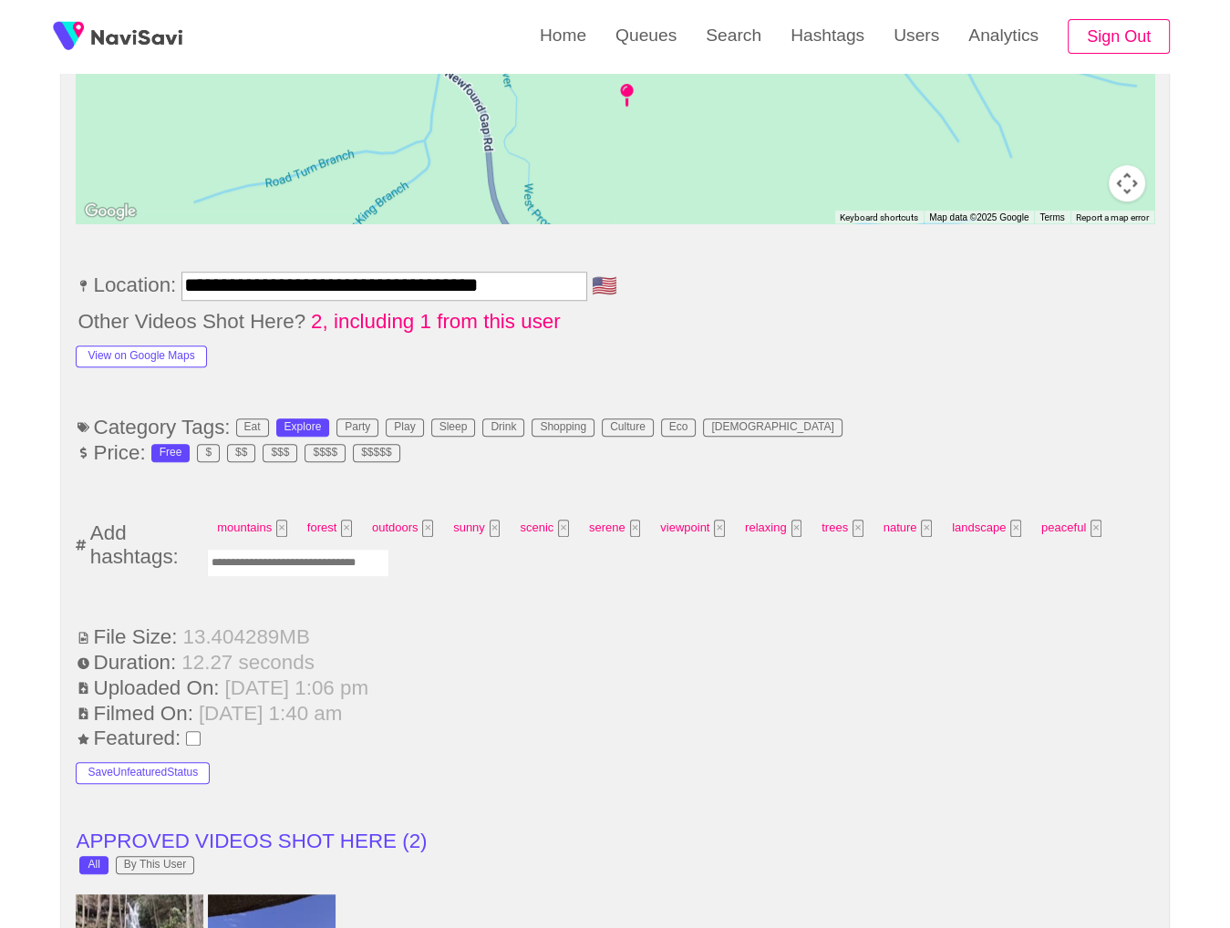
drag, startPoint x: 310, startPoint y: 558, endPoint x: 520, endPoint y: 467, distance: 228.7
click at [308, 558] on input "Enter tag here and press return" at bounding box center [298, 563] width 182 height 28
type input "*********"
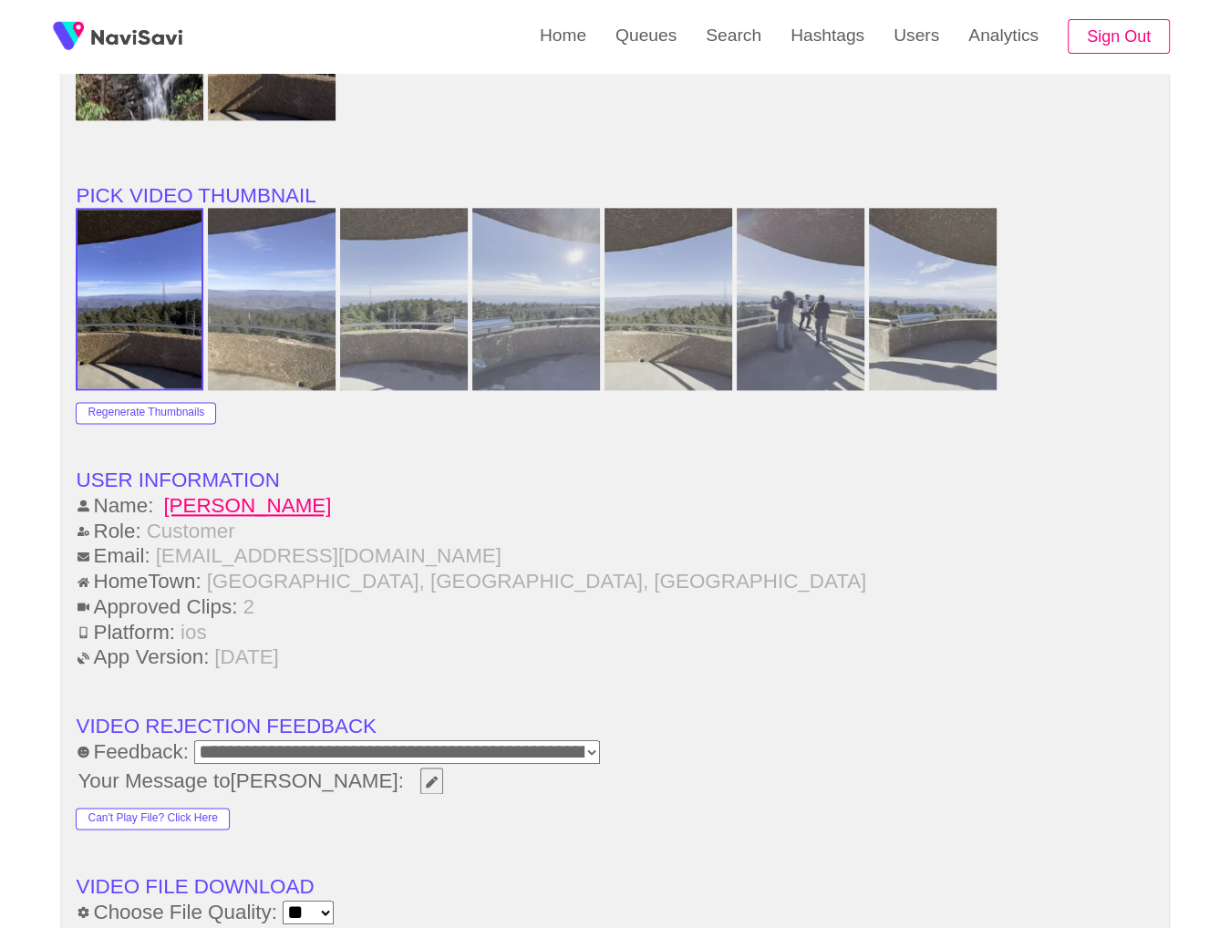
scroll to position [2339, 0]
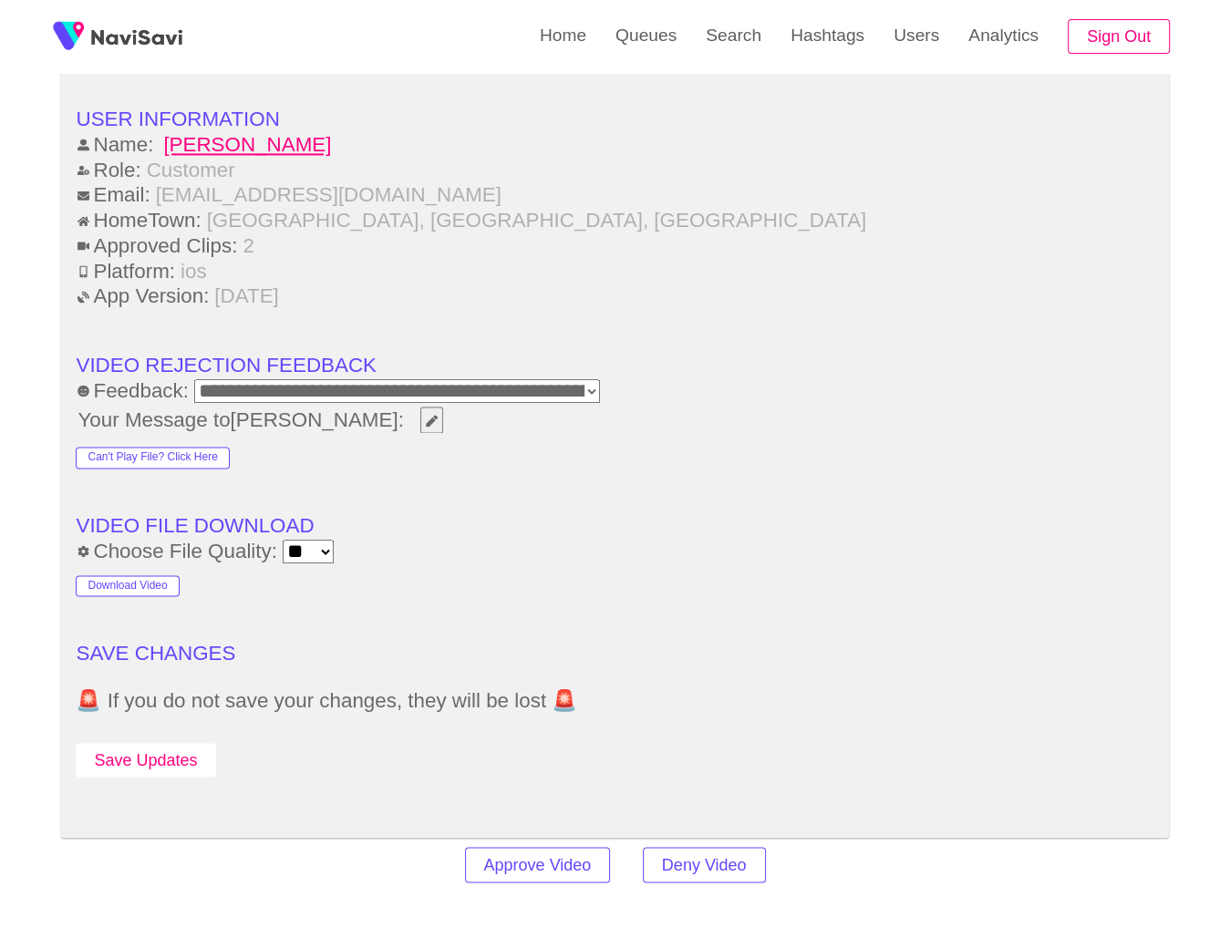
click at [160, 745] on button "Save Updates" at bounding box center [146, 760] width 140 height 34
click at [730, 49] on link "Search" at bounding box center [733, 35] width 85 height 71
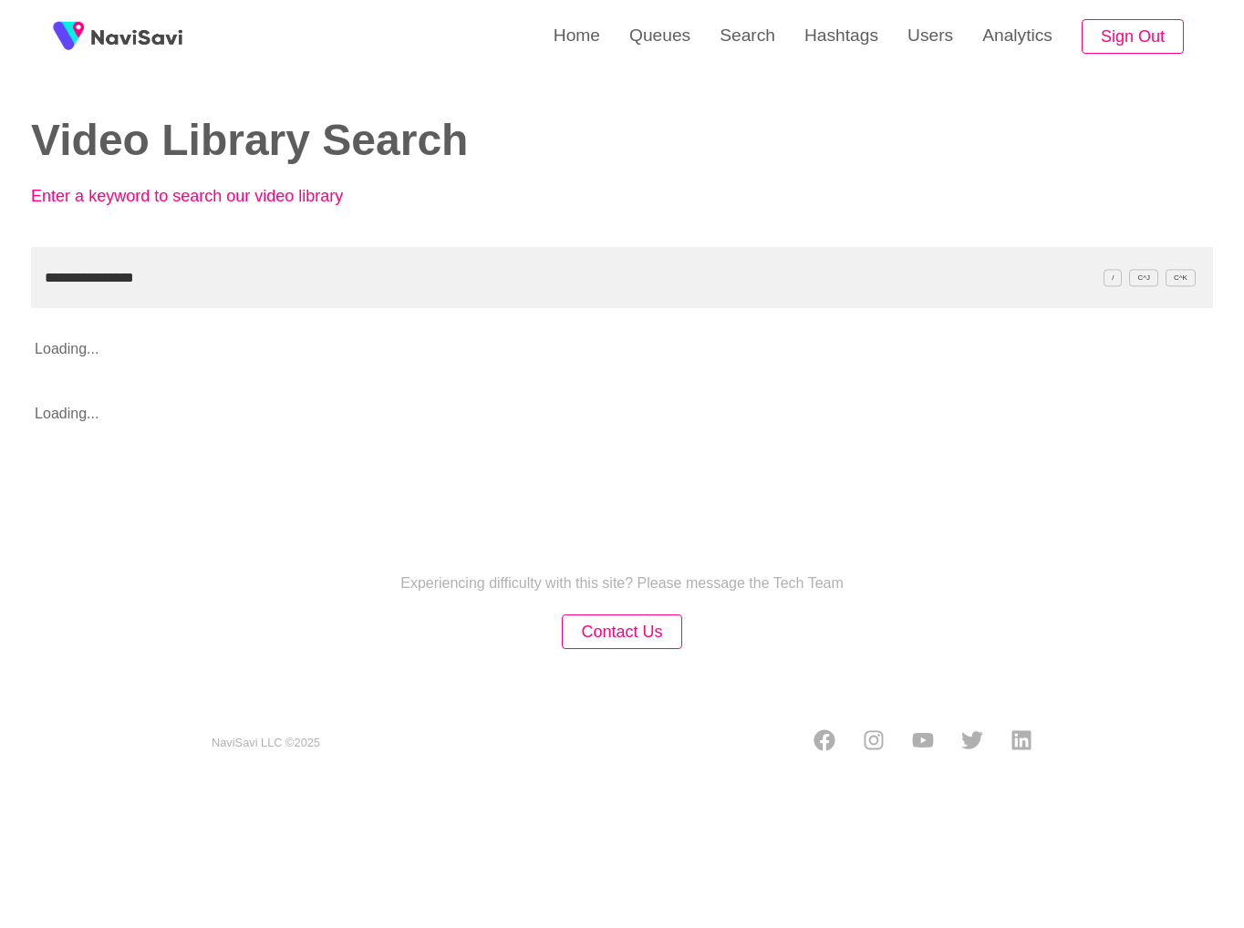
type input "**********"
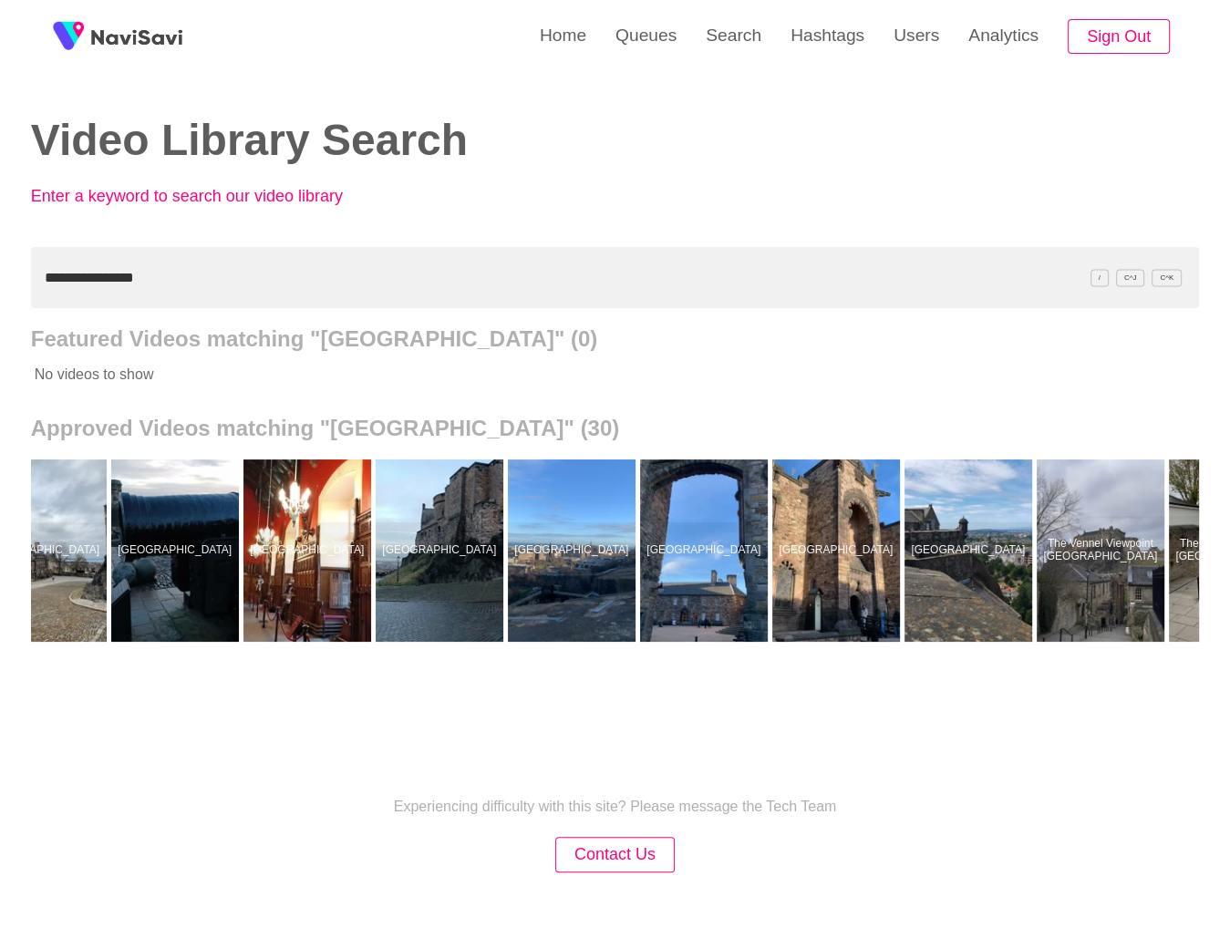
scroll to position [0, 2670]
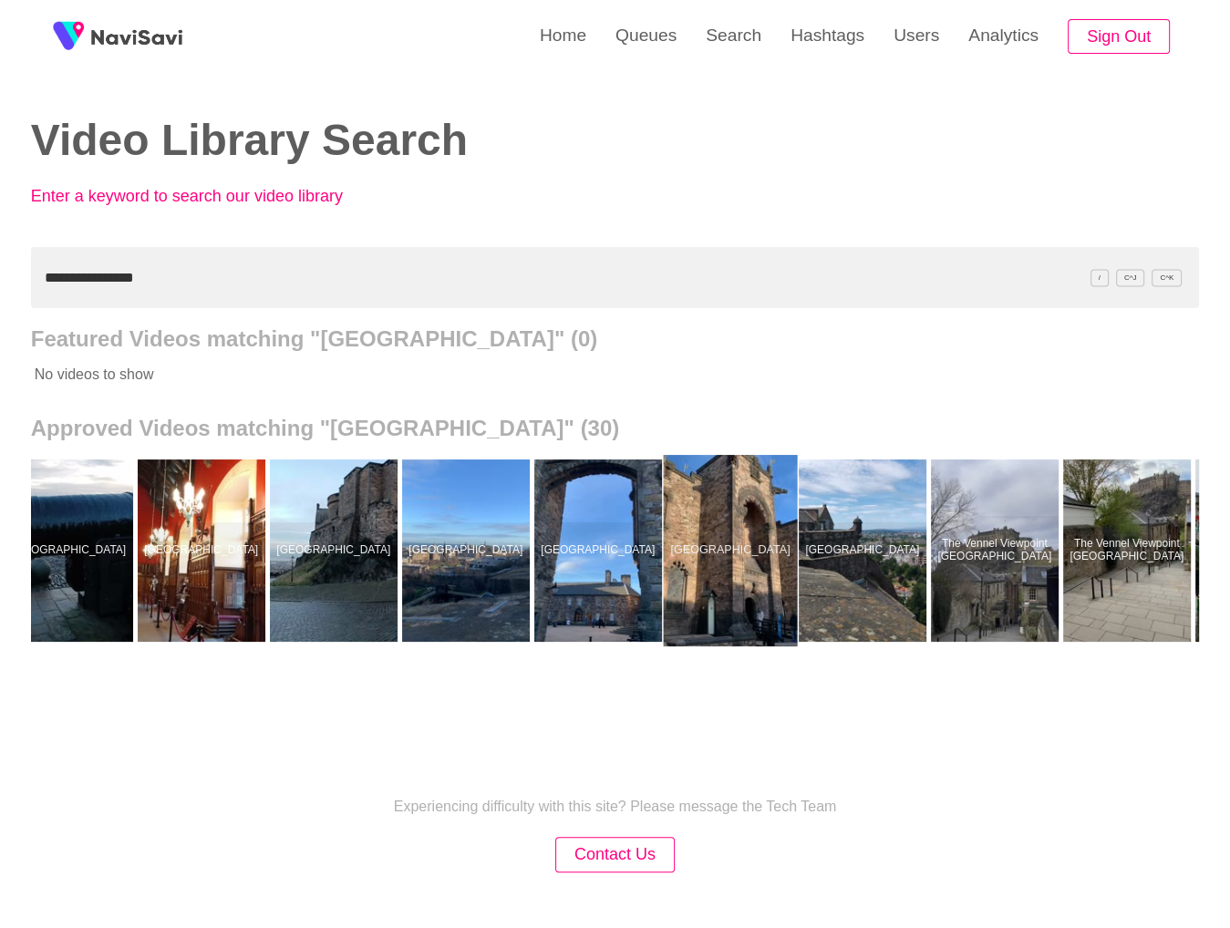
click at [709, 543] on div at bounding box center [730, 550] width 134 height 191
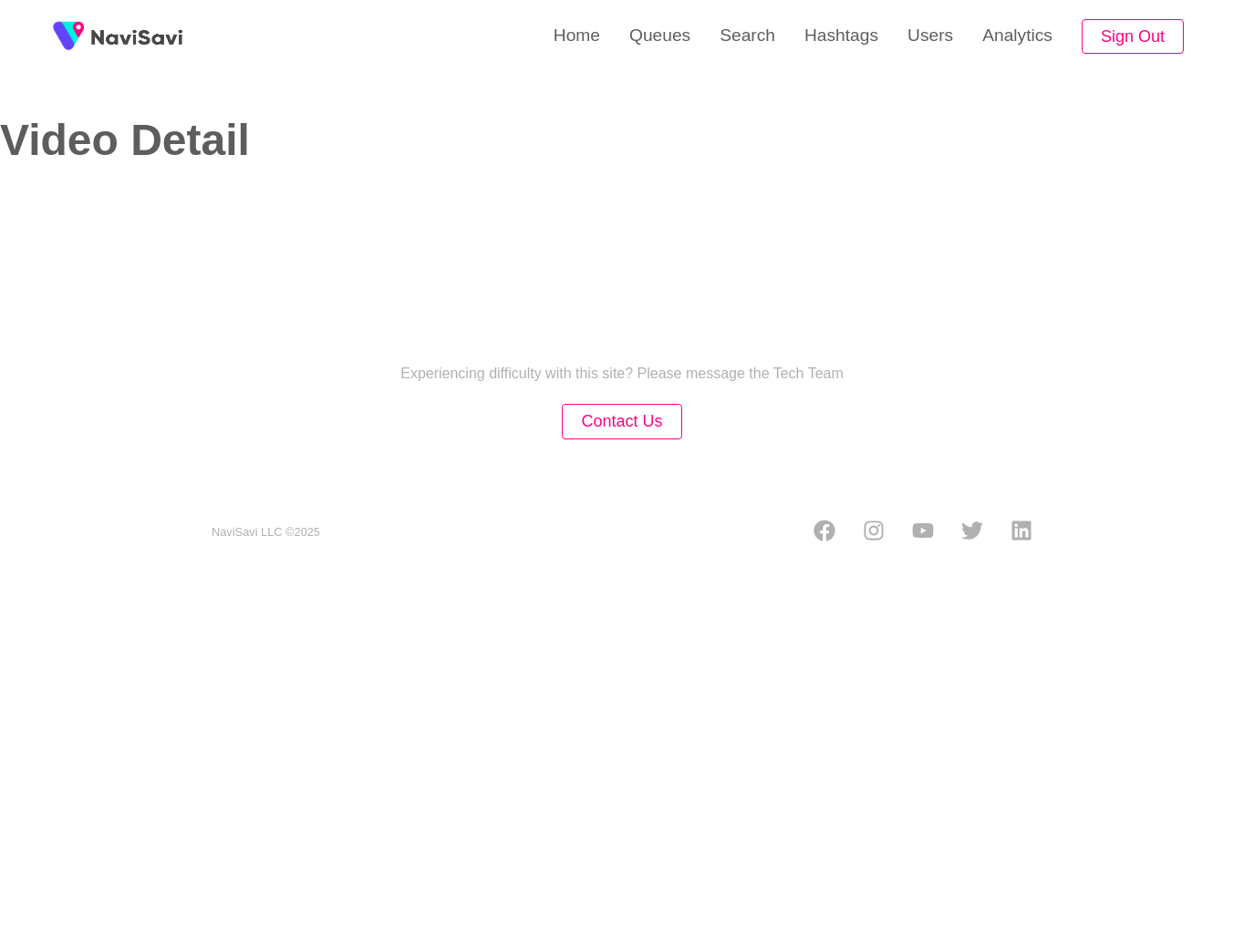
click at [737, 483] on section "NaviSavi LLC © 2025" at bounding box center [622, 515] width 912 height 64
select select "**********"
select select "**"
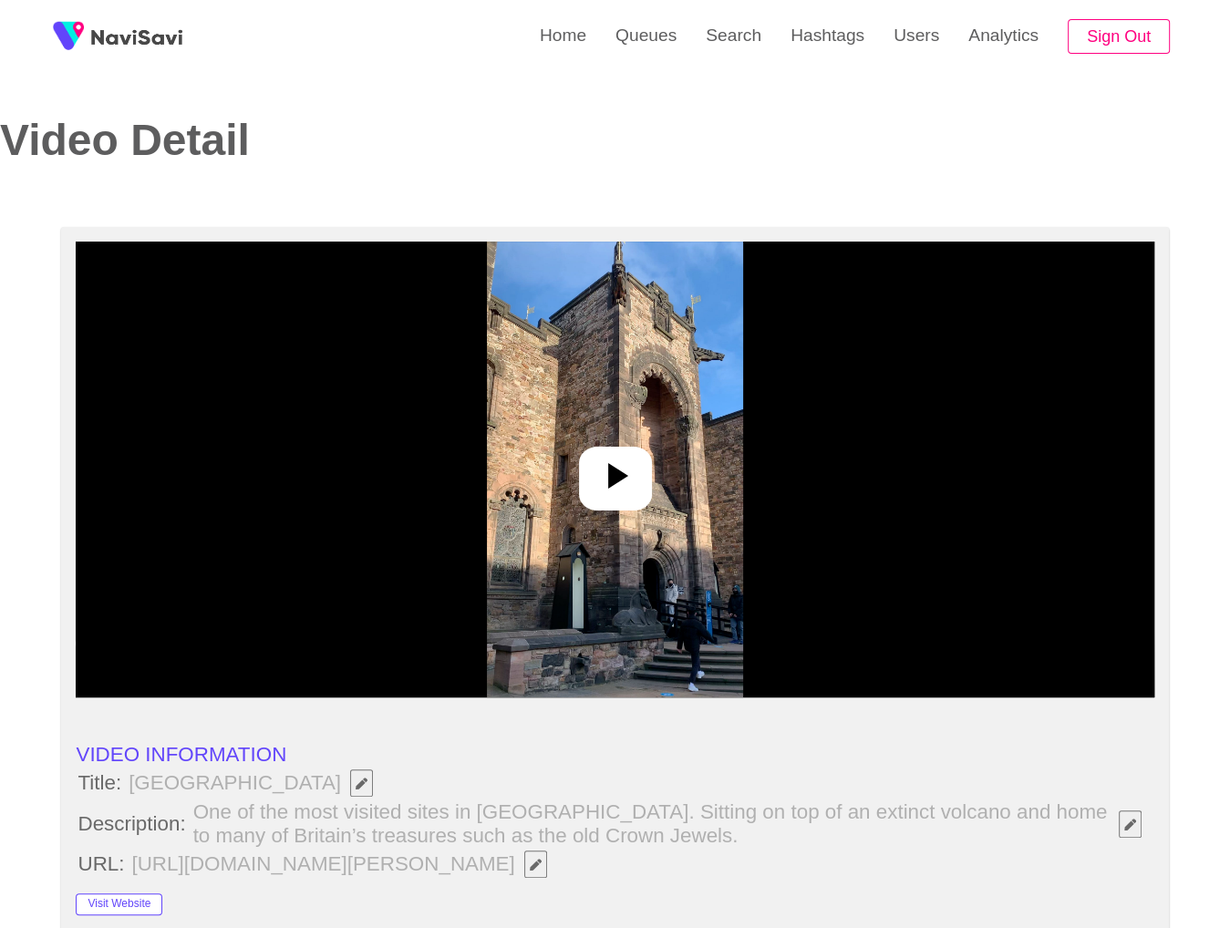
click at [718, 487] on img at bounding box center [615, 470] width 256 height 456
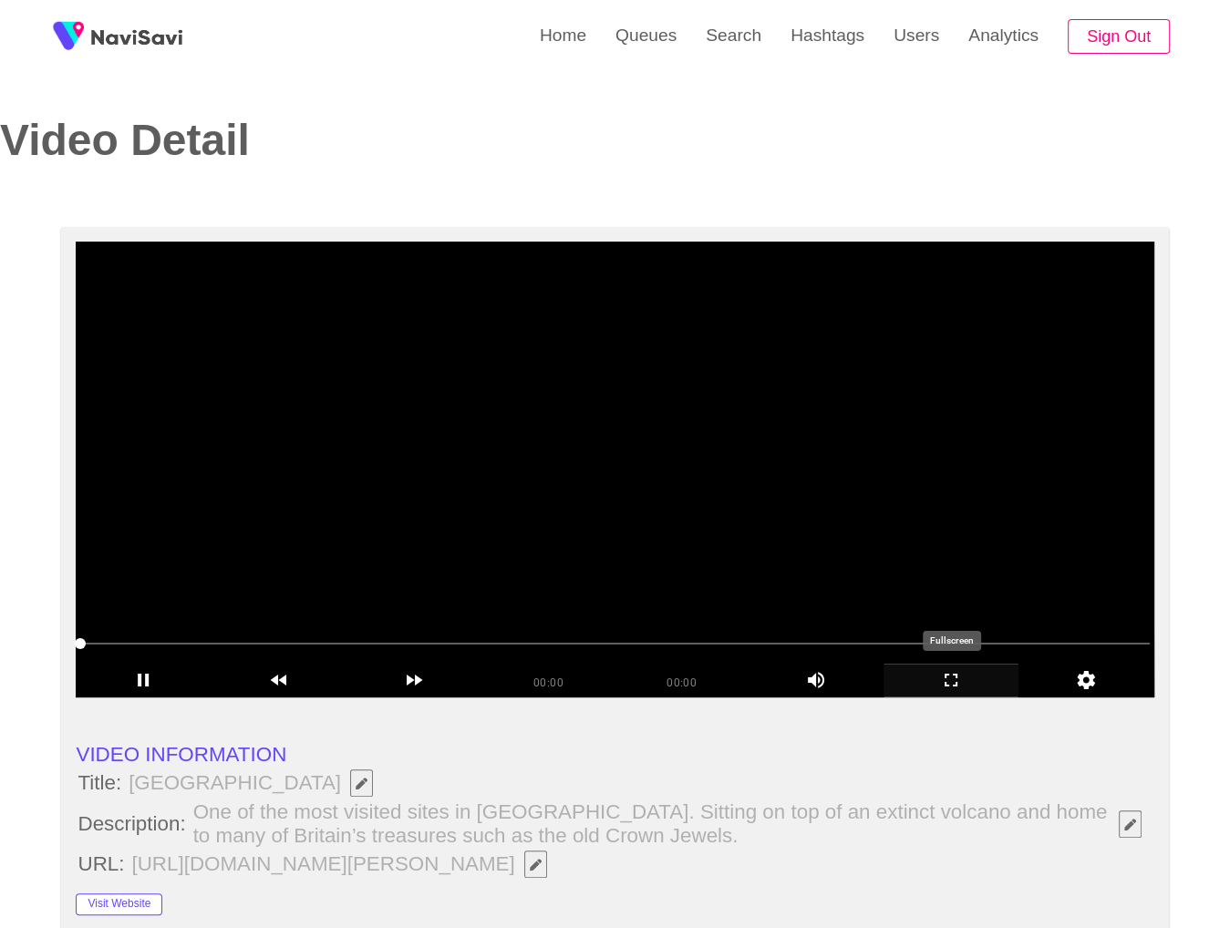
click at [941, 687] on icon "add" at bounding box center [951, 680] width 133 height 22
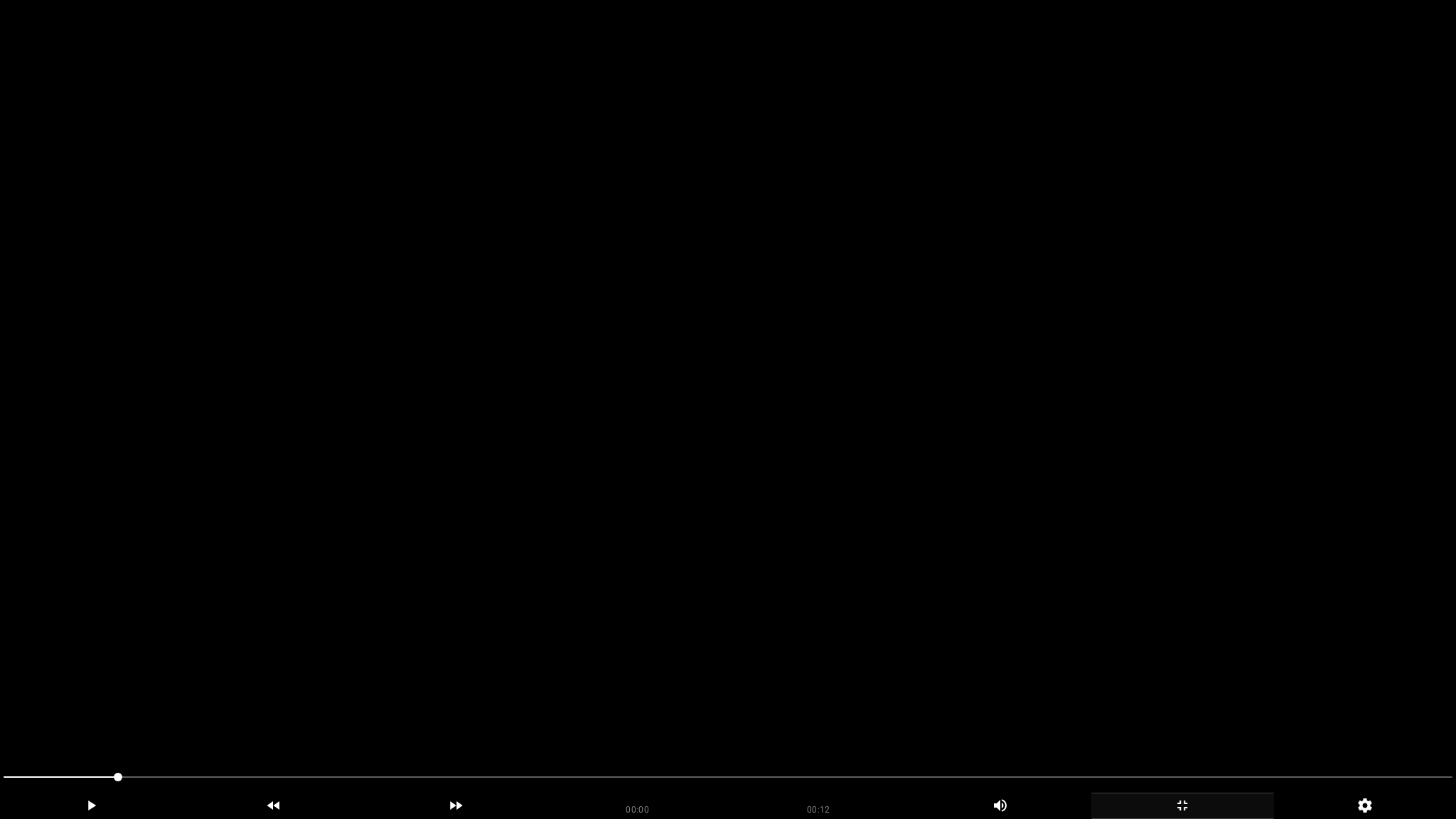
click at [677, 523] on video at bounding box center [728, 409] width 1456 height 819
click at [1011, 694] on video at bounding box center [728, 409] width 1456 height 819
click at [1214, 711] on icon "add" at bounding box center [1182, 805] width 182 height 17
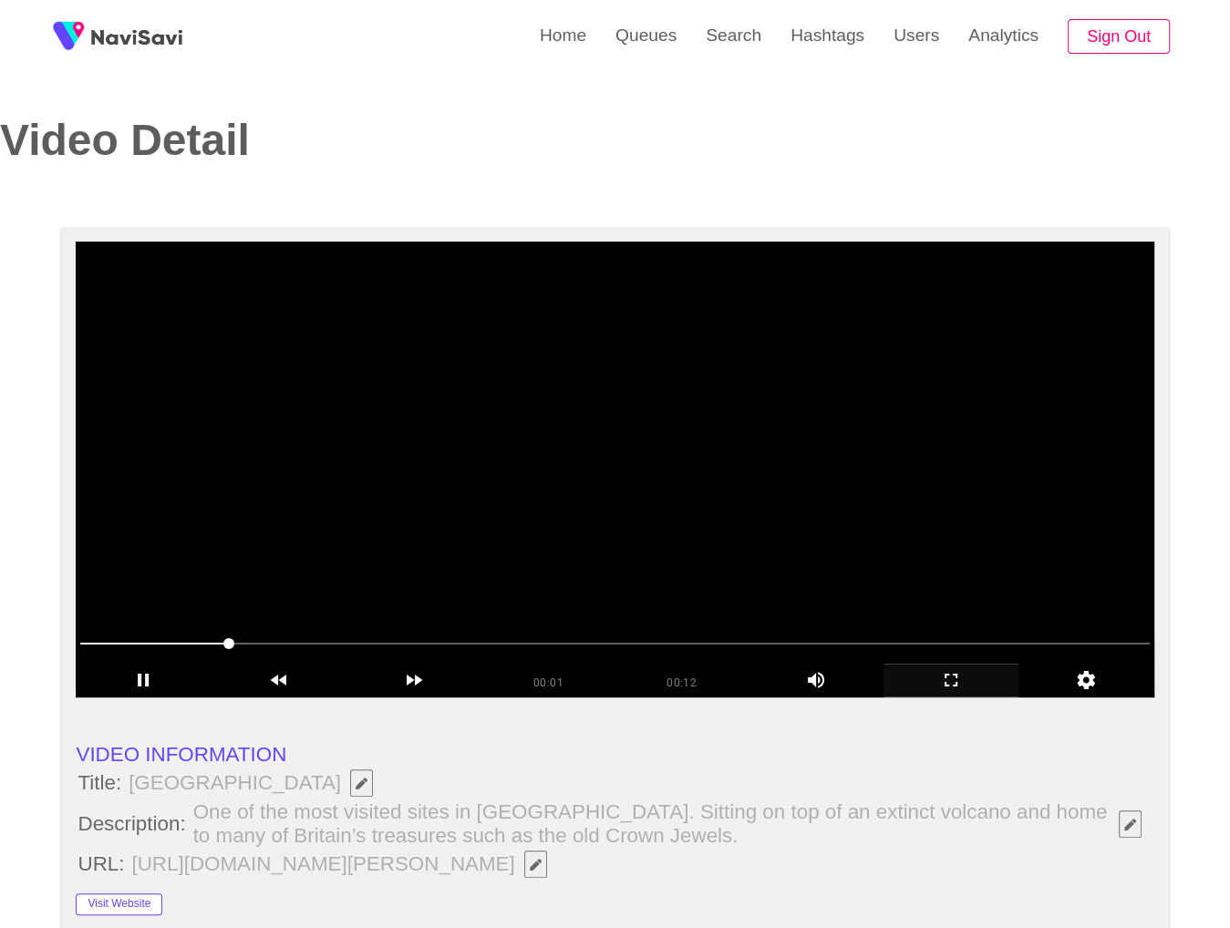
click at [857, 577] on video at bounding box center [615, 470] width 1078 height 456
click at [856, 570] on video at bounding box center [615, 470] width 1078 height 456
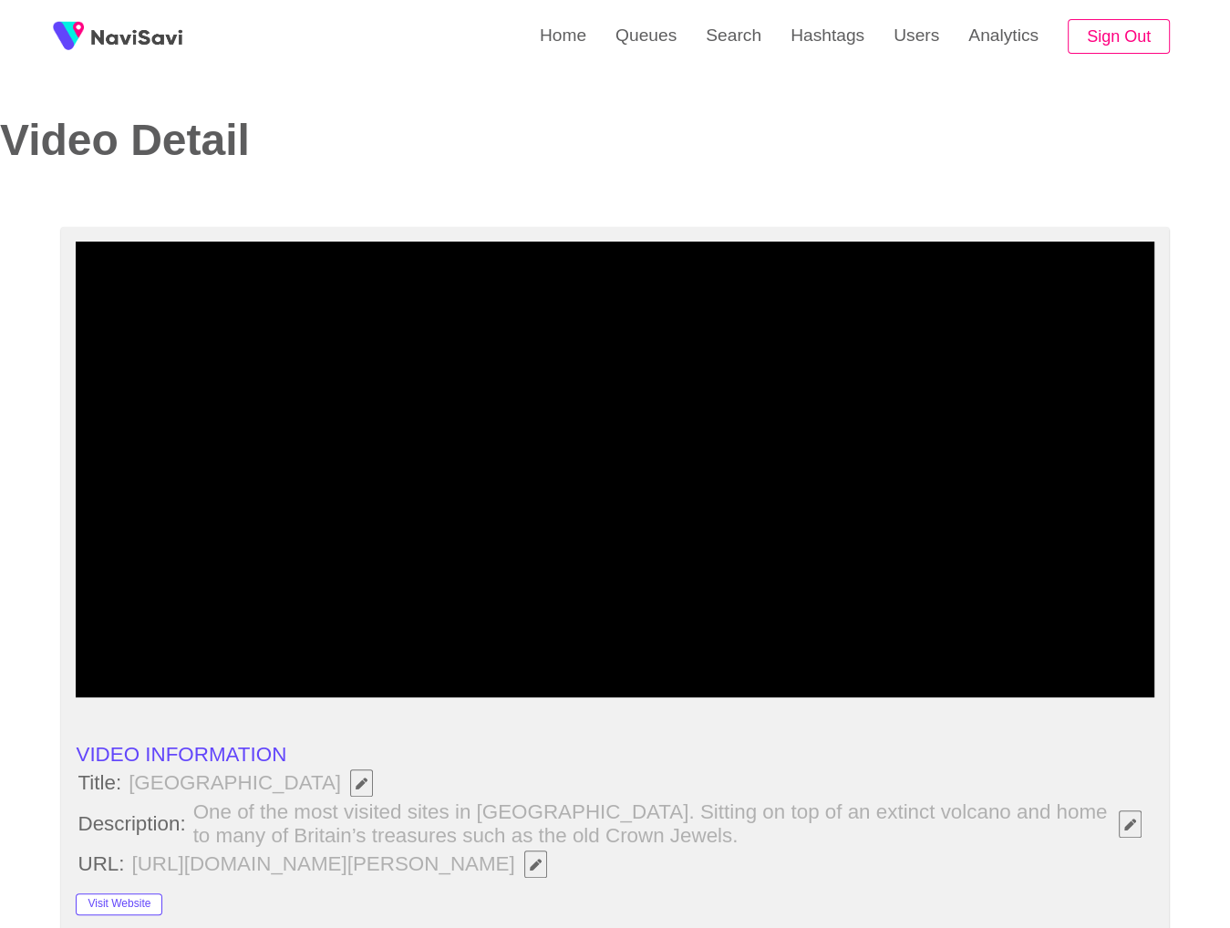
click at [503, 643] on span at bounding box center [614, 643] width 1069 height 29
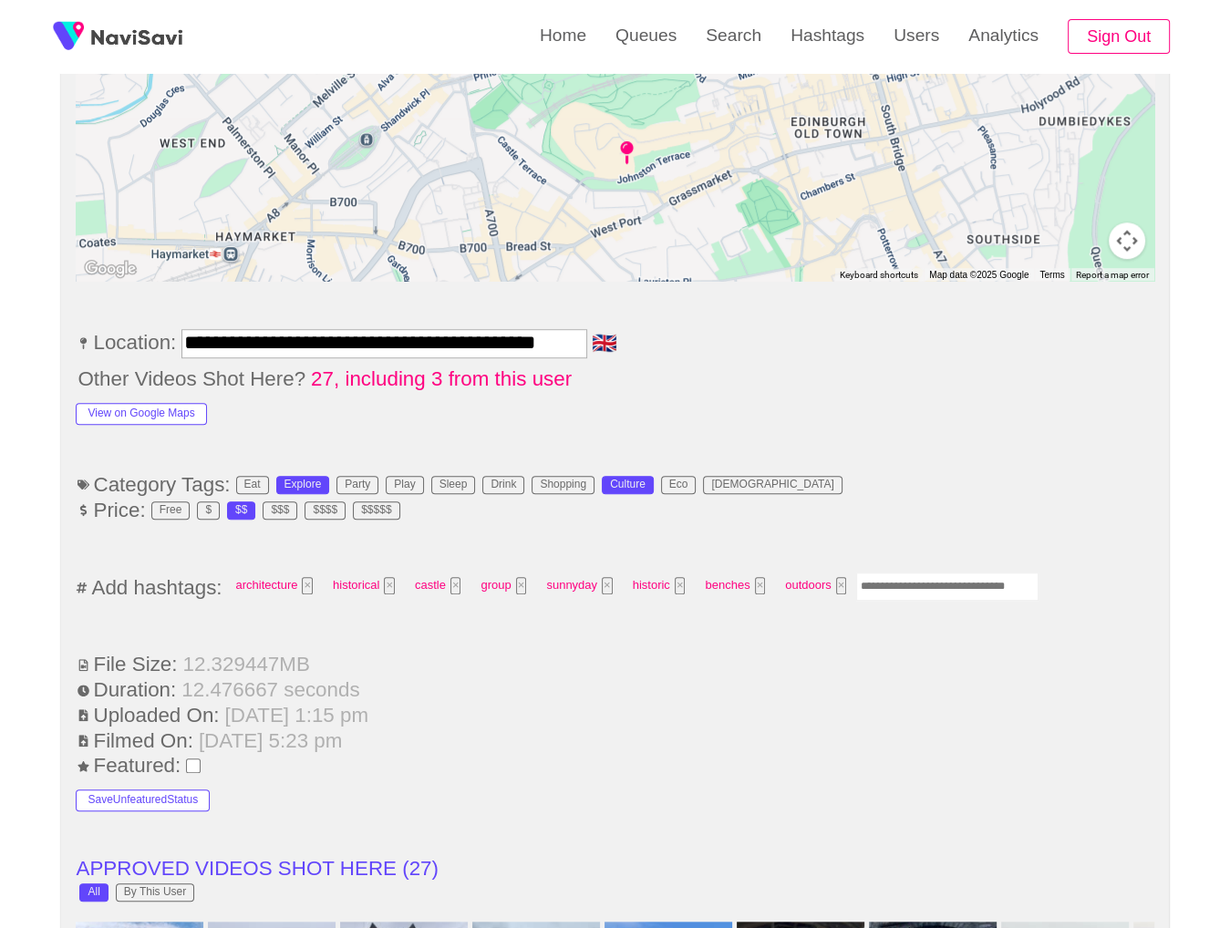
scroll to position [967, 0]
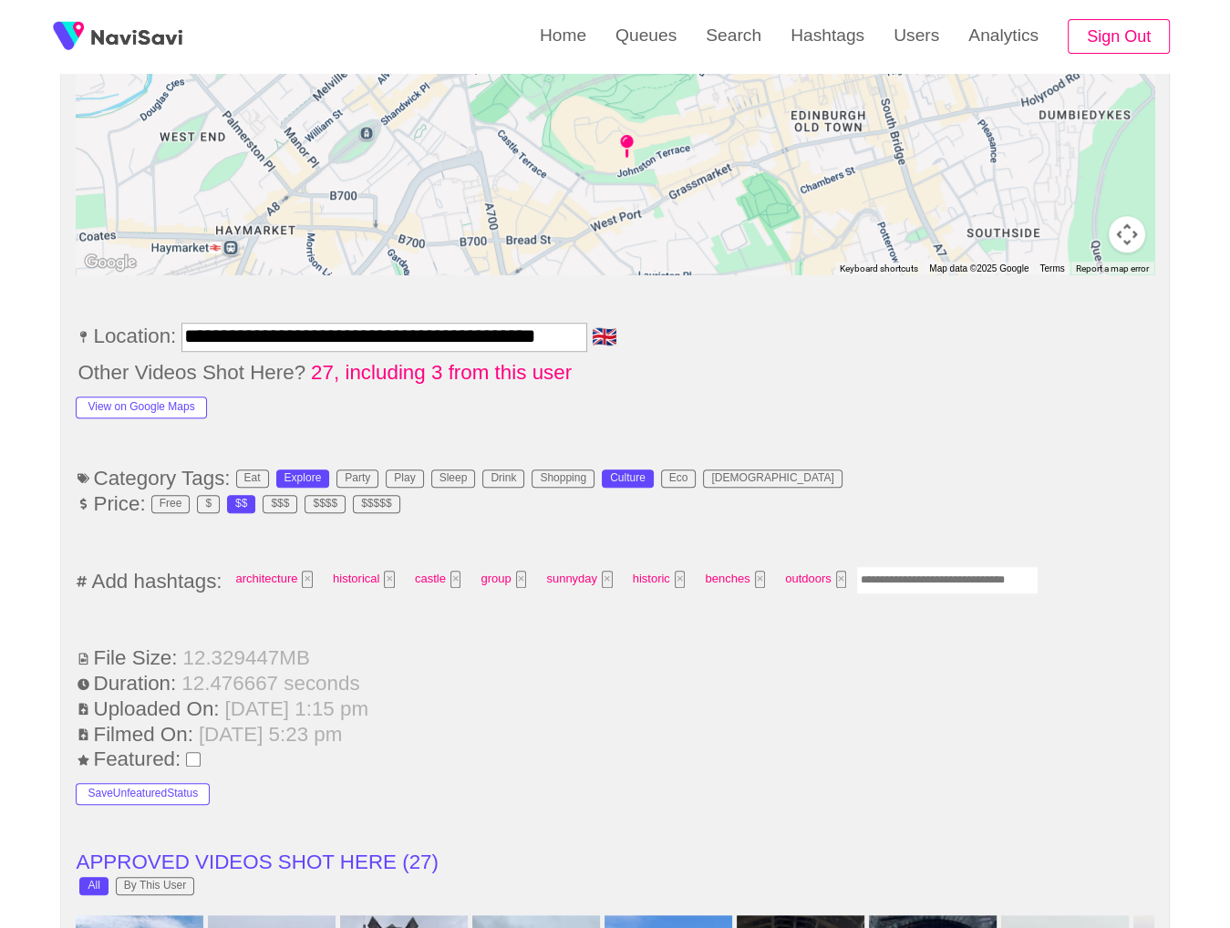
click at [925, 589] on div "architecture × historical × castle × group × sunnyday × historic × benches × ou…" at bounding box center [632, 581] width 813 height 34
drag, startPoint x: 926, startPoint y: 581, endPoint x: 1010, endPoint y: 514, distance: 107.8
click at [930, 577] on input "Enter tag here and press return" at bounding box center [947, 580] width 182 height 28
type input "*********"
type input "********"
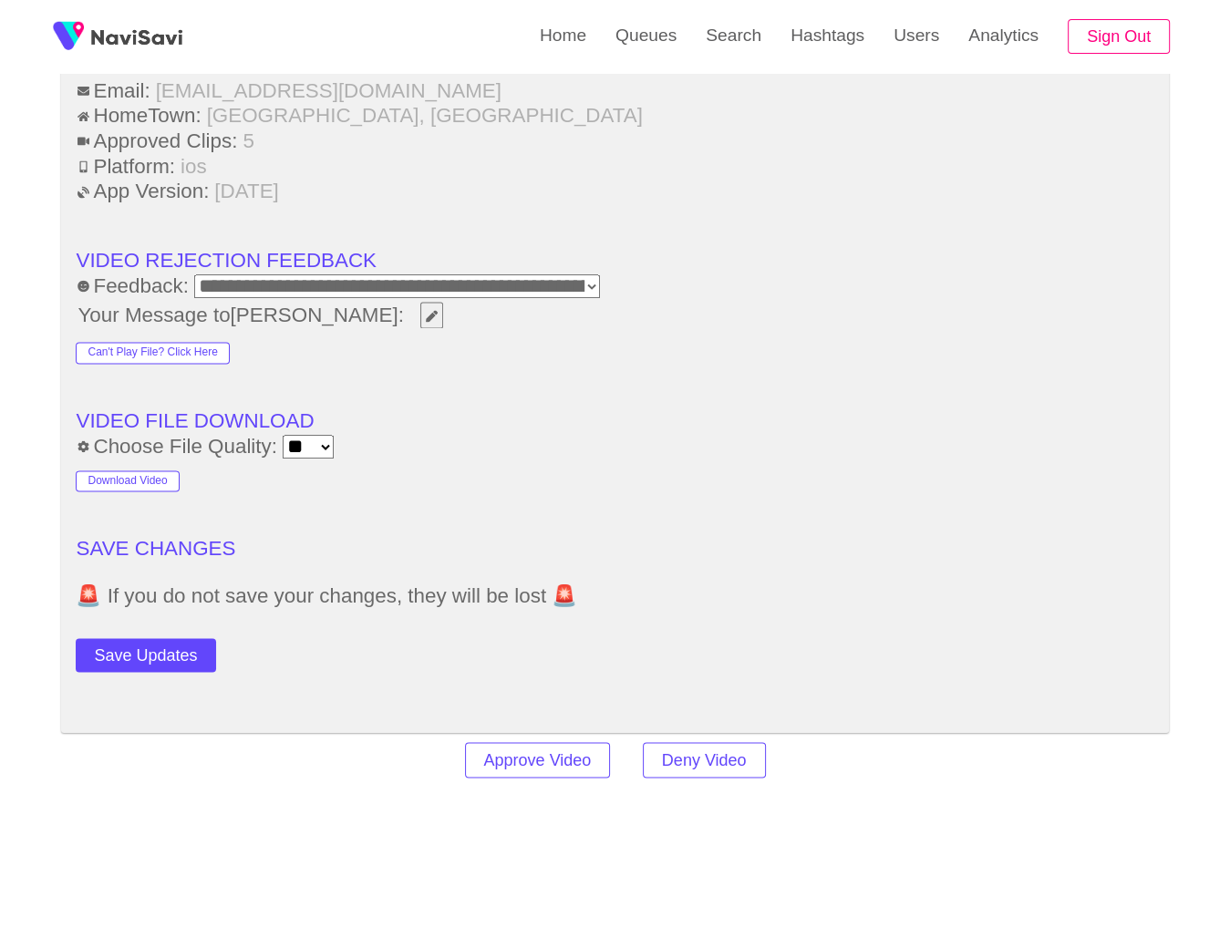
scroll to position [2480, 0]
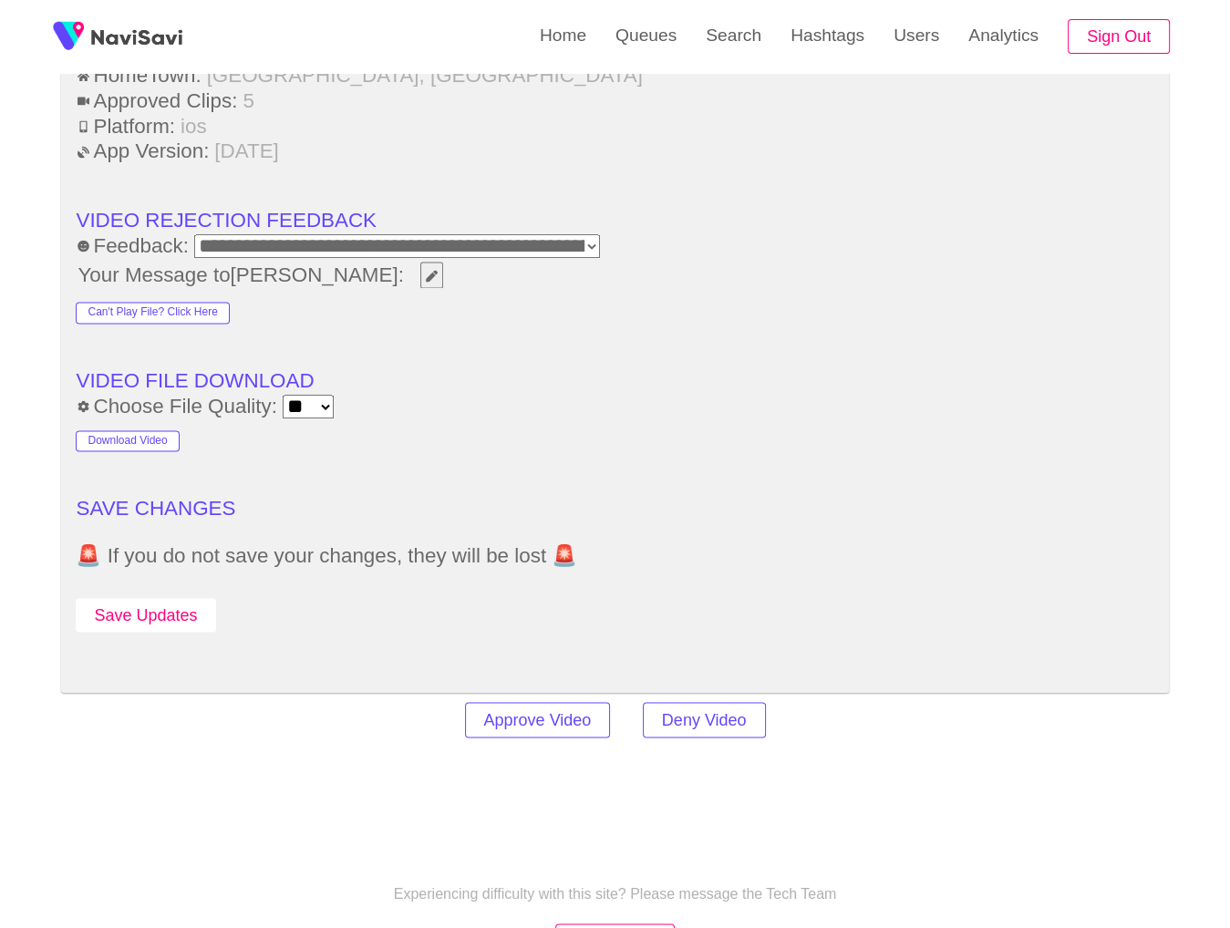
click at [190, 609] on button "Save Updates" at bounding box center [146, 615] width 140 height 34
click at [727, 59] on link "Search" at bounding box center [733, 35] width 85 height 71
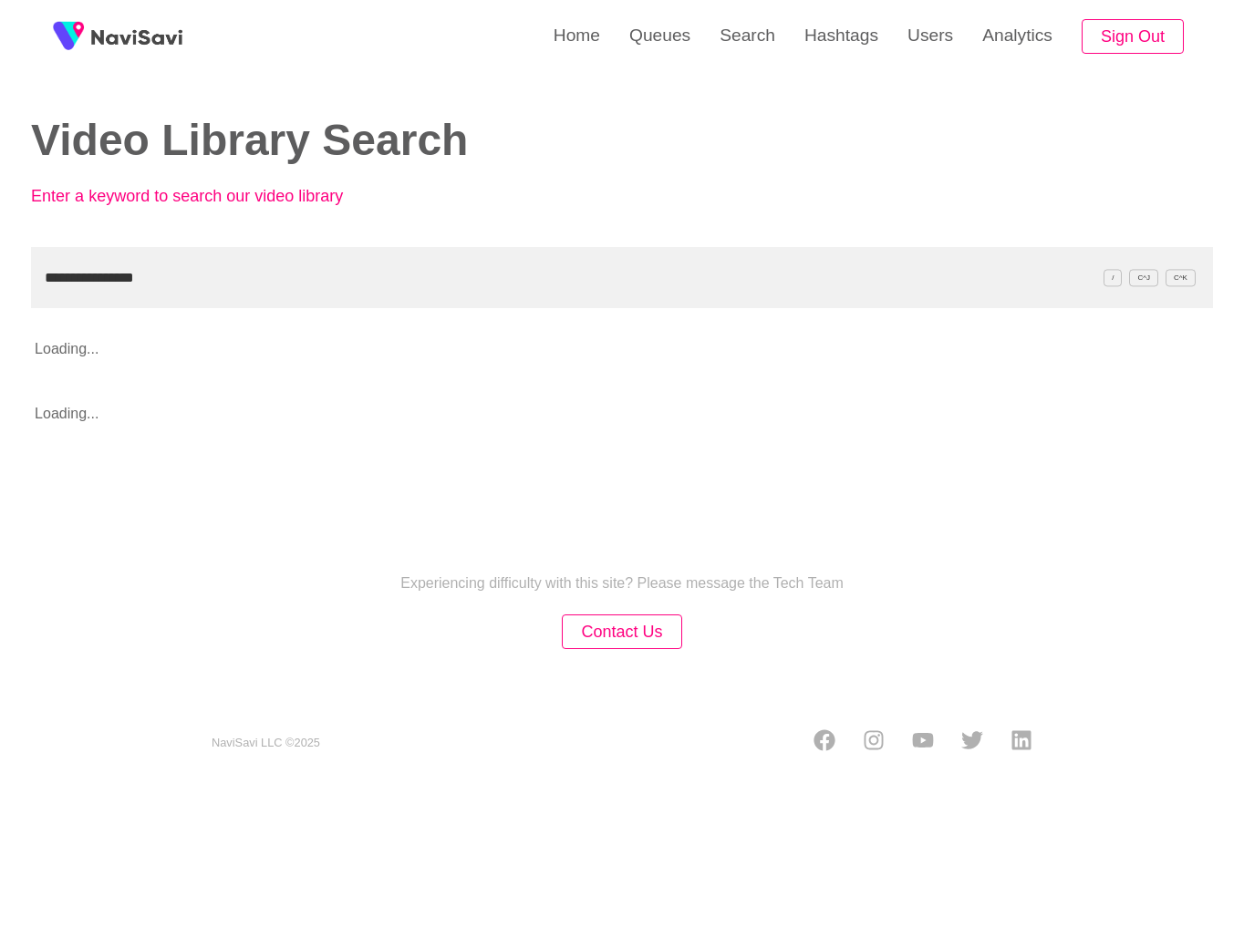
type input "**********"
click at [499, 145] on h2 "Video Library Search" at bounding box center [313, 141] width 564 height 48
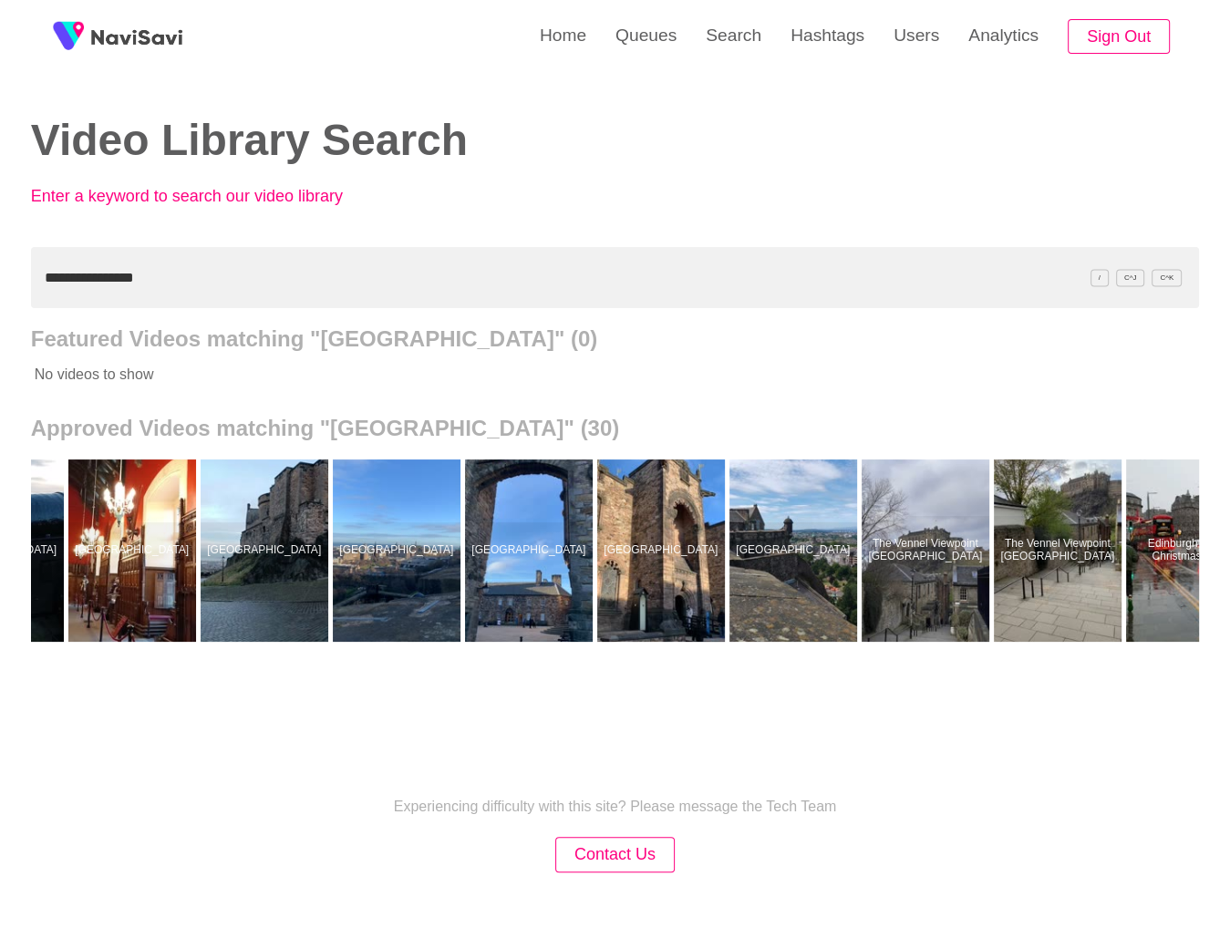
scroll to position [0, 2743]
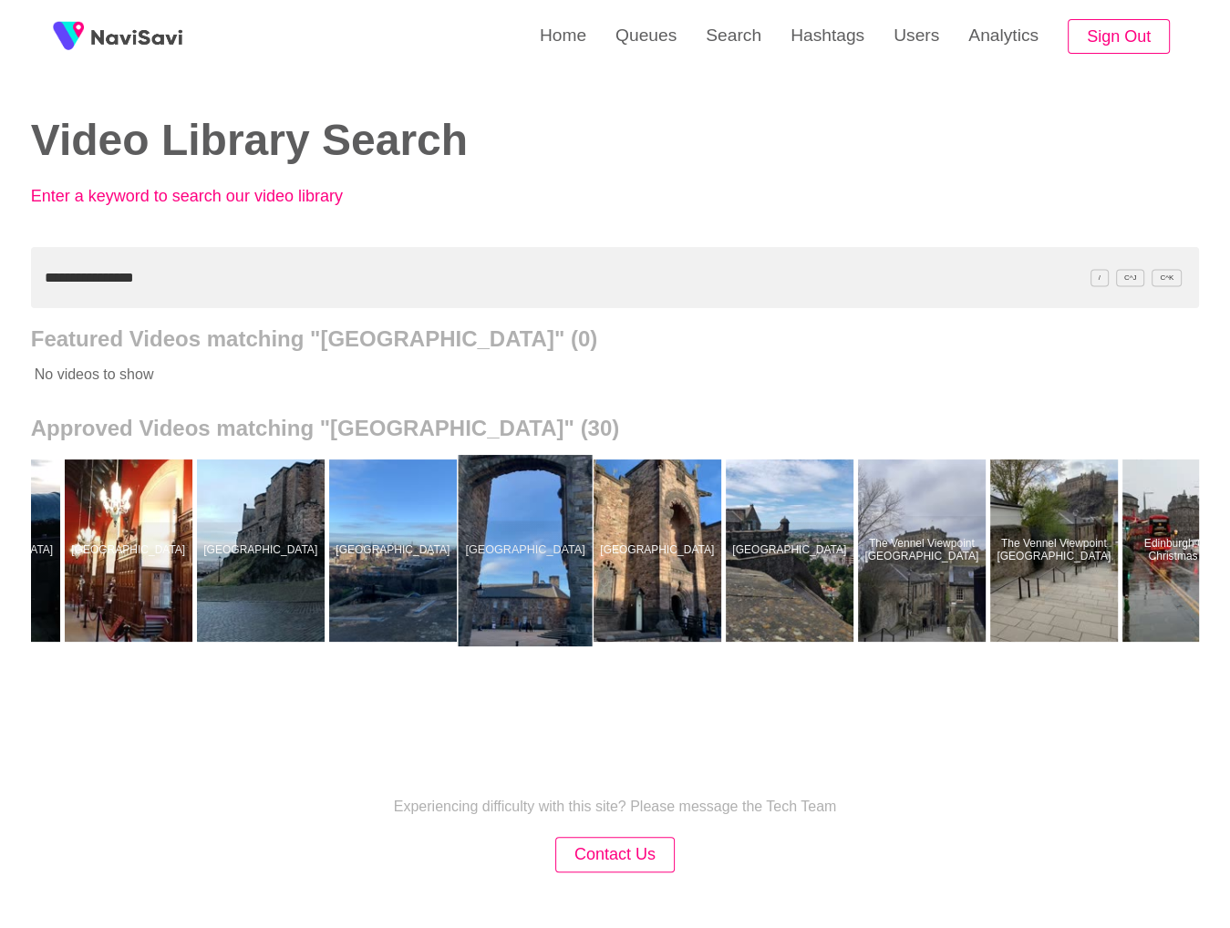
click at [523, 543] on div at bounding box center [525, 550] width 134 height 191
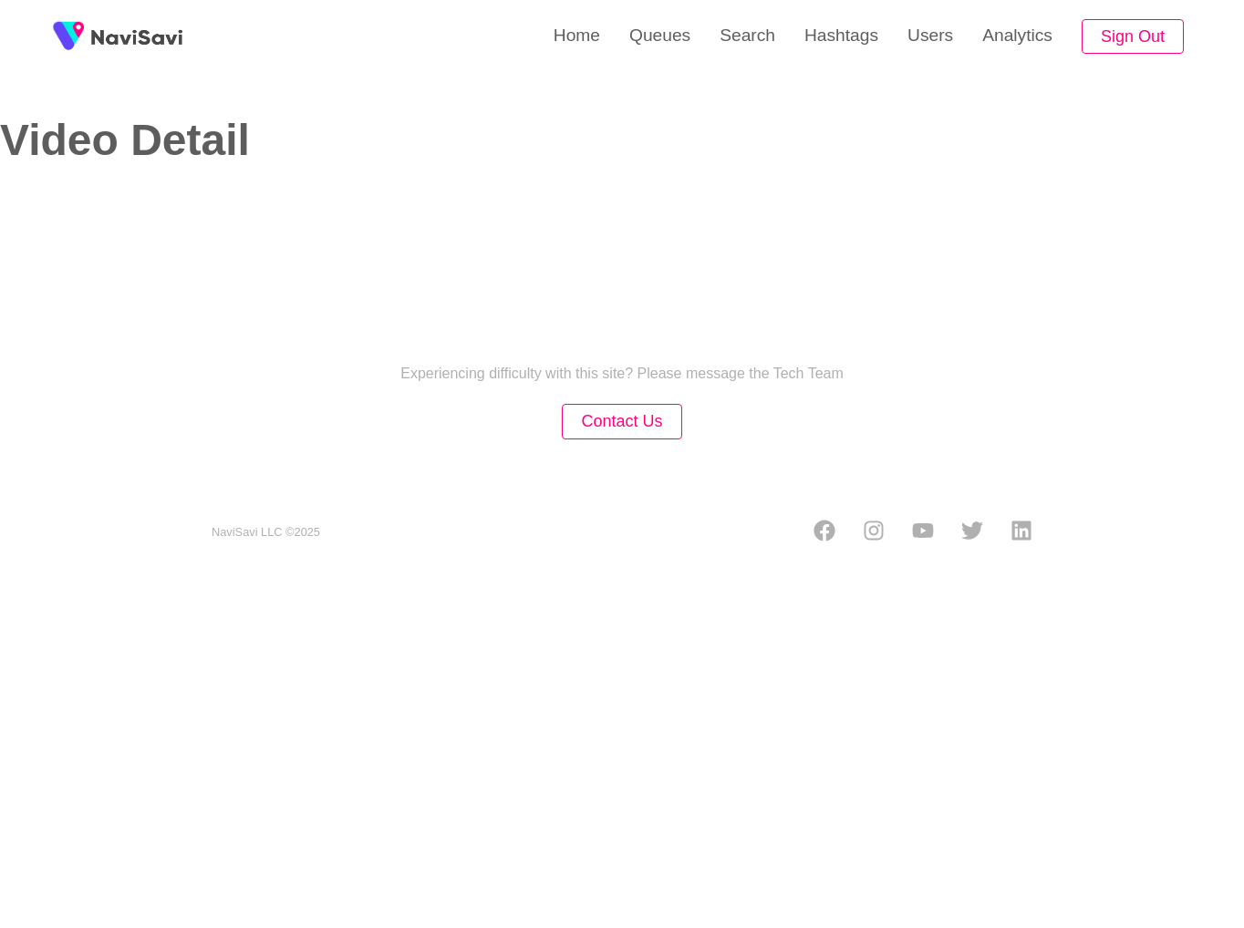
select select "**"
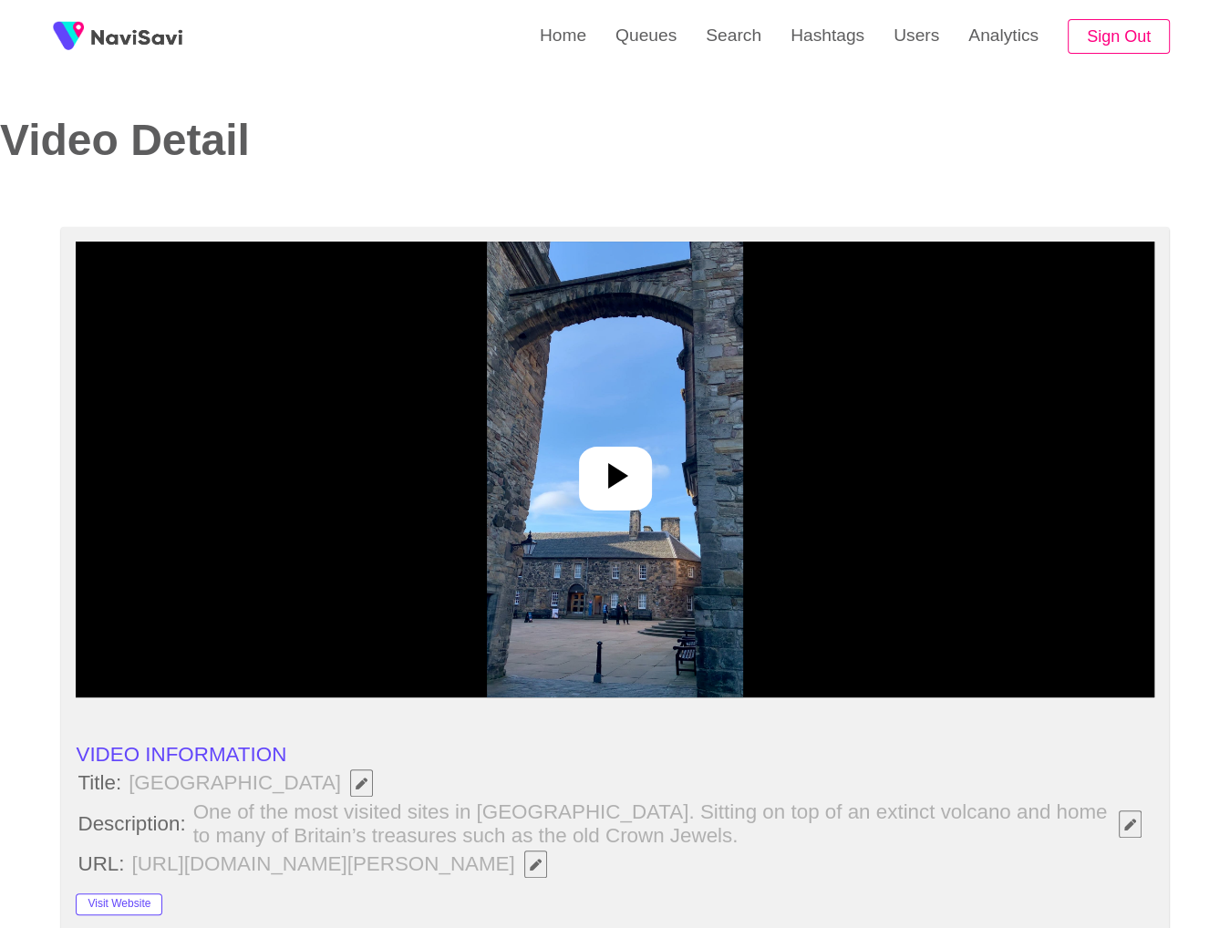
select select "**********"
click at [719, 537] on img at bounding box center [615, 470] width 256 height 456
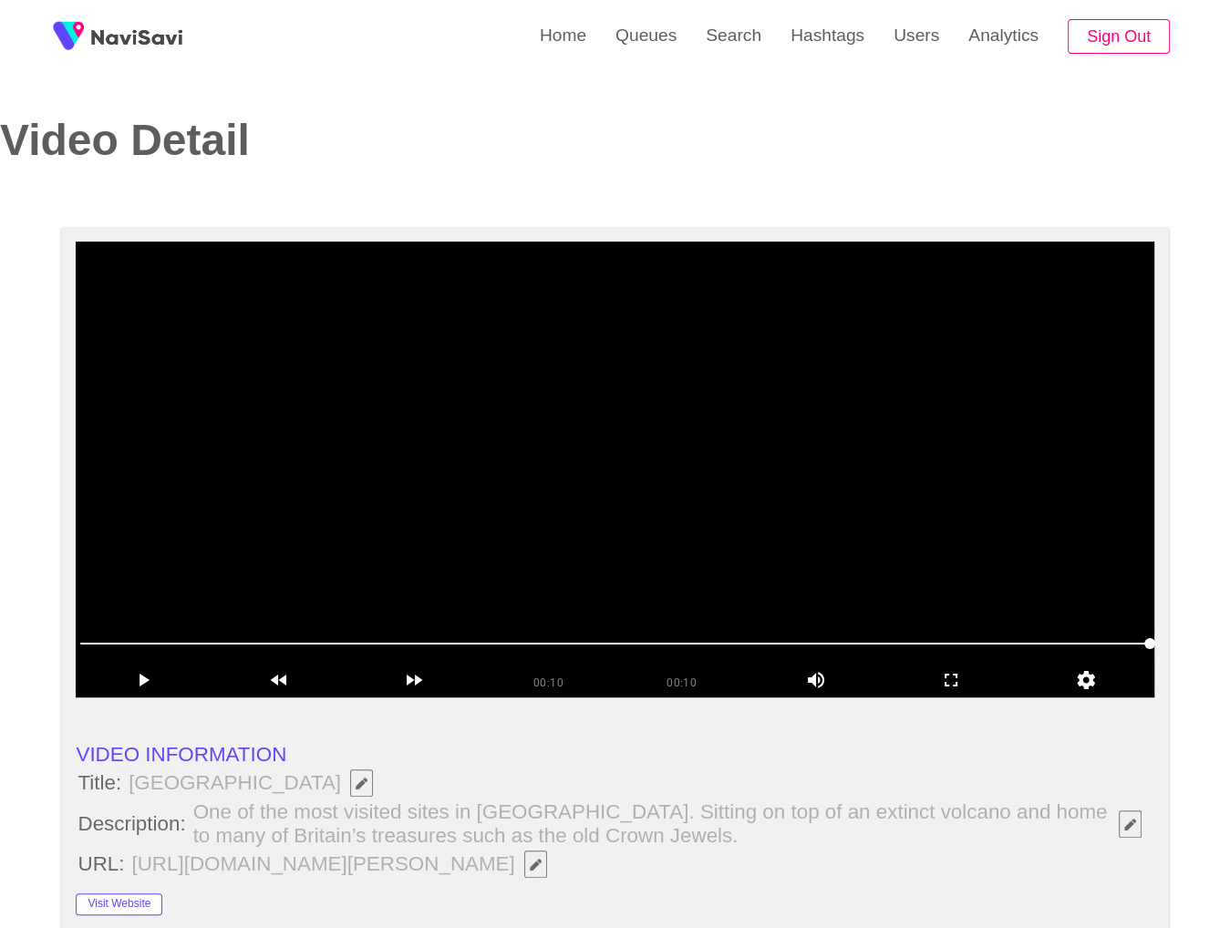
click at [766, 544] on video at bounding box center [615, 470] width 1078 height 456
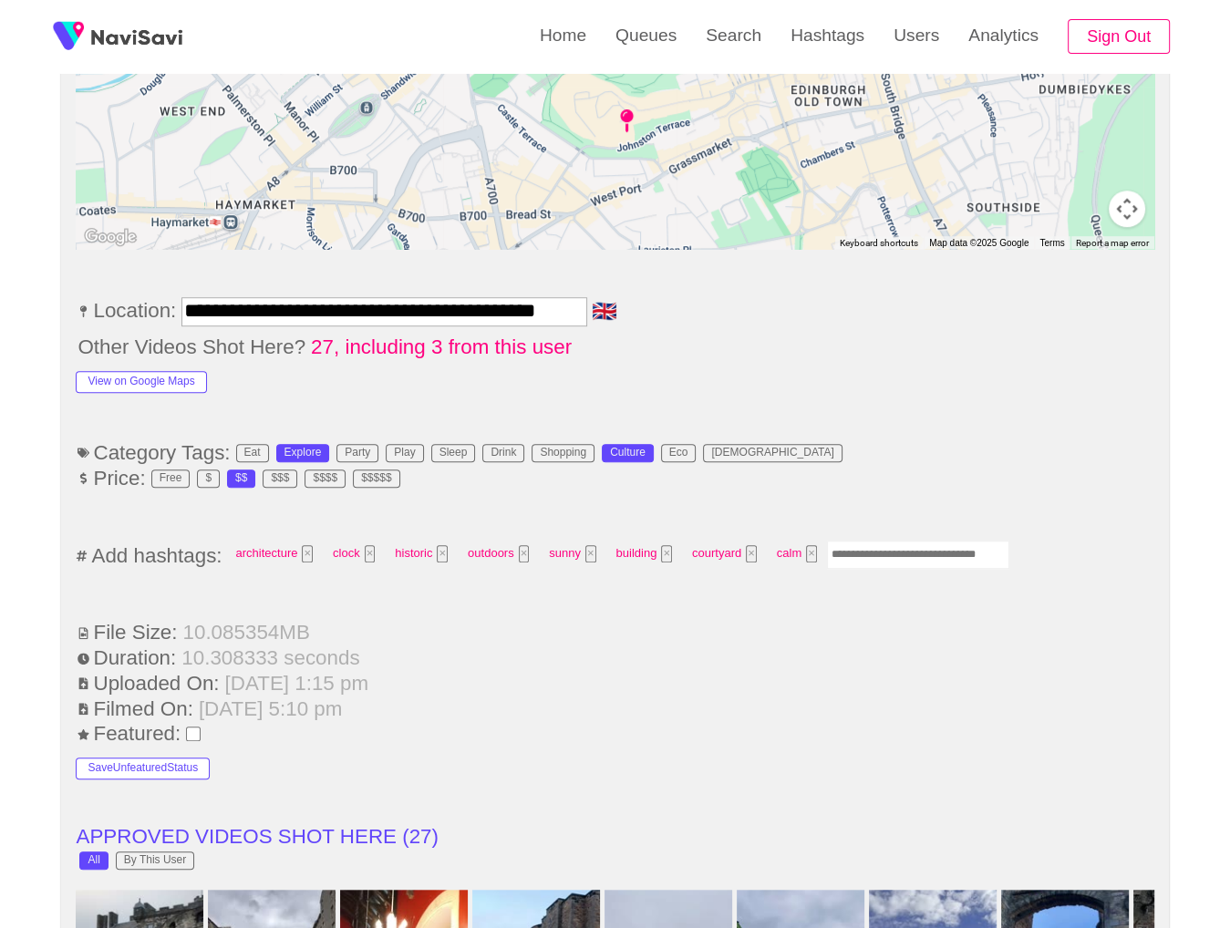
scroll to position [1099, 0]
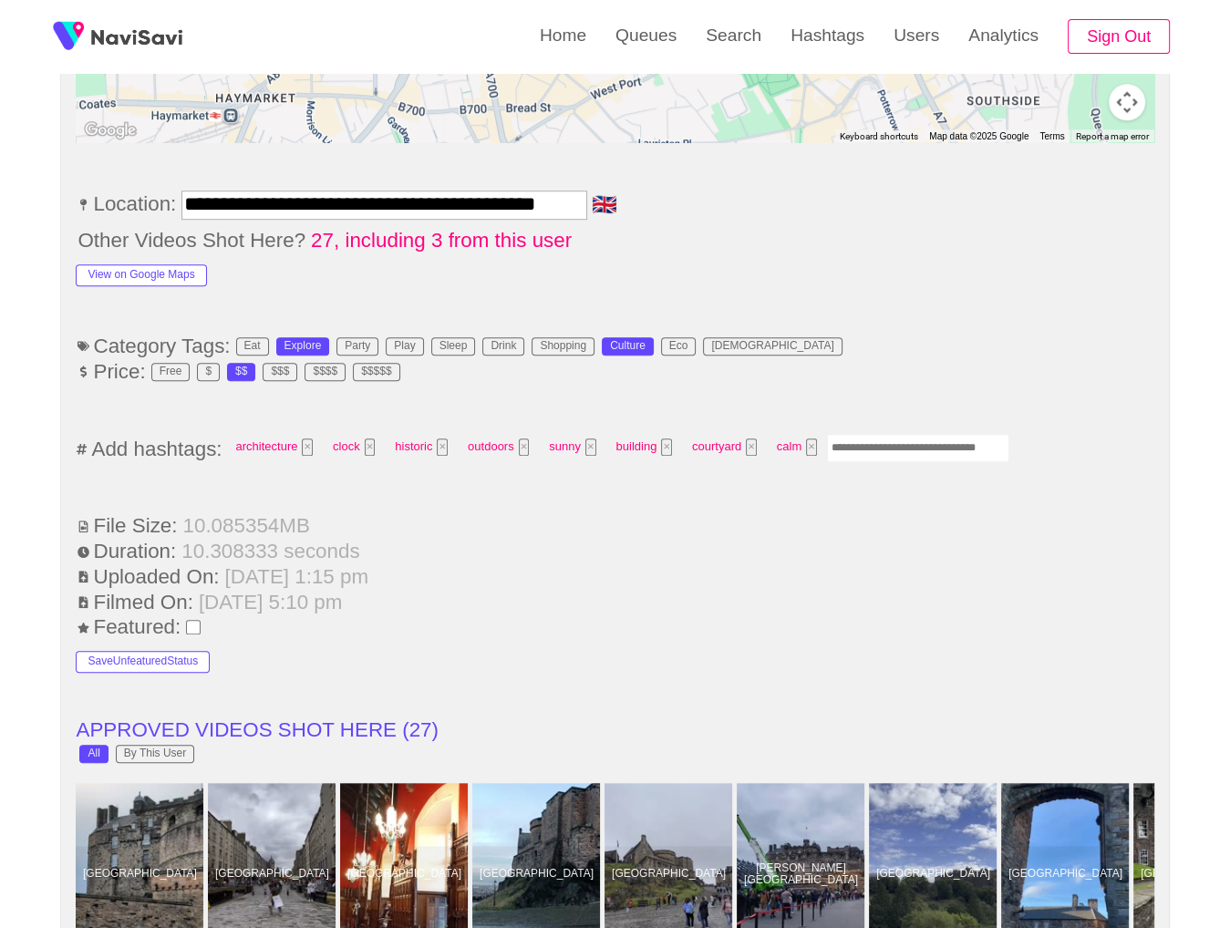
click at [931, 450] on input "Enter tag here and press return" at bounding box center [918, 448] width 182 height 28
type input "*********"
click at [1012, 365] on li "Price: Free $ $$ $$$ $$$$ $$$$$" at bounding box center [615, 372] width 1078 height 24
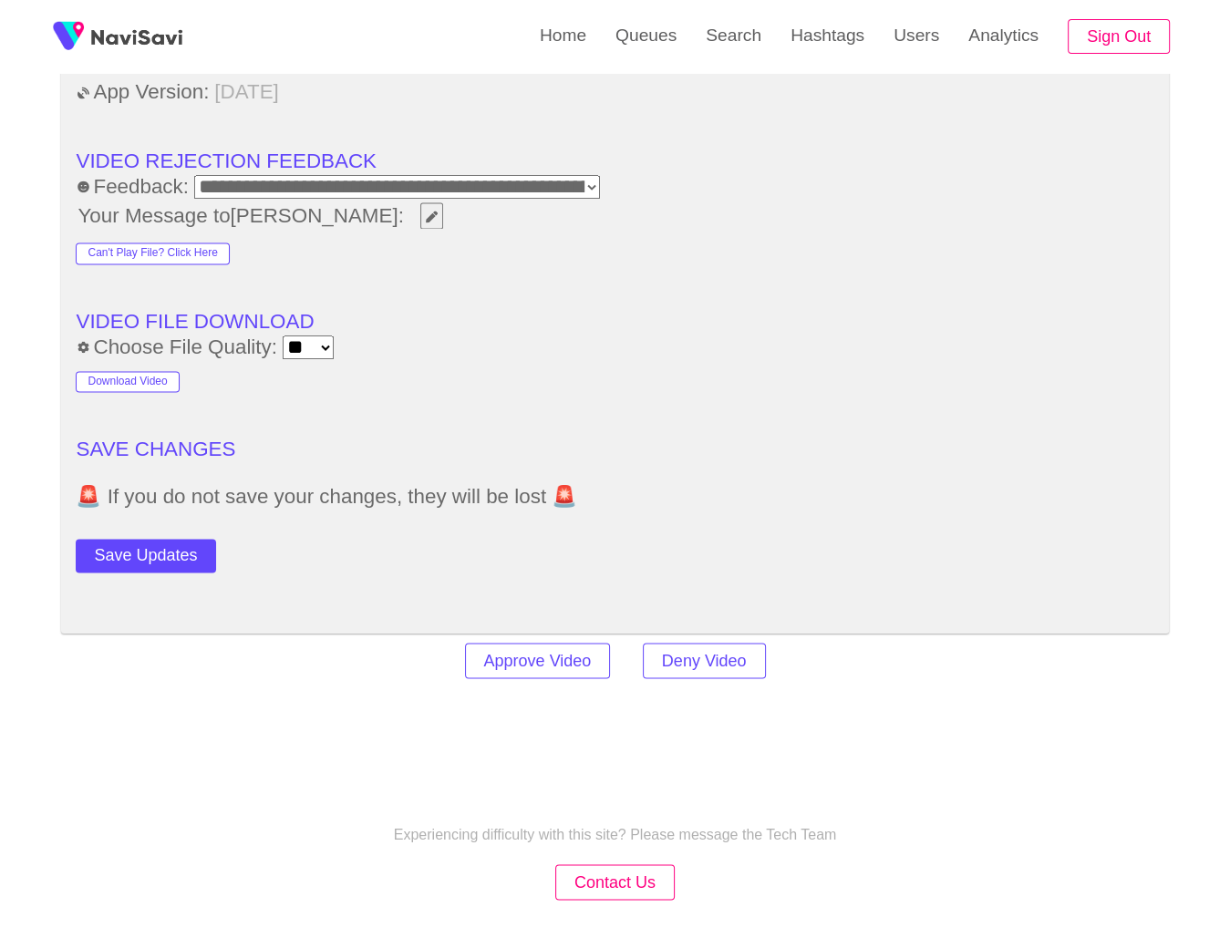
scroll to position [2610, 0]
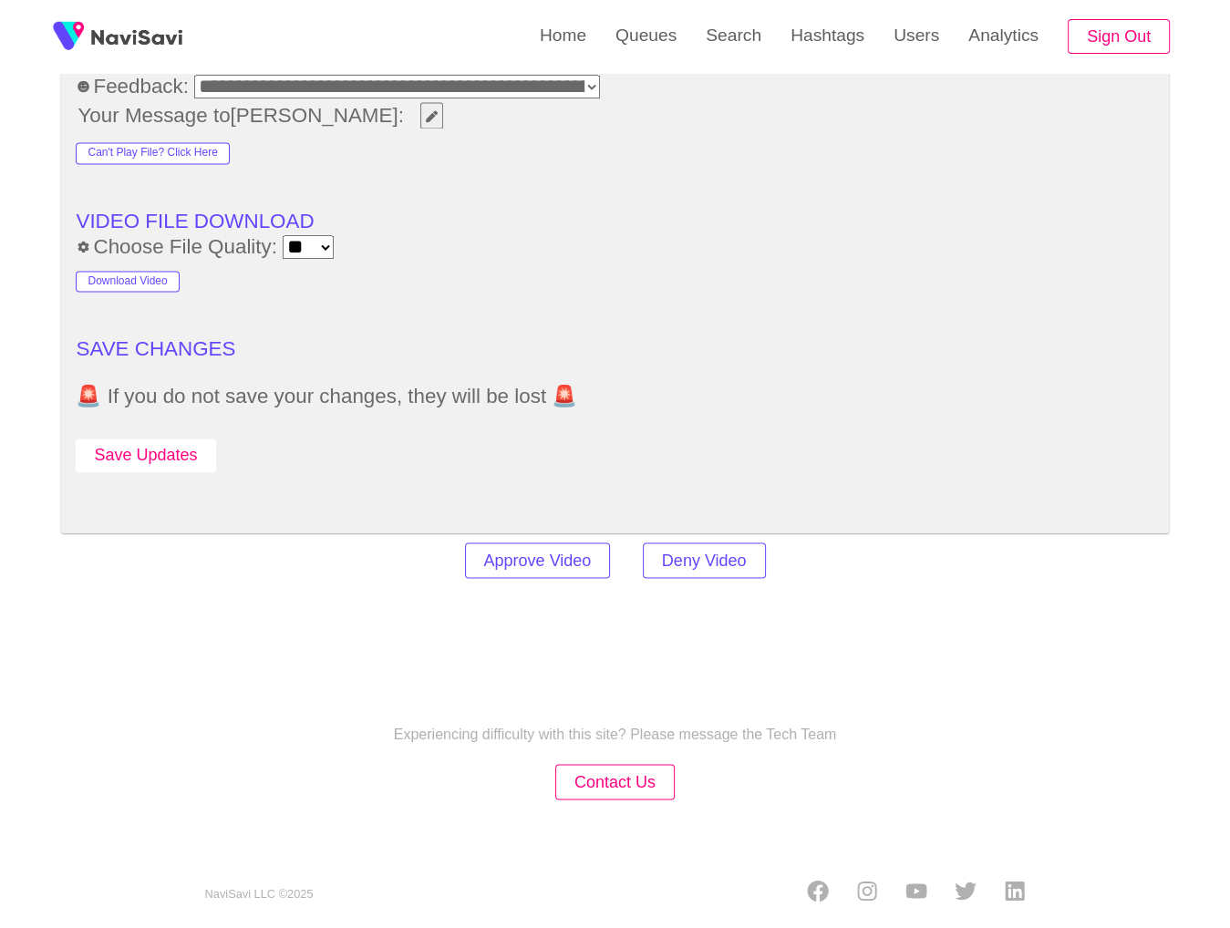
click at [159, 457] on button "Save Updates" at bounding box center [146, 456] width 140 height 34
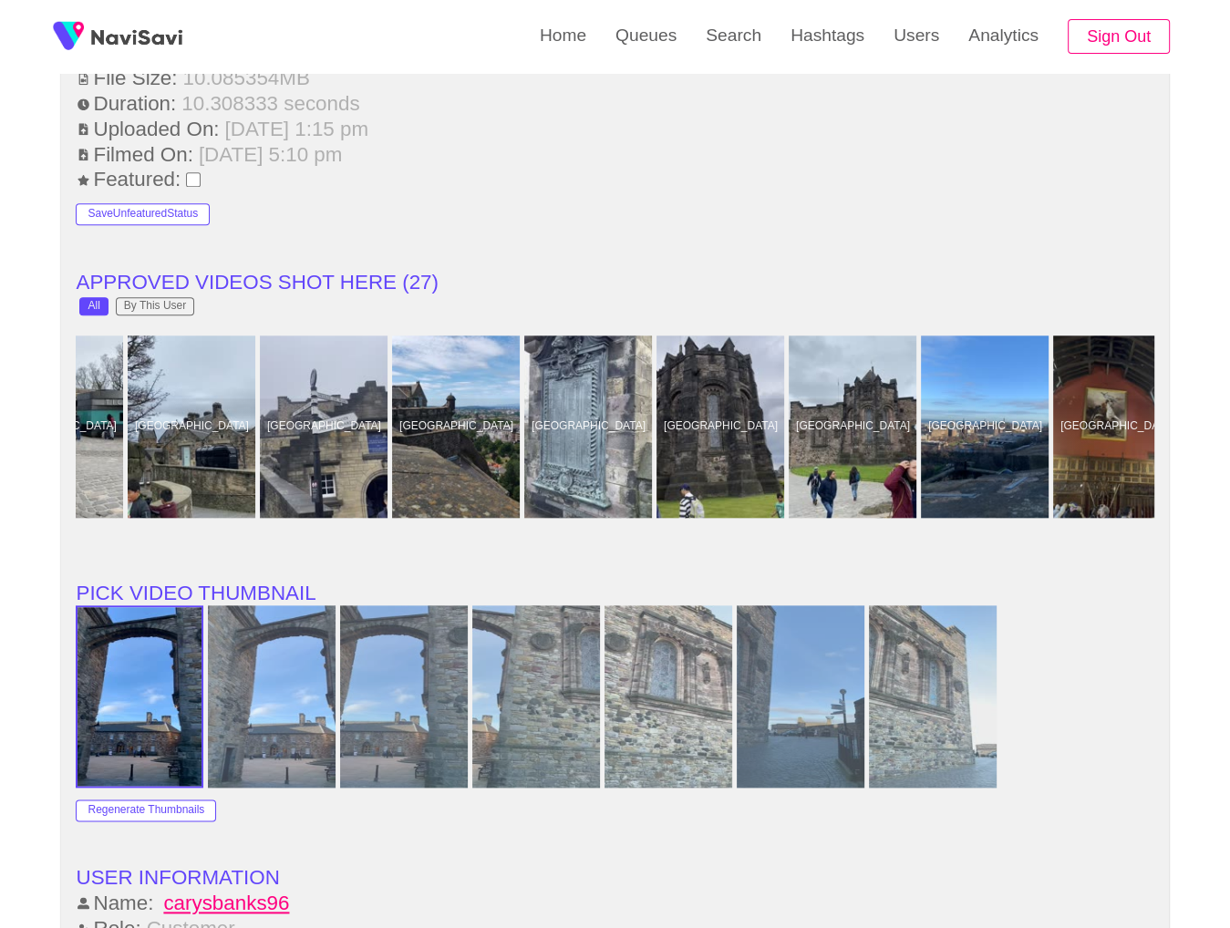
scroll to position [0, 2480]
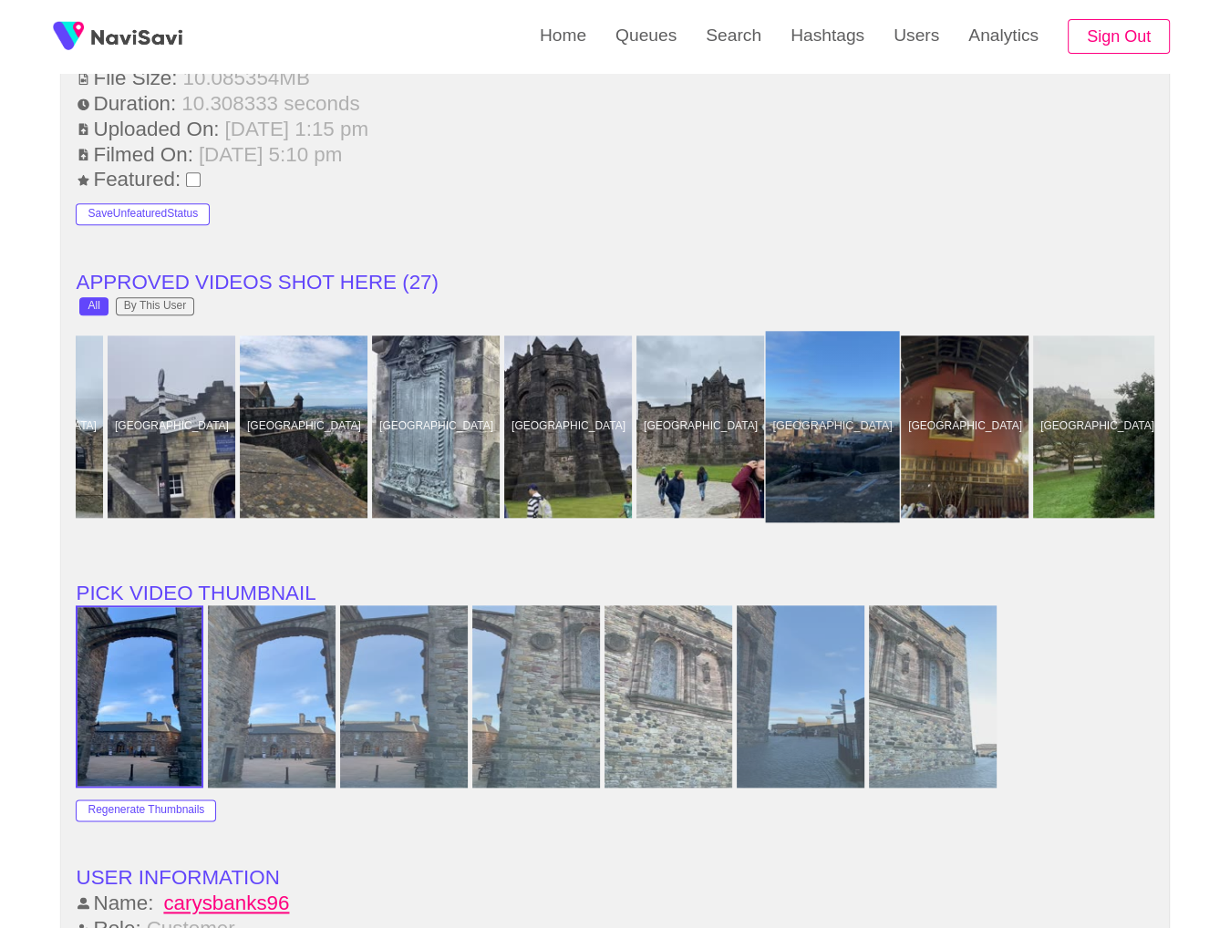
click at [855, 403] on div at bounding box center [833, 426] width 134 height 191
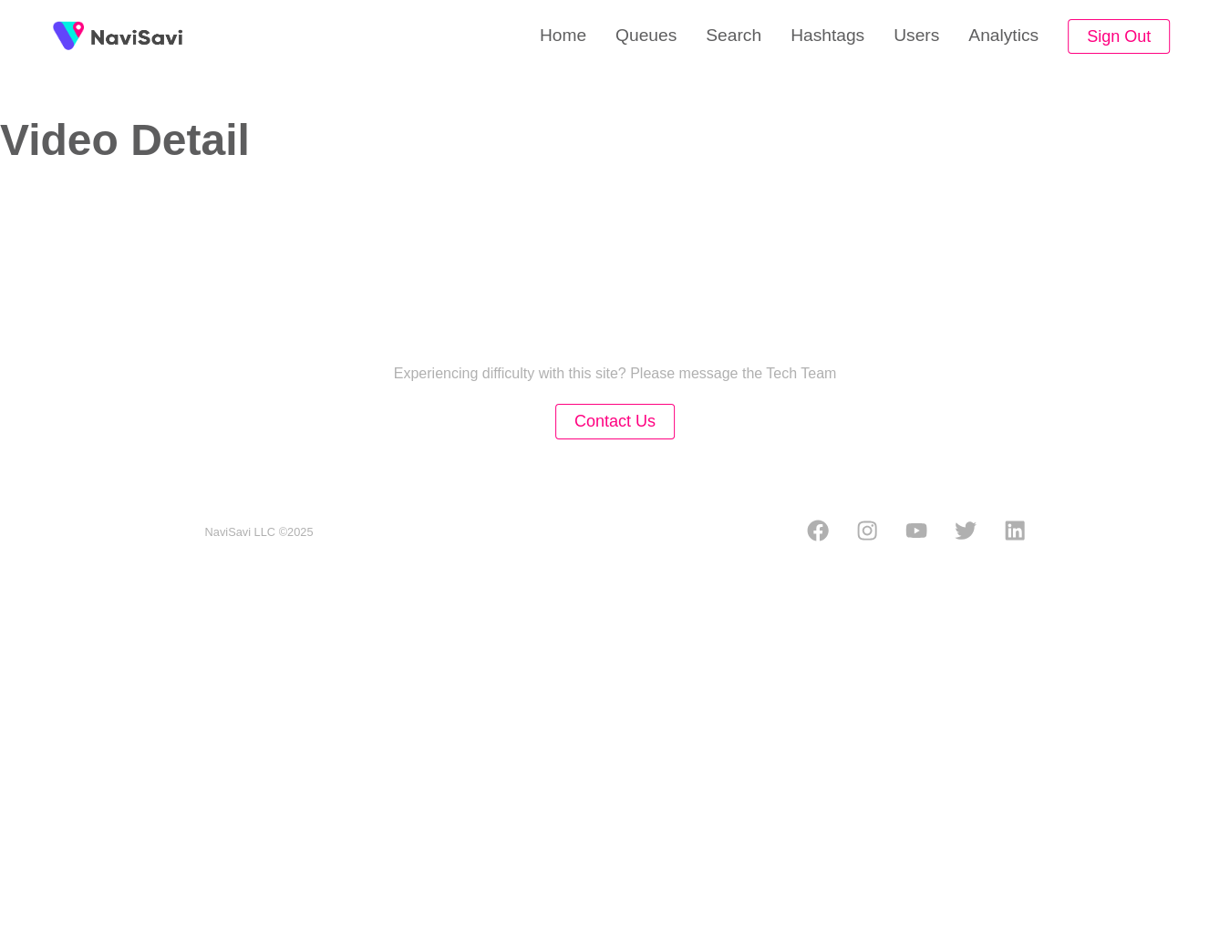
select select "**********"
select select "**"
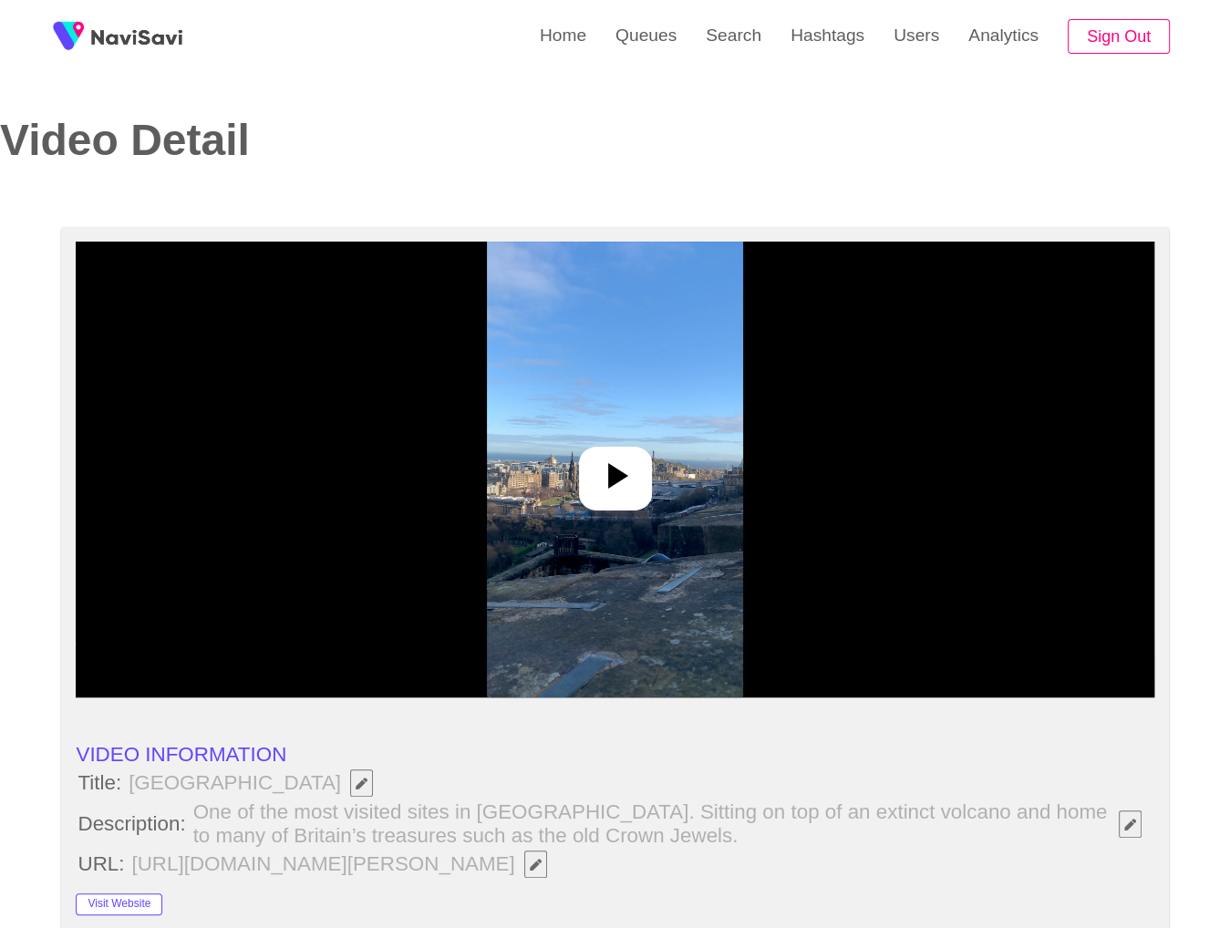
click at [710, 450] on img at bounding box center [615, 470] width 256 height 456
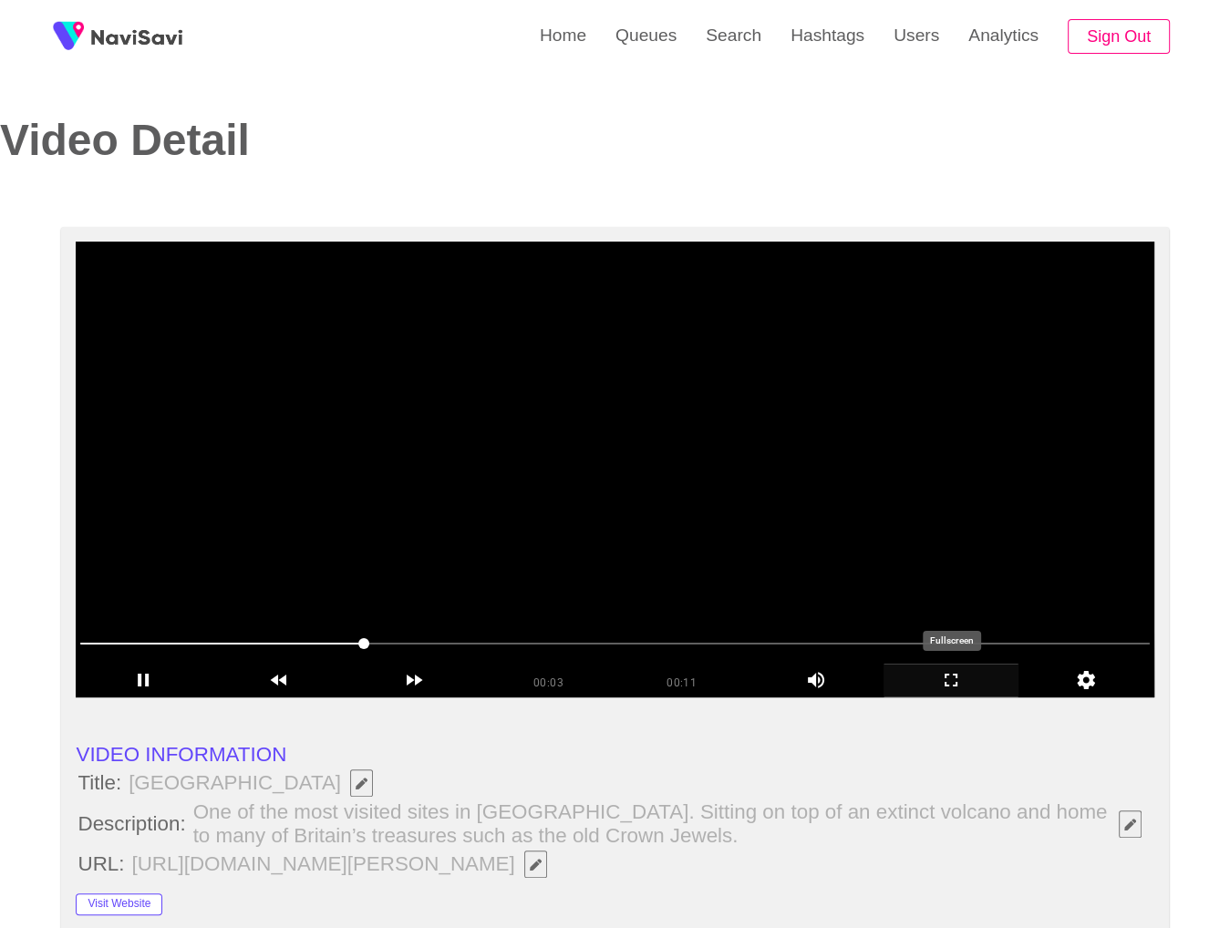
click at [975, 679] on icon "add" at bounding box center [951, 680] width 133 height 22
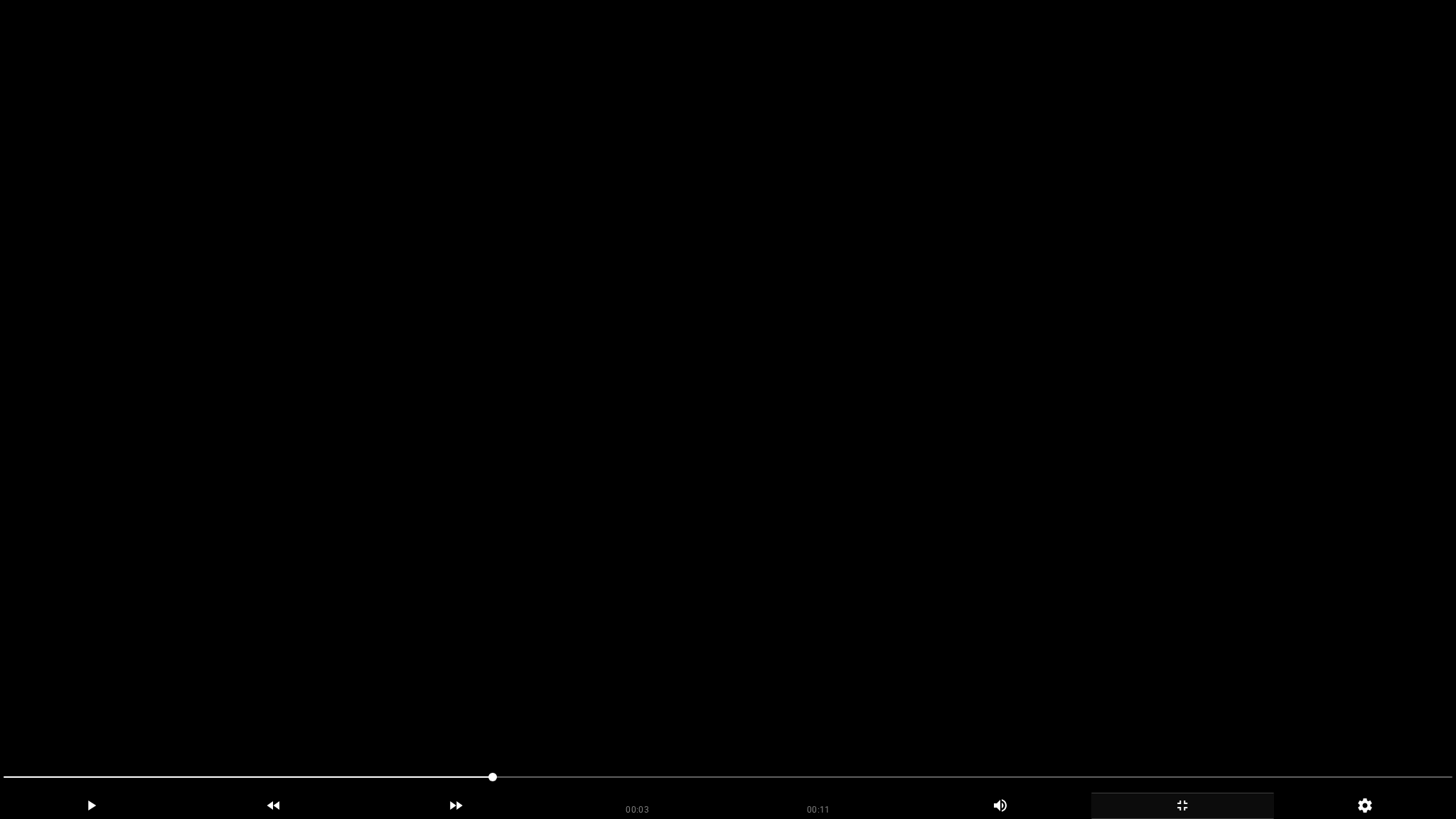
click at [779, 584] on video at bounding box center [728, 409] width 1456 height 819
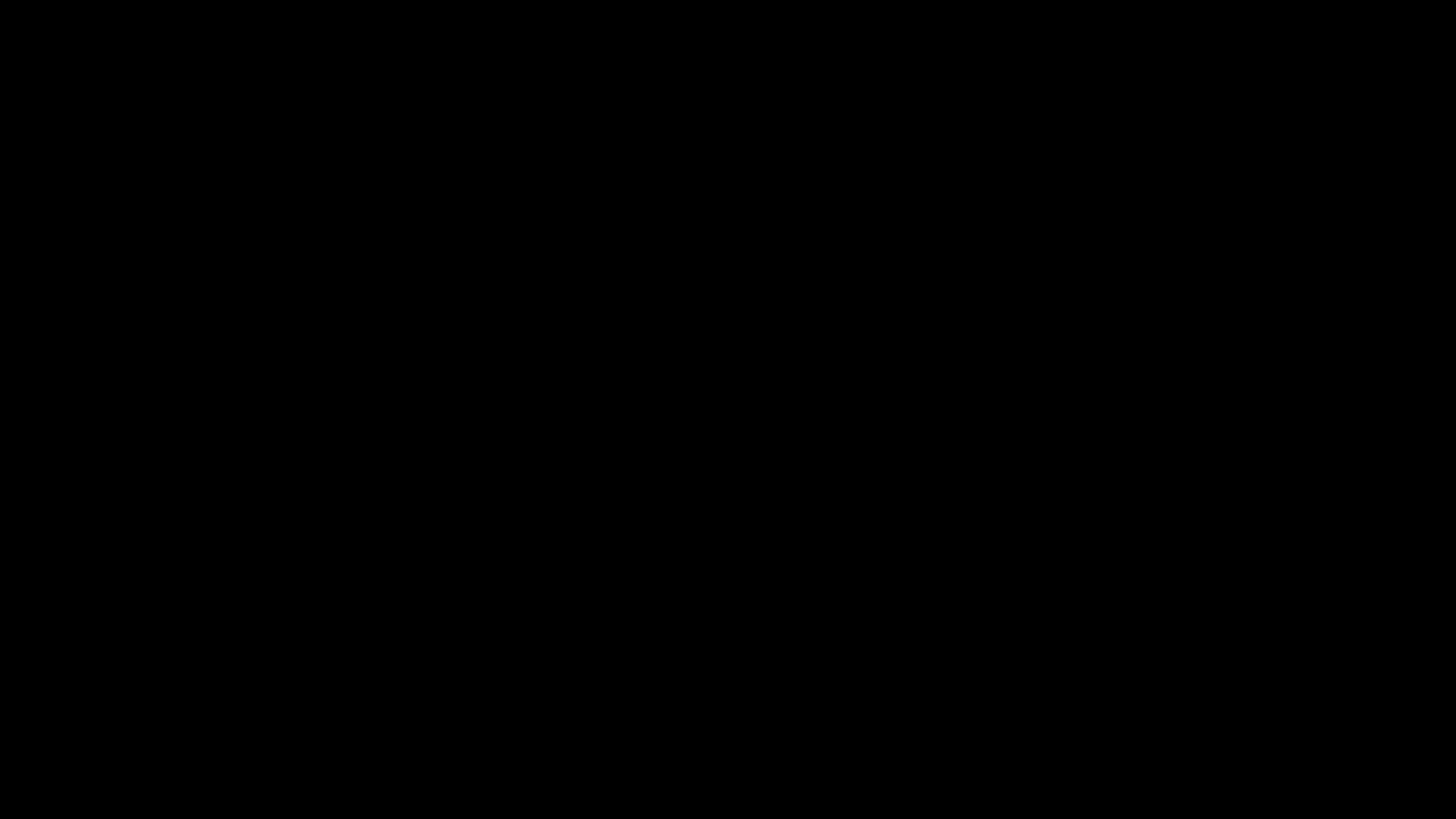
drag, startPoint x: 1177, startPoint y: 782, endPoint x: 1184, endPoint y: 784, distance: 7.3
click at [1200, 711] on div "add" at bounding box center [1182, 806] width 182 height 26
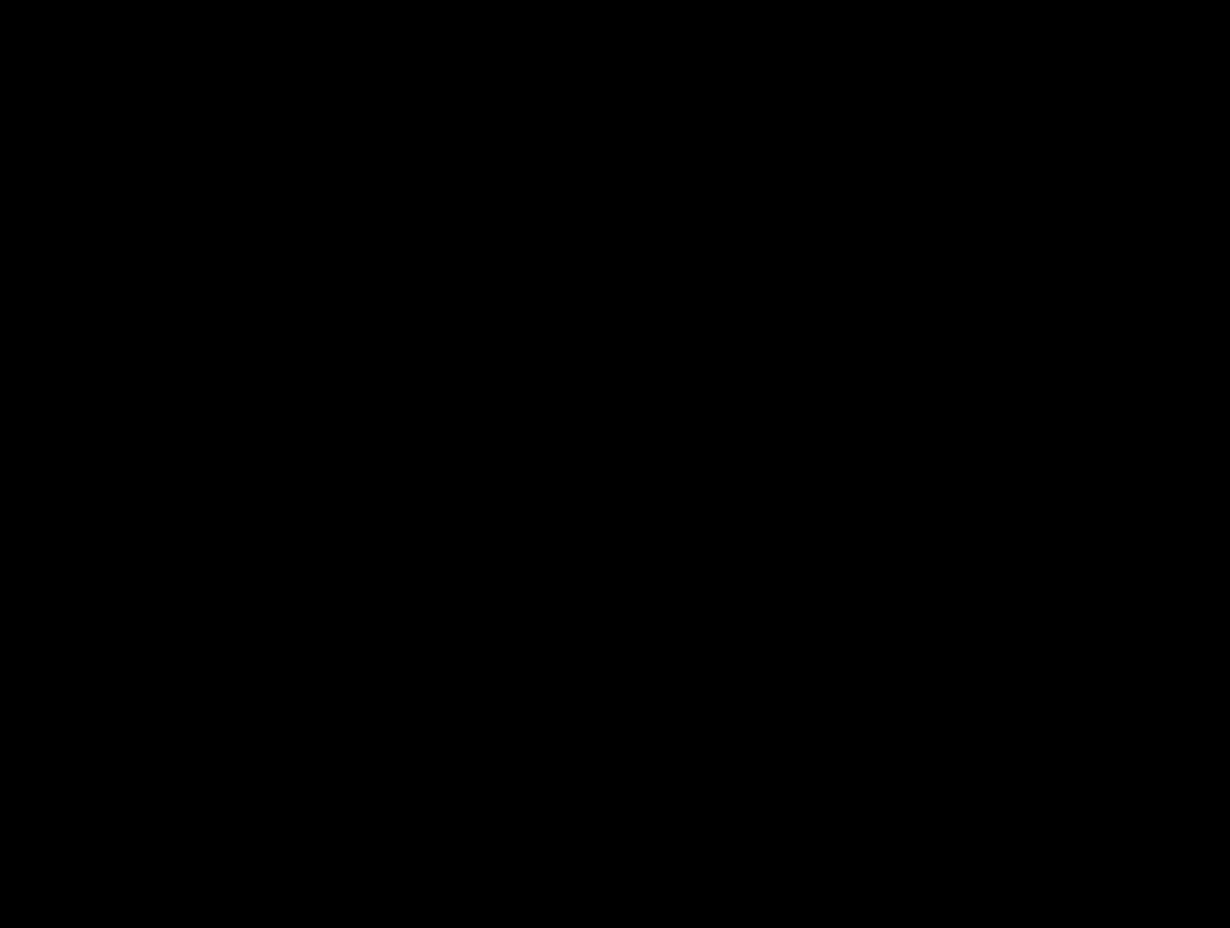
scroll to position [1001, 0]
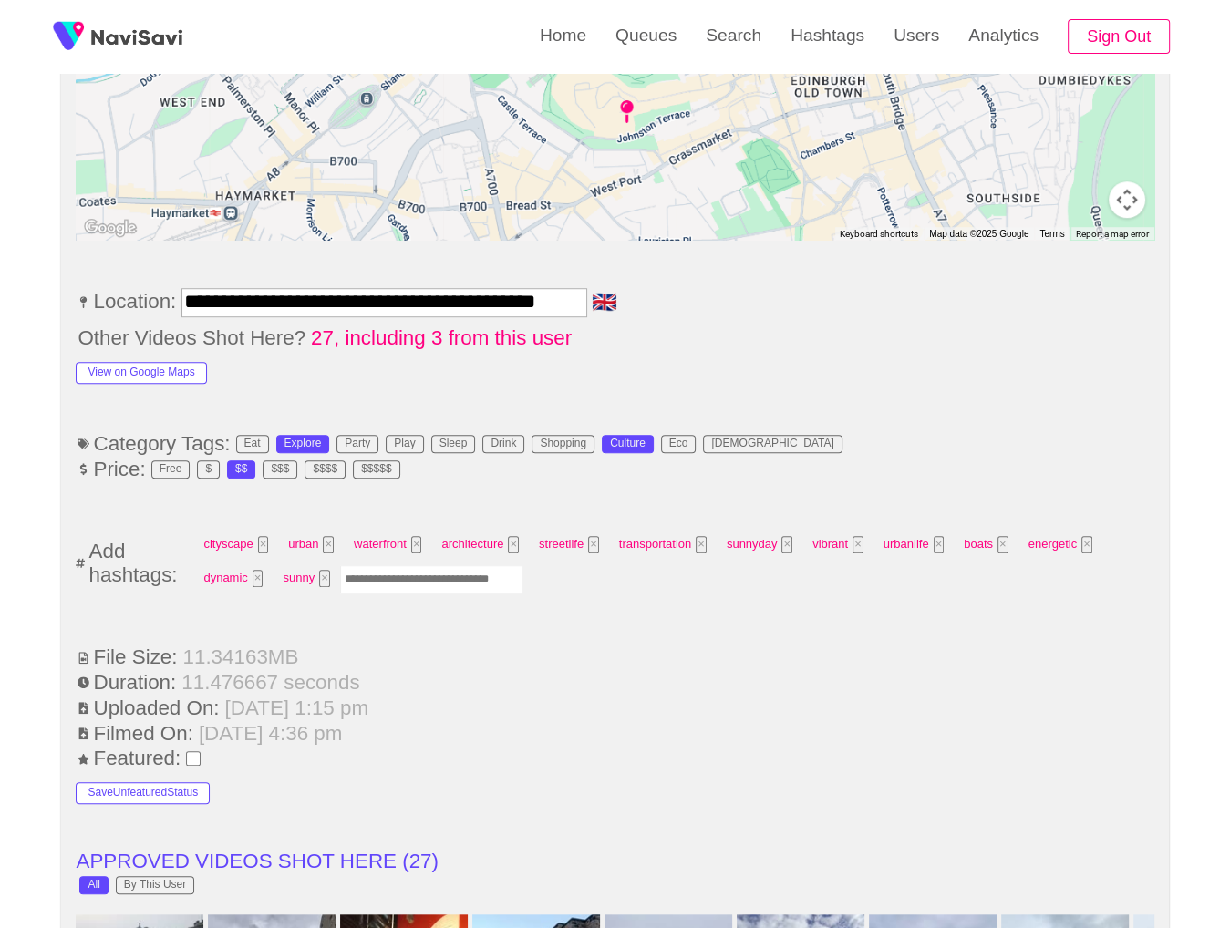
click at [413, 577] on input "Enter tag here and press return" at bounding box center [431, 579] width 182 height 28
type input "*********"
click at [875, 392] on ul "**********" at bounding box center [615, 917] width 1078 height 2442
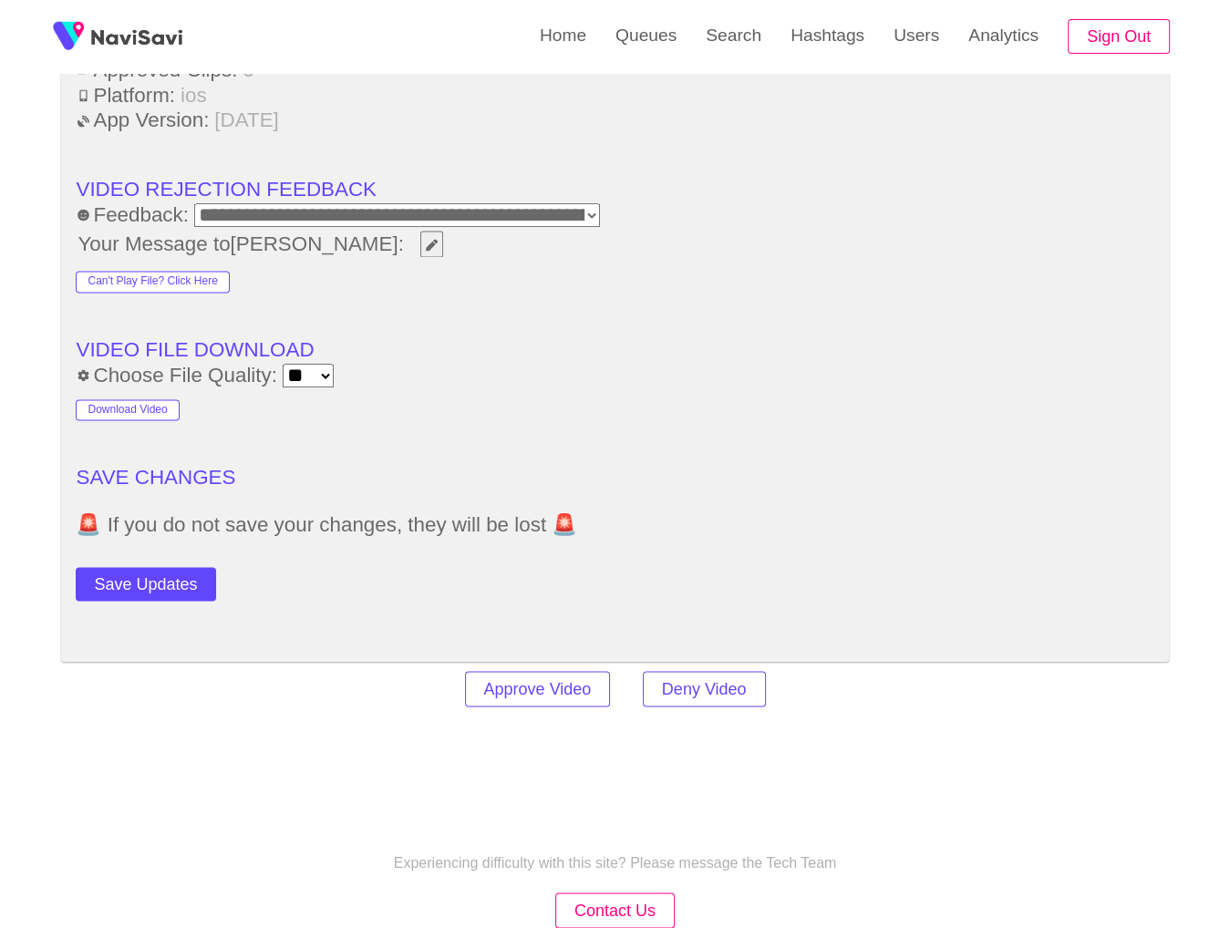
scroll to position [2532, 0]
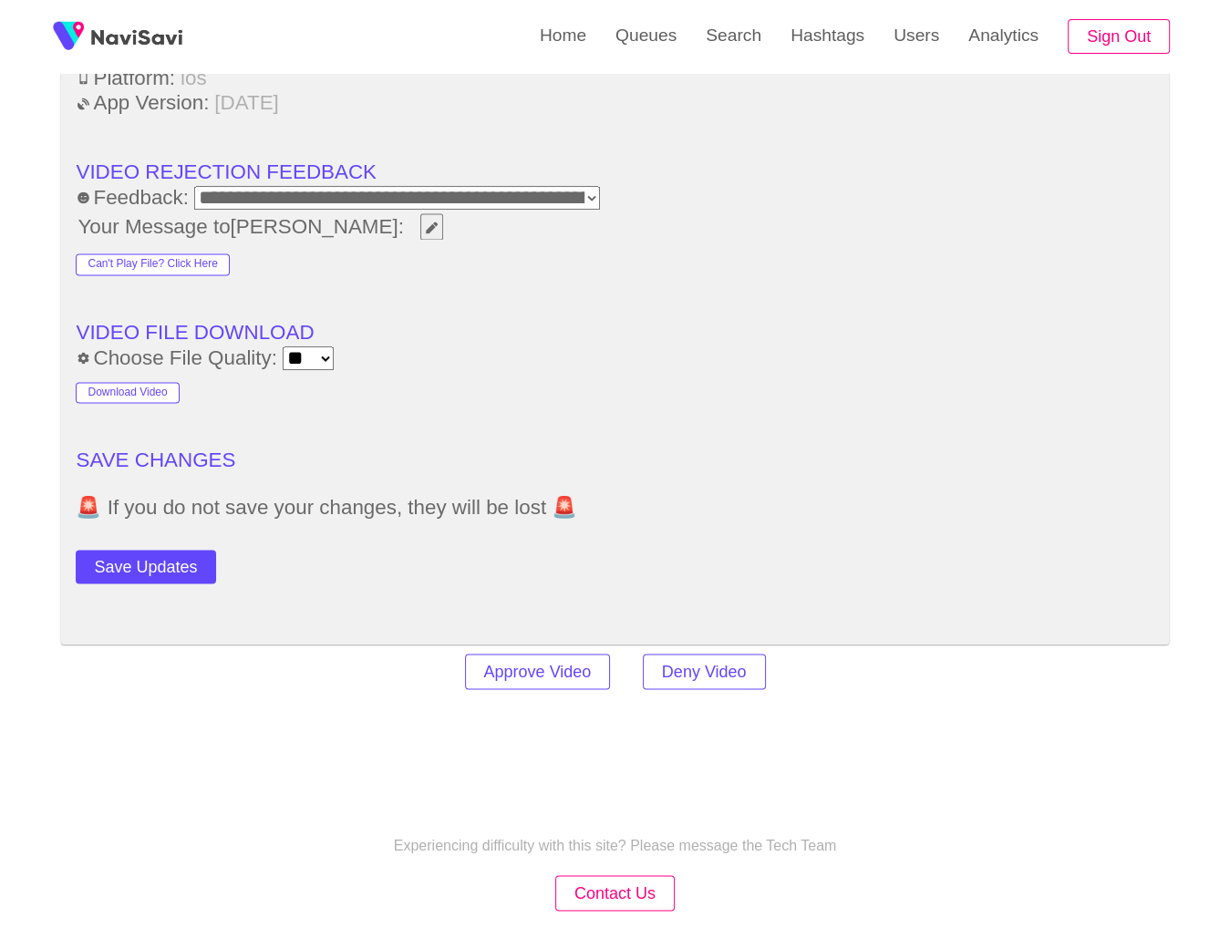
drag, startPoint x: 156, startPoint y: 562, endPoint x: 241, endPoint y: 529, distance: 90.9
click at [155, 562] on button "Save Updates" at bounding box center [146, 567] width 140 height 34
